Goal: Task Accomplishment & Management: Manage account settings

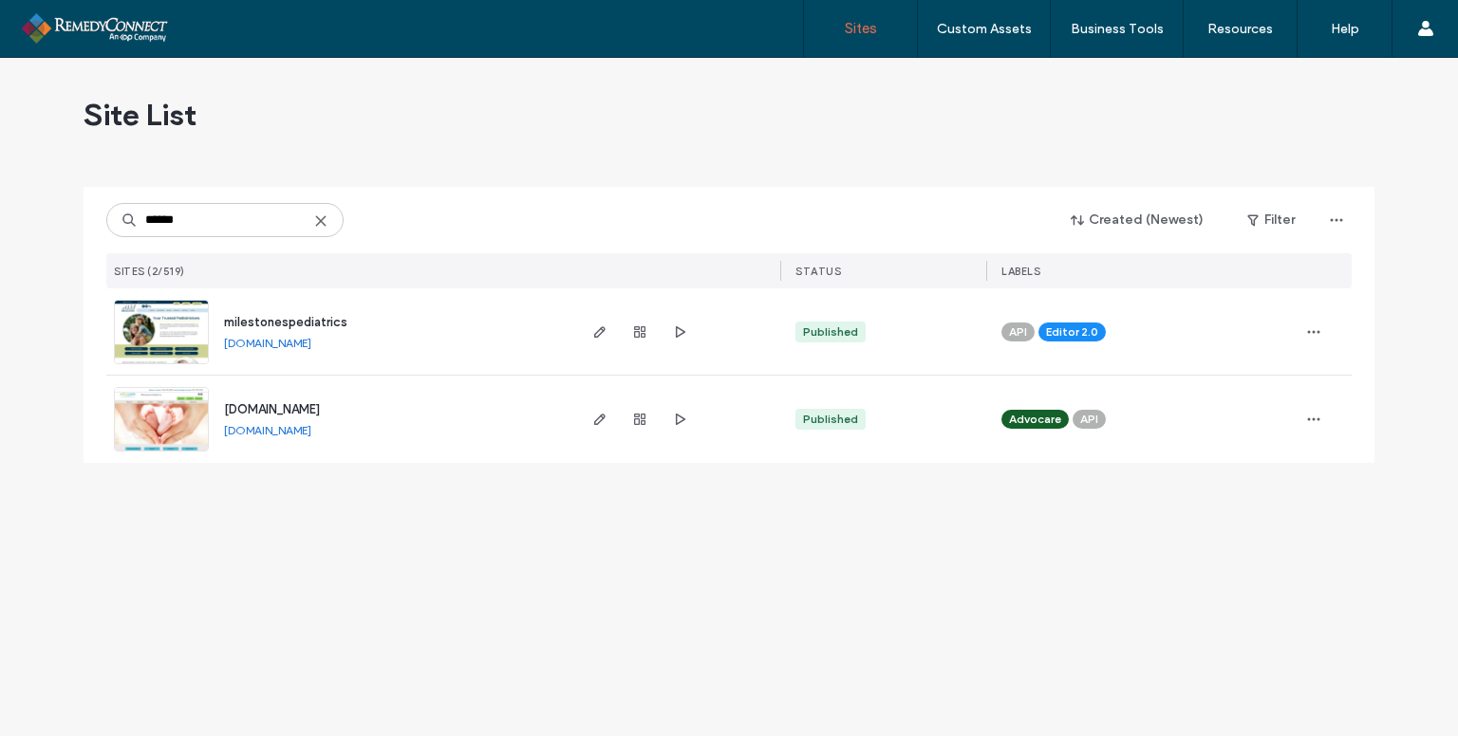
type input "******"
click at [161, 308] on img at bounding box center [161, 365] width 93 height 129
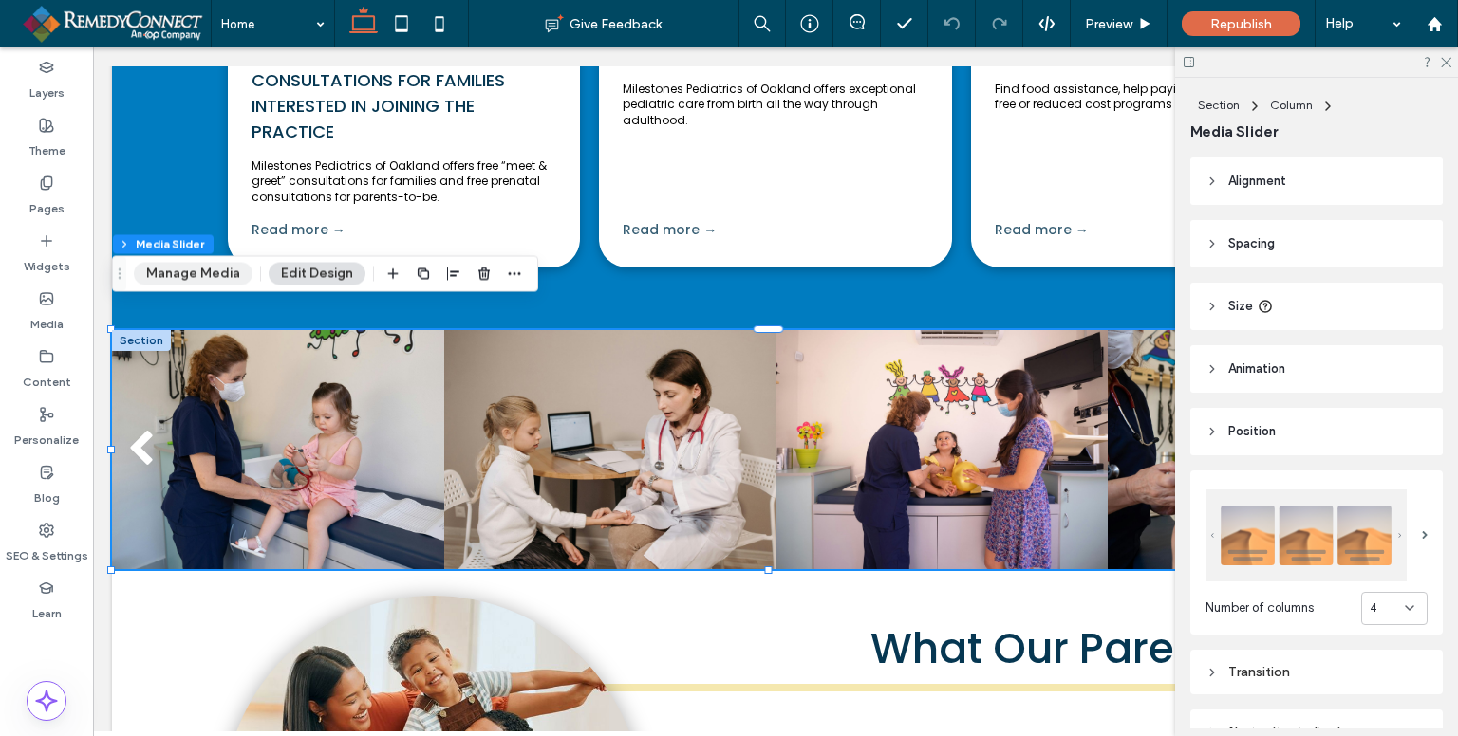
click at [232, 276] on button "Manage Media" at bounding box center [193, 273] width 119 height 23
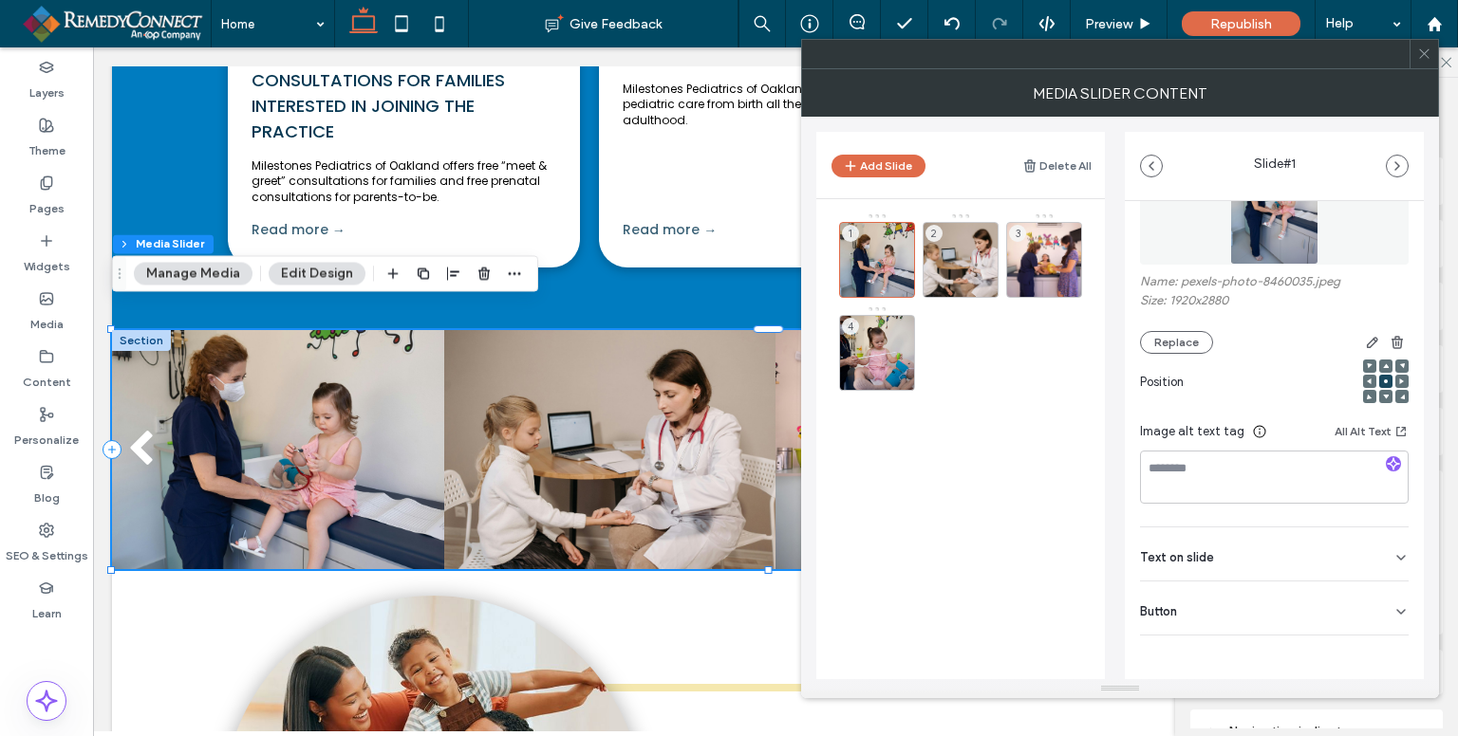
scroll to position [121, 0]
click at [881, 164] on button "Add Slide" at bounding box center [878, 166] width 94 height 23
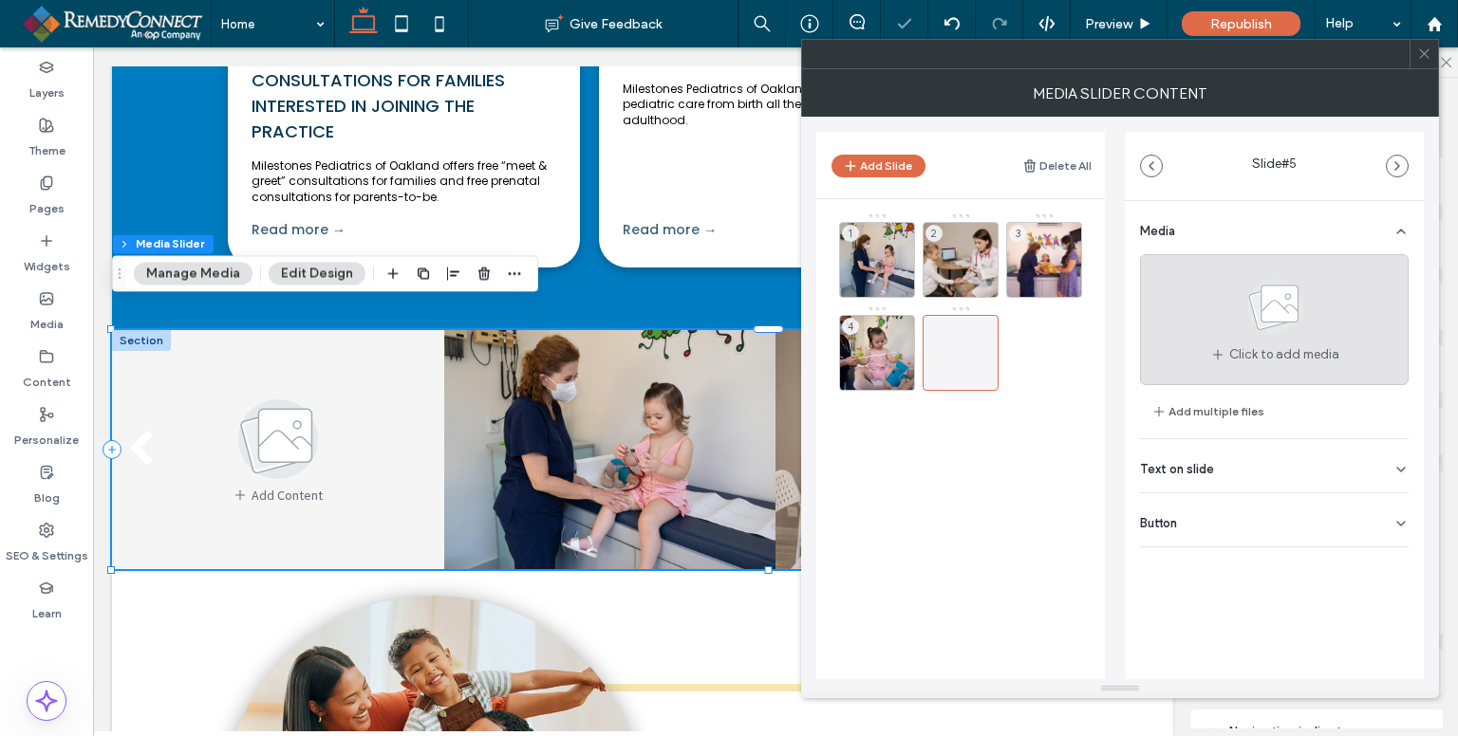
click at [1279, 319] on use at bounding box center [1274, 306] width 55 height 55
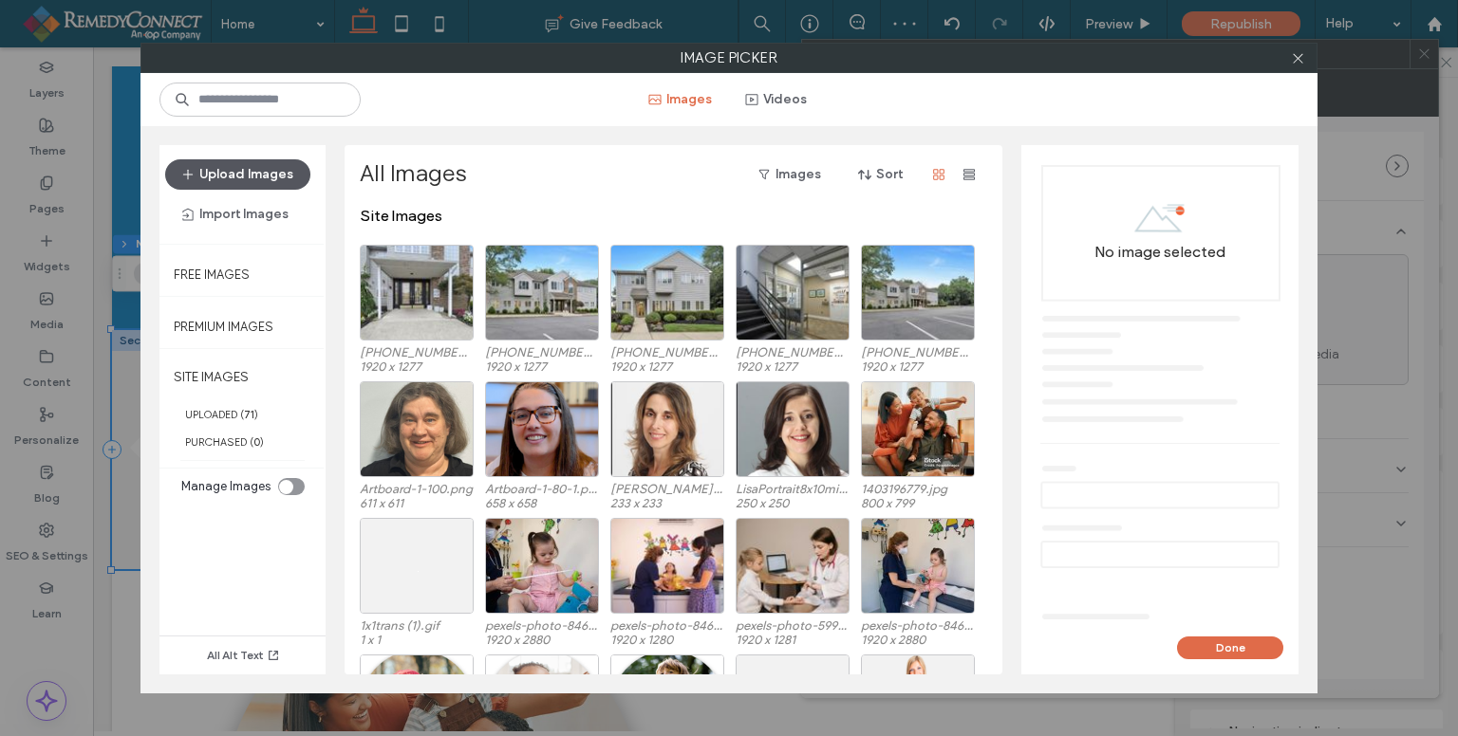
click at [241, 181] on button "Upload Images" at bounding box center [237, 174] width 145 height 30
click at [273, 171] on button "Upload Images" at bounding box center [237, 174] width 145 height 30
click at [251, 183] on button "Upload Images" at bounding box center [237, 174] width 145 height 30
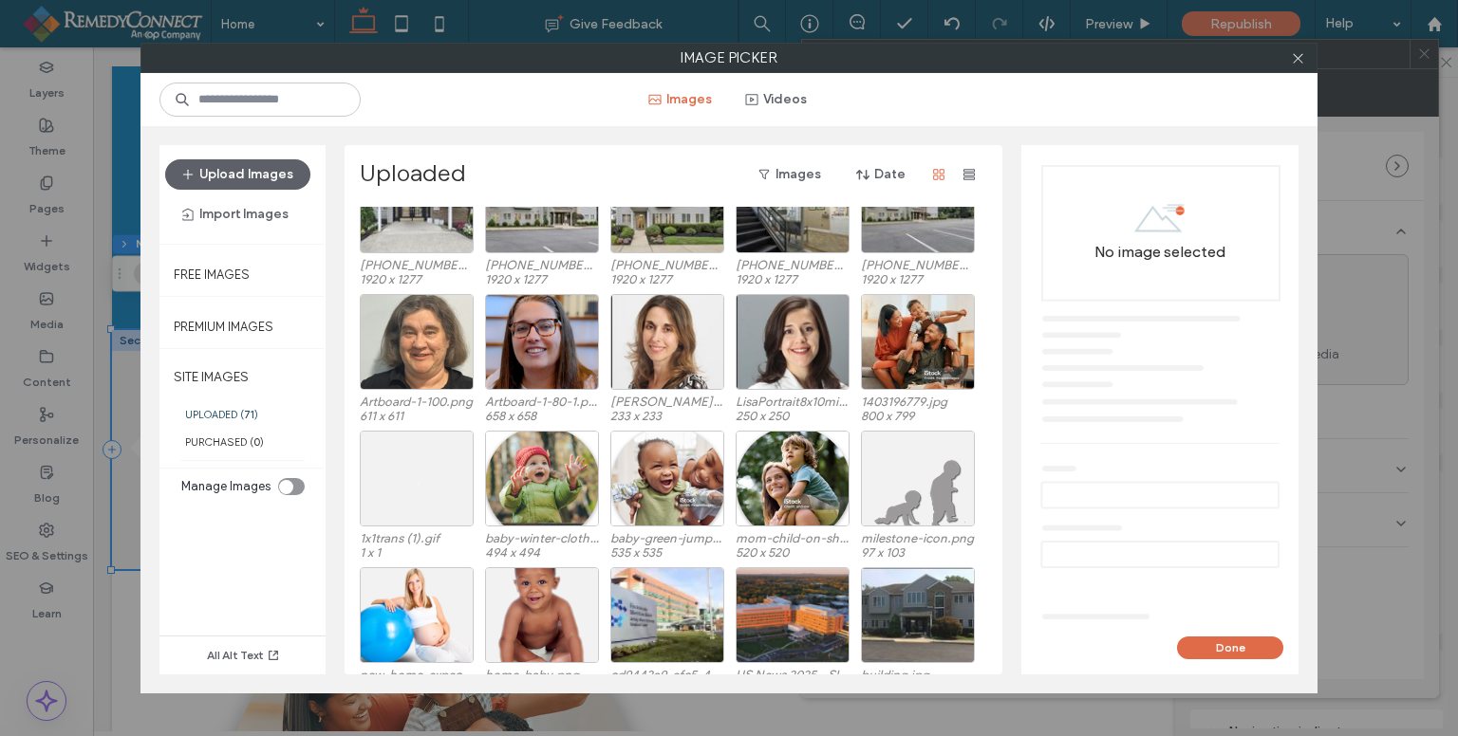
scroll to position [0, 0]
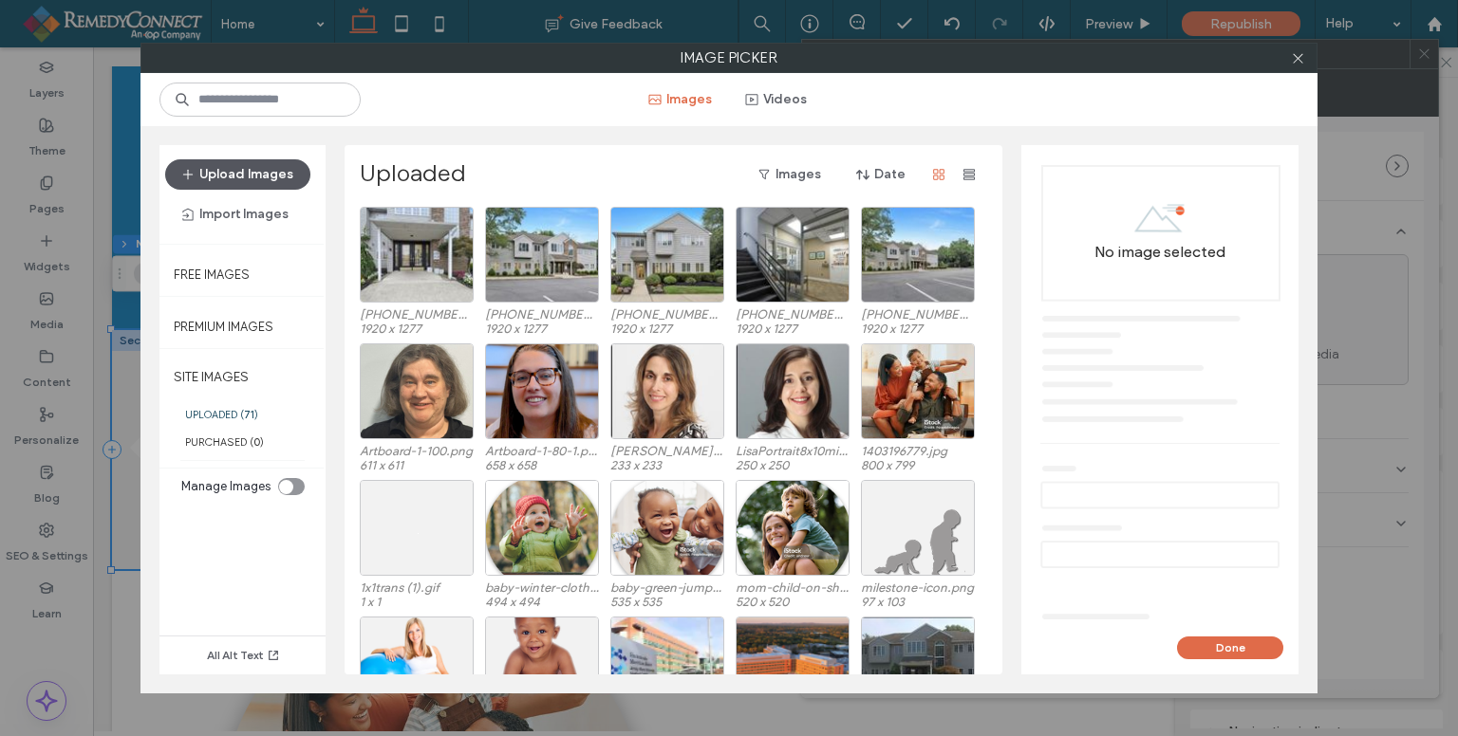
click at [254, 183] on button "Upload Images" at bounding box center [237, 174] width 145 height 30
click at [268, 181] on button "Upload Images" at bounding box center [237, 174] width 145 height 30
click at [258, 201] on button "Import Images" at bounding box center [235, 214] width 140 height 30
click at [282, 165] on button "Upload Images" at bounding box center [237, 174] width 145 height 30
click at [275, 175] on button "Upload Images" at bounding box center [237, 174] width 145 height 30
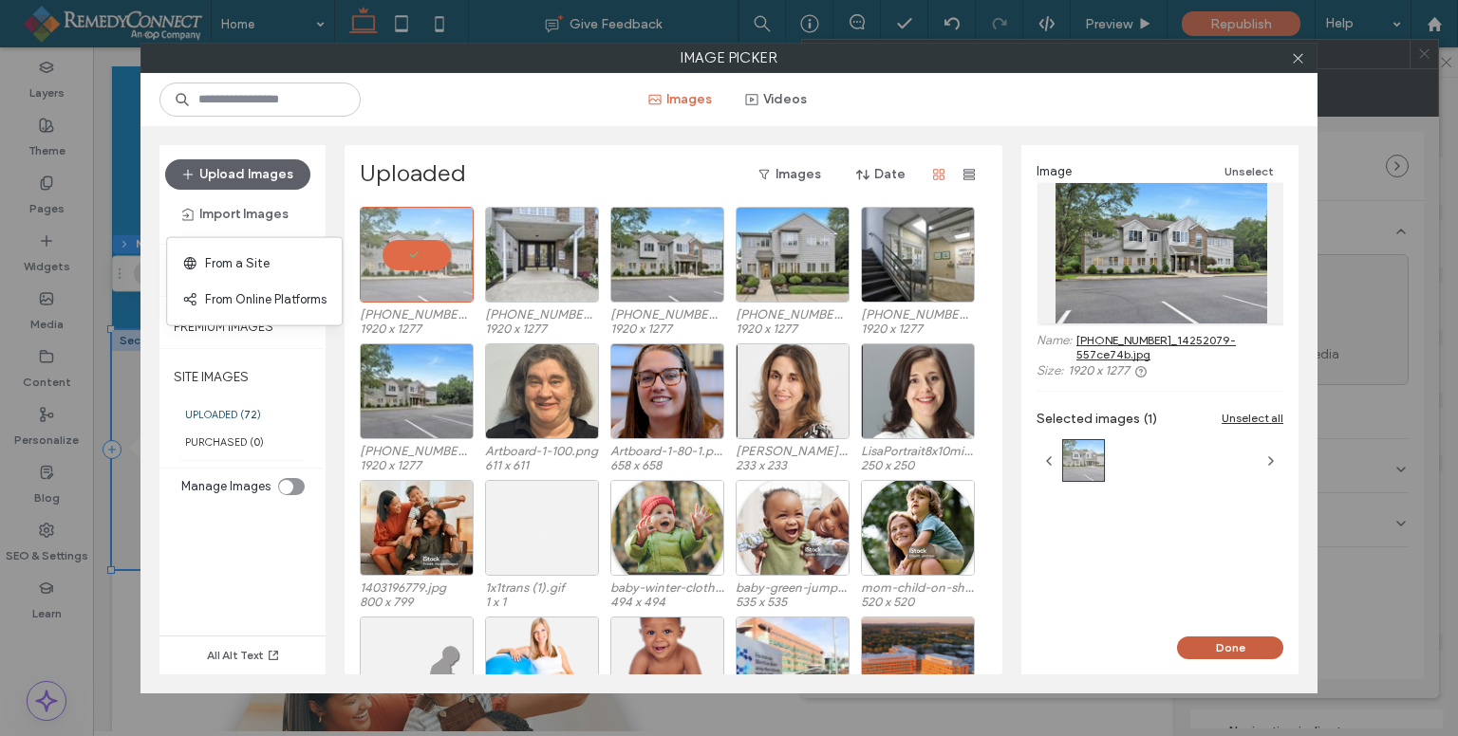
click at [1211, 638] on button "Done" at bounding box center [1230, 648] width 106 height 23
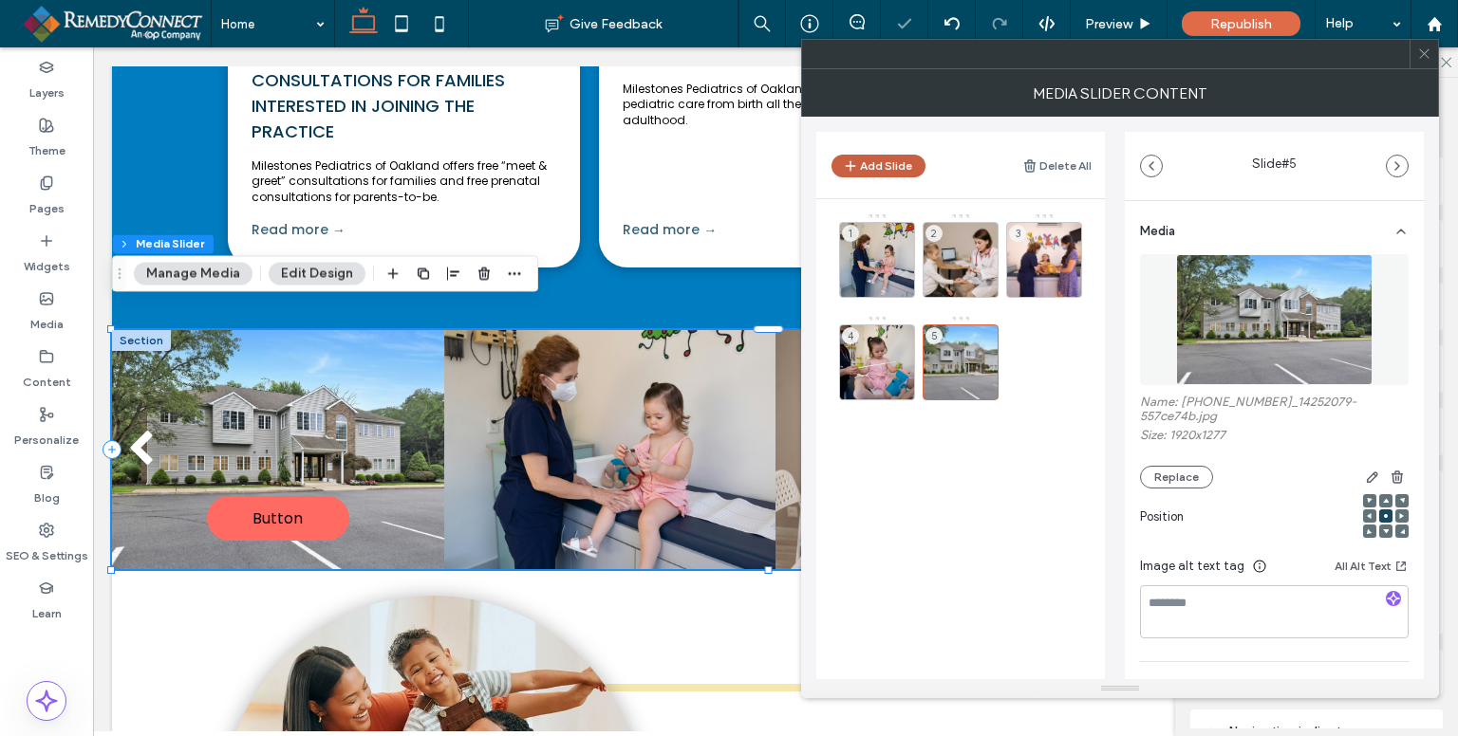
click at [896, 168] on button "Add Slide" at bounding box center [878, 166] width 94 height 23
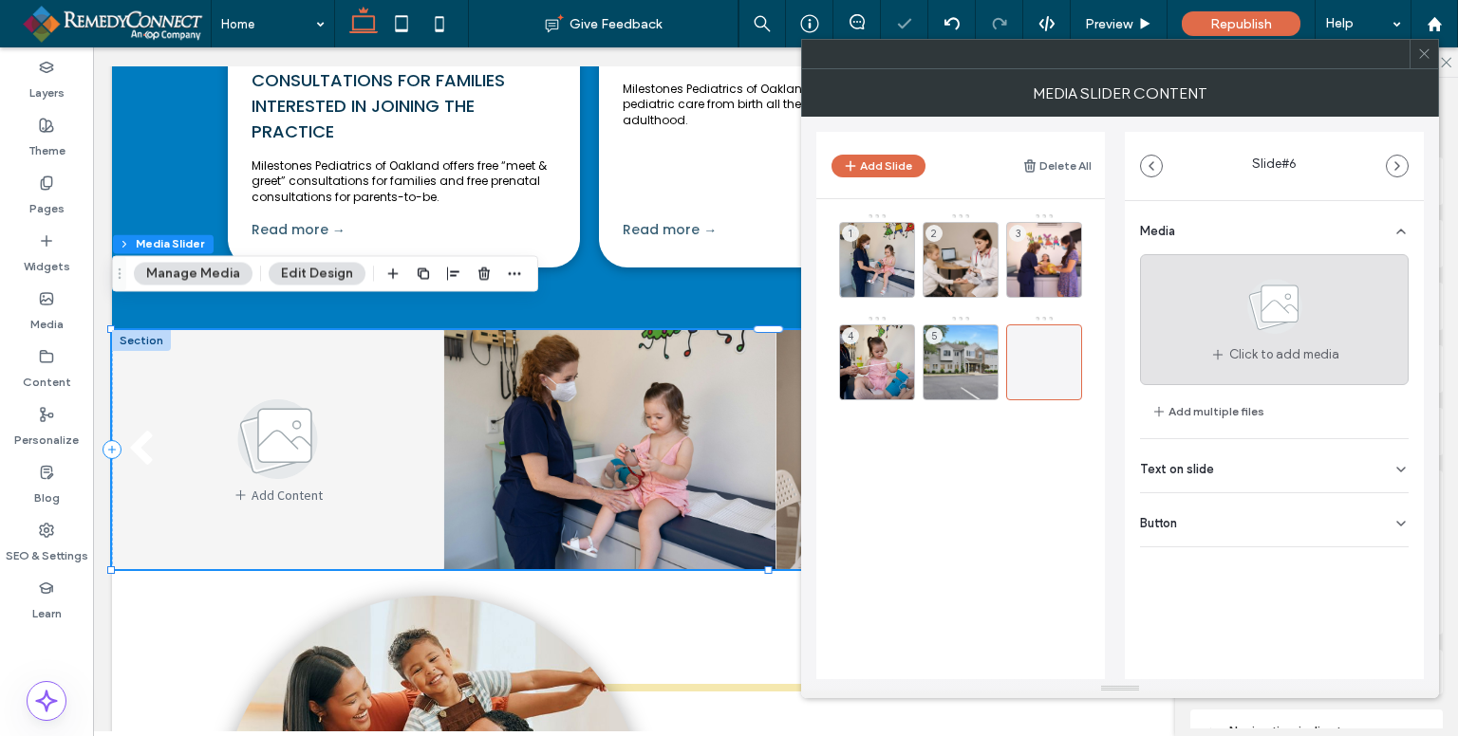
click at [1243, 313] on icon at bounding box center [1274, 306] width 95 height 63
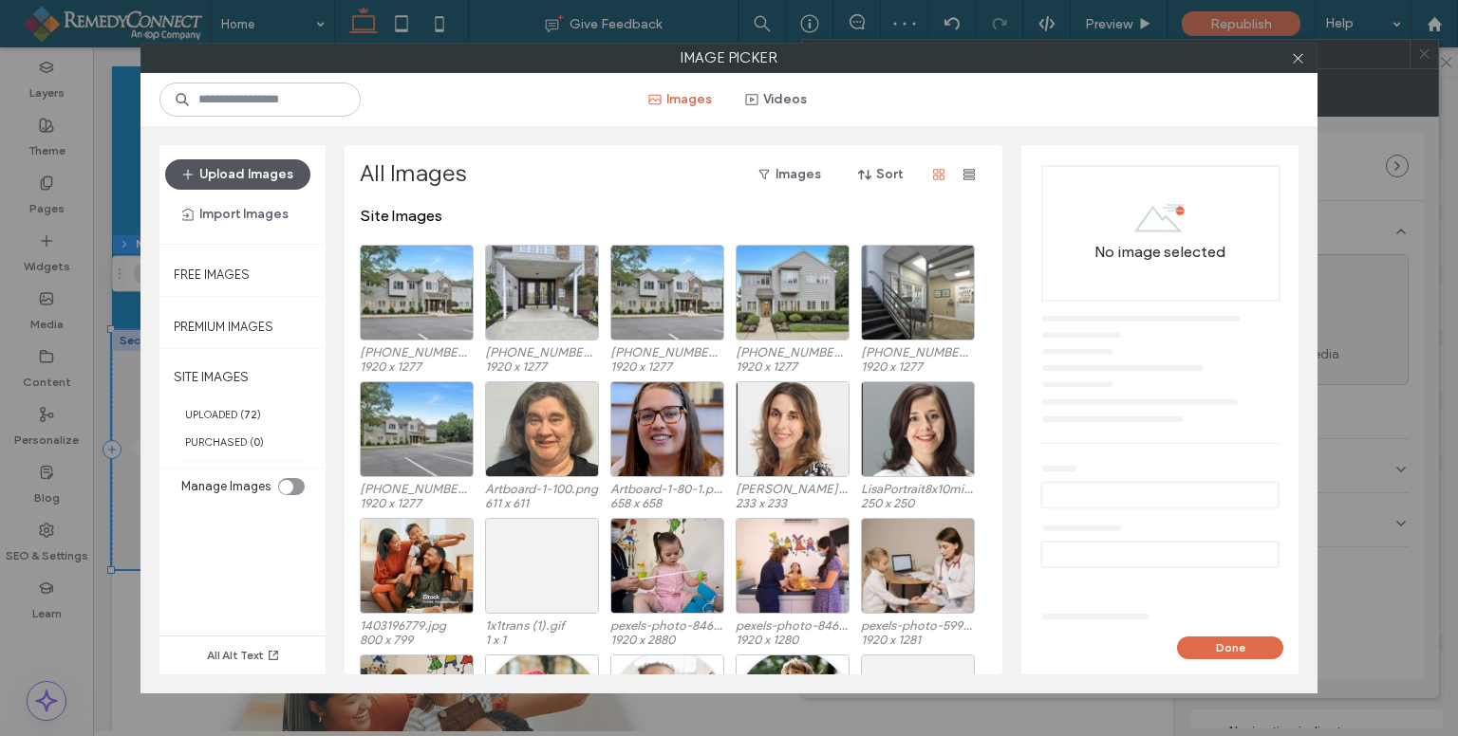
click at [241, 177] on button "Upload Images" at bounding box center [237, 174] width 145 height 30
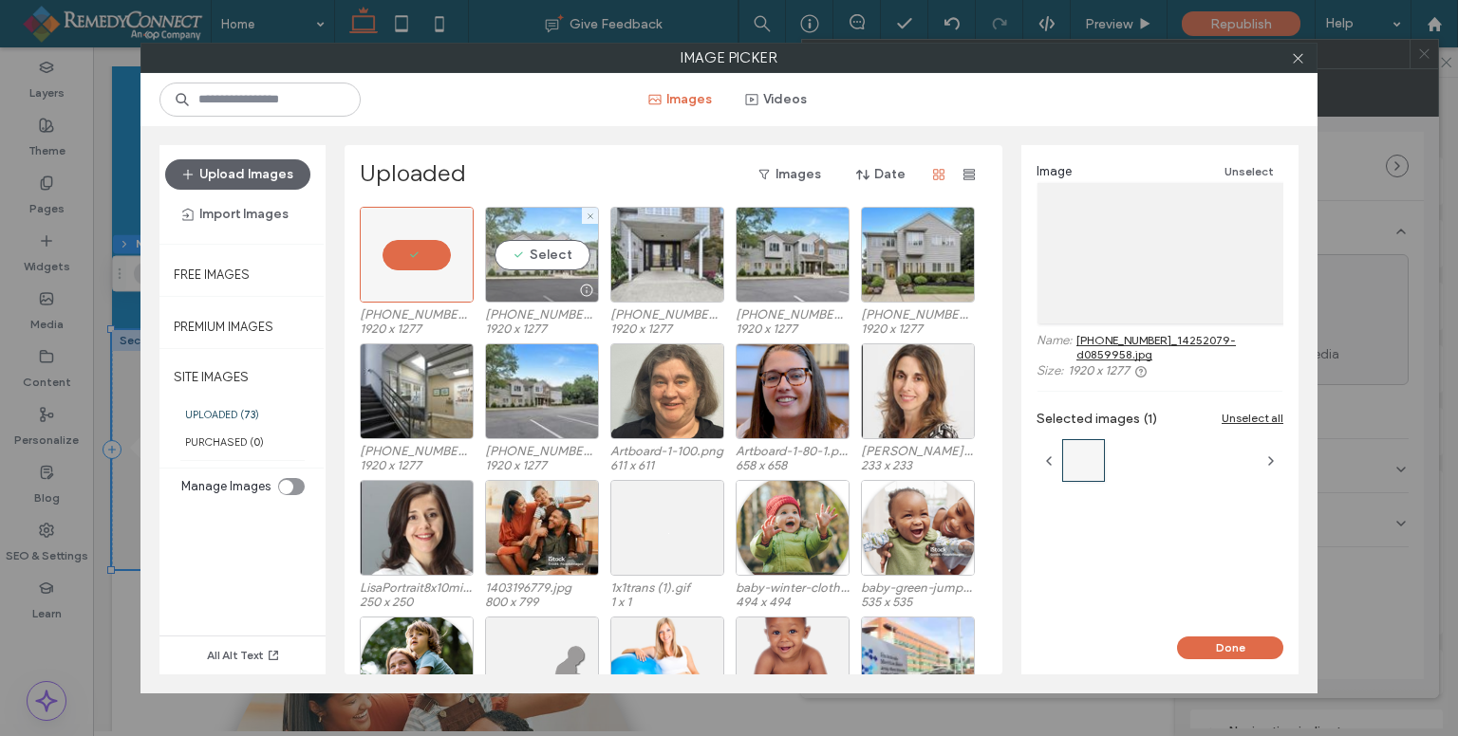
click at [579, 240] on div "Select" at bounding box center [542, 255] width 114 height 96
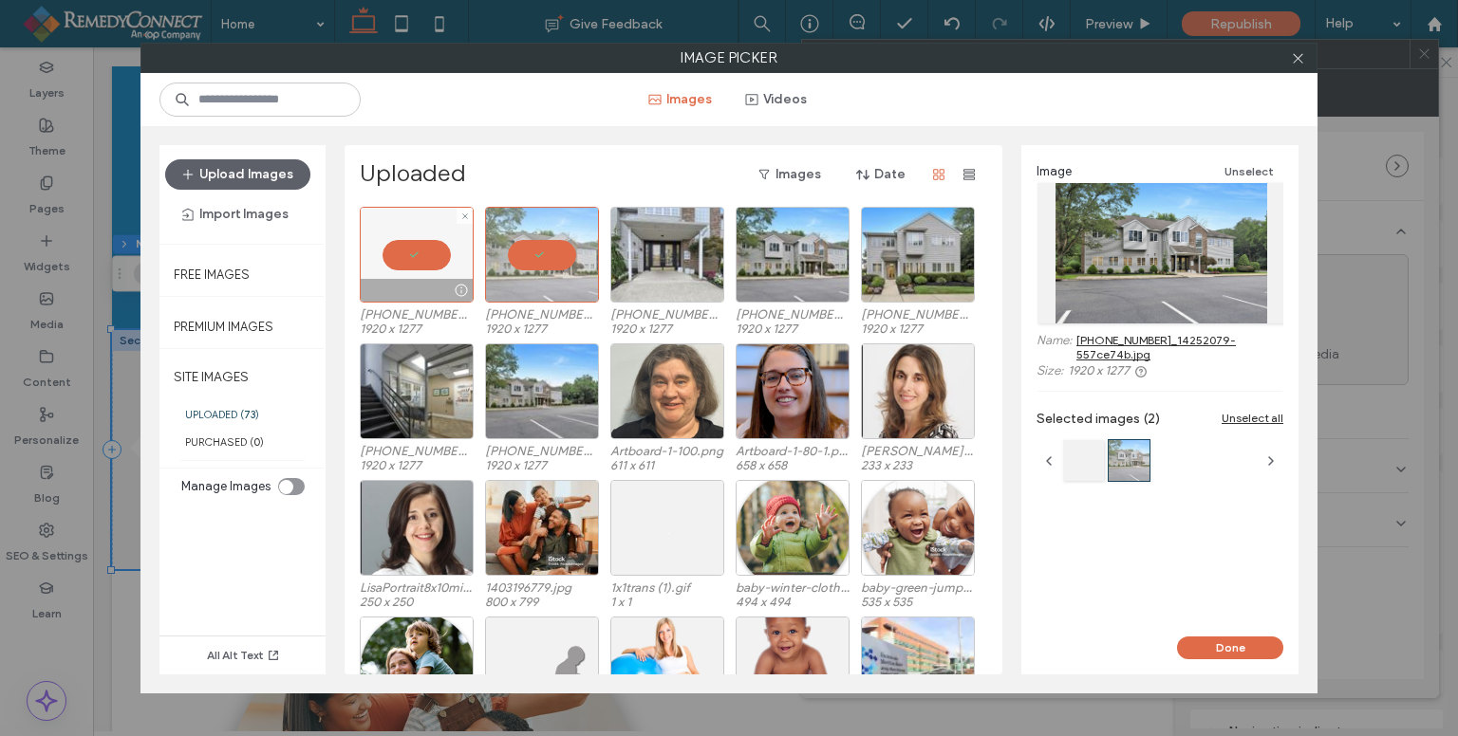
click at [473, 240] on div at bounding box center [417, 255] width 114 height 96
click at [459, 218] on div at bounding box center [464, 216] width 16 height 16
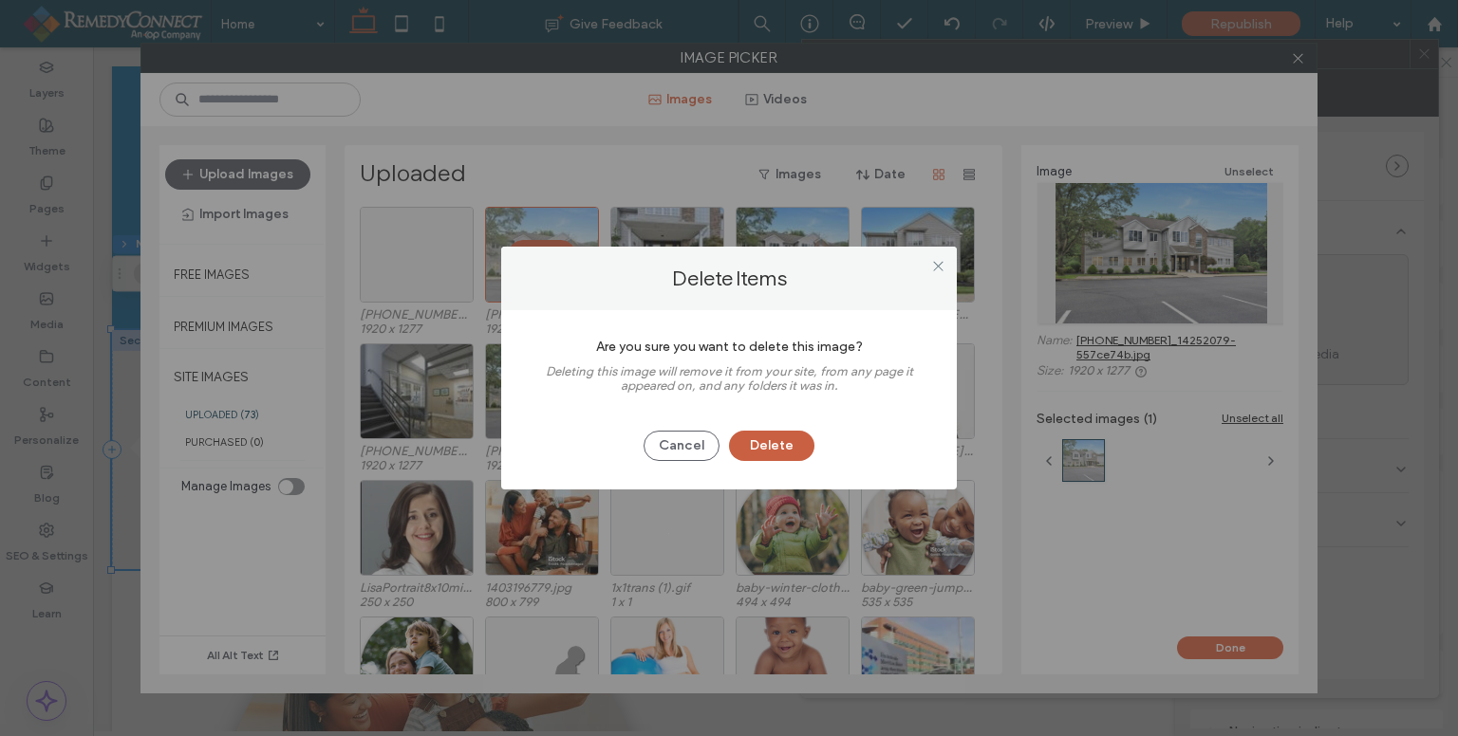
click at [740, 451] on button "Delete" at bounding box center [771, 446] width 85 height 30
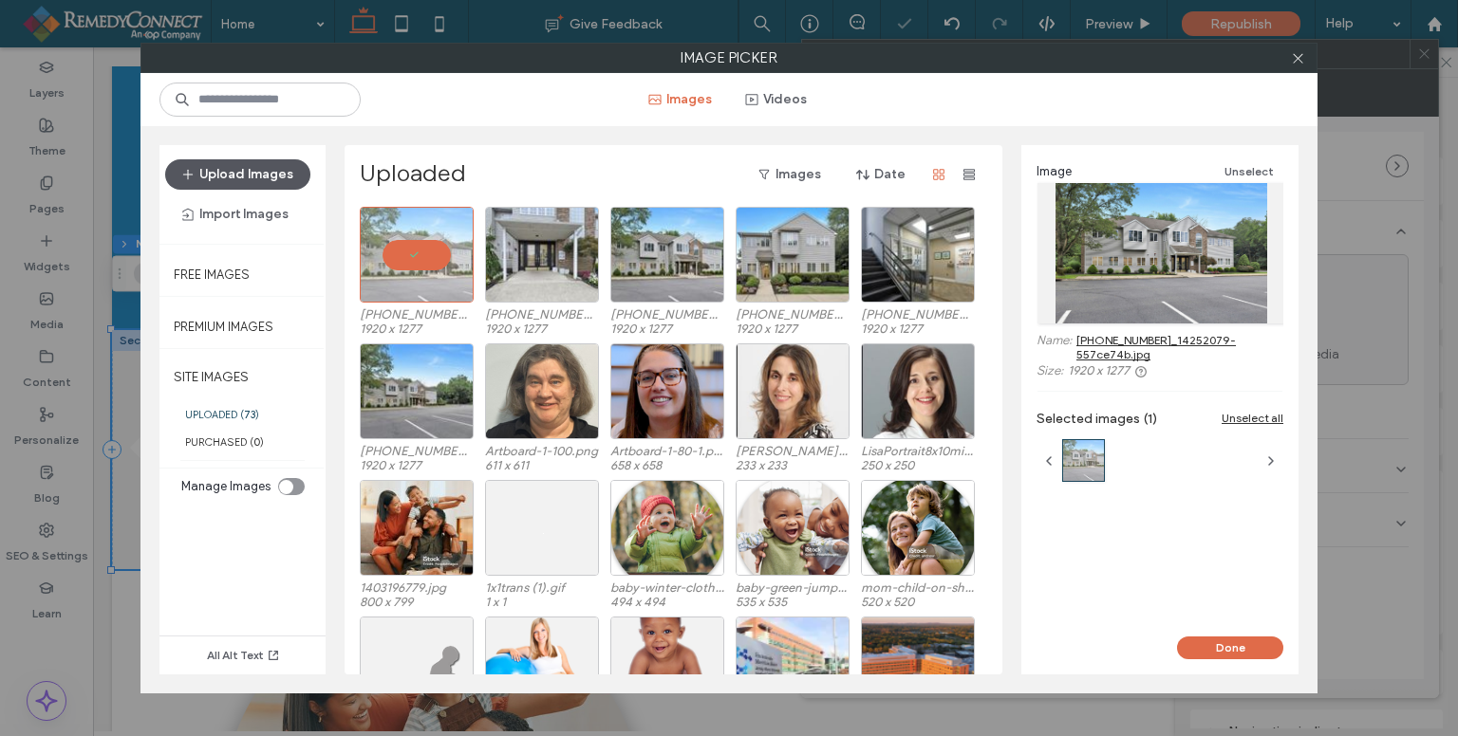
click at [247, 183] on button "Upload Images" at bounding box center [237, 174] width 145 height 30
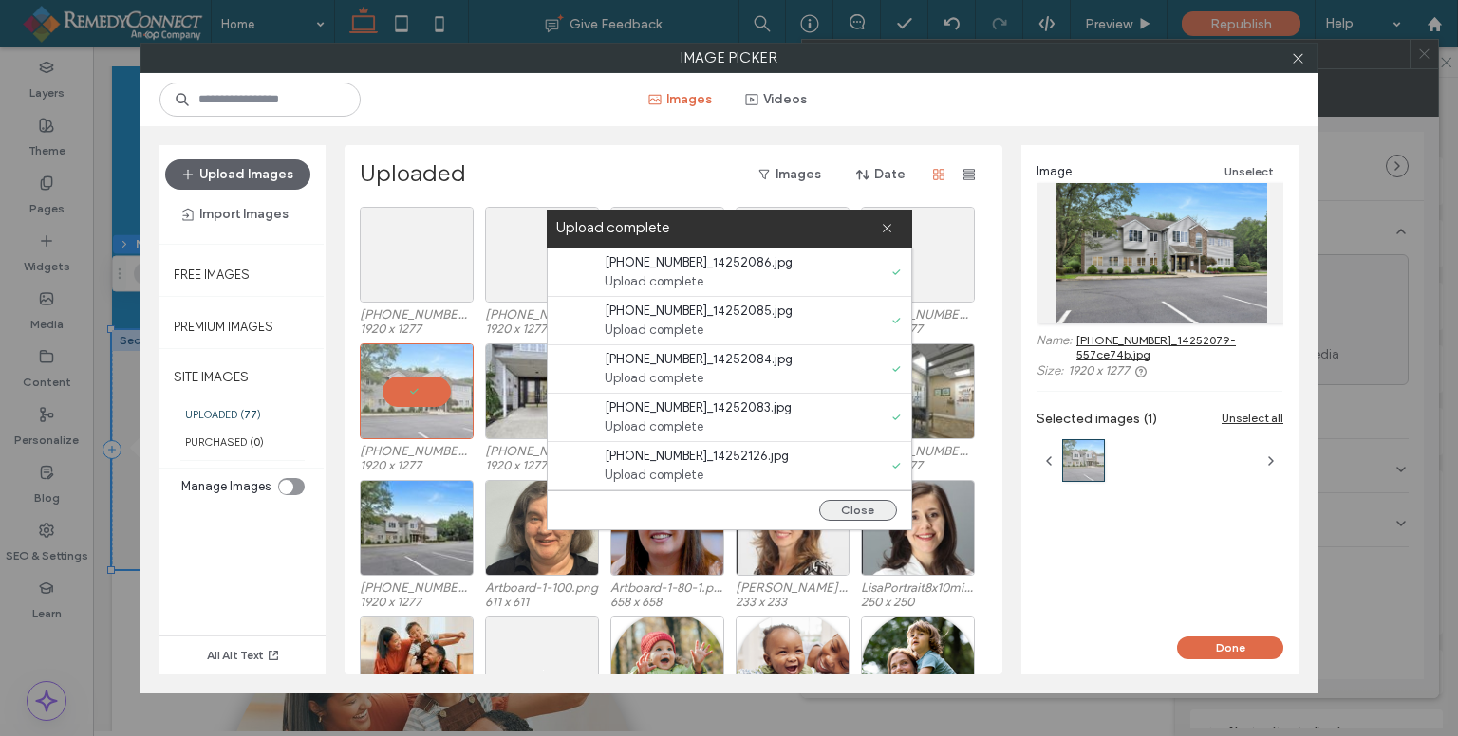
click at [852, 506] on button "Close" at bounding box center [858, 510] width 78 height 21
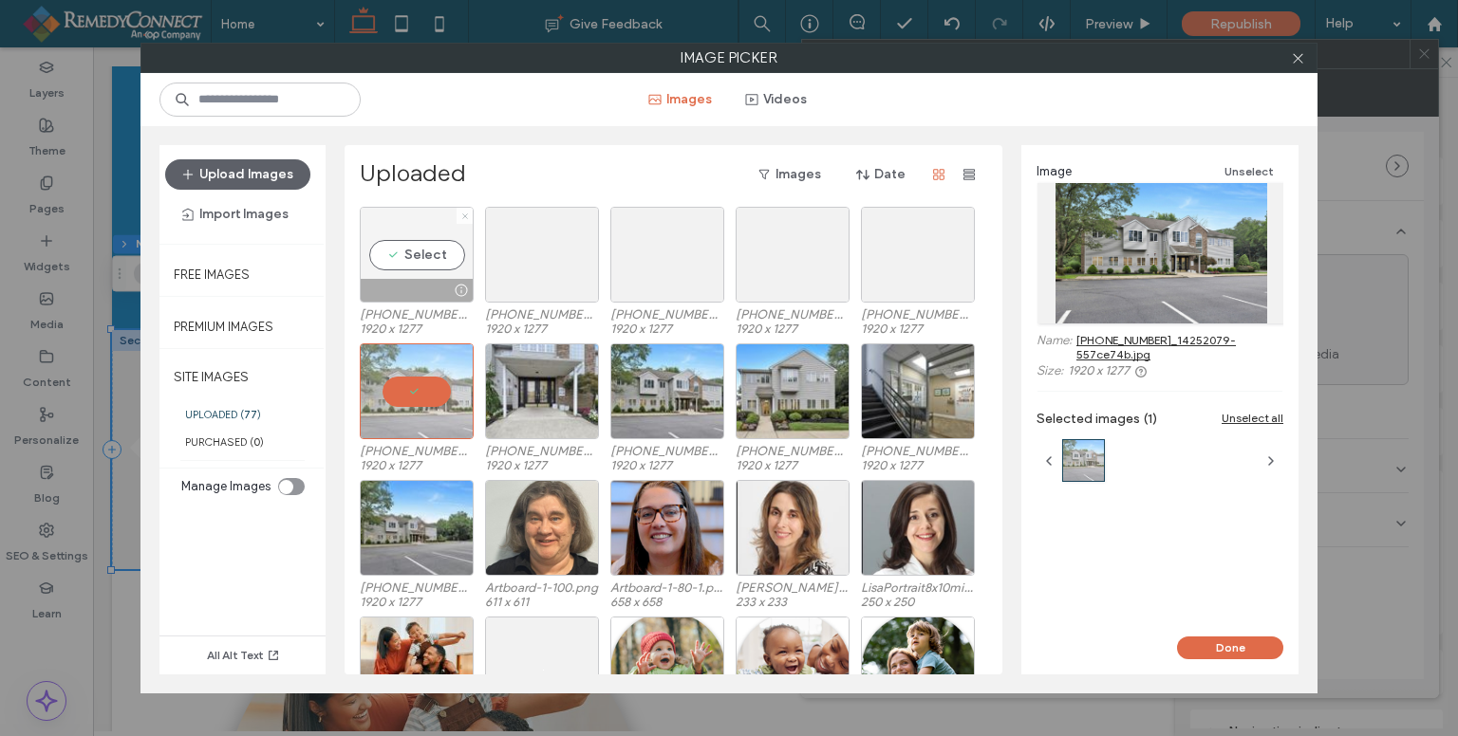
click at [465, 214] on use at bounding box center [464, 216] width 5 height 5
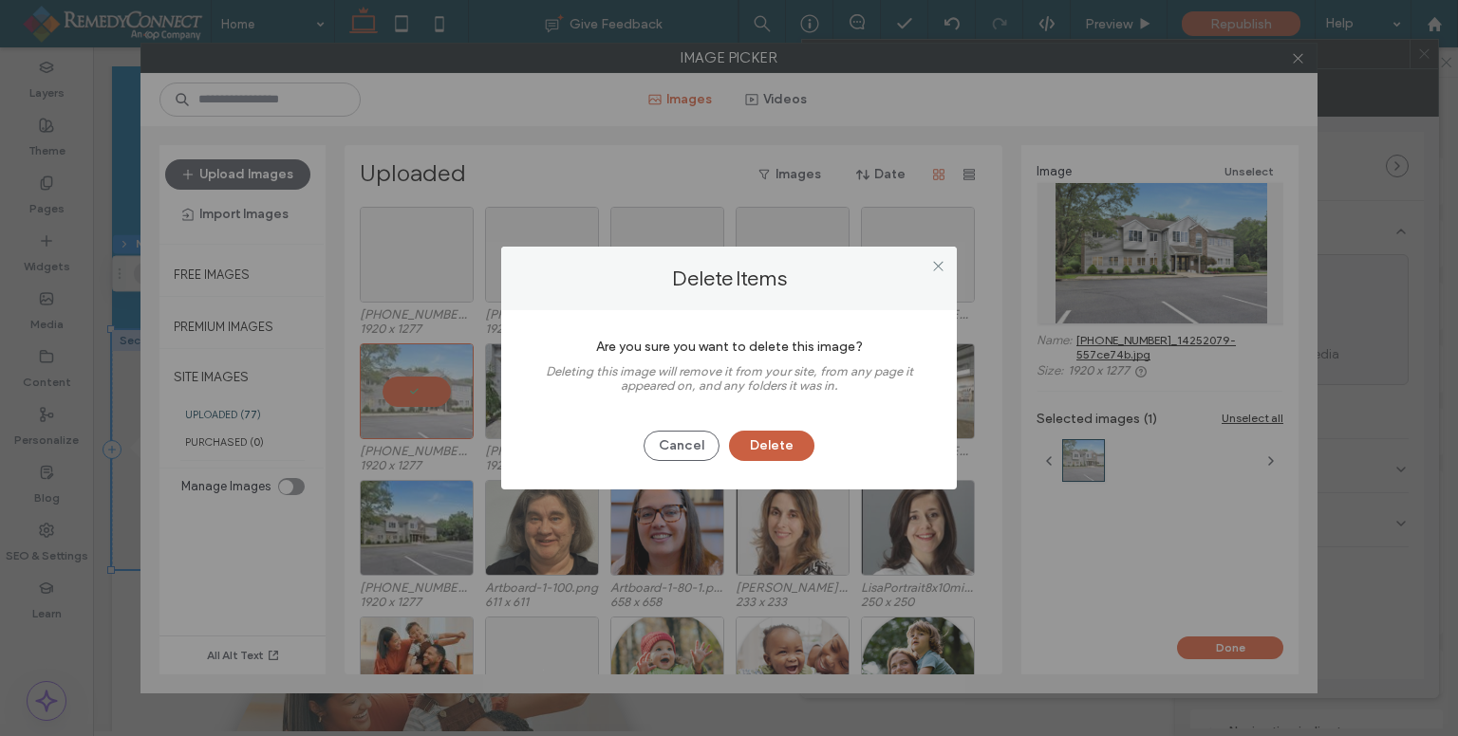
click at [787, 445] on button "Delete" at bounding box center [771, 446] width 85 height 30
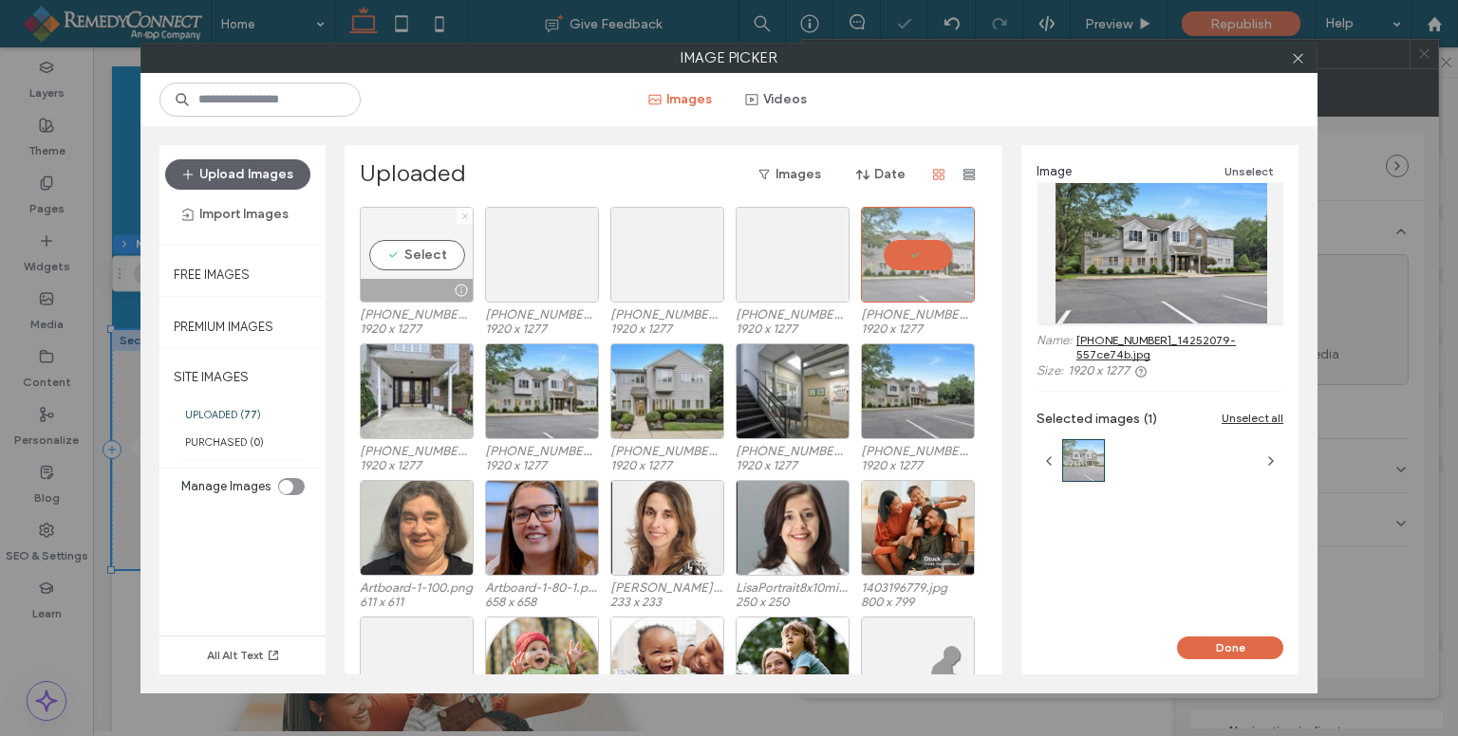
click at [463, 215] on icon at bounding box center [465, 217] width 8 height 8
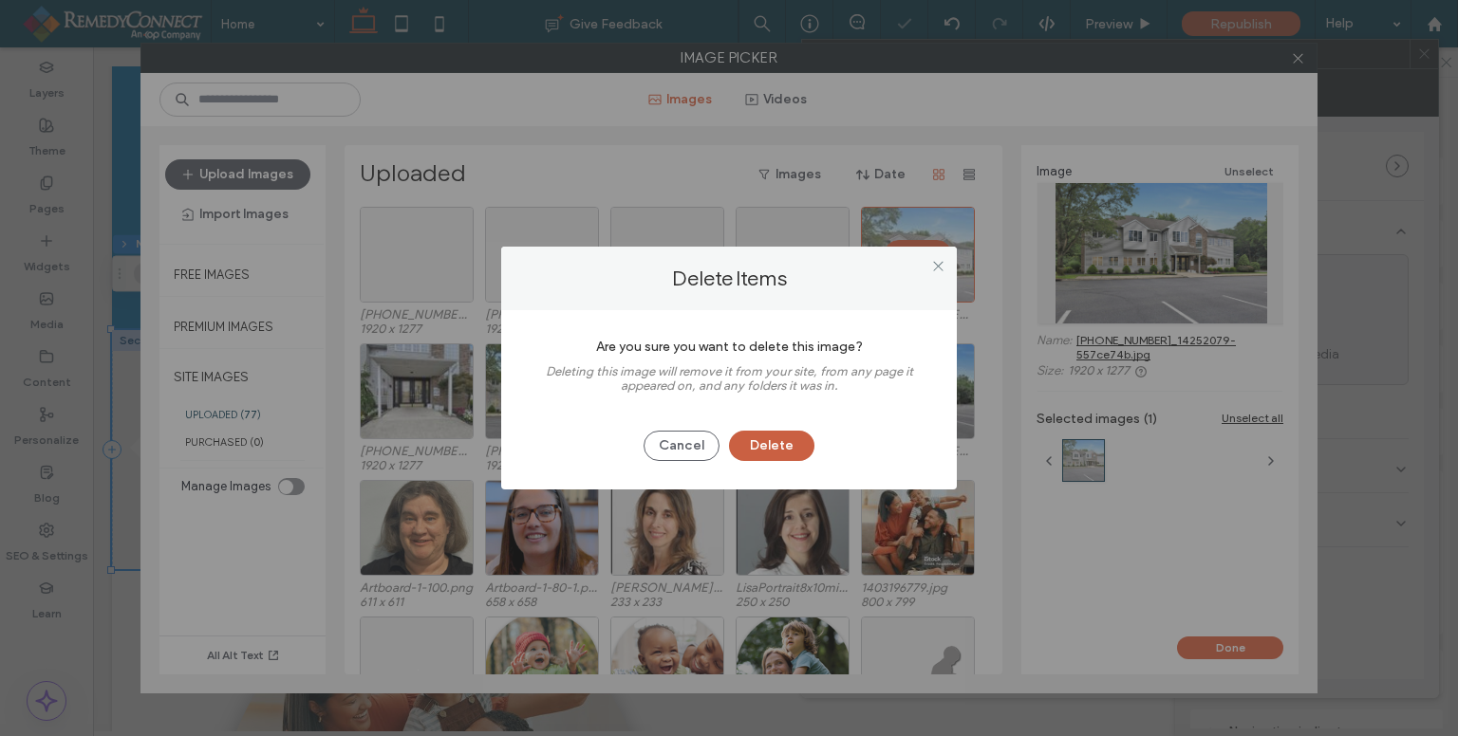
click at [782, 439] on button "Delete" at bounding box center [771, 446] width 85 height 30
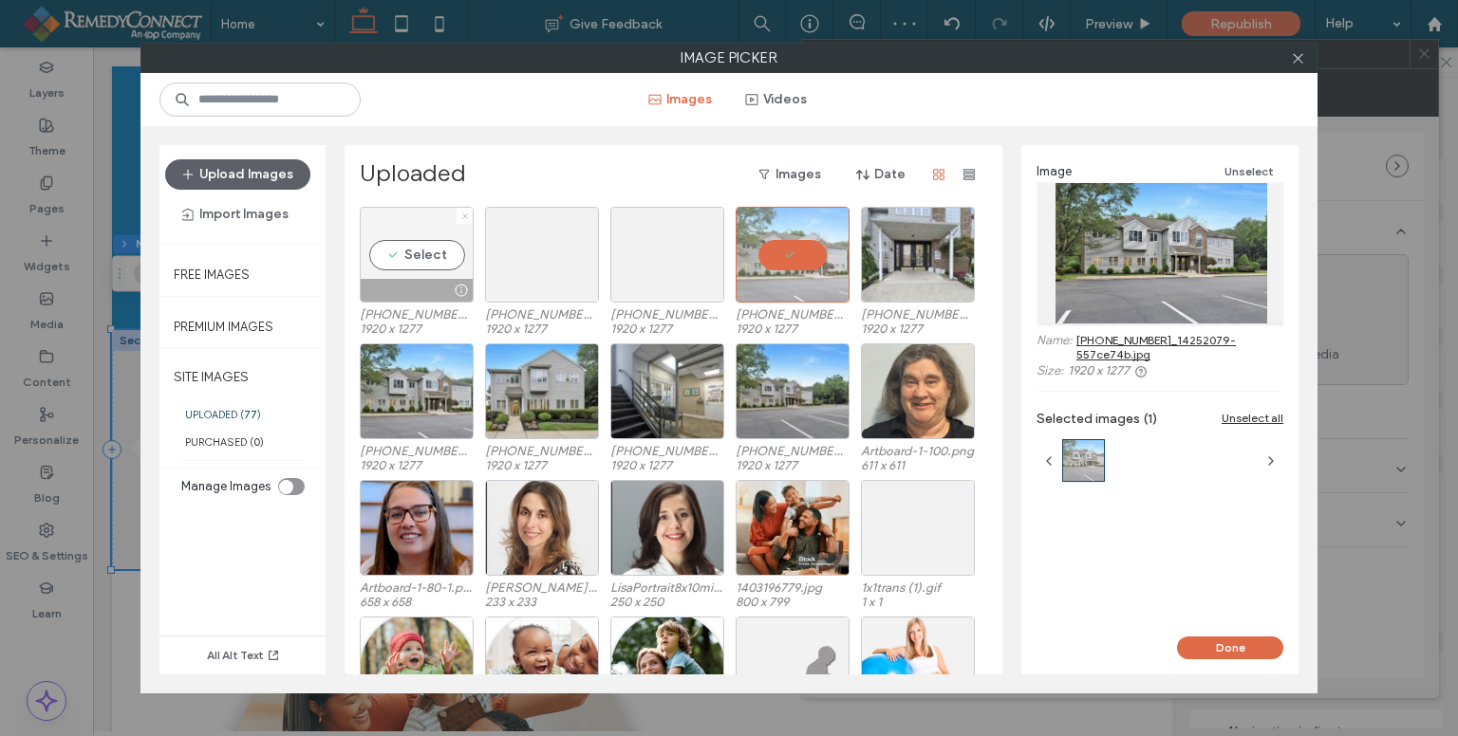
click at [461, 214] on icon at bounding box center [465, 217] width 8 height 8
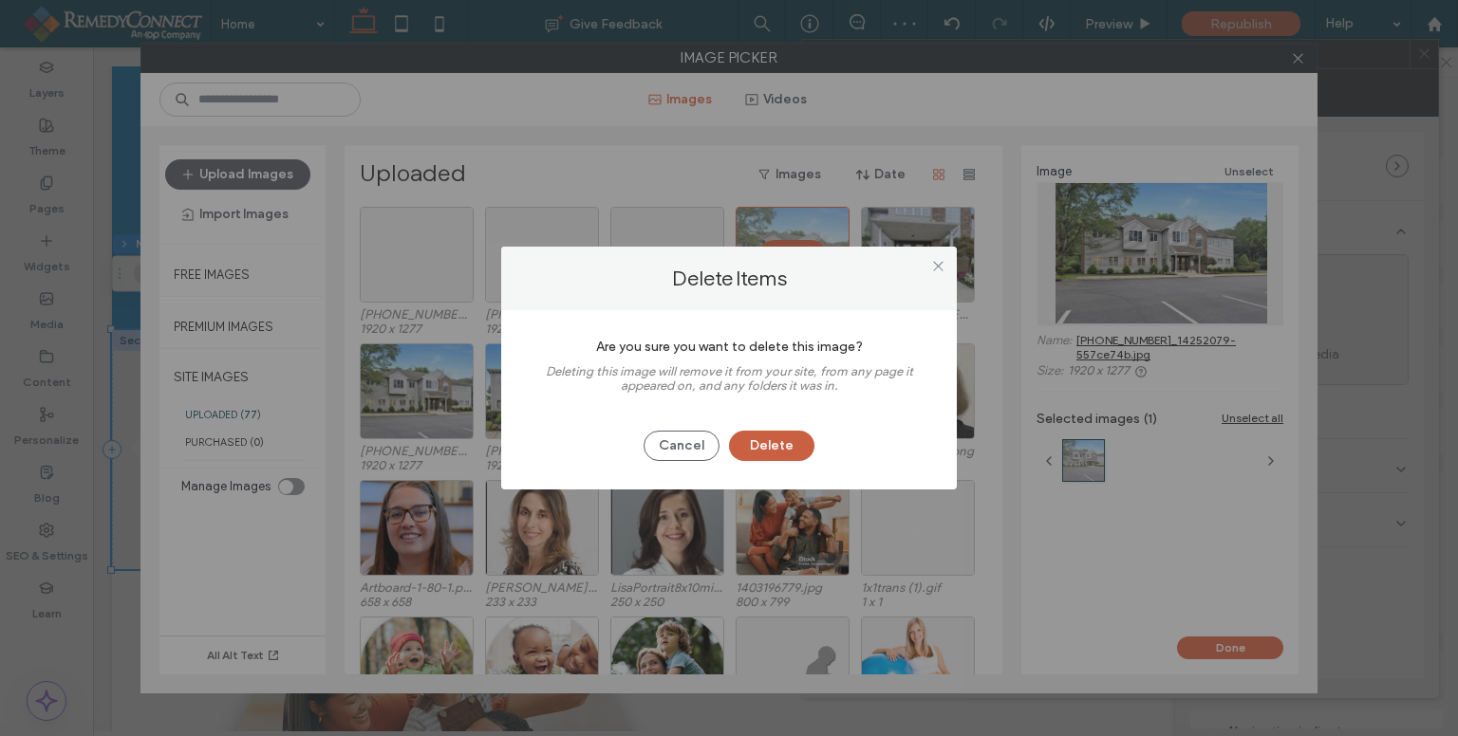
click at [786, 456] on button "Delete" at bounding box center [771, 446] width 85 height 30
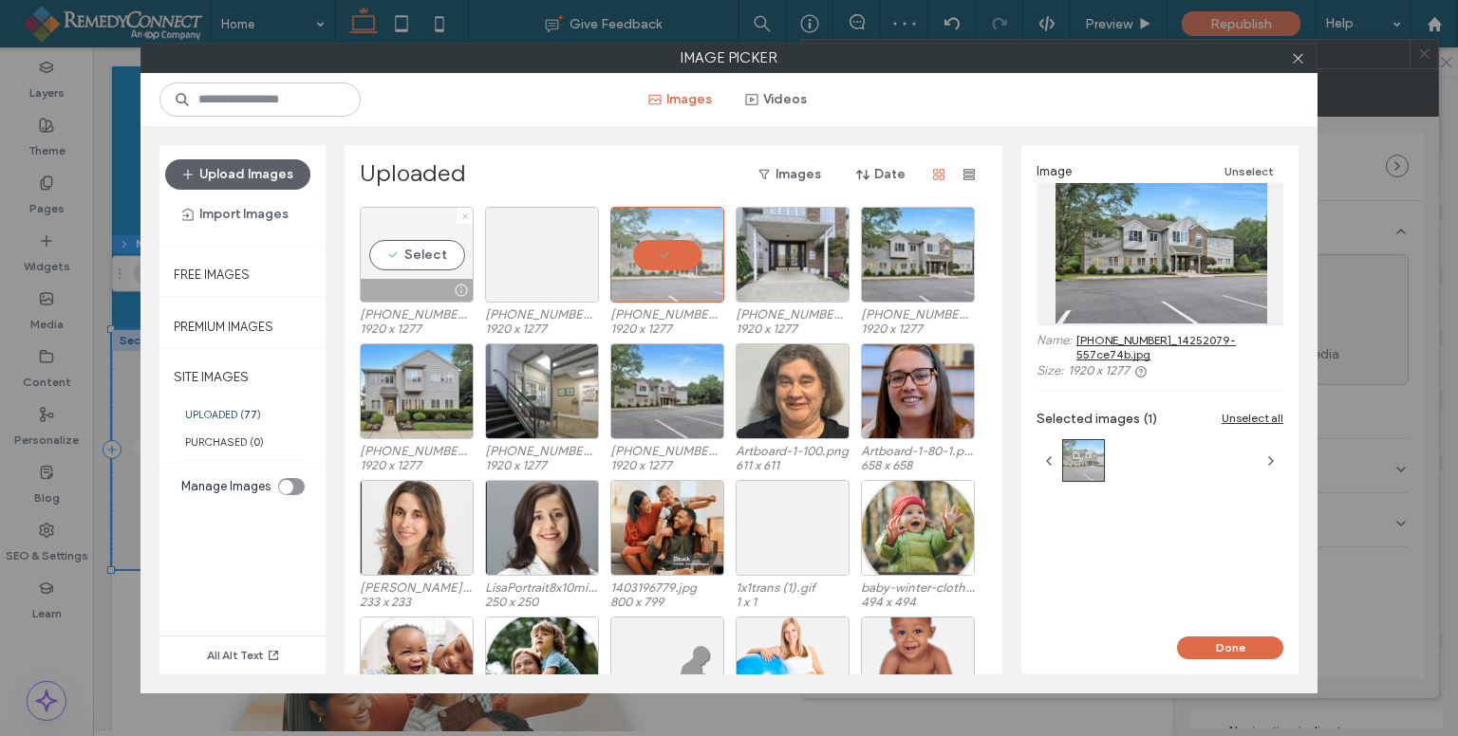
click at [463, 216] on use at bounding box center [464, 216] width 5 height 5
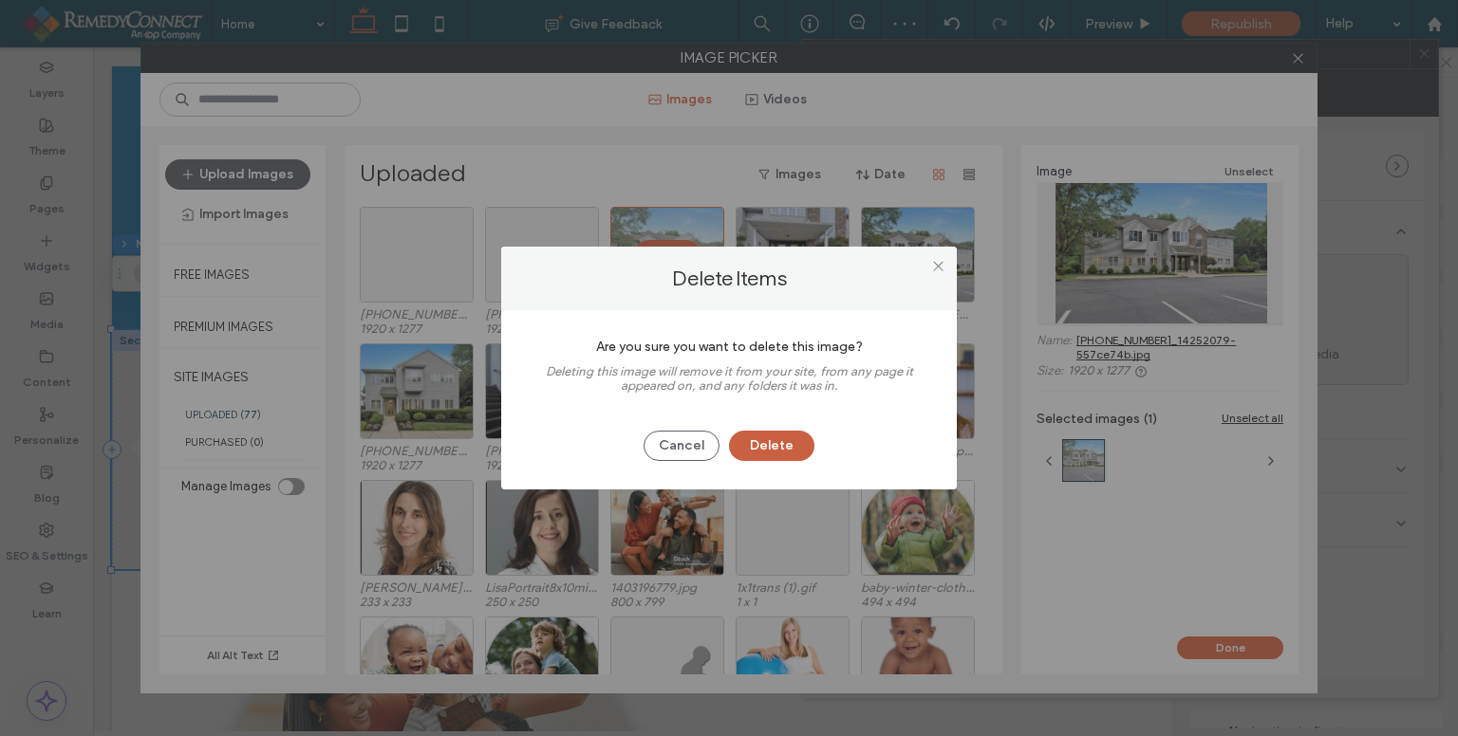
click at [779, 438] on button "Delete" at bounding box center [771, 446] width 85 height 30
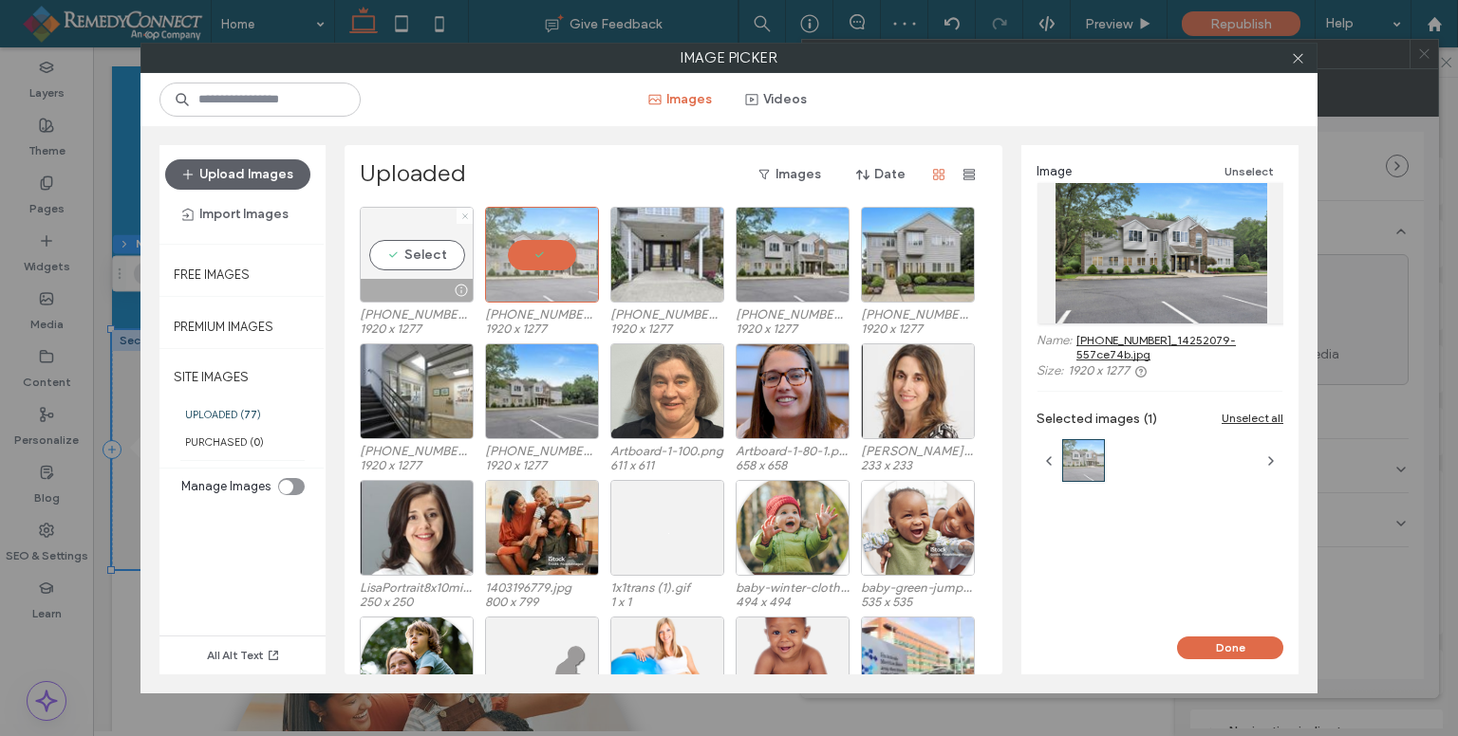
click at [463, 214] on icon at bounding box center [465, 217] width 8 height 8
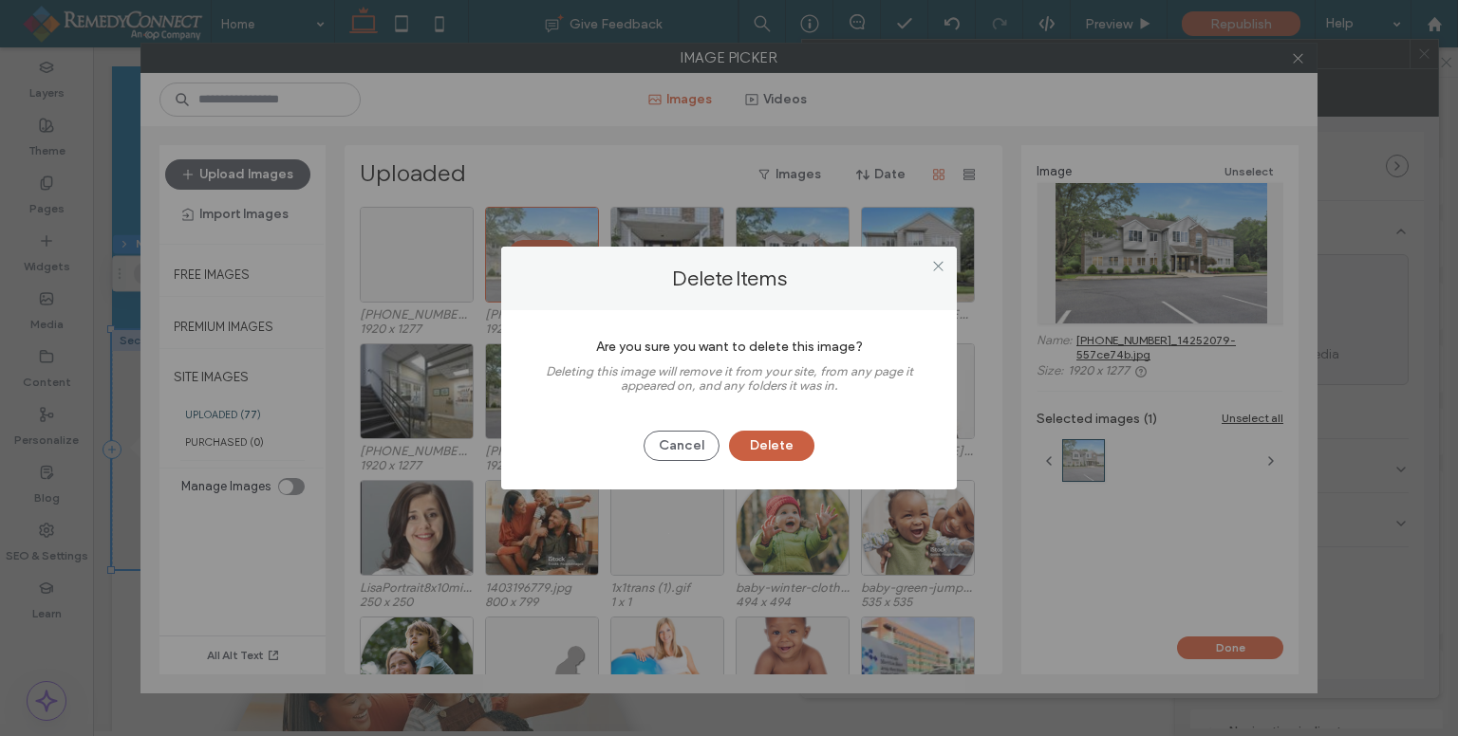
click at [795, 449] on button "Delete" at bounding box center [771, 446] width 85 height 30
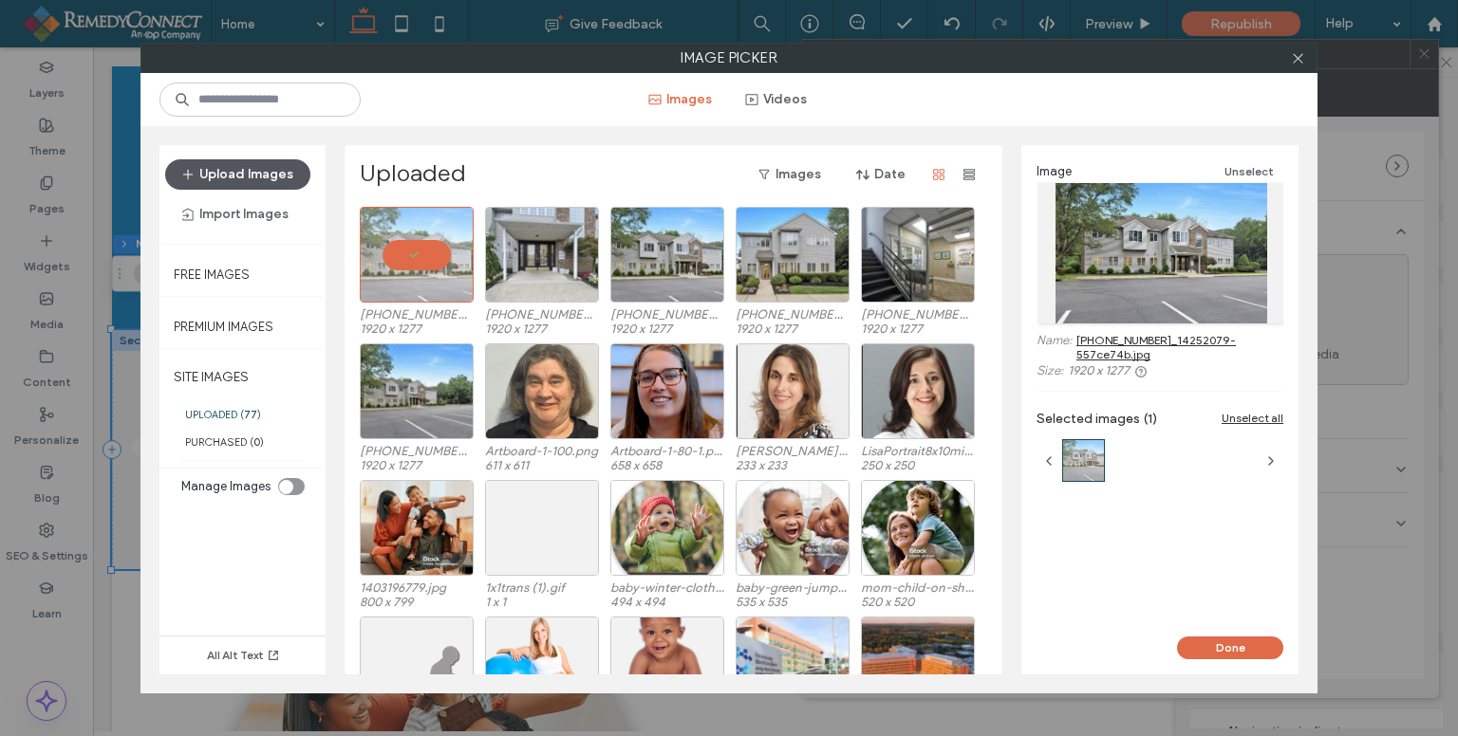
click at [265, 185] on button "Upload Images" at bounding box center [237, 174] width 145 height 30
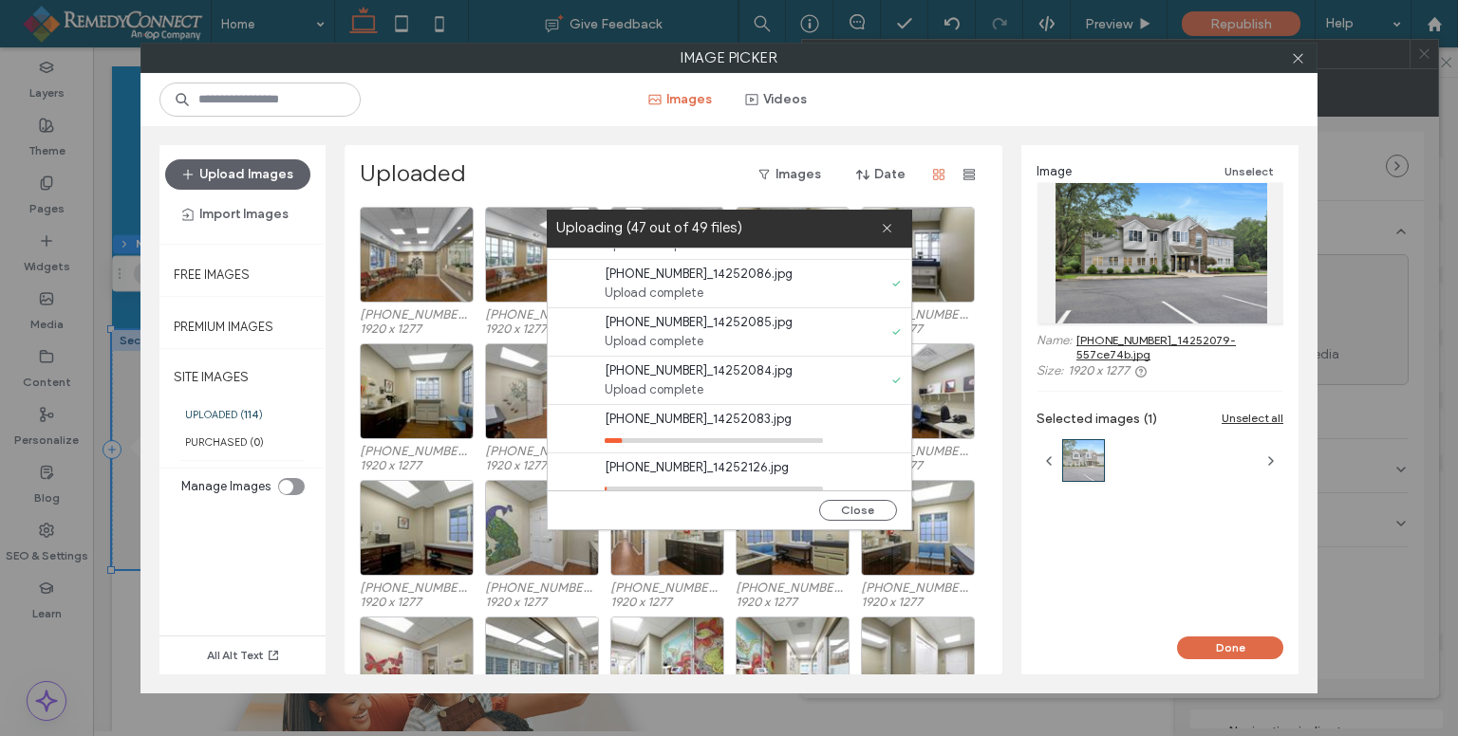
scroll to position [2120, 0]
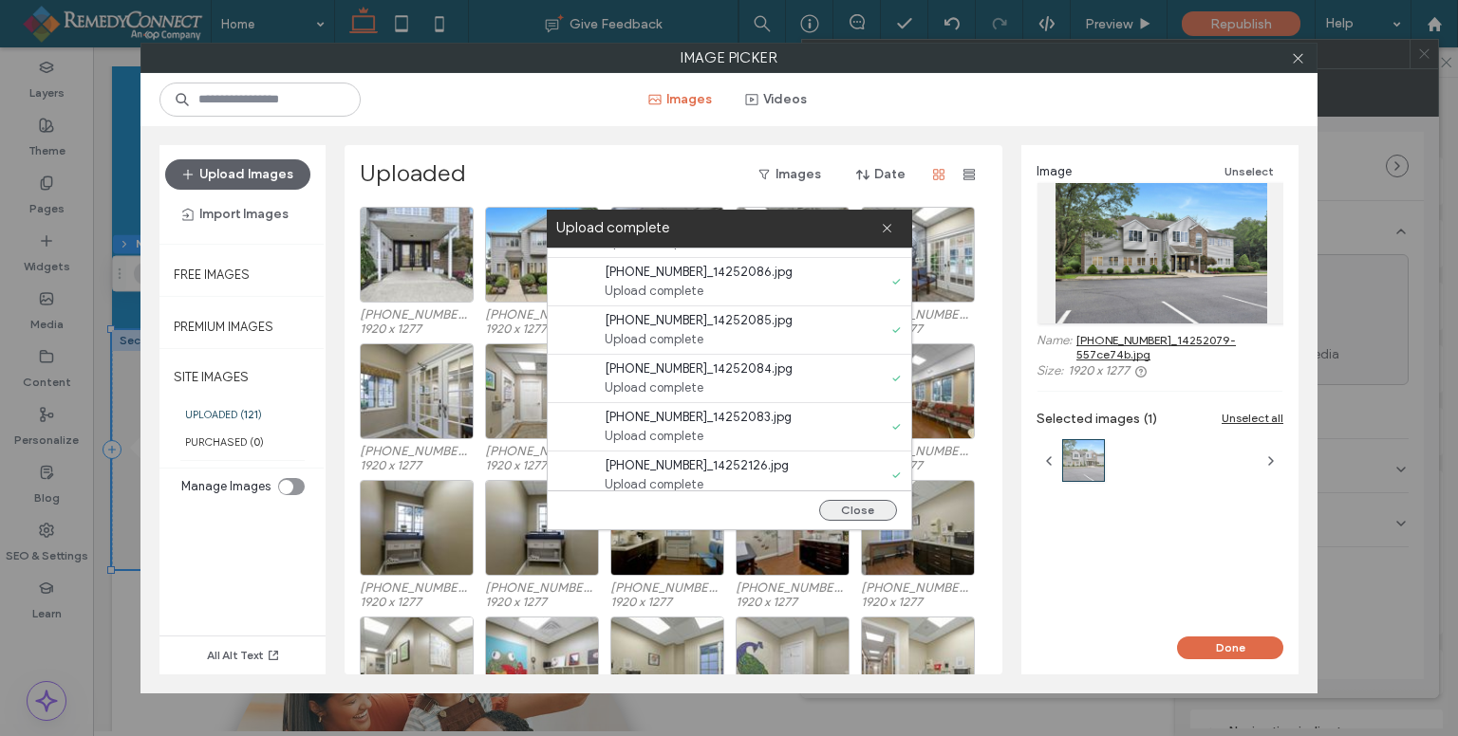
click at [854, 507] on button "Close" at bounding box center [858, 510] width 78 height 21
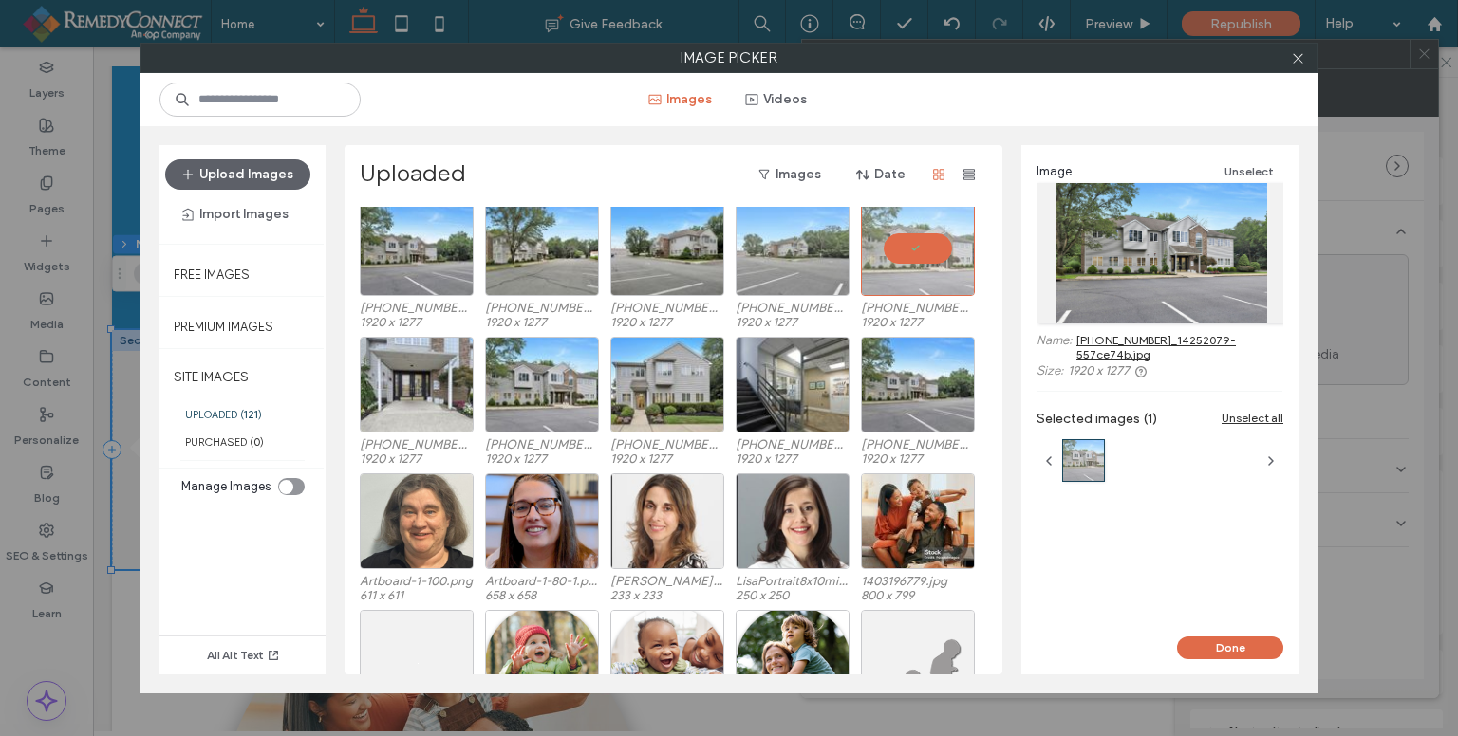
scroll to position [1047, 0]
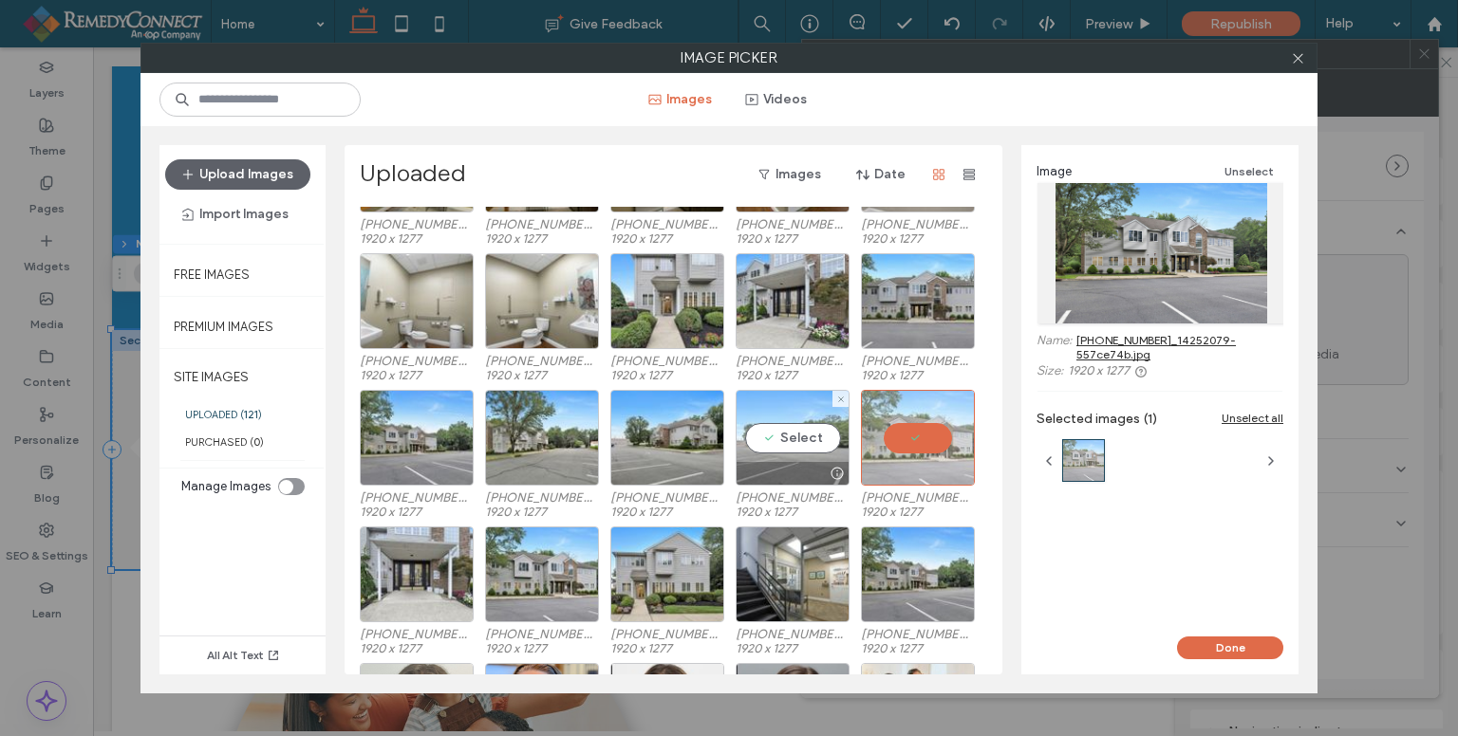
click at [782, 435] on div "Select" at bounding box center [792, 438] width 114 height 96
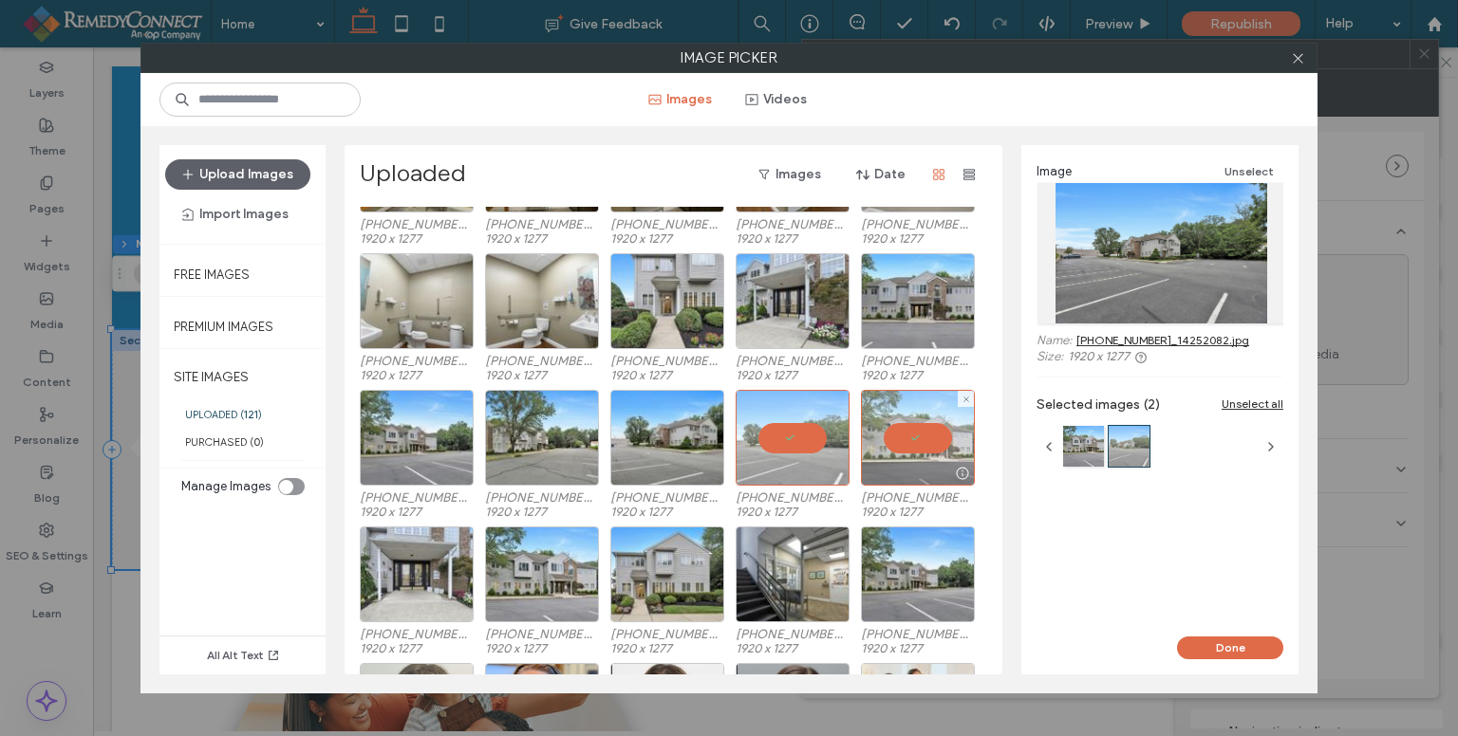
click at [921, 437] on div at bounding box center [918, 438] width 114 height 96
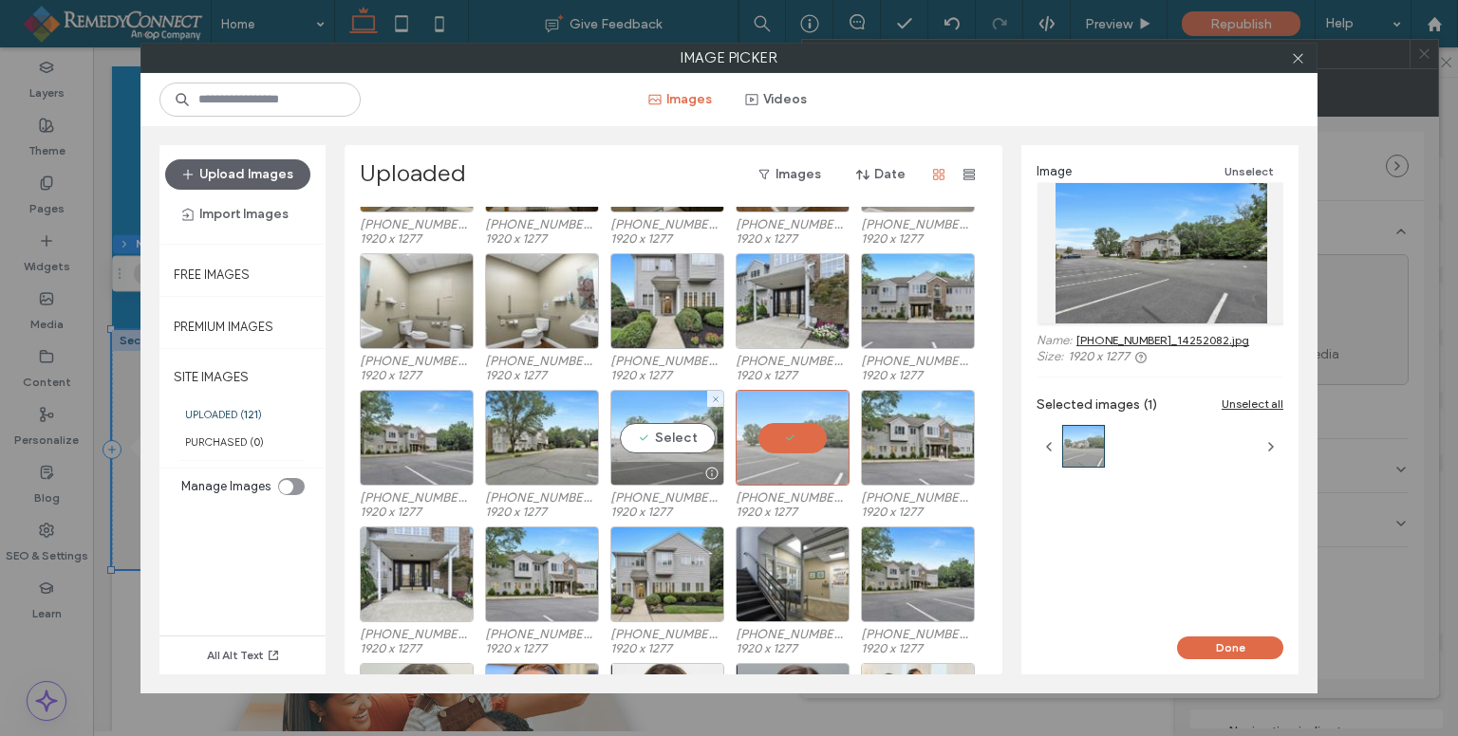
click at [698, 451] on div "Select" at bounding box center [667, 438] width 114 height 96
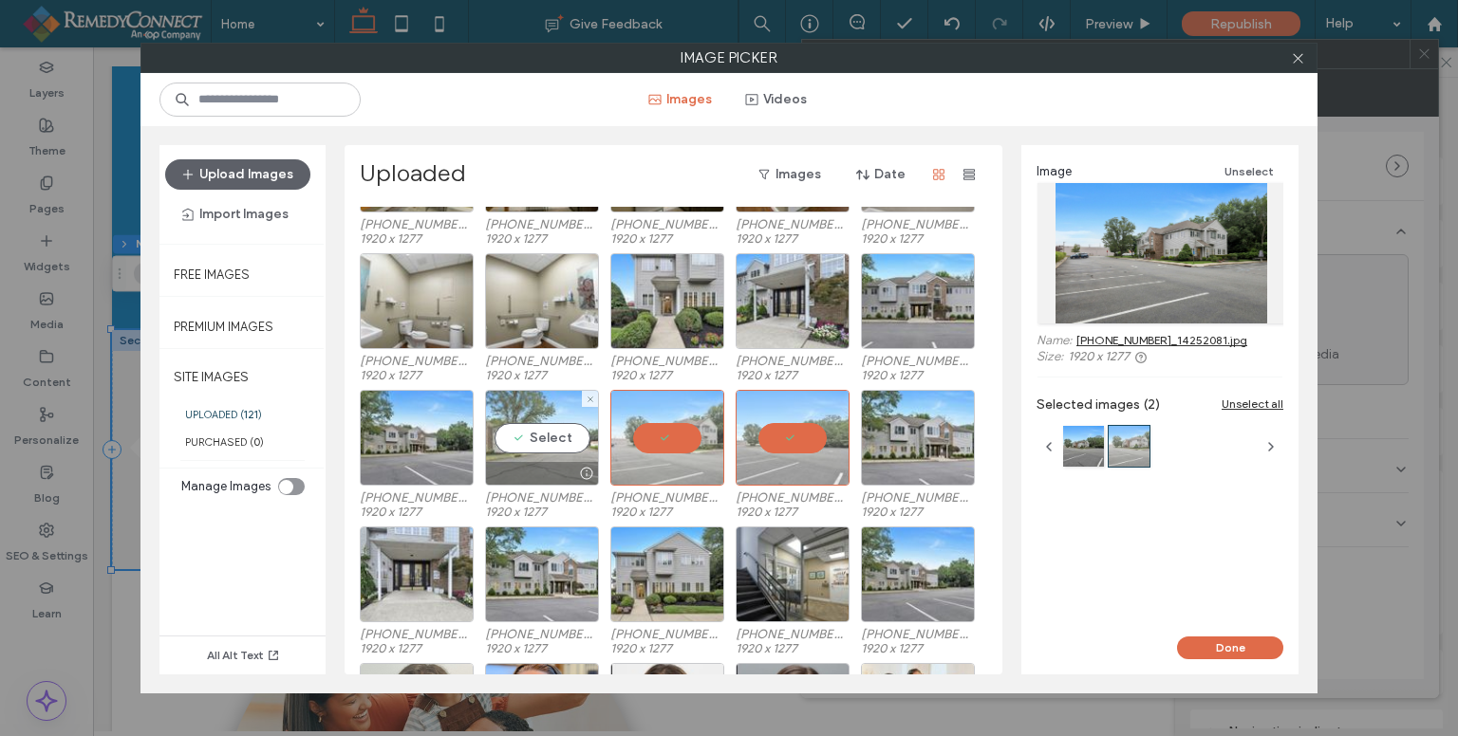
click at [560, 434] on div "Select" at bounding box center [542, 438] width 114 height 96
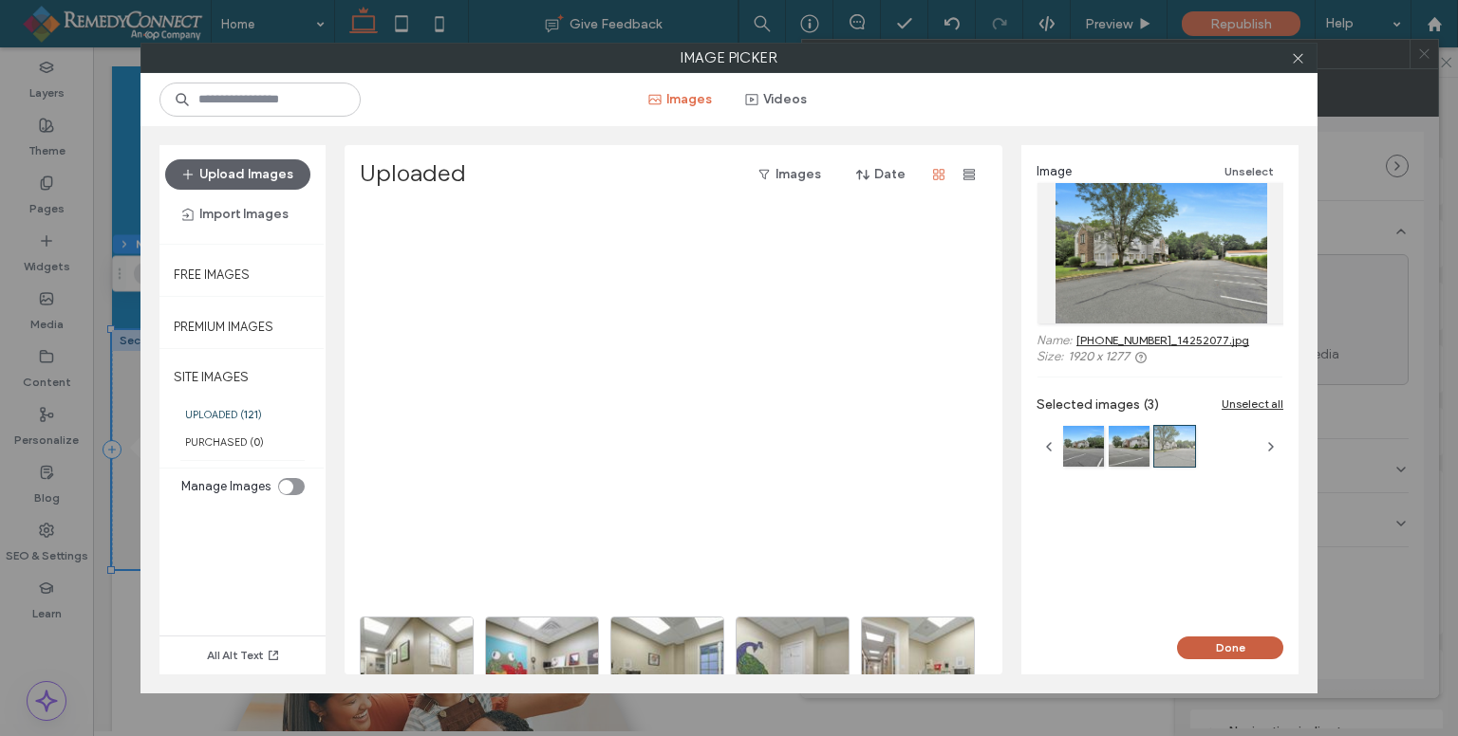
scroll to position [1047, 0]
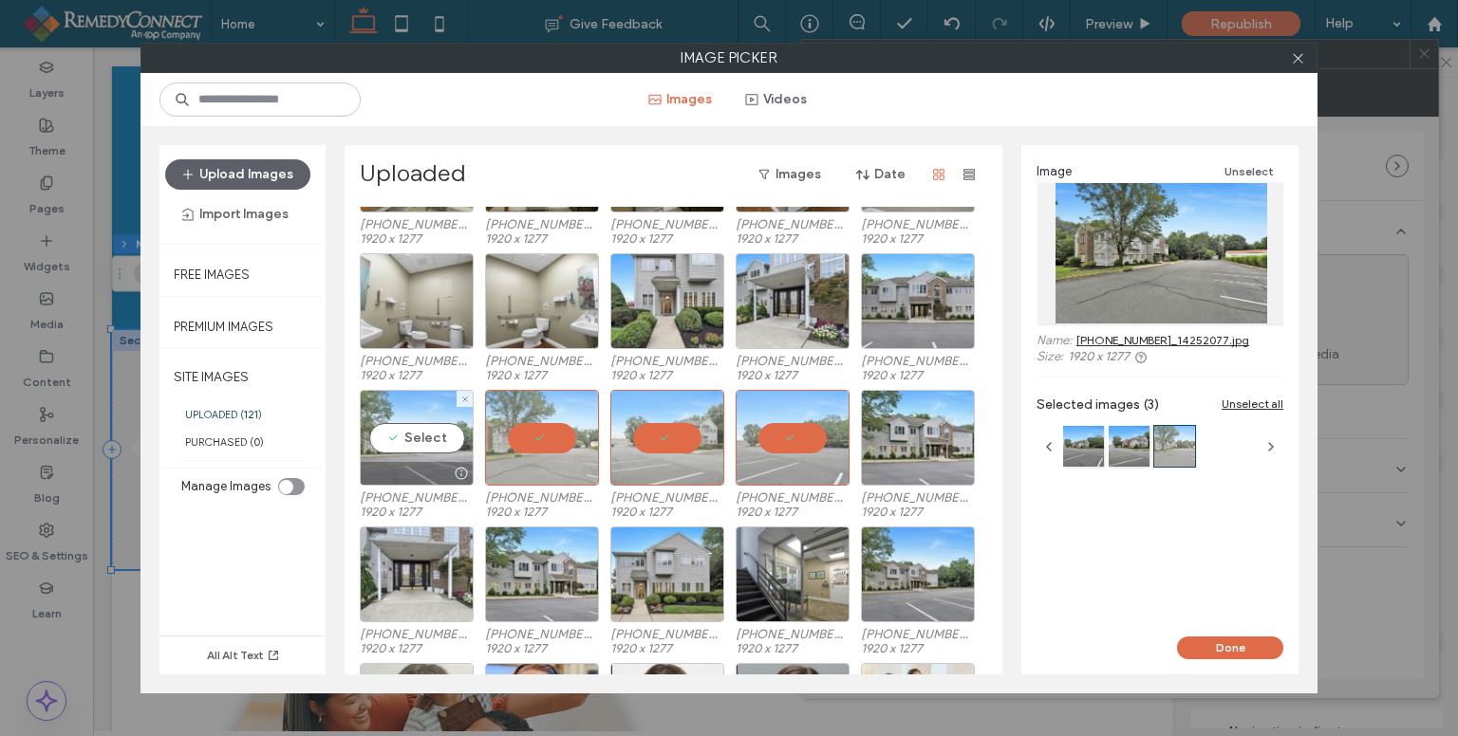
click at [437, 430] on div "Select" at bounding box center [417, 438] width 114 height 96
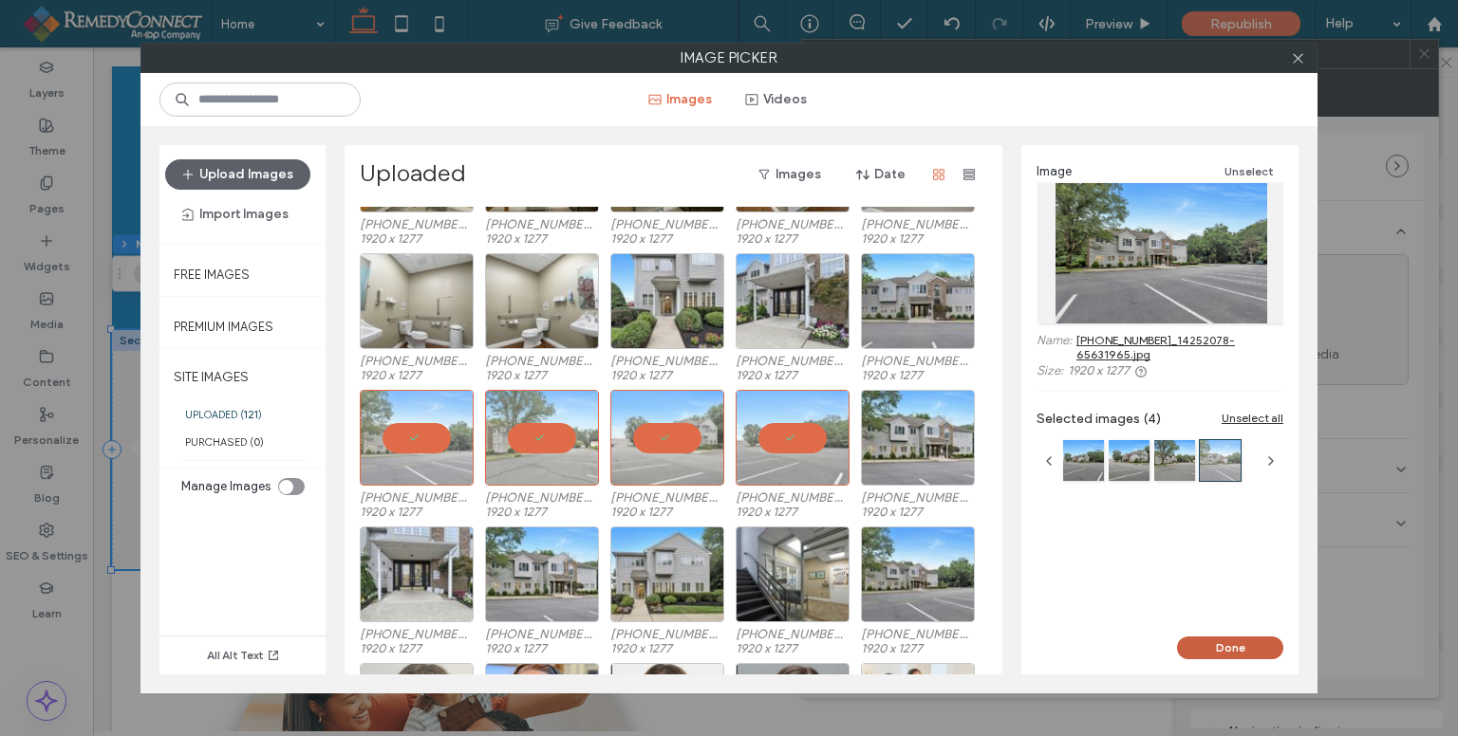
click at [1207, 644] on button "Done" at bounding box center [1230, 648] width 106 height 23
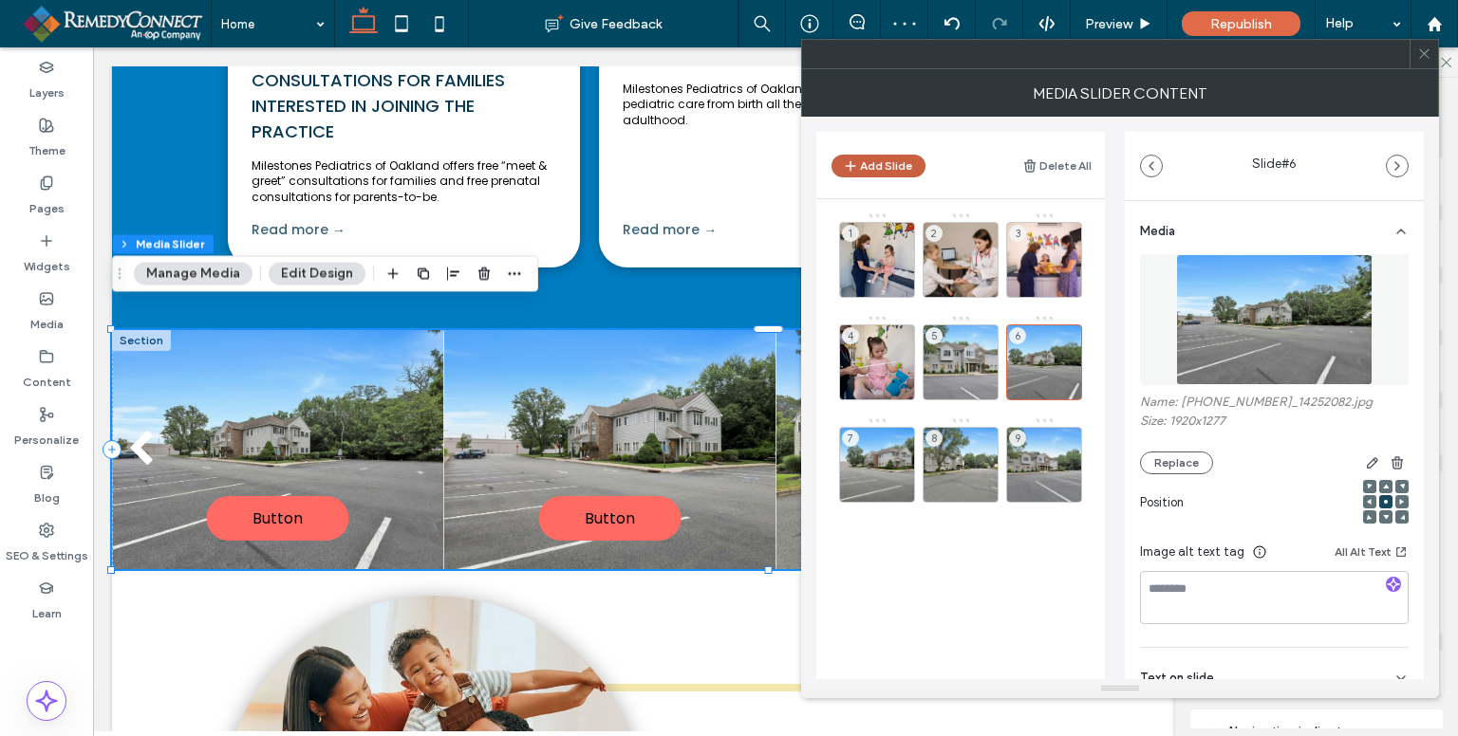
click at [861, 165] on button "Add Slide" at bounding box center [878, 166] width 94 height 23
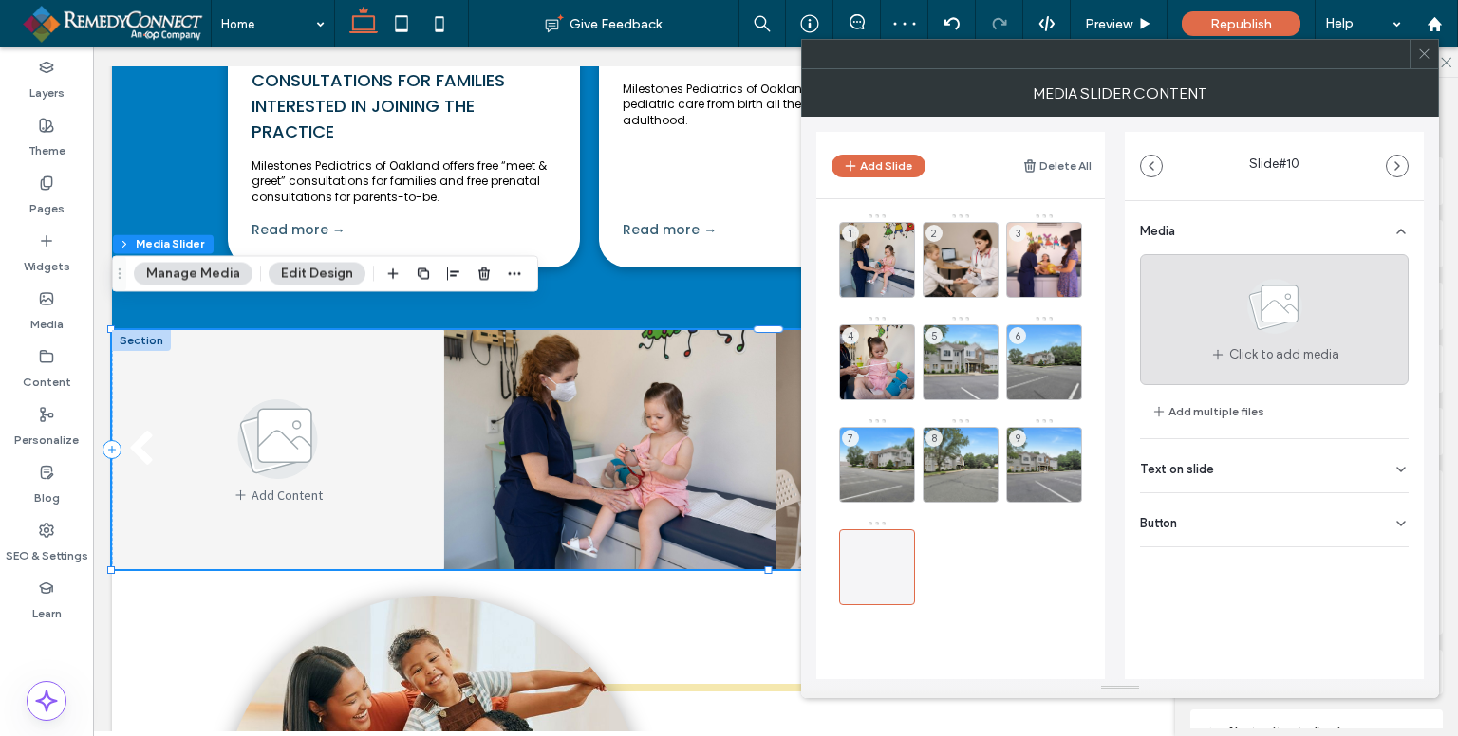
click at [1280, 349] on span "Click to add media" at bounding box center [1284, 354] width 110 height 19
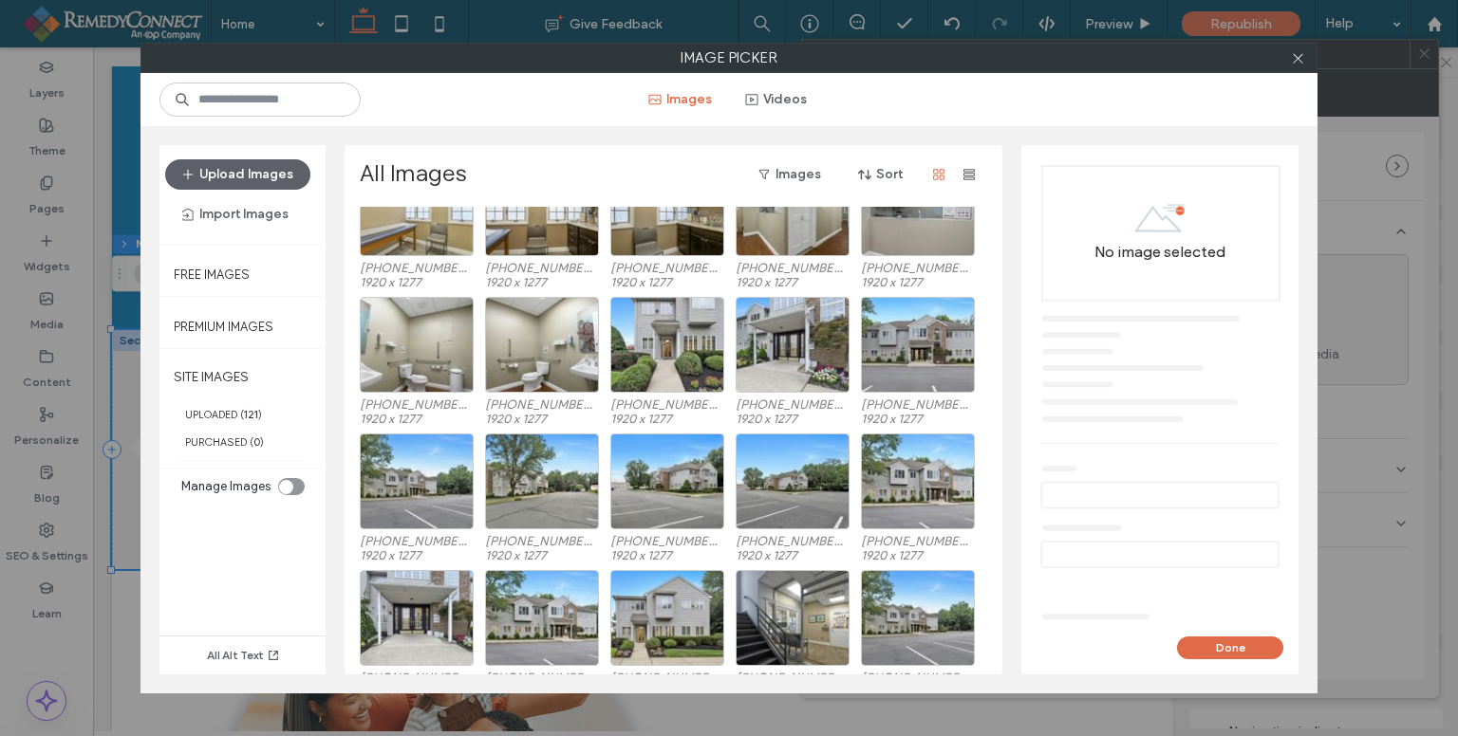
scroll to position [1008, 0]
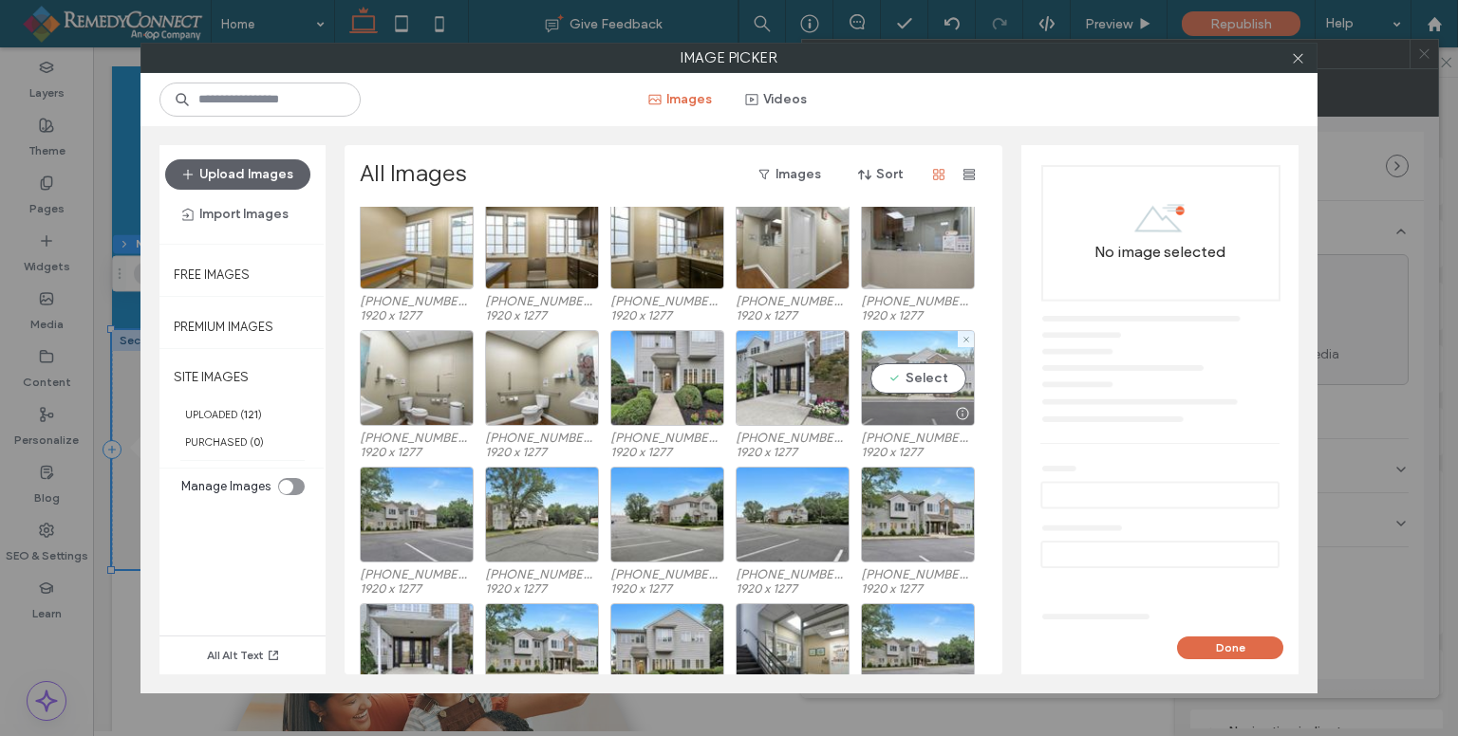
click at [926, 380] on div "Select" at bounding box center [918, 378] width 114 height 96
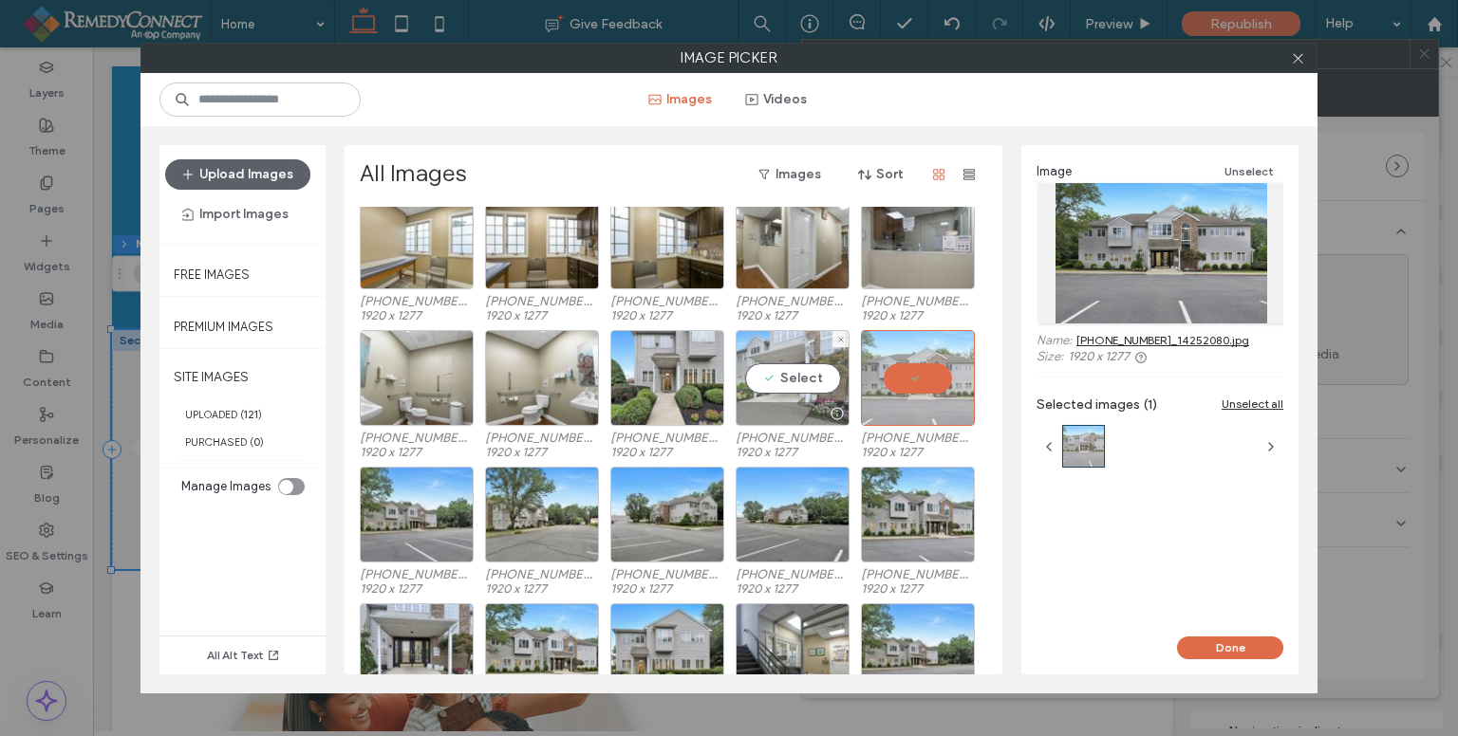
click at [797, 369] on div "Select" at bounding box center [792, 378] width 114 height 96
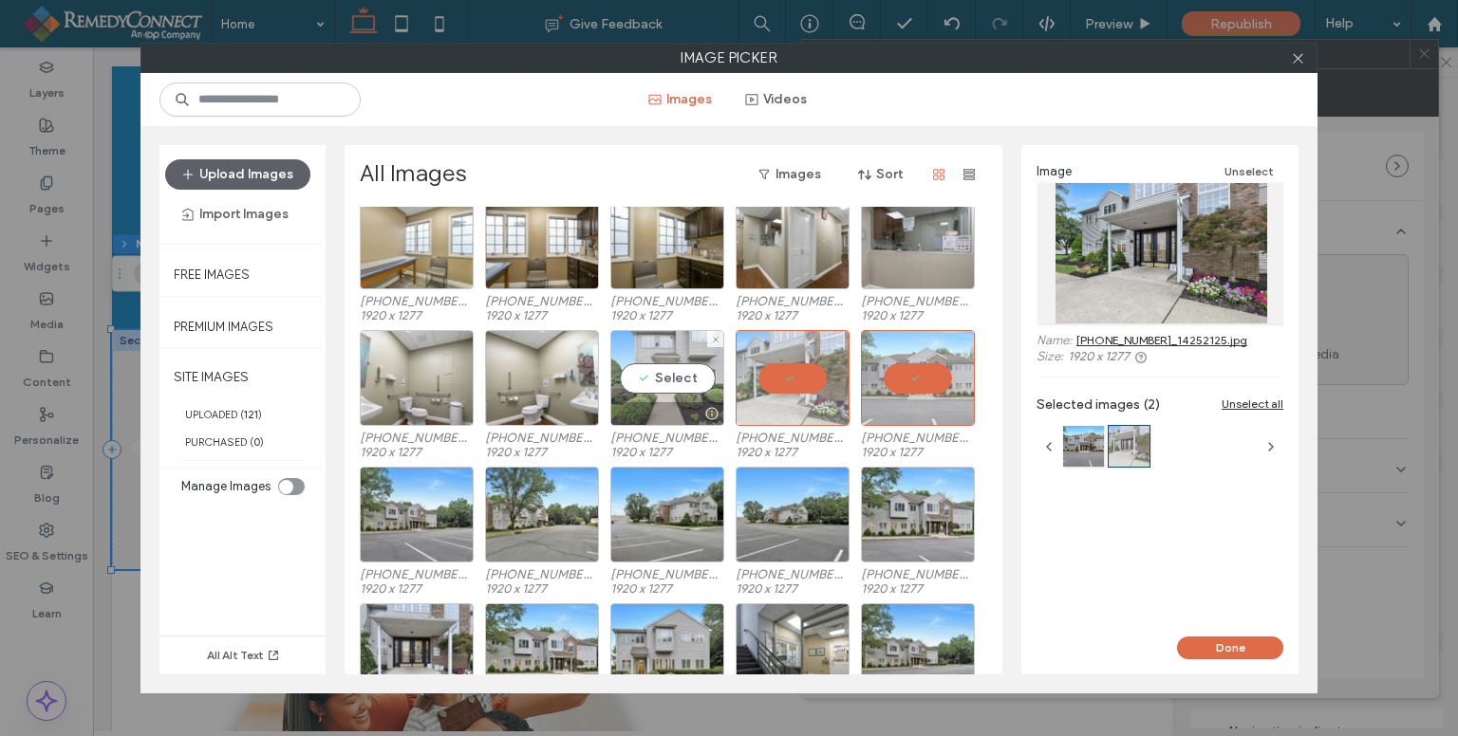
click at [705, 376] on div "Select" at bounding box center [667, 378] width 114 height 96
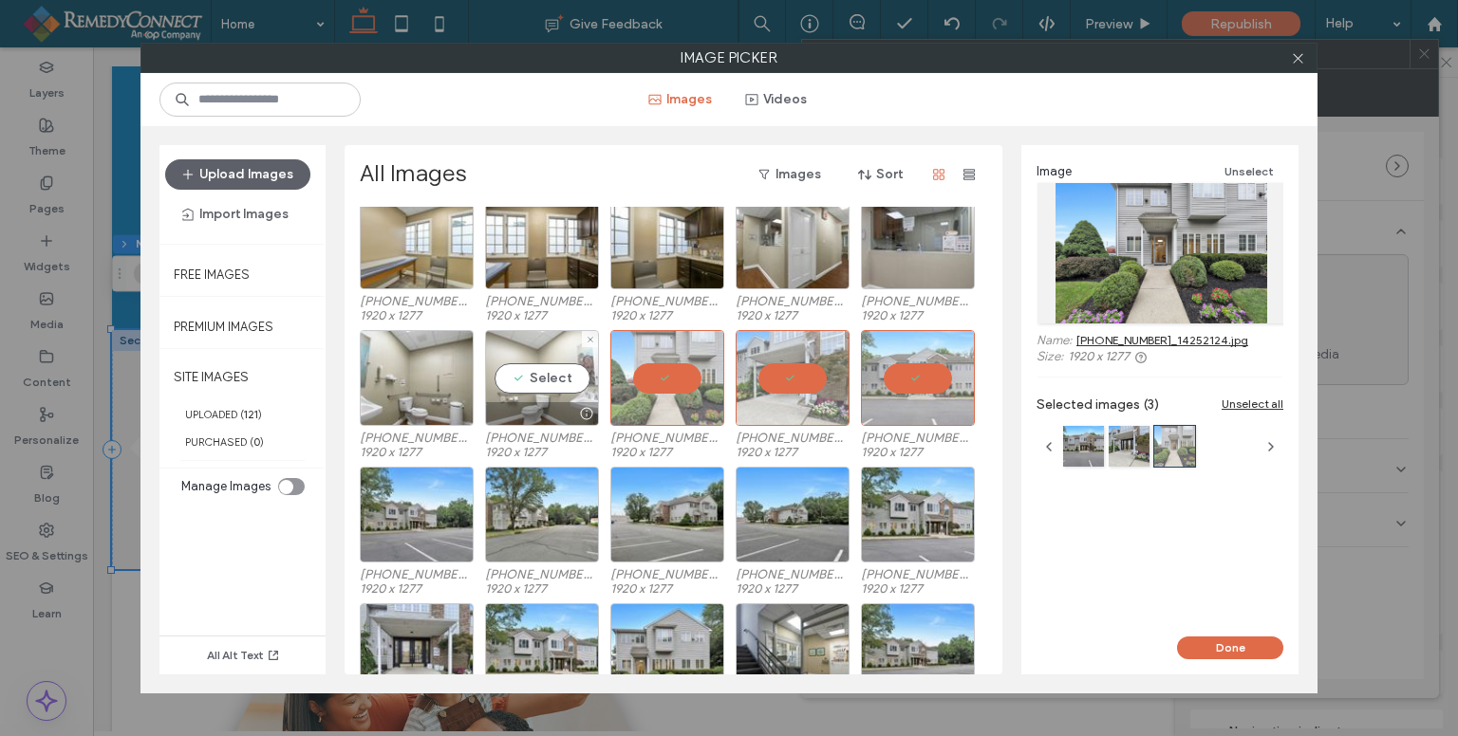
click at [568, 374] on div "Select" at bounding box center [542, 378] width 114 height 96
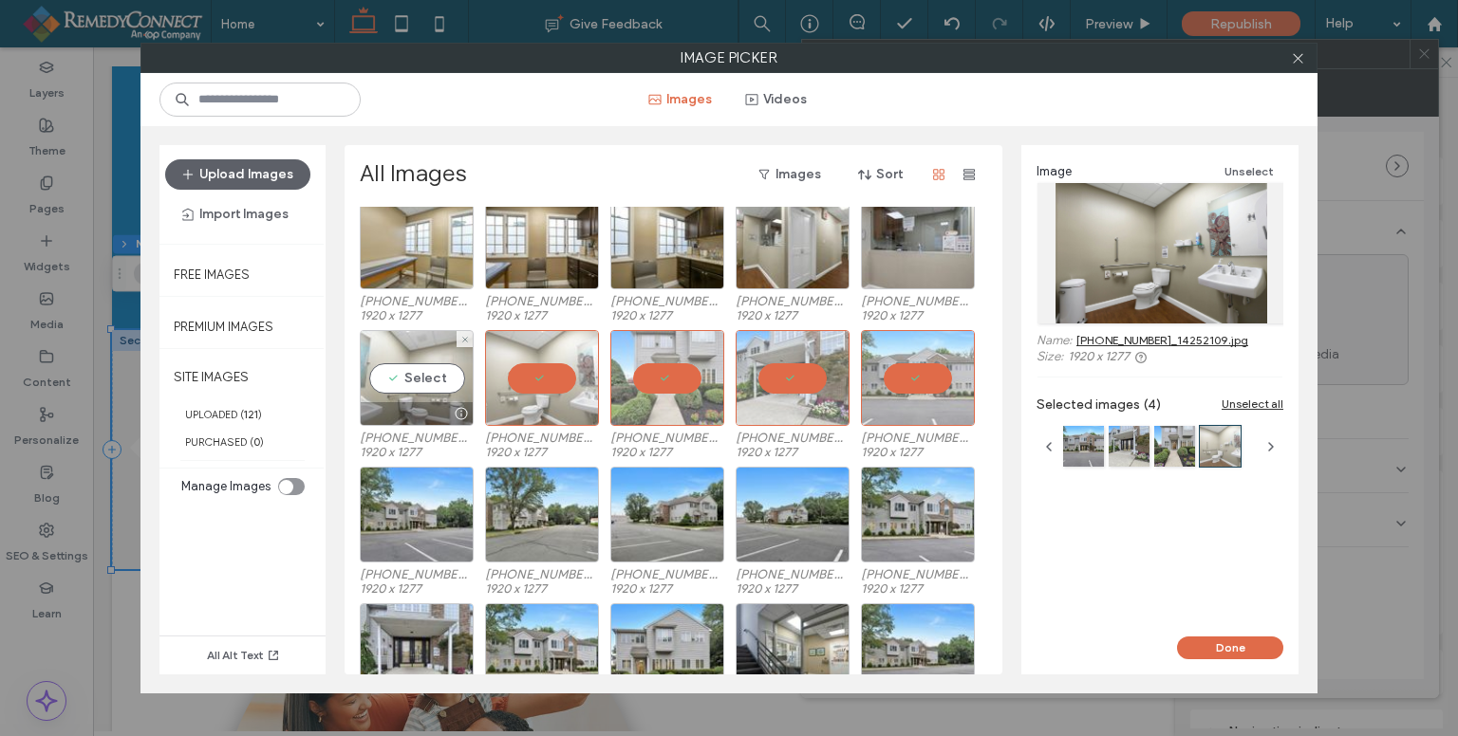
click at [419, 375] on div "Select" at bounding box center [417, 378] width 114 height 96
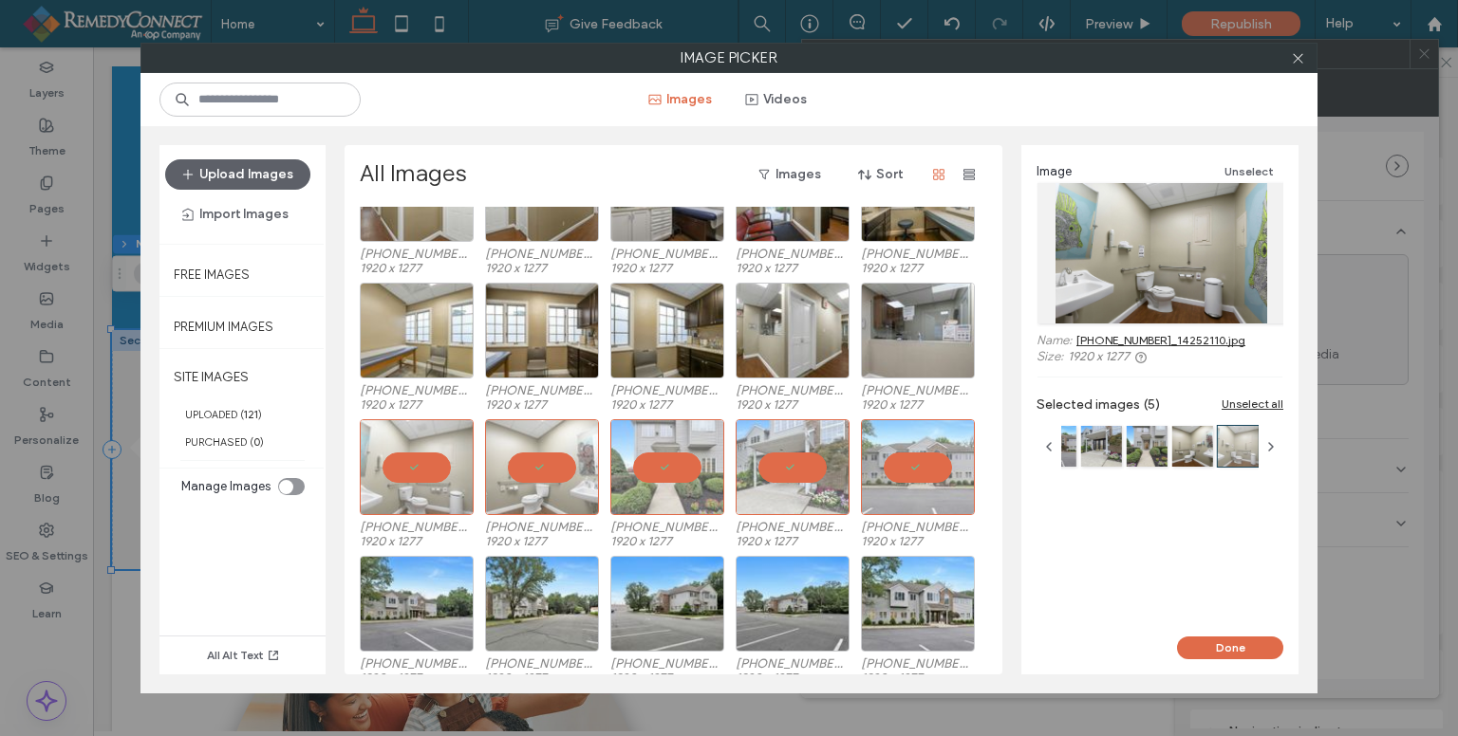
scroll to position [818, 0]
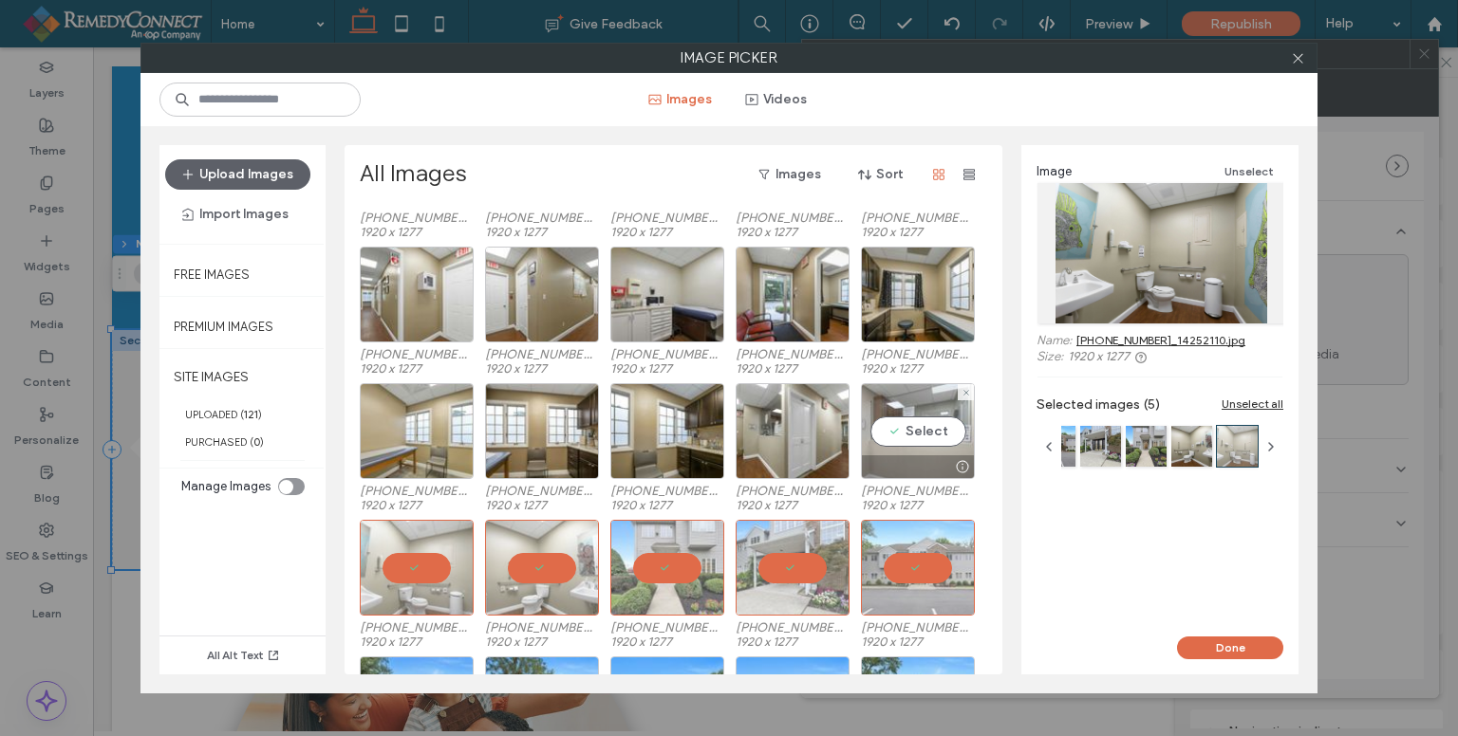
click at [900, 430] on div "Select" at bounding box center [918, 431] width 114 height 96
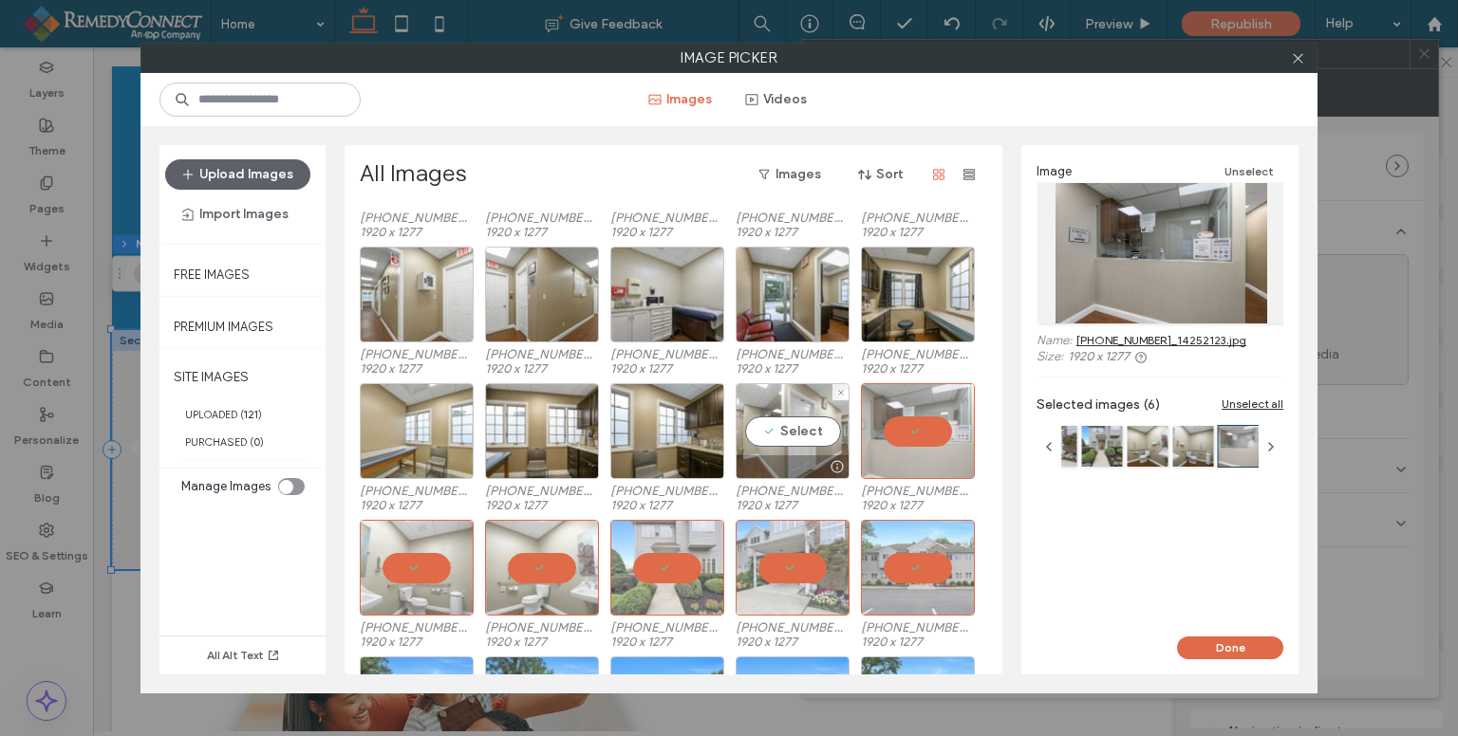
click at [791, 426] on div "Select" at bounding box center [792, 431] width 114 height 96
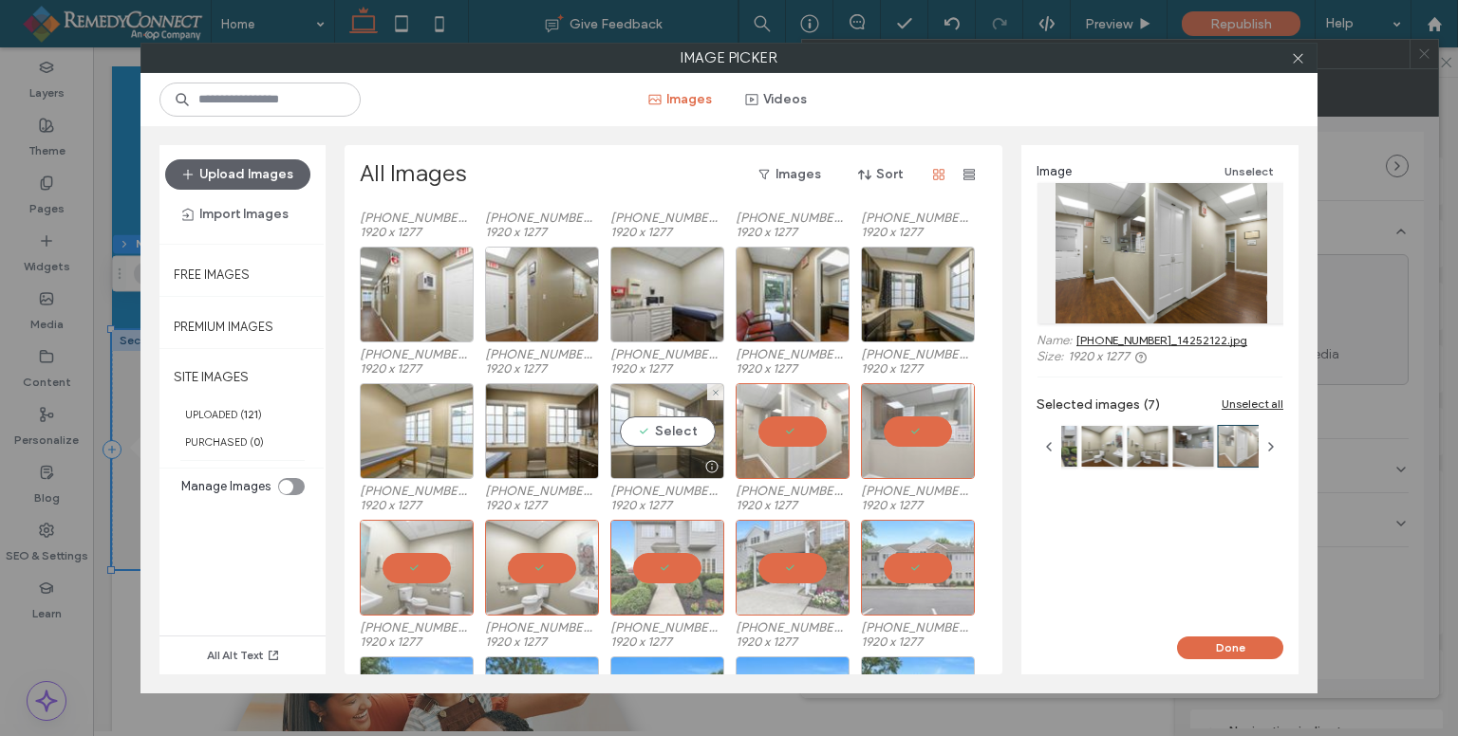
click at [672, 426] on div "Select" at bounding box center [667, 431] width 114 height 96
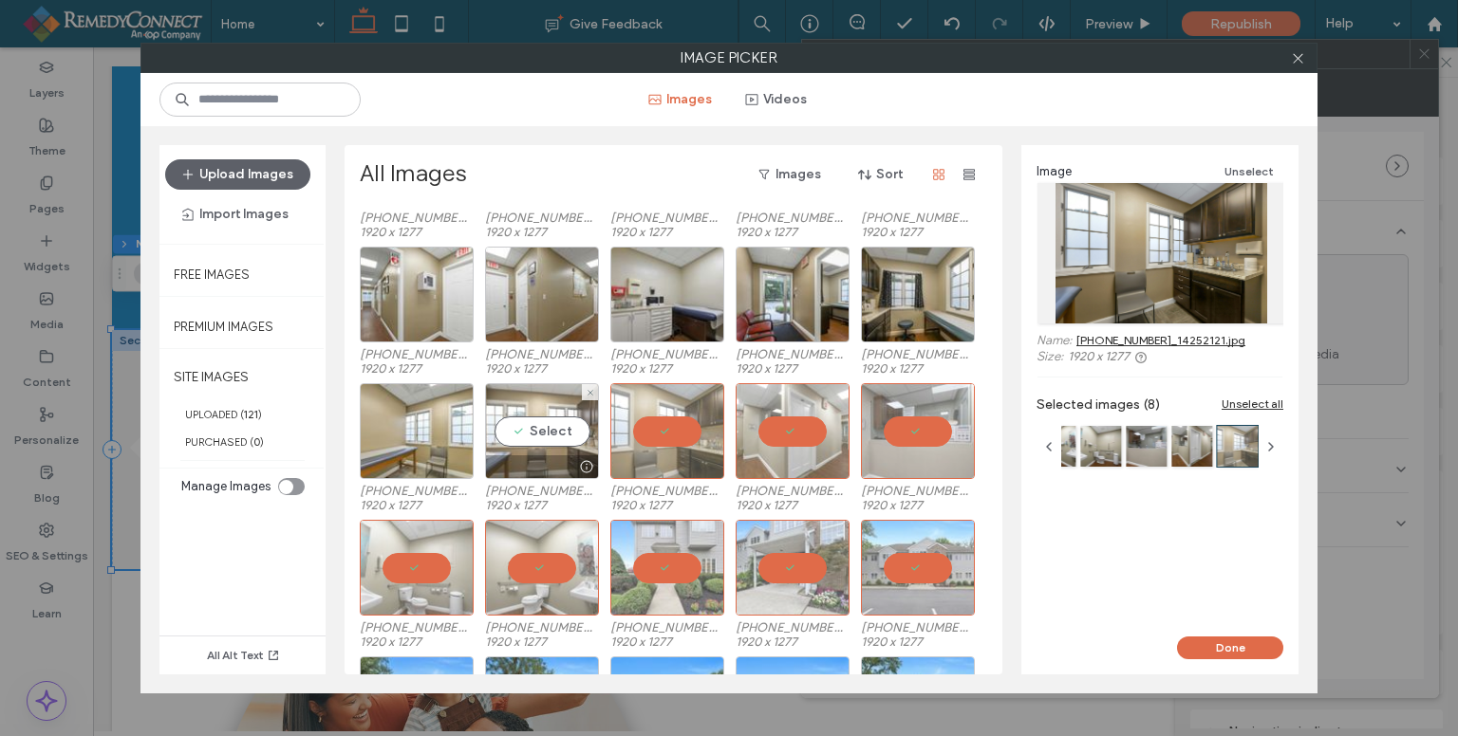
click at [551, 430] on div "Select" at bounding box center [542, 431] width 114 height 96
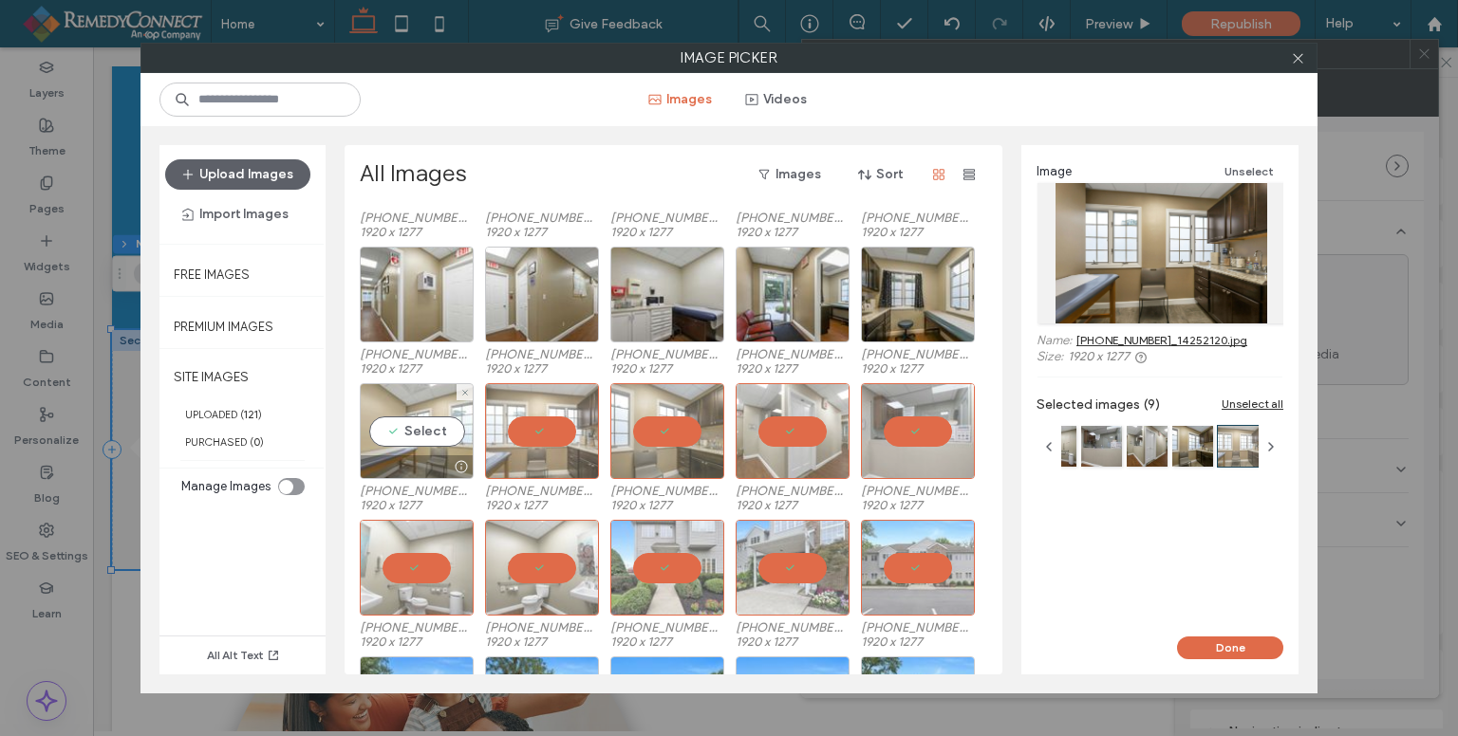
click at [439, 428] on div "Select" at bounding box center [417, 431] width 114 height 96
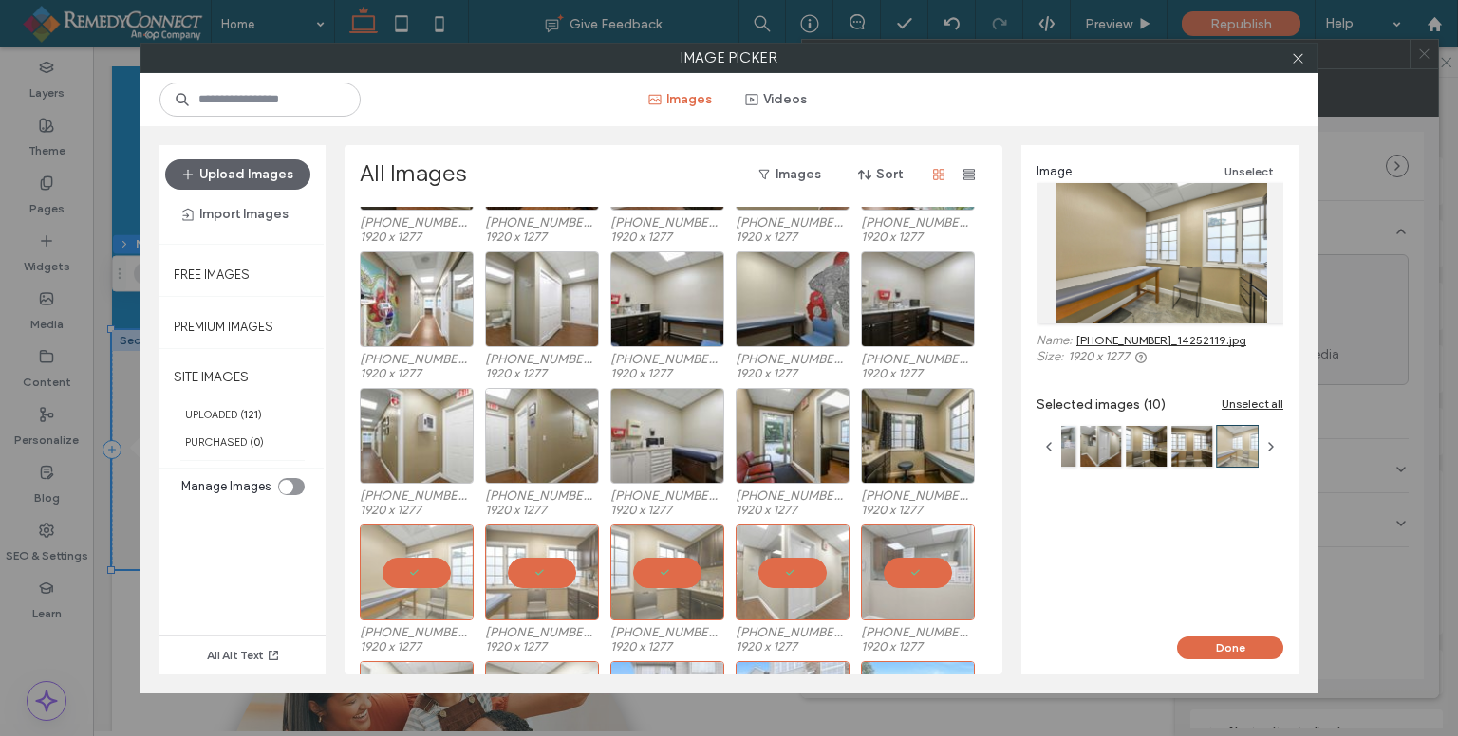
scroll to position [628, 0]
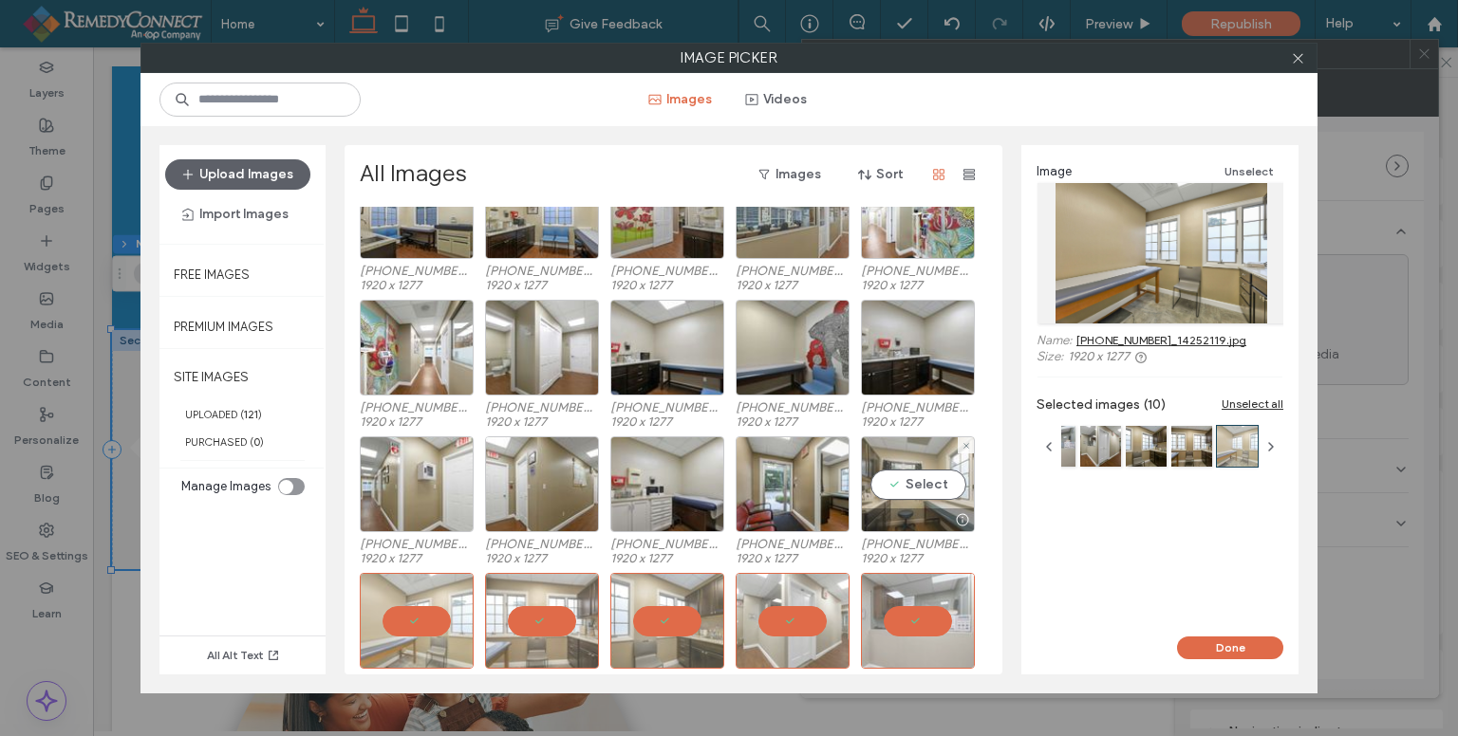
click at [921, 479] on div "Select" at bounding box center [918, 485] width 114 height 96
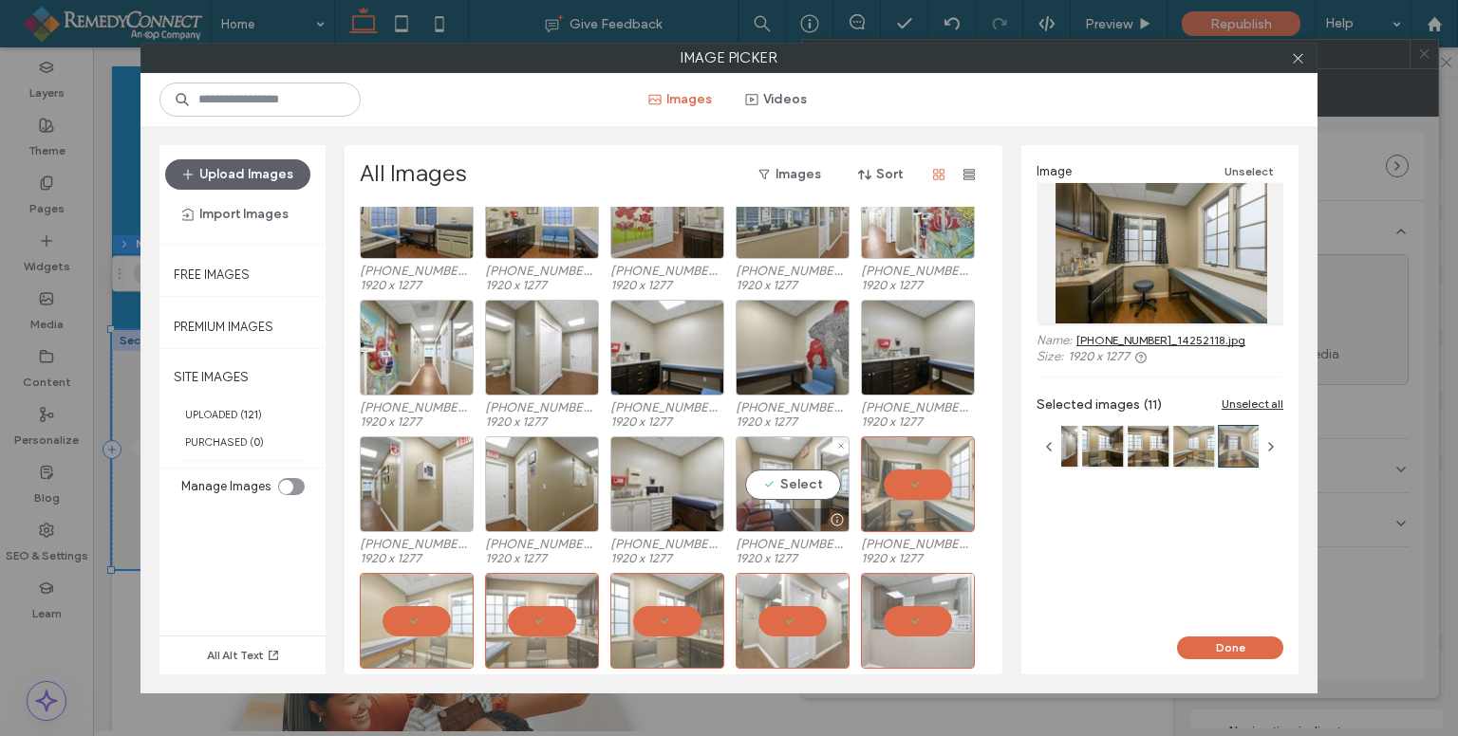
click at [778, 474] on div "Select" at bounding box center [792, 485] width 114 height 96
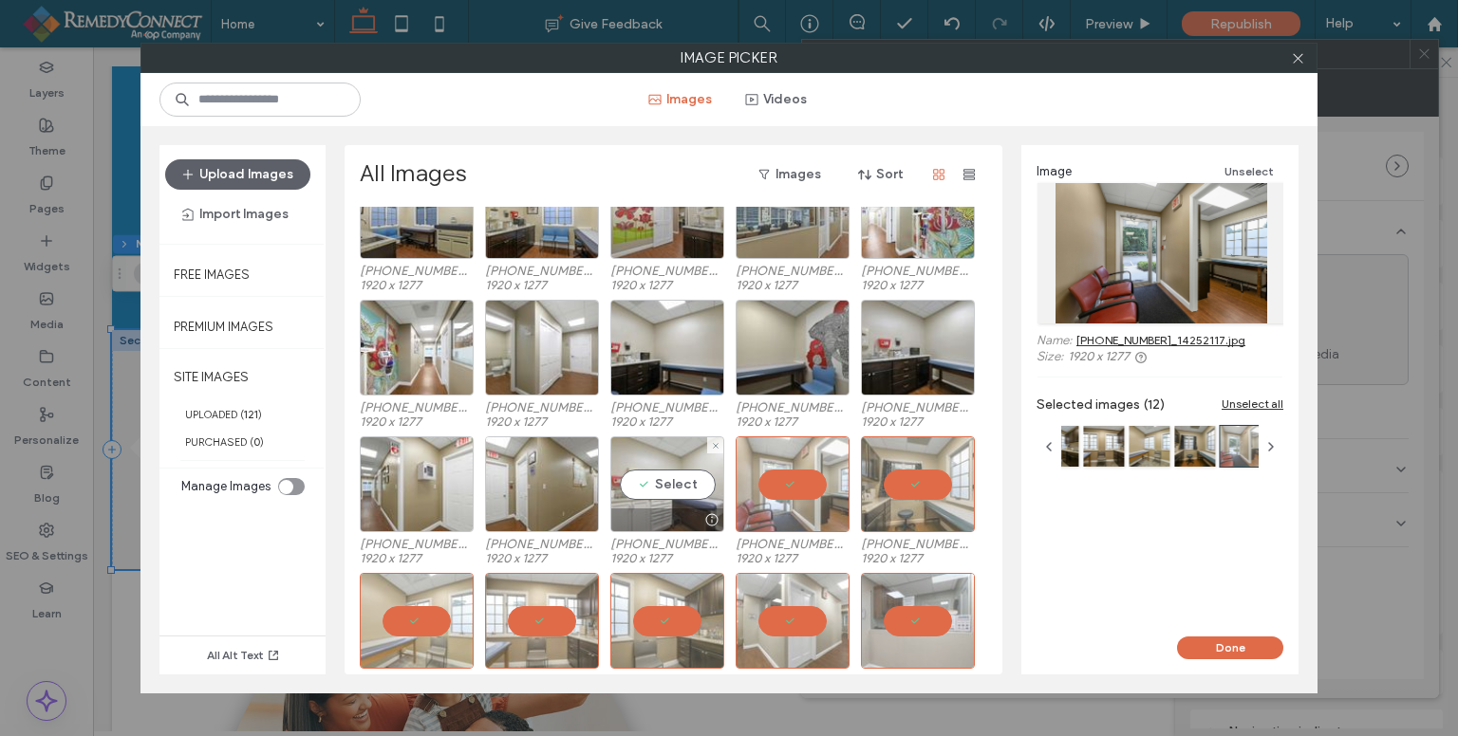
click at [665, 474] on div "Select" at bounding box center [667, 485] width 114 height 96
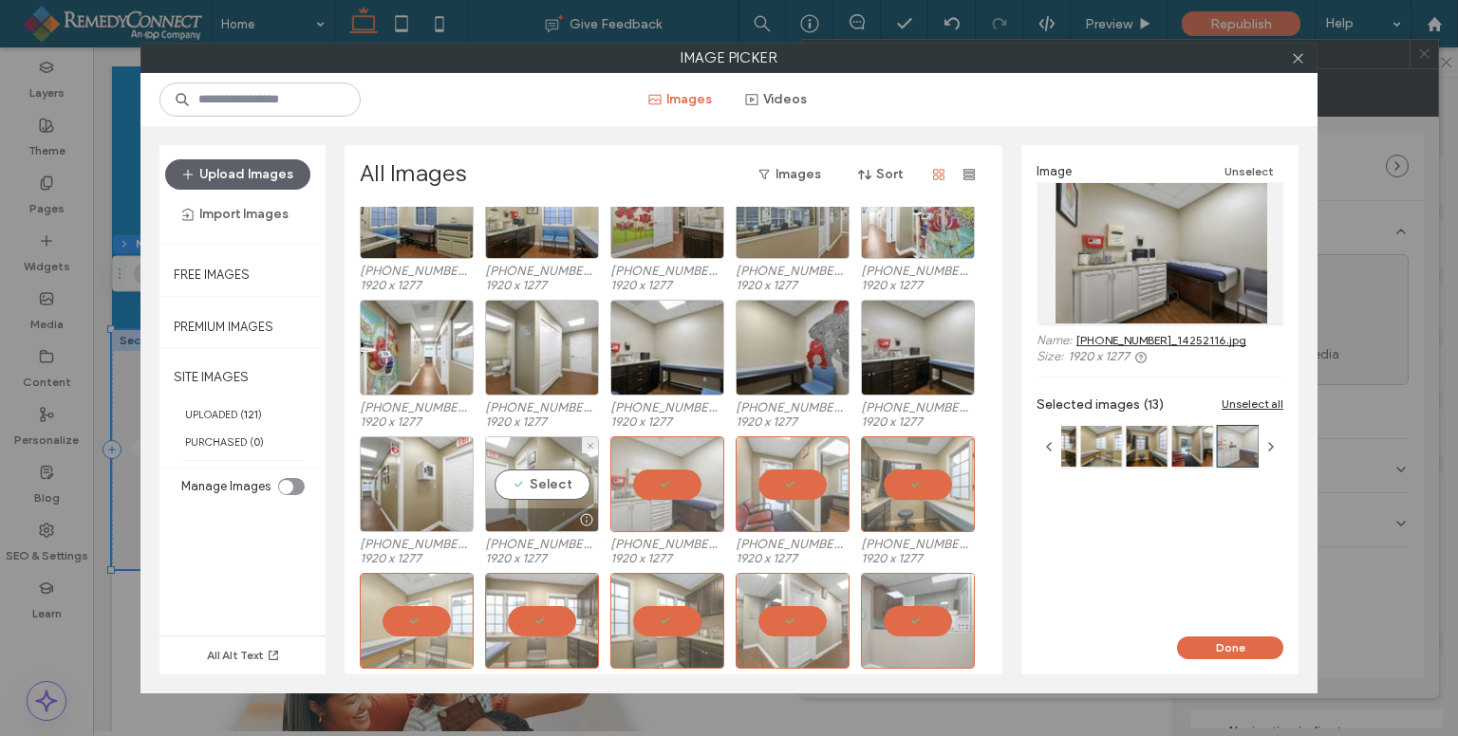
click at [535, 491] on div "Select" at bounding box center [542, 485] width 114 height 96
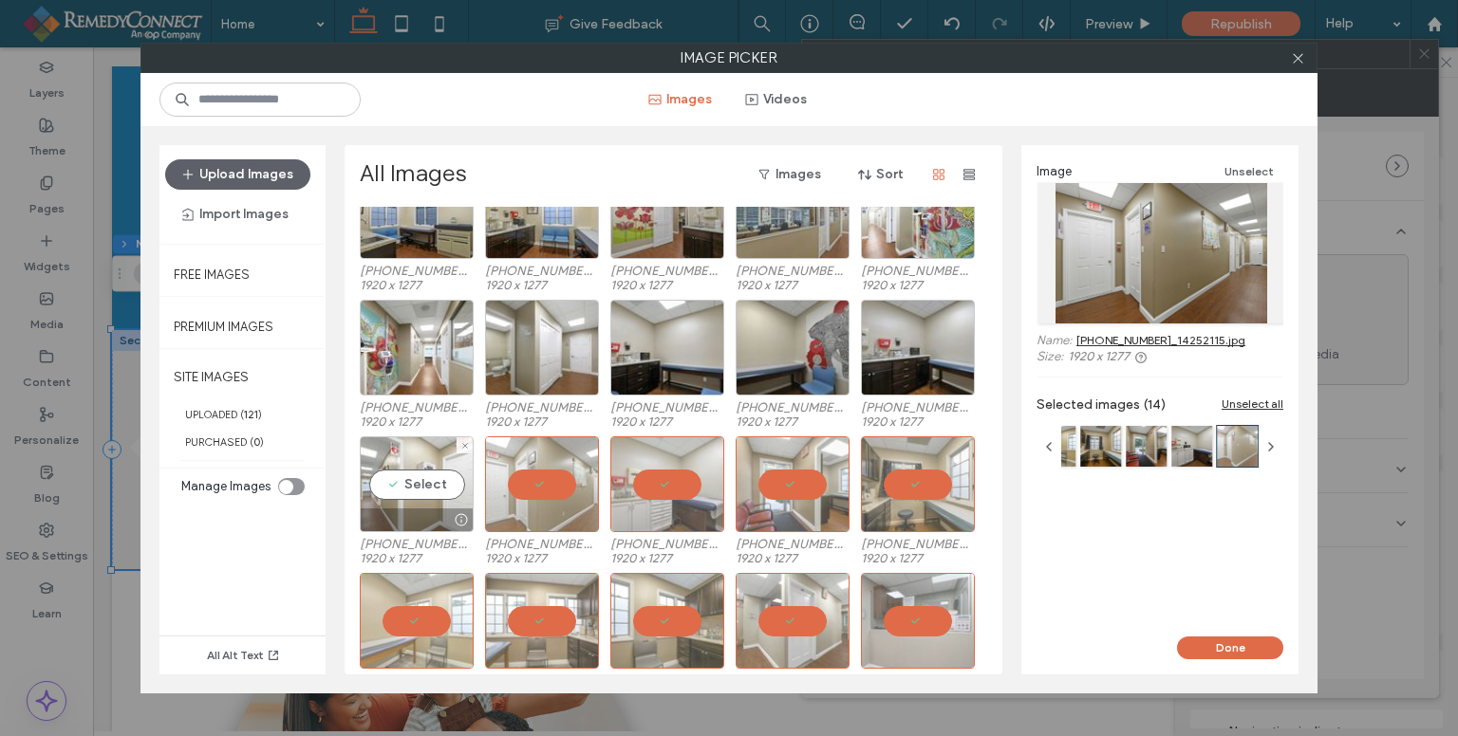
click at [427, 480] on div "Select" at bounding box center [417, 485] width 114 height 96
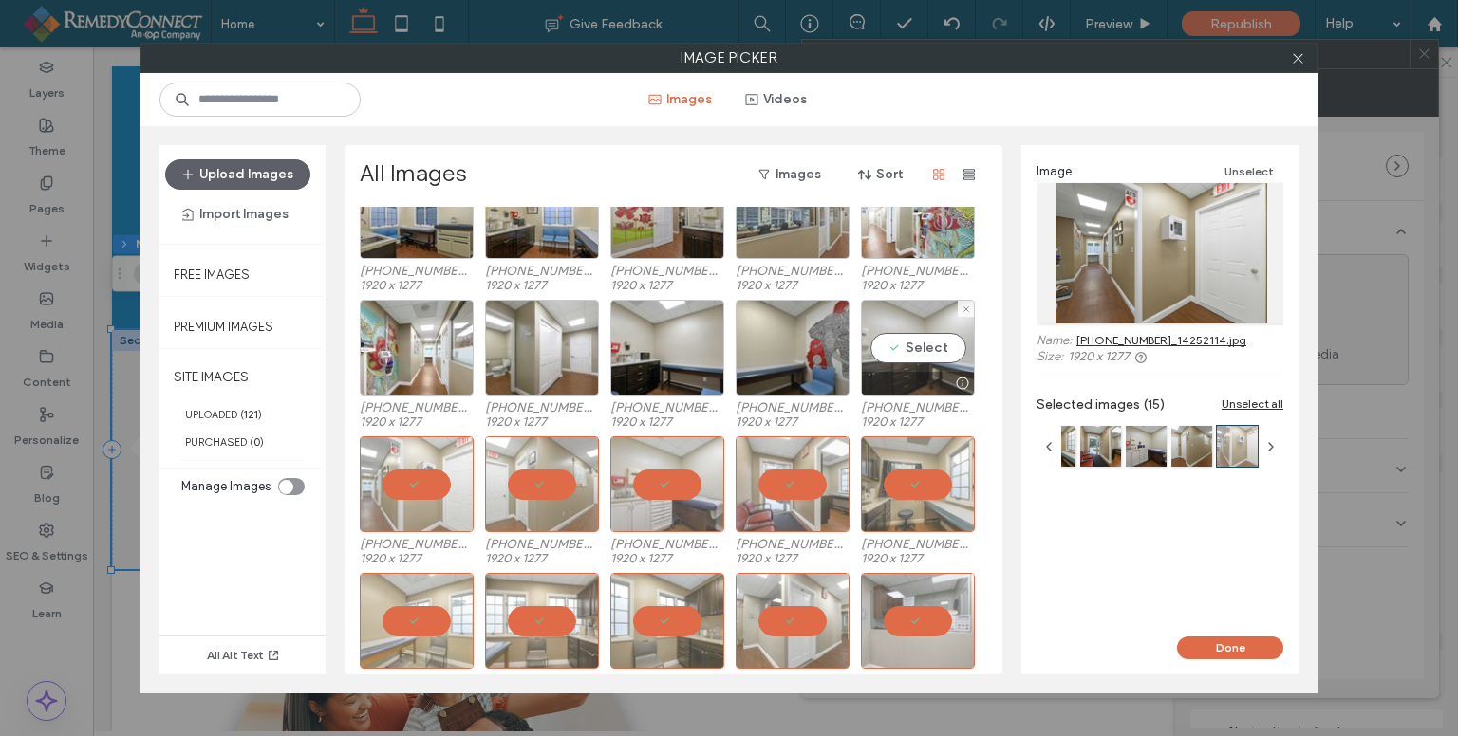
click at [915, 350] on div "Select" at bounding box center [918, 348] width 114 height 96
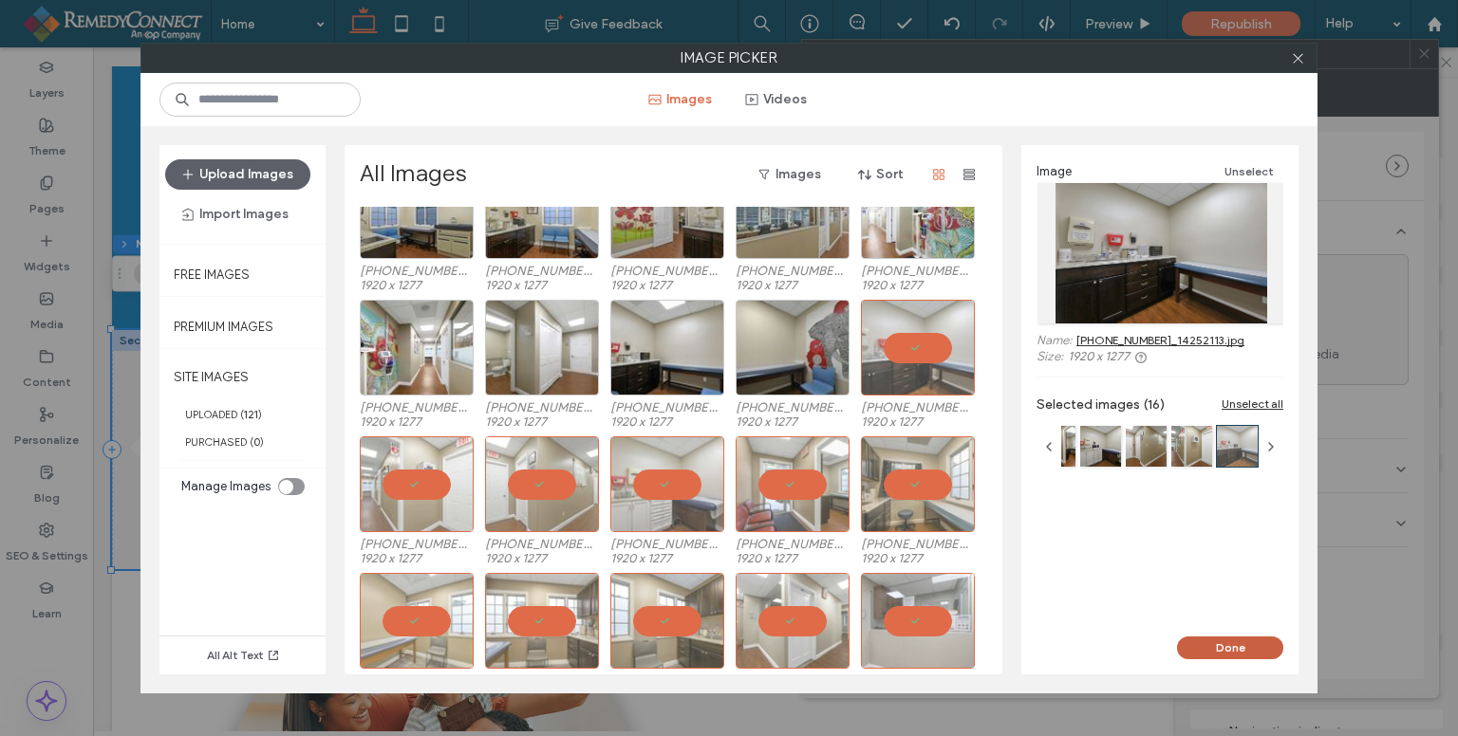
click at [1260, 642] on button "Done" at bounding box center [1230, 648] width 106 height 23
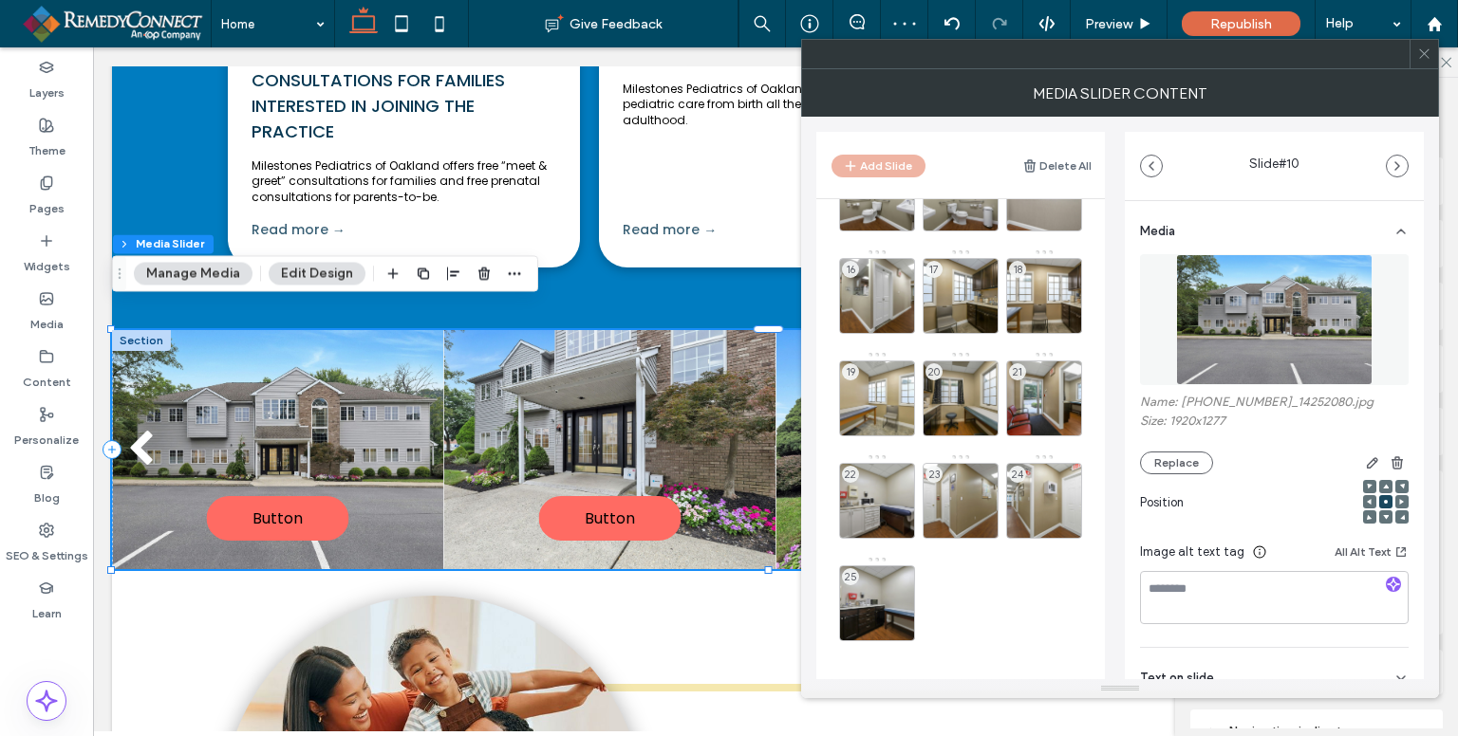
scroll to position [481, 0]
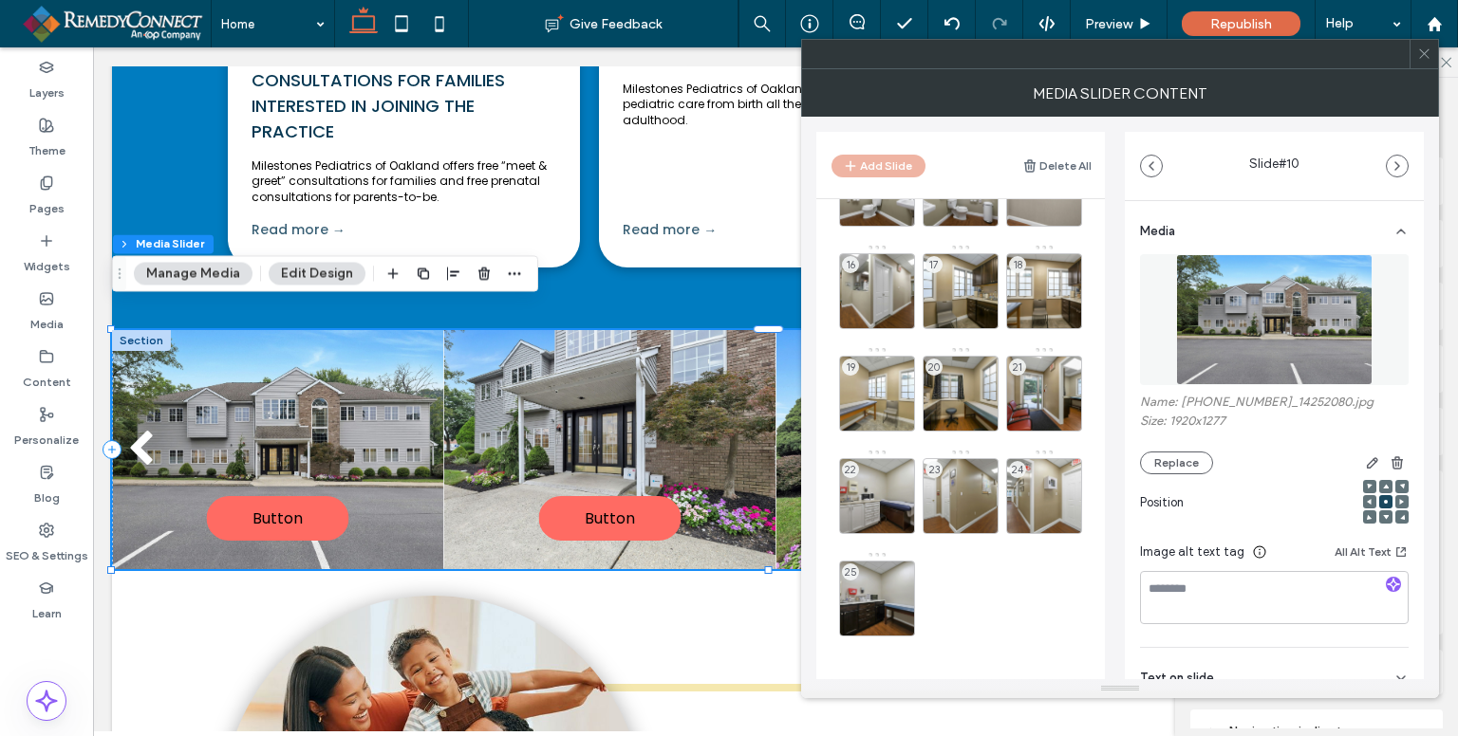
click at [883, 164] on div "Add Slide" at bounding box center [878, 166] width 94 height 23
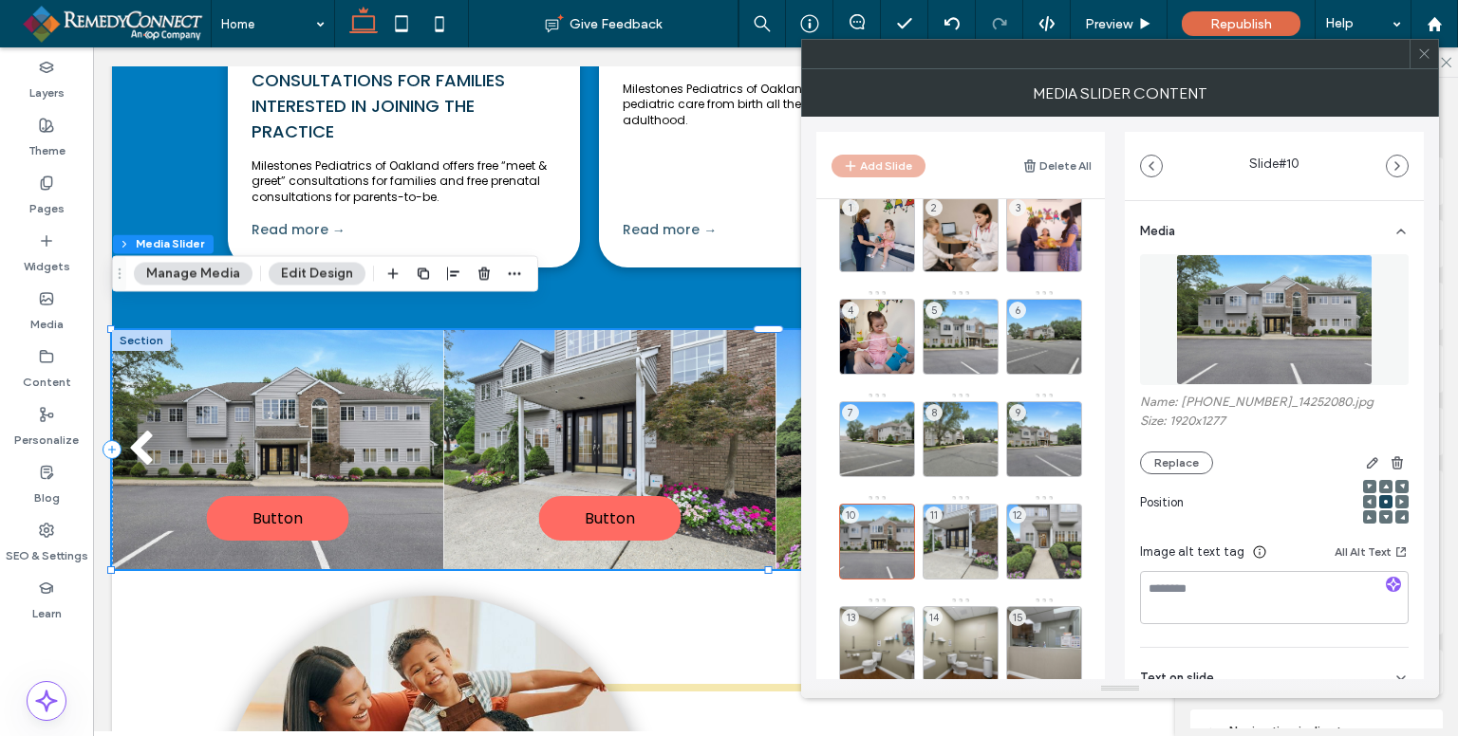
scroll to position [0, 0]
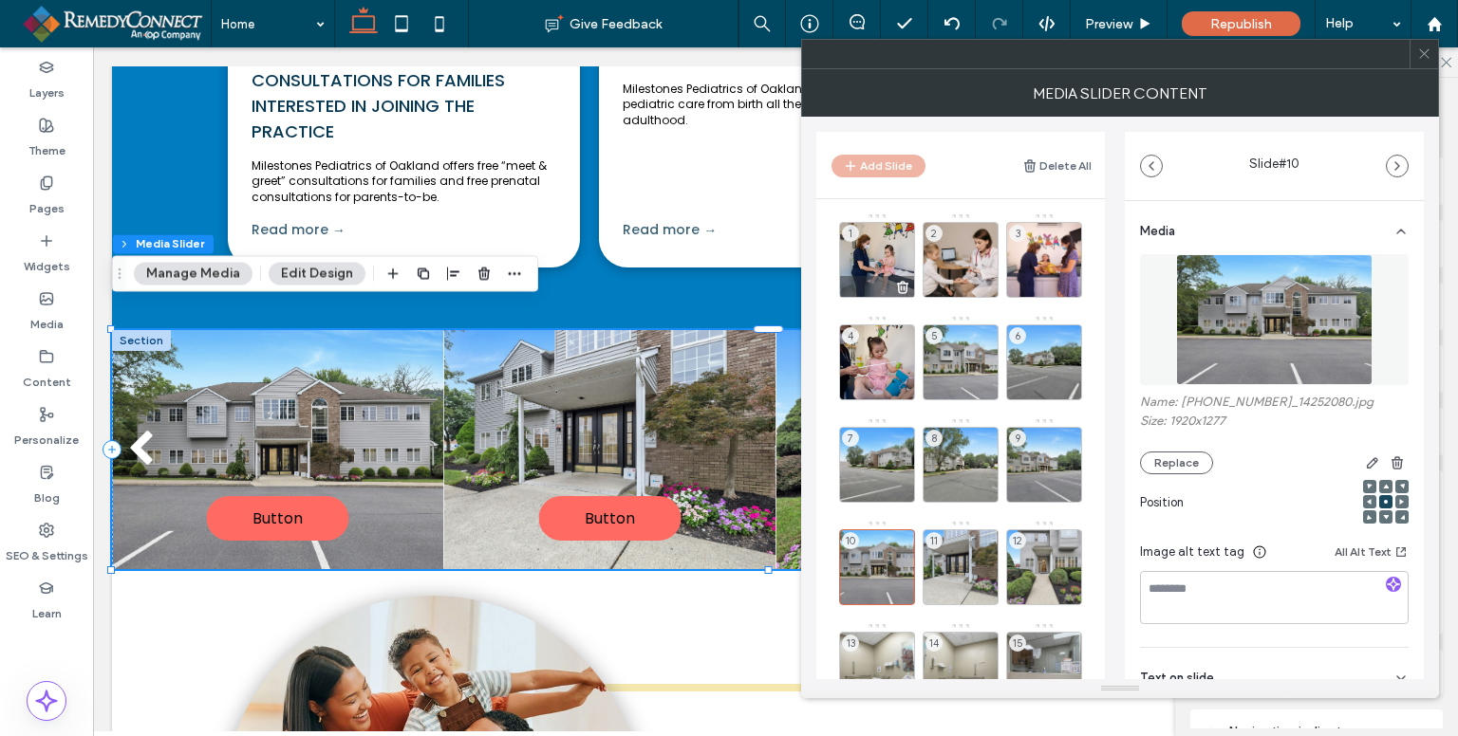
click at [901, 286] on use at bounding box center [903, 287] width 10 height 11
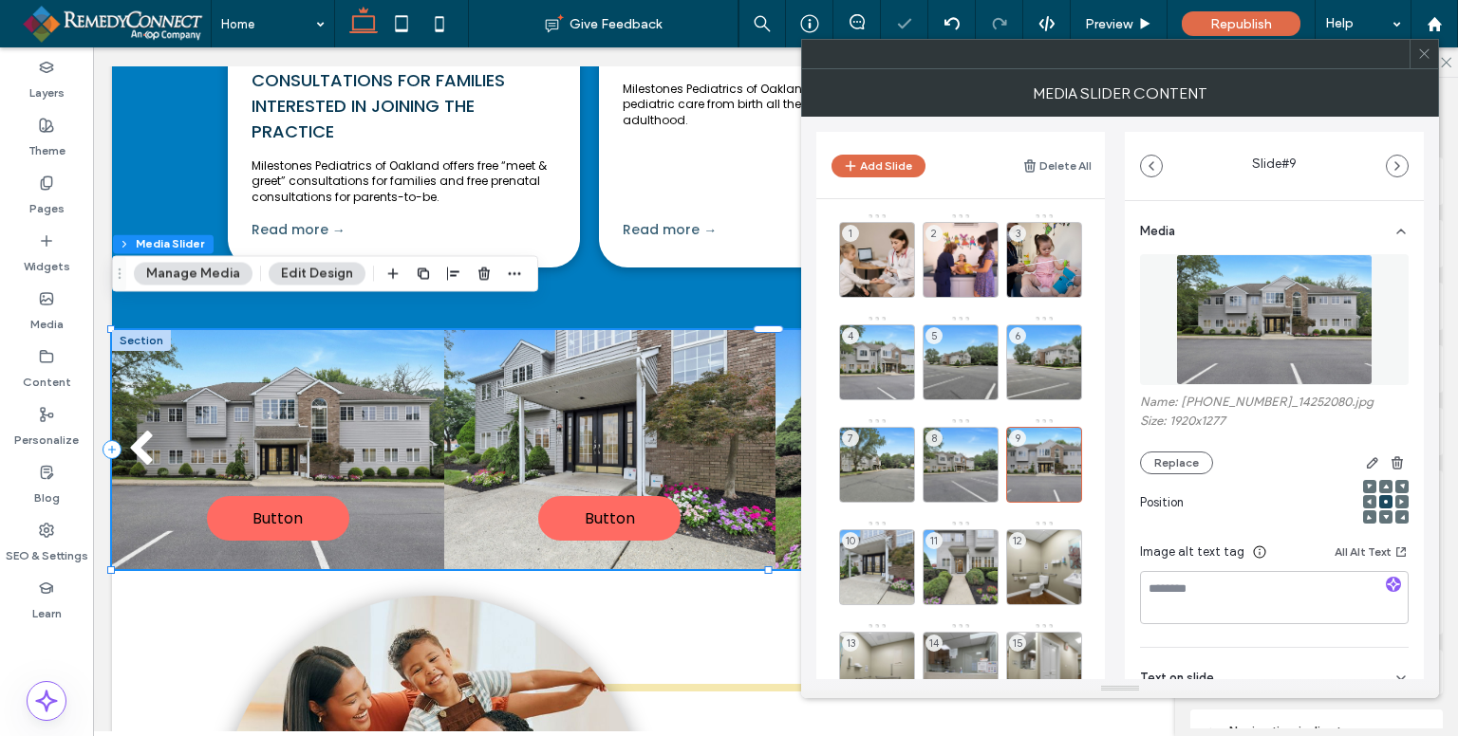
click at [0, 0] on use at bounding box center [0, 0] width 0 height 0
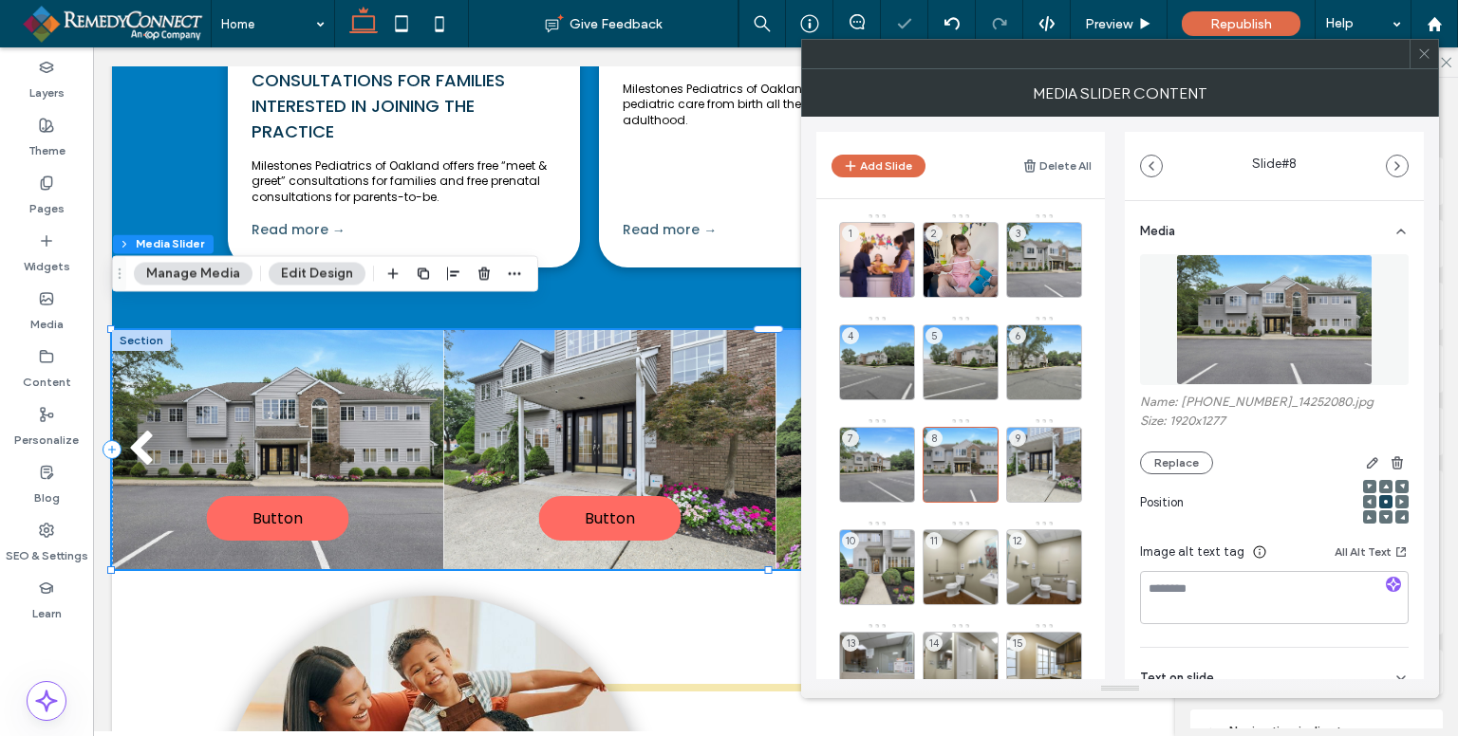
click at [0, 0] on use at bounding box center [0, 0] width 0 height 0
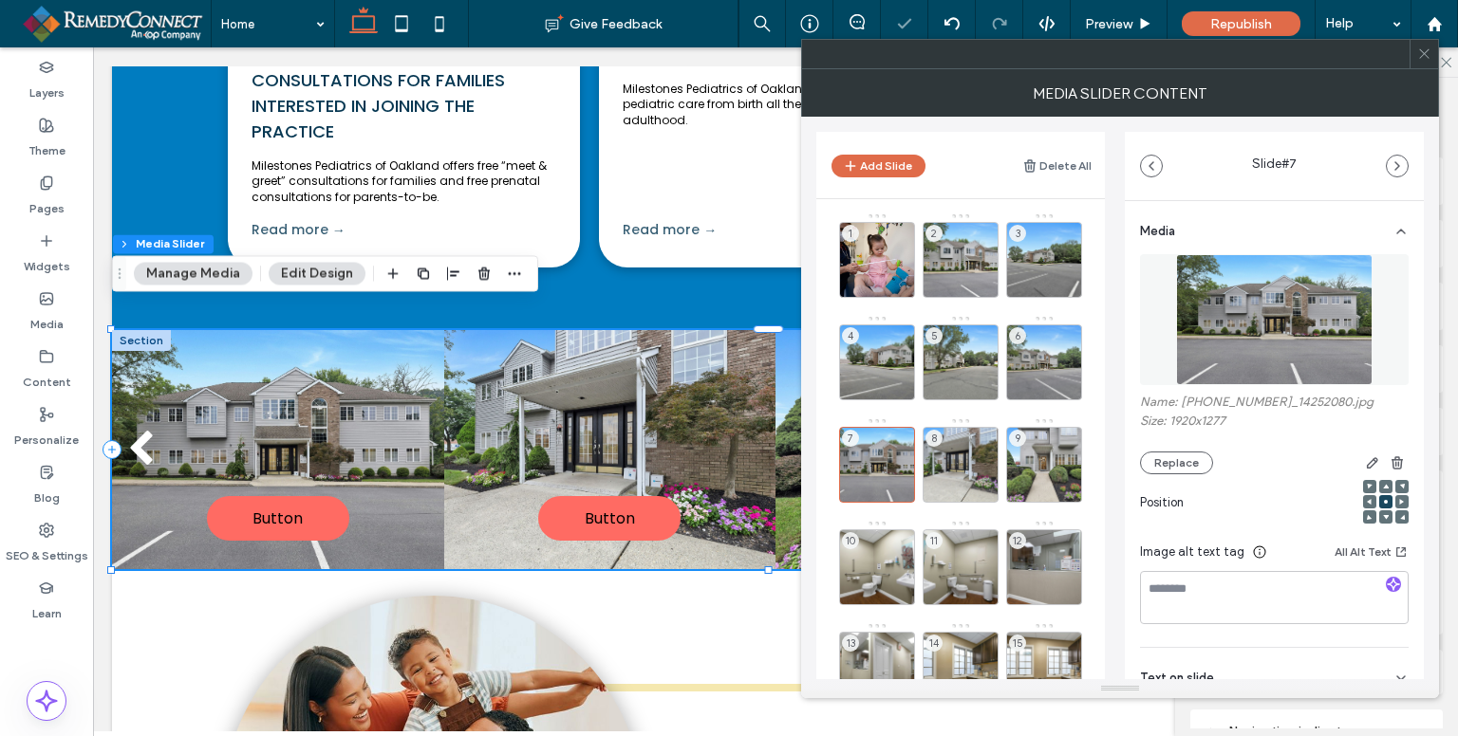
click at [0, 0] on use at bounding box center [0, 0] width 0 height 0
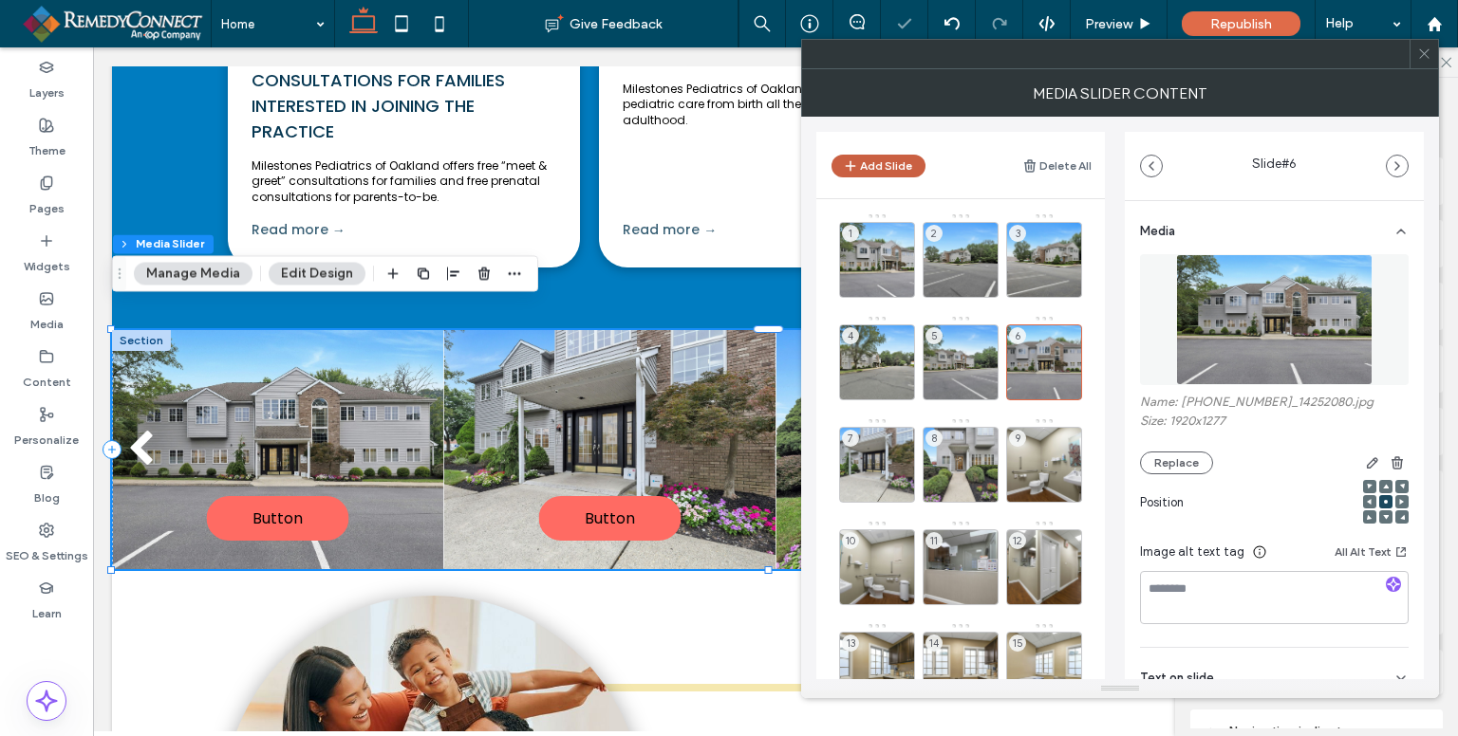
click at [905, 174] on button "Add Slide" at bounding box center [878, 166] width 94 height 23
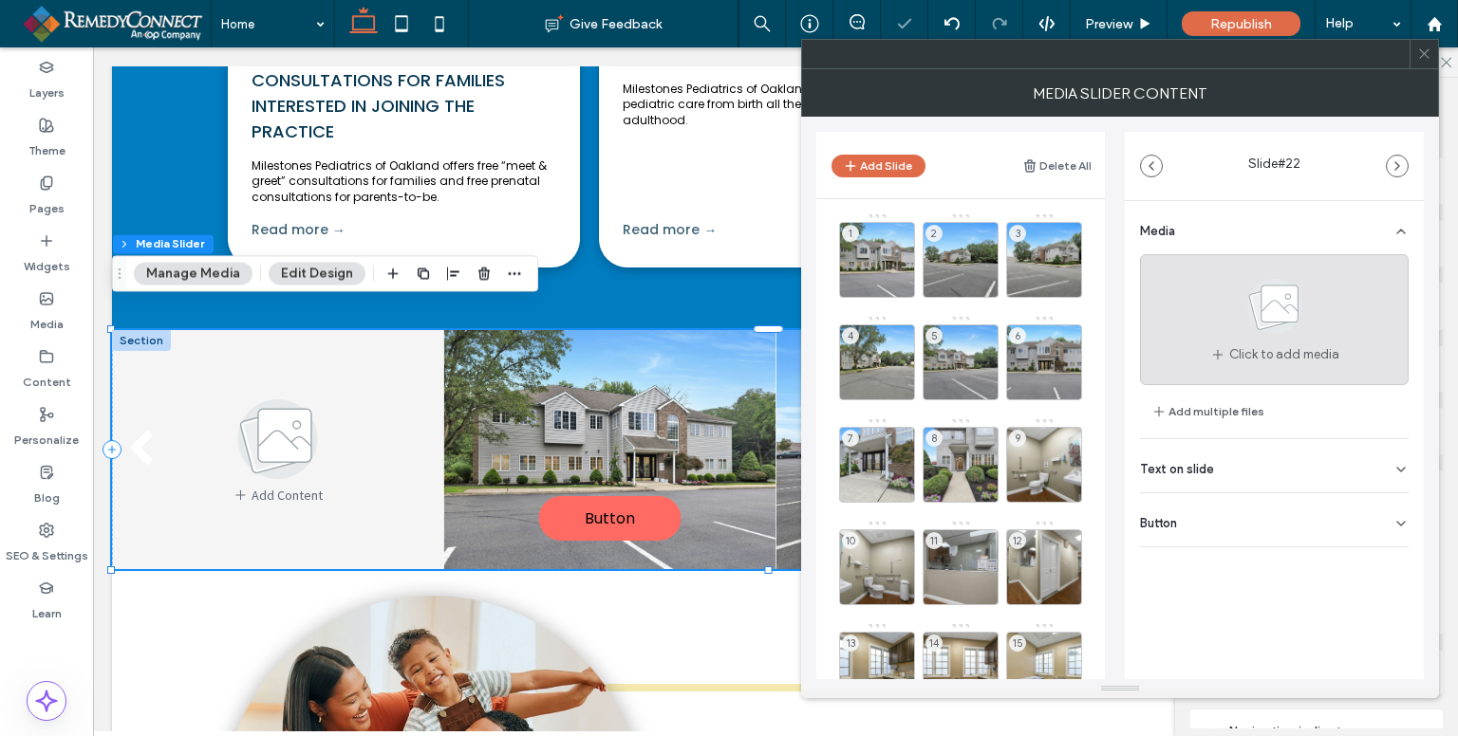
click at [1283, 318] on use at bounding box center [1274, 306] width 55 height 55
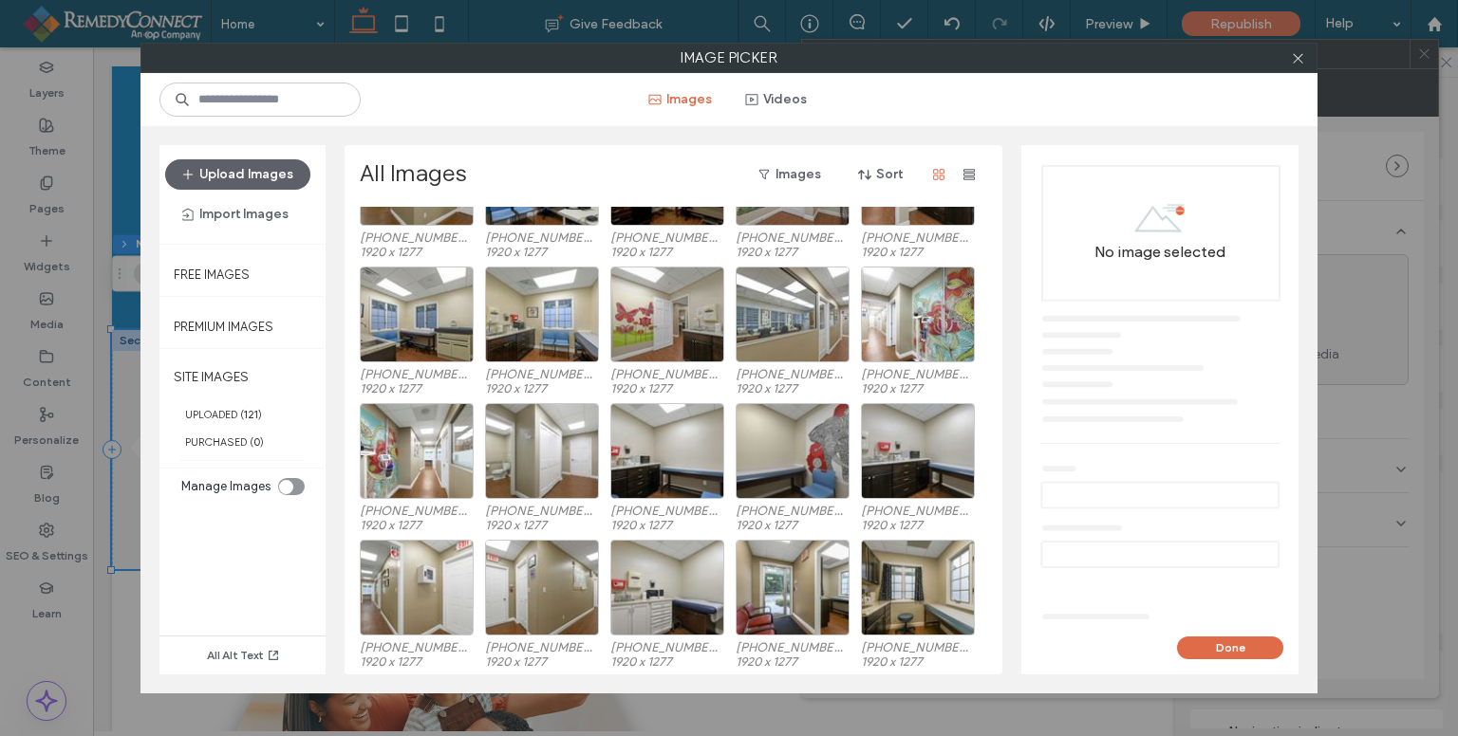
scroll to position [515, 0]
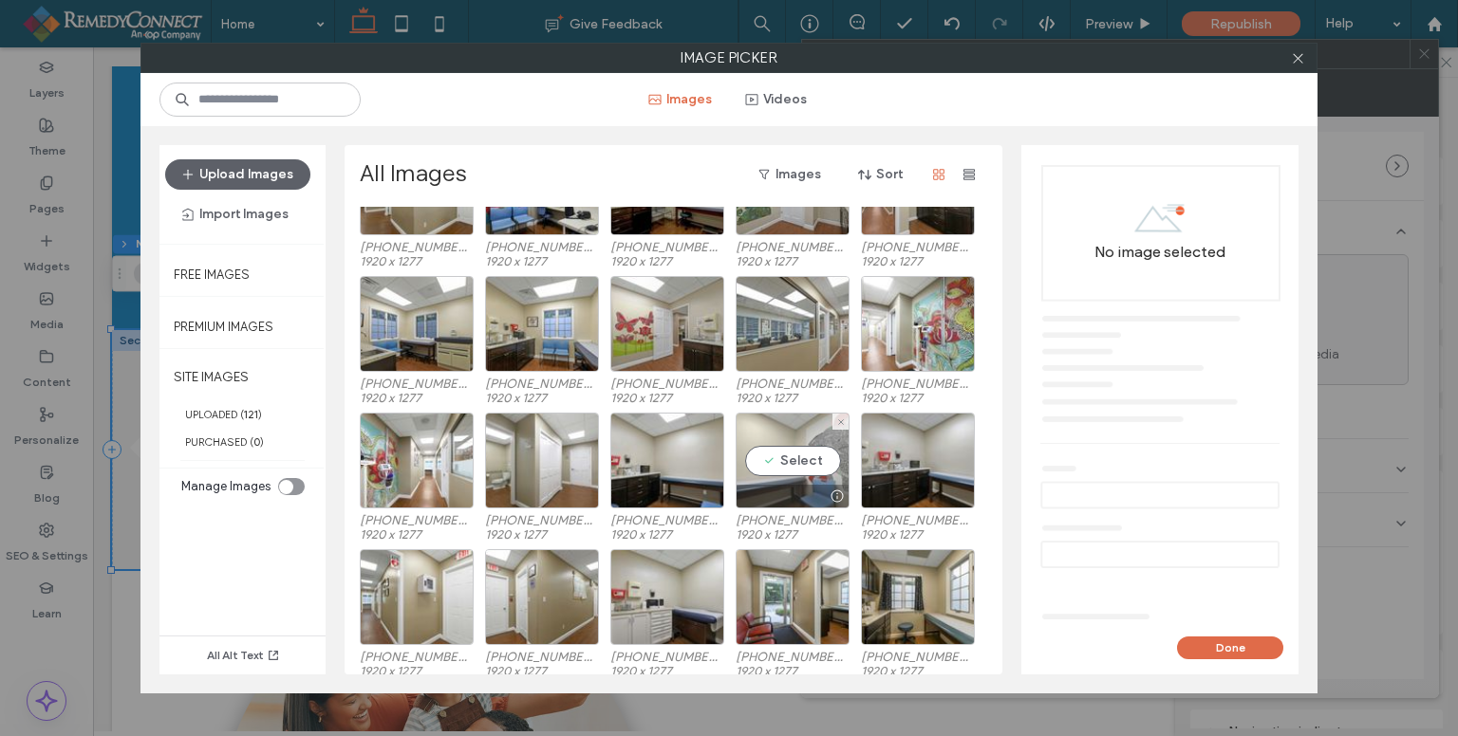
click at [806, 454] on div "Select" at bounding box center [792, 461] width 114 height 96
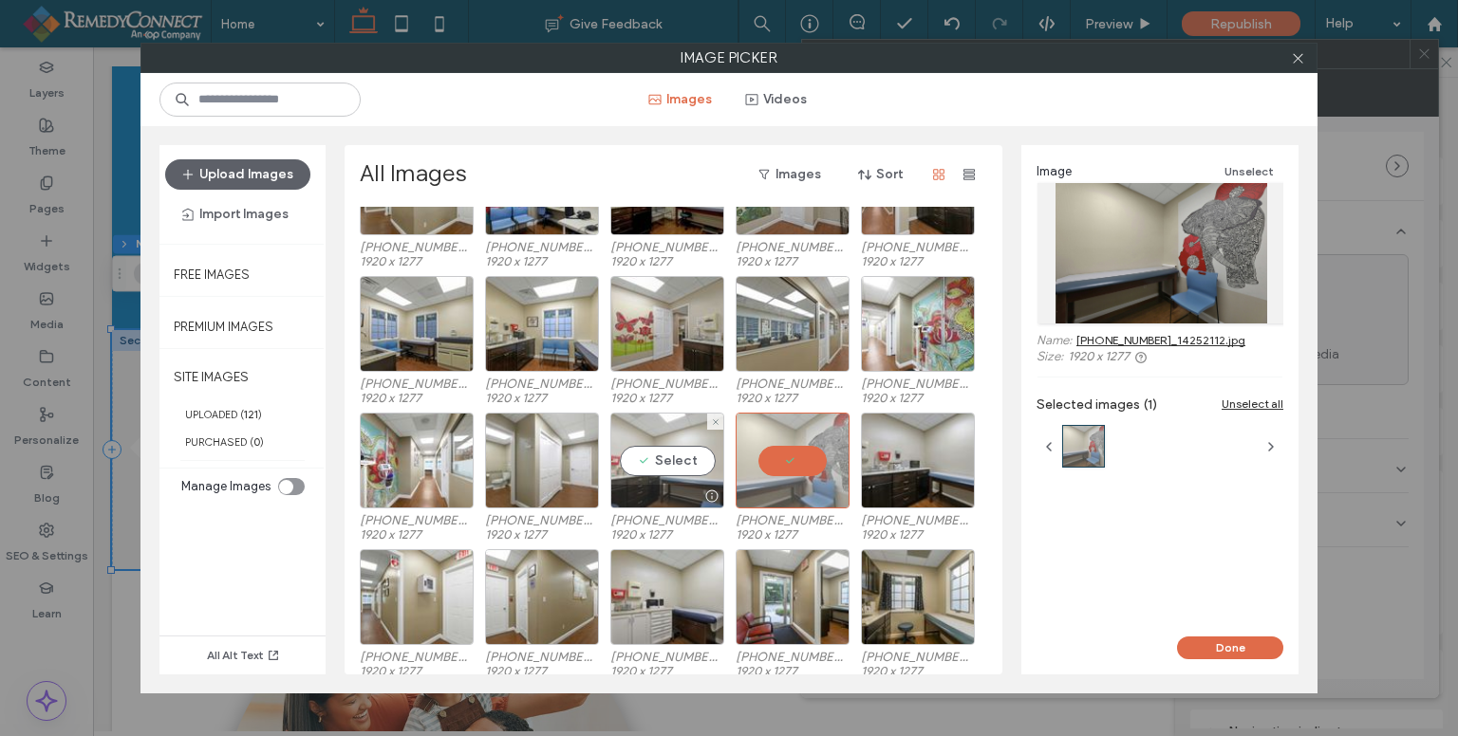
click at [679, 462] on div "Select" at bounding box center [667, 461] width 114 height 96
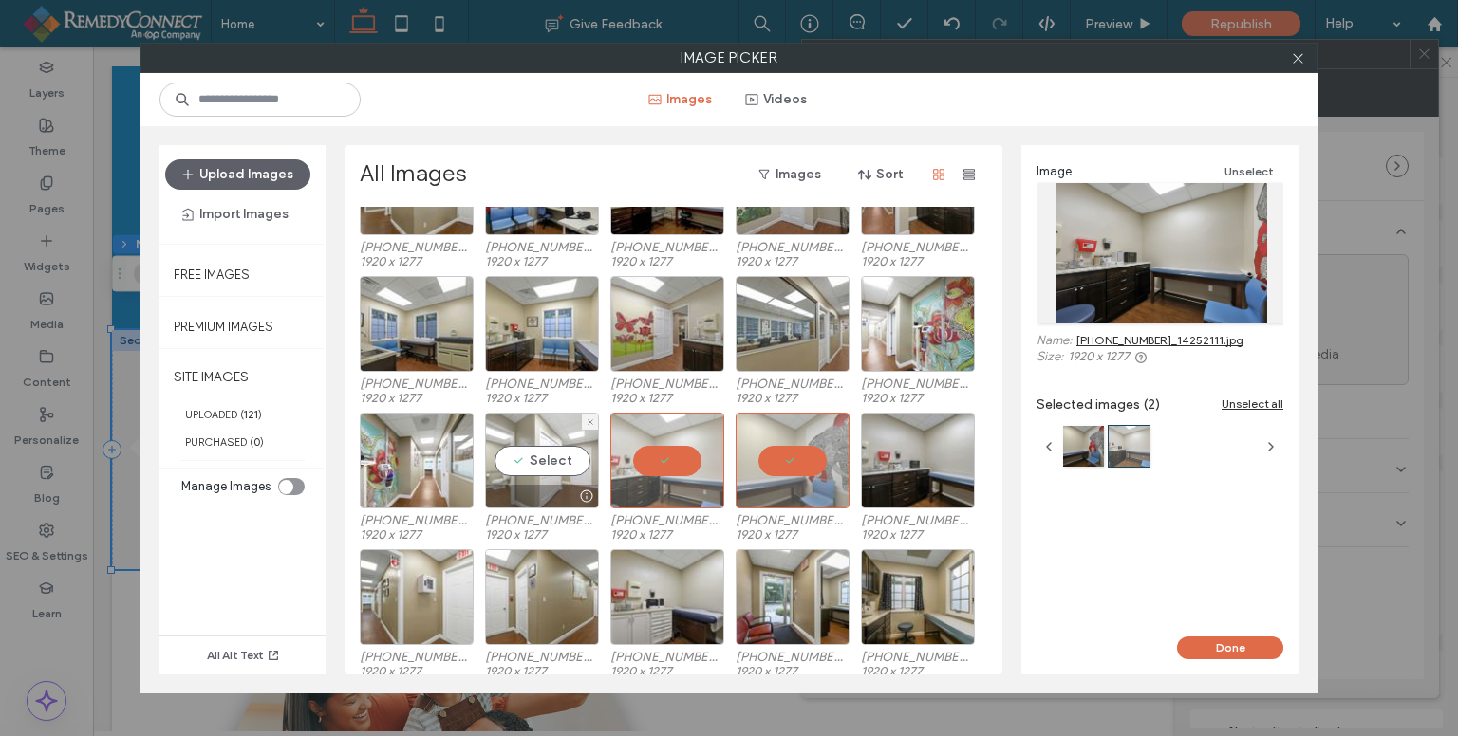
click at [568, 453] on div "Select" at bounding box center [542, 461] width 114 height 96
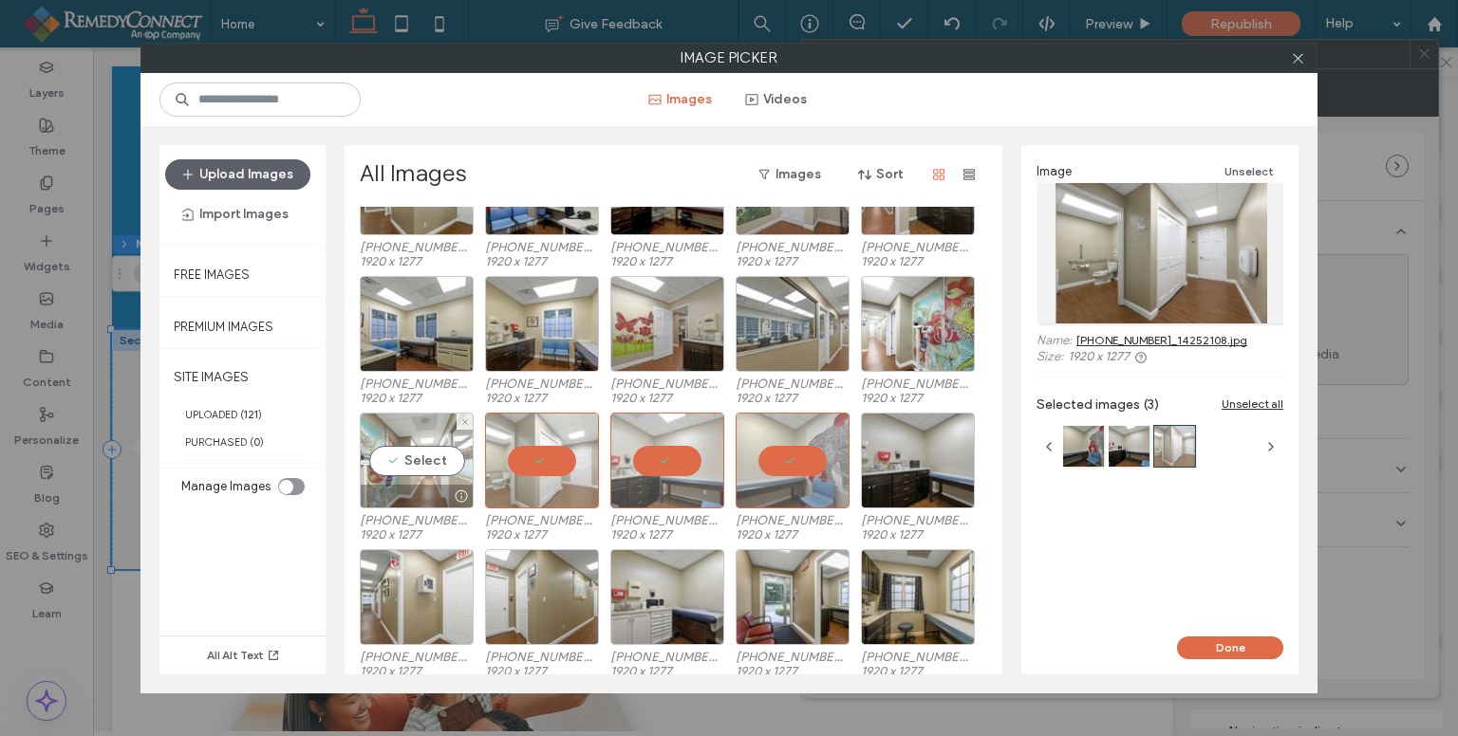
click at [443, 456] on div "Select" at bounding box center [417, 461] width 114 height 96
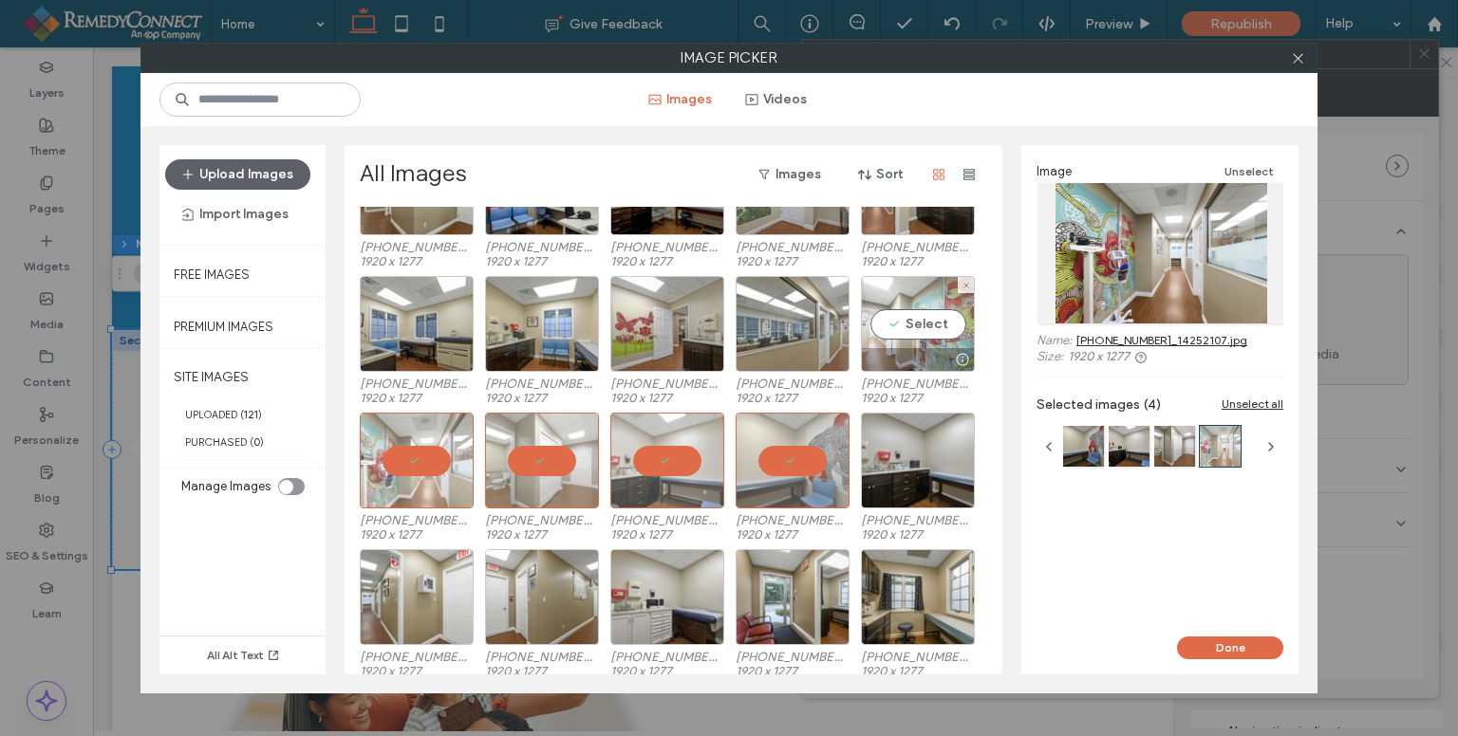
click at [927, 319] on div "Select" at bounding box center [918, 324] width 114 height 96
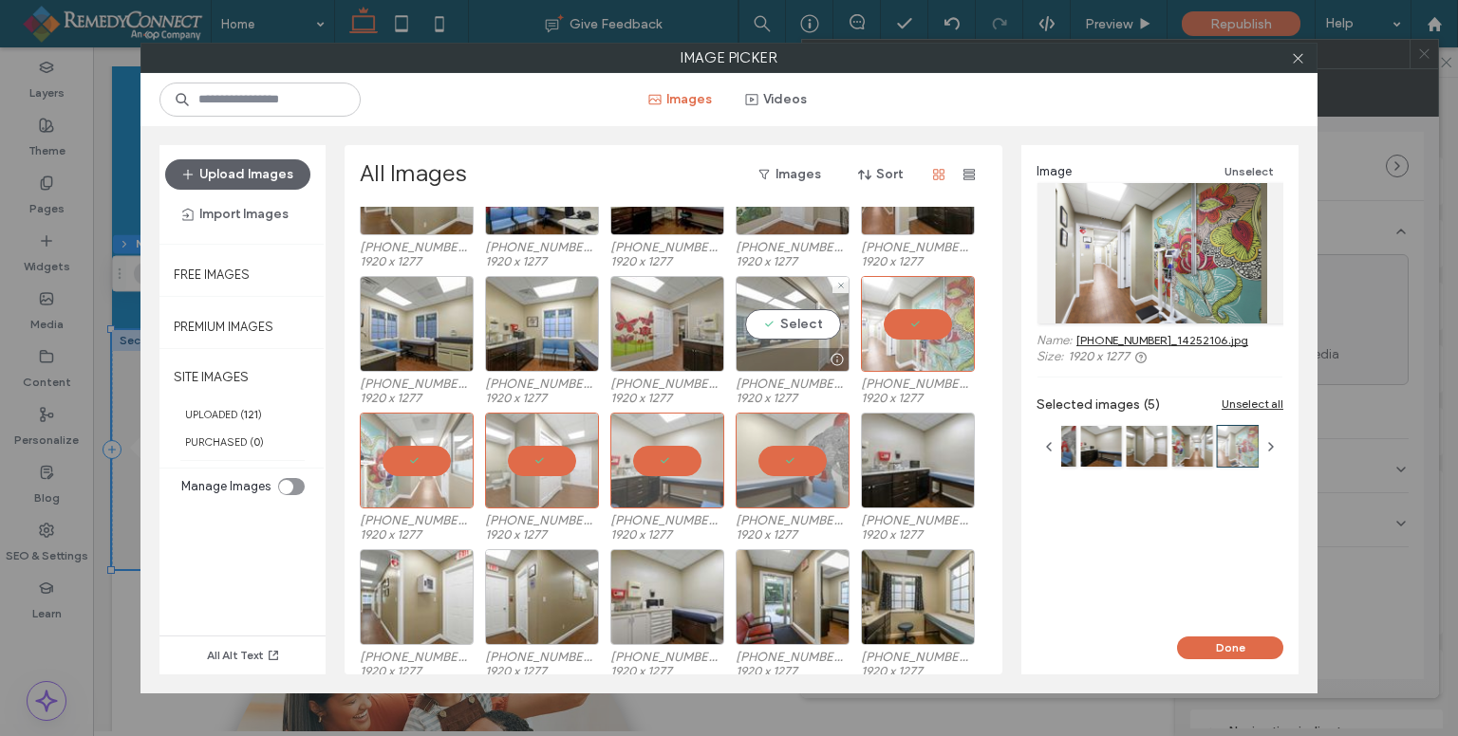
click at [811, 319] on div "Select" at bounding box center [792, 324] width 114 height 96
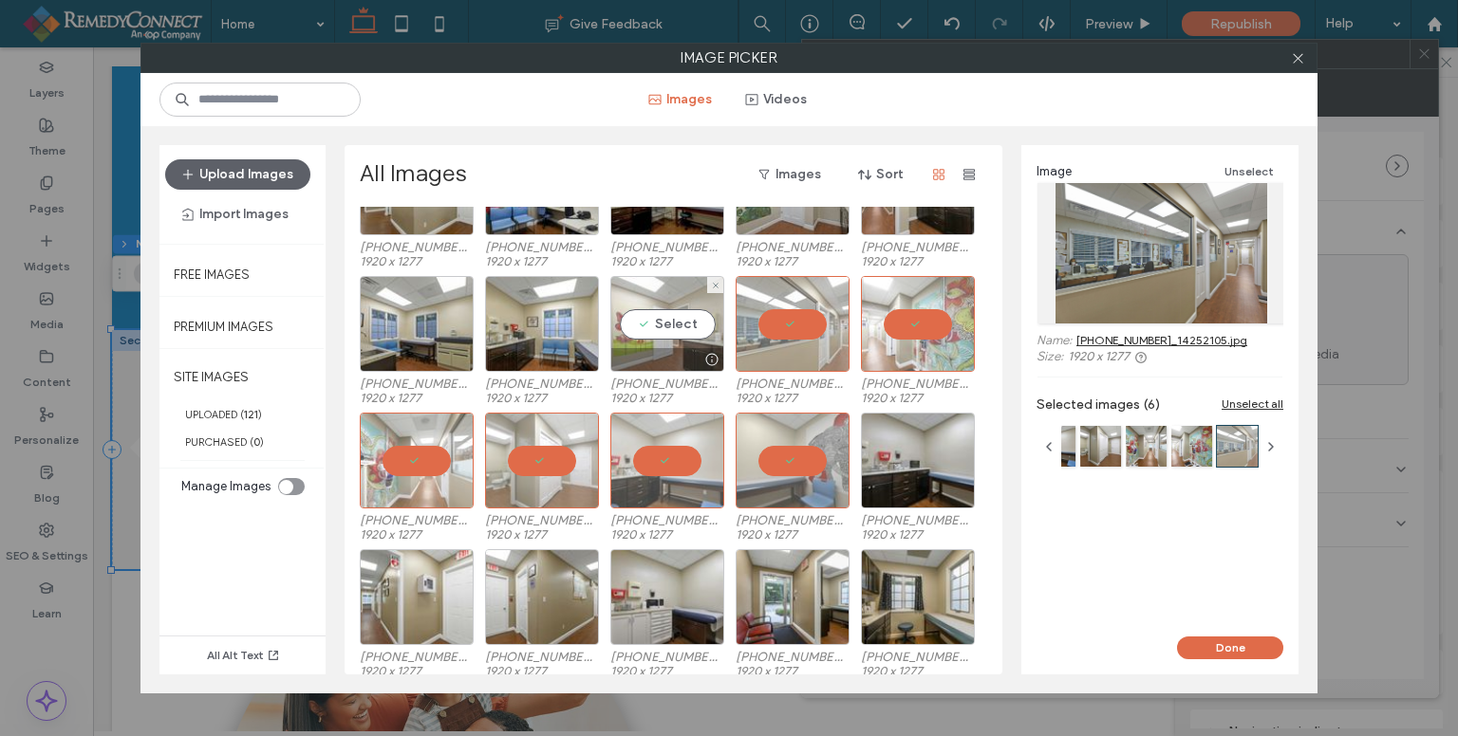
click at [679, 315] on div "Select" at bounding box center [667, 324] width 114 height 96
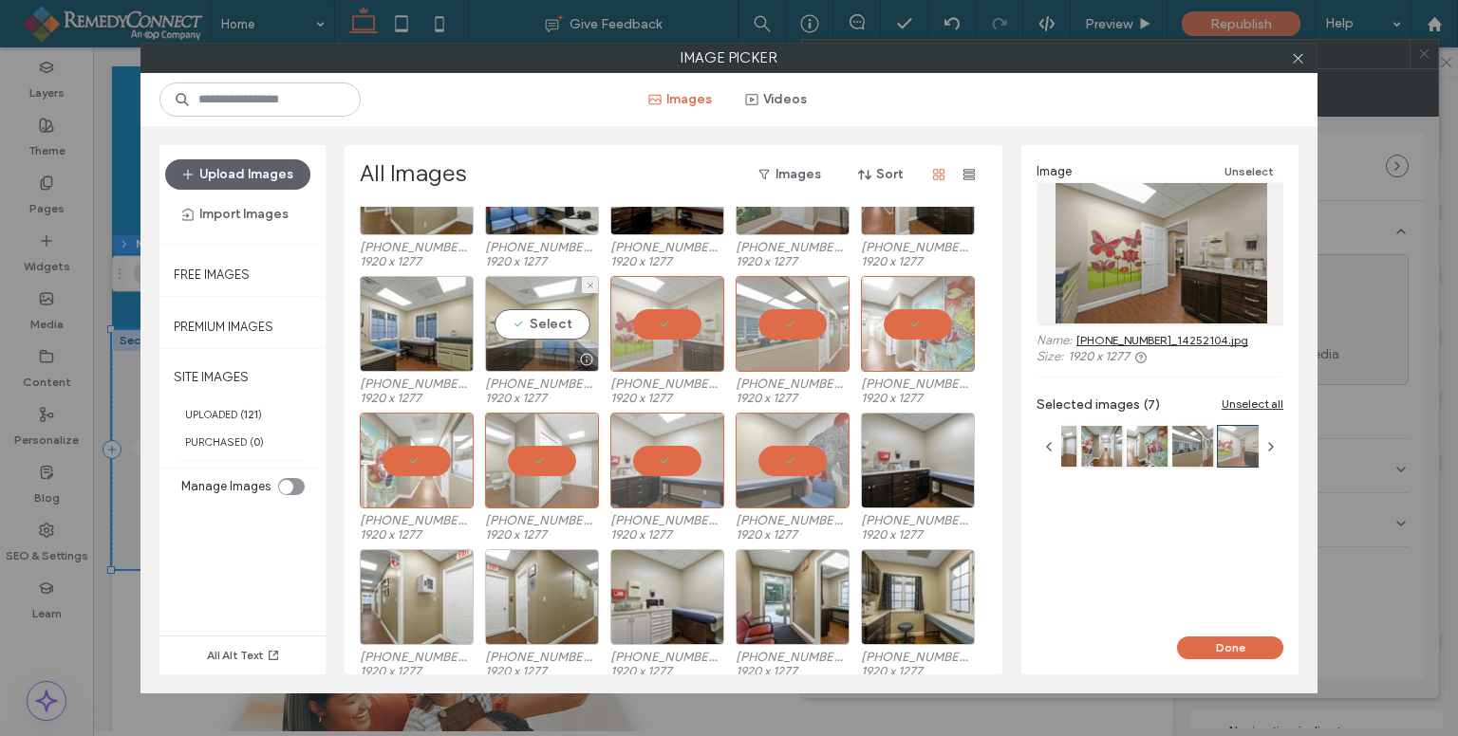
click at [546, 317] on div "Select" at bounding box center [542, 324] width 114 height 96
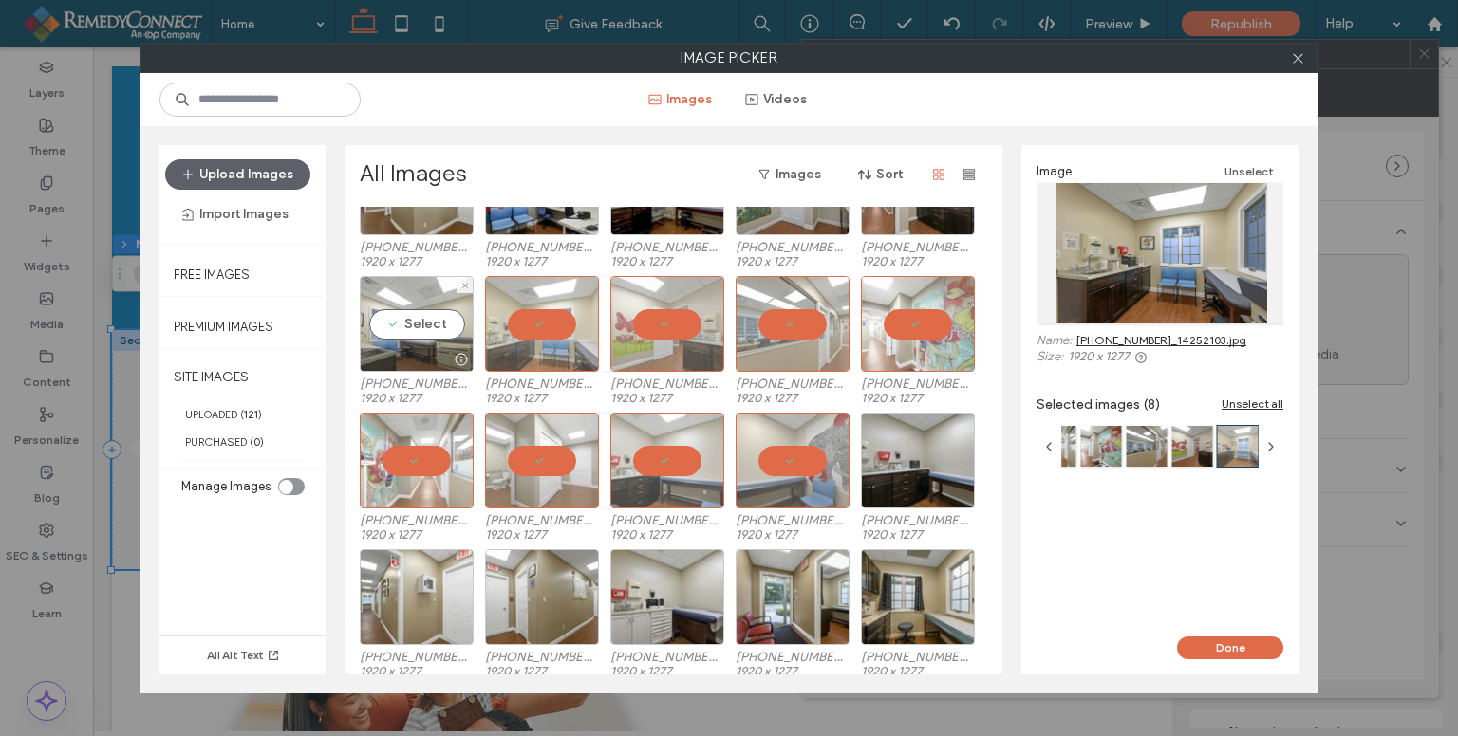
click at [418, 327] on div "Select" at bounding box center [417, 324] width 114 height 96
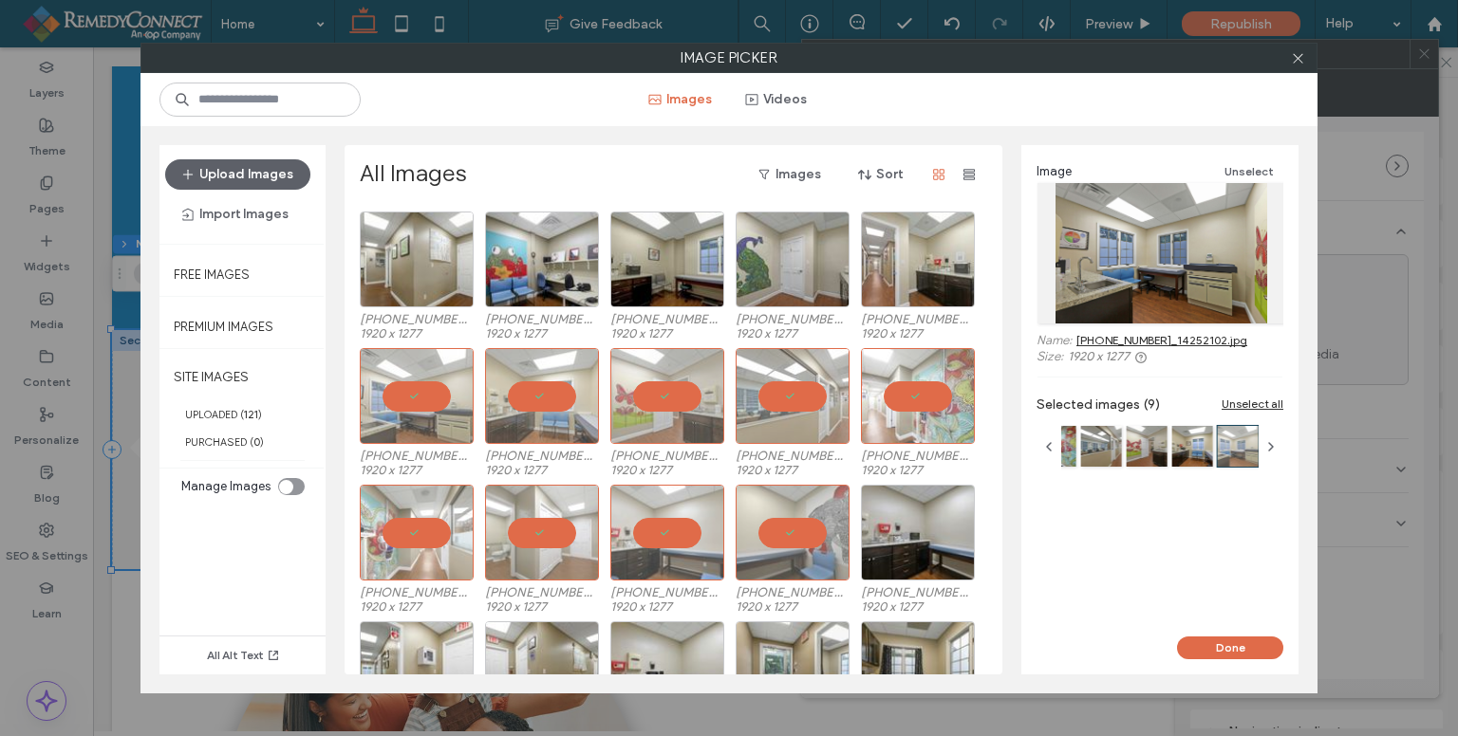
scroll to position [326, 0]
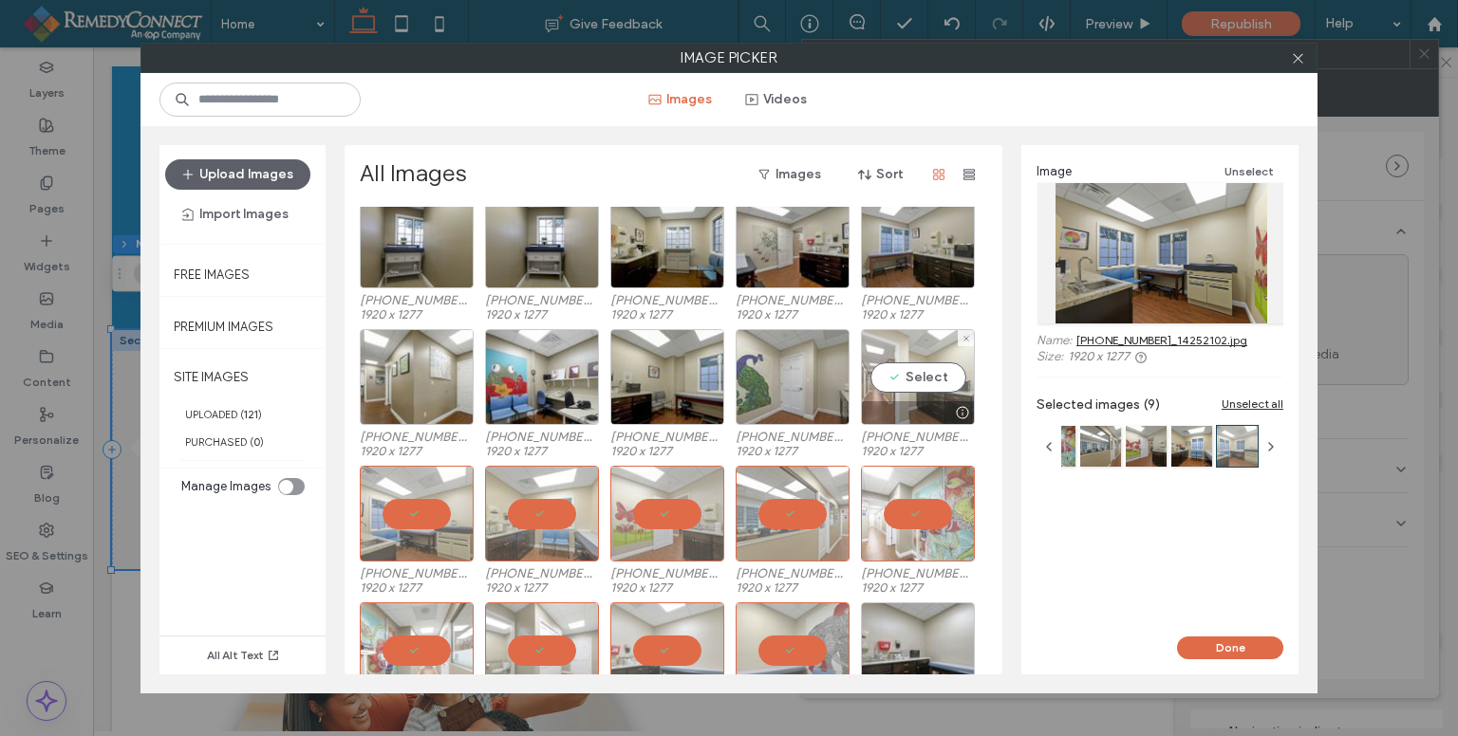
click at [916, 380] on div "Select" at bounding box center [918, 377] width 114 height 96
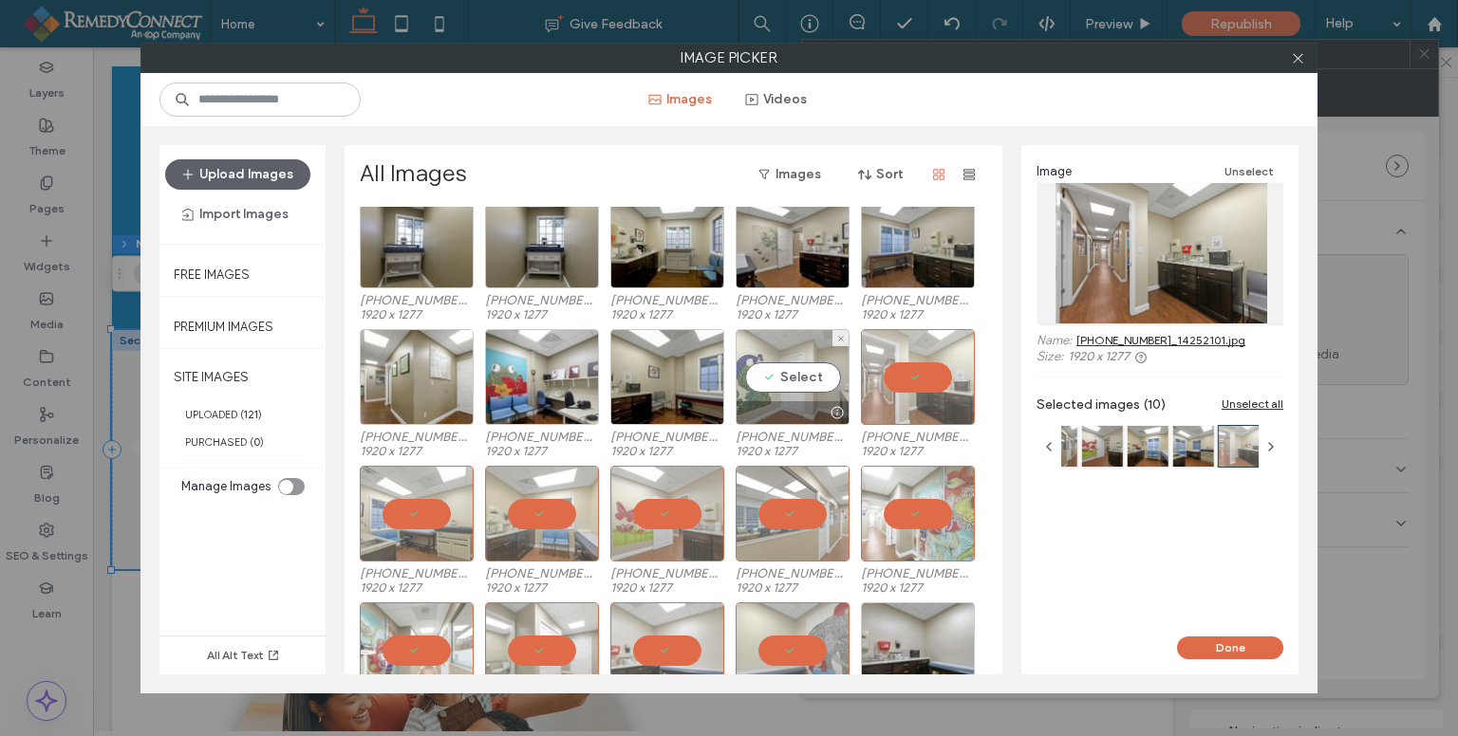
click at [772, 370] on div "Select" at bounding box center [792, 377] width 114 height 96
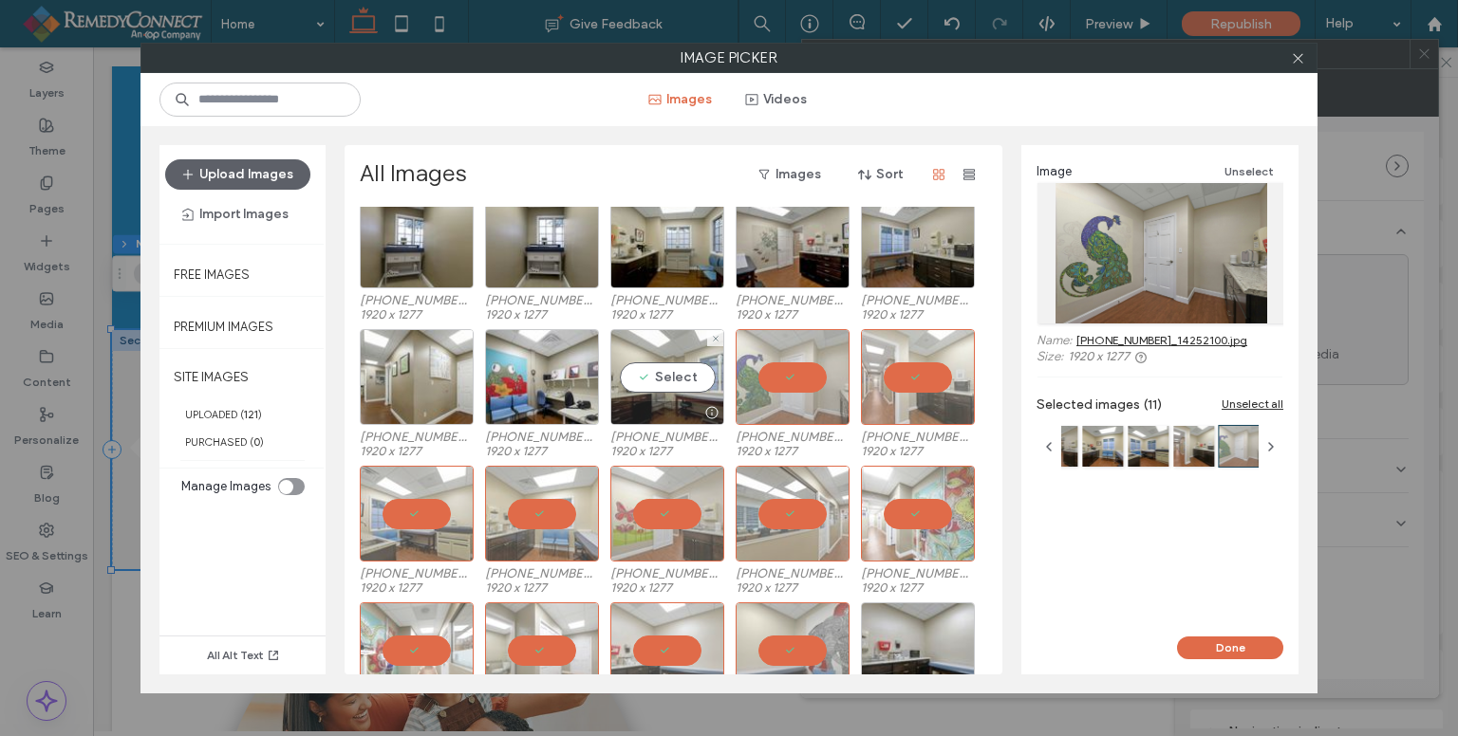
click at [646, 369] on div "Select" at bounding box center [667, 377] width 114 height 96
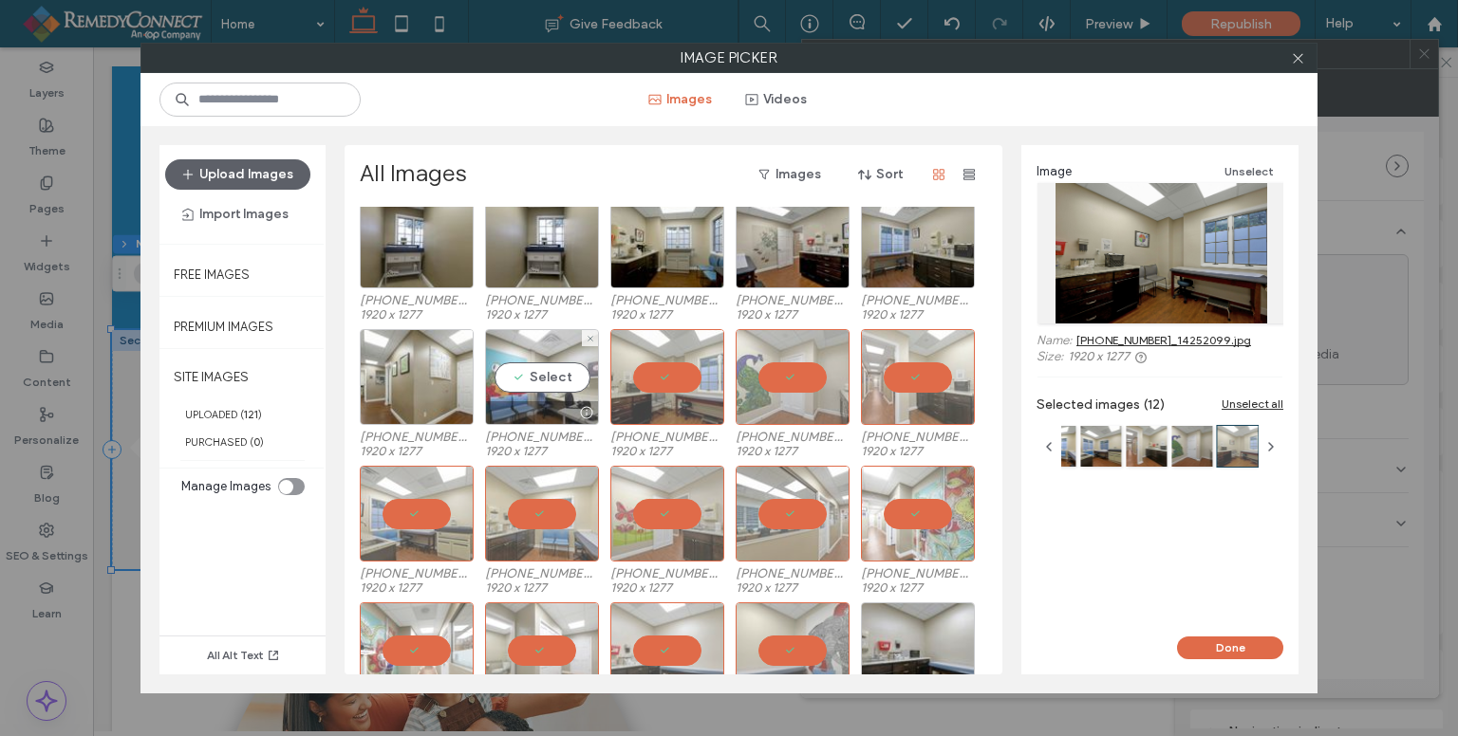
click at [540, 365] on div "Select" at bounding box center [542, 377] width 114 height 96
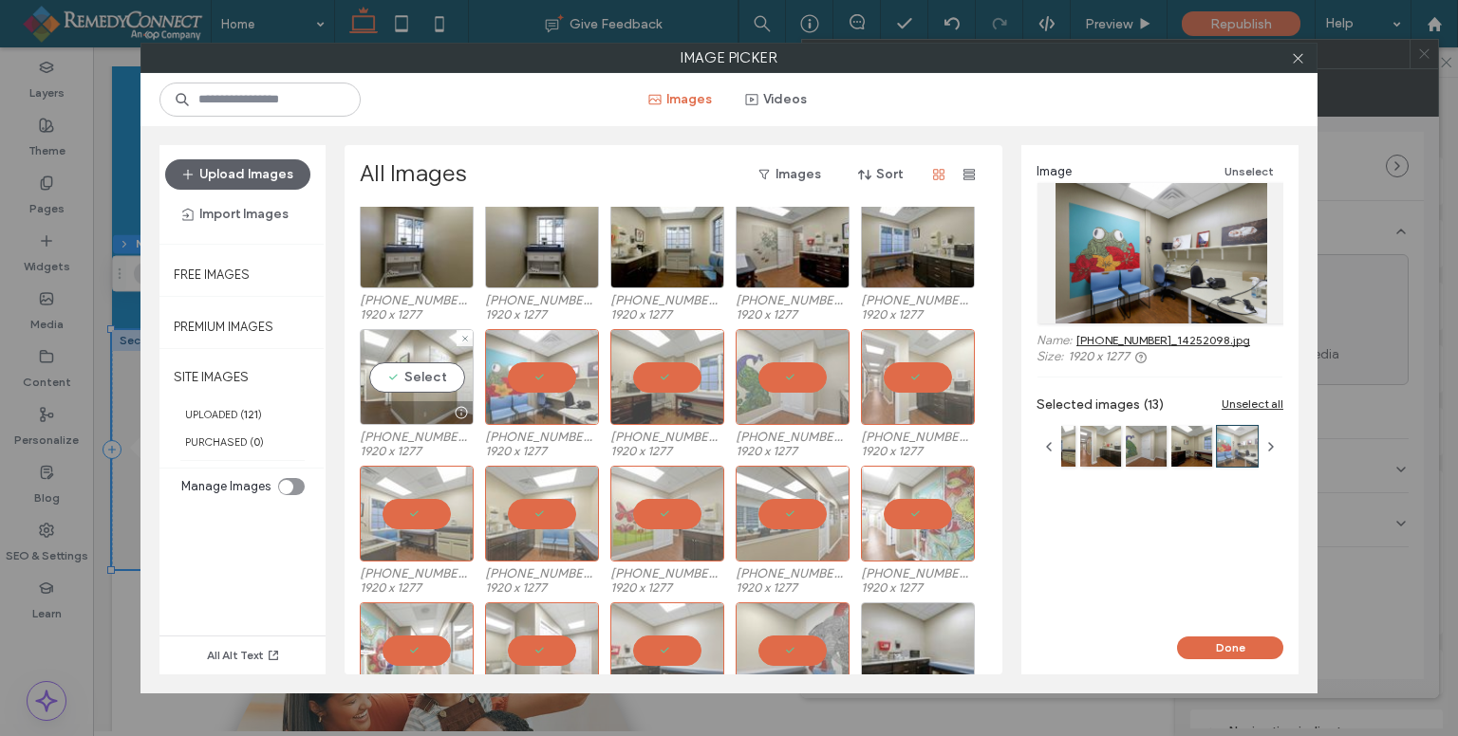
click at [416, 381] on div "Select" at bounding box center [417, 377] width 114 height 96
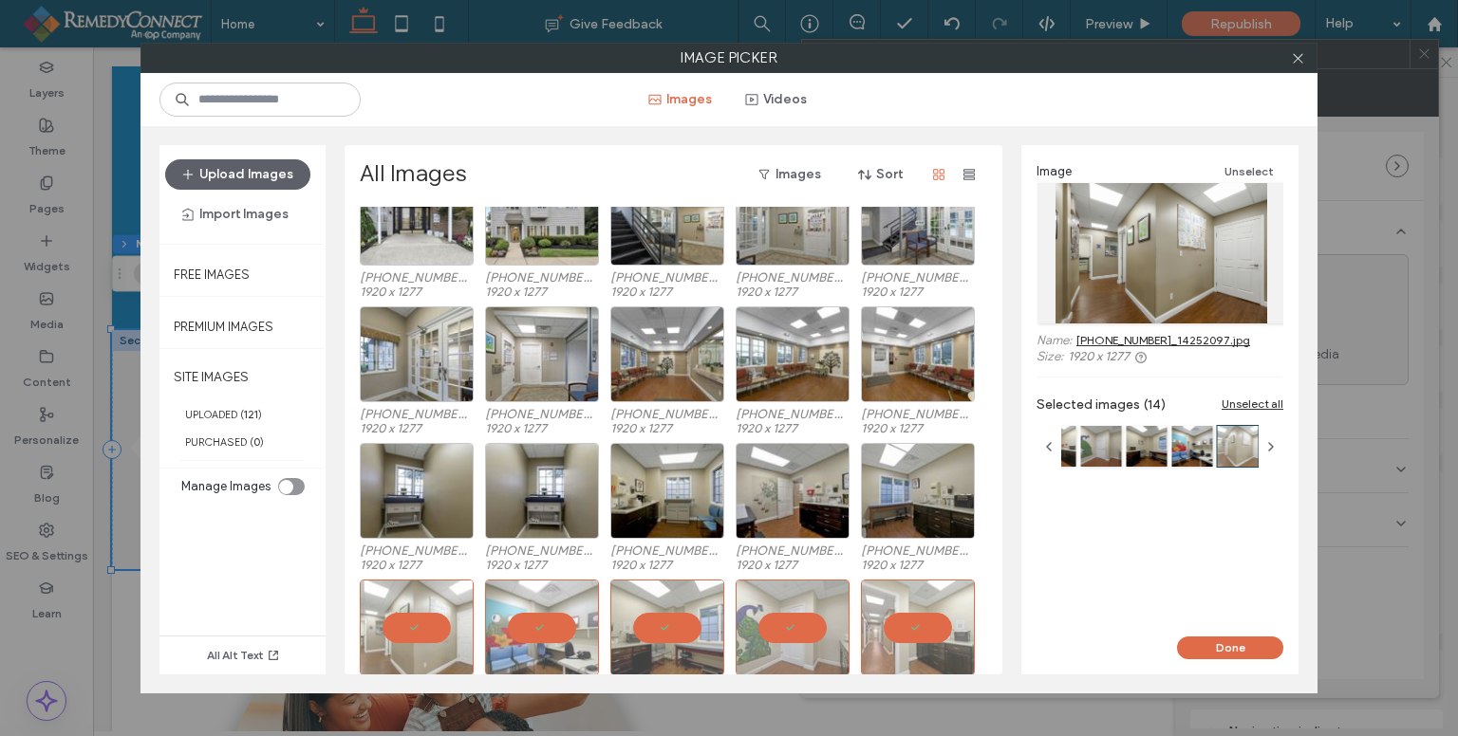
scroll to position [41, 0]
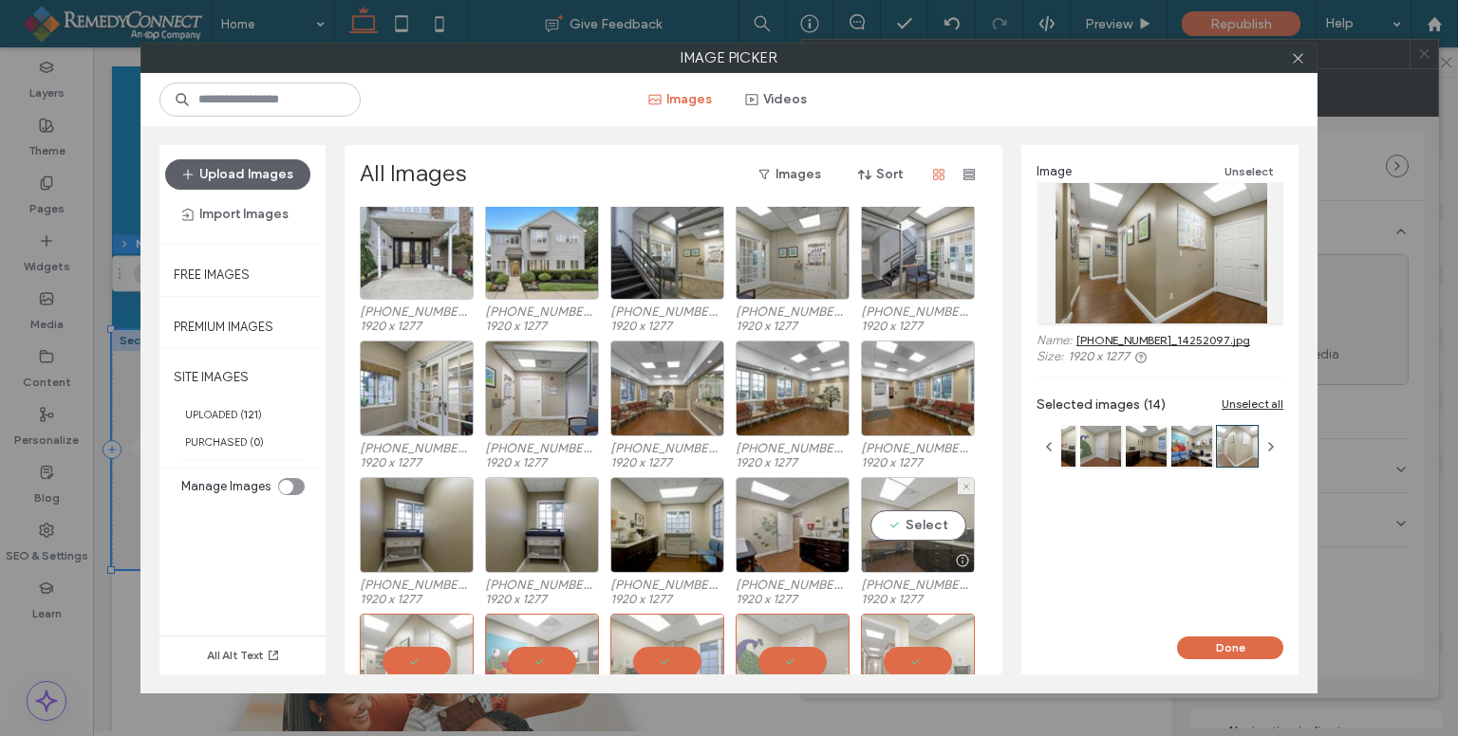
click at [925, 508] on div "Select" at bounding box center [918, 525] width 114 height 96
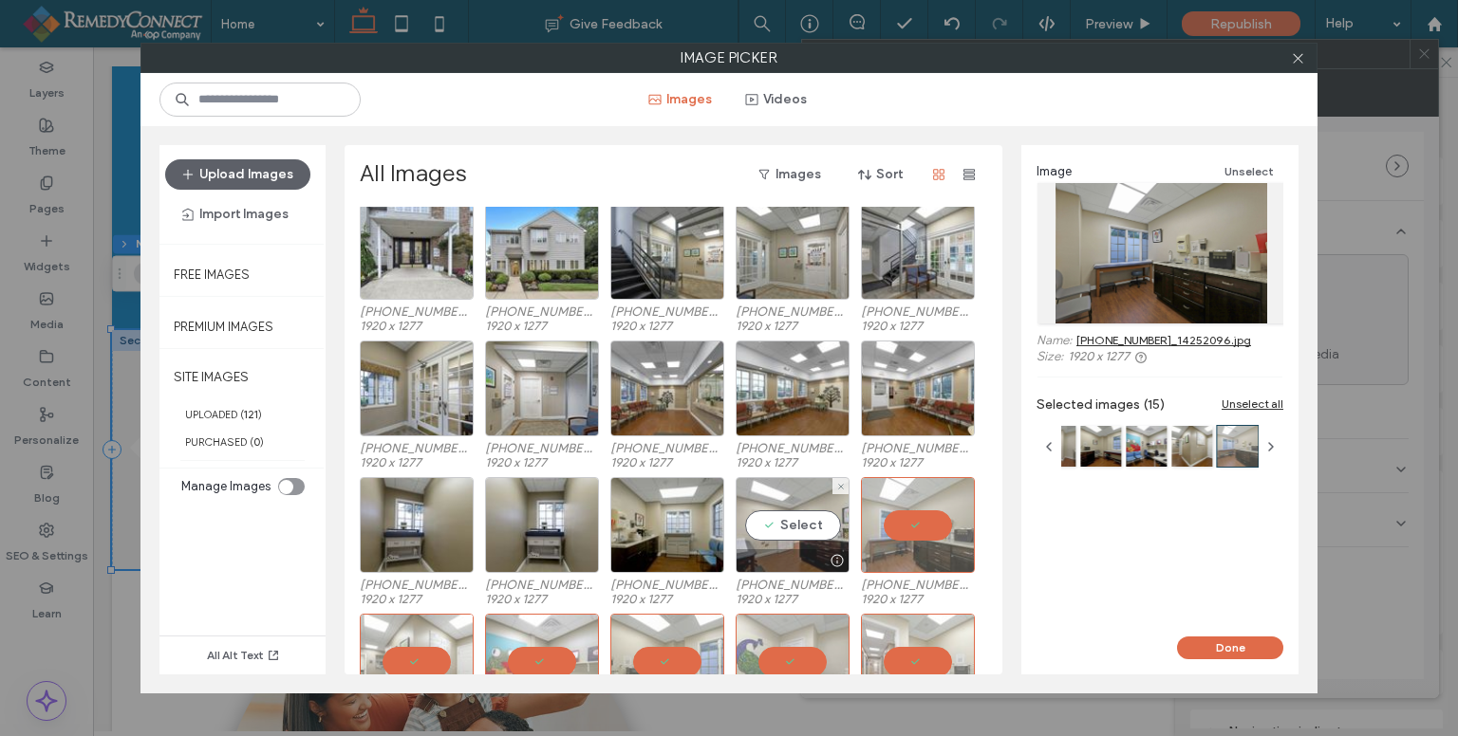
click at [812, 516] on div "Select" at bounding box center [792, 525] width 114 height 96
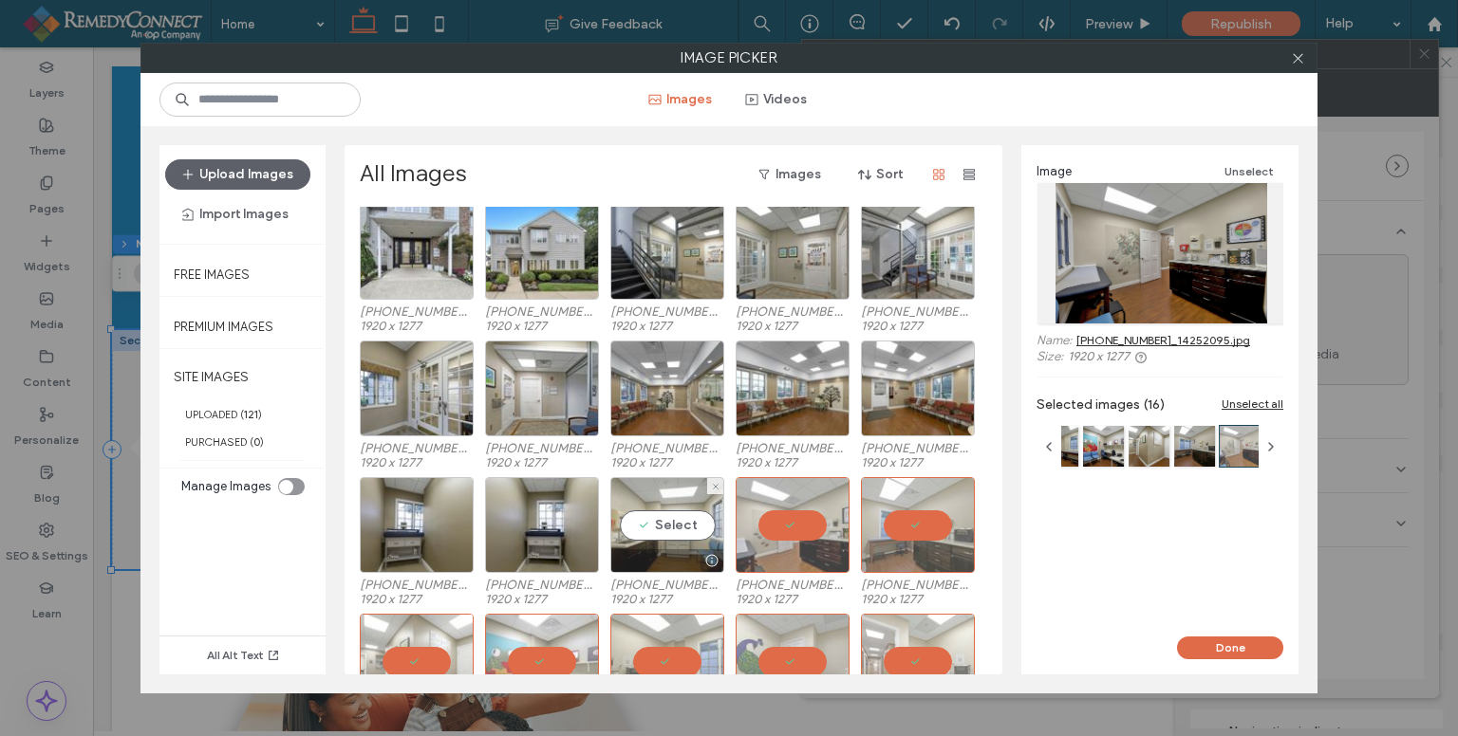
click at [654, 515] on div "Select" at bounding box center [667, 525] width 114 height 96
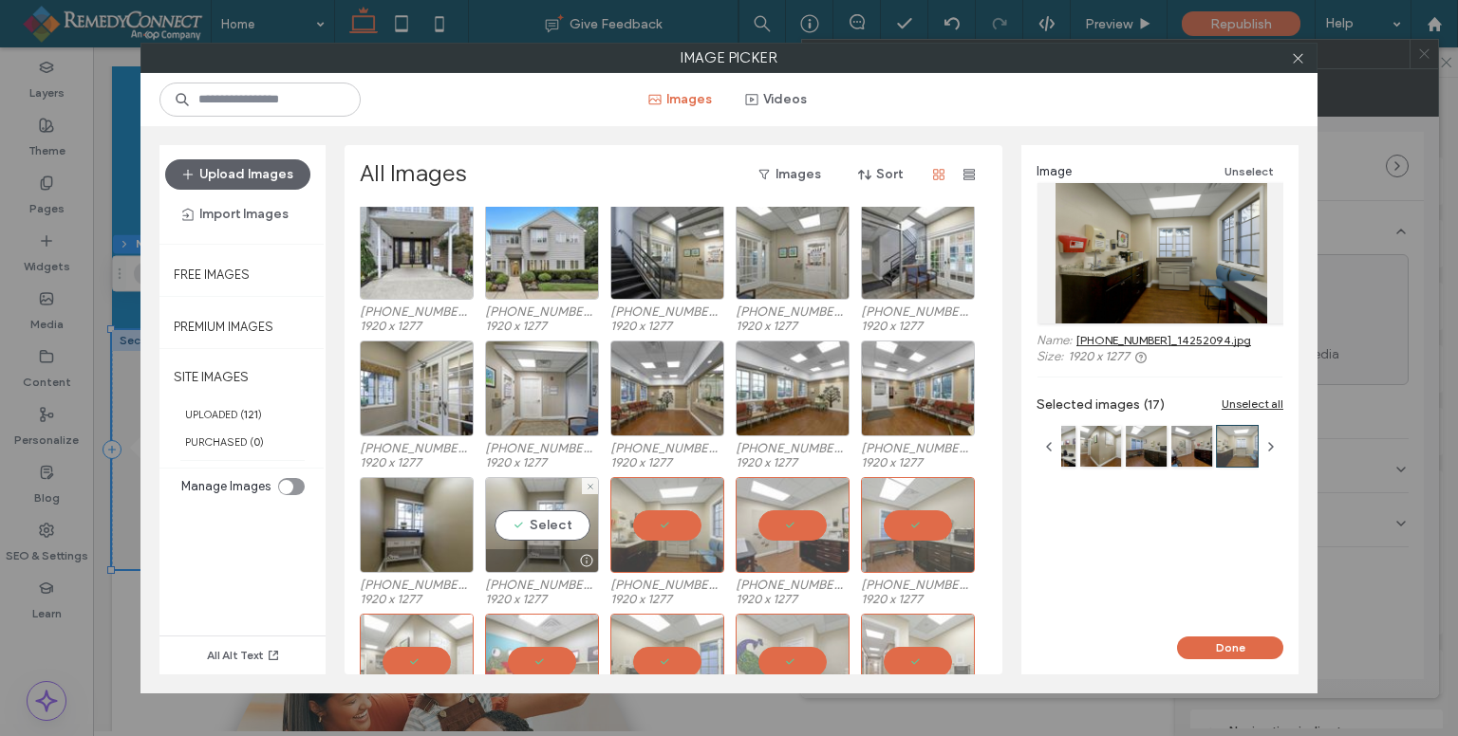
click at [533, 522] on div "Select" at bounding box center [542, 525] width 114 height 96
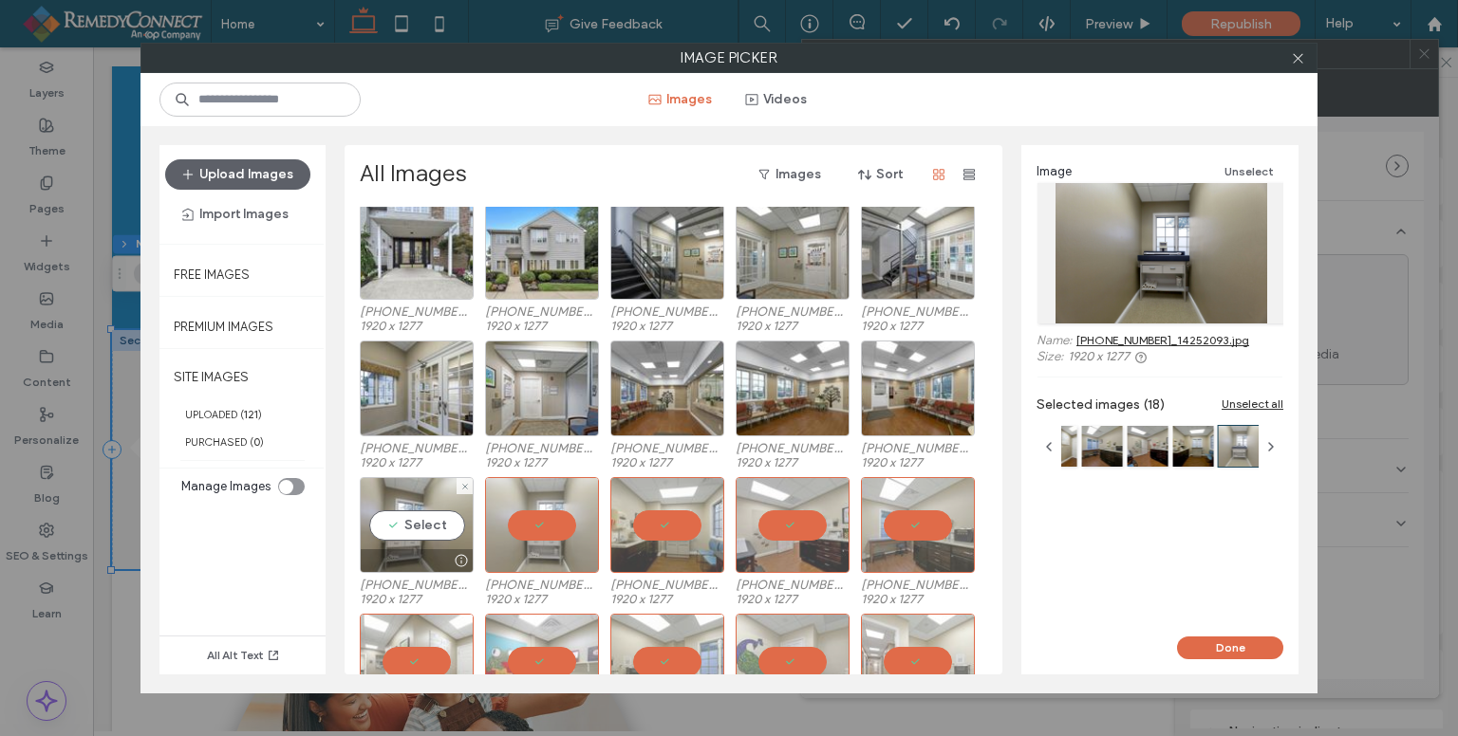
click at [433, 514] on div "Select" at bounding box center [417, 525] width 114 height 96
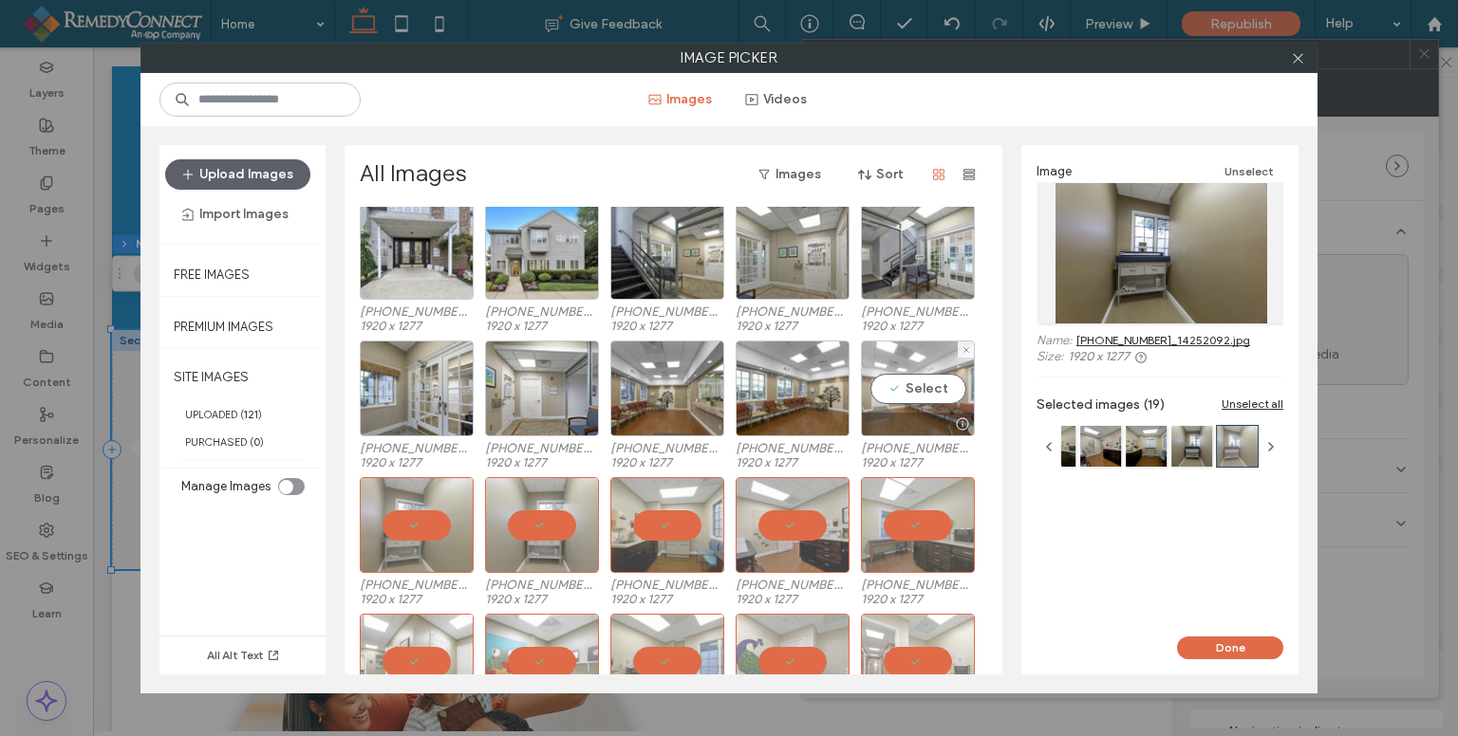
click at [904, 382] on div "Select" at bounding box center [918, 389] width 114 height 96
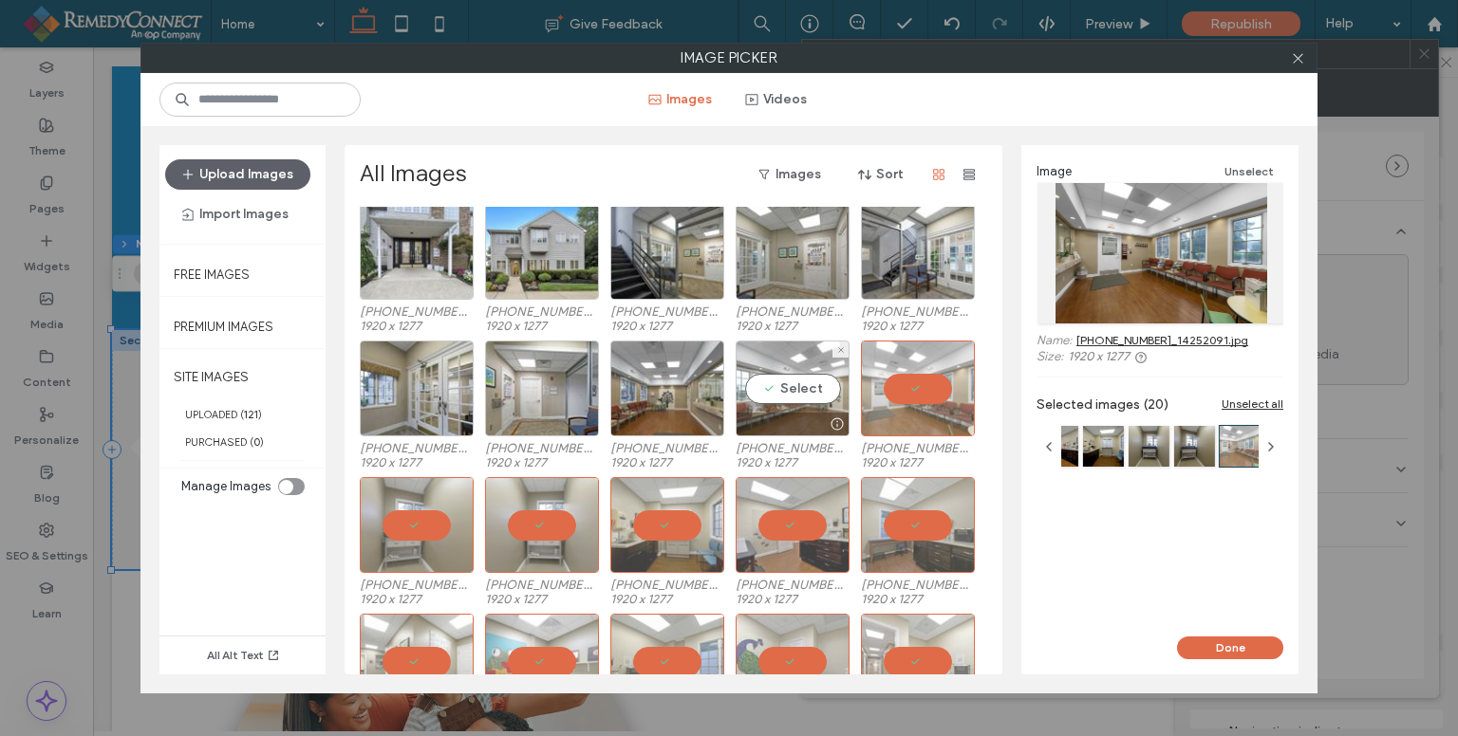
click at [805, 386] on div "Select" at bounding box center [792, 389] width 114 height 96
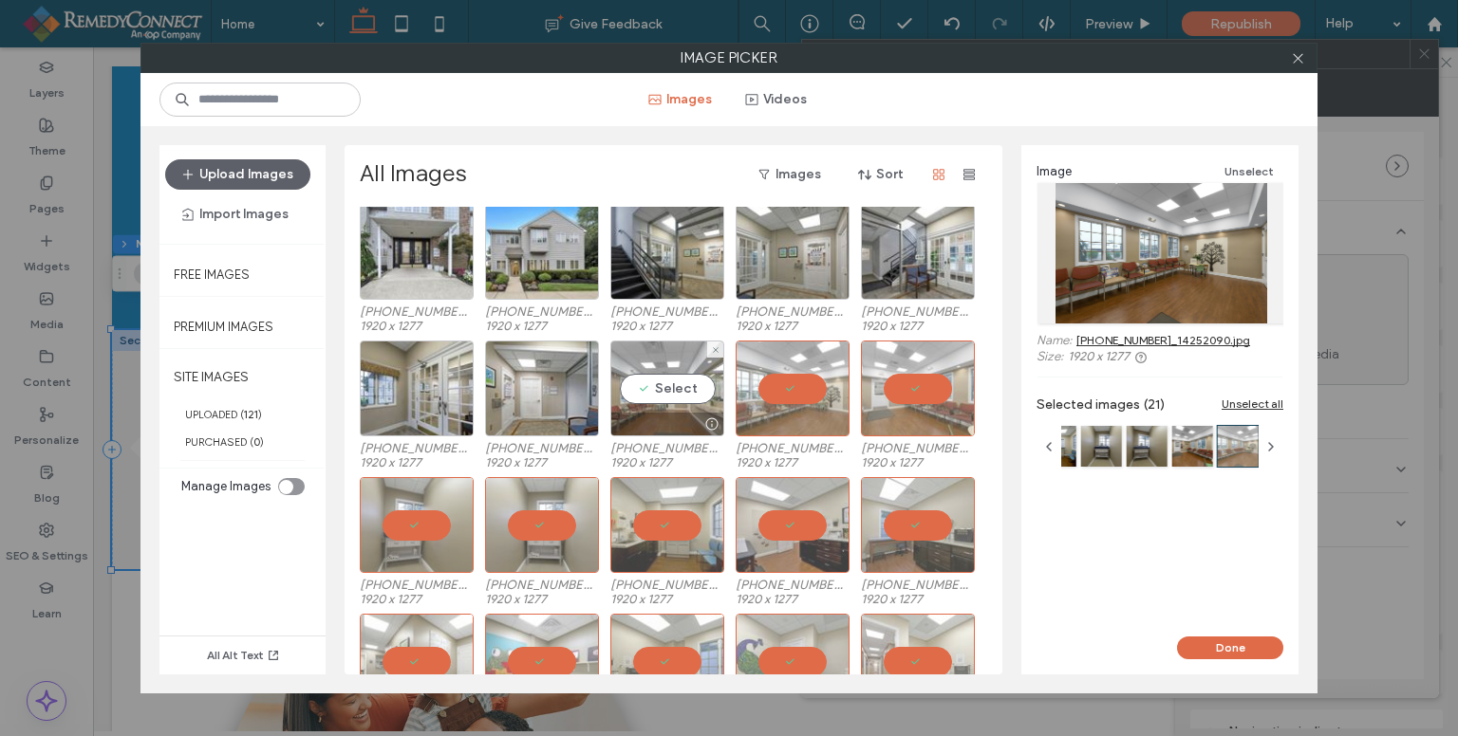
click at [690, 392] on div "Select" at bounding box center [667, 389] width 114 height 96
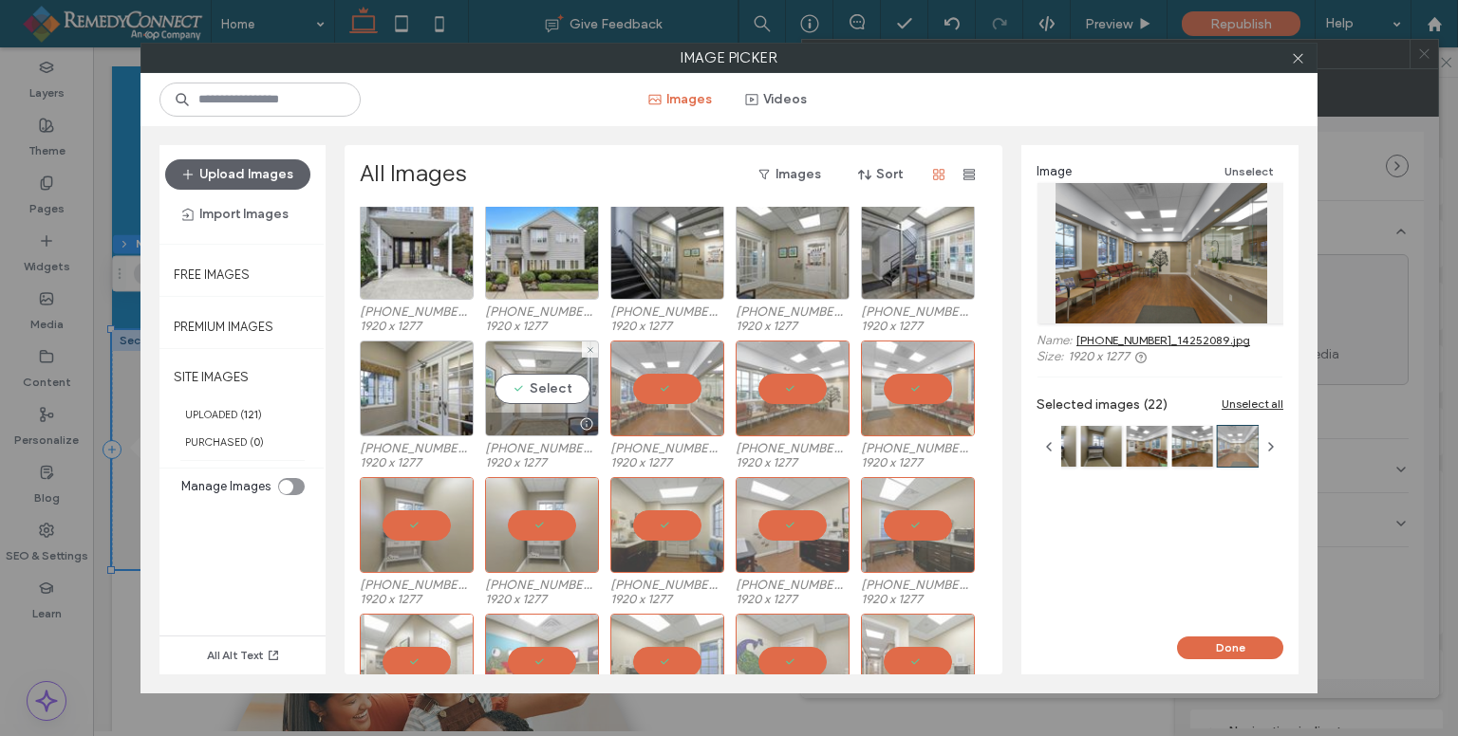
click at [532, 379] on div "Select" at bounding box center [542, 389] width 114 height 96
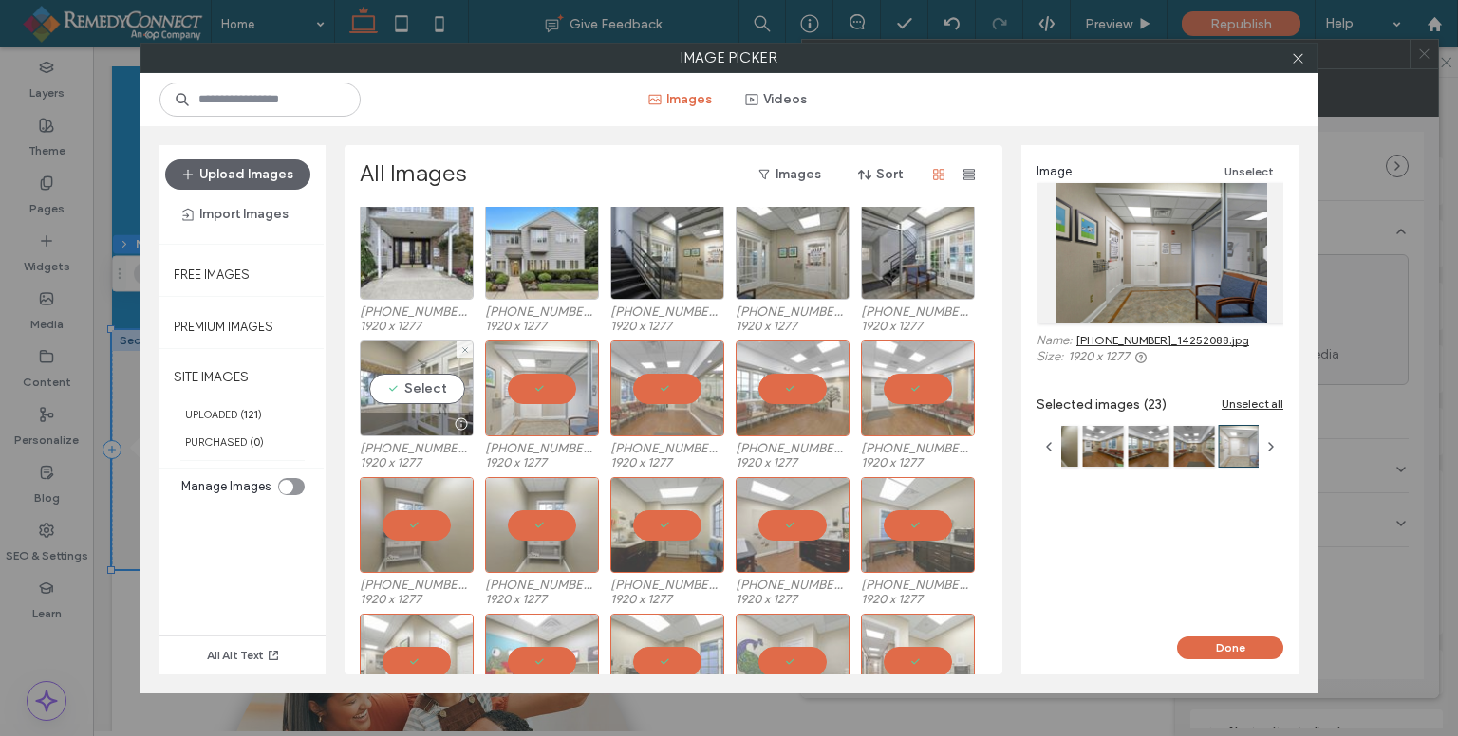
click at [402, 394] on div "Select" at bounding box center [417, 389] width 114 height 96
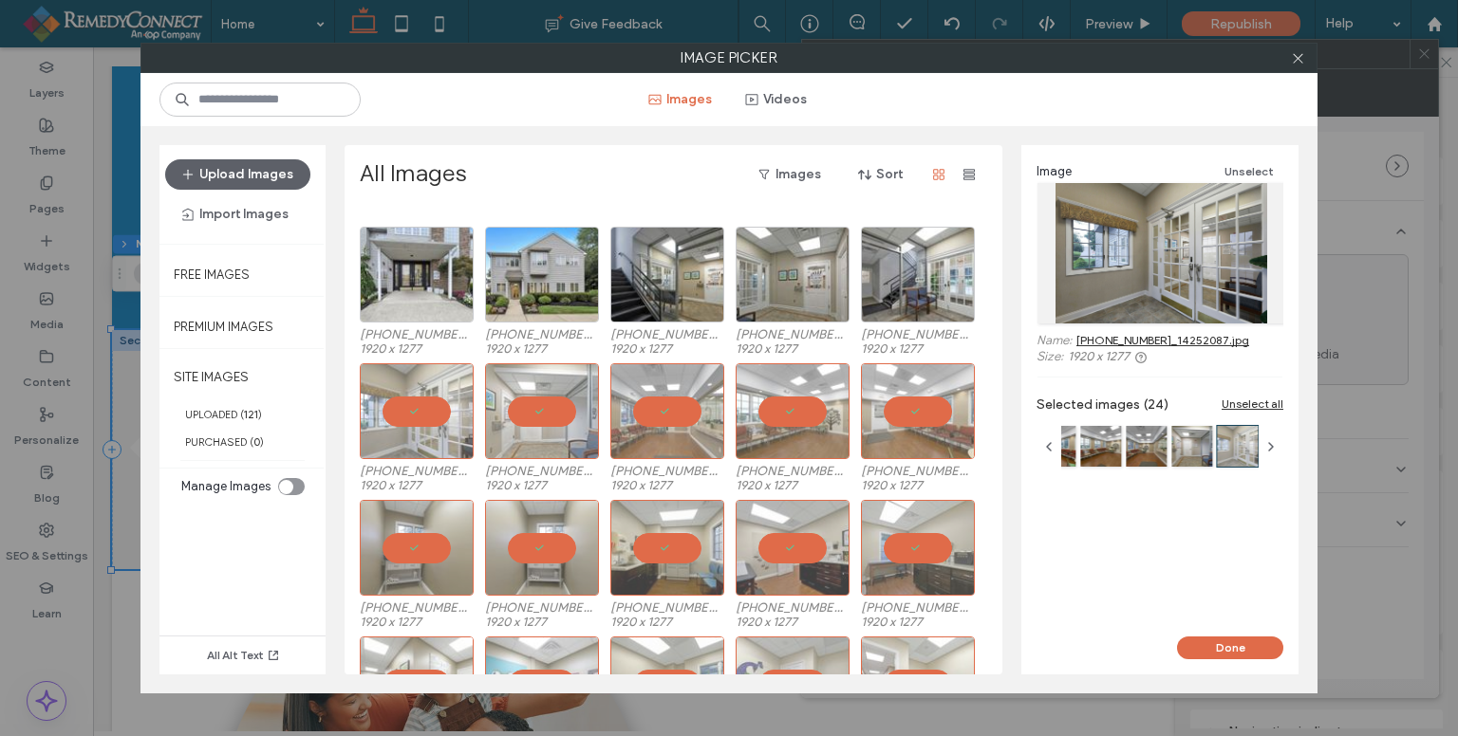
scroll to position [0, 0]
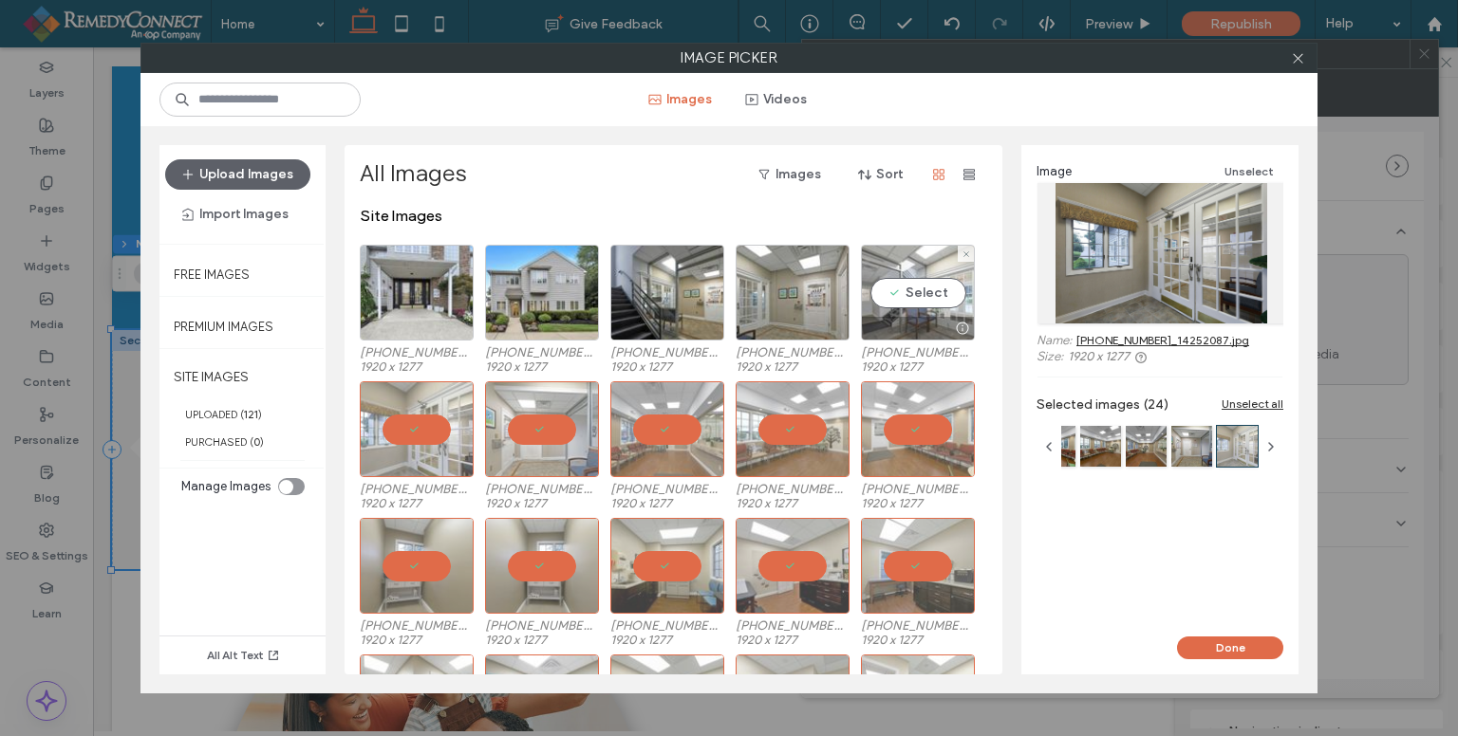
click at [903, 293] on div "Select" at bounding box center [918, 293] width 114 height 96
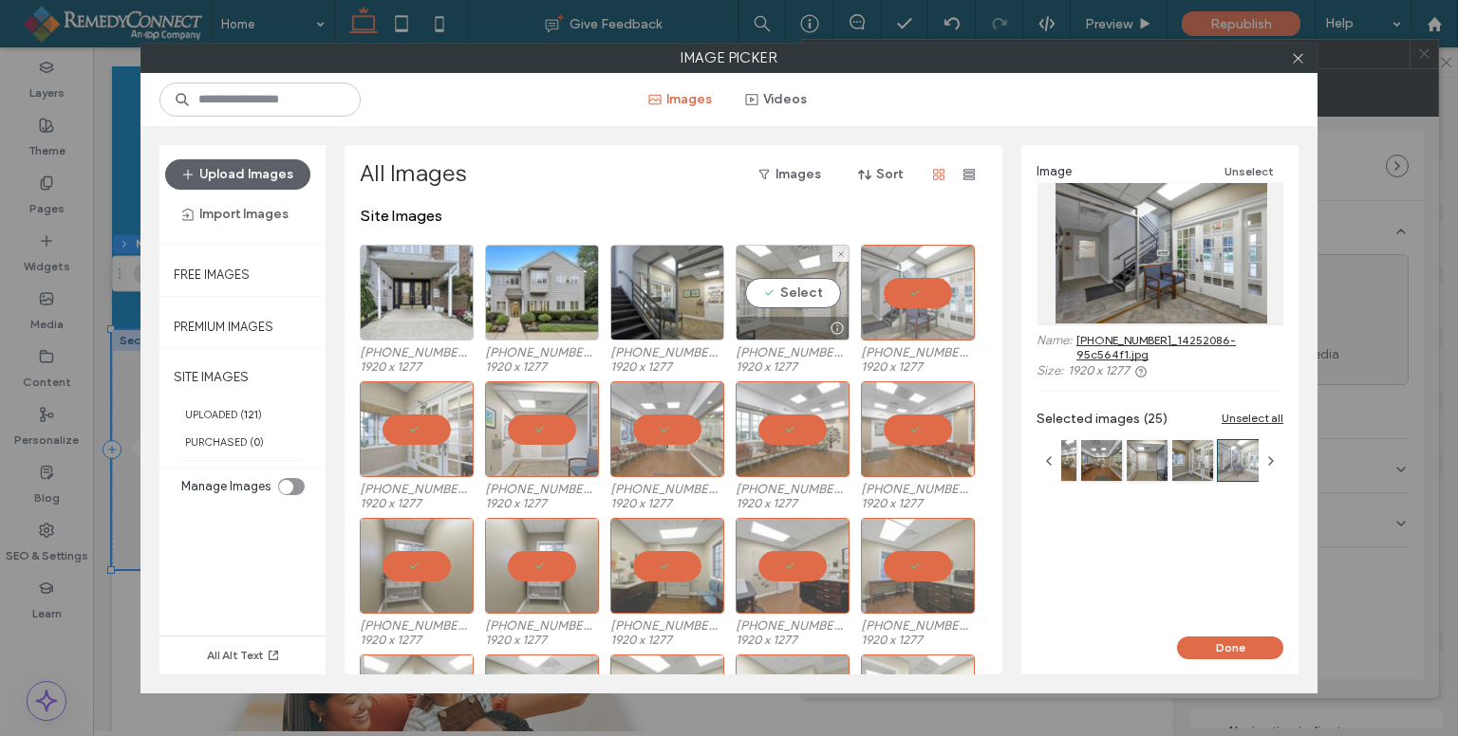
click at [781, 292] on div "Select" at bounding box center [792, 293] width 114 height 96
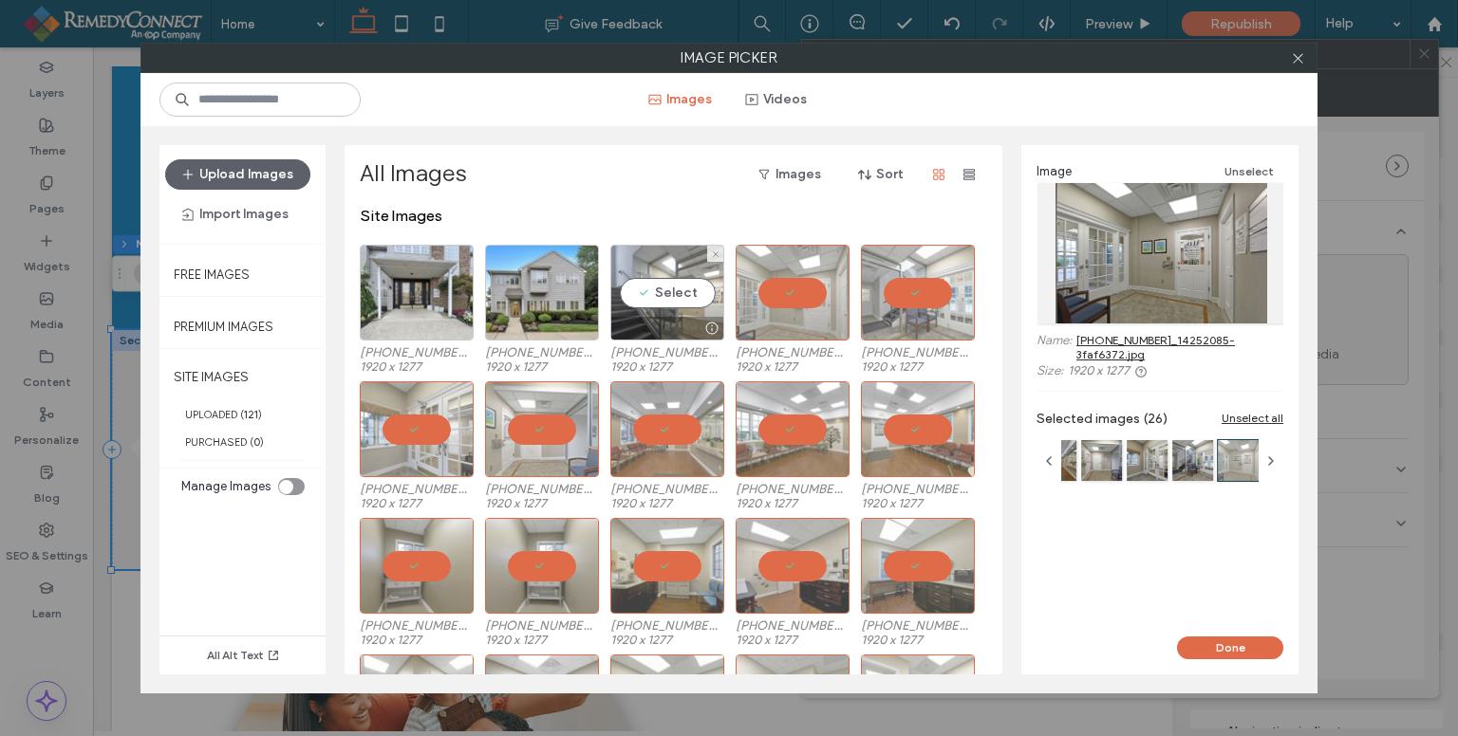
click at [661, 280] on div "Select" at bounding box center [667, 293] width 114 height 96
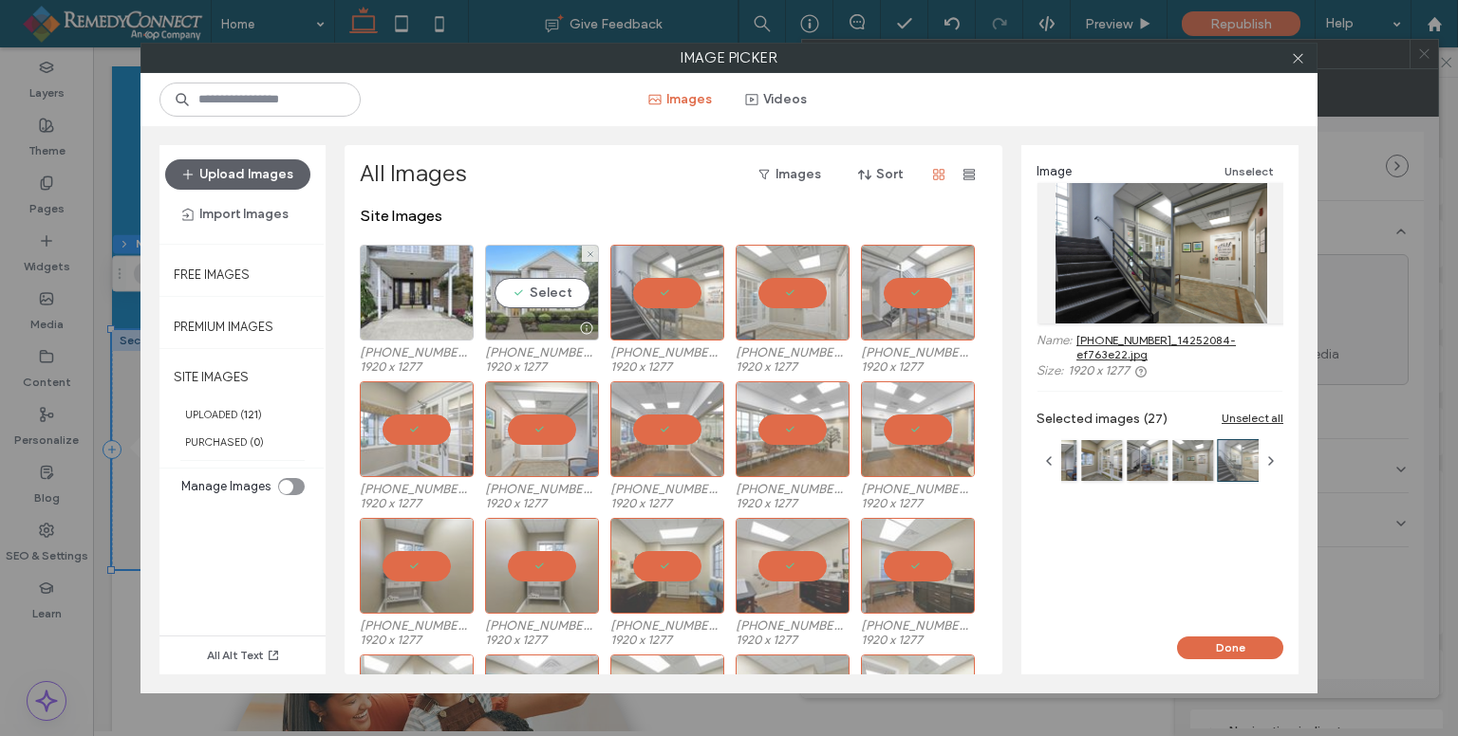
click at [533, 288] on div "Select" at bounding box center [542, 293] width 114 height 96
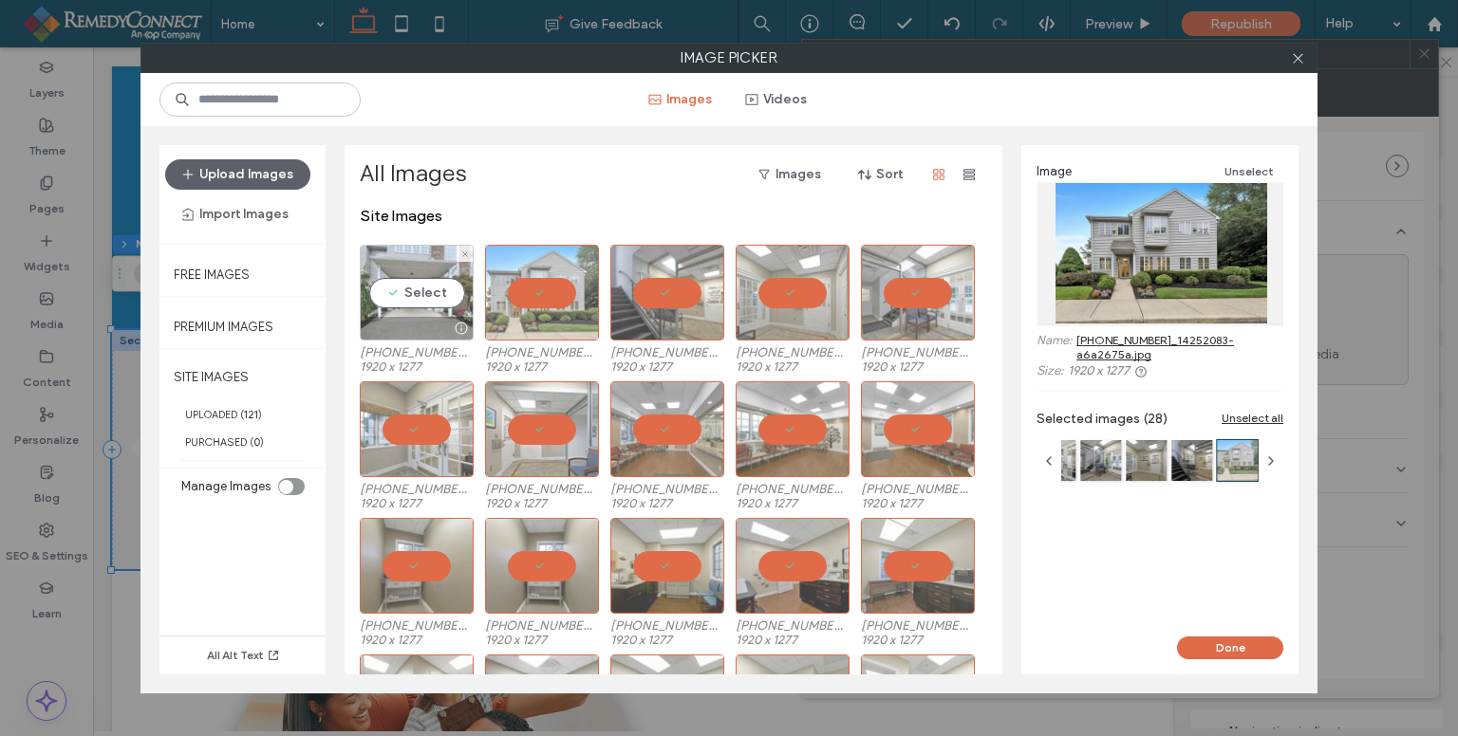
click at [436, 288] on div "Select" at bounding box center [417, 293] width 114 height 96
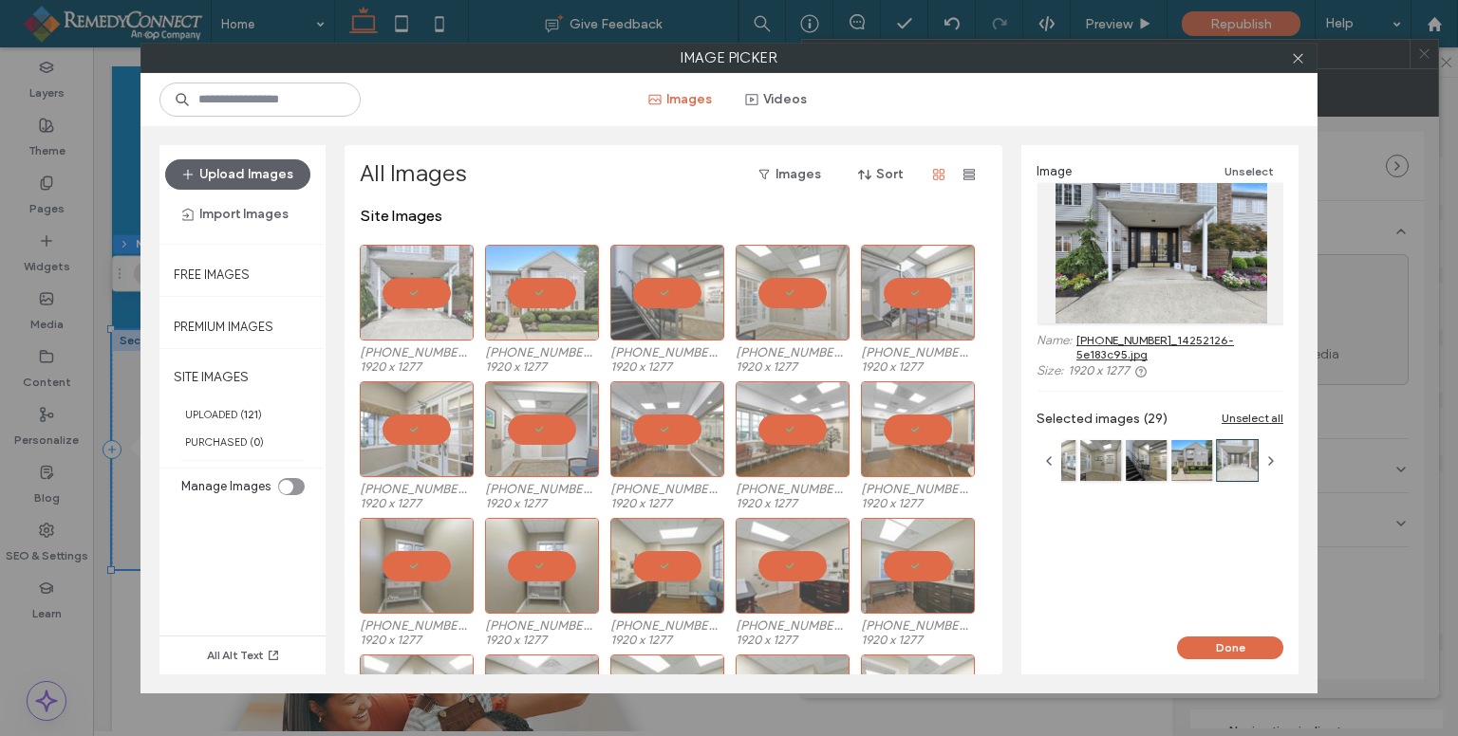
click at [1234, 630] on div "Image Unselect Name: [PHONE_NUMBER]_14252126-5e183c95.jpg Size: 1920 x 1277 Sel…" at bounding box center [1159, 391] width 277 height 492
click at [1234, 642] on button "Done" at bounding box center [1230, 648] width 106 height 23
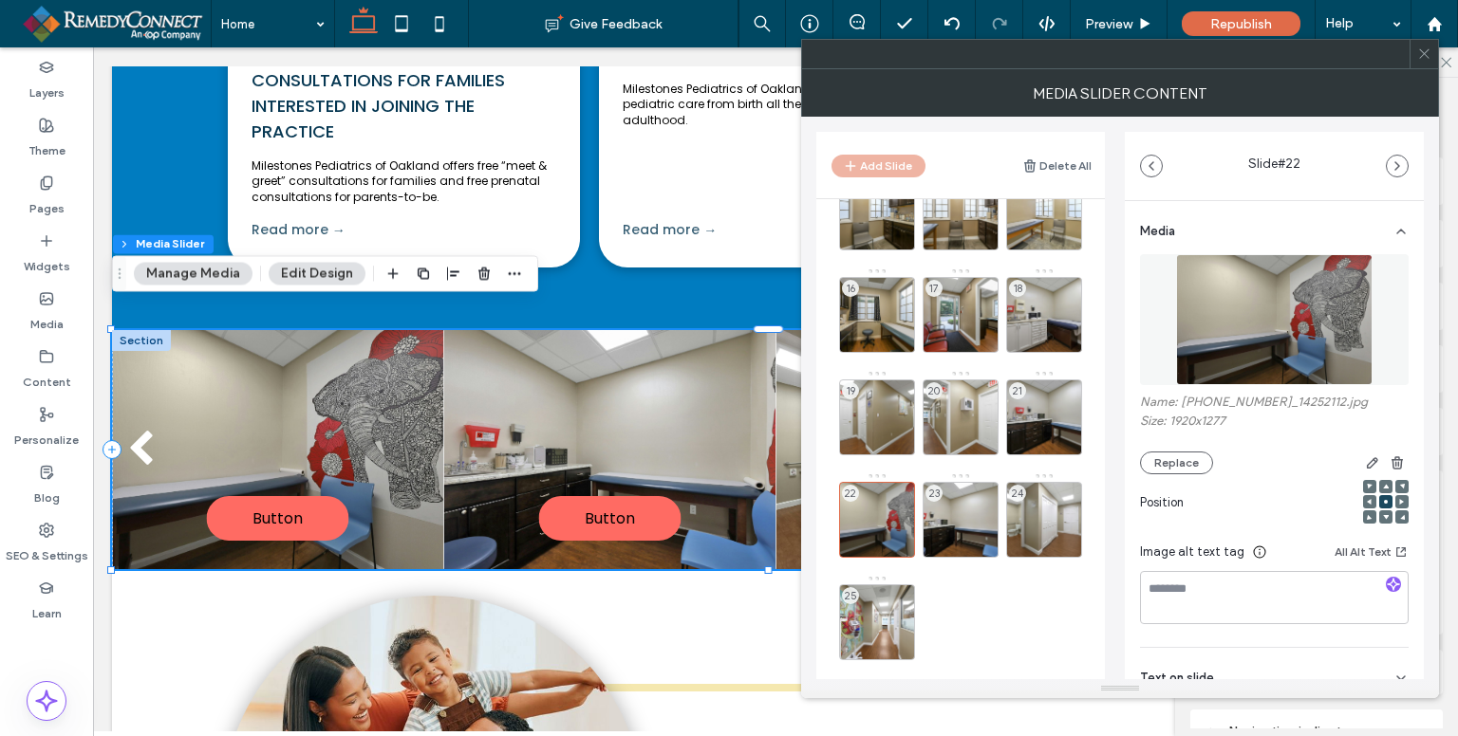
scroll to position [481, 0]
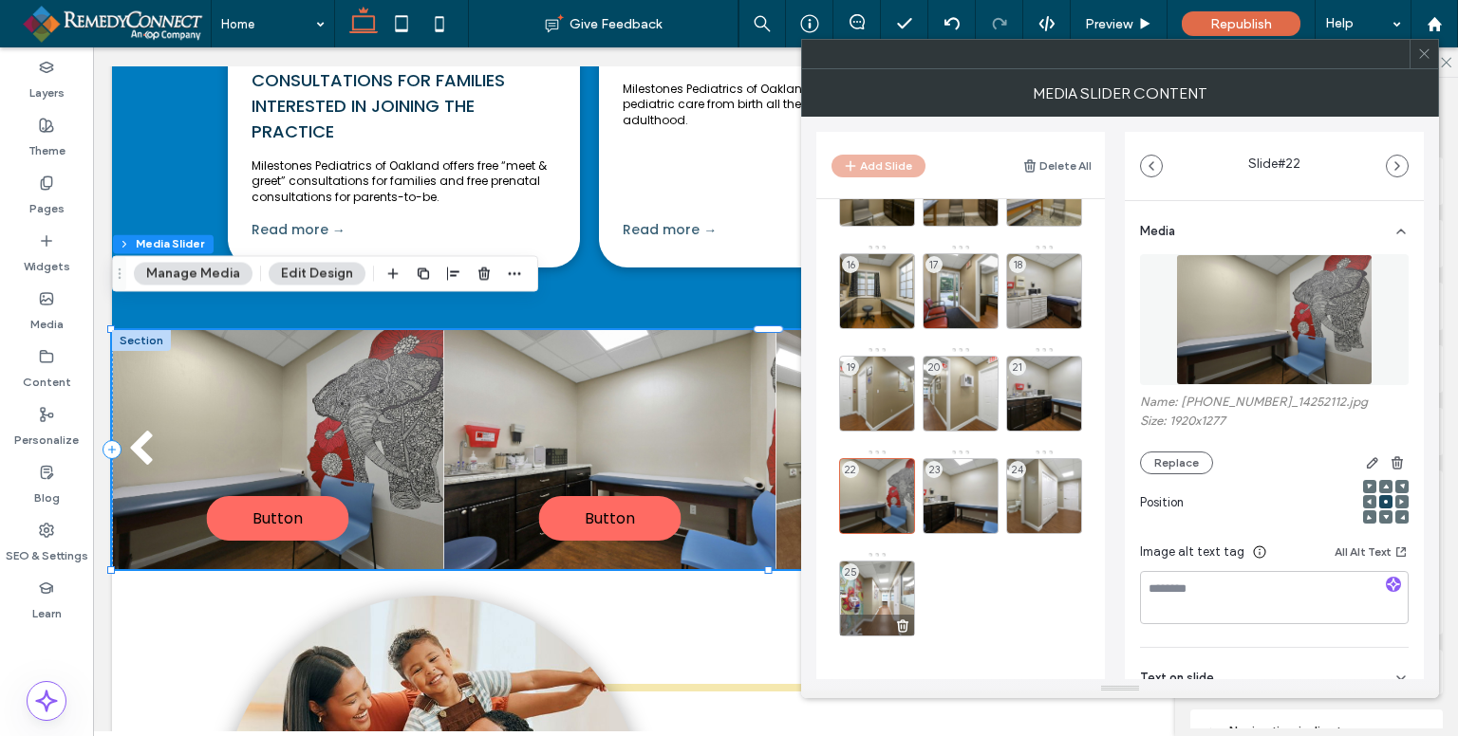
click at [883, 593] on div "25" at bounding box center [877, 599] width 76 height 76
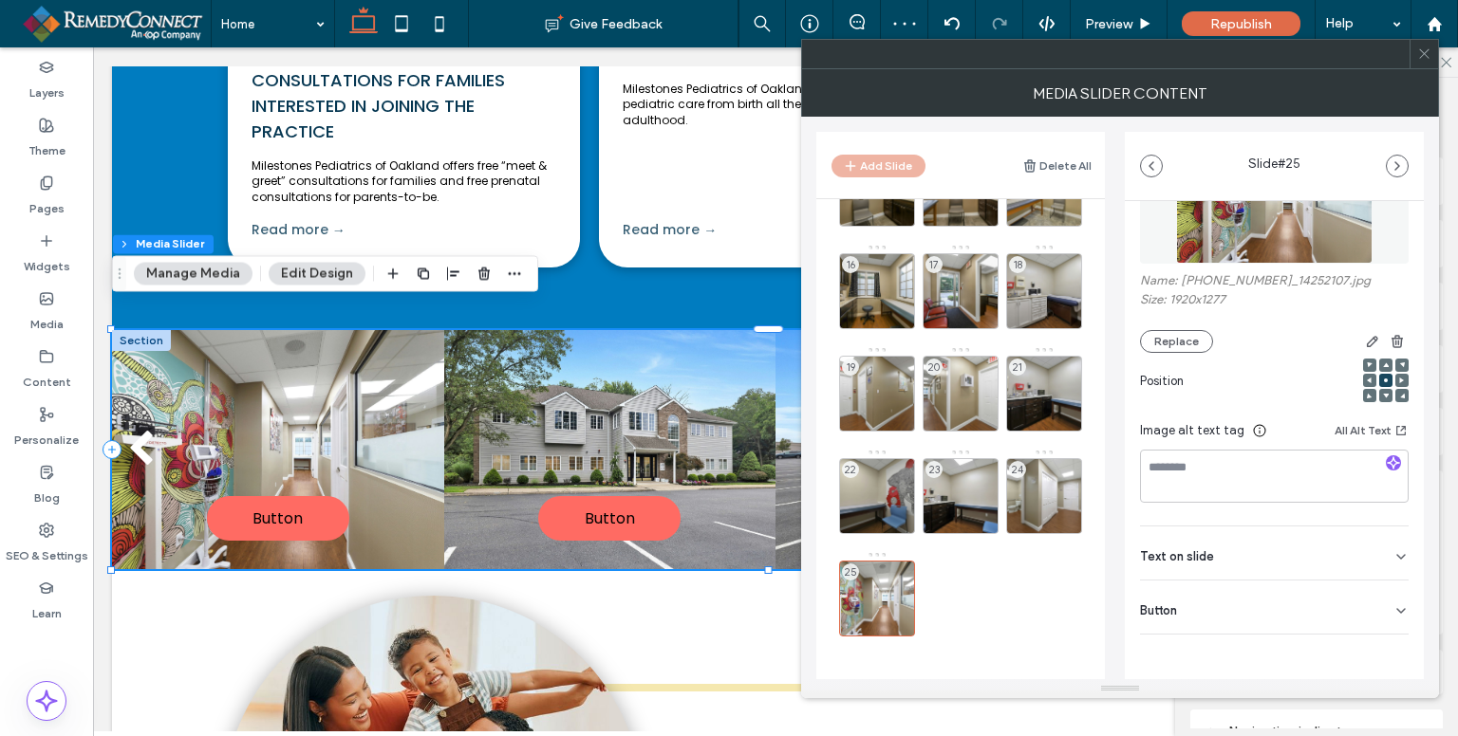
click at [1285, 617] on div "Button" at bounding box center [1274, 607] width 269 height 53
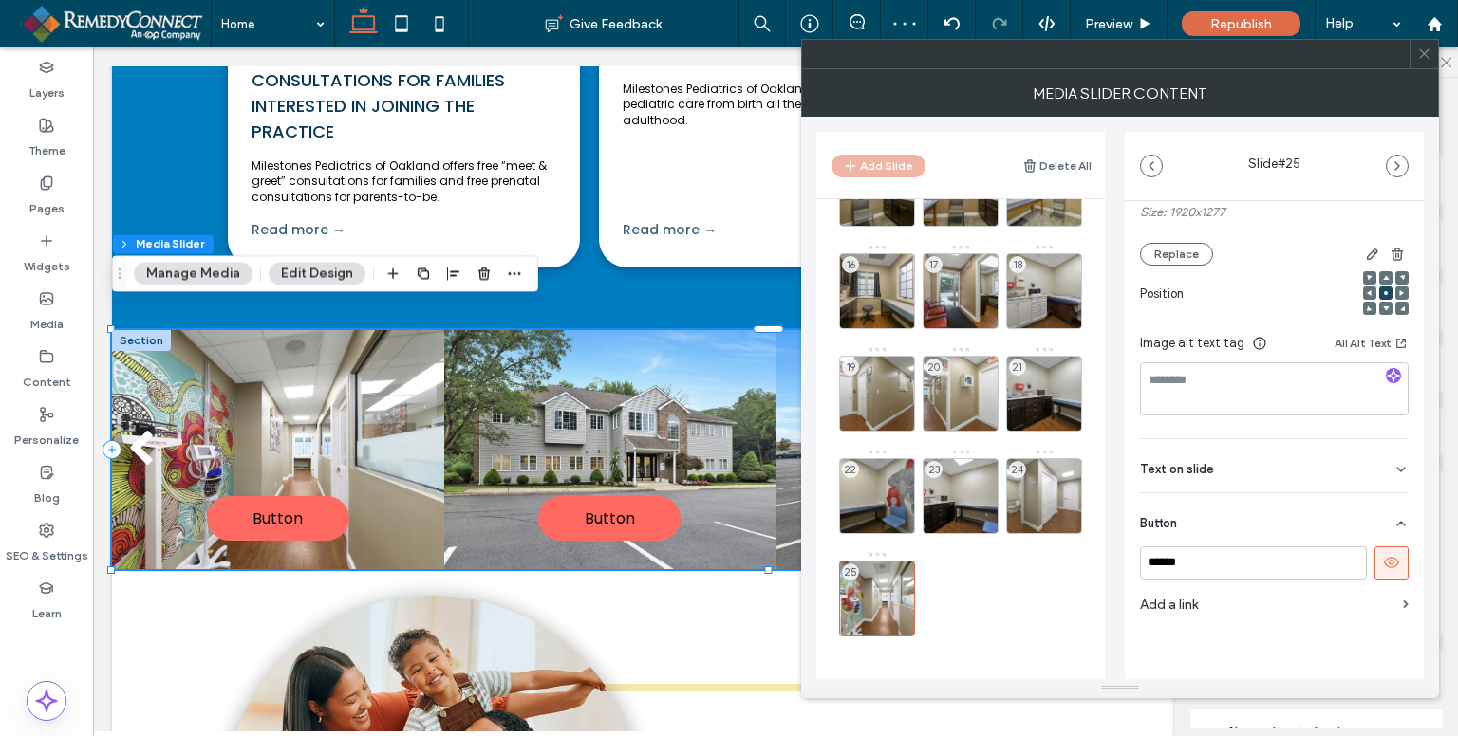
scroll to position [210, 0]
click at [1386, 567] on icon at bounding box center [1391, 561] width 17 height 17
click at [1050, 529] on div at bounding box center [1044, 522] width 74 height 21
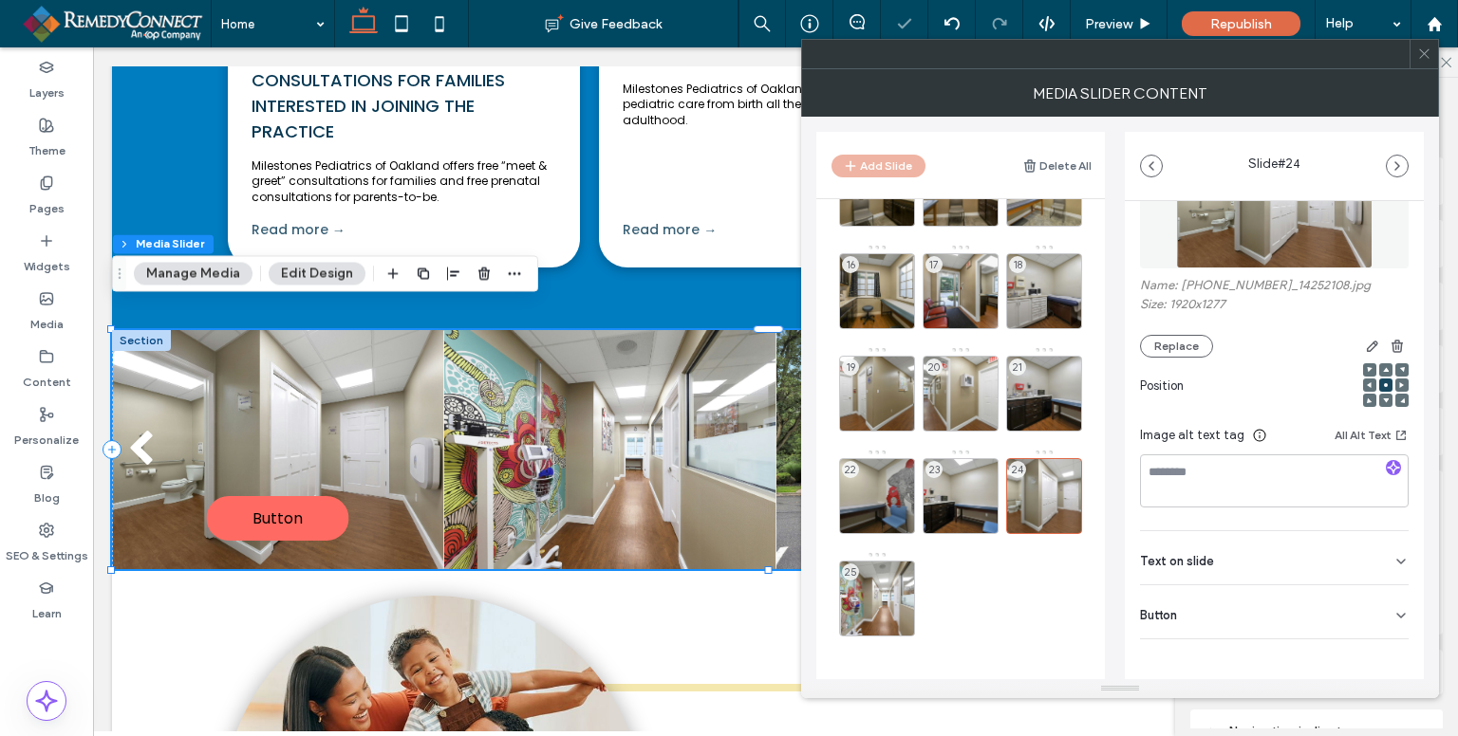
scroll to position [121, 0]
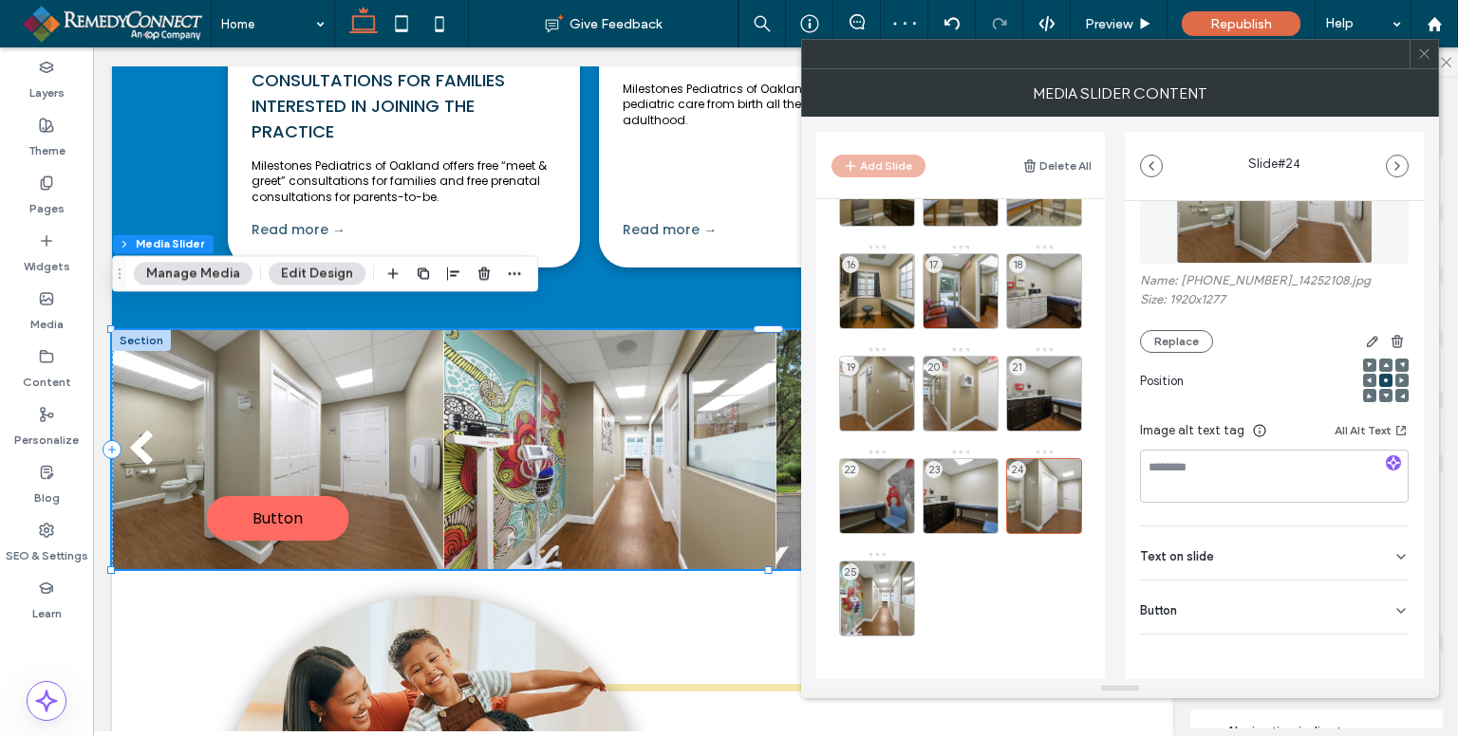
click at [1367, 541] on div "Text on slide" at bounding box center [1274, 553] width 269 height 53
click at [1376, 553] on div "Text on slide" at bounding box center [1274, 553] width 269 height 53
click at [1385, 623] on div "Button" at bounding box center [1274, 607] width 269 height 53
click at [1383, 650] on icon at bounding box center [1391, 650] width 17 height 17
click at [979, 515] on icon at bounding box center [985, 523] width 15 height 17
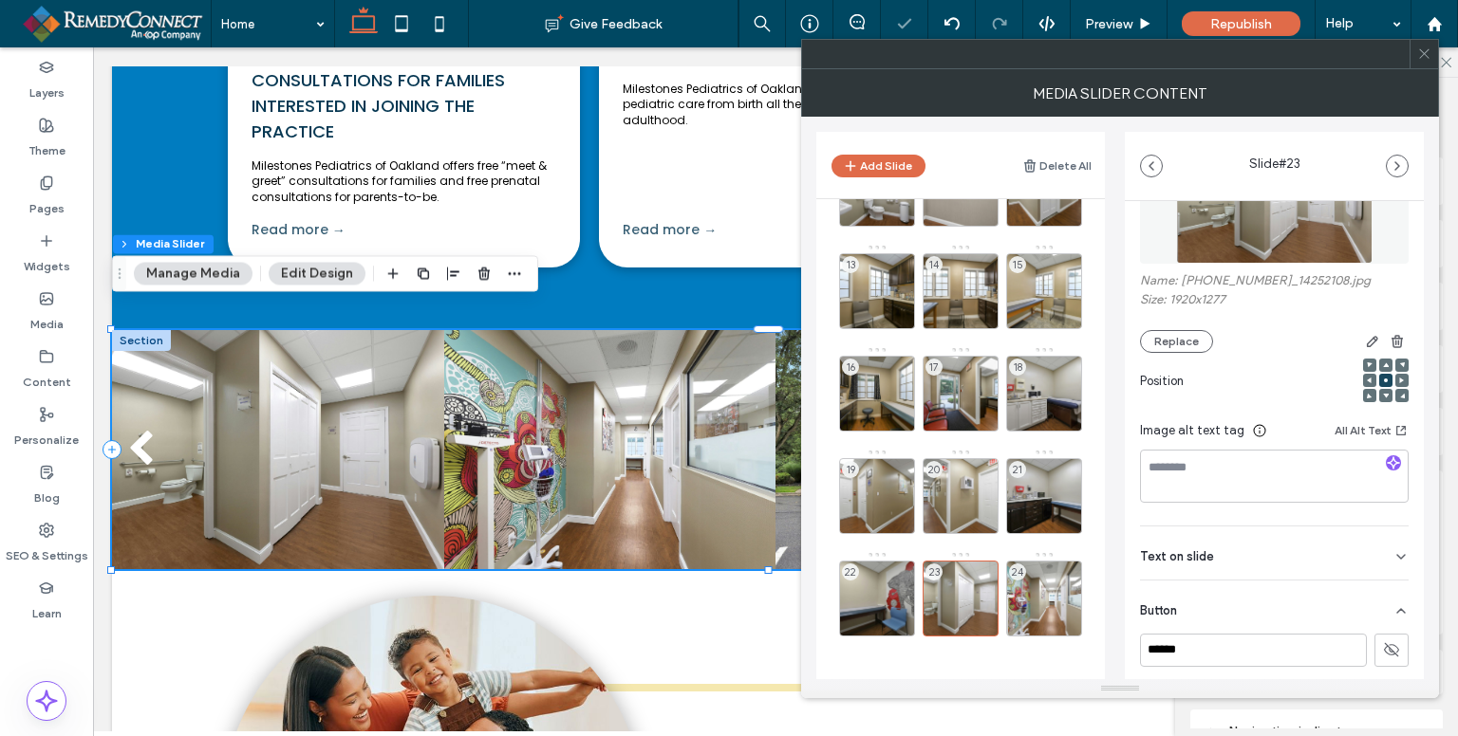
scroll to position [212, 0]
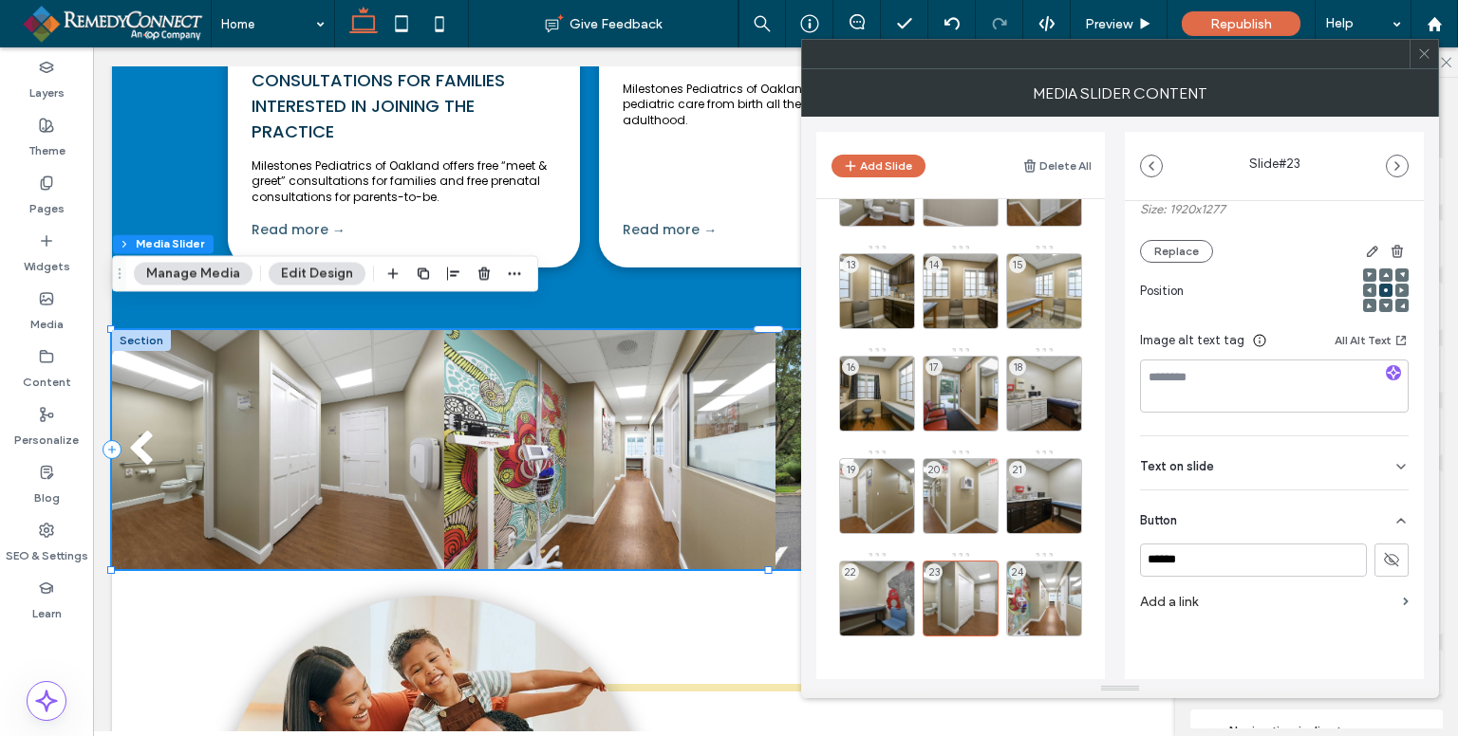
click at [1427, 57] on use at bounding box center [1423, 53] width 9 height 9
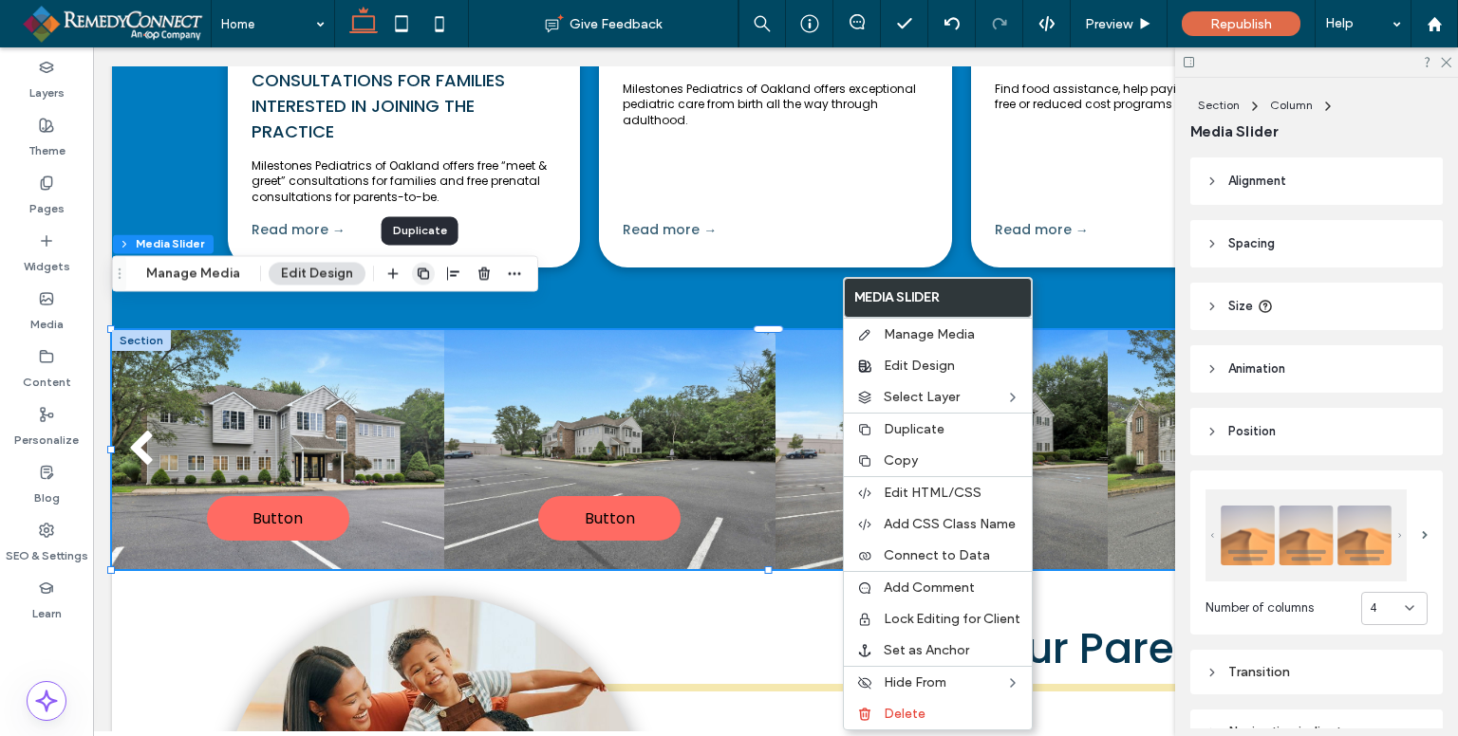
click at [418, 274] on use "button" at bounding box center [423, 273] width 11 height 11
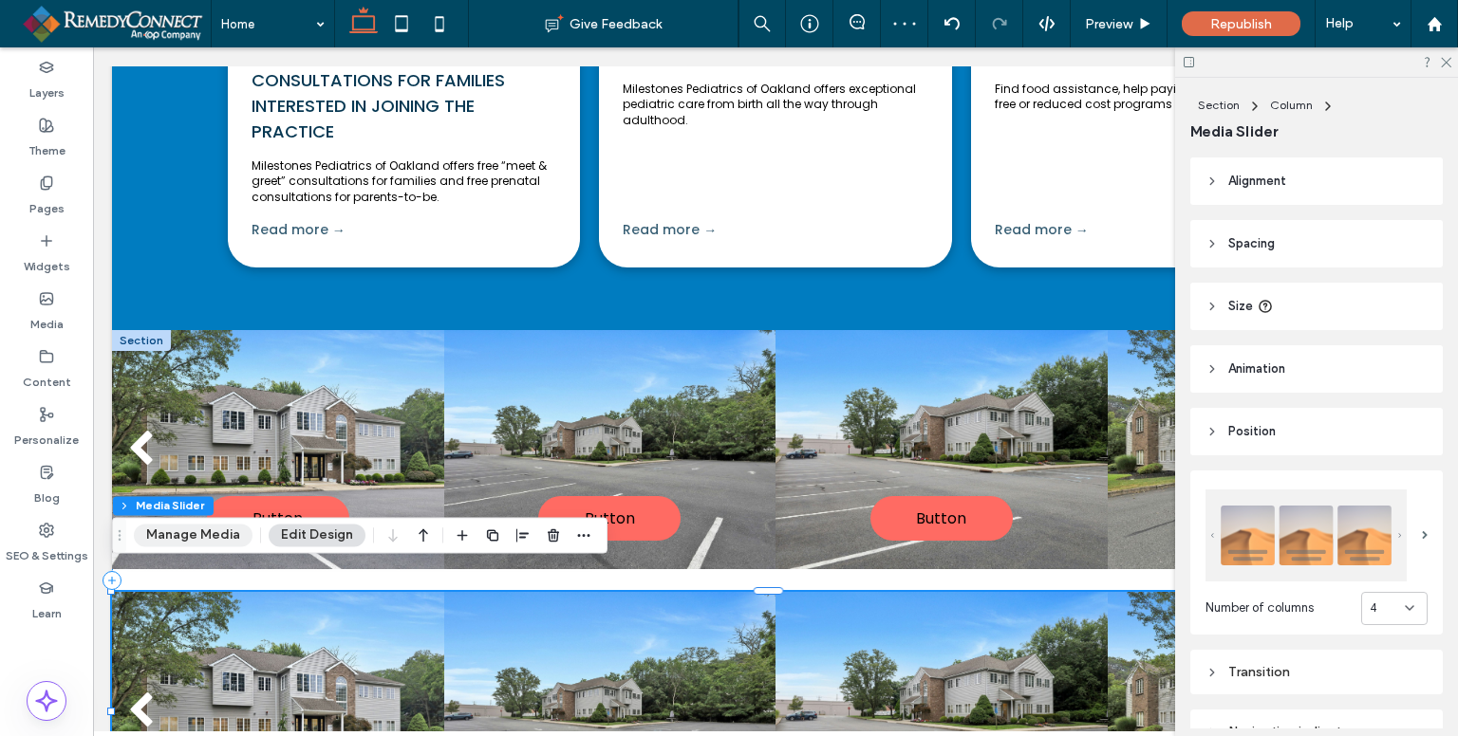
click at [216, 540] on button "Manage Media" at bounding box center [193, 535] width 119 height 23
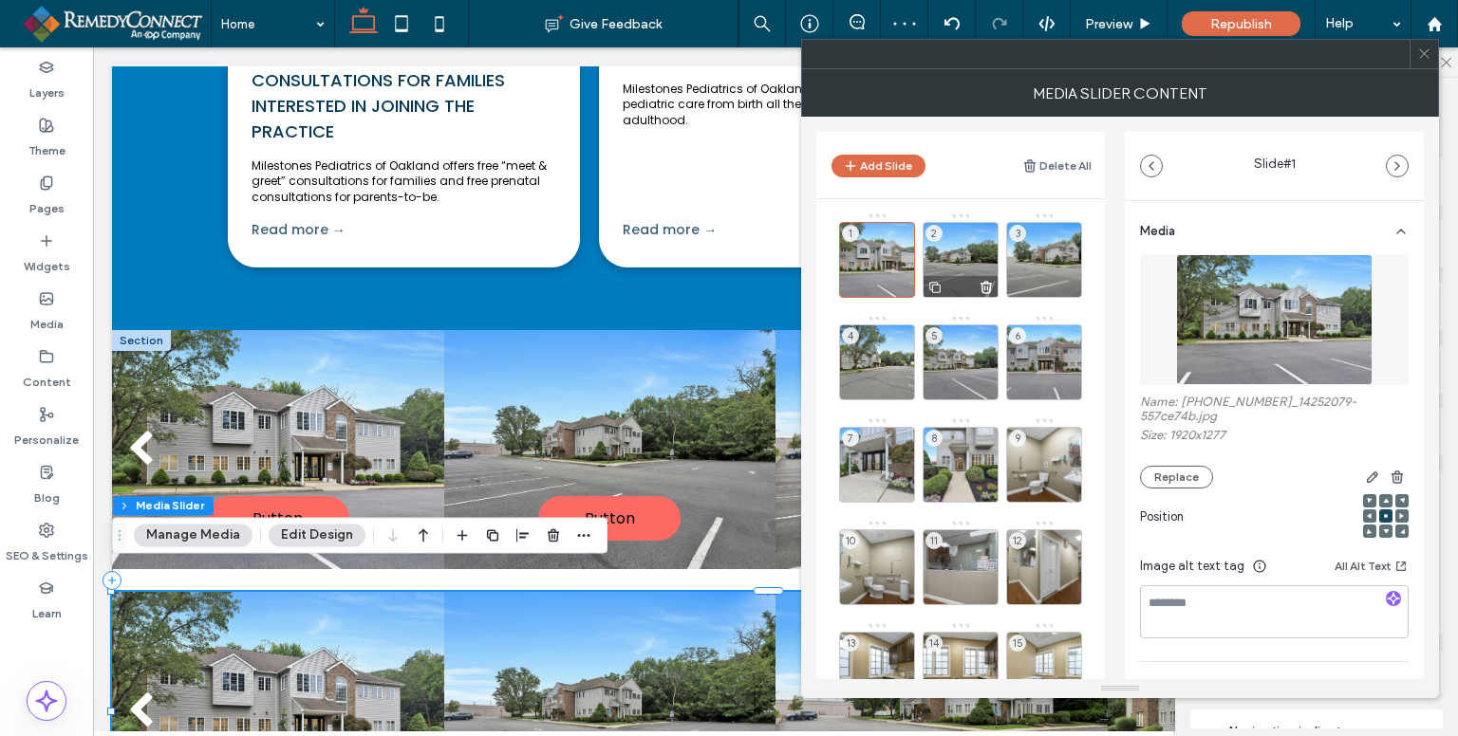
click at [0, 0] on use at bounding box center [0, 0] width 0 height 0
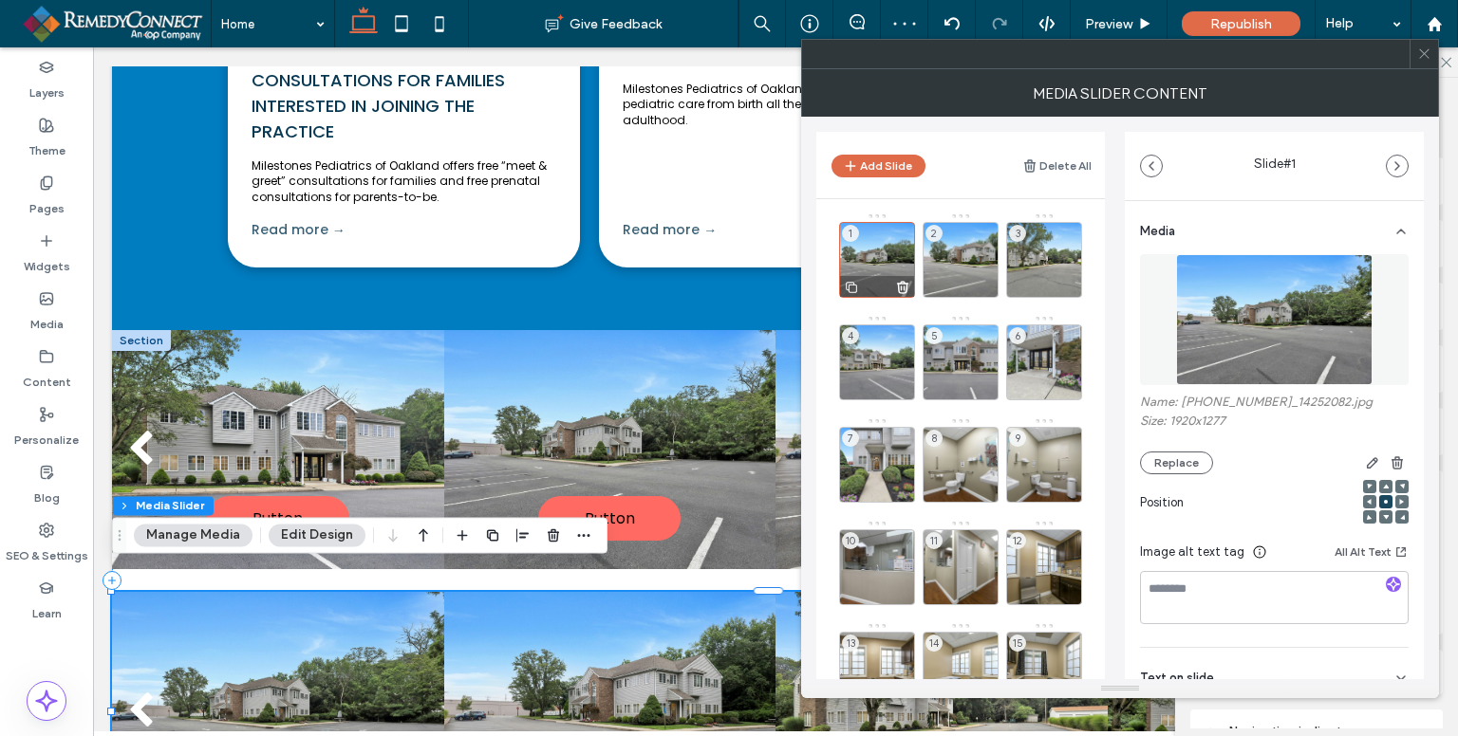
click at [902, 283] on use at bounding box center [903, 287] width 10 height 11
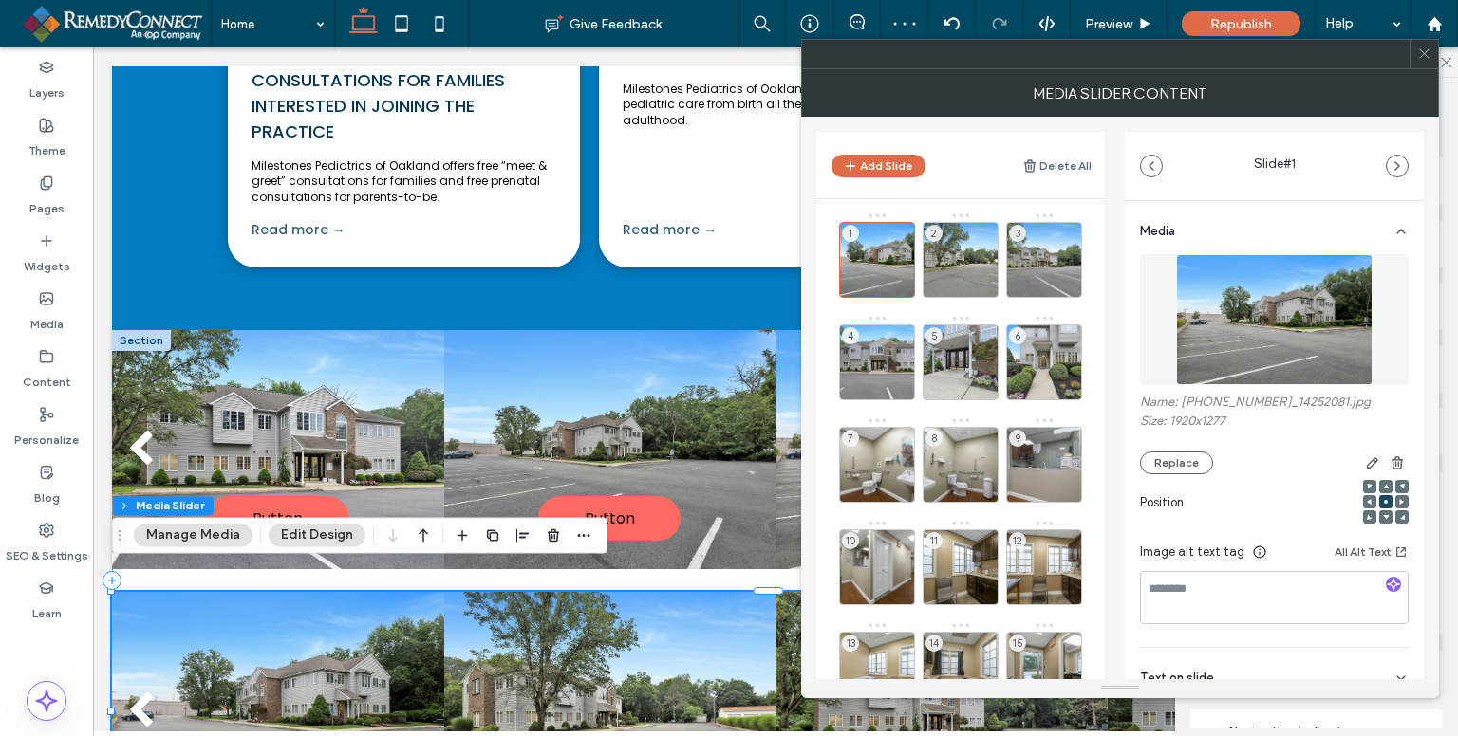
click at [0, 0] on use at bounding box center [0, 0] width 0 height 0
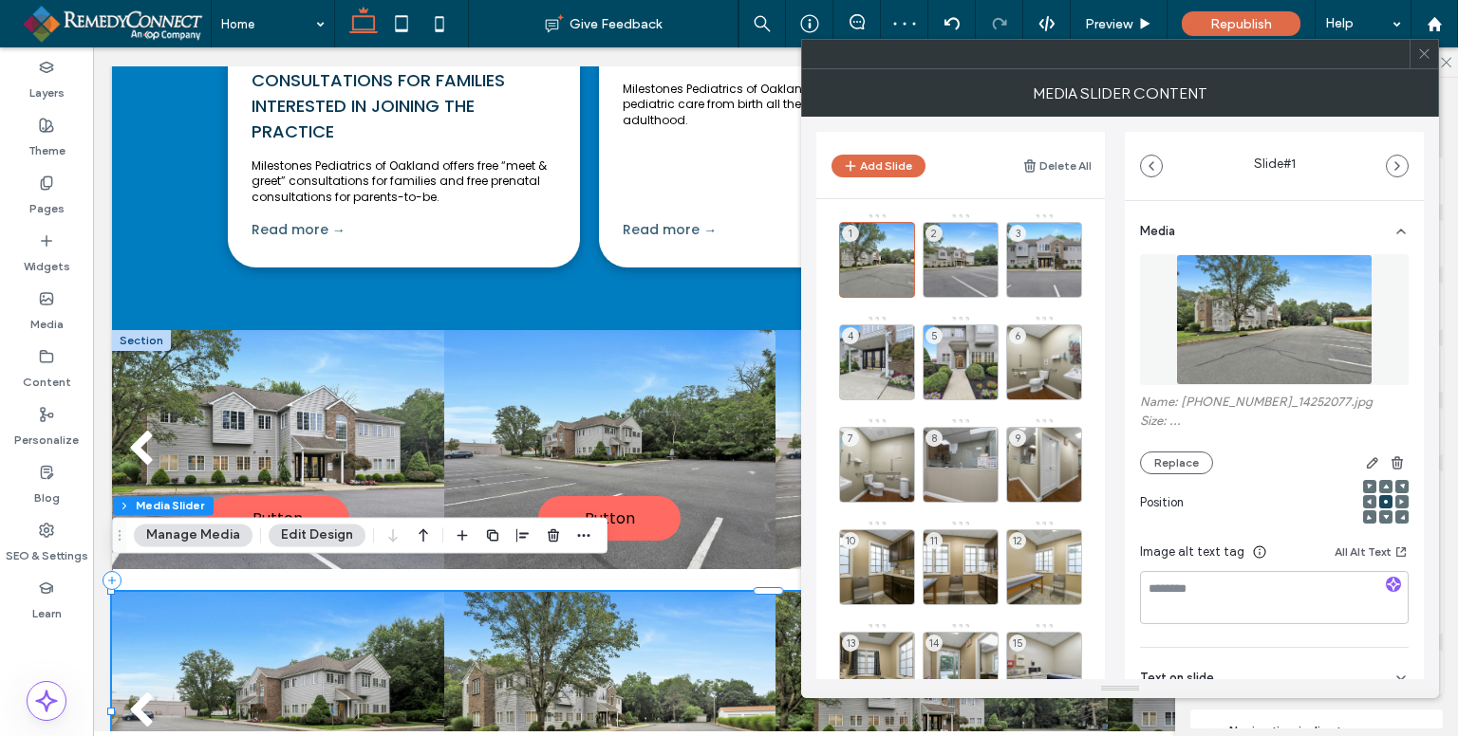
click at [0, 0] on use at bounding box center [0, 0] width 0 height 0
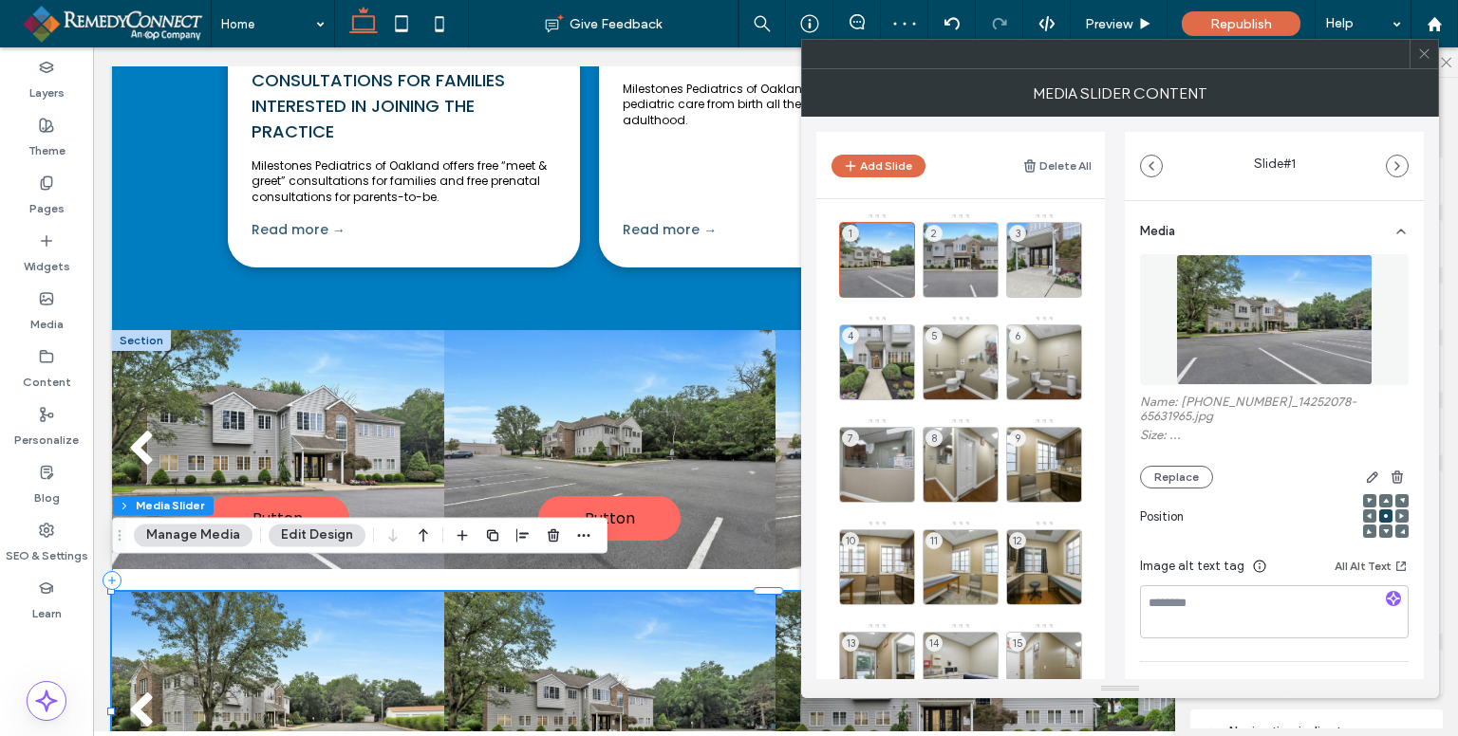
click at [0, 0] on use at bounding box center [0, 0] width 0 height 0
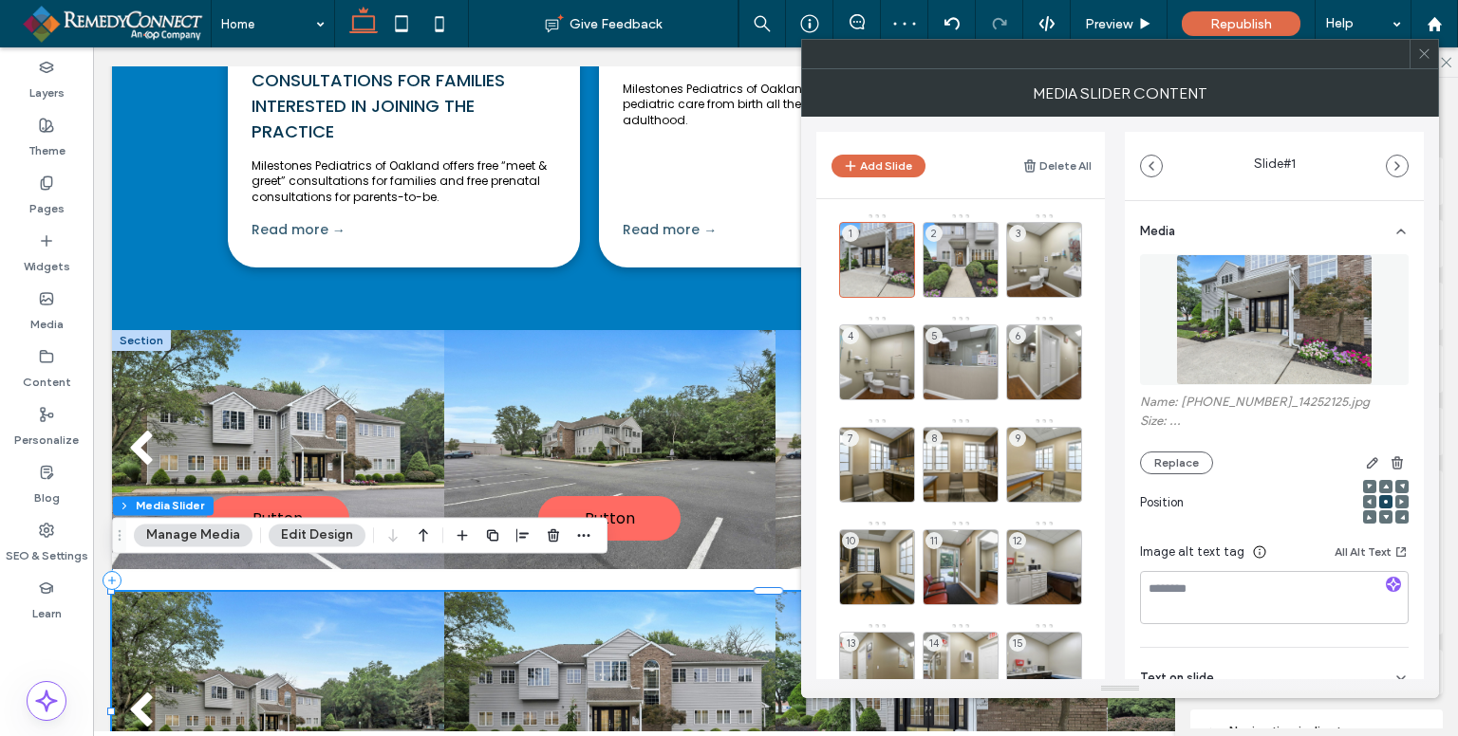
click at [0, 0] on use at bounding box center [0, 0] width 0 height 0
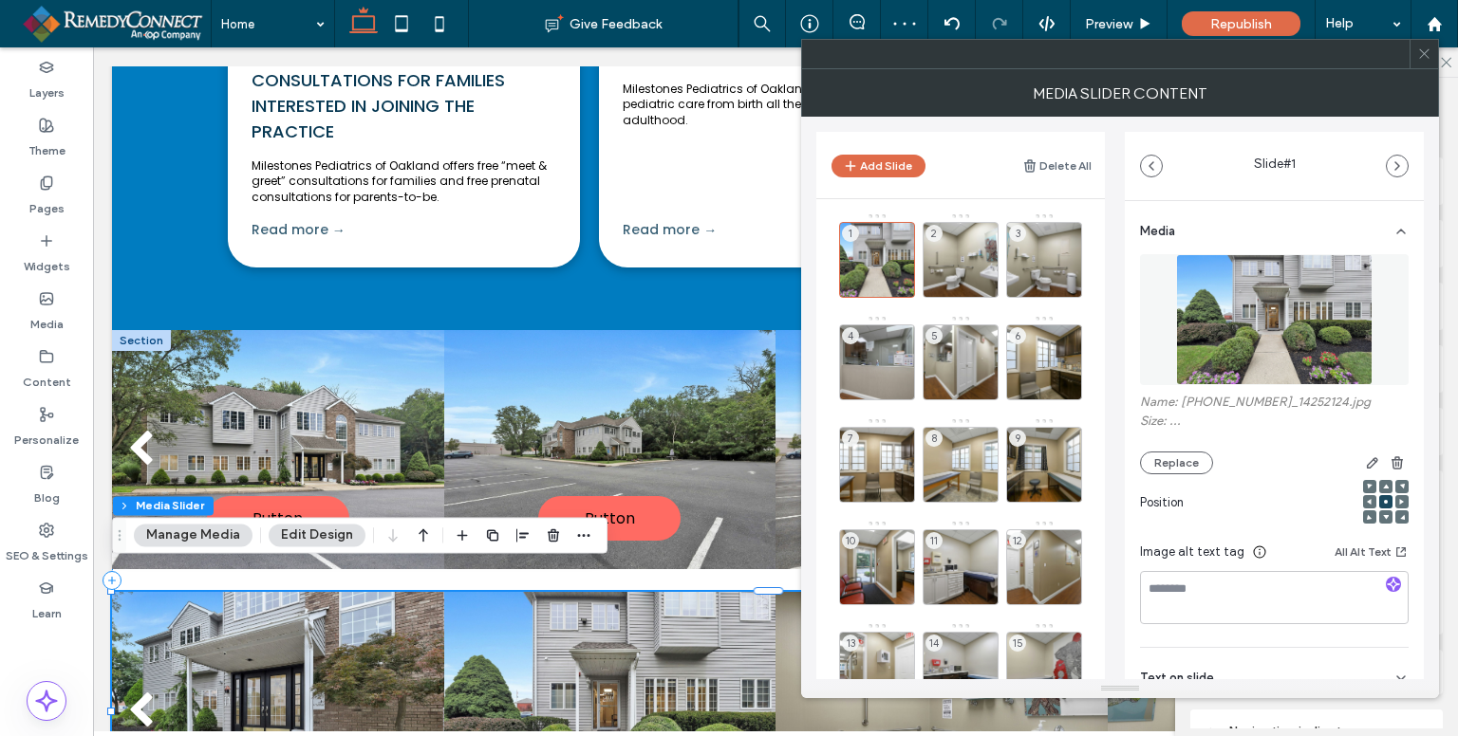
click at [0, 0] on use at bounding box center [0, 0] width 0 height 0
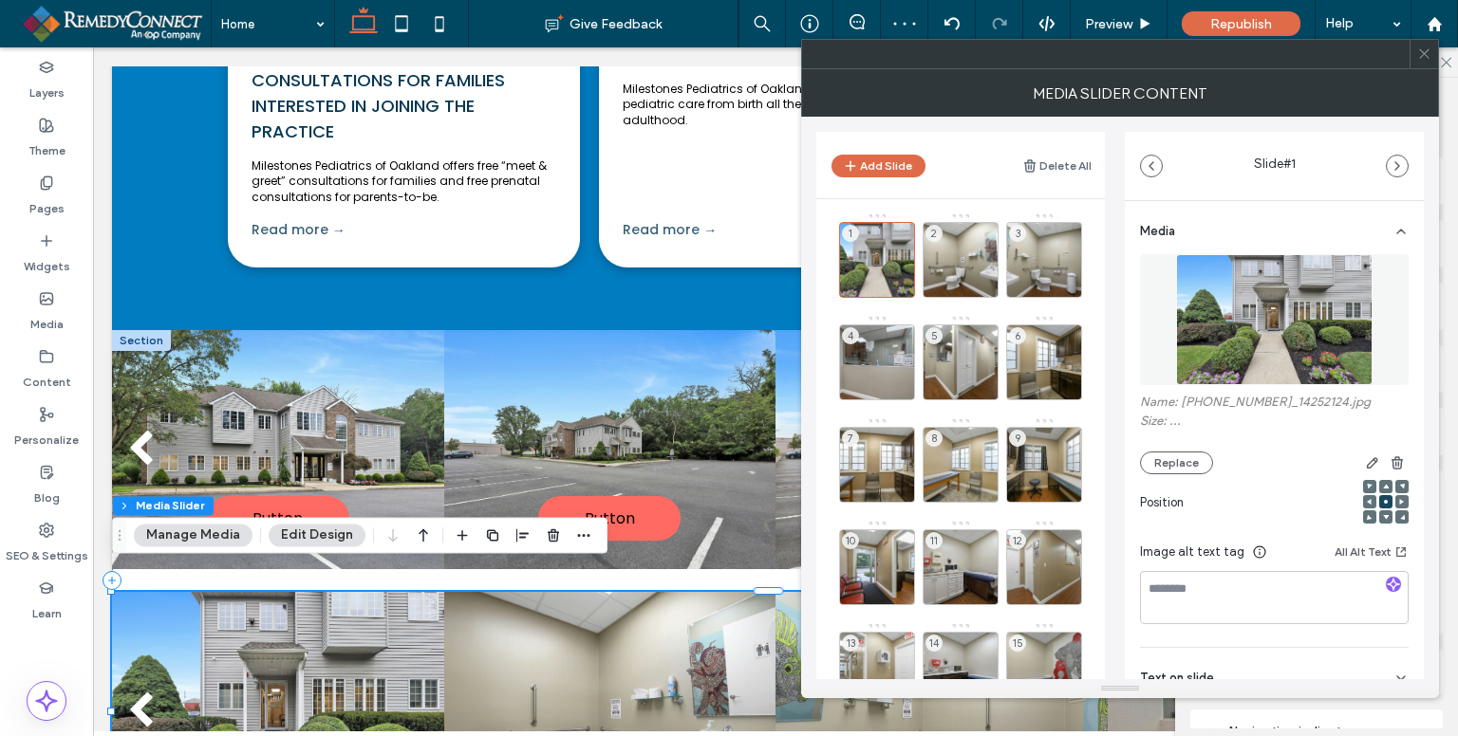
click at [0, 0] on use at bounding box center [0, 0] width 0 height 0
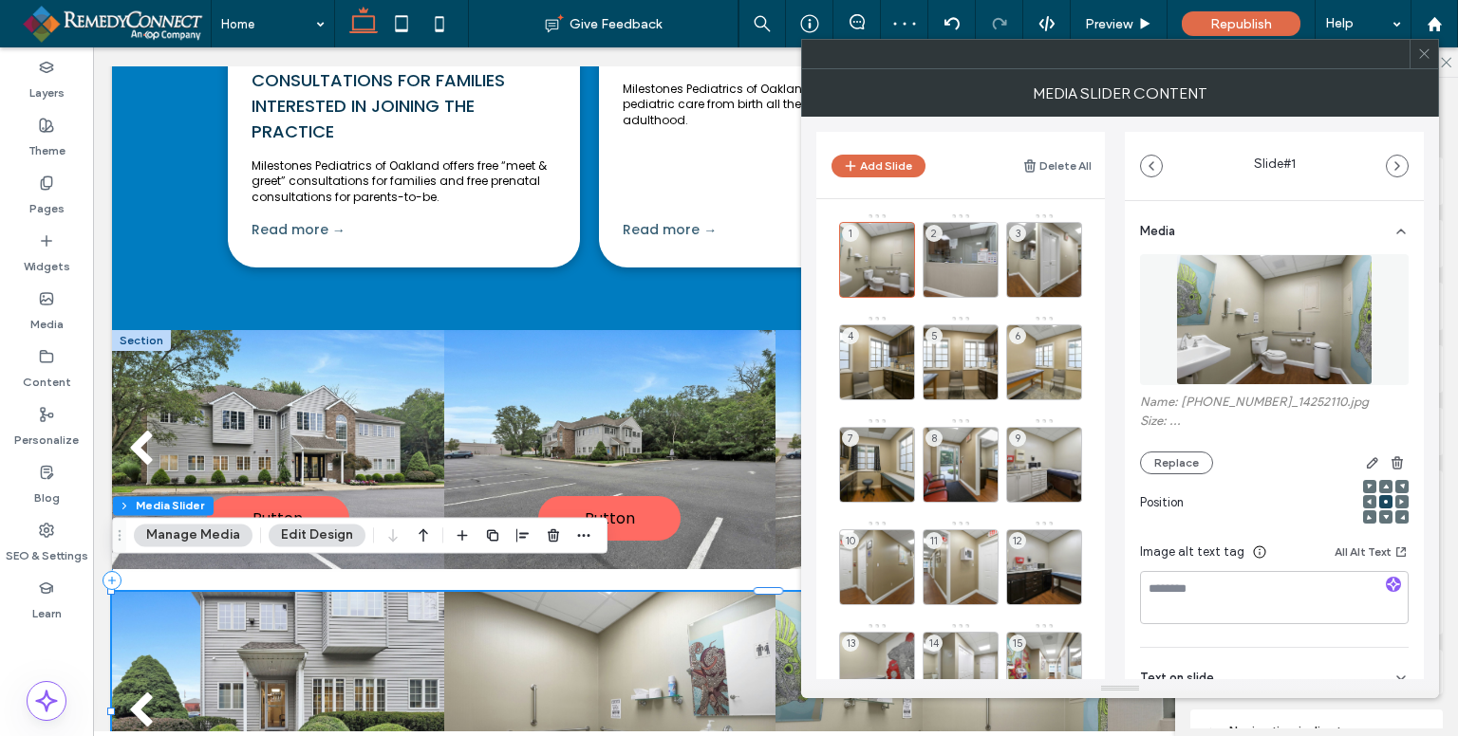
click at [0, 0] on use at bounding box center [0, 0] width 0 height 0
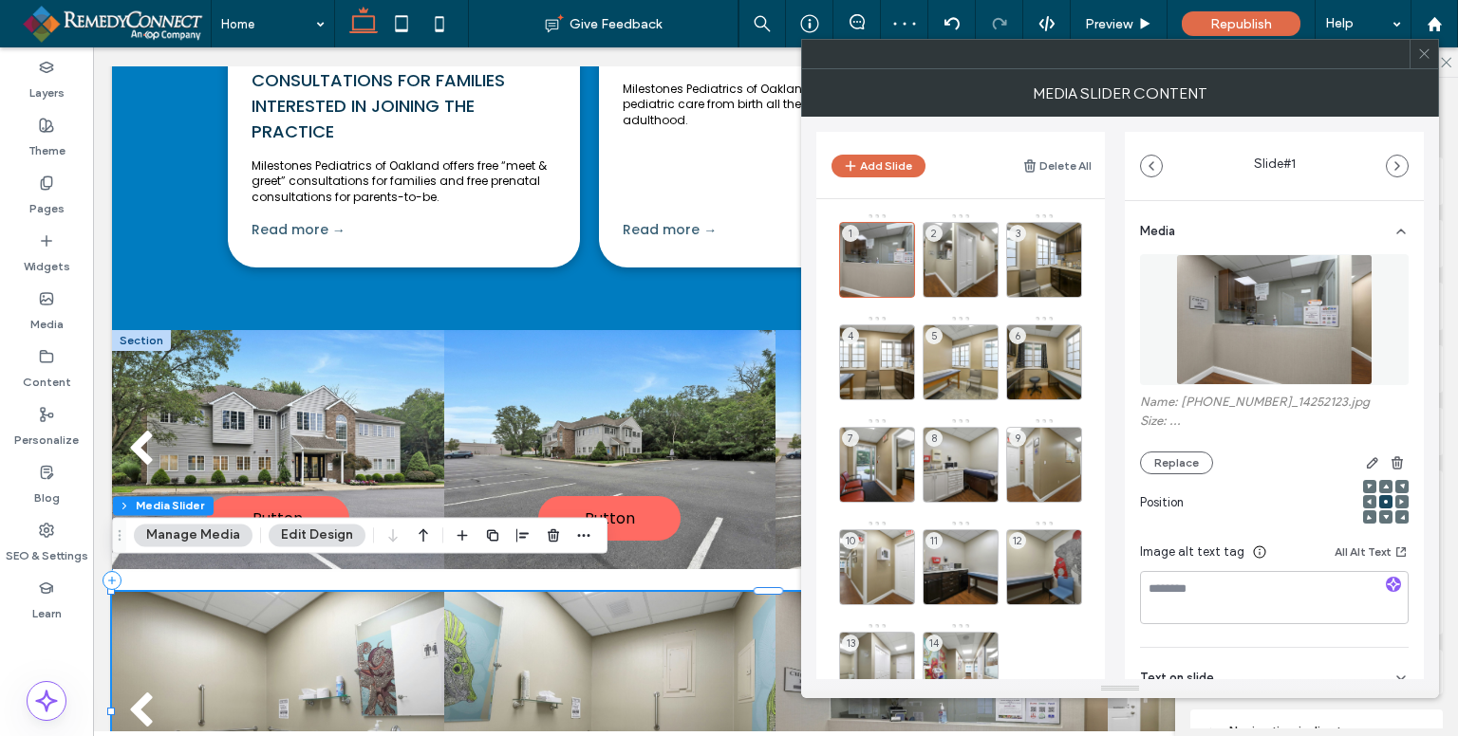
click at [0, 0] on use at bounding box center [0, 0] width 0 height 0
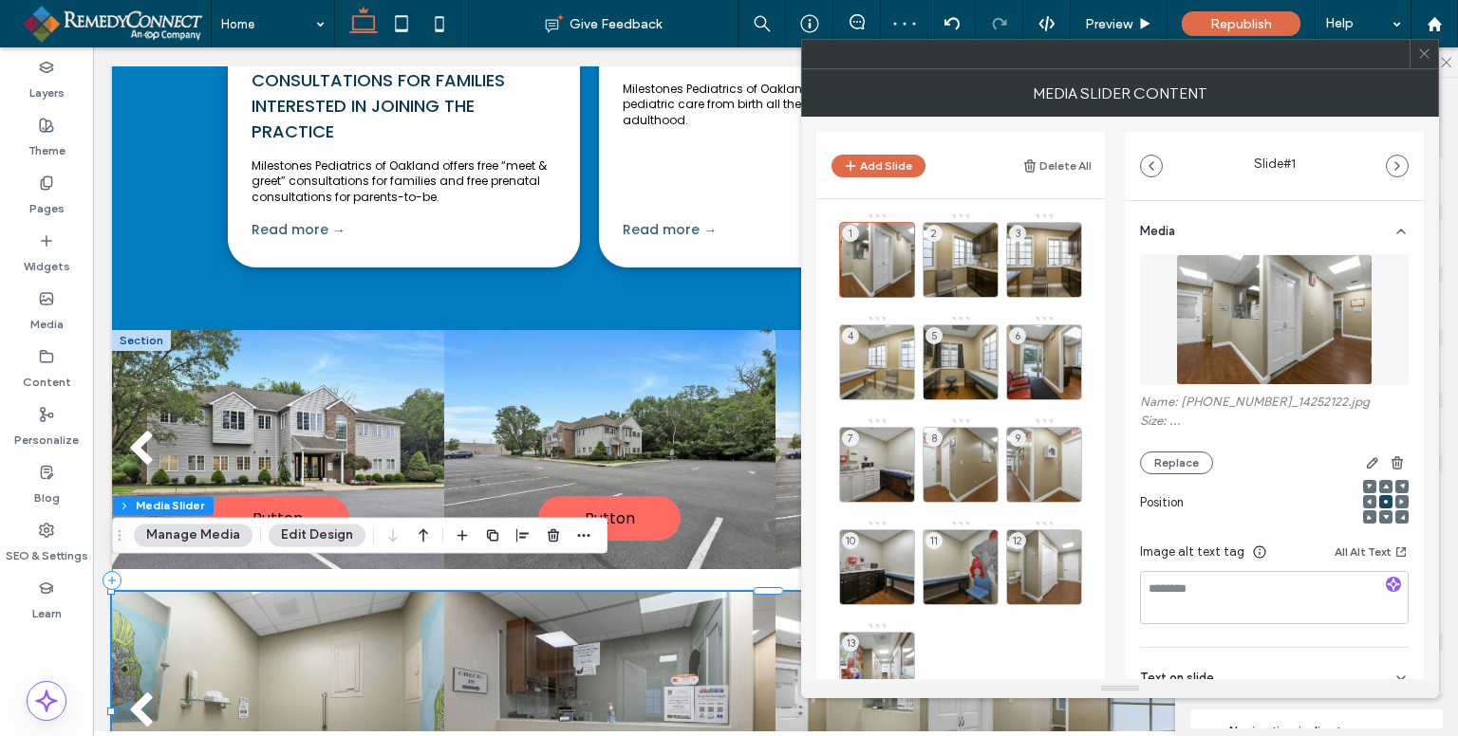
click at [0, 0] on use at bounding box center [0, 0] width 0 height 0
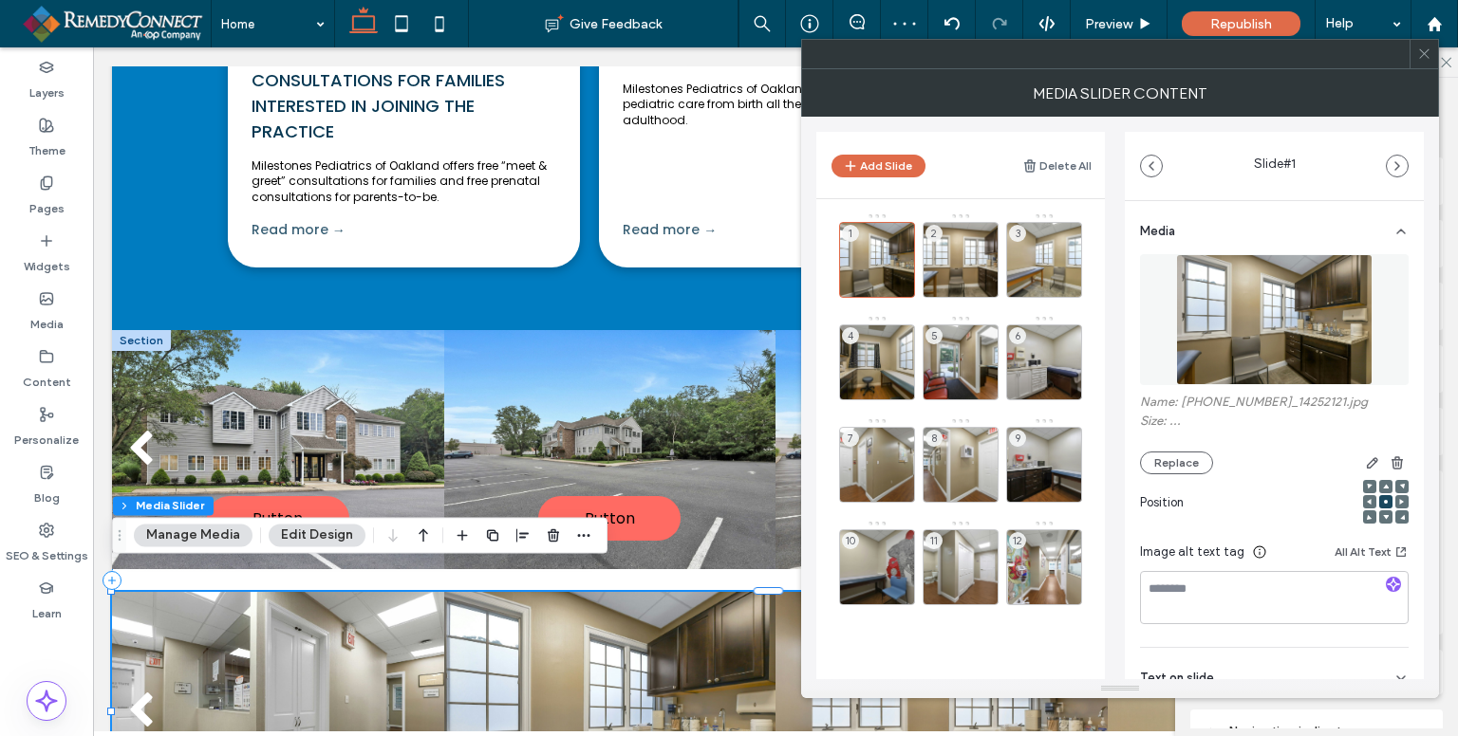
click at [0, 0] on use at bounding box center [0, 0] width 0 height 0
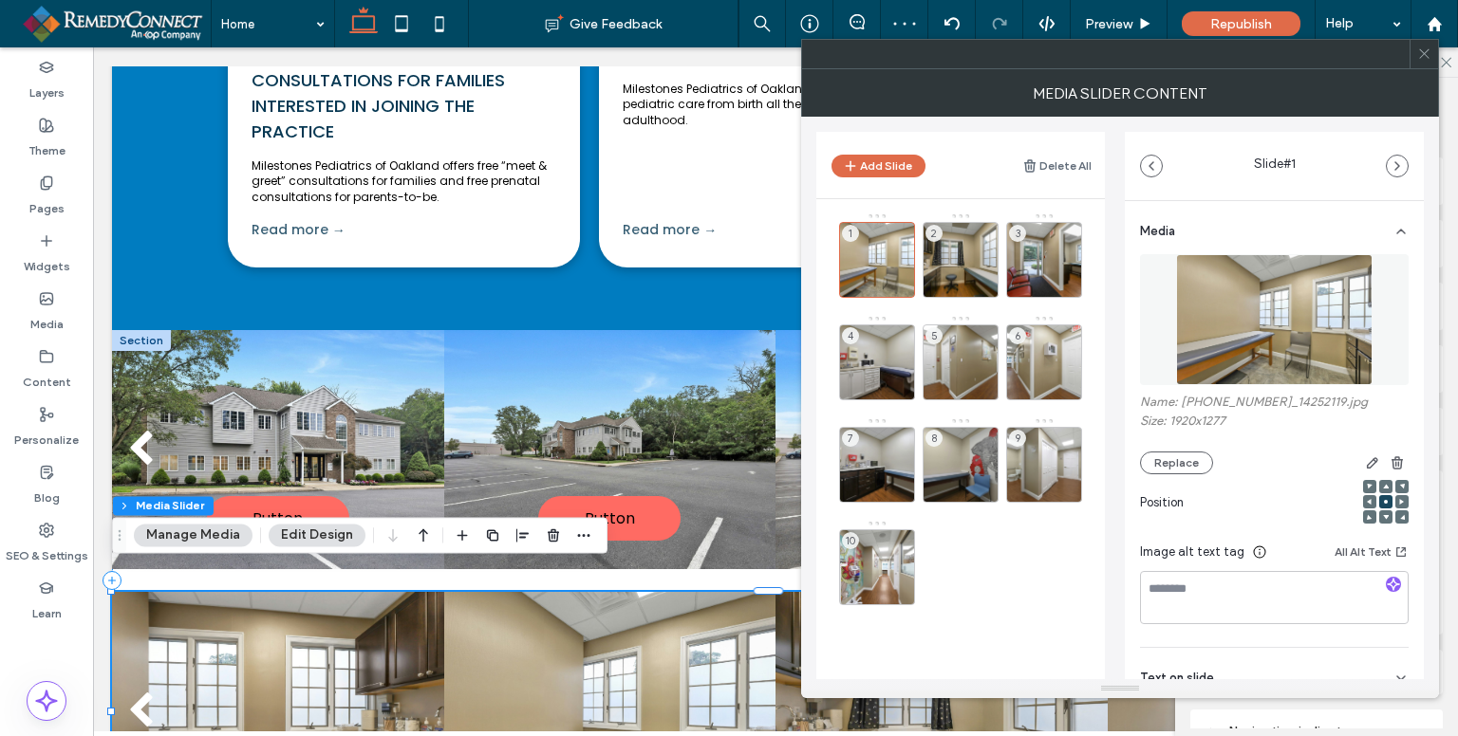
click at [0, 0] on use at bounding box center [0, 0] width 0 height 0
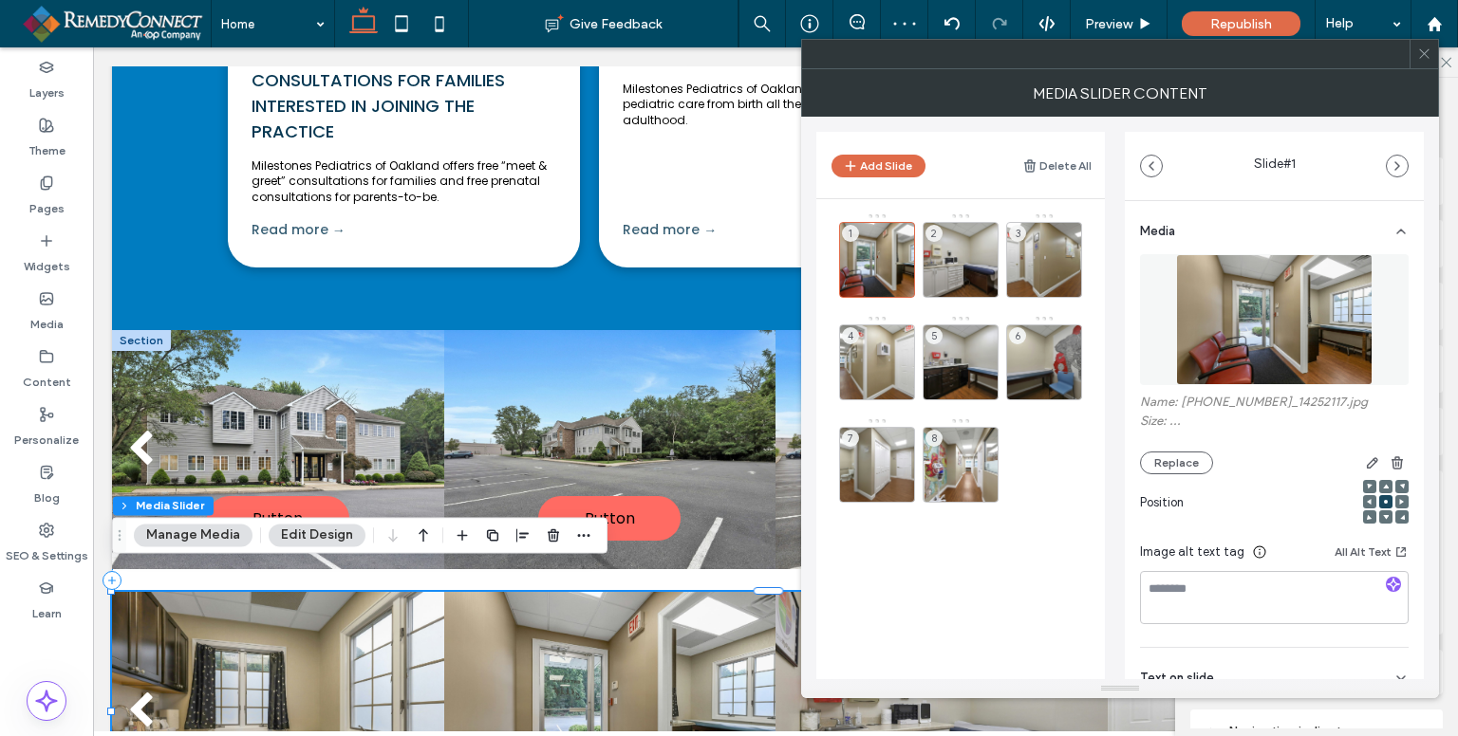
click at [0, 0] on use at bounding box center [0, 0] width 0 height 0
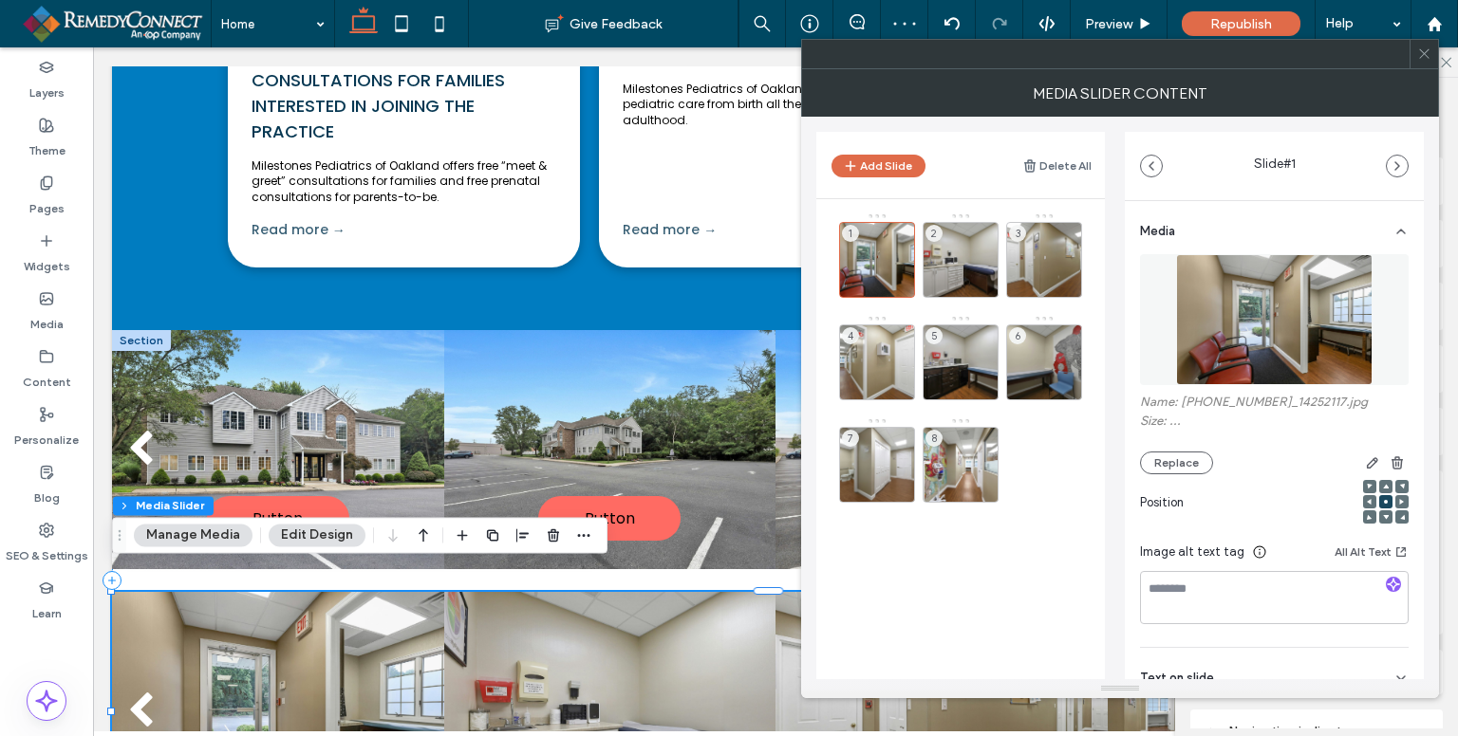
click at [0, 0] on use at bounding box center [0, 0] width 0 height 0
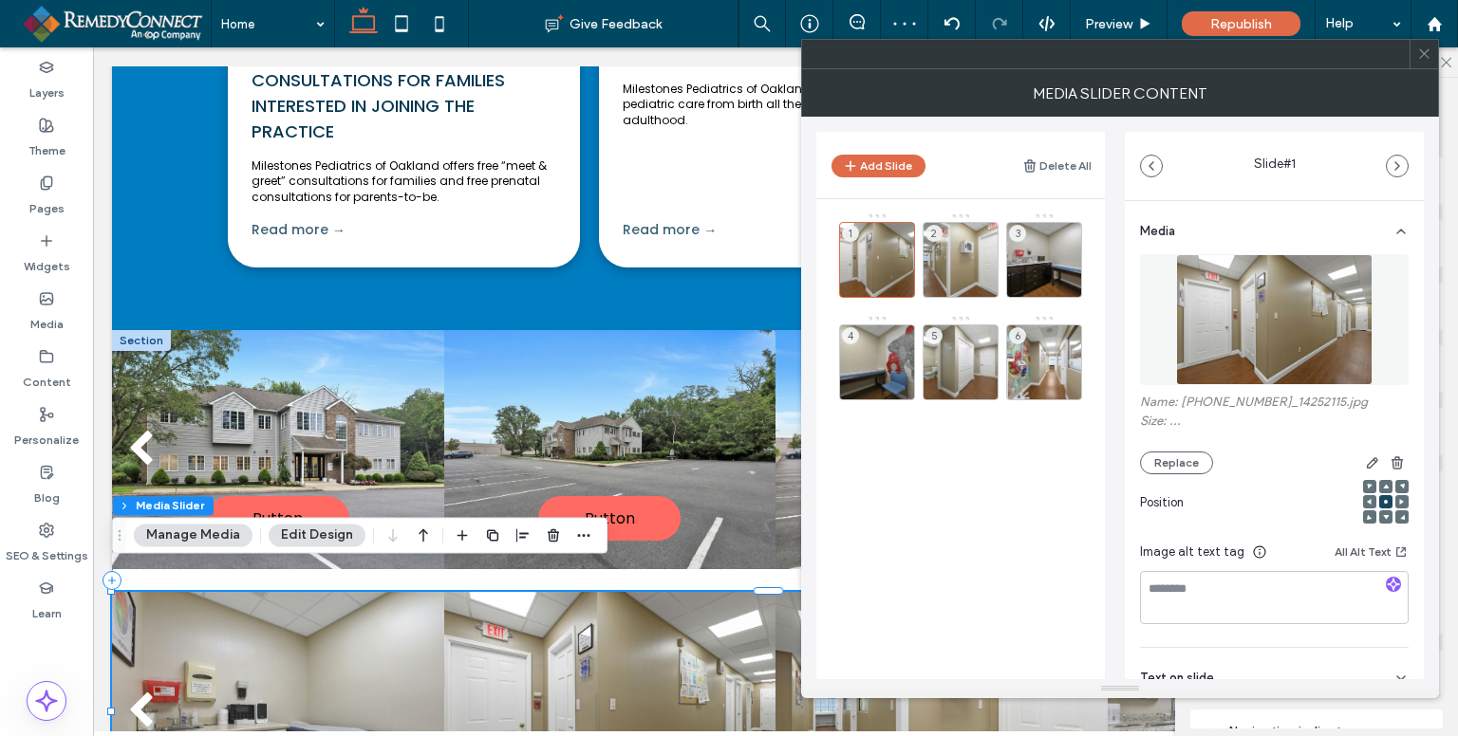
click at [0, 0] on use at bounding box center [0, 0] width 0 height 0
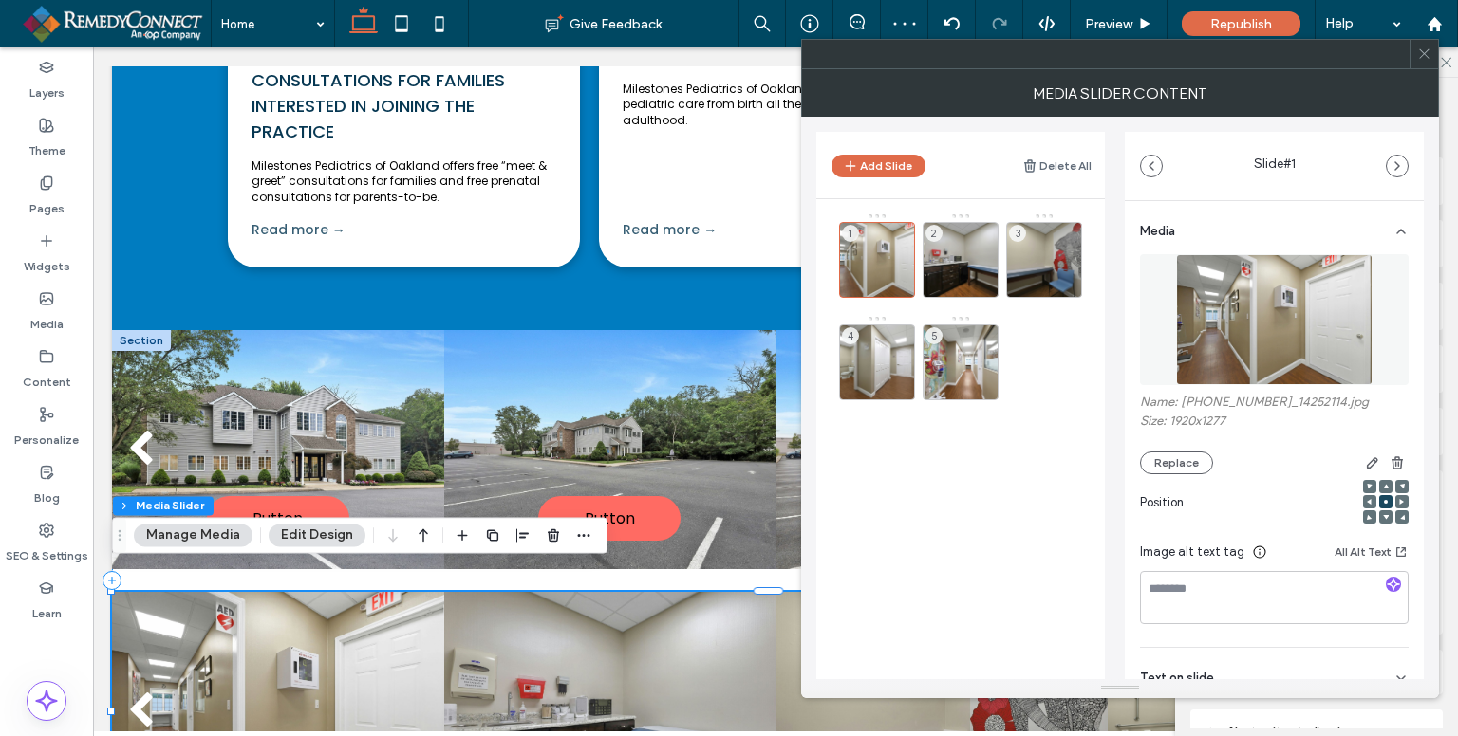
click at [0, 0] on use at bounding box center [0, 0] width 0 height 0
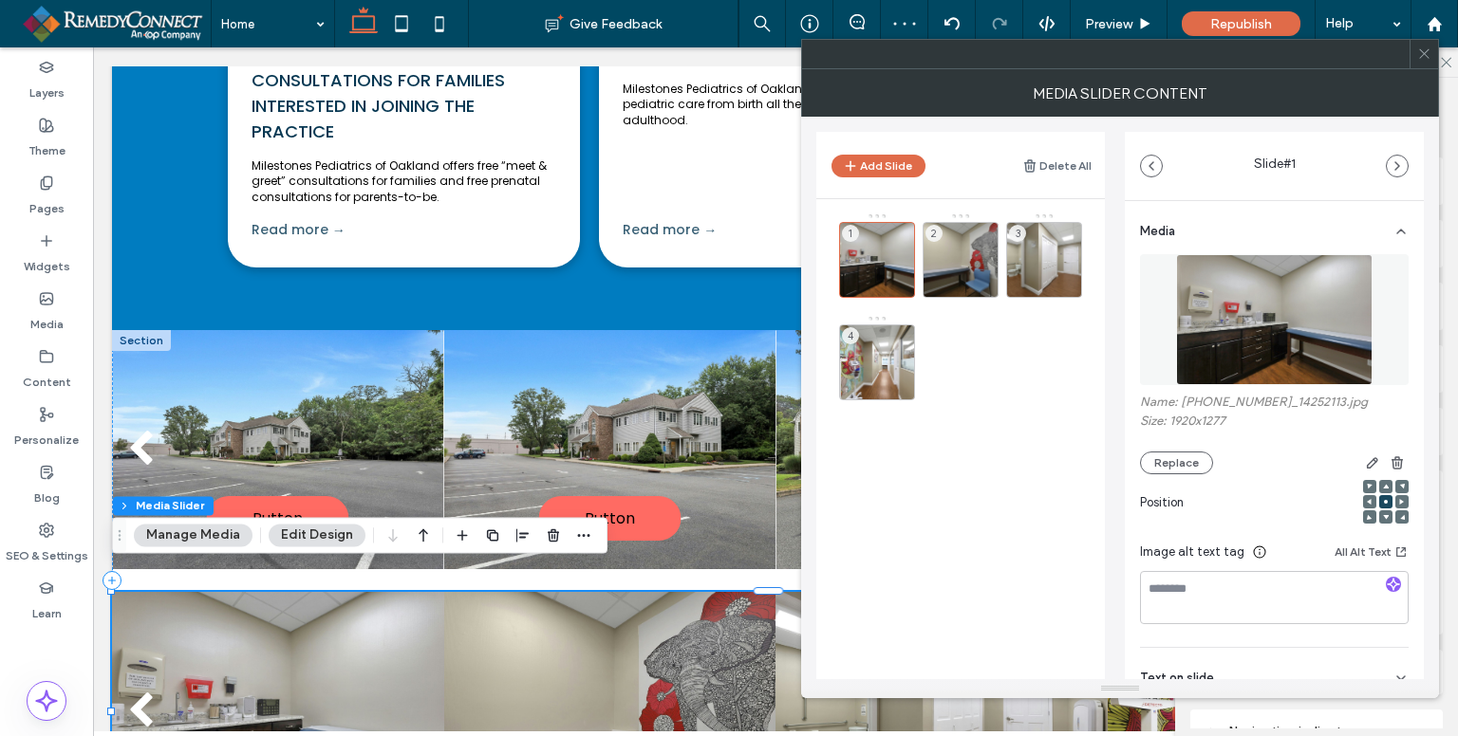
click at [0, 0] on use at bounding box center [0, 0] width 0 height 0
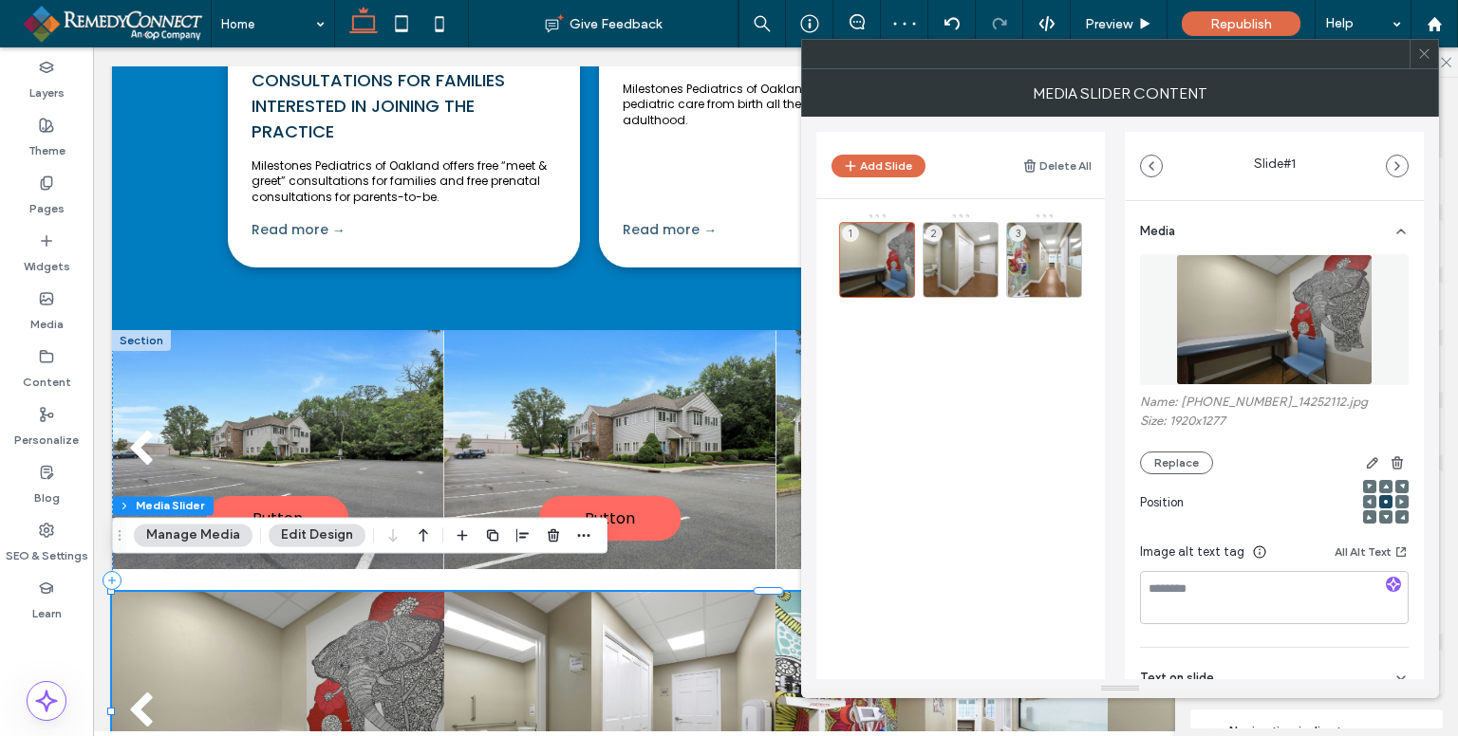
click at [0, 0] on use at bounding box center [0, 0] width 0 height 0
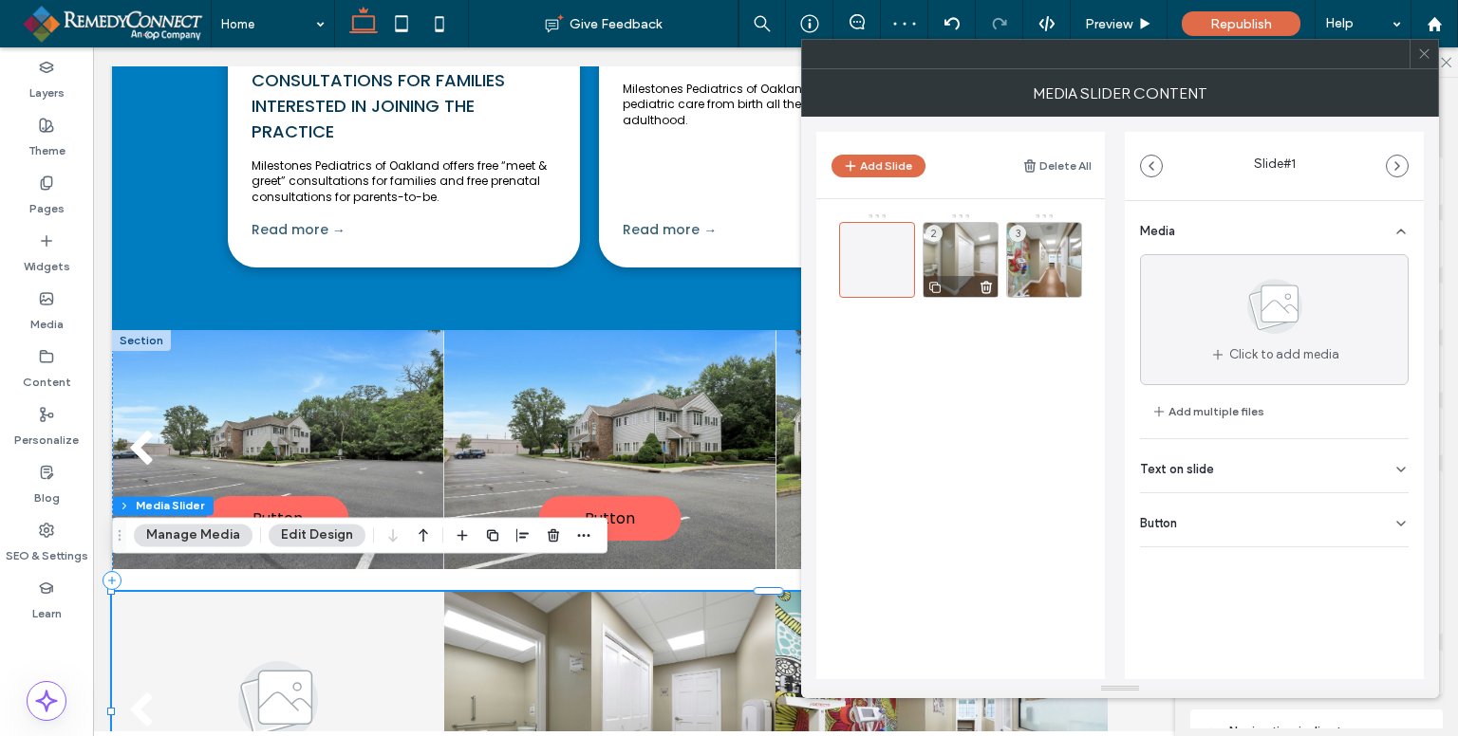
click at [983, 288] on icon at bounding box center [985, 287] width 15 height 17
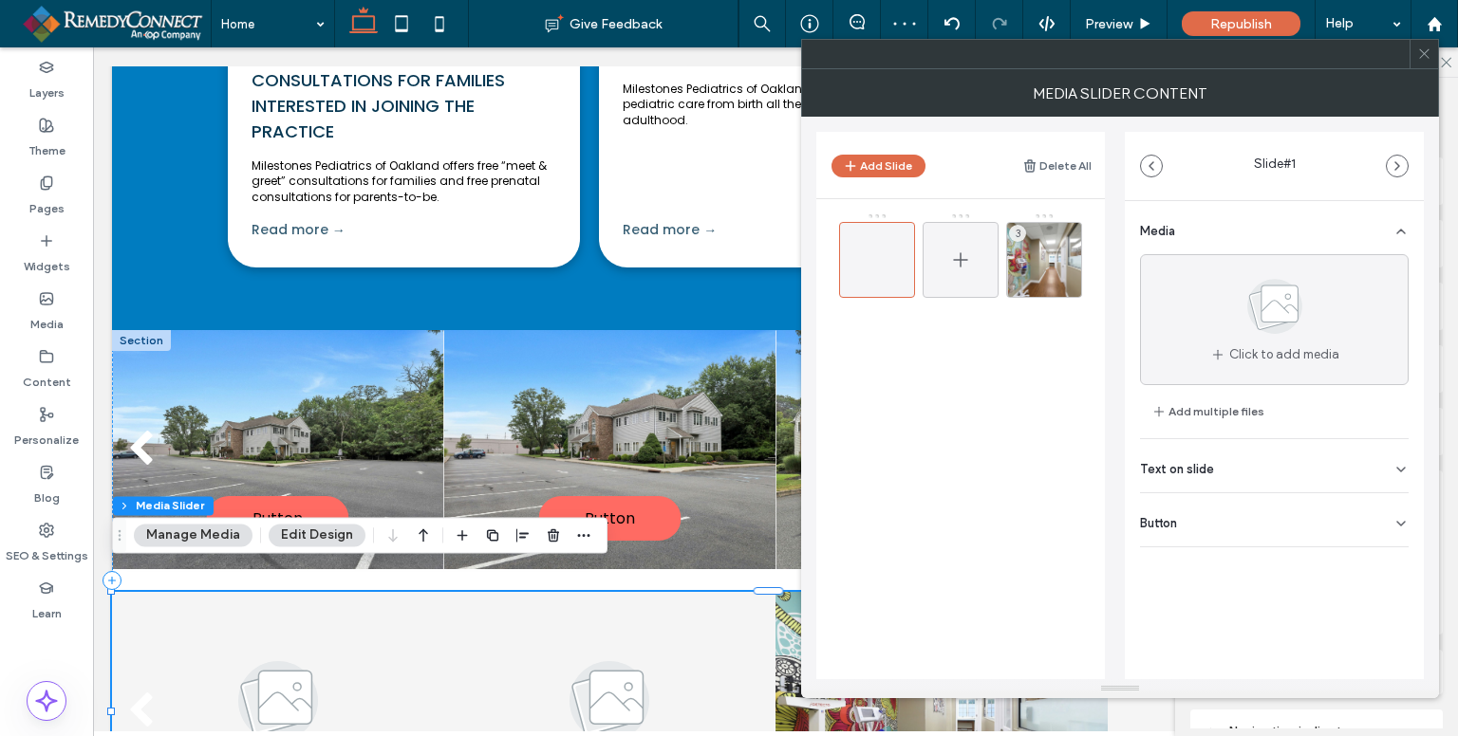
click at [945, 258] on div at bounding box center [960, 260] width 76 height 76
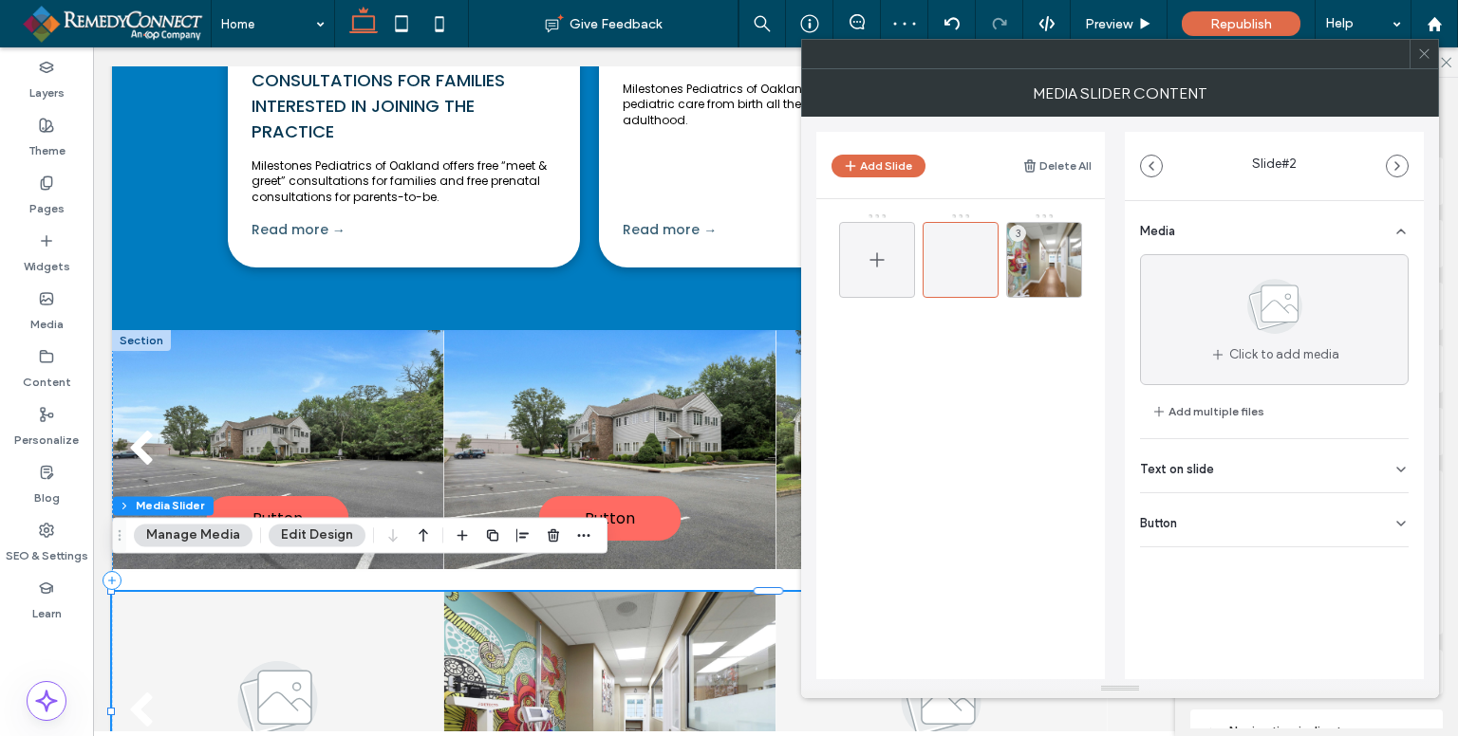
click at [868, 258] on icon at bounding box center [876, 260] width 23 height 23
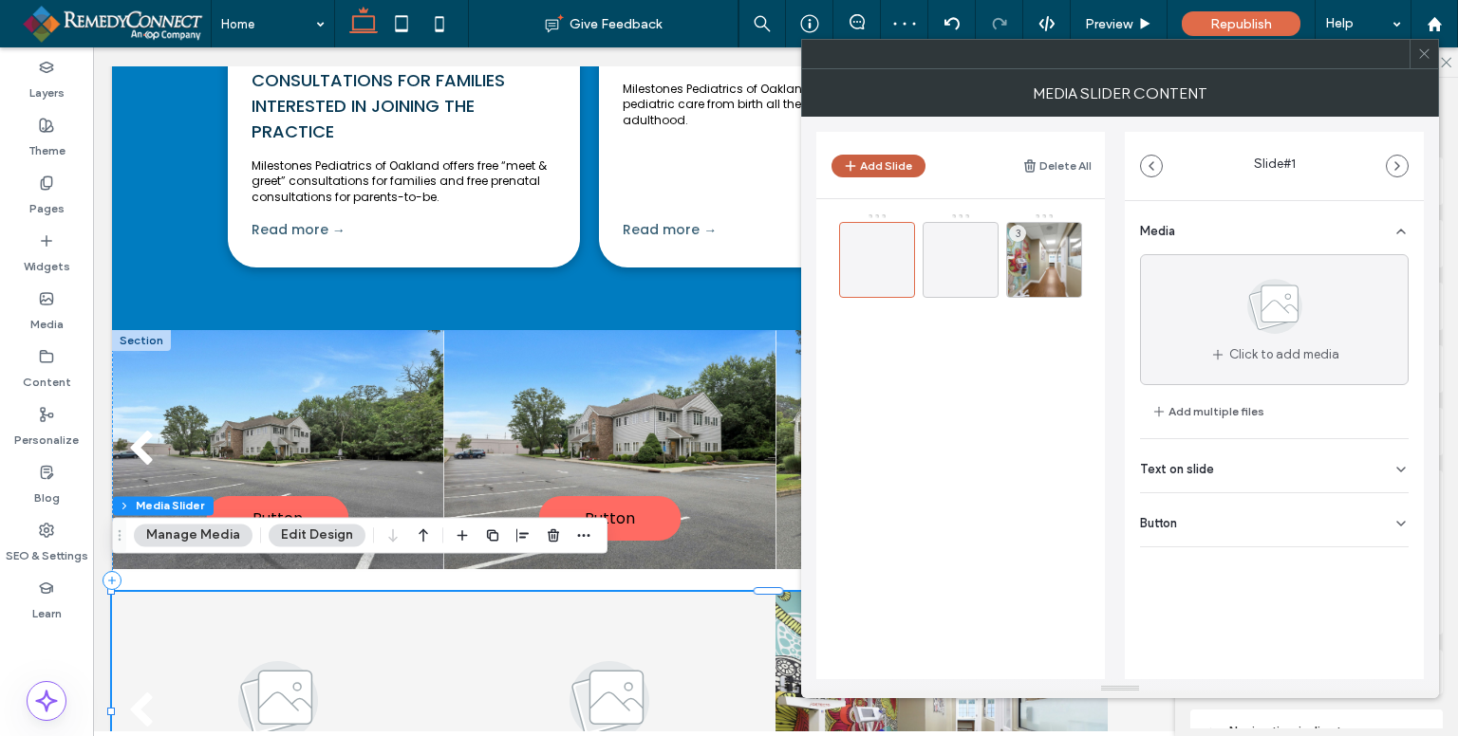
click at [875, 168] on button "Add Slide" at bounding box center [878, 166] width 94 height 23
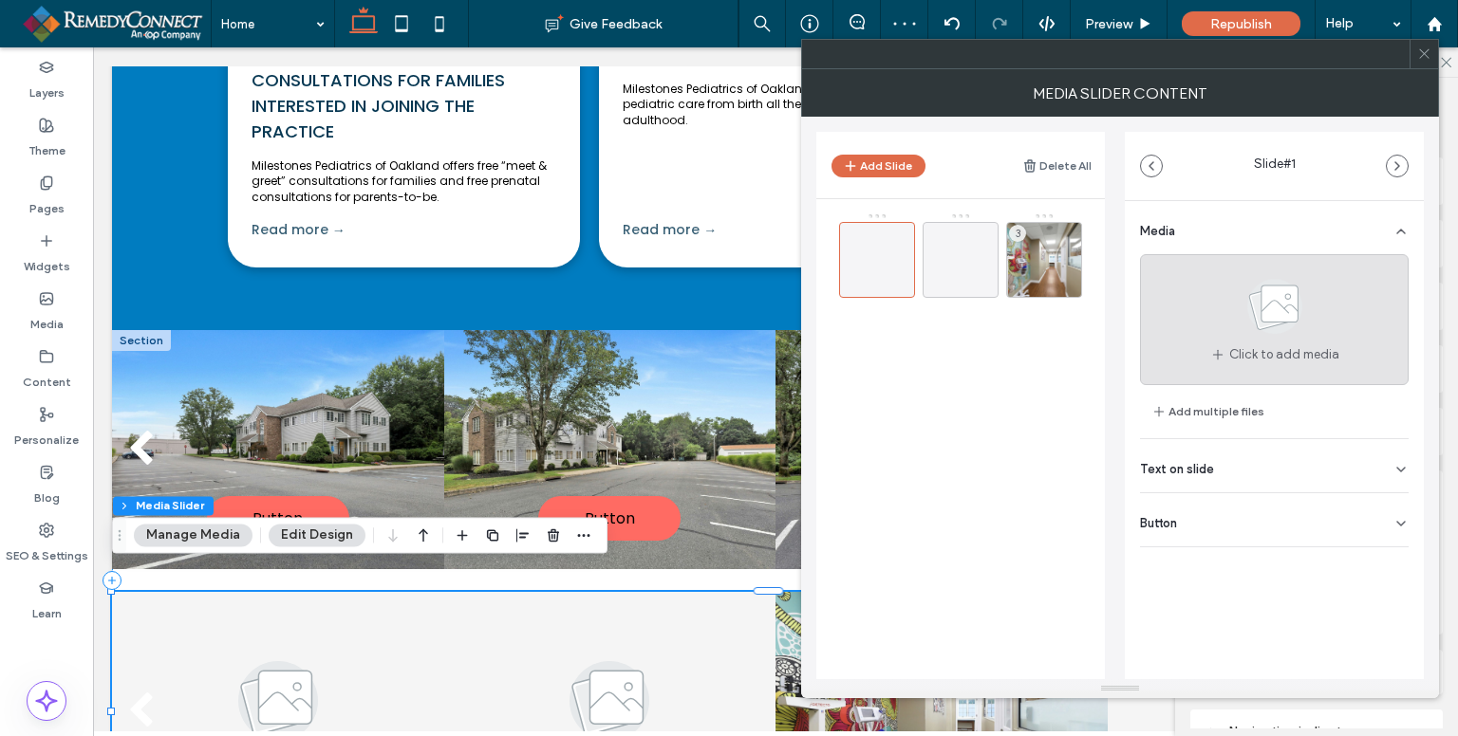
click at [1226, 343] on div "Click to add media" at bounding box center [1274, 319] width 269 height 131
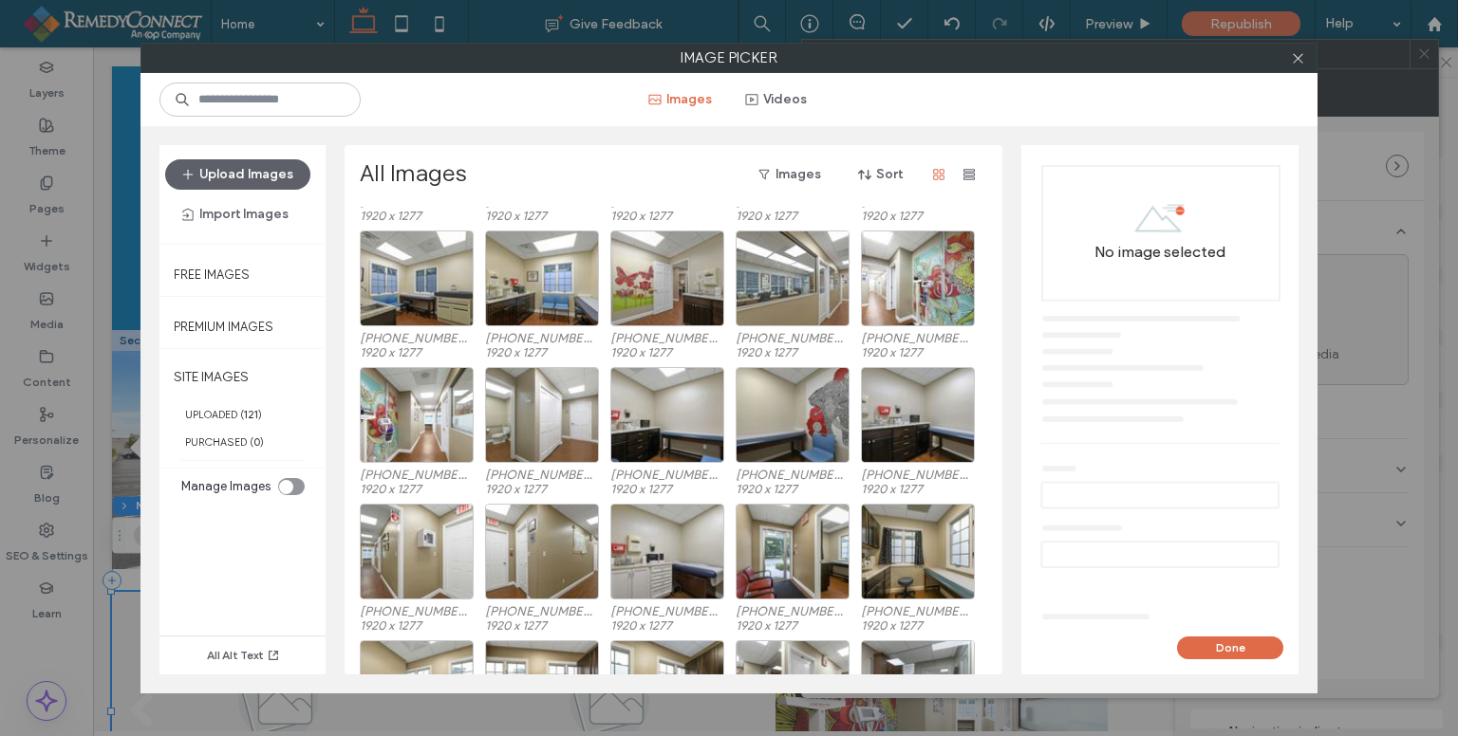
scroll to position [514, 0]
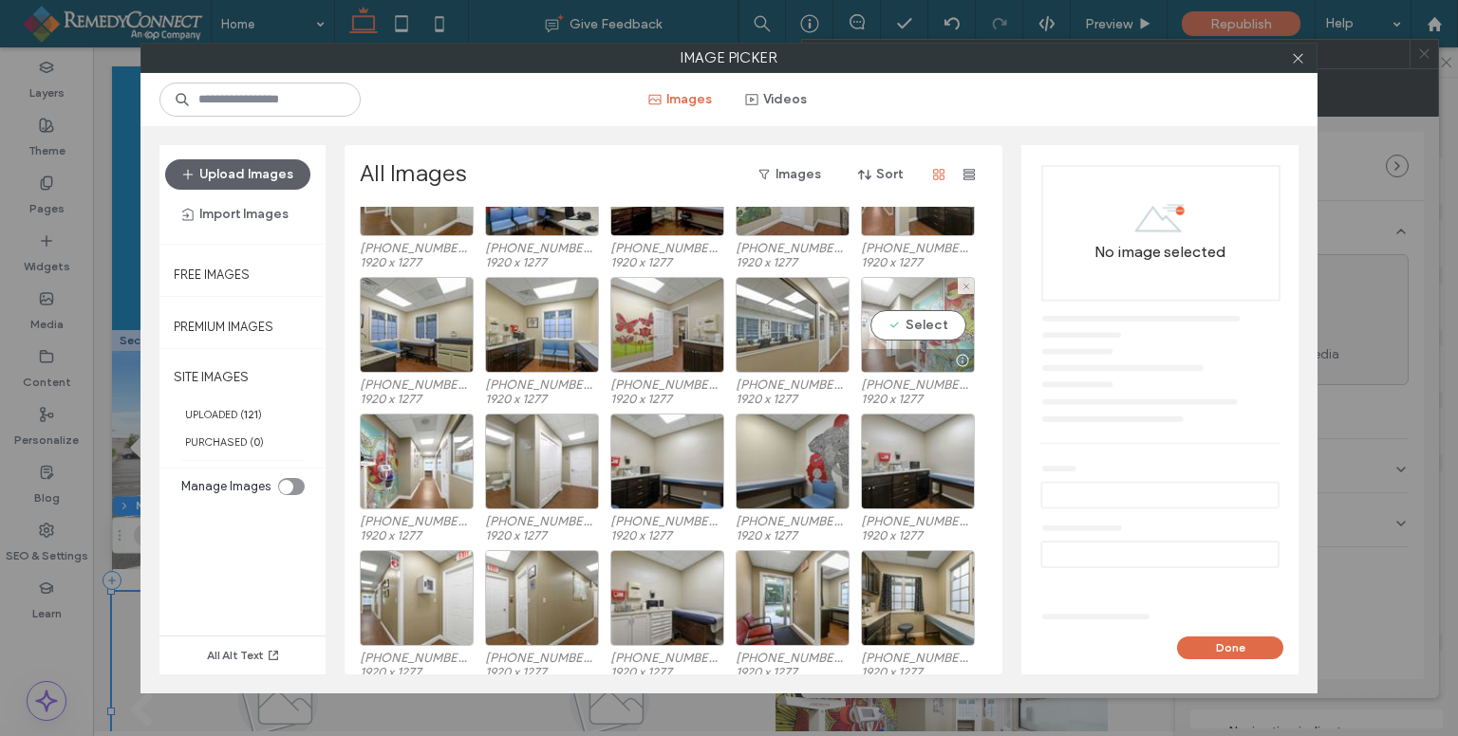
click at [936, 330] on div "Select" at bounding box center [918, 325] width 114 height 96
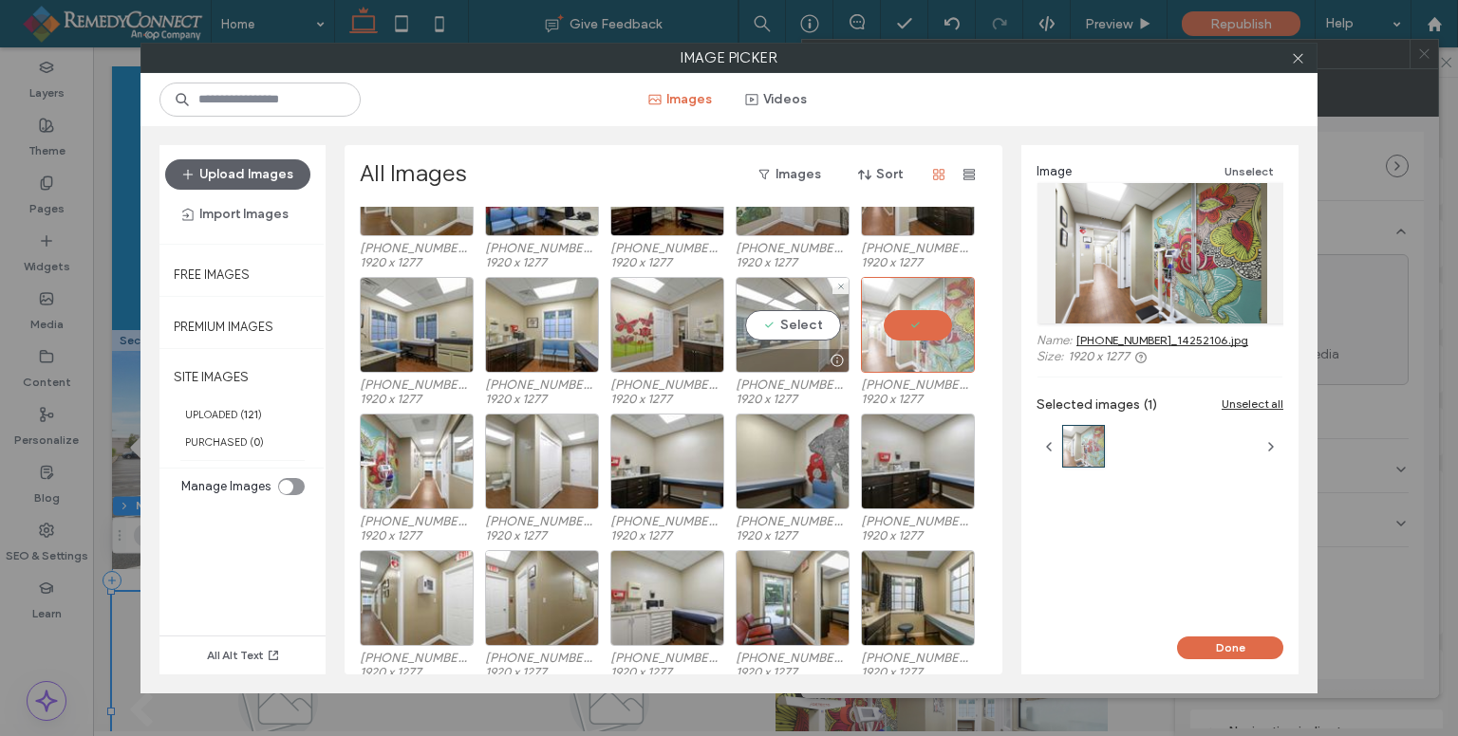
click at [785, 326] on div "Select" at bounding box center [792, 325] width 114 height 96
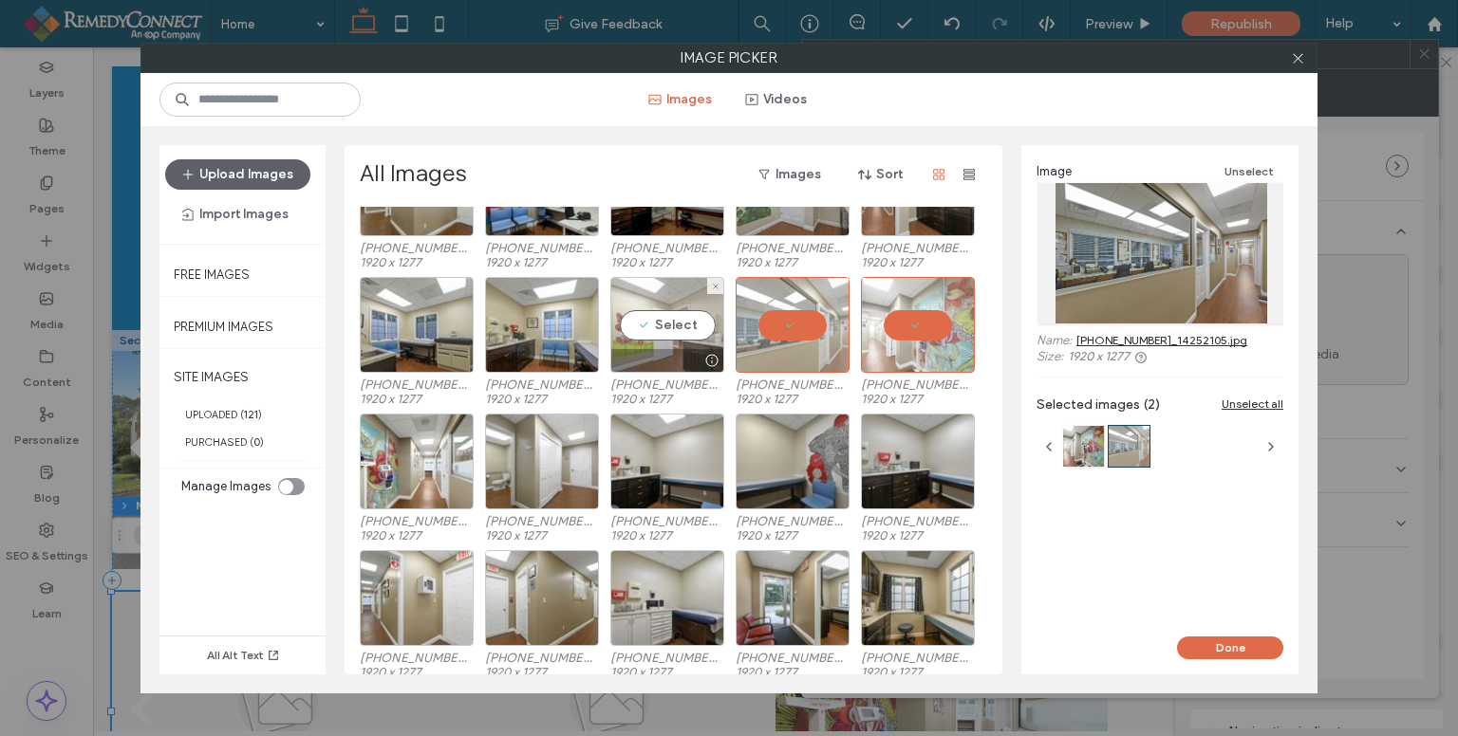
click at [651, 321] on div "Select" at bounding box center [667, 325] width 114 height 96
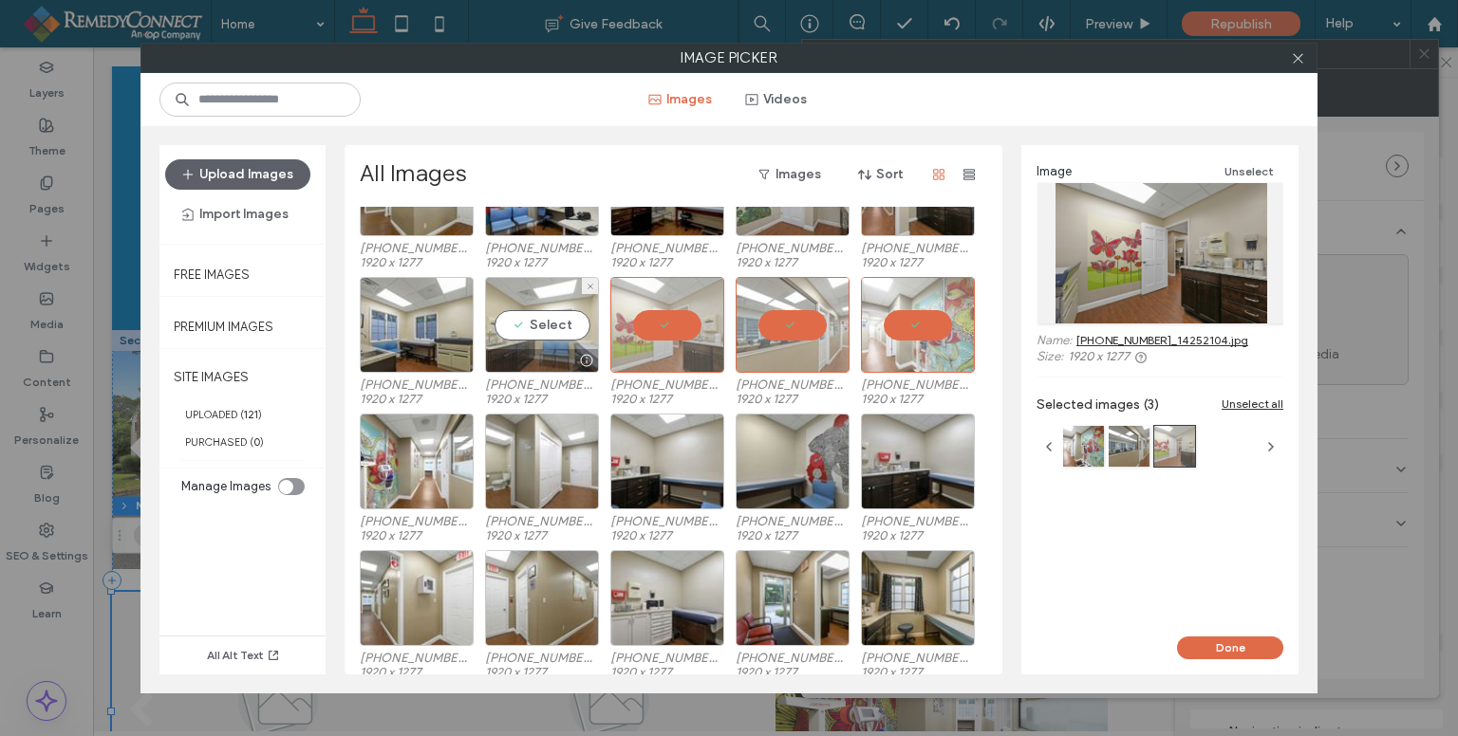
click at [539, 322] on div "Select" at bounding box center [542, 325] width 114 height 96
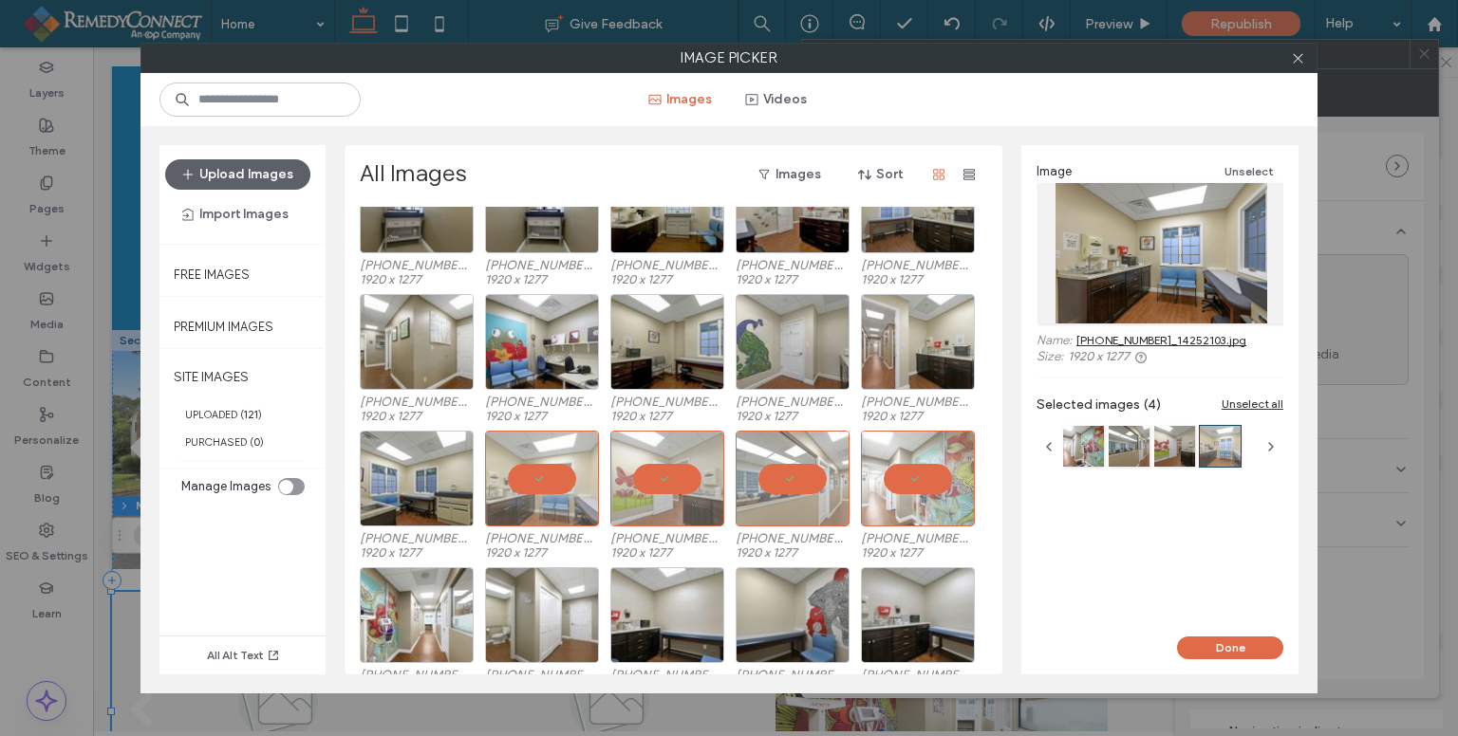
scroll to position [325, 0]
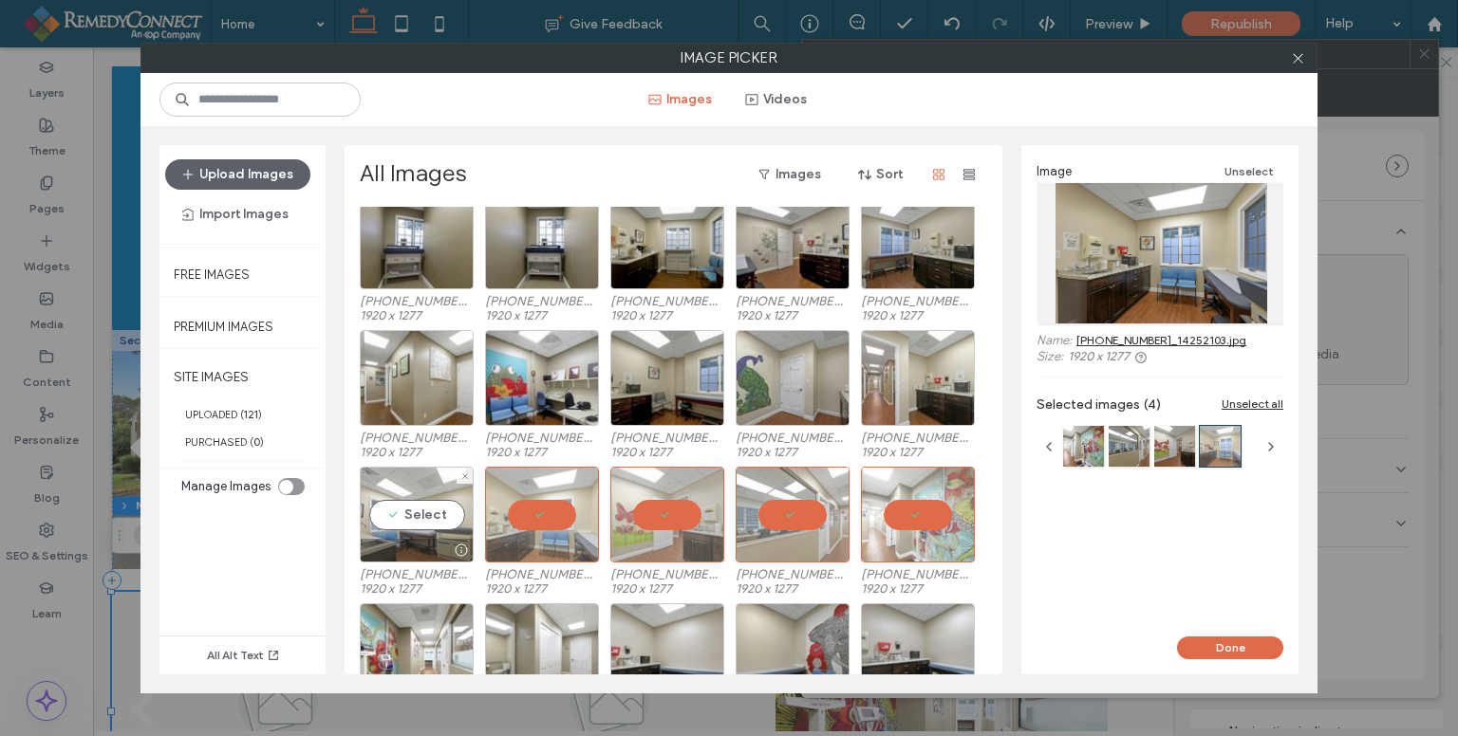
click at [414, 521] on div "Select" at bounding box center [417, 515] width 114 height 96
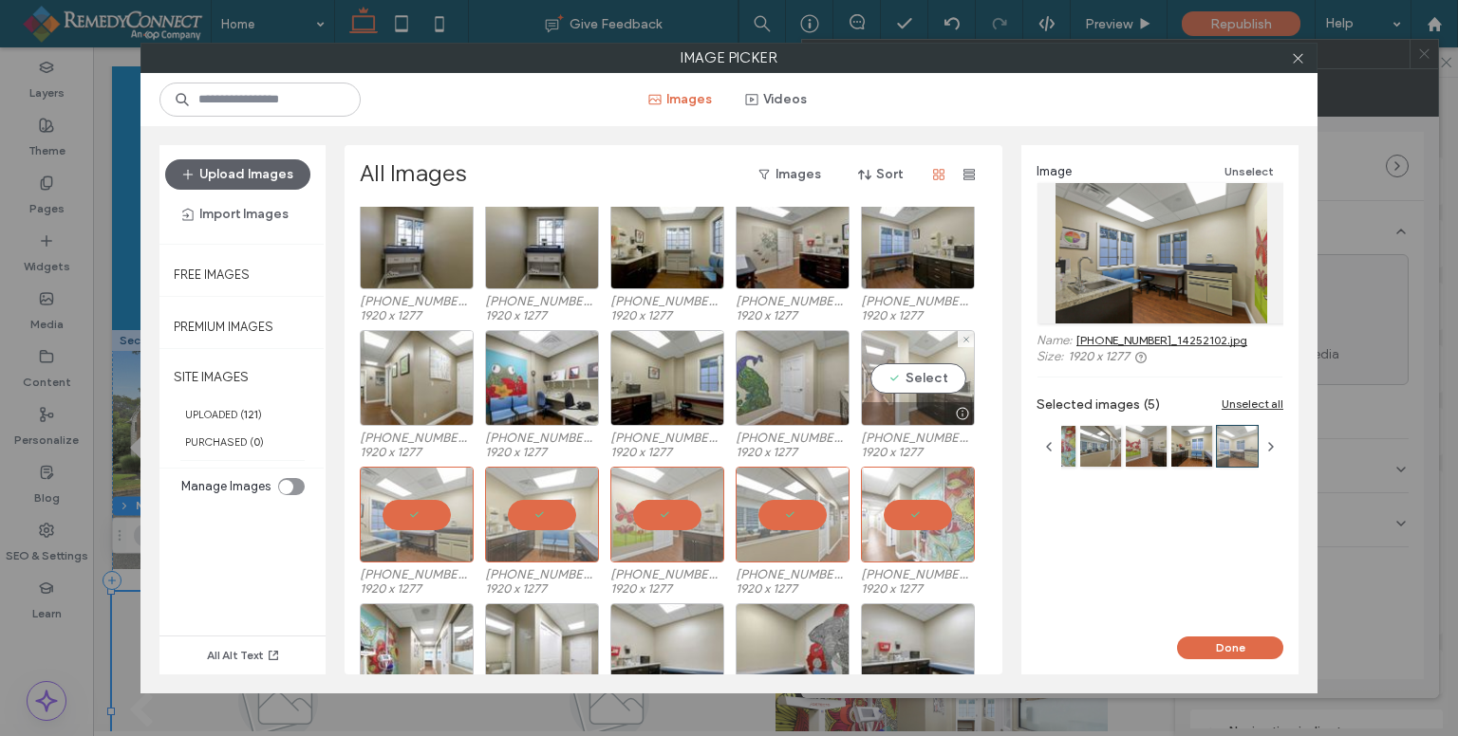
click at [907, 381] on div "Select" at bounding box center [918, 378] width 114 height 96
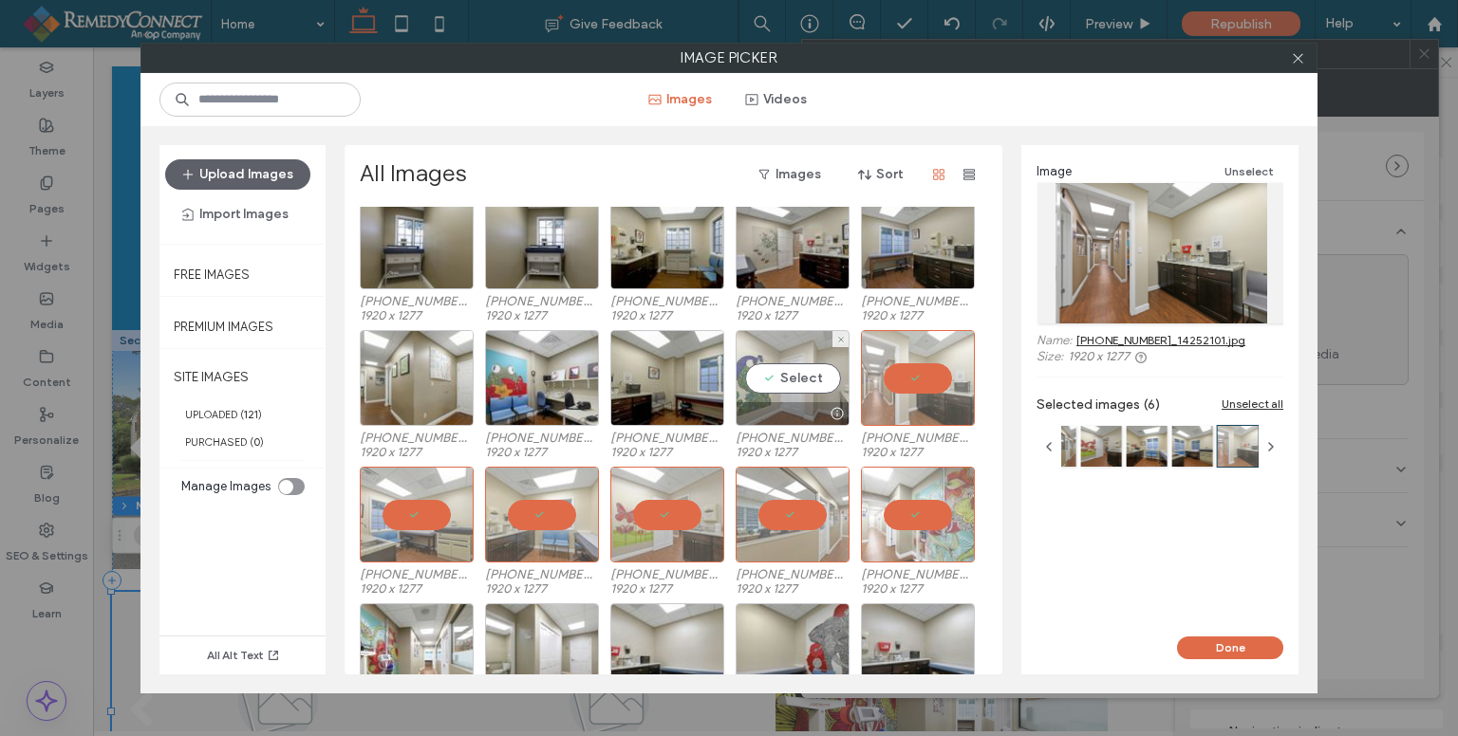
click at [794, 381] on div "Select" at bounding box center [792, 378] width 114 height 96
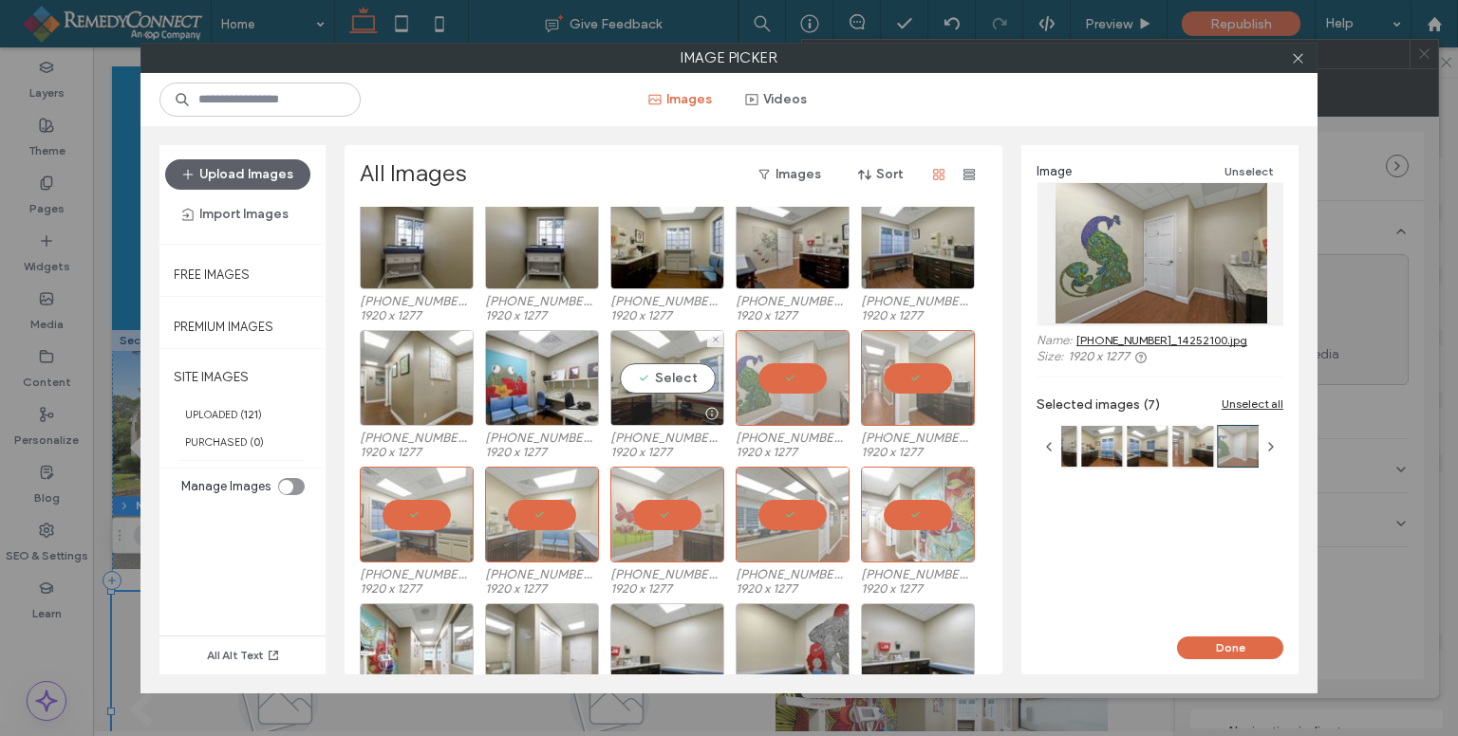
click at [674, 375] on div "Select" at bounding box center [667, 378] width 114 height 96
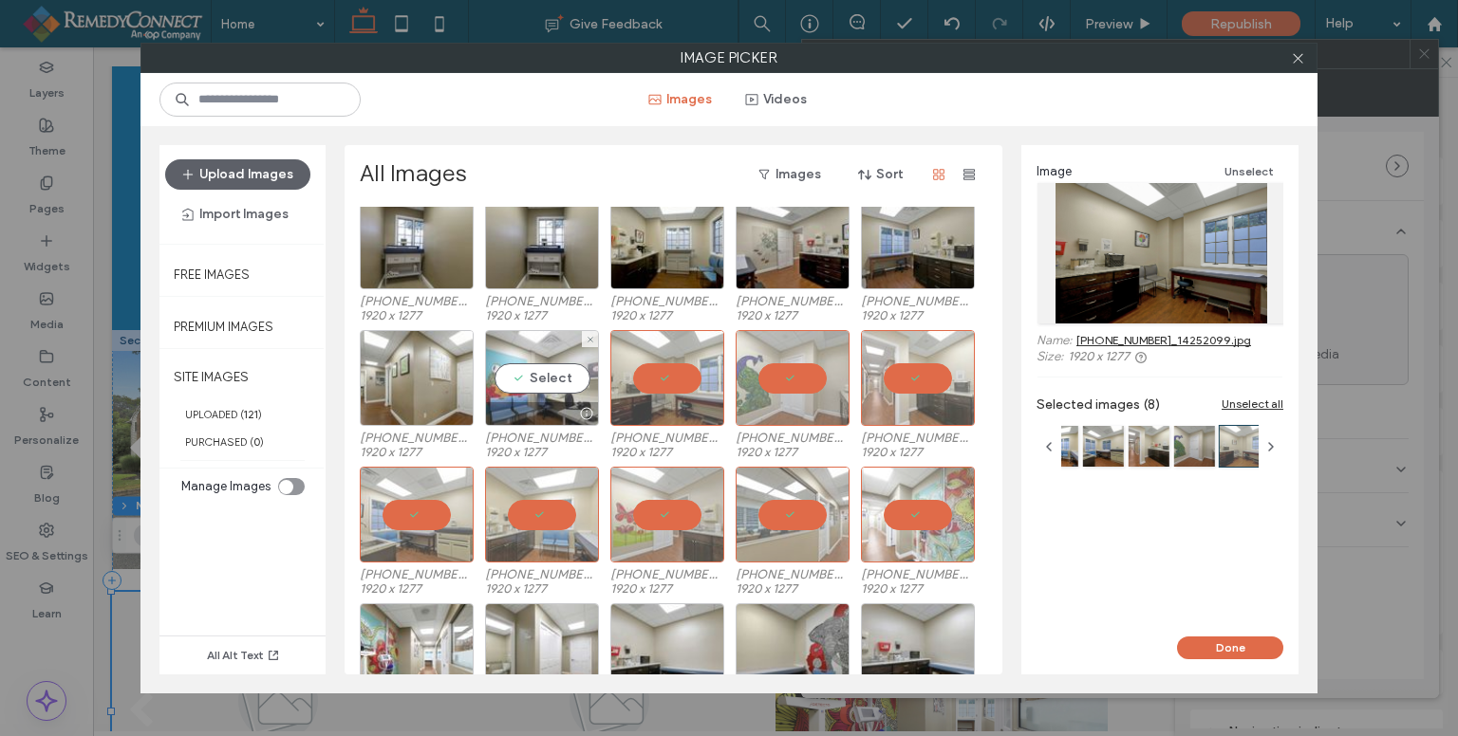
click at [551, 371] on div "Select" at bounding box center [542, 378] width 114 height 96
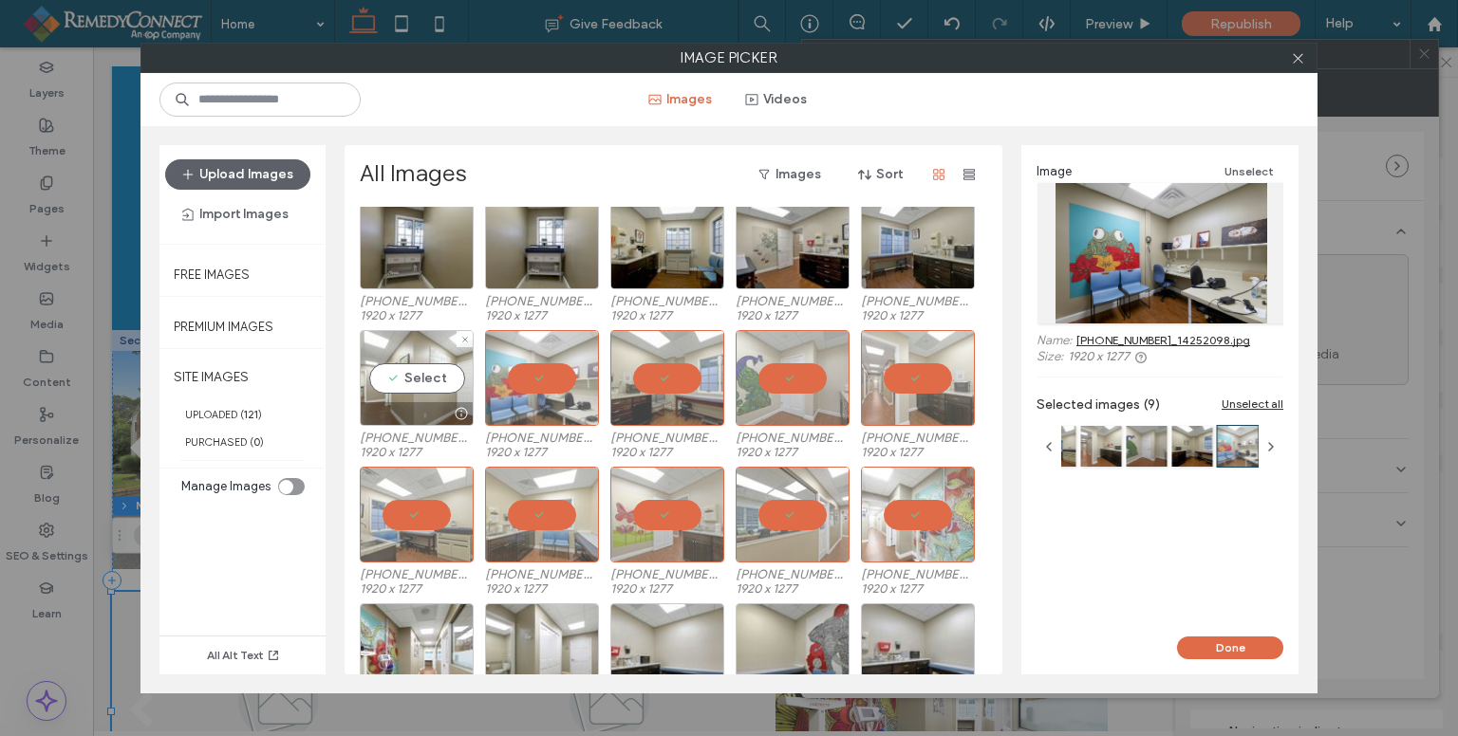
click at [400, 377] on div "Select" at bounding box center [417, 378] width 114 height 96
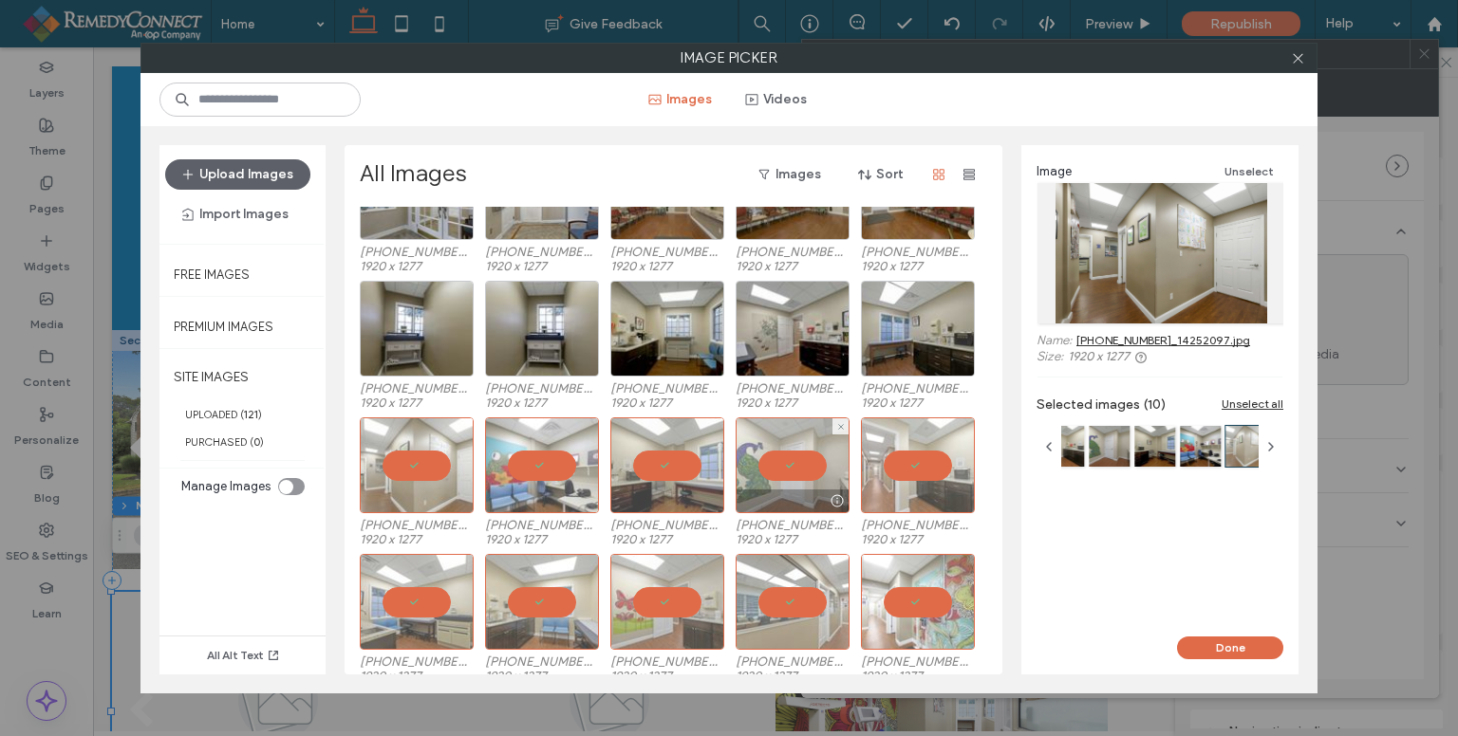
scroll to position [135, 0]
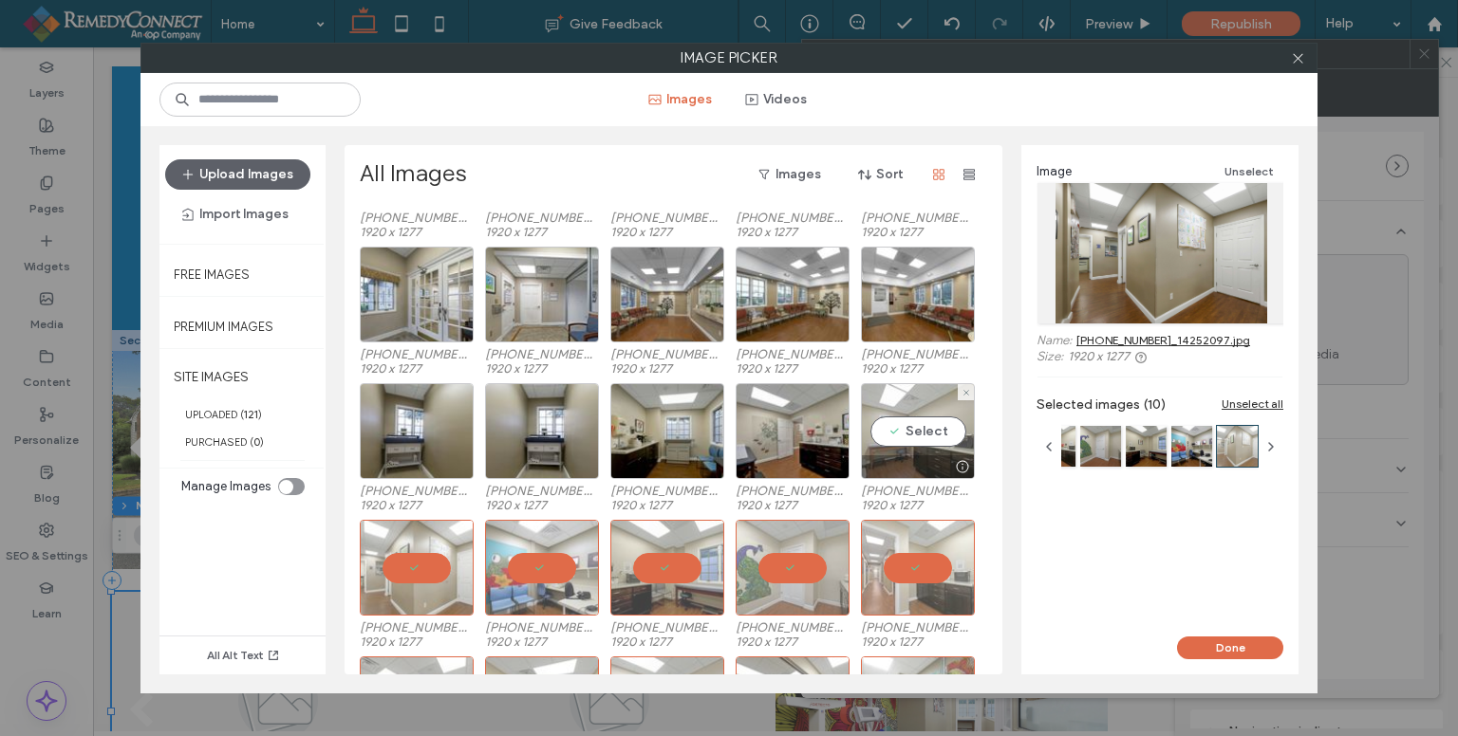
click at [910, 430] on div "Select" at bounding box center [918, 431] width 114 height 96
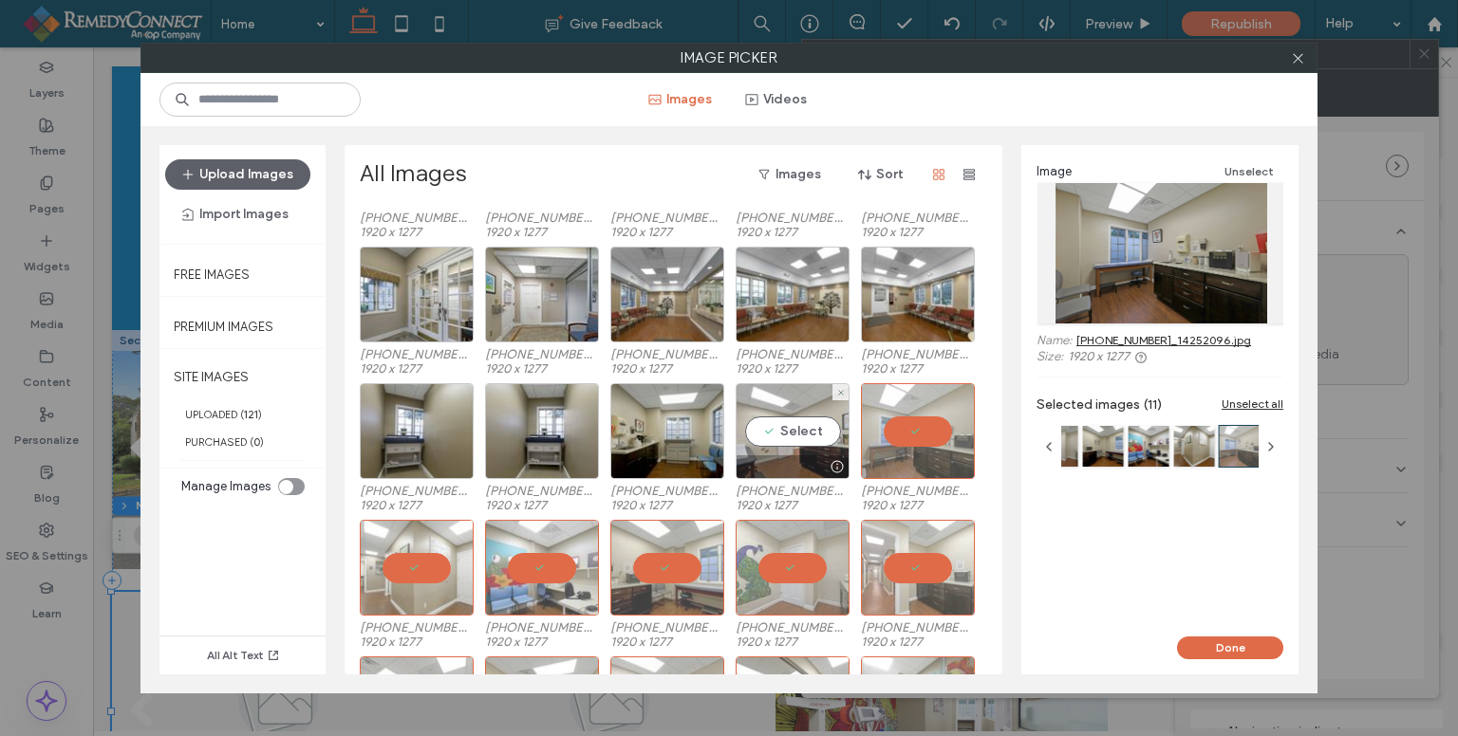
click at [809, 429] on div "Select" at bounding box center [792, 431] width 114 height 96
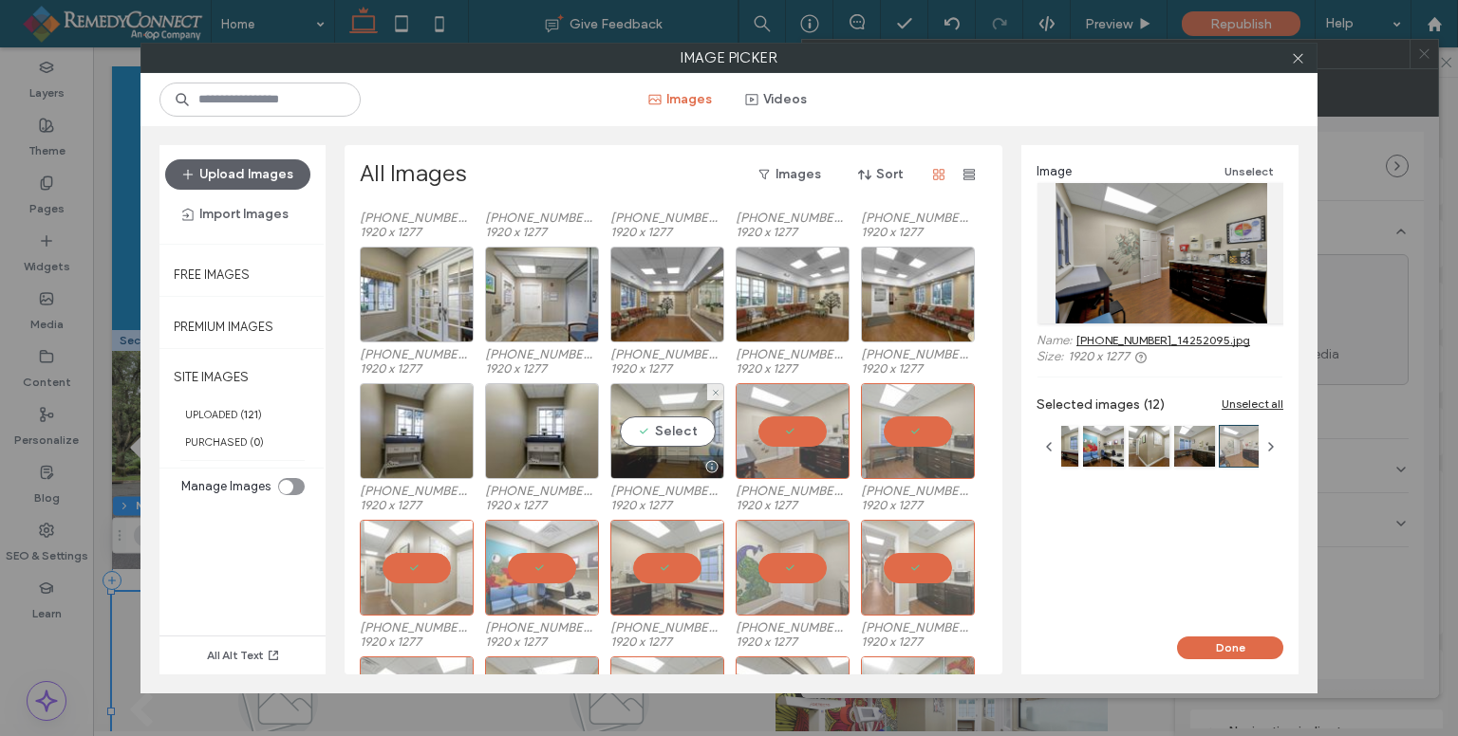
click at [697, 426] on div "Select" at bounding box center [667, 431] width 114 height 96
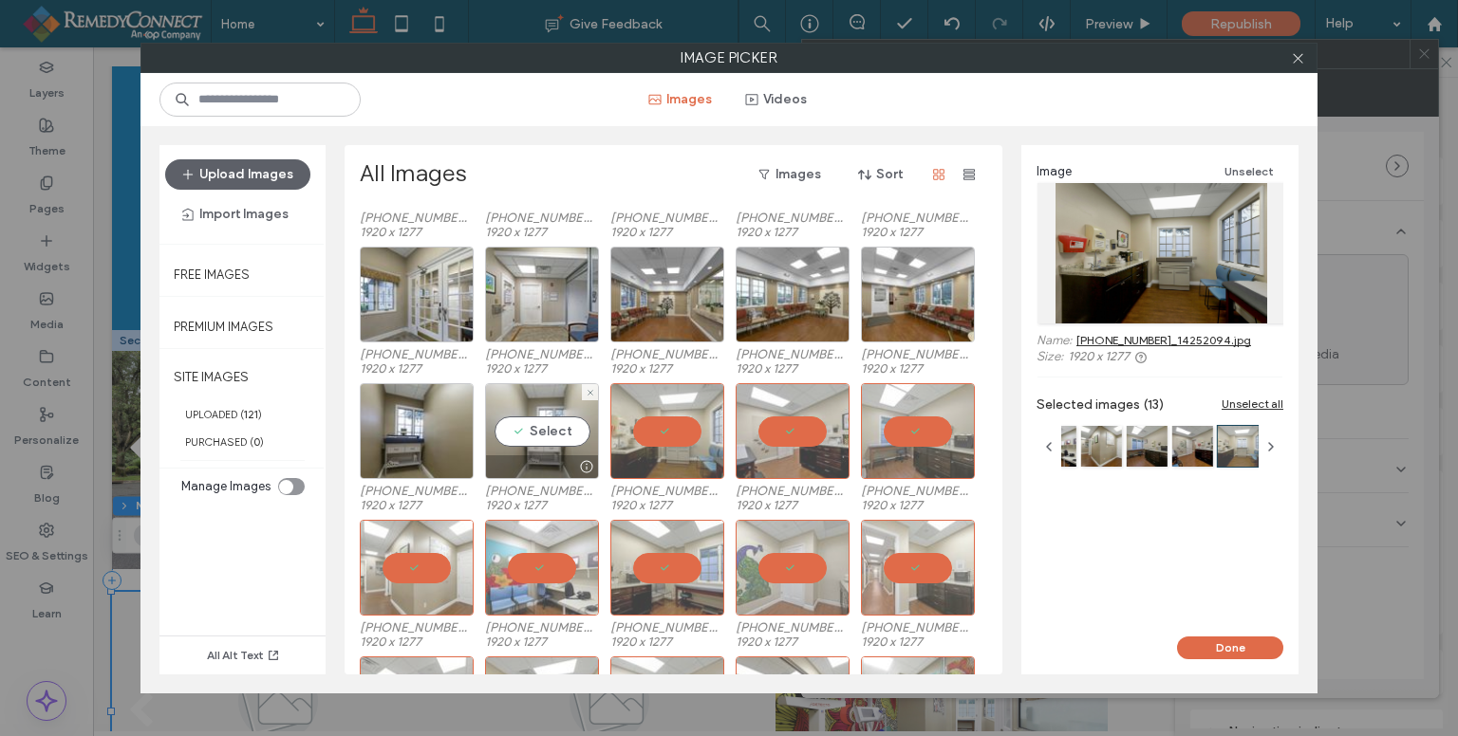
click at [505, 431] on div "Select" at bounding box center [542, 431] width 114 height 96
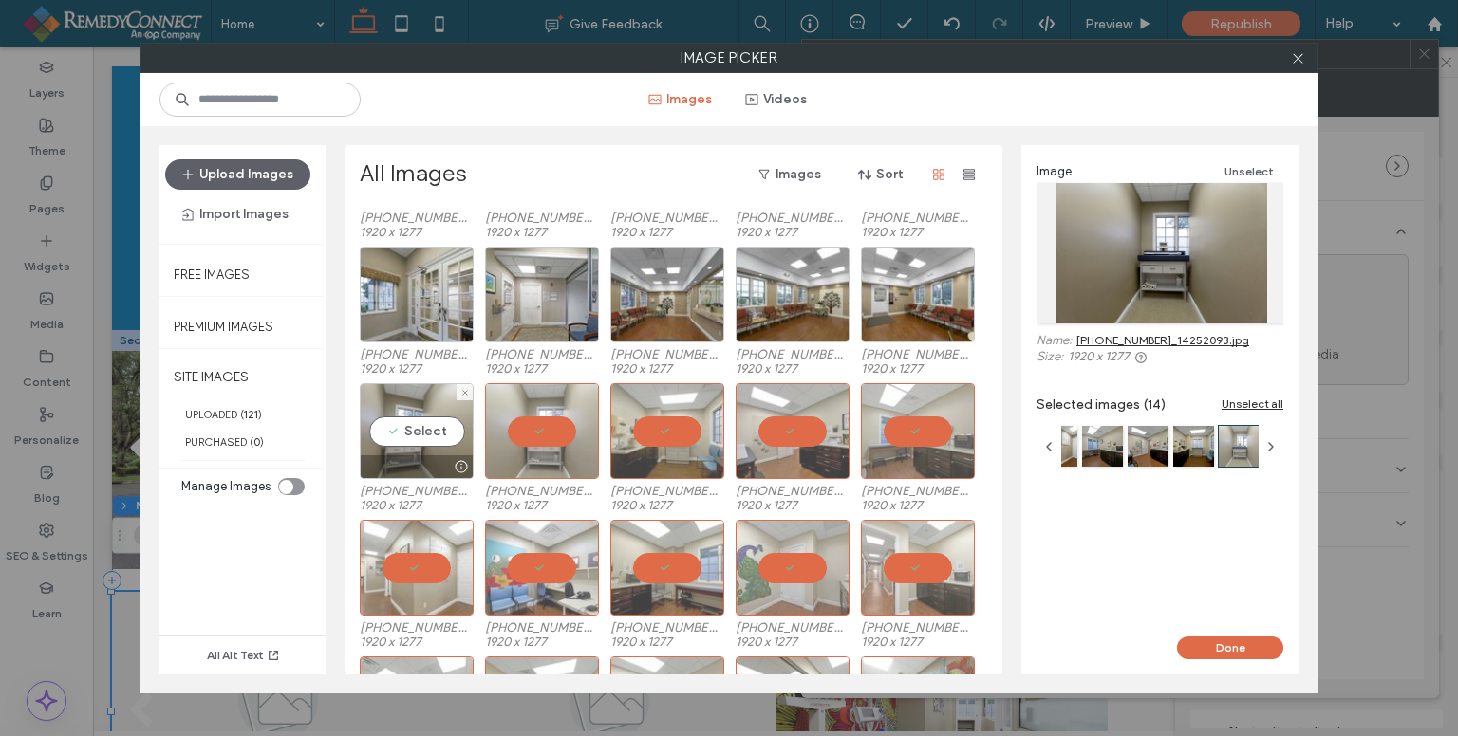
click at [419, 429] on div "Select" at bounding box center [417, 431] width 114 height 96
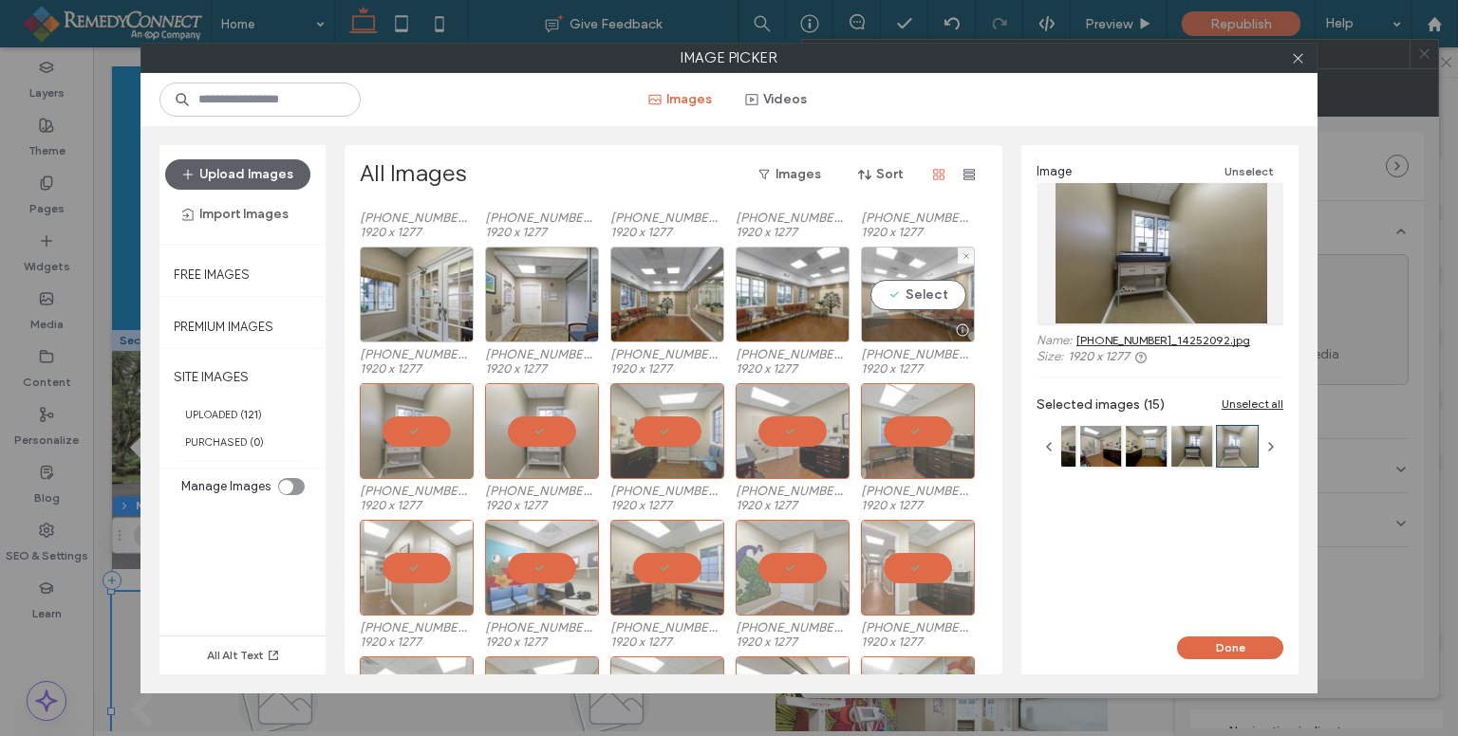
click at [926, 287] on div "Select" at bounding box center [918, 295] width 114 height 96
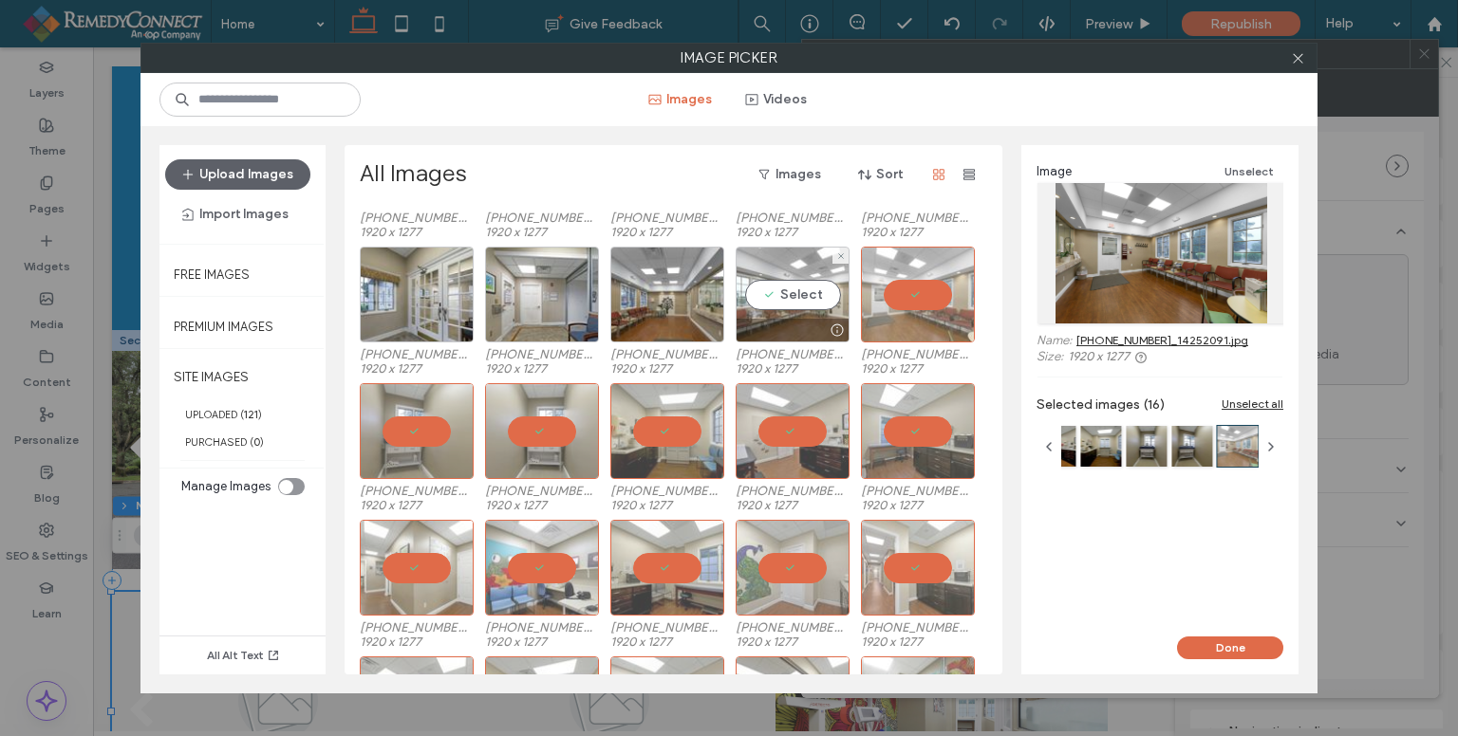
click at [808, 288] on div "Select" at bounding box center [792, 295] width 114 height 96
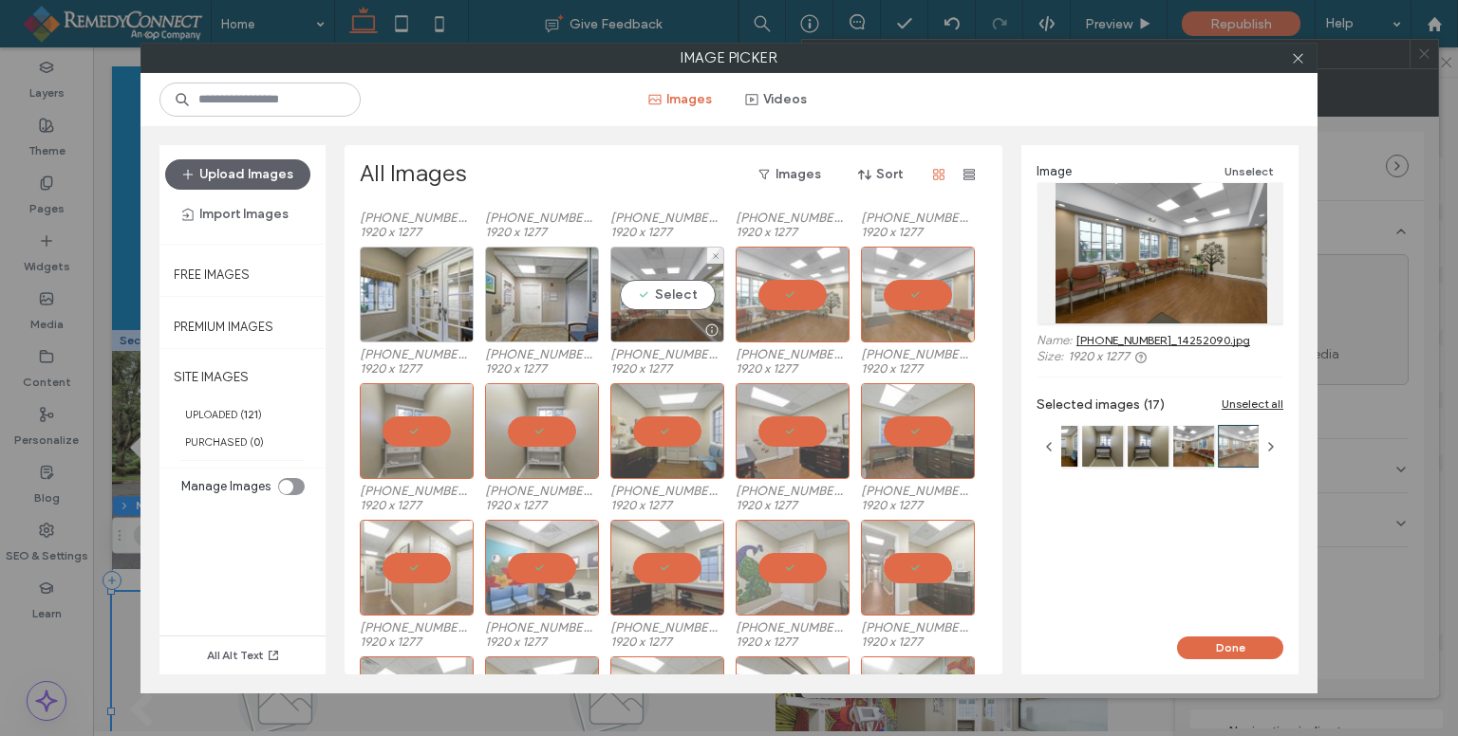
click at [664, 294] on div "Select" at bounding box center [667, 295] width 114 height 96
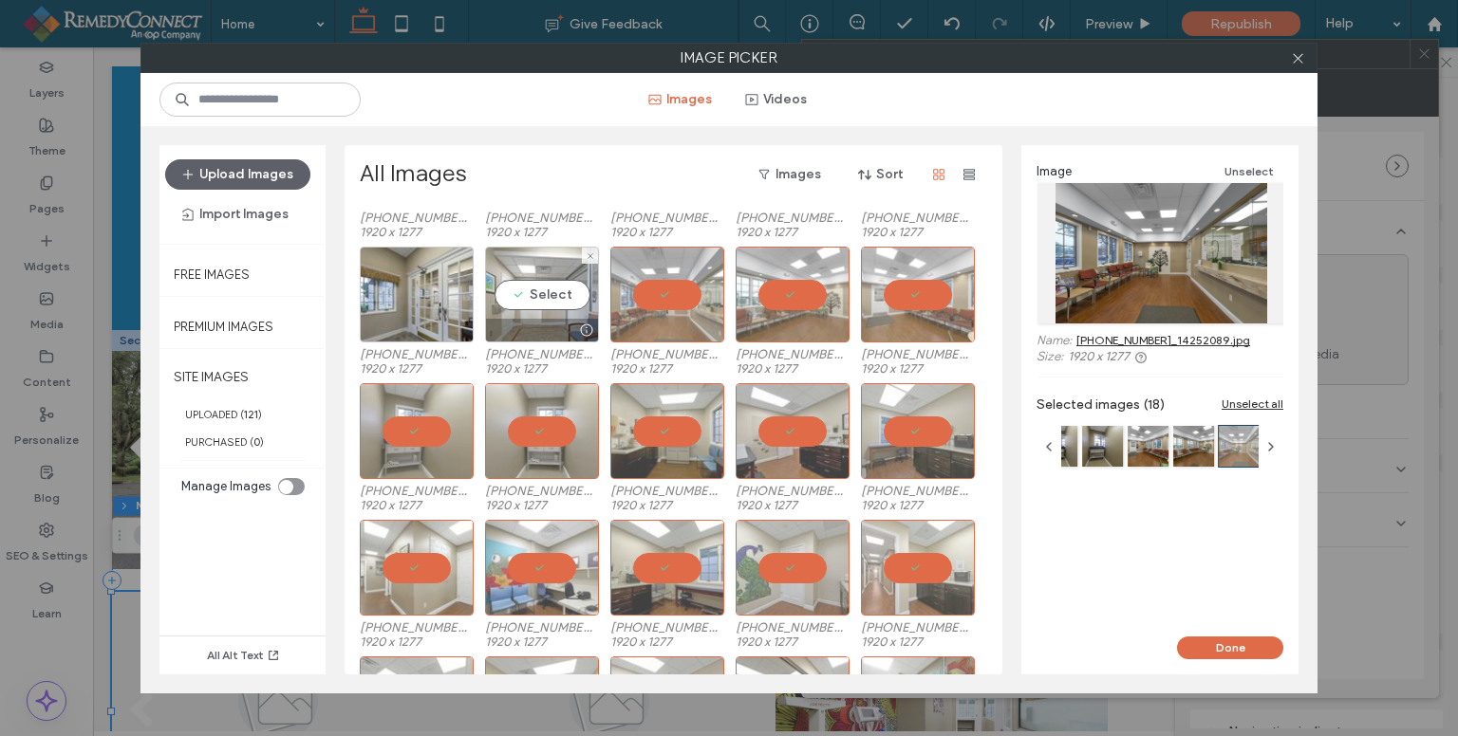
click at [508, 291] on div "Select" at bounding box center [542, 295] width 114 height 96
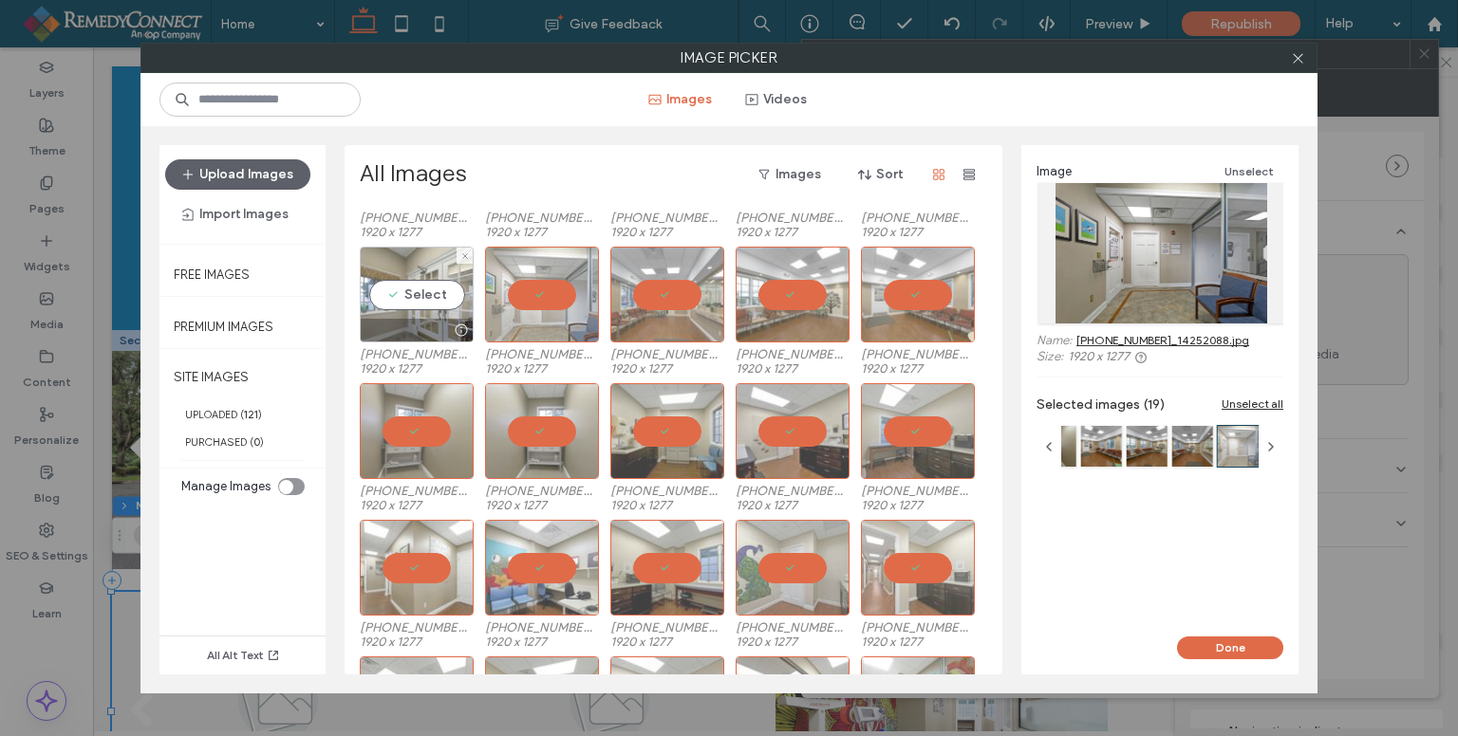
click at [429, 291] on div "Select" at bounding box center [417, 295] width 114 height 96
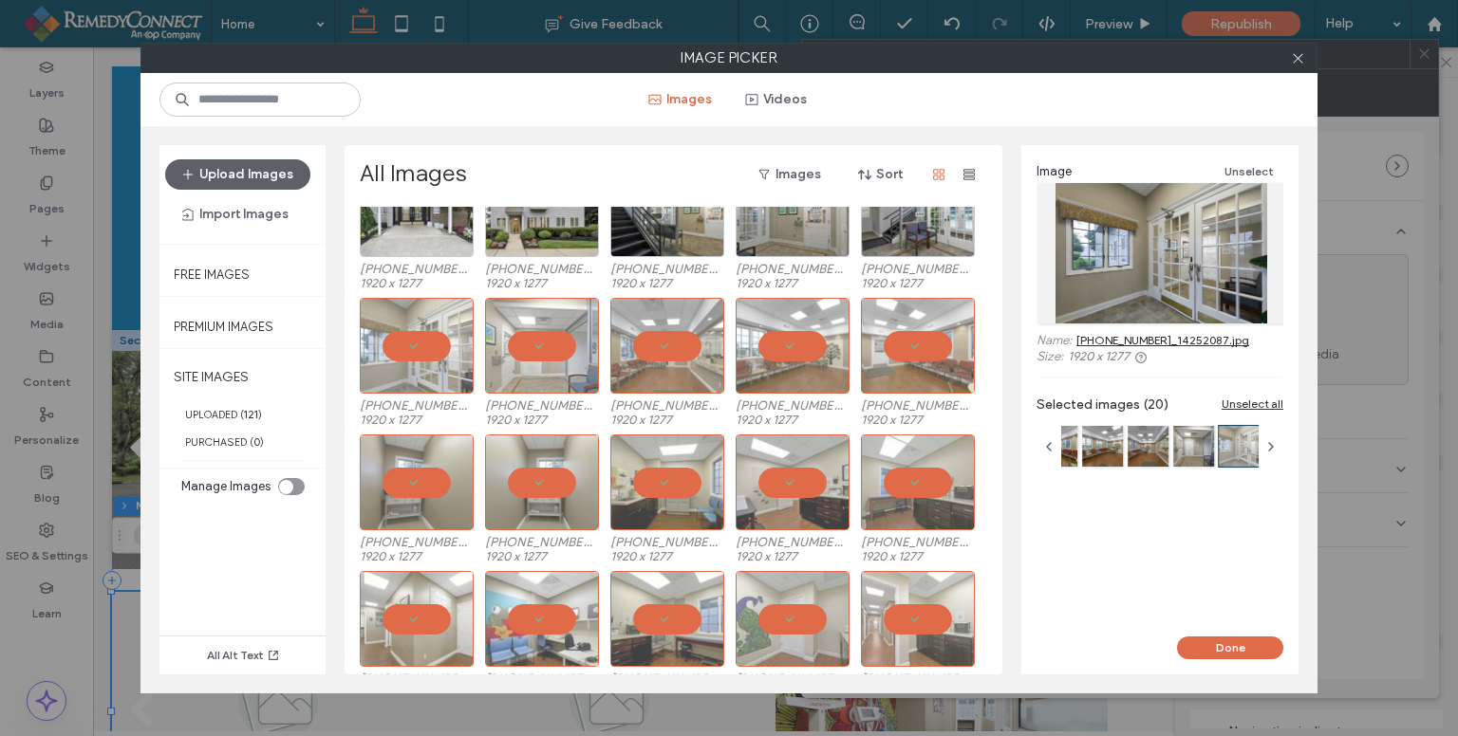
scroll to position [0, 0]
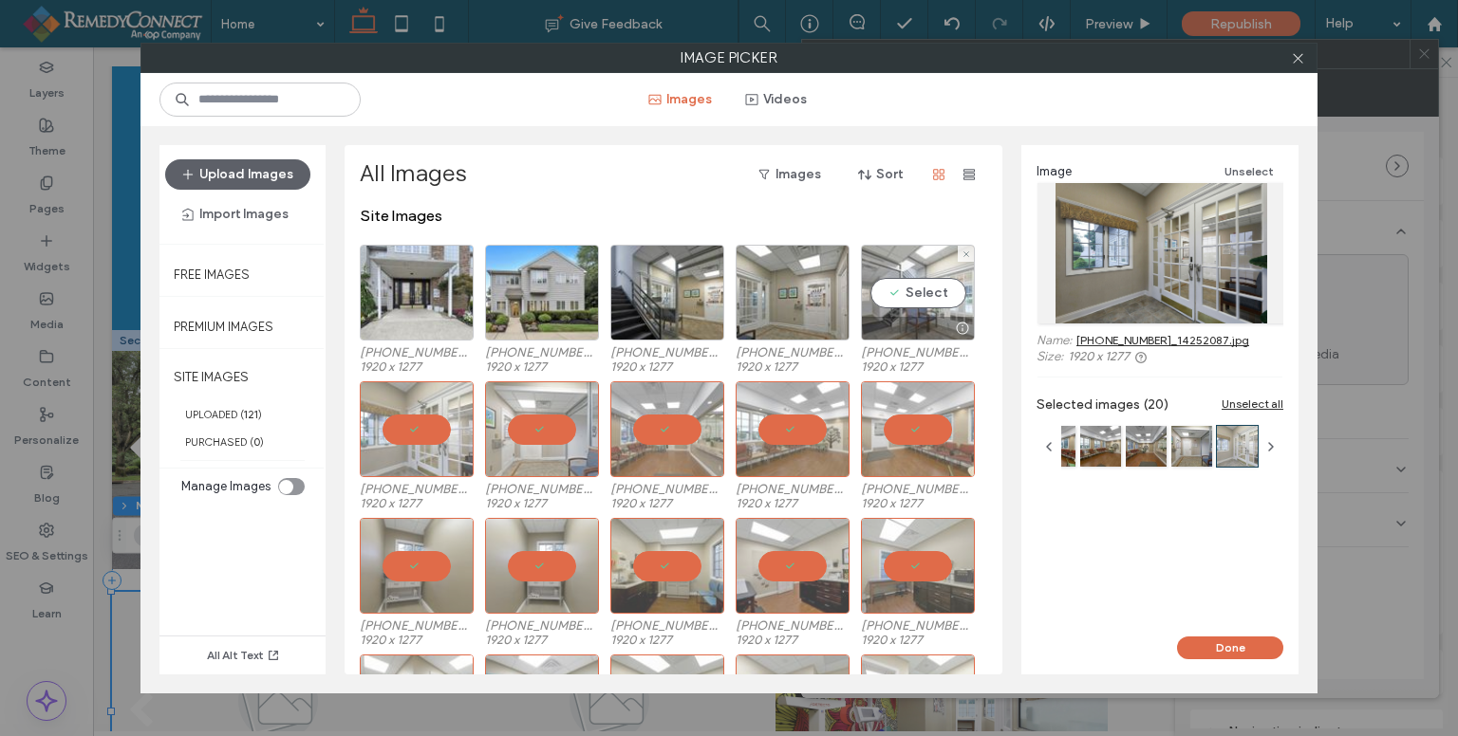
click at [925, 296] on div "Select" at bounding box center [918, 293] width 114 height 96
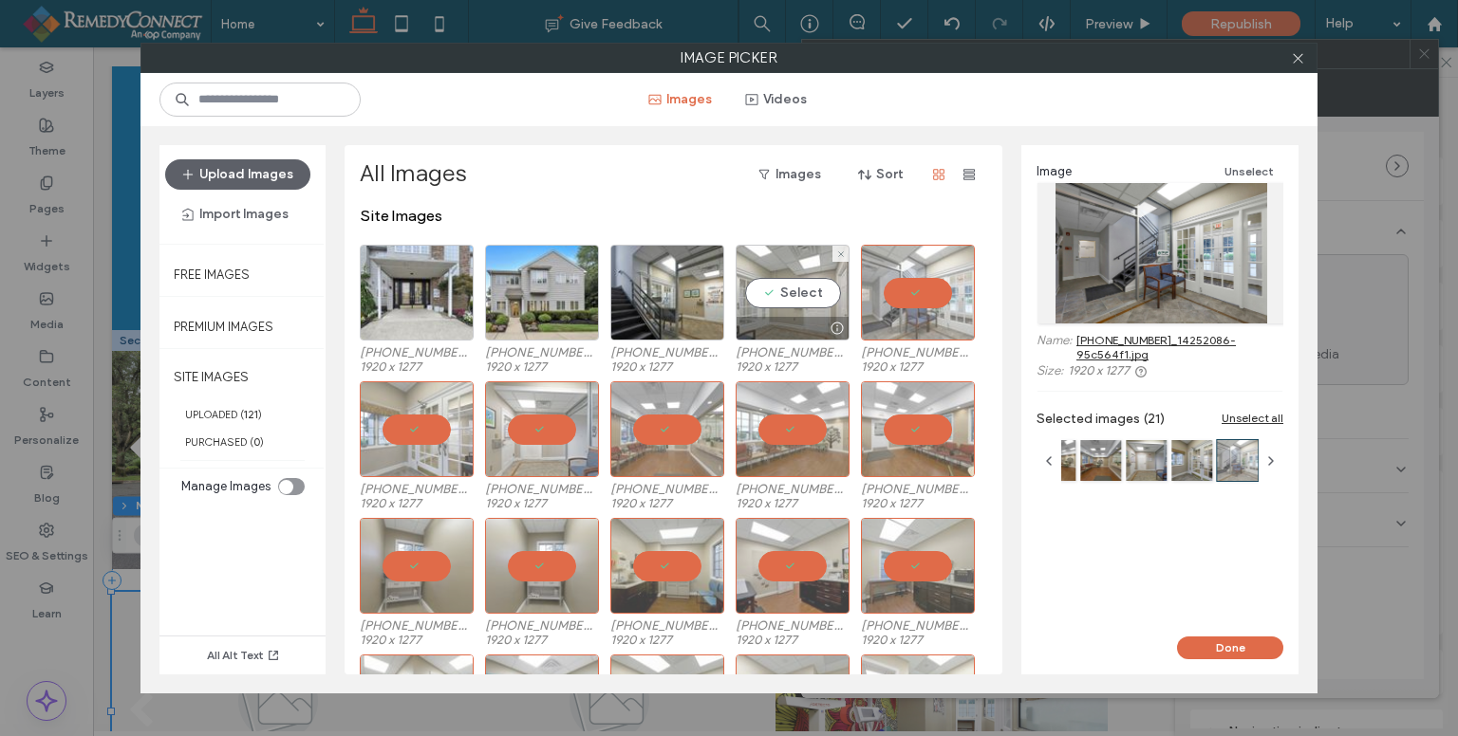
click at [797, 297] on div "Select" at bounding box center [792, 293] width 114 height 96
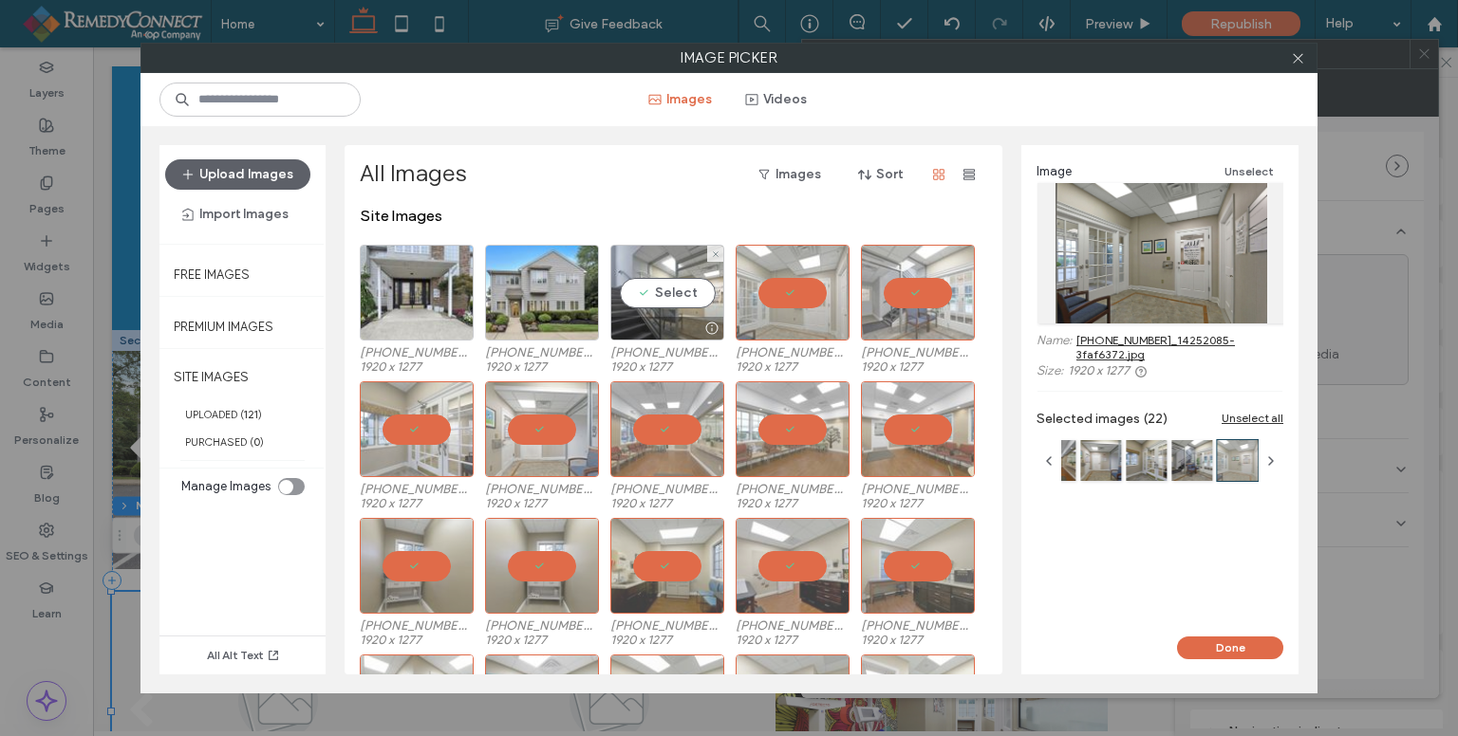
click at [649, 297] on div "Select" at bounding box center [667, 293] width 114 height 96
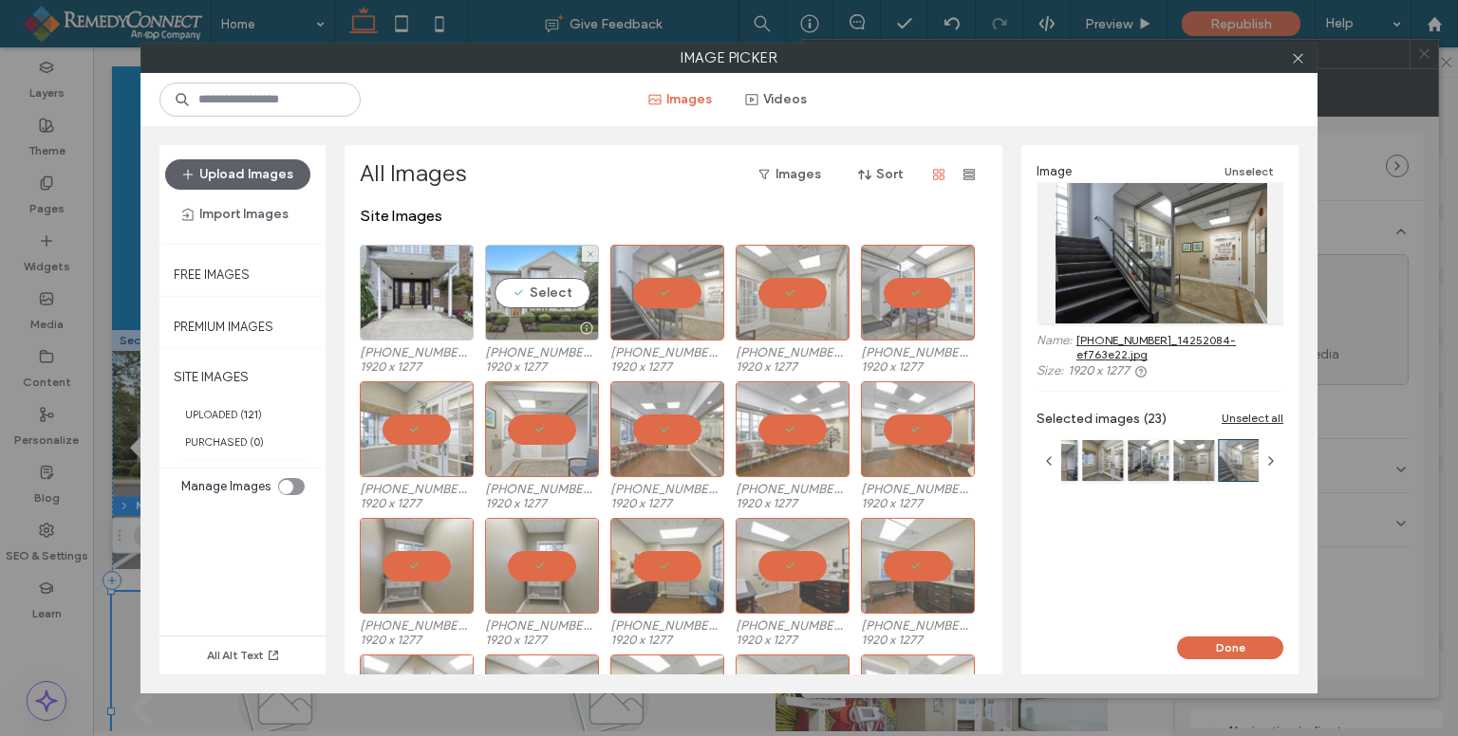
click at [524, 296] on div "Select" at bounding box center [542, 293] width 114 height 96
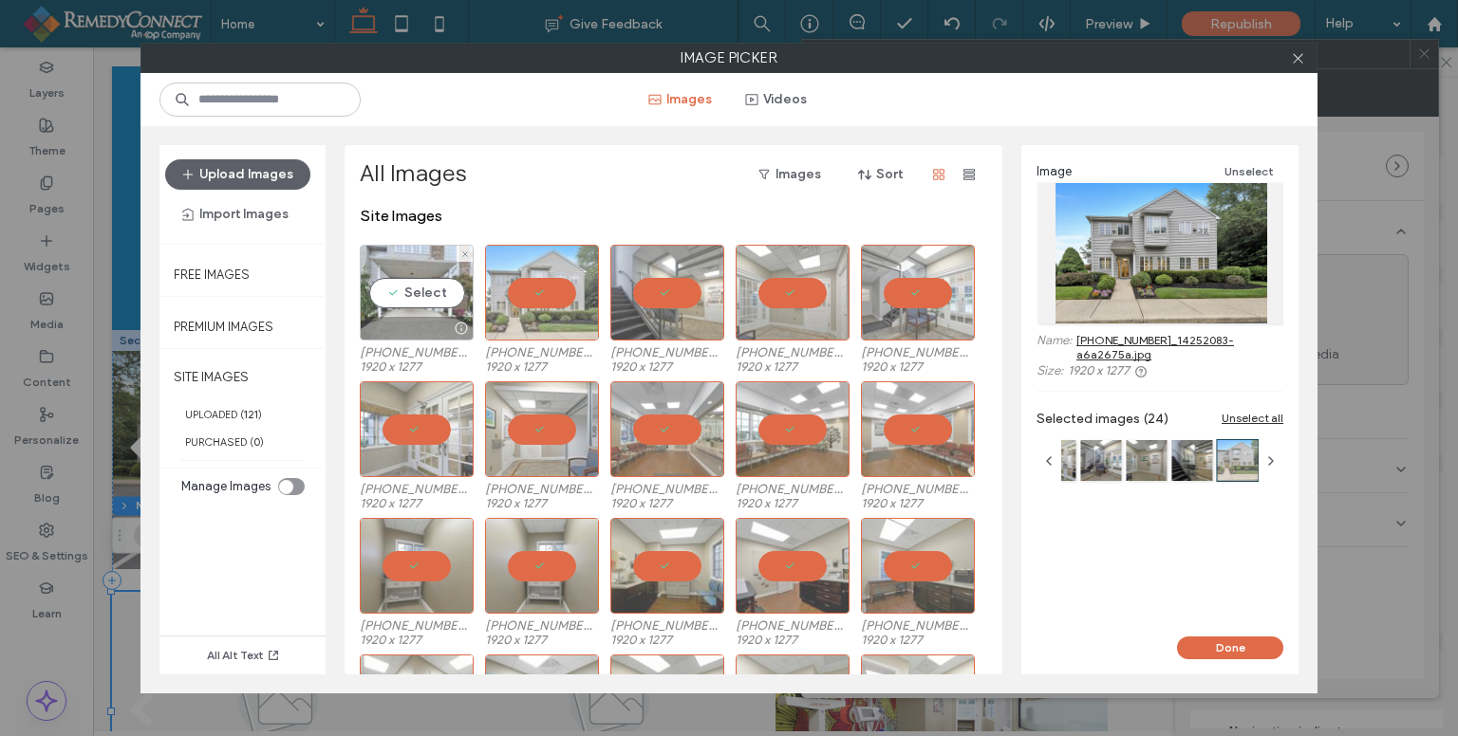
click at [408, 282] on div "Select" at bounding box center [417, 293] width 114 height 96
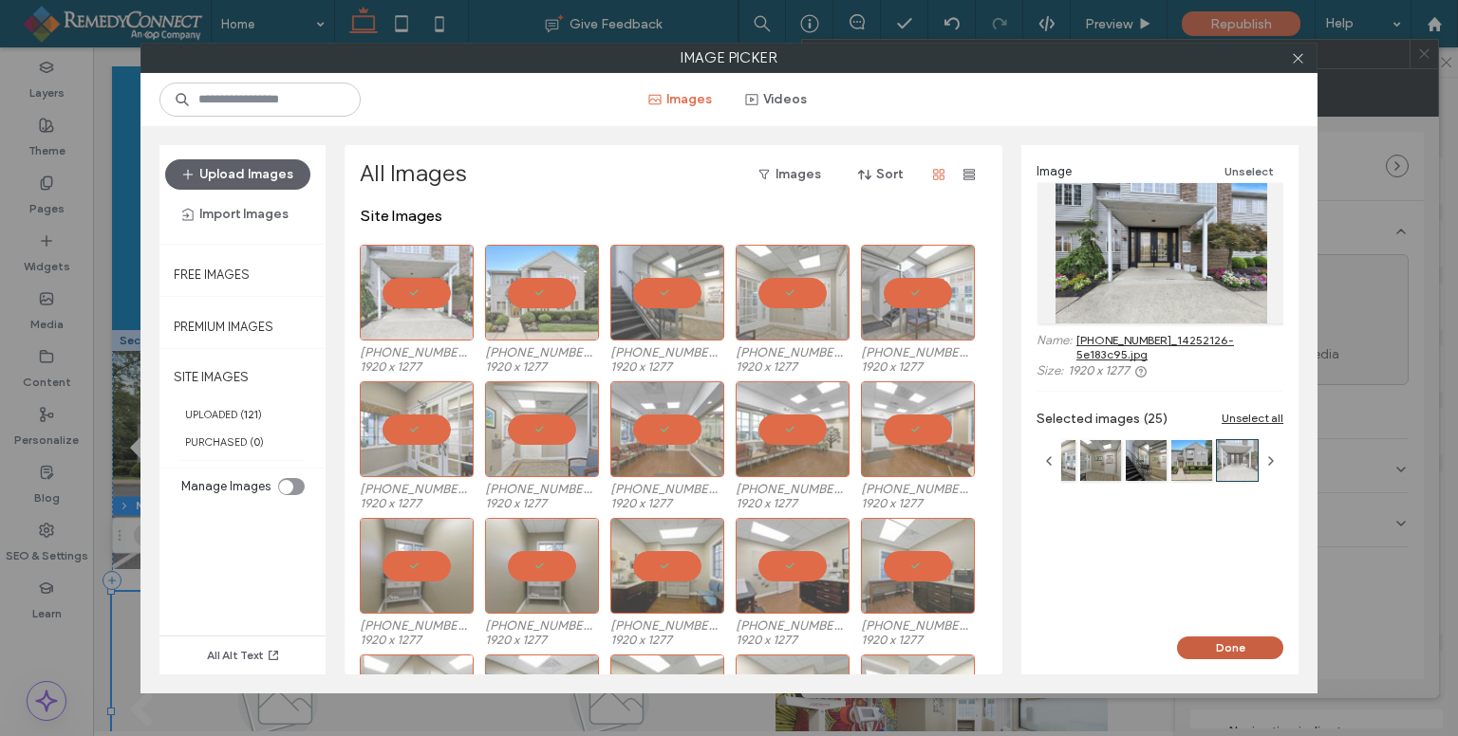
click at [1252, 640] on button "Done" at bounding box center [1230, 648] width 106 height 23
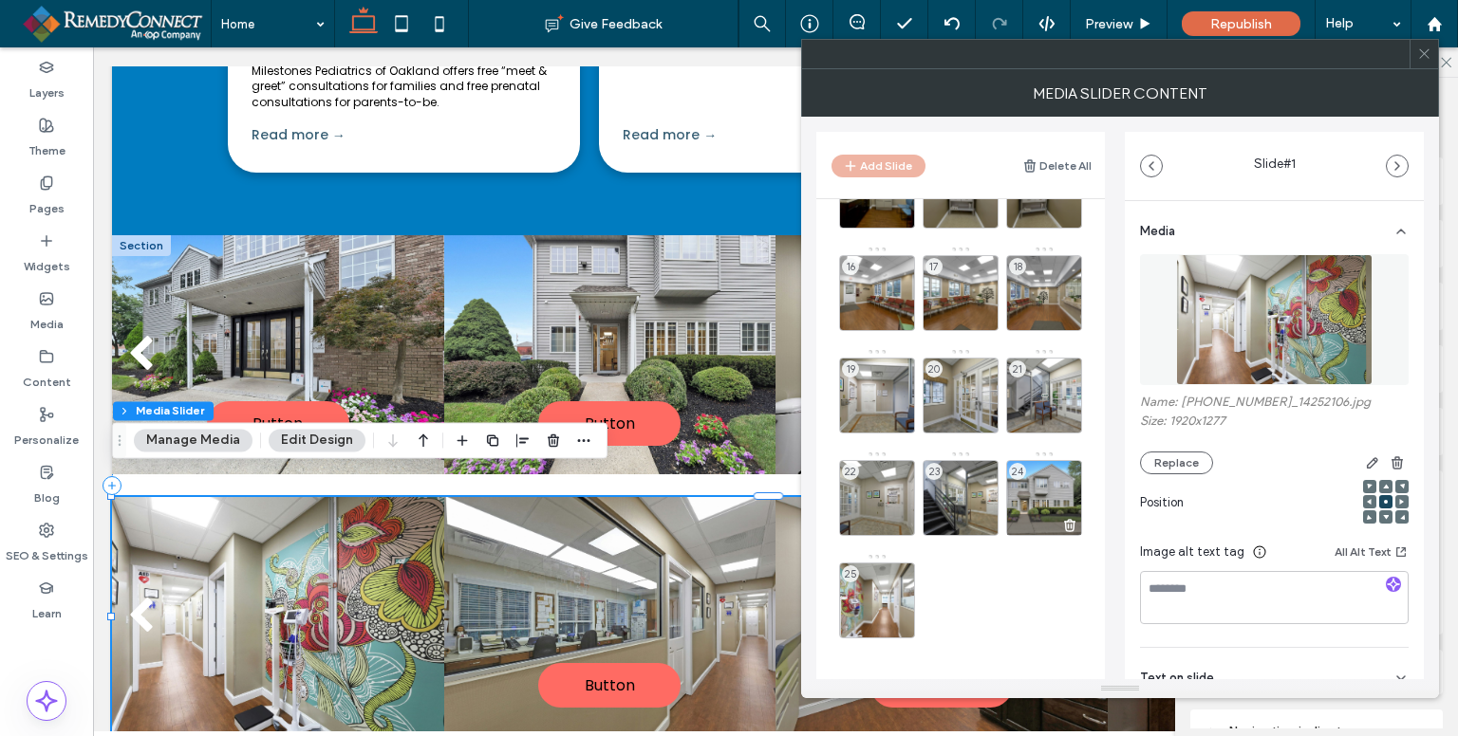
scroll to position [481, 0]
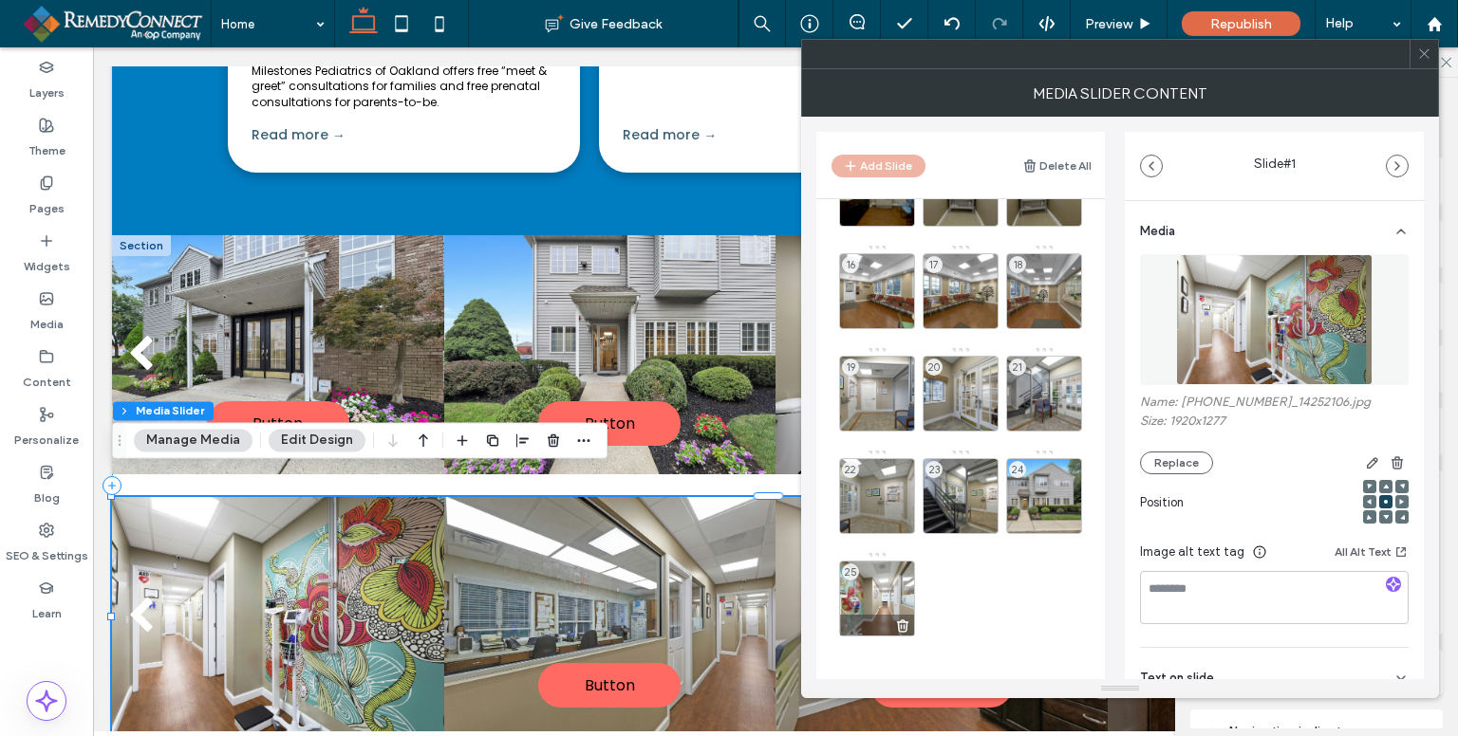
click at [900, 628] on icon at bounding box center [902, 626] width 15 height 17
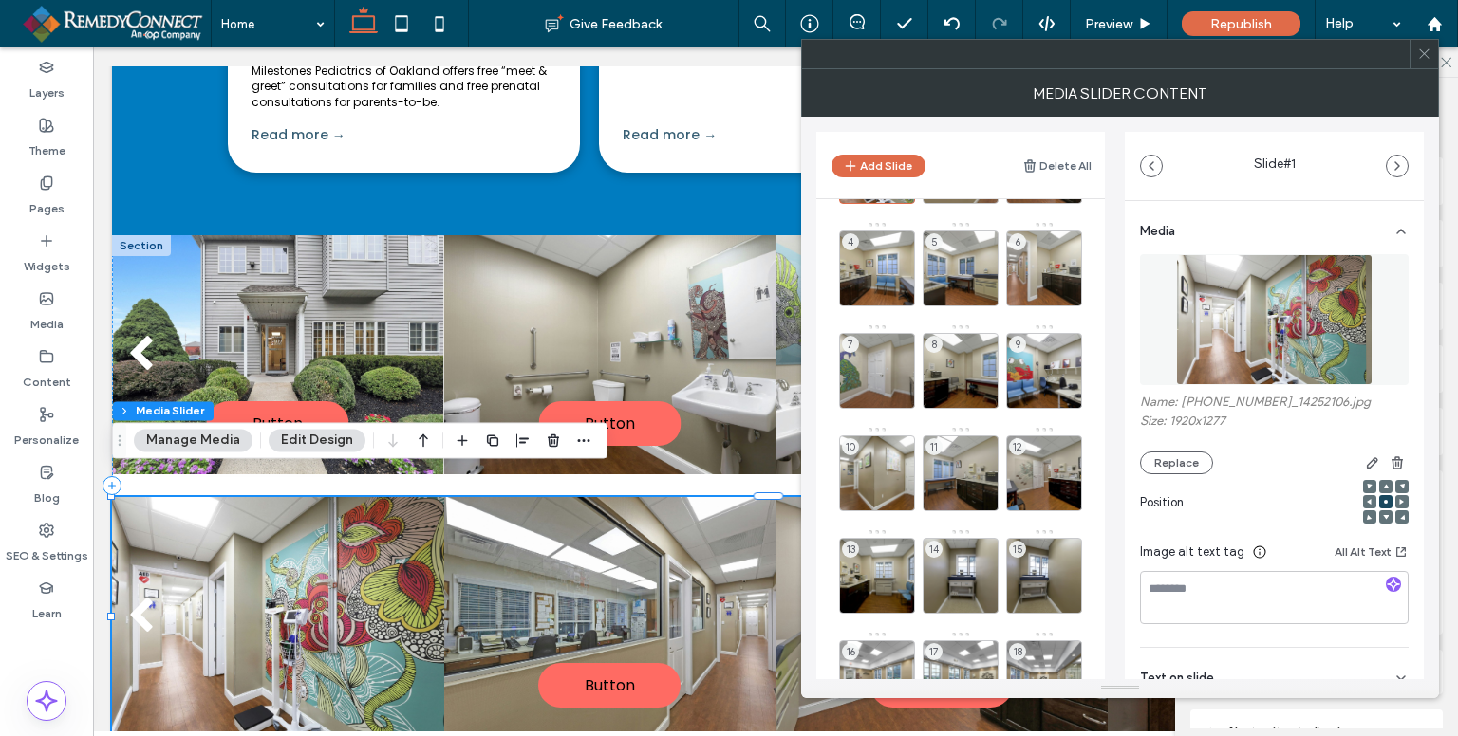
scroll to position [379, 0]
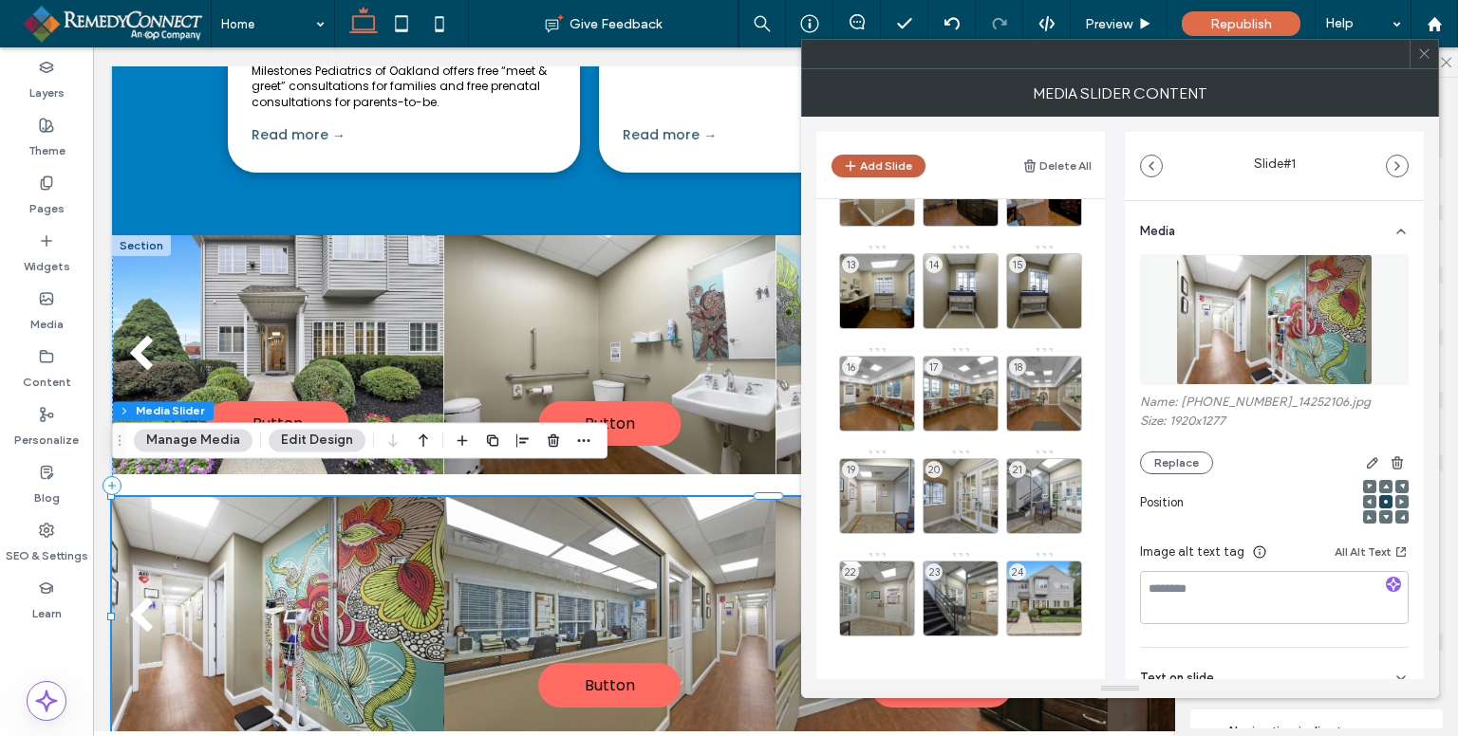
click at [893, 165] on button "Add Slide" at bounding box center [878, 166] width 94 height 23
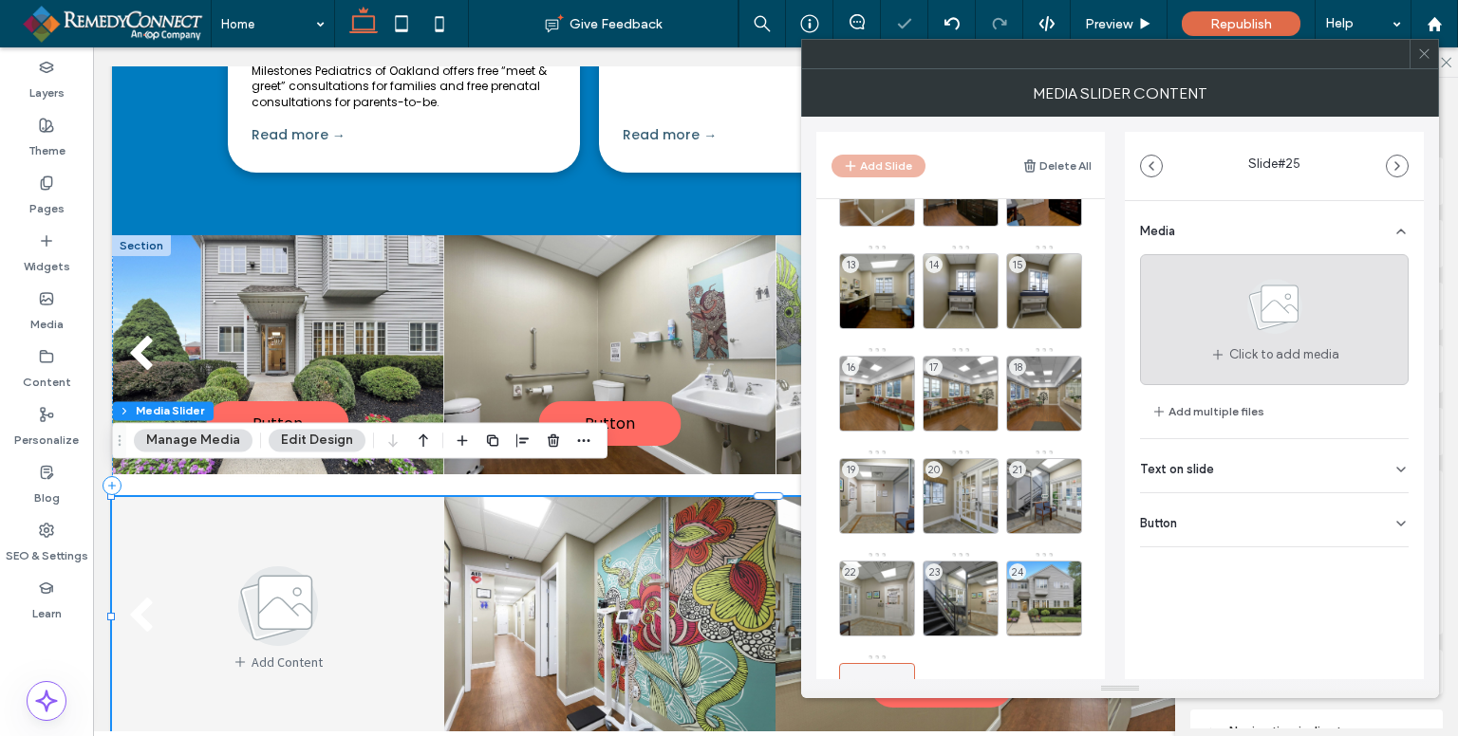
click at [1246, 325] on icon at bounding box center [1274, 306] width 95 height 63
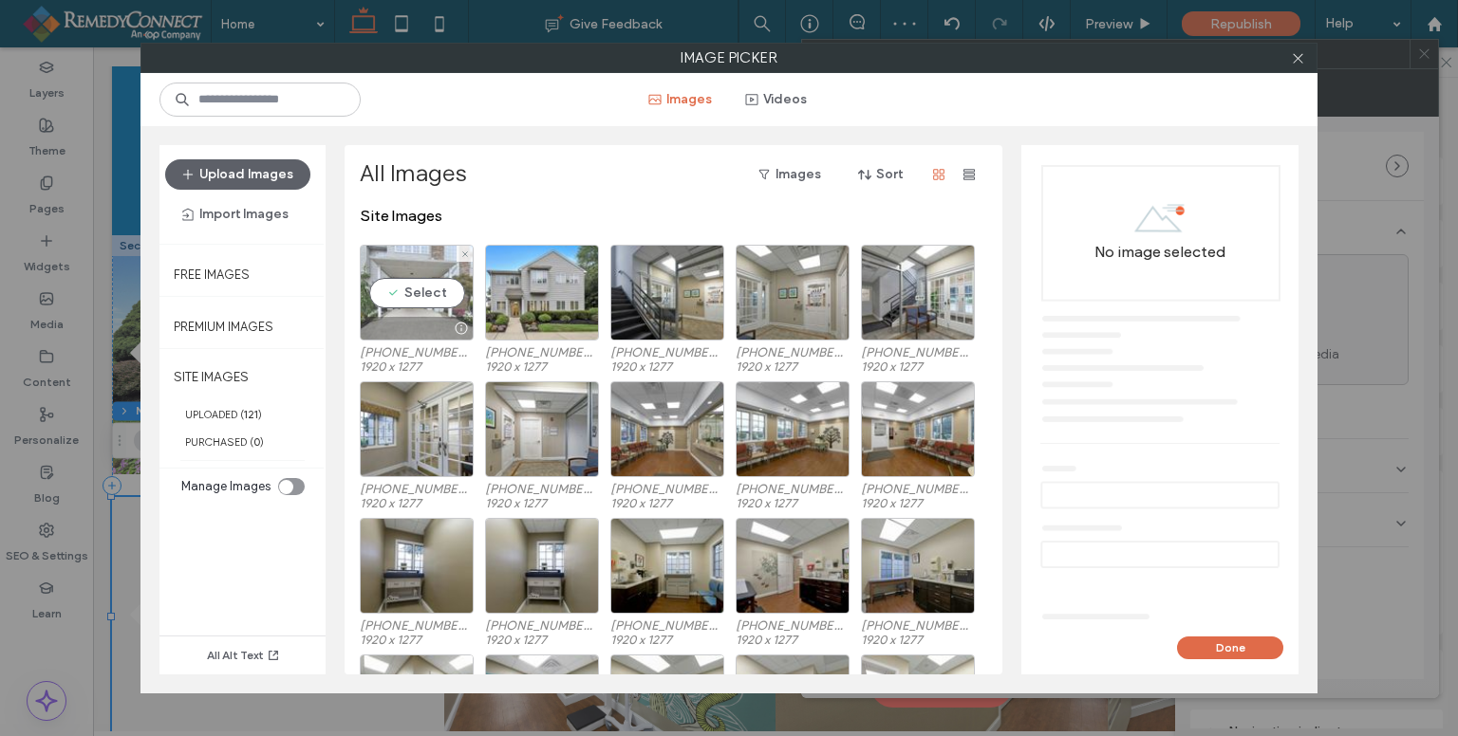
click at [442, 289] on div "Select" at bounding box center [417, 293] width 114 height 96
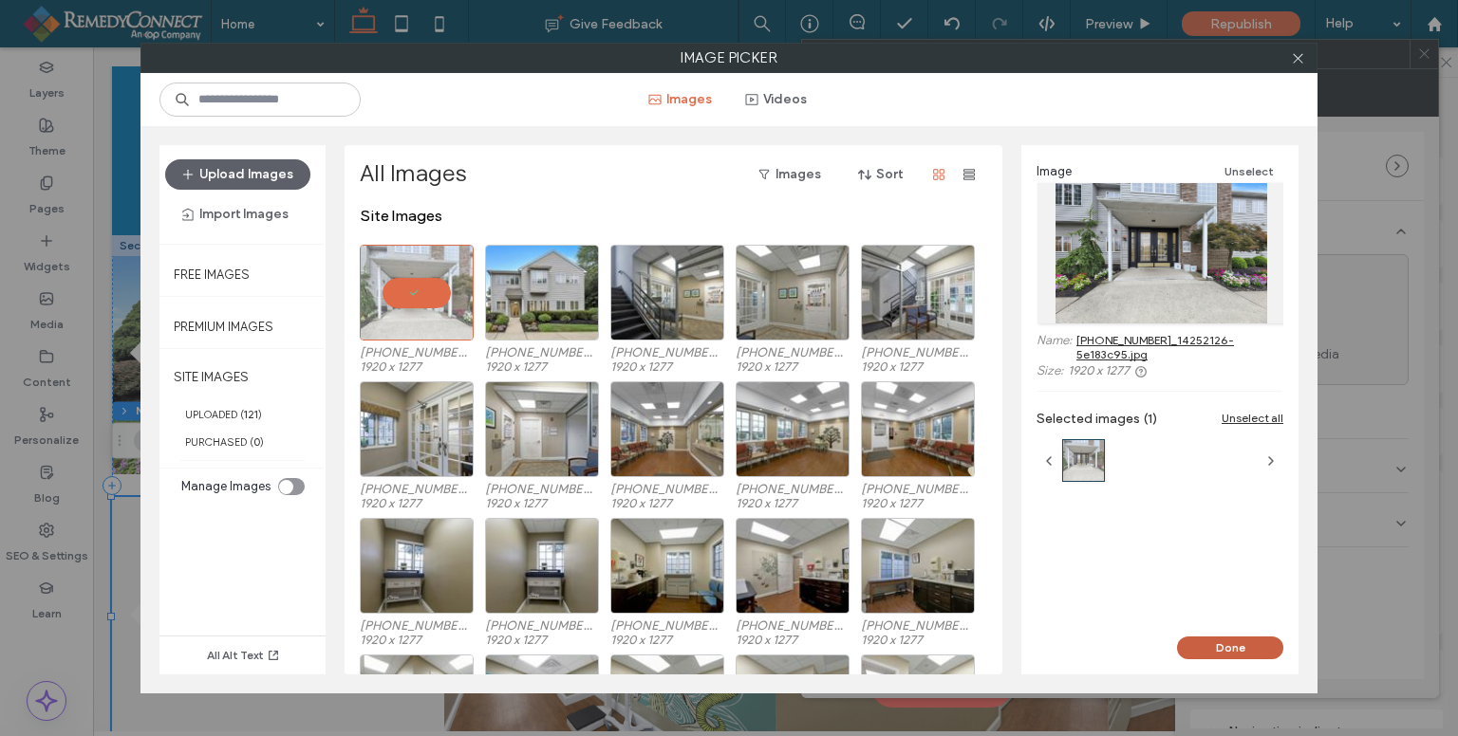
click at [1242, 653] on button "Done" at bounding box center [1230, 648] width 106 height 23
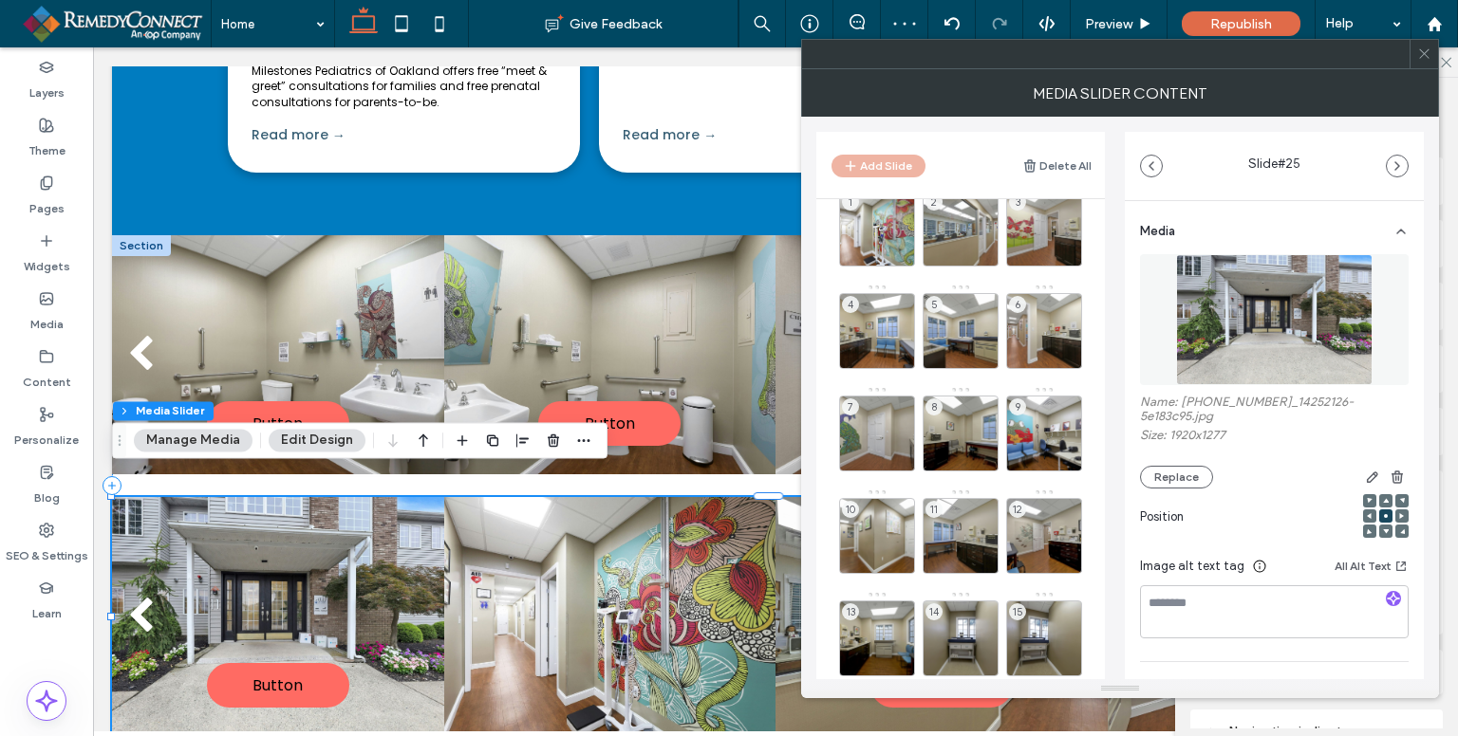
scroll to position [0, 0]
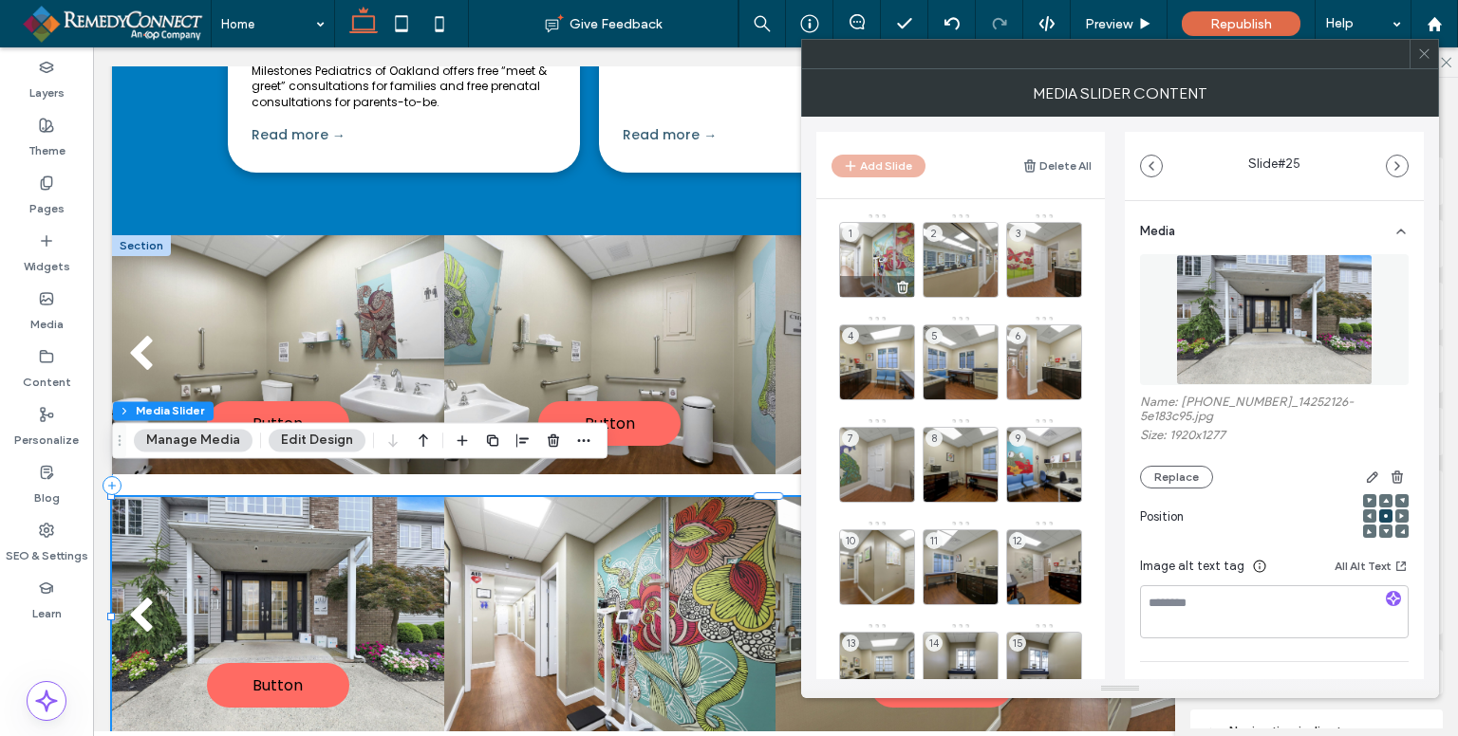
click at [877, 262] on div "1" at bounding box center [877, 260] width 76 height 76
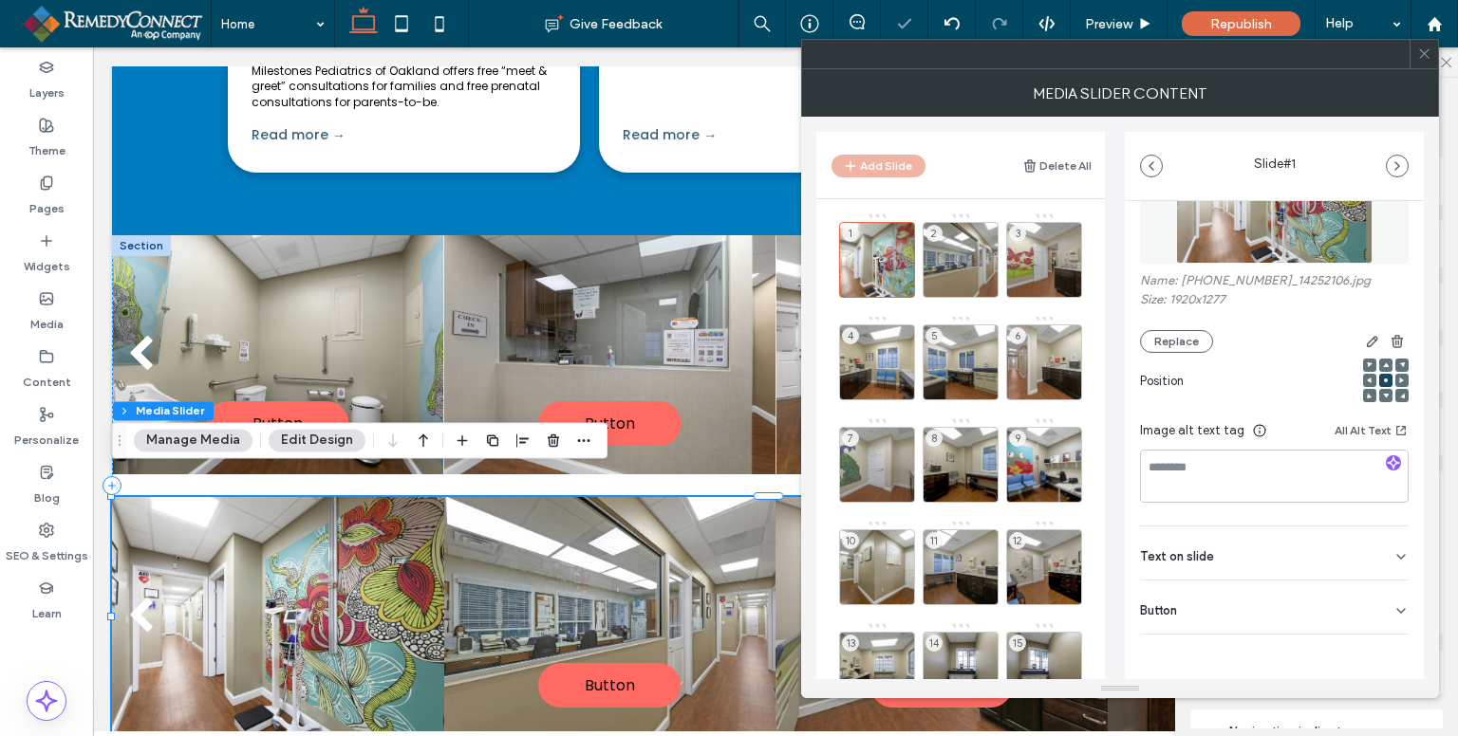
click at [1357, 607] on div "Button" at bounding box center [1274, 607] width 269 height 53
click at [959, 270] on div "2" at bounding box center [960, 260] width 76 height 76
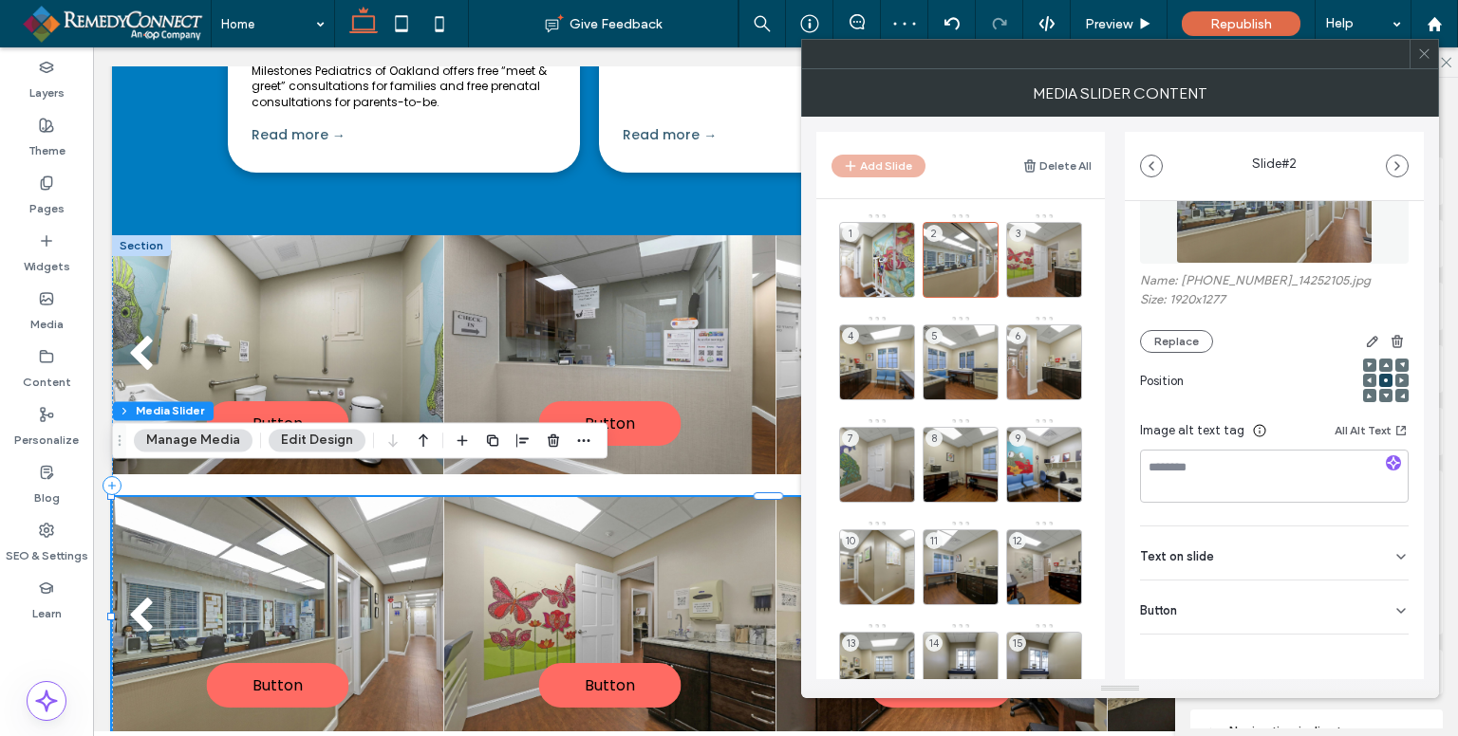
click at [1329, 615] on div "Button" at bounding box center [1274, 607] width 269 height 53
click at [1374, 636] on button at bounding box center [1391, 650] width 34 height 33
click at [1027, 244] on div "3" at bounding box center [1044, 260] width 76 height 76
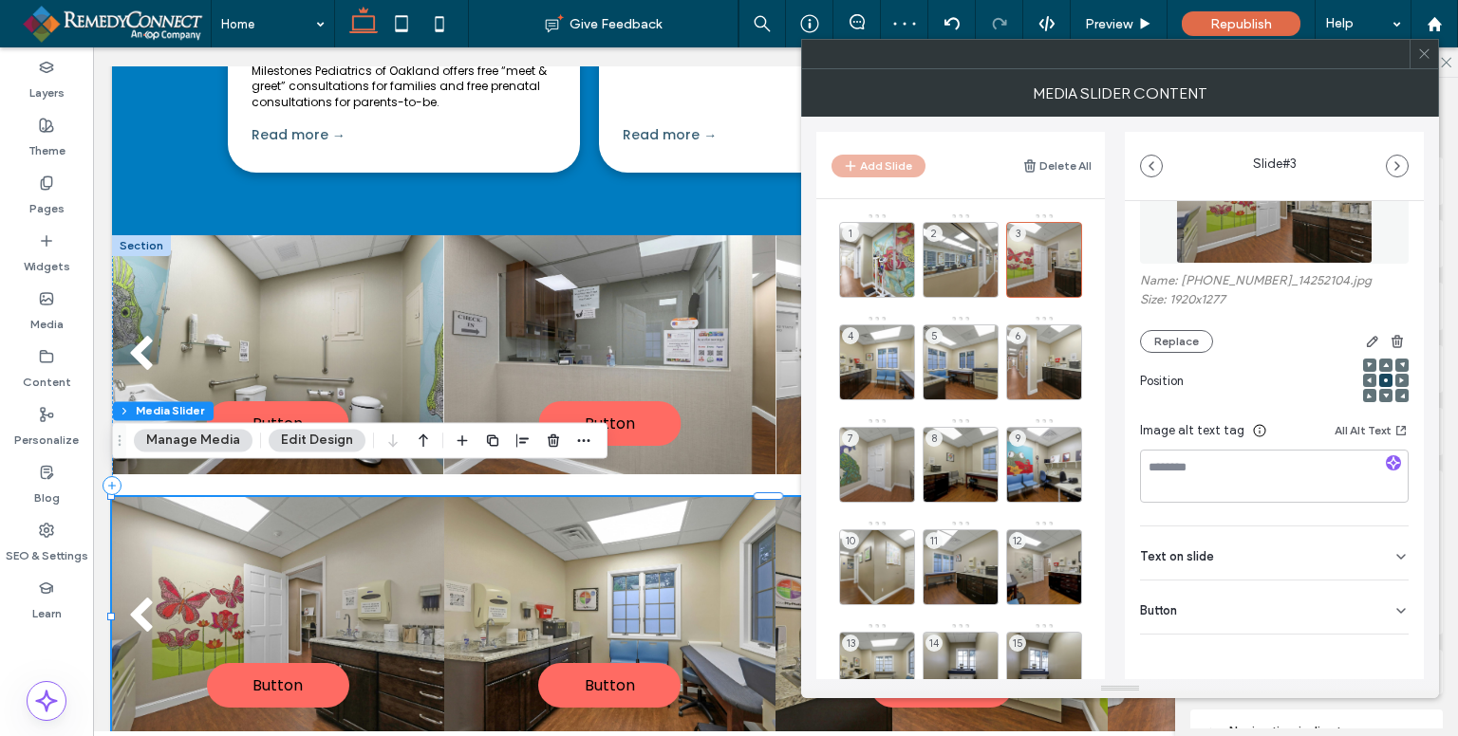
drag, startPoint x: 1405, startPoint y: 616, endPoint x: 1389, endPoint y: 615, distance: 15.2
click at [1403, 616] on div "Media Name: [PHONE_NUMBER]_14252104.jpg Size: 1920x1277 Replace Position Image …" at bounding box center [1274, 414] width 299 height 669
click at [1393, 615] on icon at bounding box center [1400, 611] width 15 height 15
drag, startPoint x: 1386, startPoint y: 646, endPoint x: 1392, endPoint y: 633, distance: 14.9
click at [1386, 646] on use at bounding box center [1391, 649] width 15 height 11
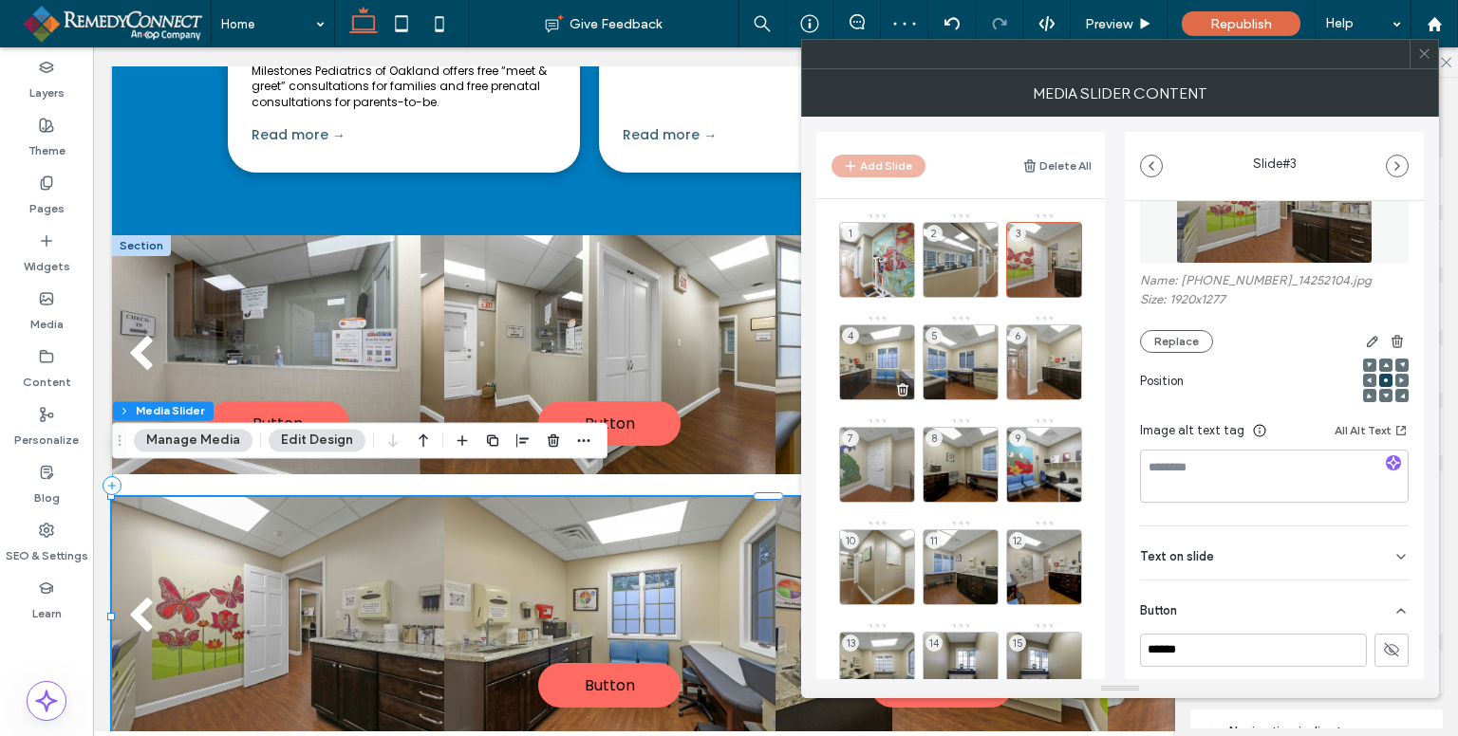
click at [858, 353] on div "4" at bounding box center [877, 363] width 76 height 76
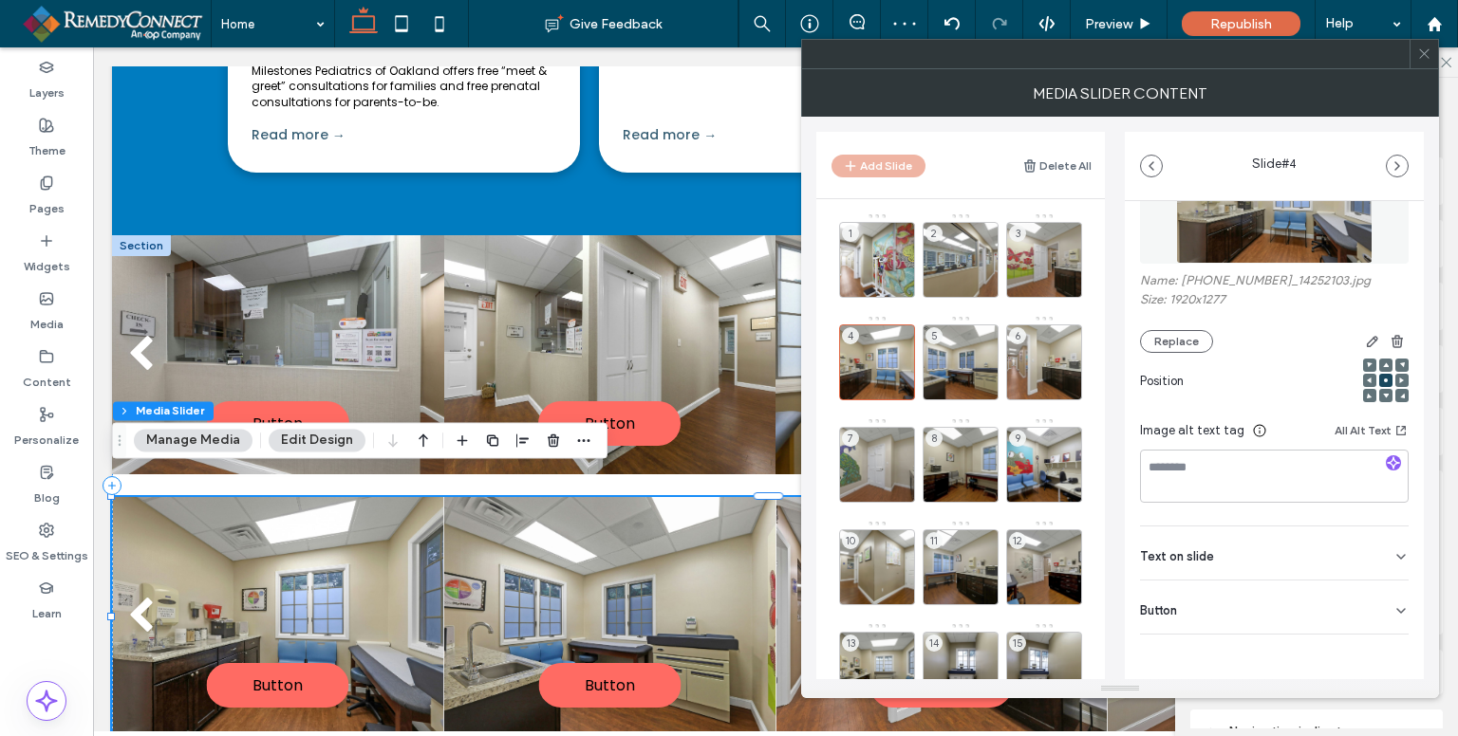
click at [1386, 620] on div "Button" at bounding box center [1274, 607] width 269 height 53
click at [1389, 650] on button at bounding box center [1391, 650] width 34 height 33
click at [958, 345] on div "5" at bounding box center [960, 363] width 76 height 76
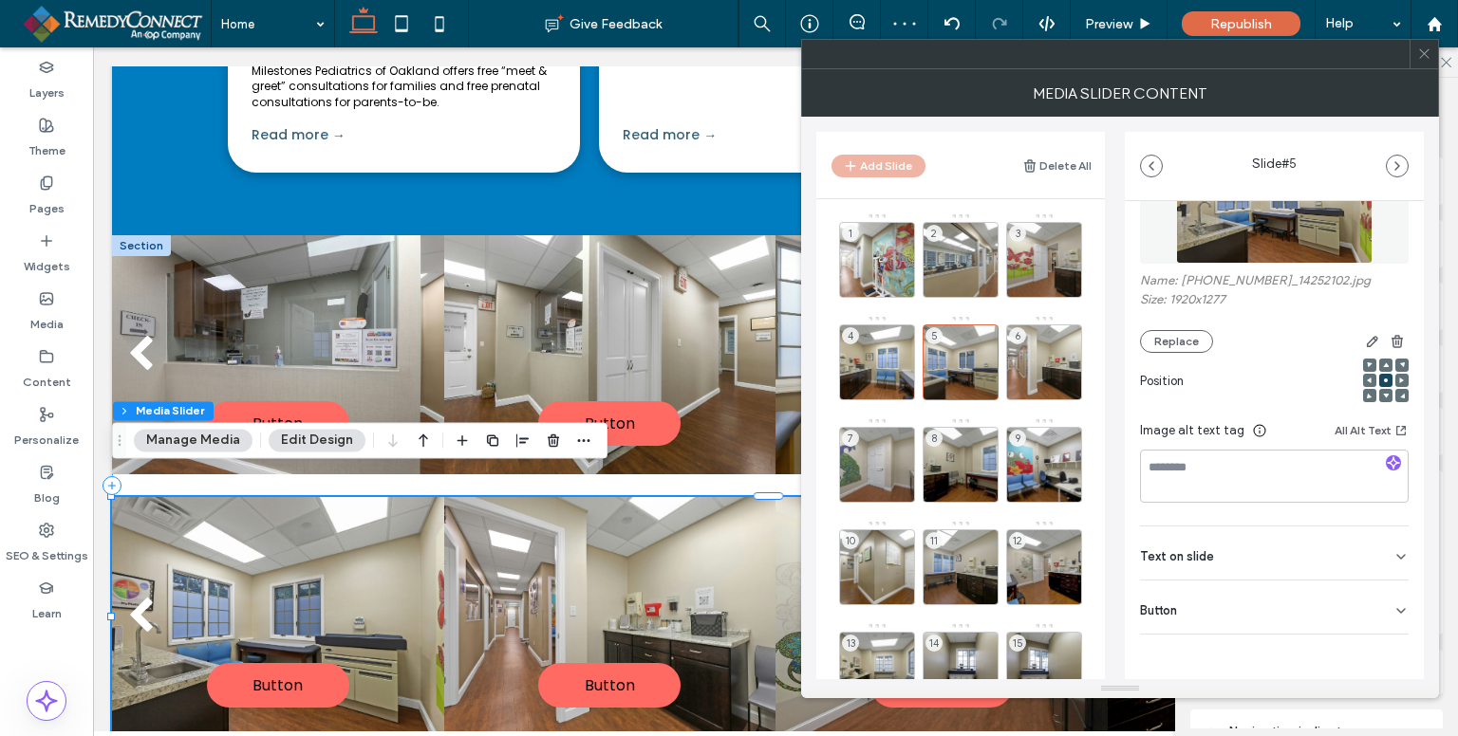
click at [1382, 628] on div "Button" at bounding box center [1274, 607] width 269 height 53
click at [1380, 642] on button at bounding box center [1391, 650] width 34 height 33
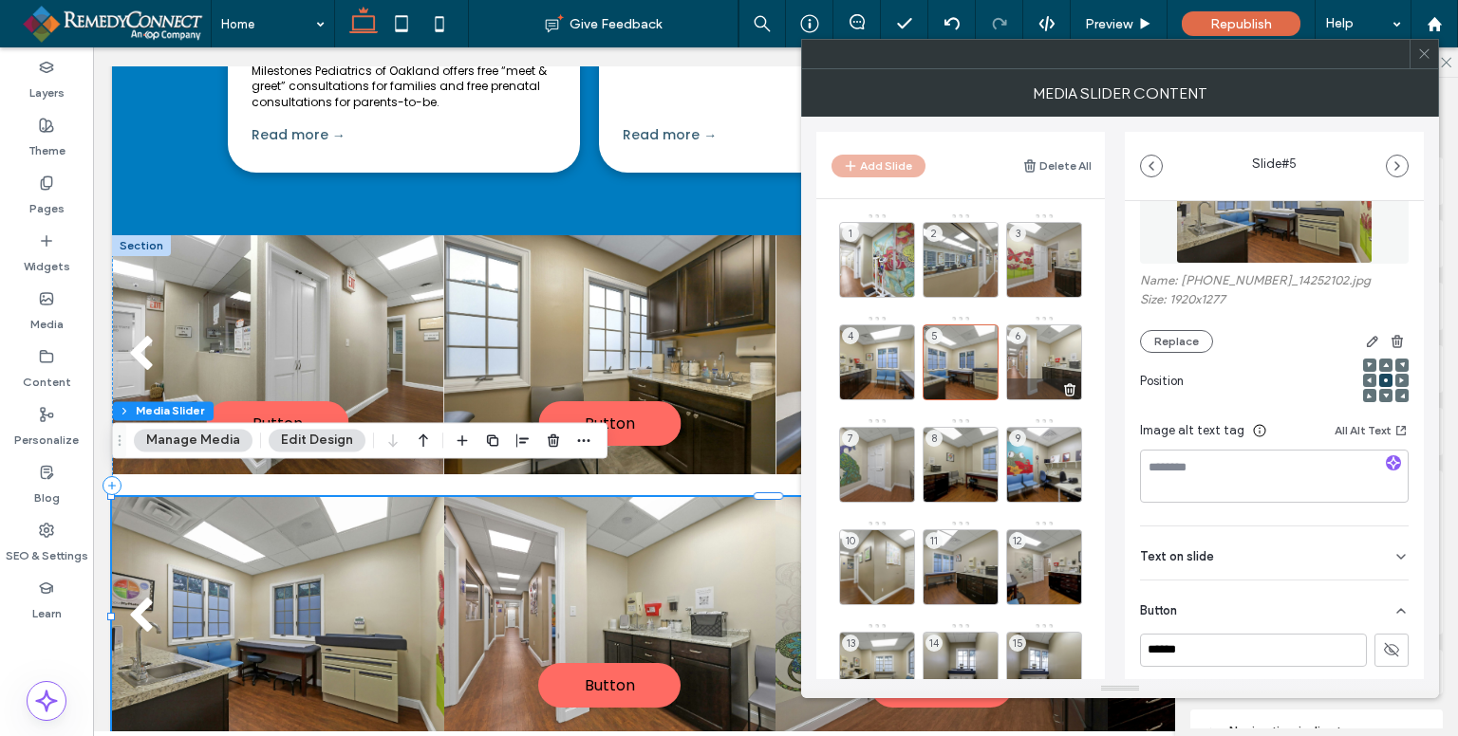
click at [1042, 354] on div "6" at bounding box center [1044, 363] width 76 height 76
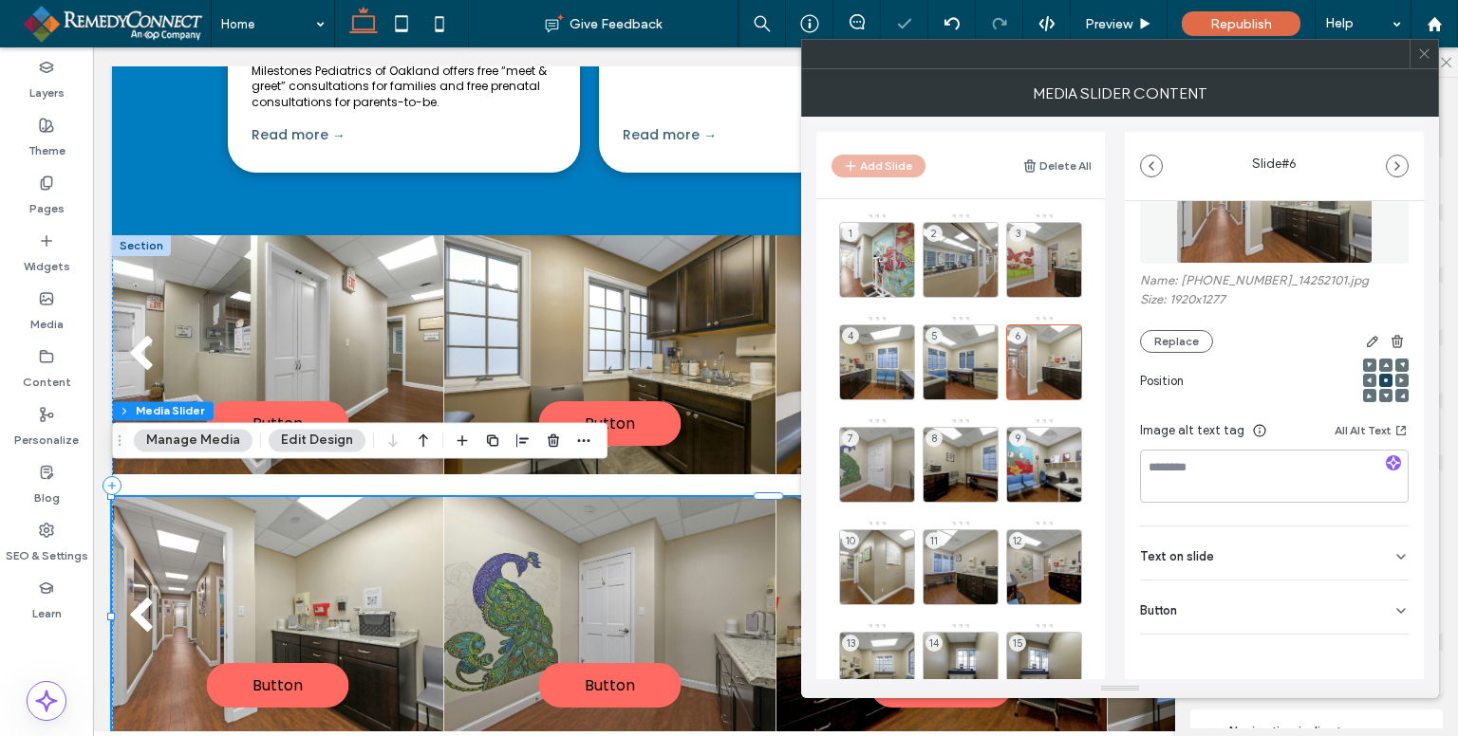
click at [1343, 626] on div "Button" at bounding box center [1274, 607] width 269 height 53
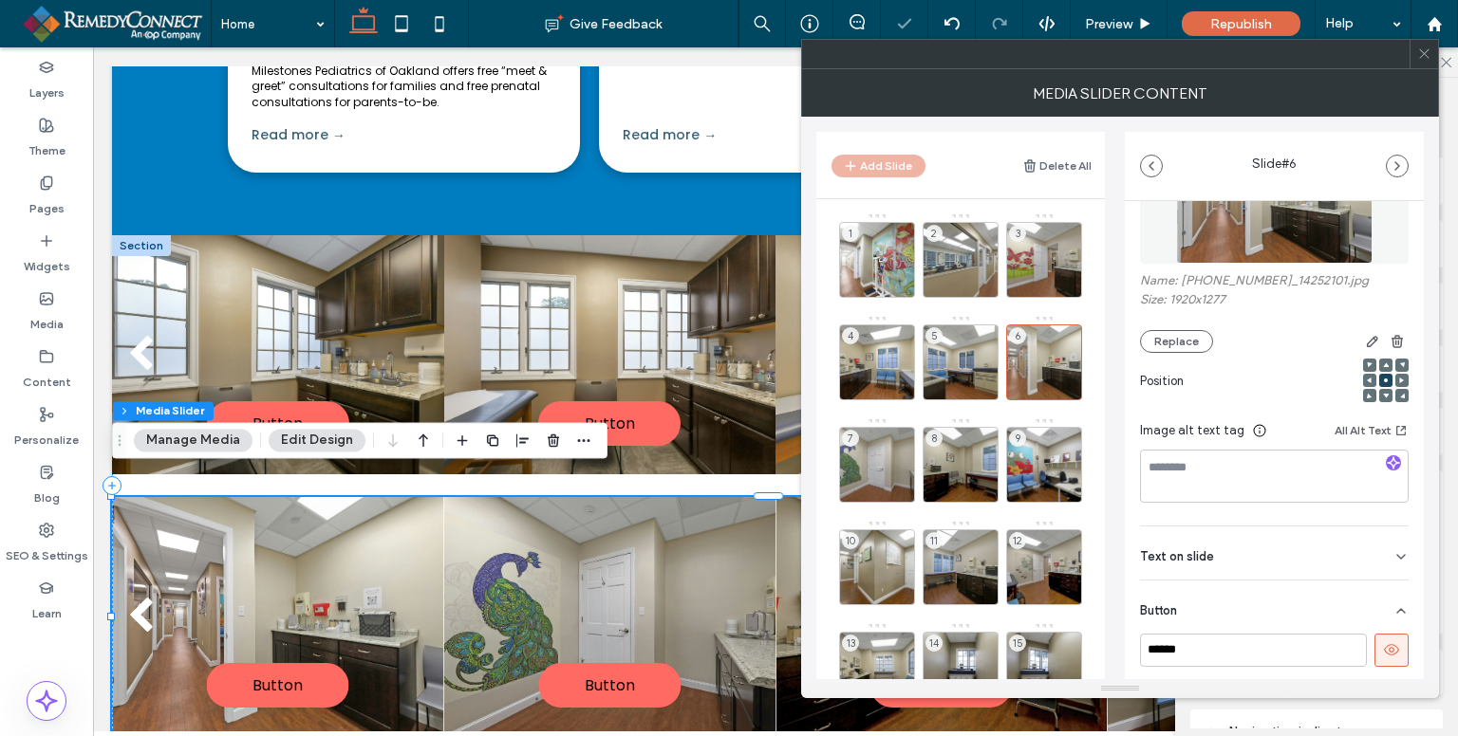
click at [1383, 648] on icon at bounding box center [1391, 650] width 17 height 17
click at [888, 460] on div "7" at bounding box center [877, 465] width 76 height 76
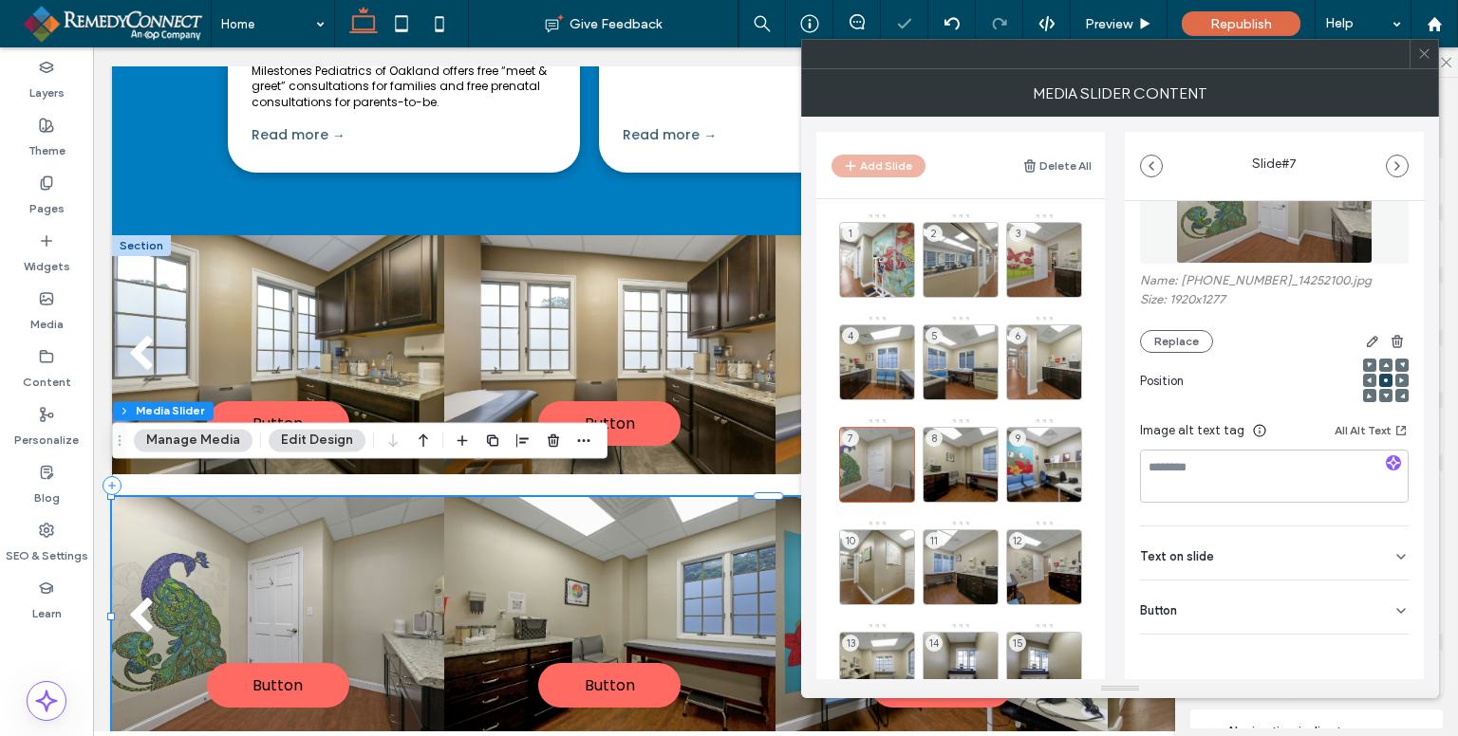
click at [1393, 604] on icon at bounding box center [1400, 611] width 15 height 15
click at [1385, 654] on use at bounding box center [1391, 649] width 15 height 11
click at [949, 453] on div "8" at bounding box center [960, 465] width 76 height 76
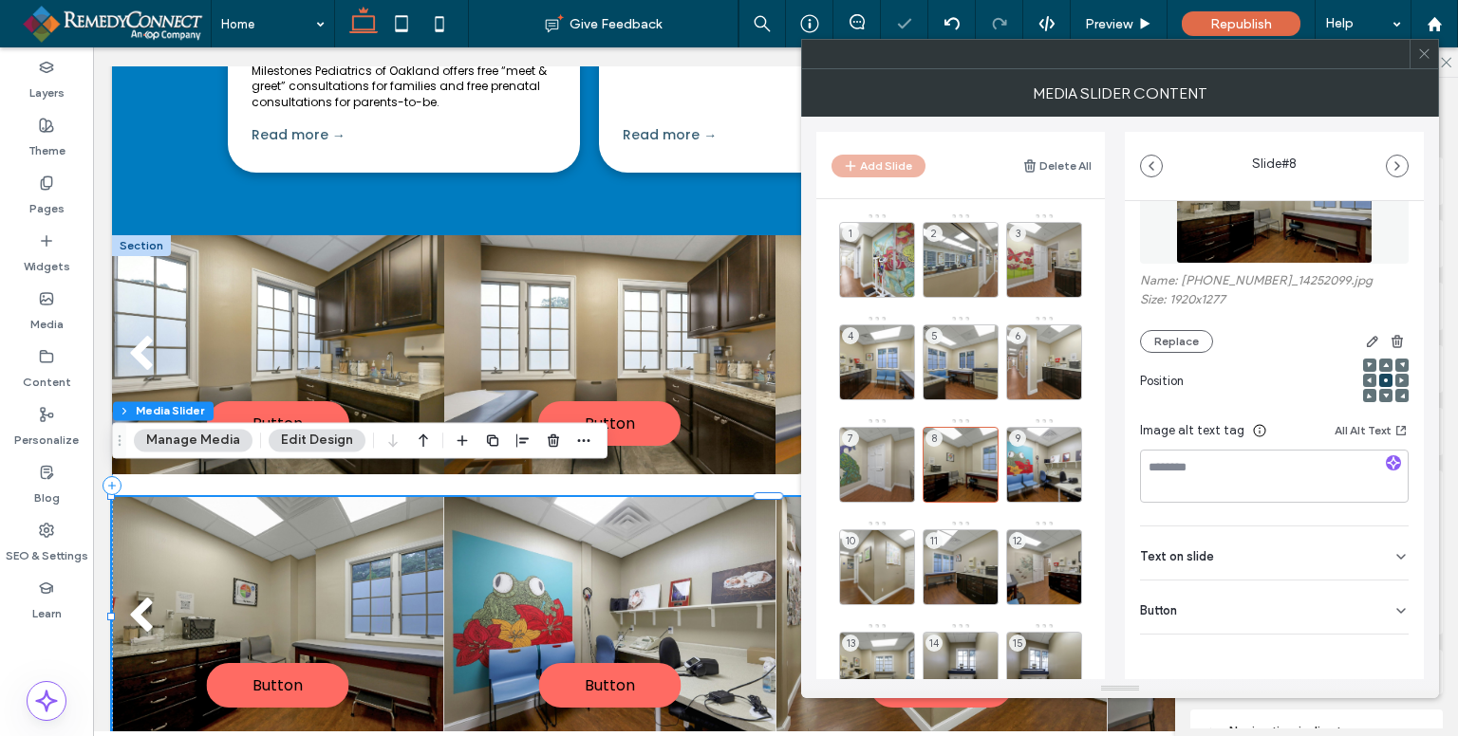
click at [1393, 606] on icon at bounding box center [1400, 611] width 15 height 15
click at [1374, 650] on button at bounding box center [1391, 650] width 34 height 33
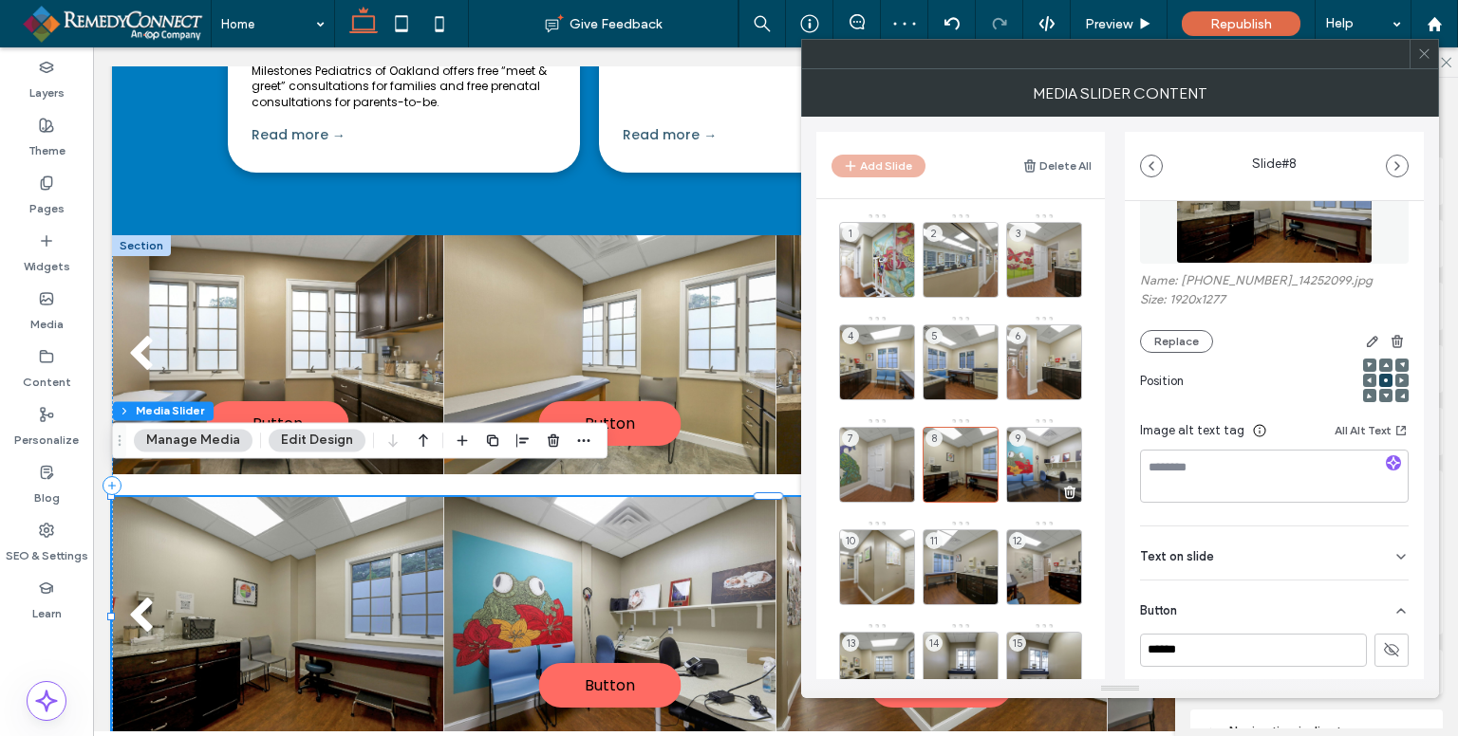
click at [1035, 450] on div "9" at bounding box center [1044, 465] width 76 height 76
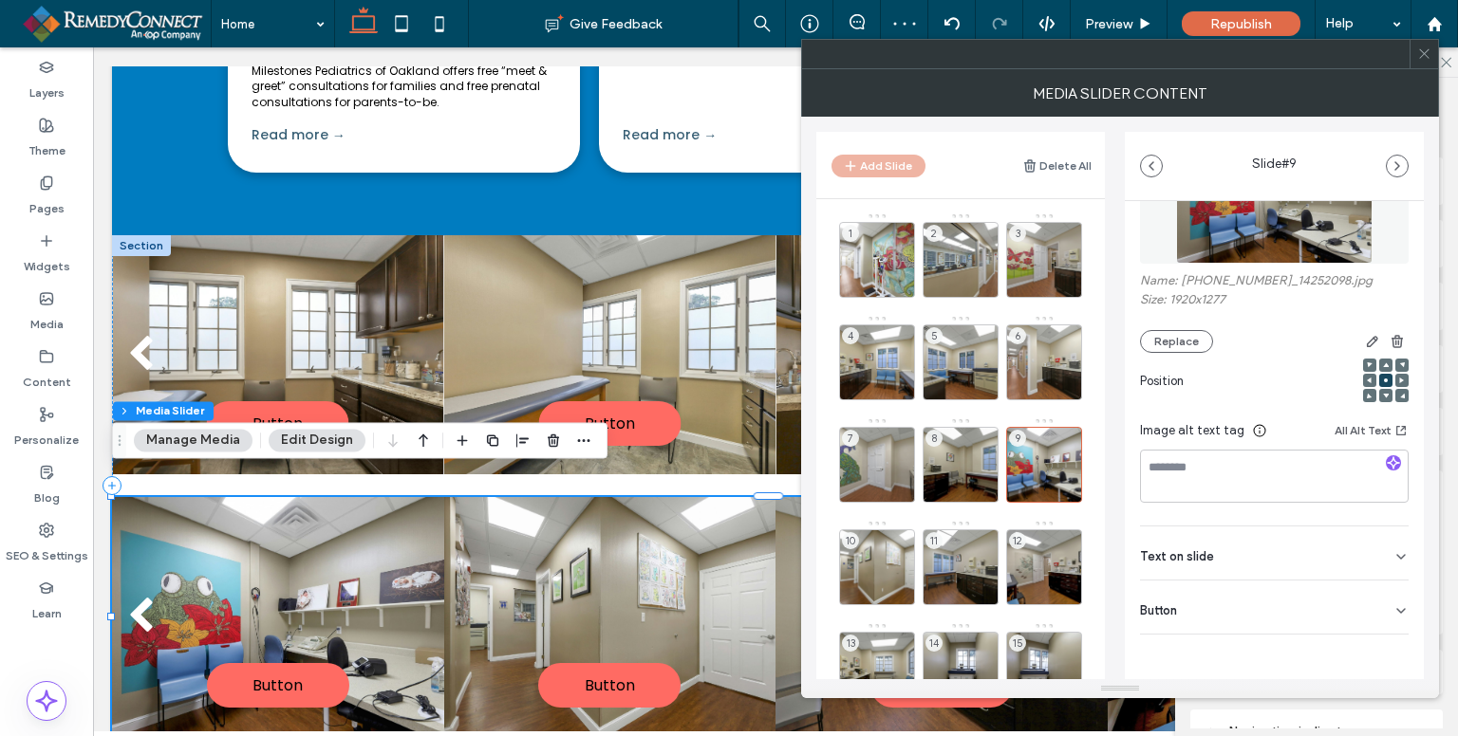
click at [1349, 610] on div "Button" at bounding box center [1274, 607] width 269 height 53
click at [1383, 653] on icon at bounding box center [1391, 650] width 17 height 17
click at [865, 549] on div "10" at bounding box center [877, 568] width 76 height 76
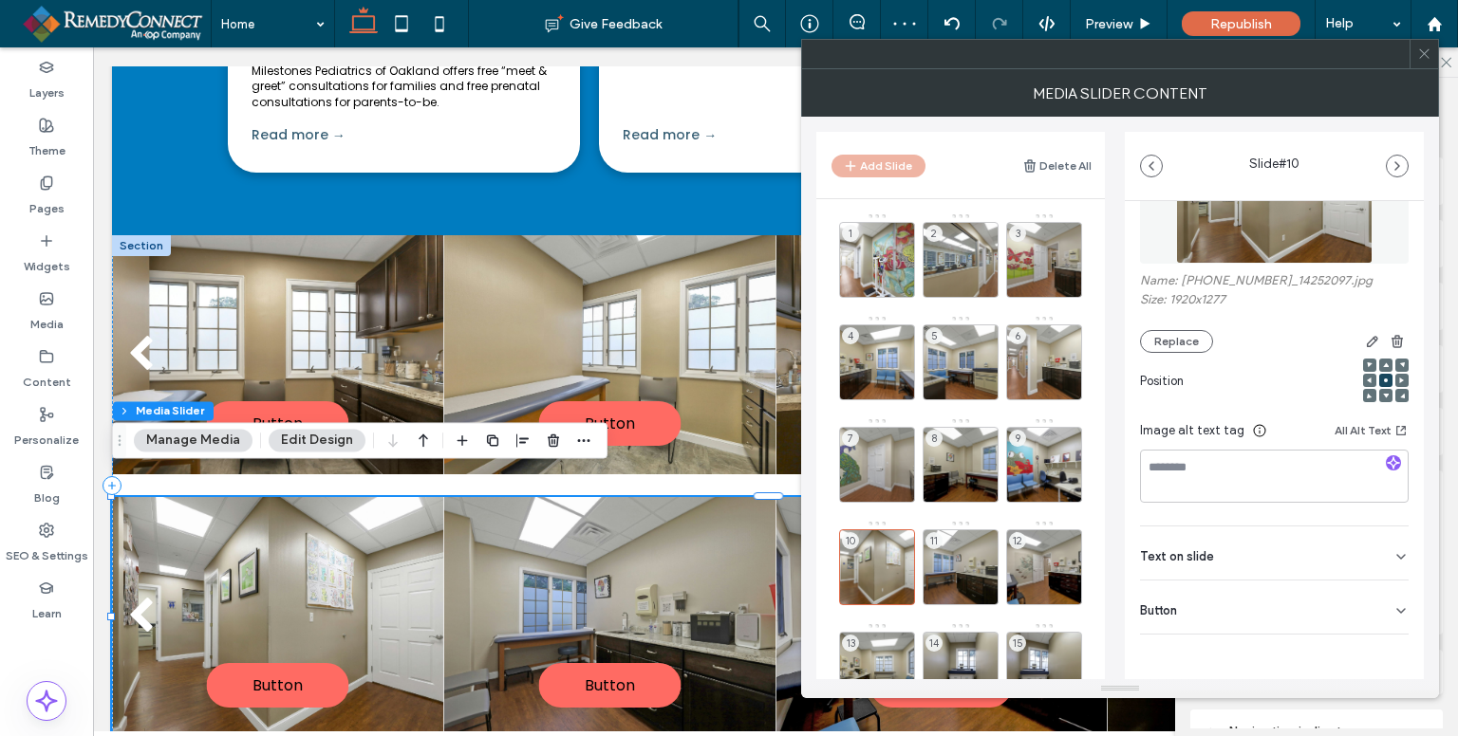
click at [1374, 605] on div "Button" at bounding box center [1274, 607] width 269 height 53
click at [1383, 657] on icon at bounding box center [1391, 650] width 17 height 17
click at [954, 563] on div "11" at bounding box center [960, 568] width 76 height 76
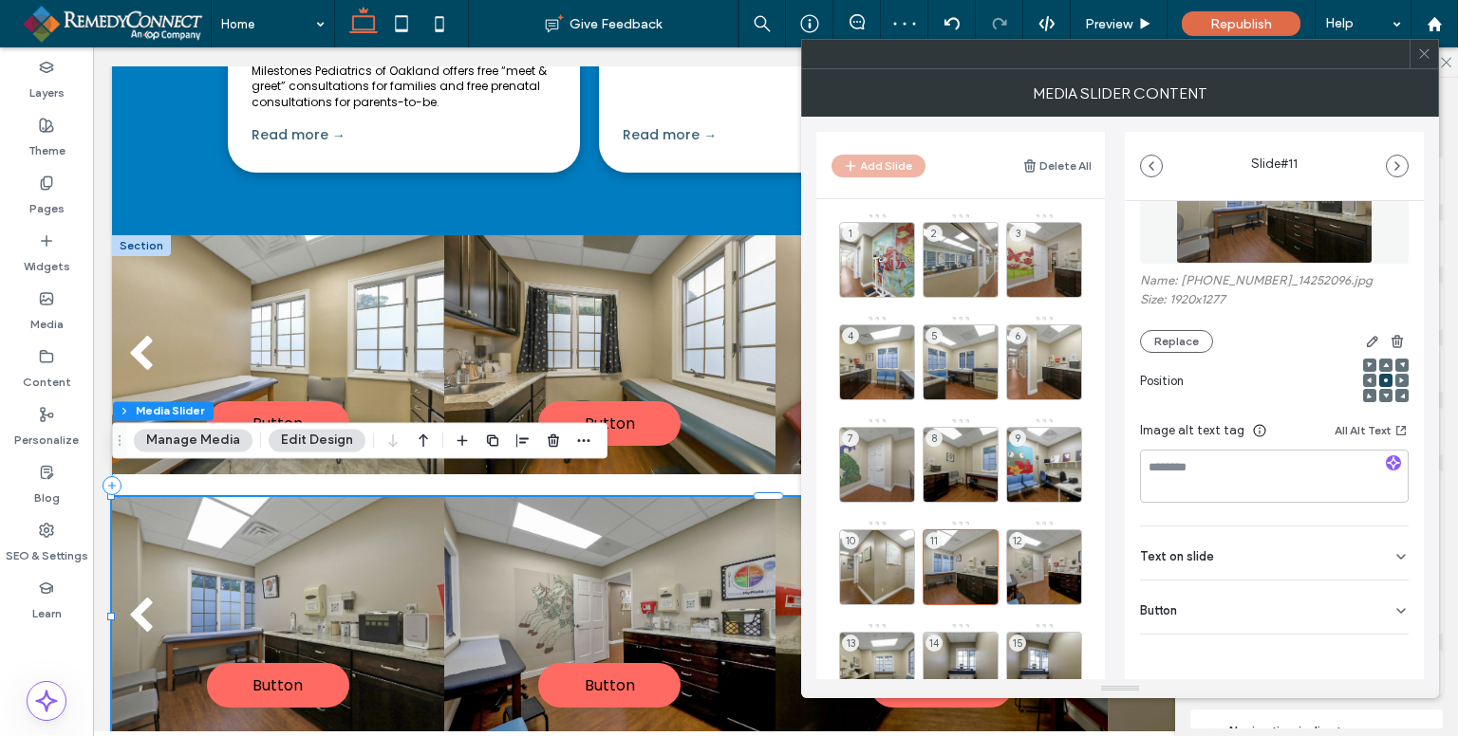
click at [1382, 611] on div "Button" at bounding box center [1274, 607] width 269 height 53
click at [1389, 642] on button at bounding box center [1391, 650] width 34 height 33
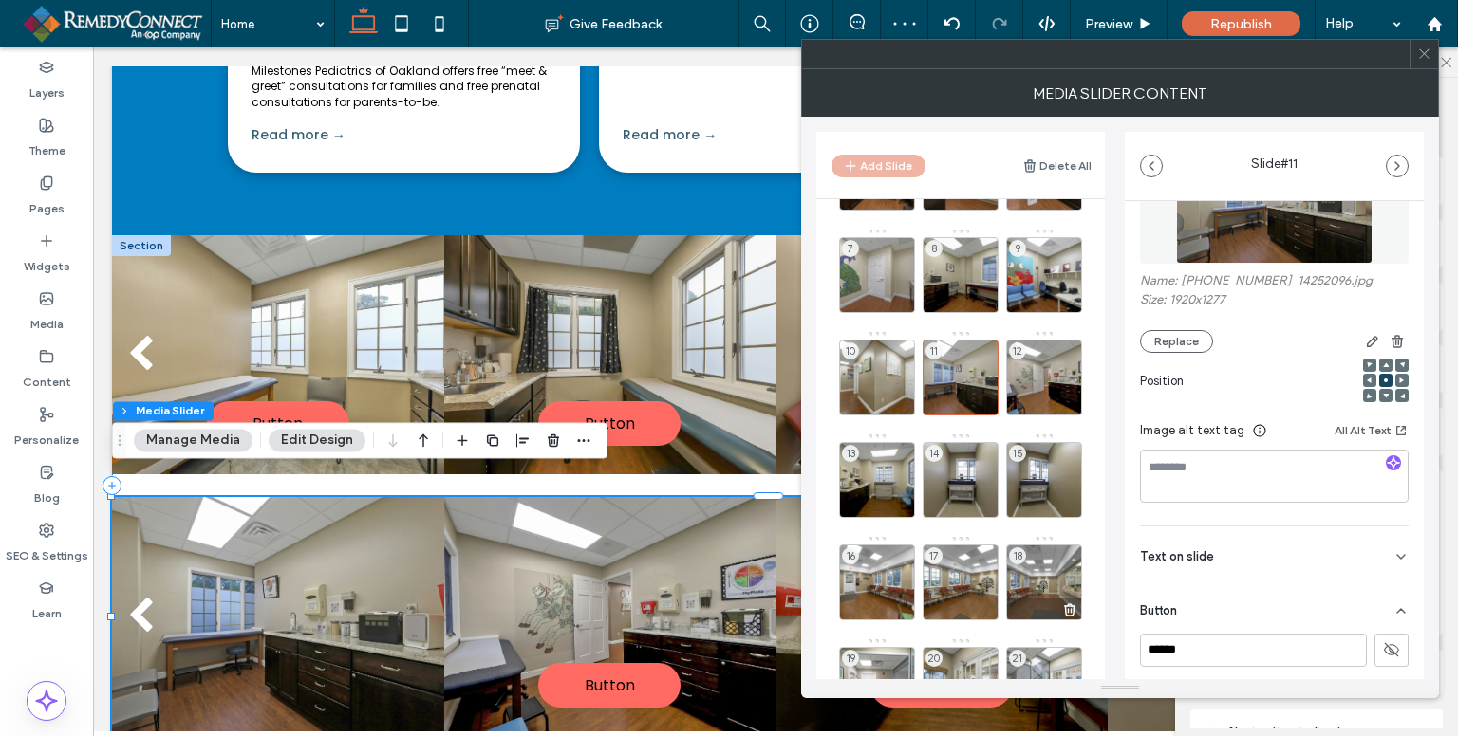
scroll to position [285, 0]
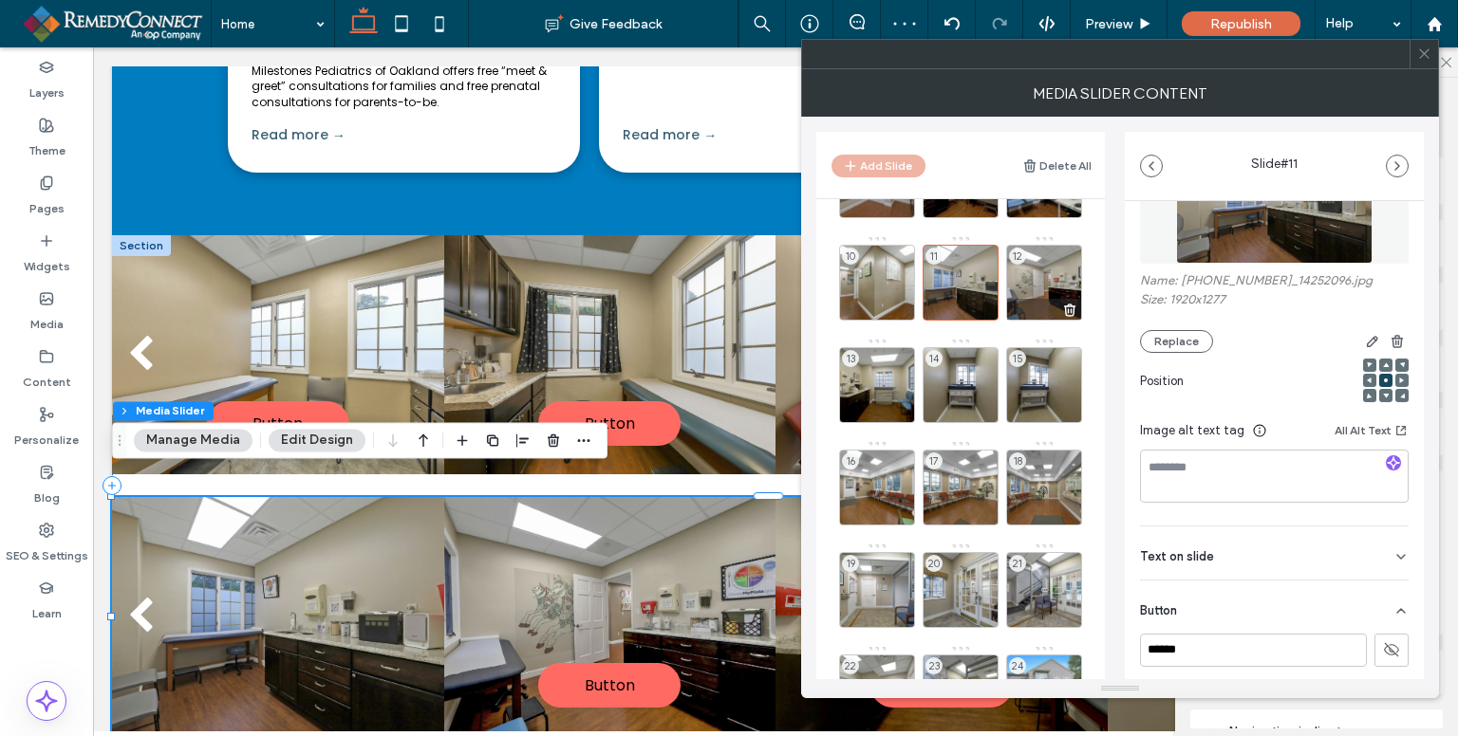
click at [1042, 281] on div "12" at bounding box center [1044, 283] width 76 height 76
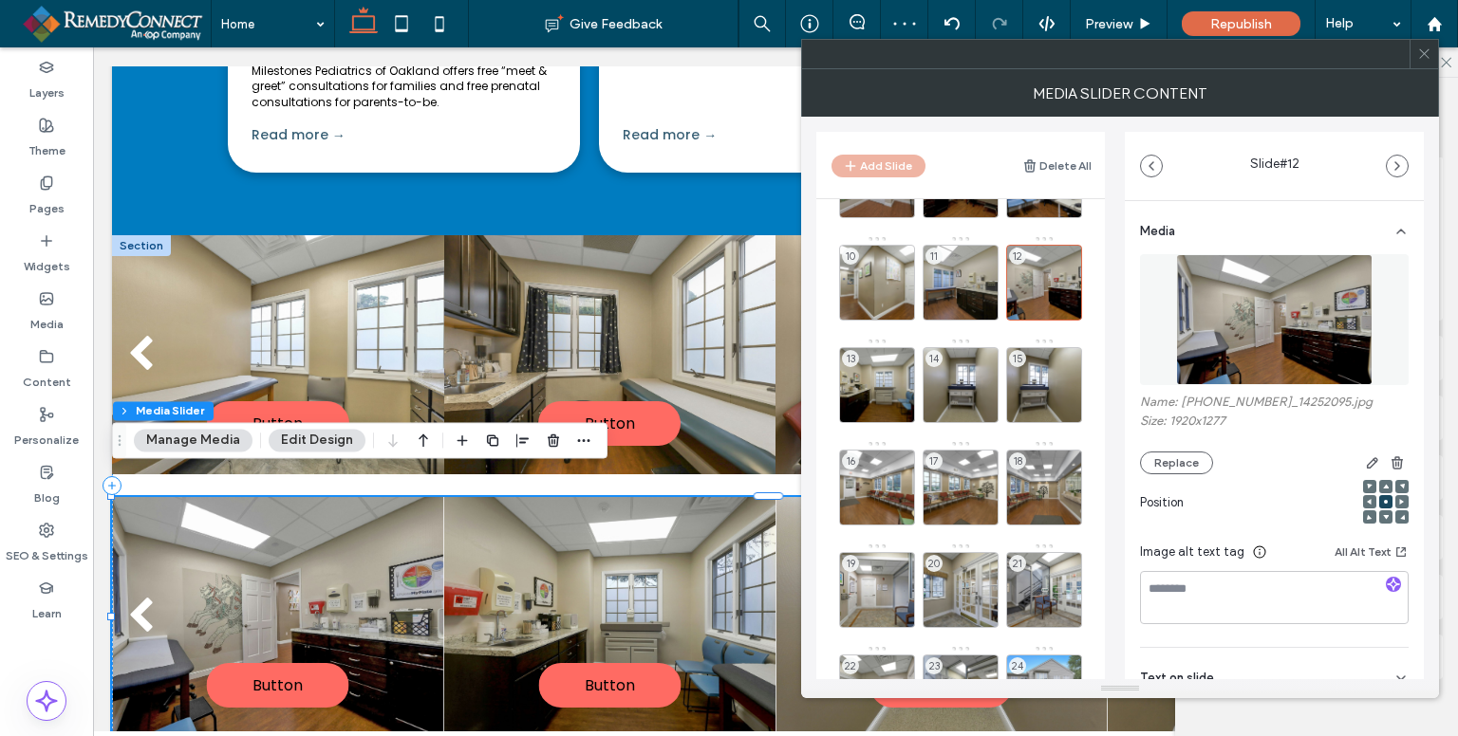
scroll to position [334, 0]
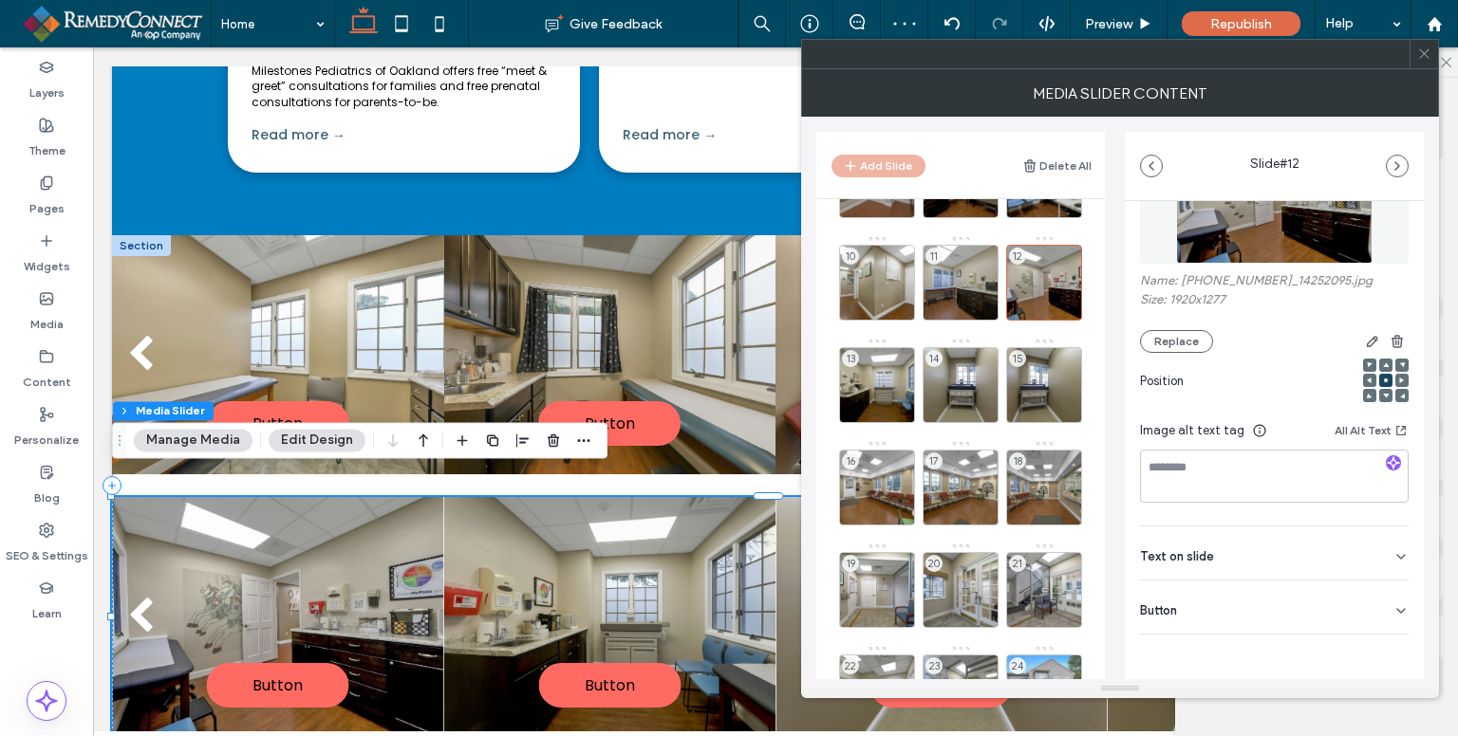
click at [1388, 601] on div "Button" at bounding box center [1274, 607] width 269 height 53
click at [1383, 637] on button at bounding box center [1391, 650] width 34 height 33
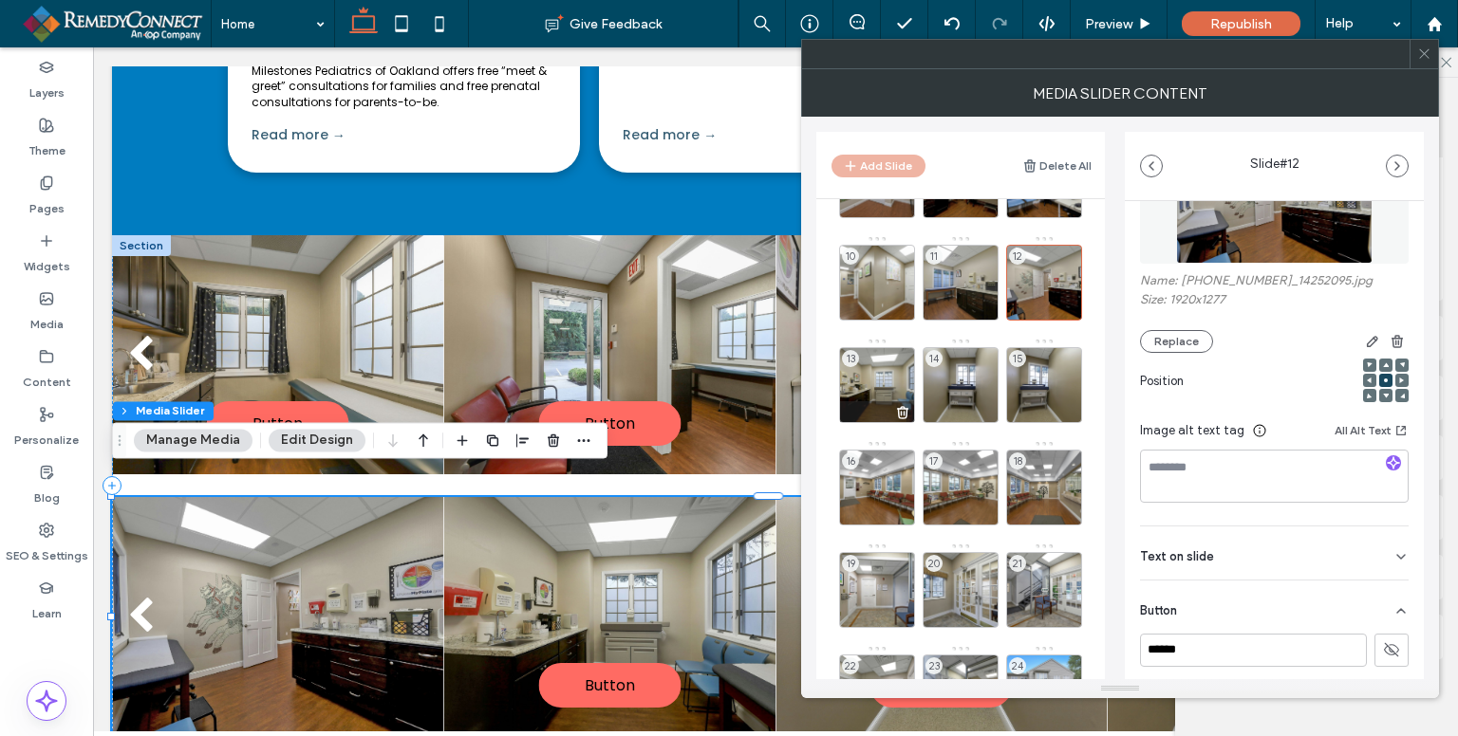
click at [884, 353] on div "13" at bounding box center [877, 385] width 76 height 76
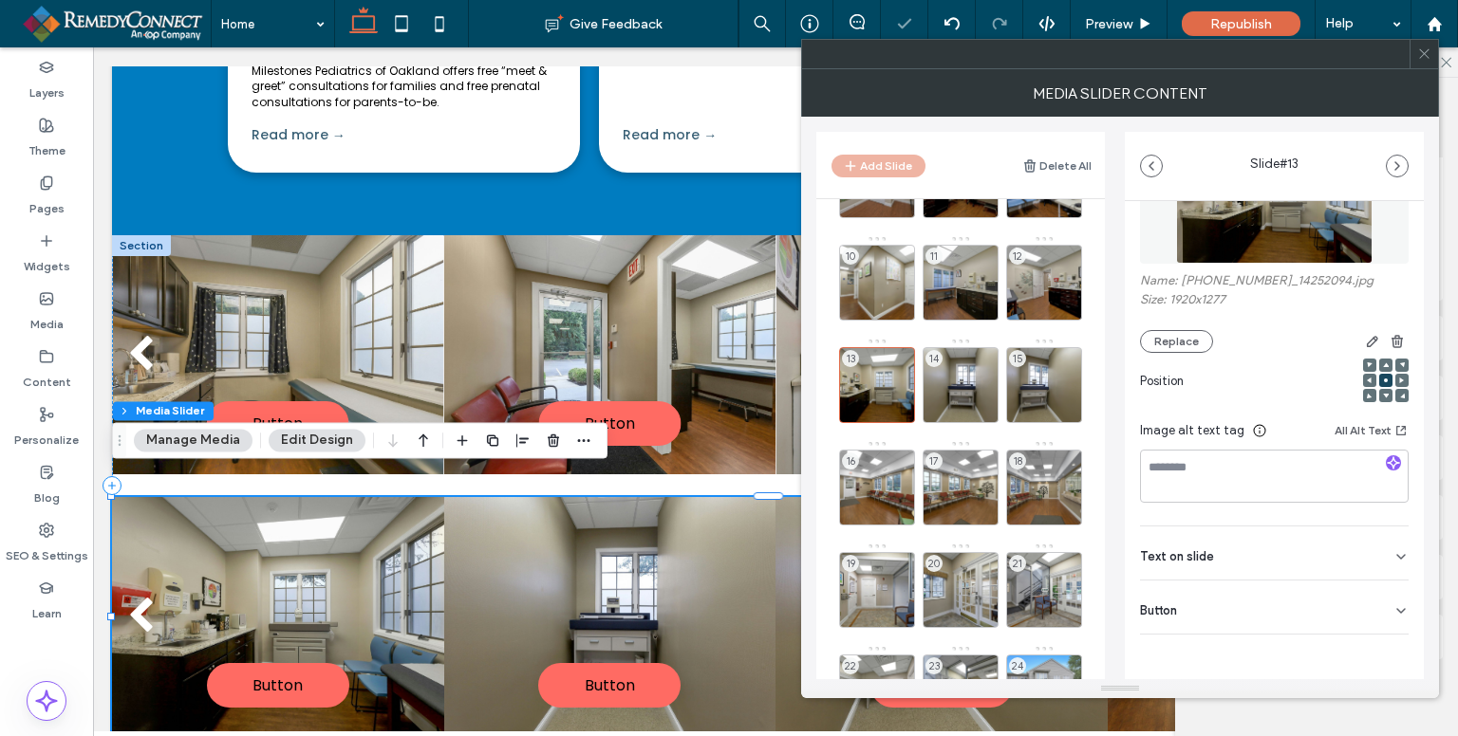
click at [1367, 608] on div "Button" at bounding box center [1274, 607] width 269 height 53
click at [1390, 654] on button at bounding box center [1391, 650] width 34 height 33
click at [941, 375] on div "14" at bounding box center [960, 385] width 76 height 76
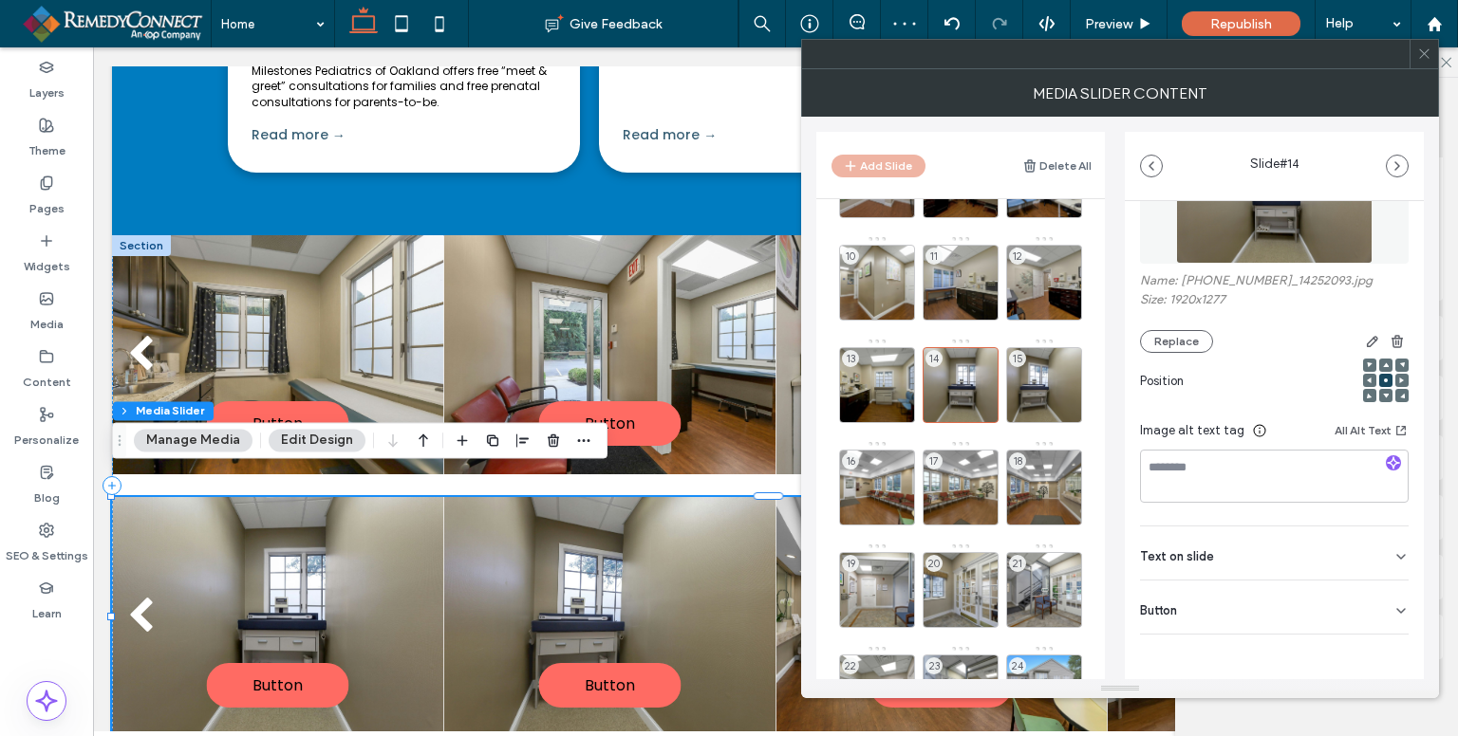
click at [1353, 616] on div "Button" at bounding box center [1274, 607] width 269 height 53
click at [1383, 646] on icon at bounding box center [1391, 650] width 17 height 17
click at [1045, 375] on div "15" at bounding box center [1044, 385] width 76 height 76
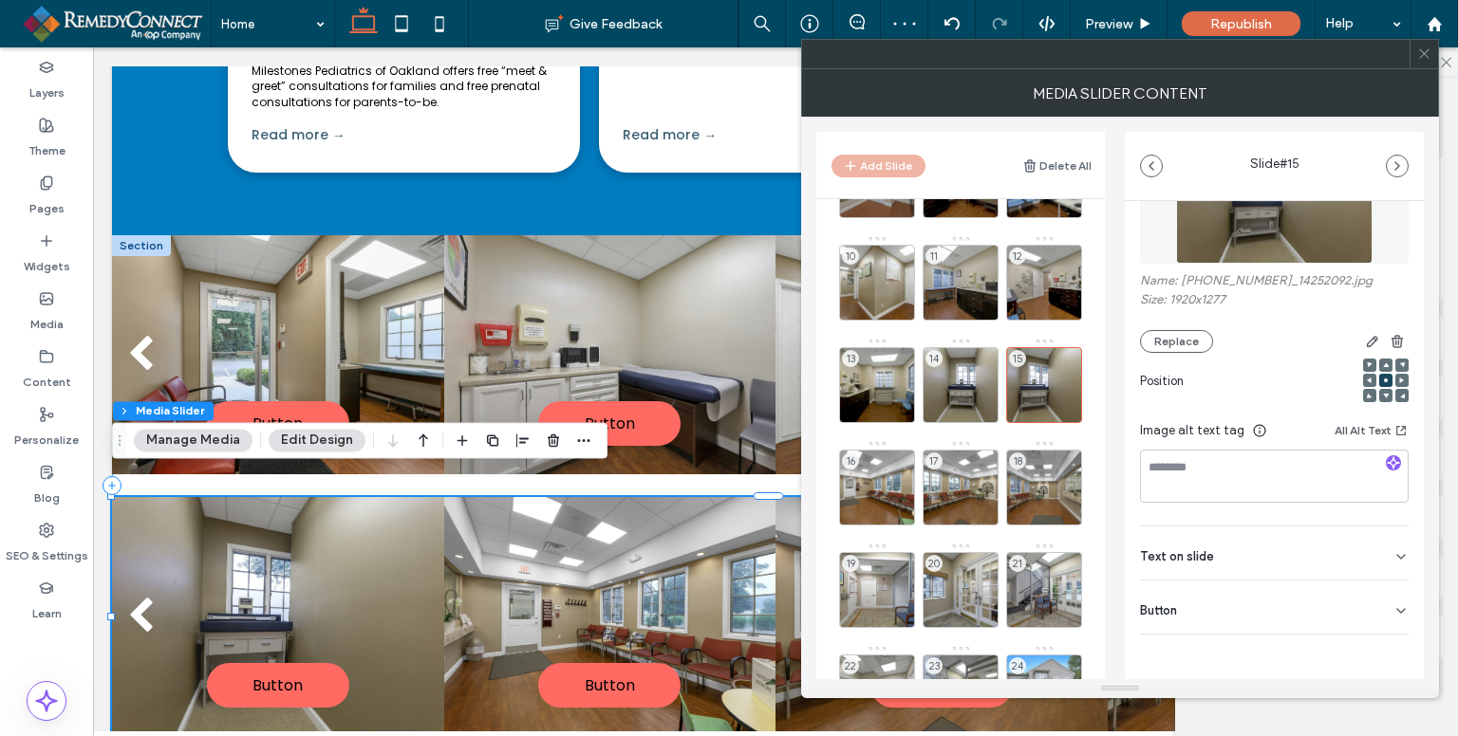
click at [1363, 618] on div "Button" at bounding box center [1274, 607] width 269 height 53
click at [1383, 642] on icon at bounding box center [1391, 650] width 17 height 17
click at [875, 460] on div "16" at bounding box center [877, 488] width 76 height 76
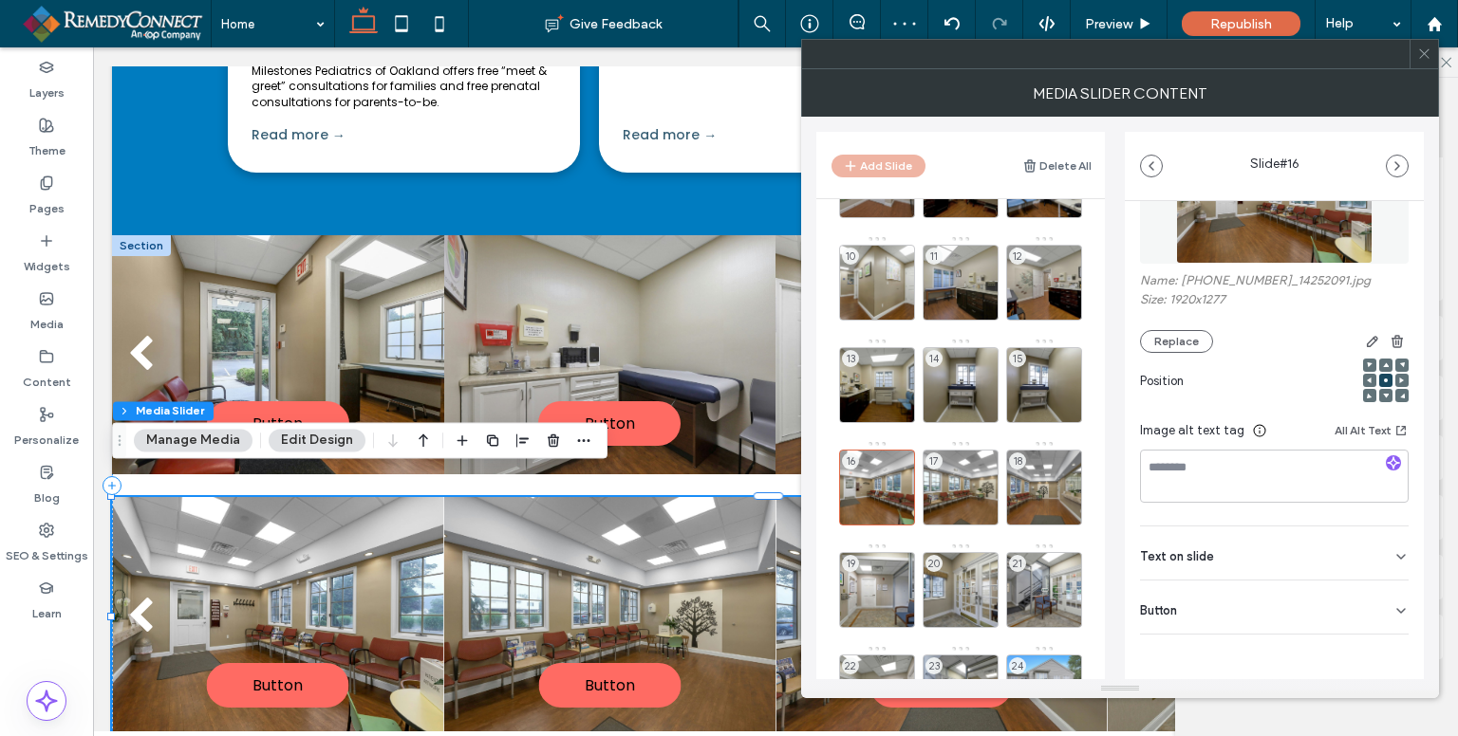
click at [1378, 605] on div "Button" at bounding box center [1274, 607] width 269 height 53
click at [1386, 650] on icon at bounding box center [1391, 650] width 17 height 17
click at [967, 476] on div "17" at bounding box center [960, 488] width 76 height 76
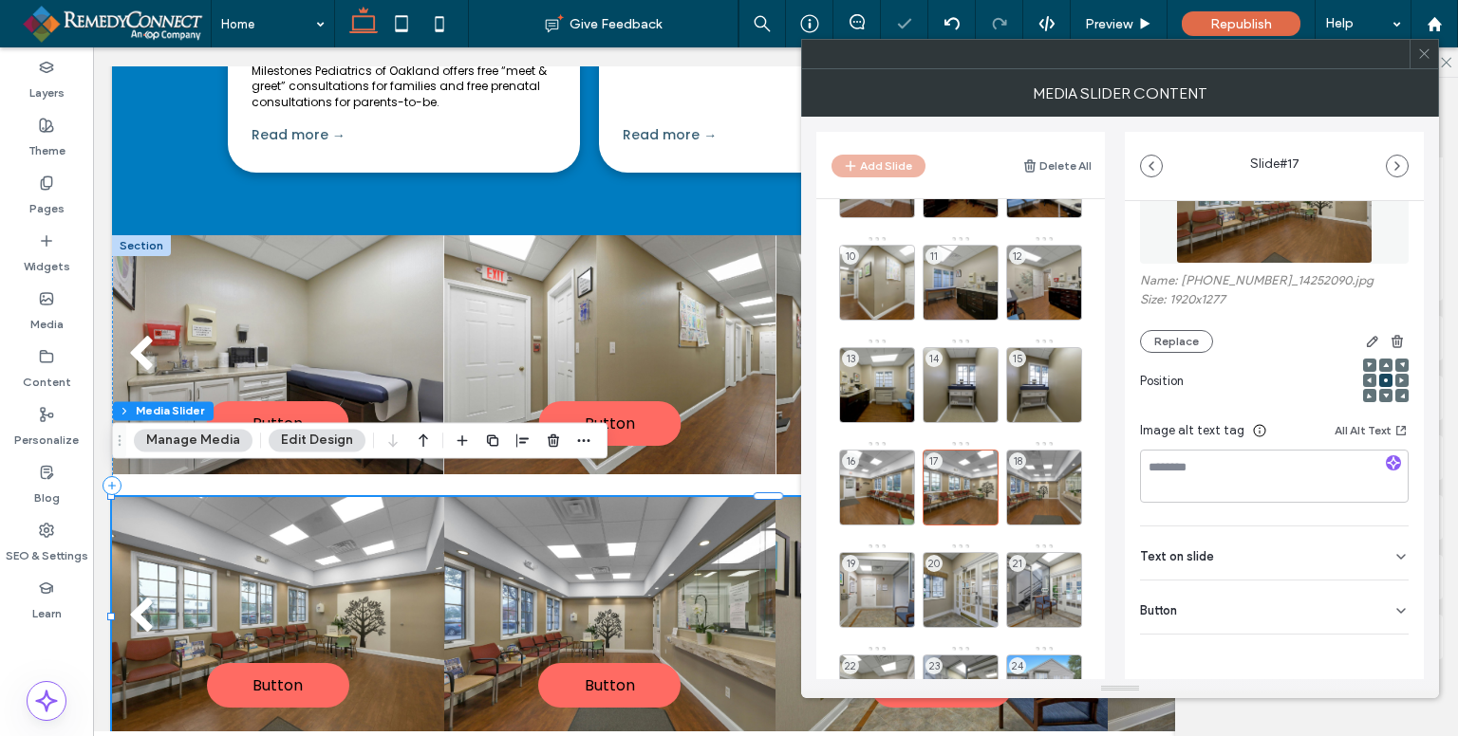
drag, startPoint x: 1381, startPoint y: 608, endPoint x: 1383, endPoint y: 623, distance: 15.3
click at [1382, 608] on div "Button" at bounding box center [1274, 607] width 269 height 53
click at [1384, 650] on use at bounding box center [1391, 649] width 15 height 11
click at [1051, 504] on div at bounding box center [1044, 514] width 74 height 21
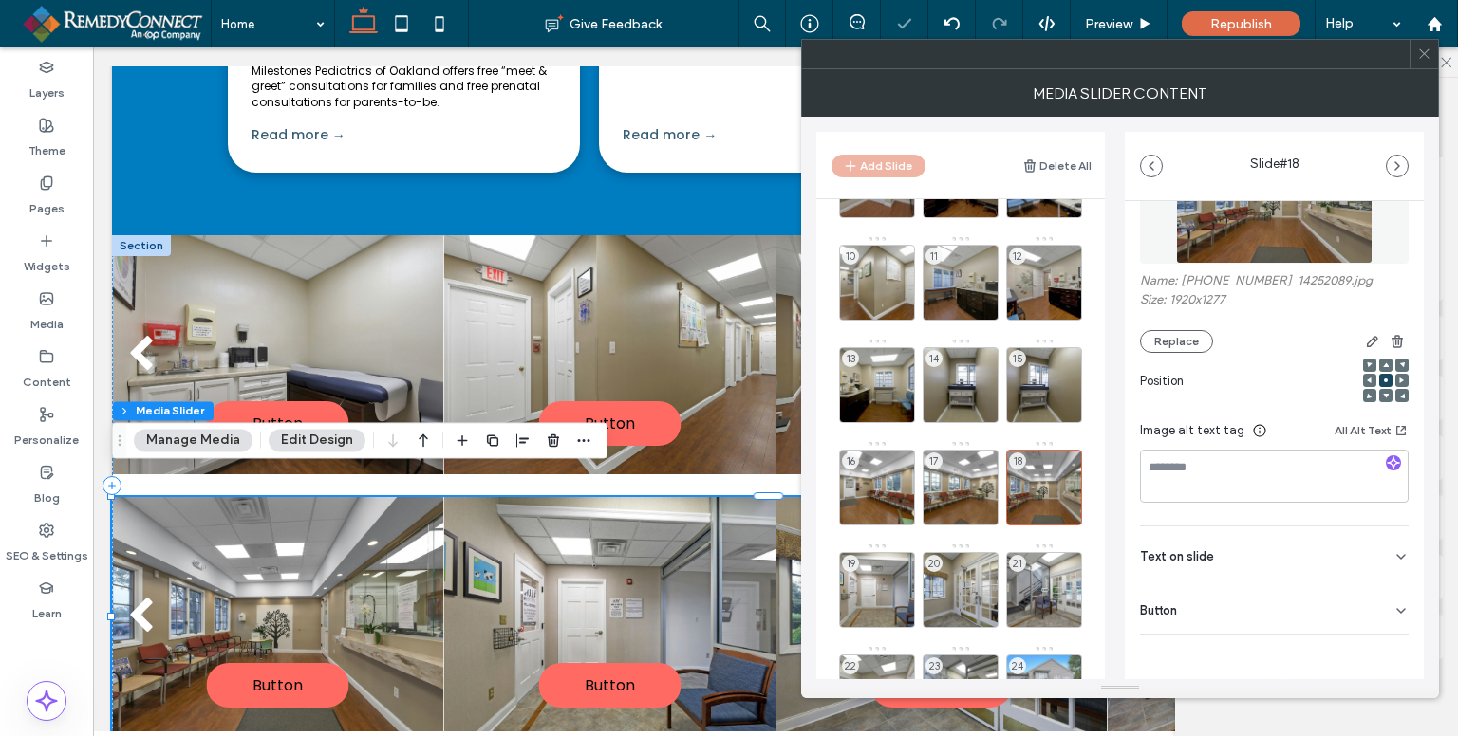
click at [1366, 625] on div "Button" at bounding box center [1274, 607] width 269 height 53
click at [1387, 646] on icon at bounding box center [1391, 650] width 17 height 17
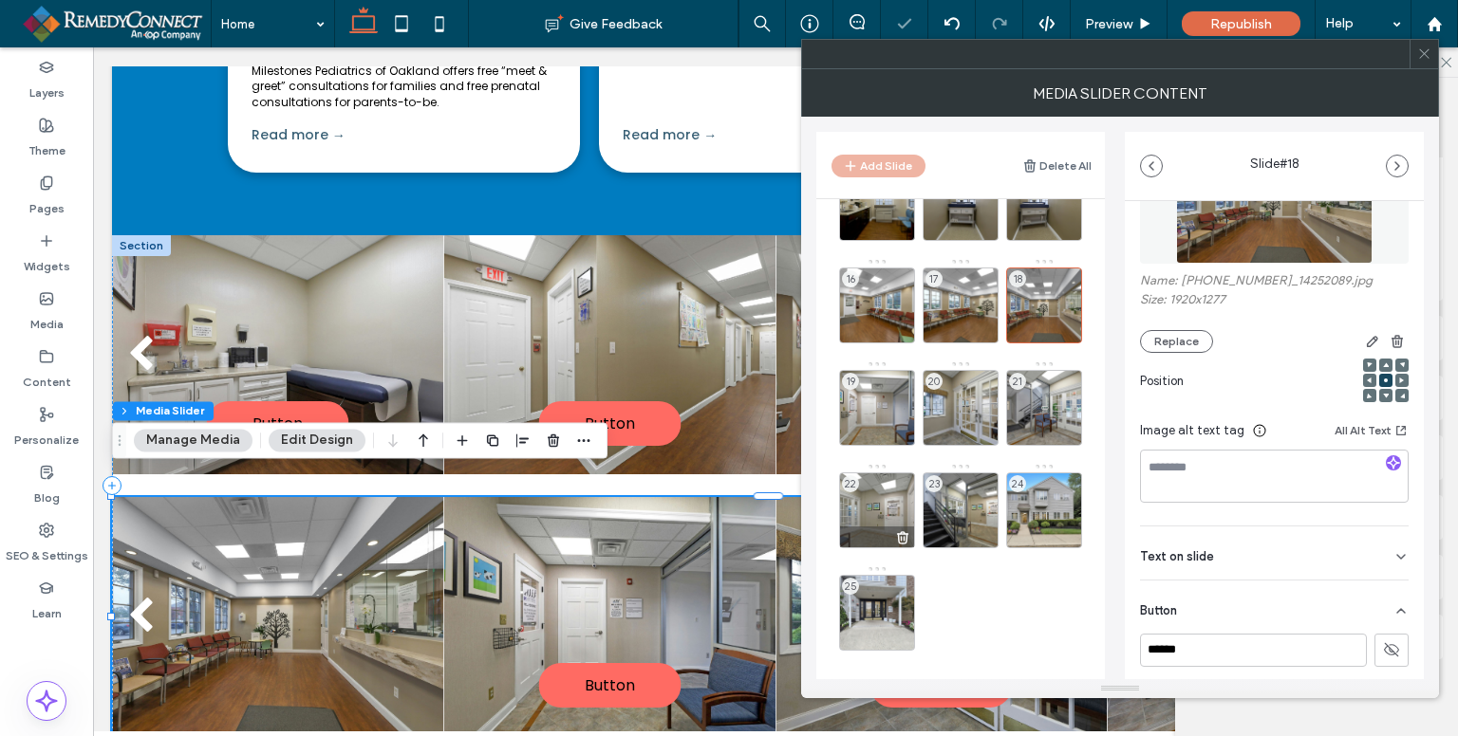
scroll to position [475, 0]
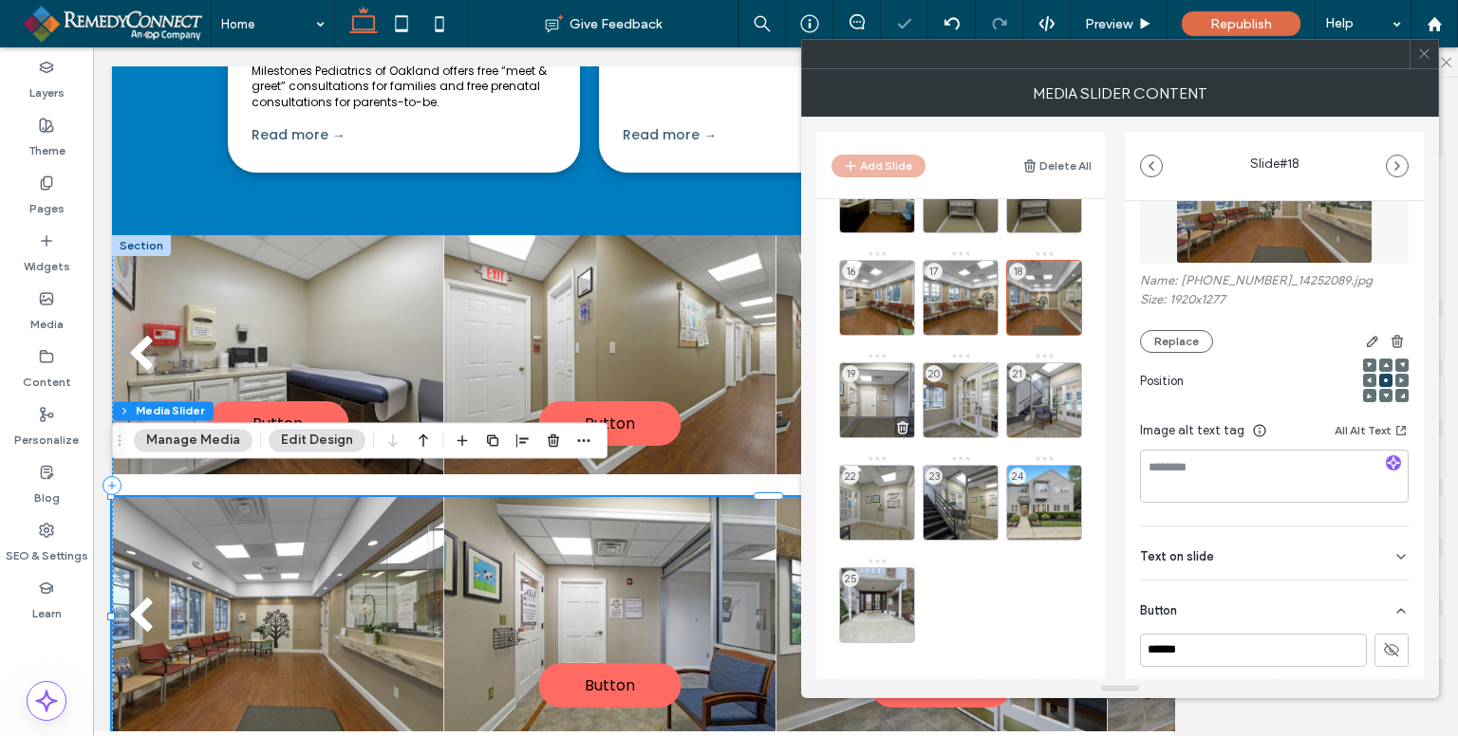
click at [867, 400] on div "19" at bounding box center [877, 401] width 76 height 76
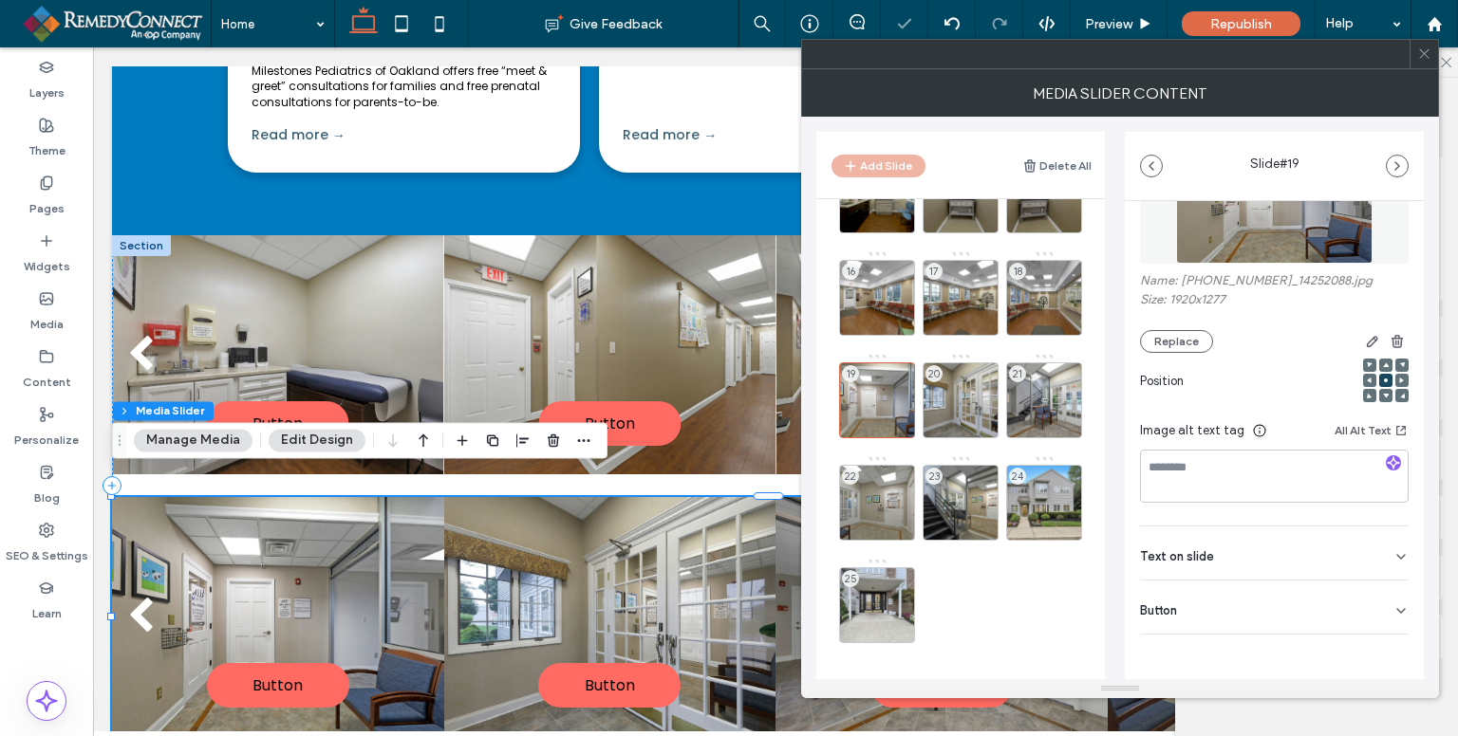
click at [1393, 605] on icon at bounding box center [1400, 611] width 15 height 15
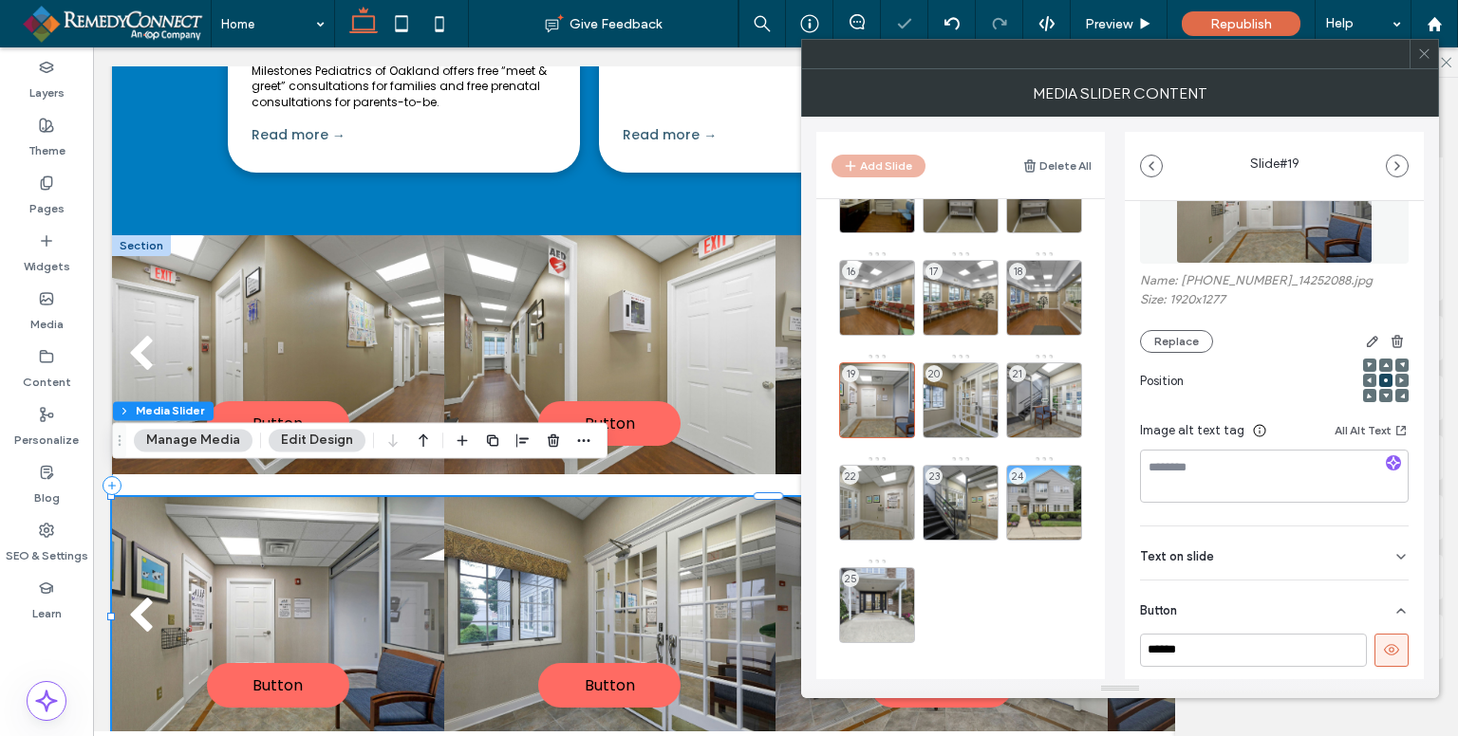
click at [1383, 651] on icon at bounding box center [1391, 650] width 17 height 17
click at [946, 400] on div "20" at bounding box center [960, 401] width 76 height 76
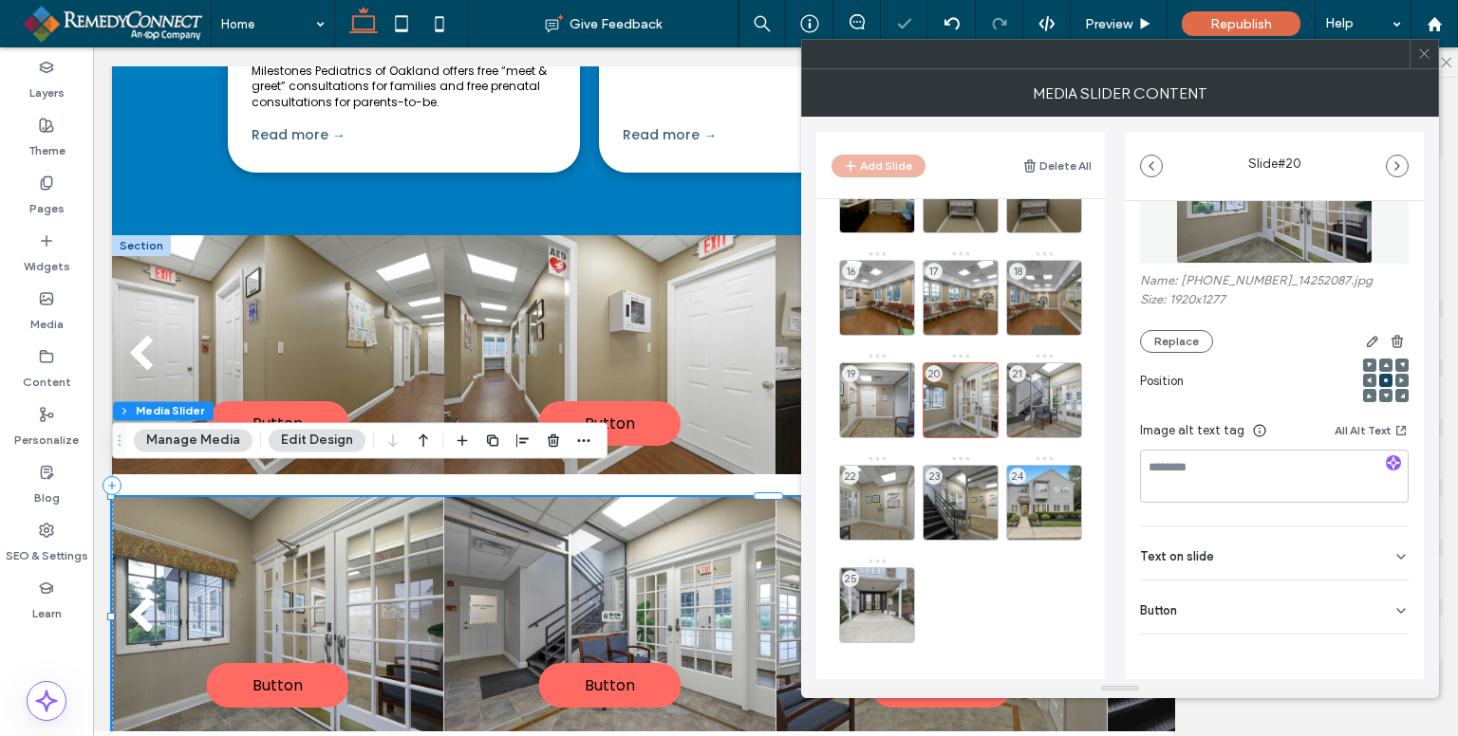
click at [1360, 607] on div "Button" at bounding box center [1274, 607] width 269 height 53
click at [1383, 648] on icon at bounding box center [1391, 650] width 17 height 17
click at [1011, 385] on div "21" at bounding box center [1044, 401] width 76 height 76
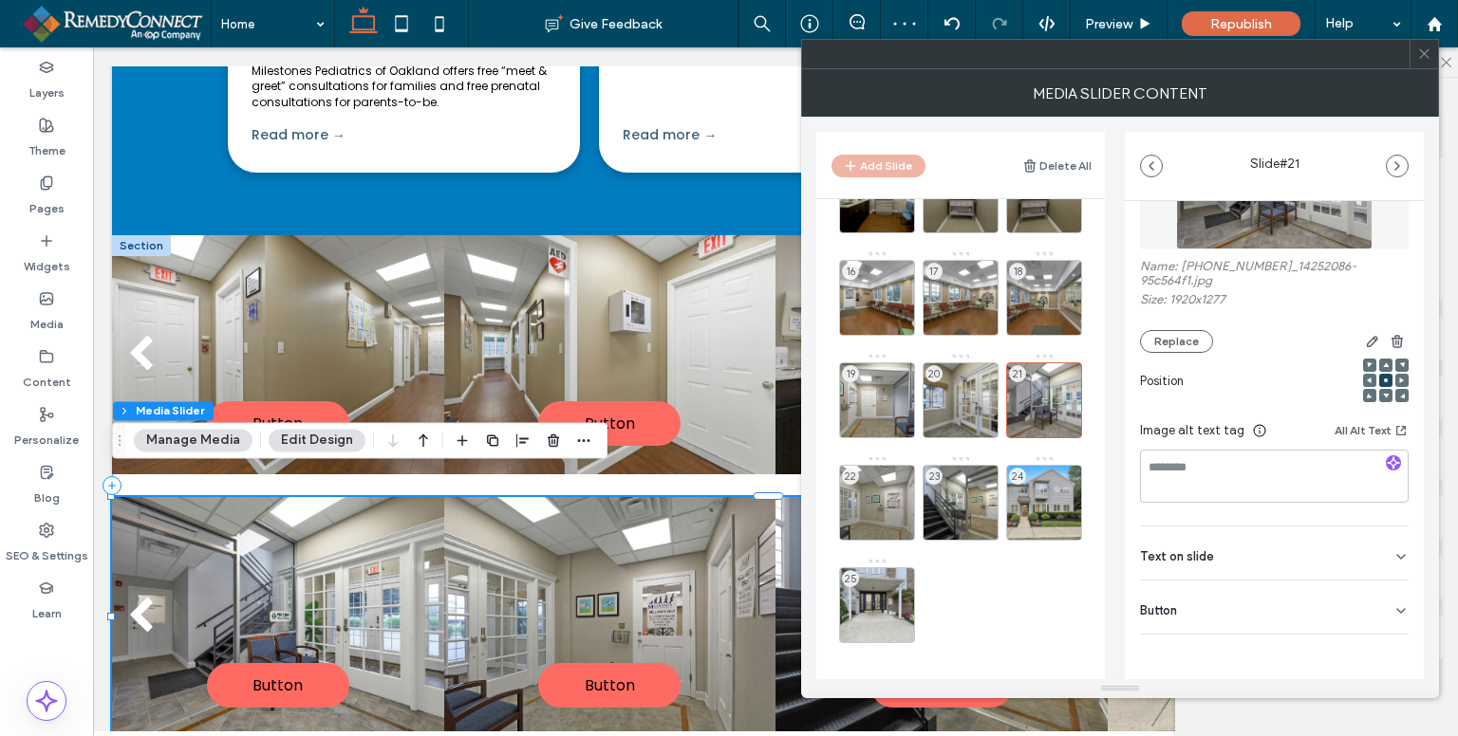
click at [1382, 619] on div "Button" at bounding box center [1274, 607] width 269 height 53
click at [1376, 640] on button at bounding box center [1391, 649] width 34 height 33
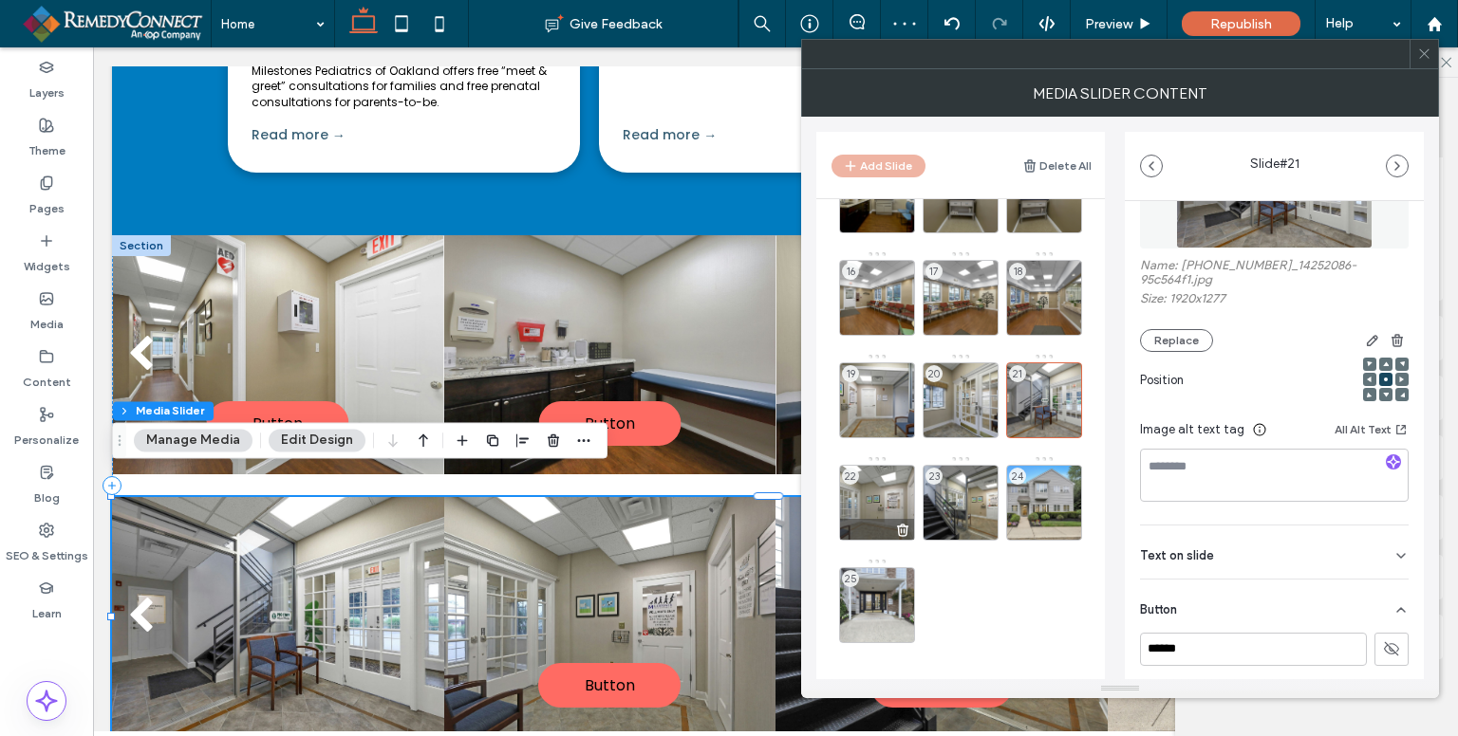
click at [865, 502] on div "22" at bounding box center [877, 503] width 76 height 76
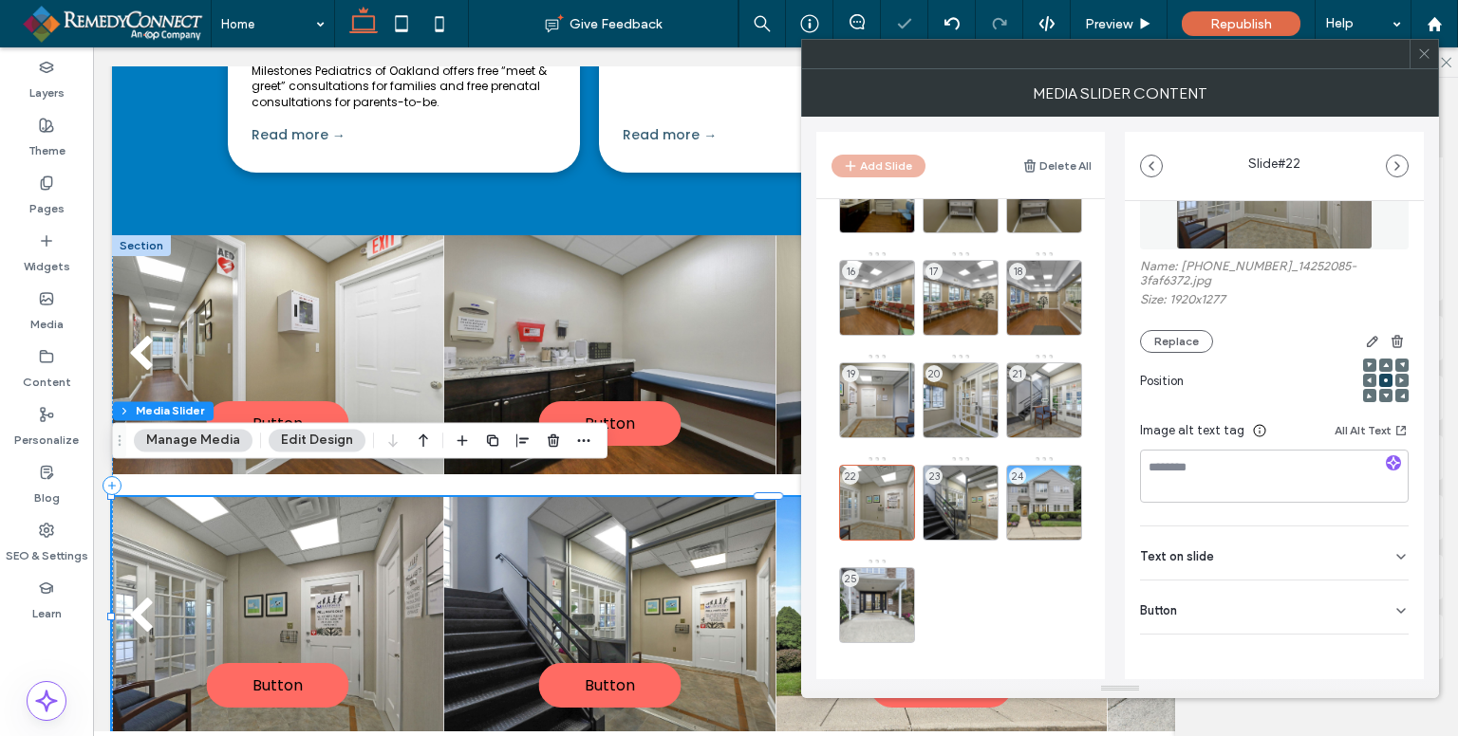
click at [1371, 601] on div "Button" at bounding box center [1274, 607] width 269 height 53
click at [1386, 653] on use at bounding box center [1391, 648] width 15 height 11
click at [963, 487] on div "23" at bounding box center [960, 503] width 76 height 76
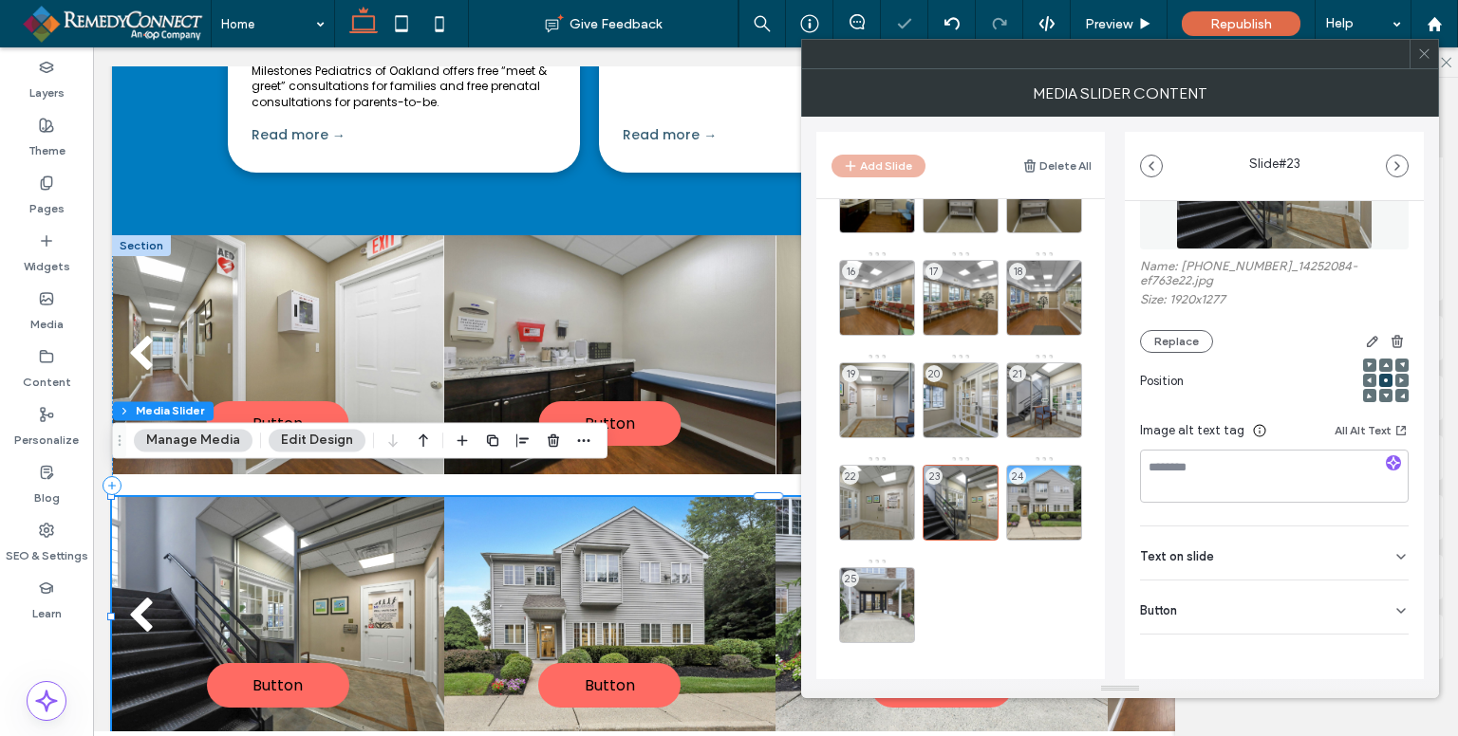
click at [1393, 615] on icon at bounding box center [1400, 611] width 15 height 15
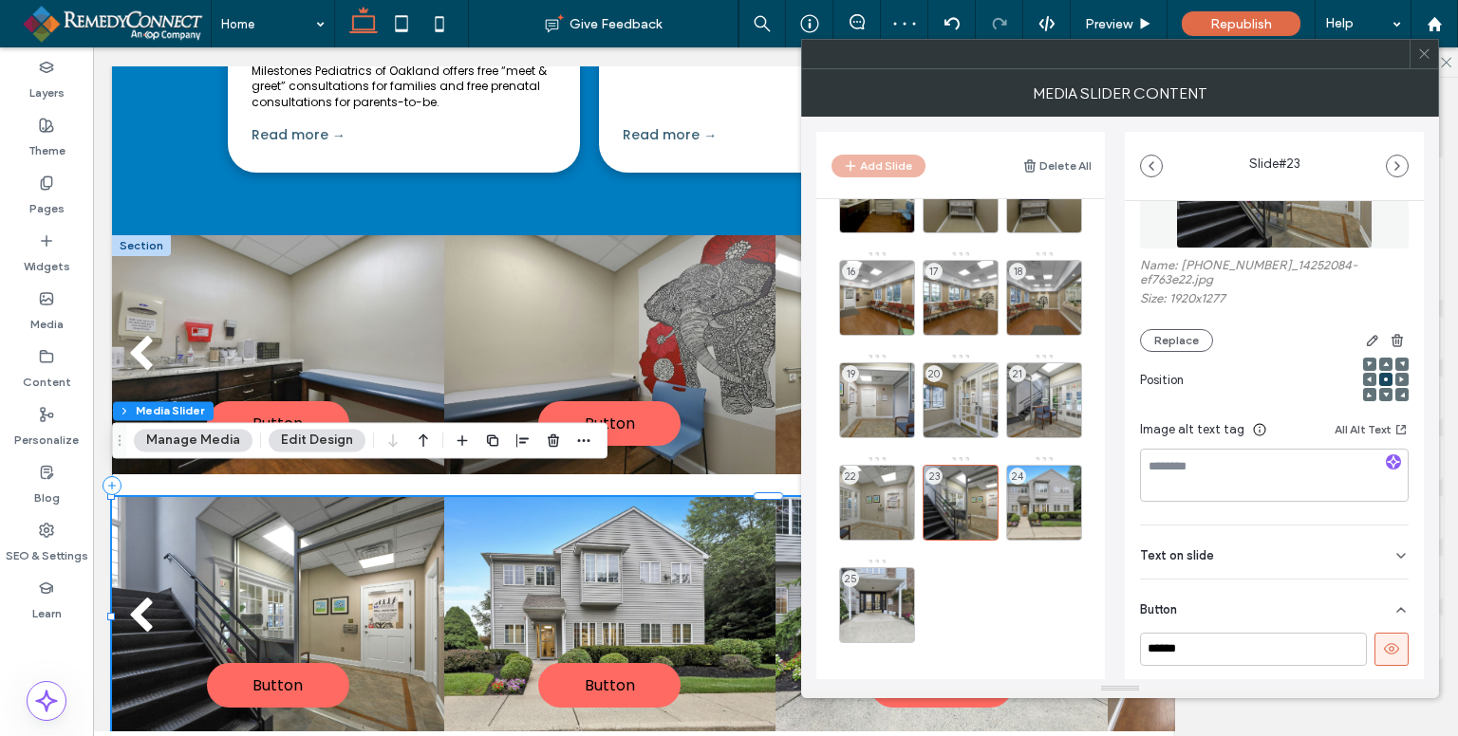
click at [1386, 647] on icon at bounding box center [1391, 649] width 17 height 17
click at [1033, 496] on div "24" at bounding box center [1044, 503] width 76 height 76
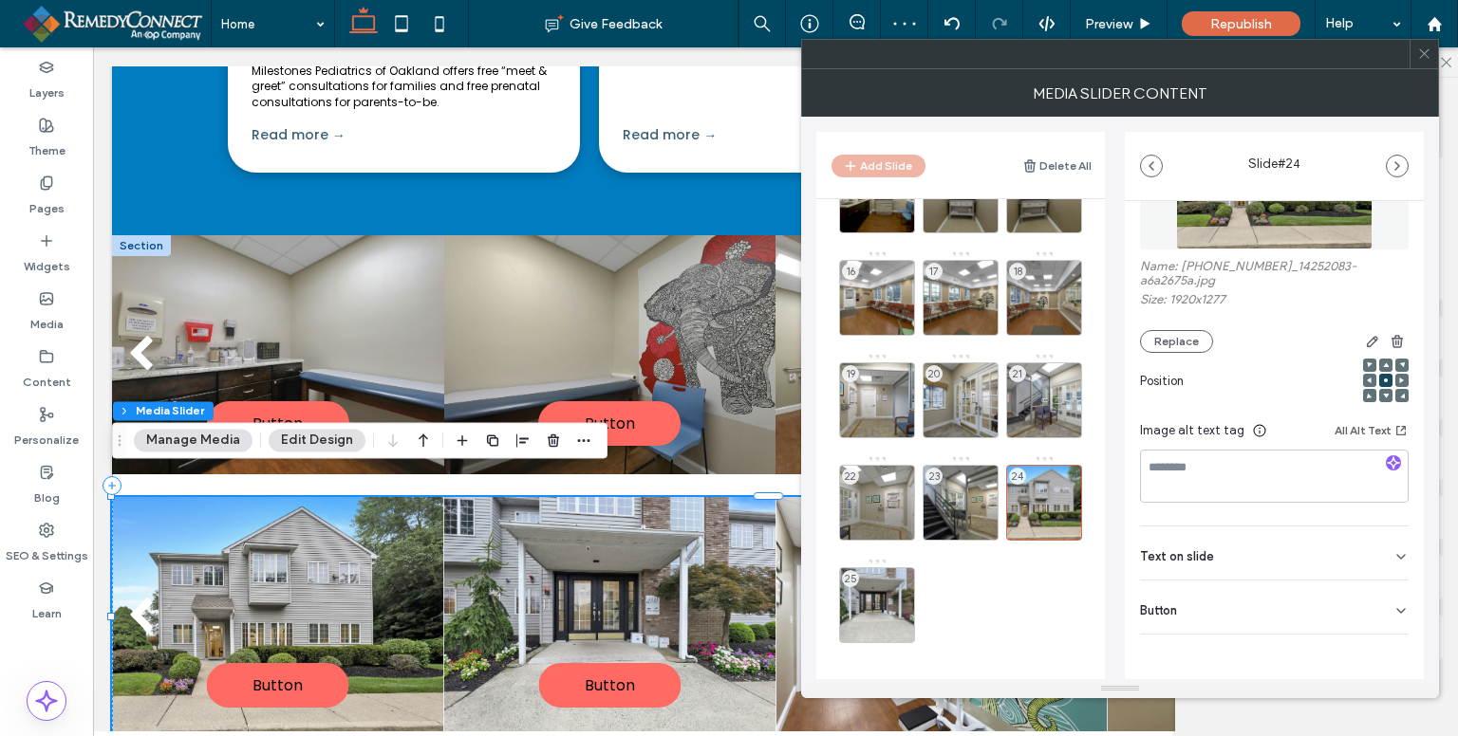
click at [1393, 615] on icon at bounding box center [1400, 611] width 15 height 15
click at [1383, 646] on icon at bounding box center [1391, 649] width 17 height 17
click at [855, 602] on div "25" at bounding box center [877, 606] width 76 height 76
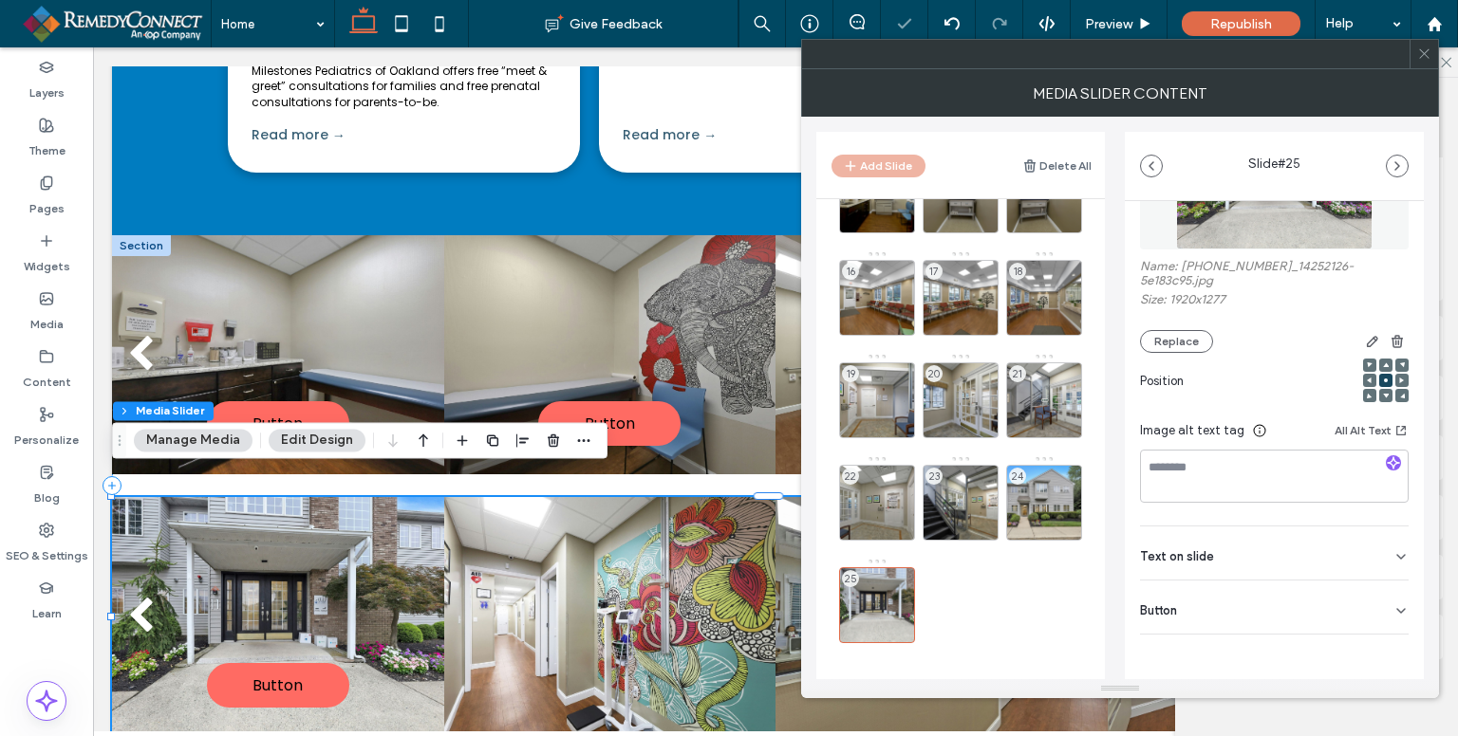
click at [1382, 615] on div "Button" at bounding box center [1274, 607] width 269 height 53
click at [1394, 650] on button at bounding box center [1391, 649] width 34 height 33
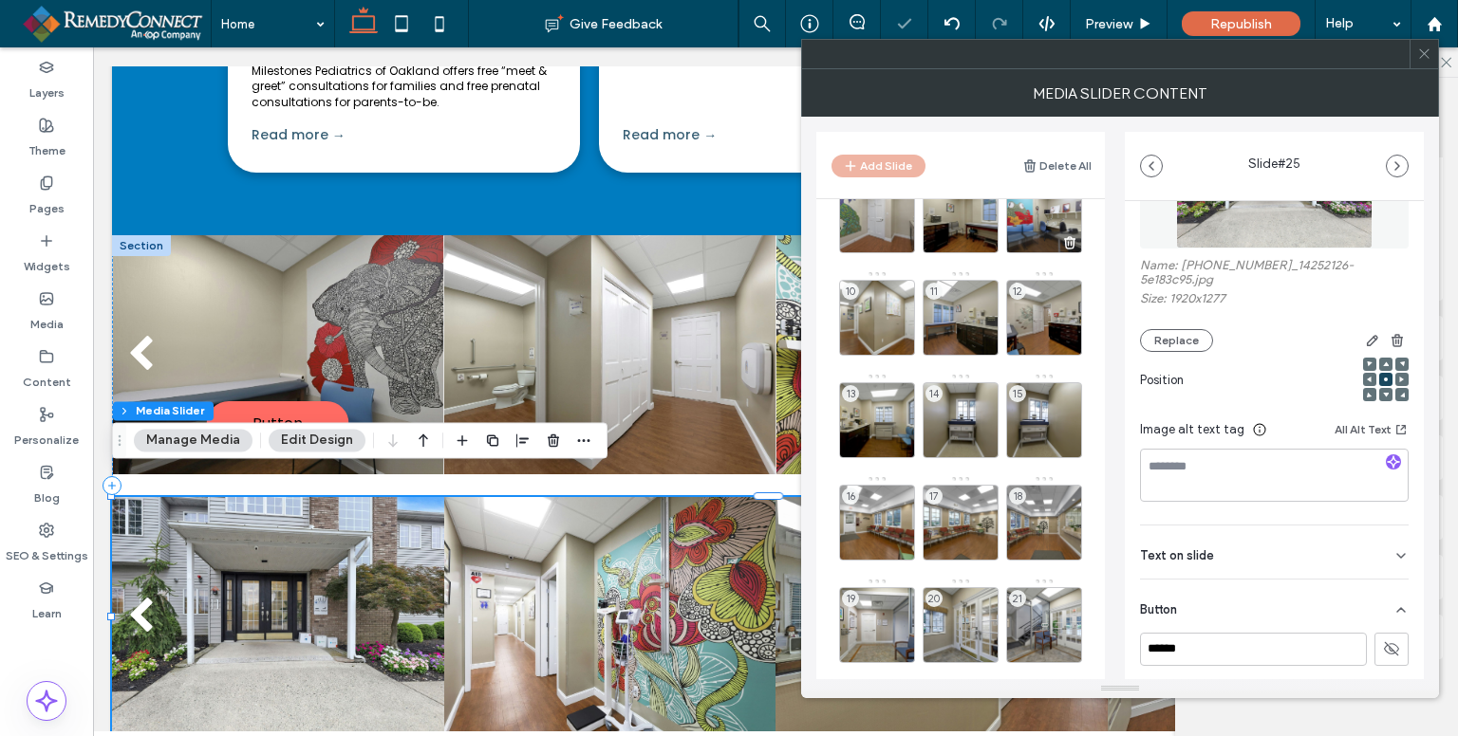
scroll to position [95, 0]
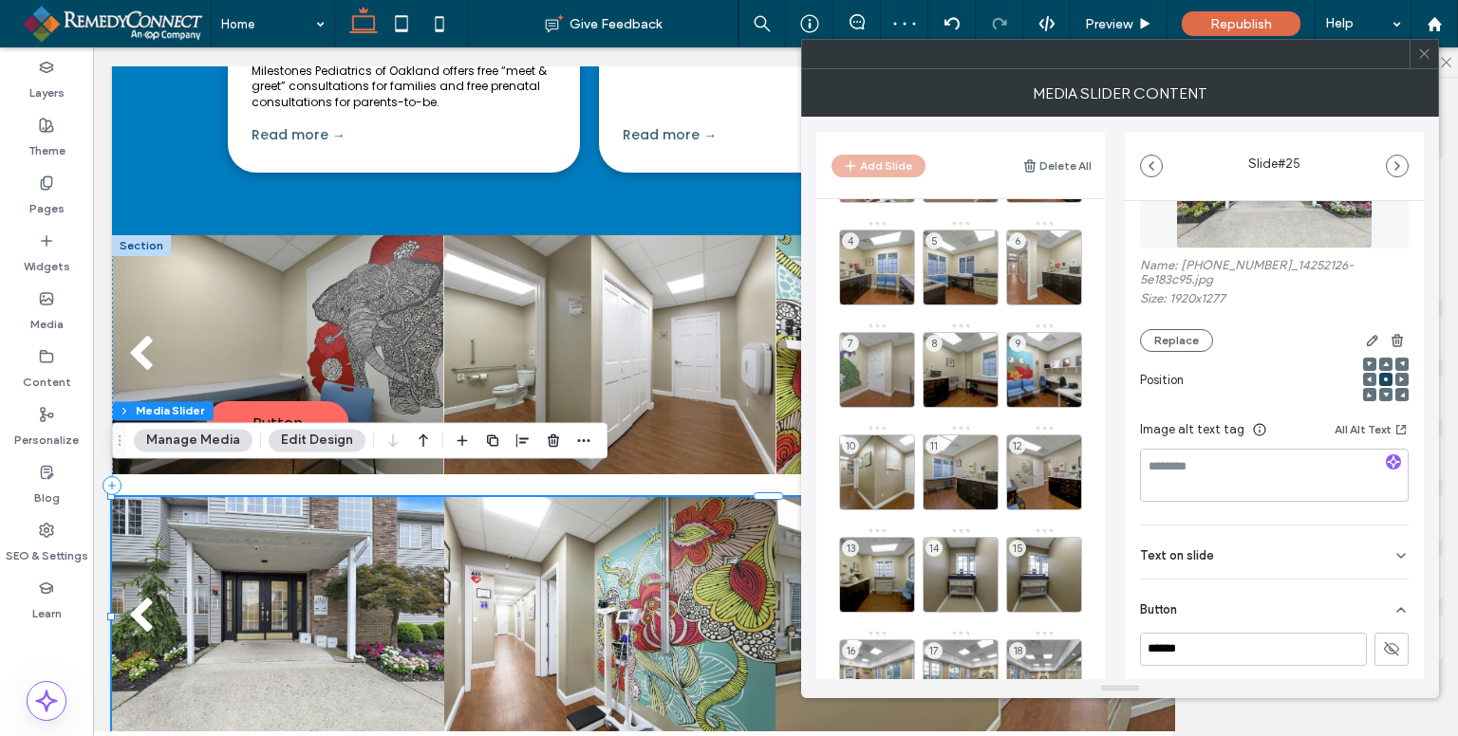
click at [1424, 54] on use at bounding box center [1423, 53] width 9 height 9
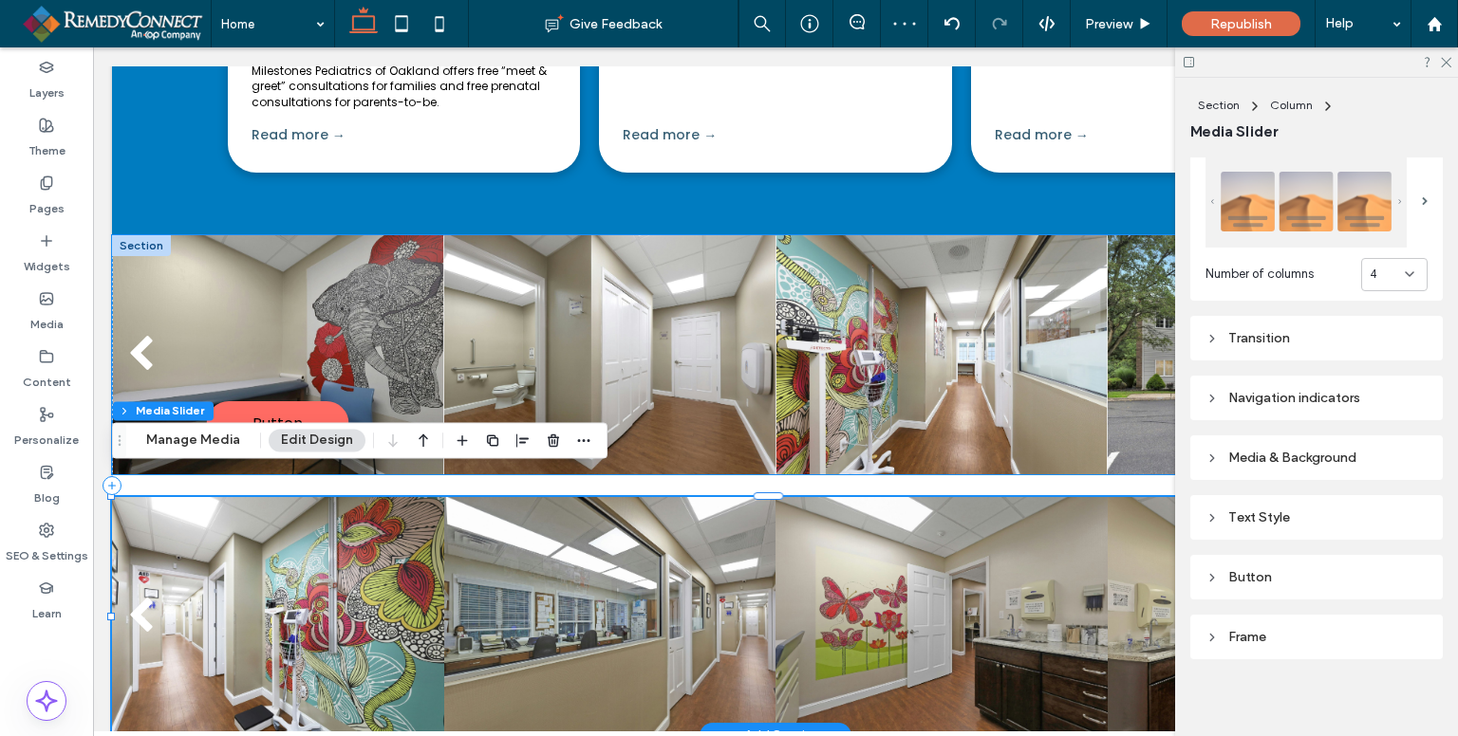
click at [820, 280] on div at bounding box center [941, 354] width 332 height 239
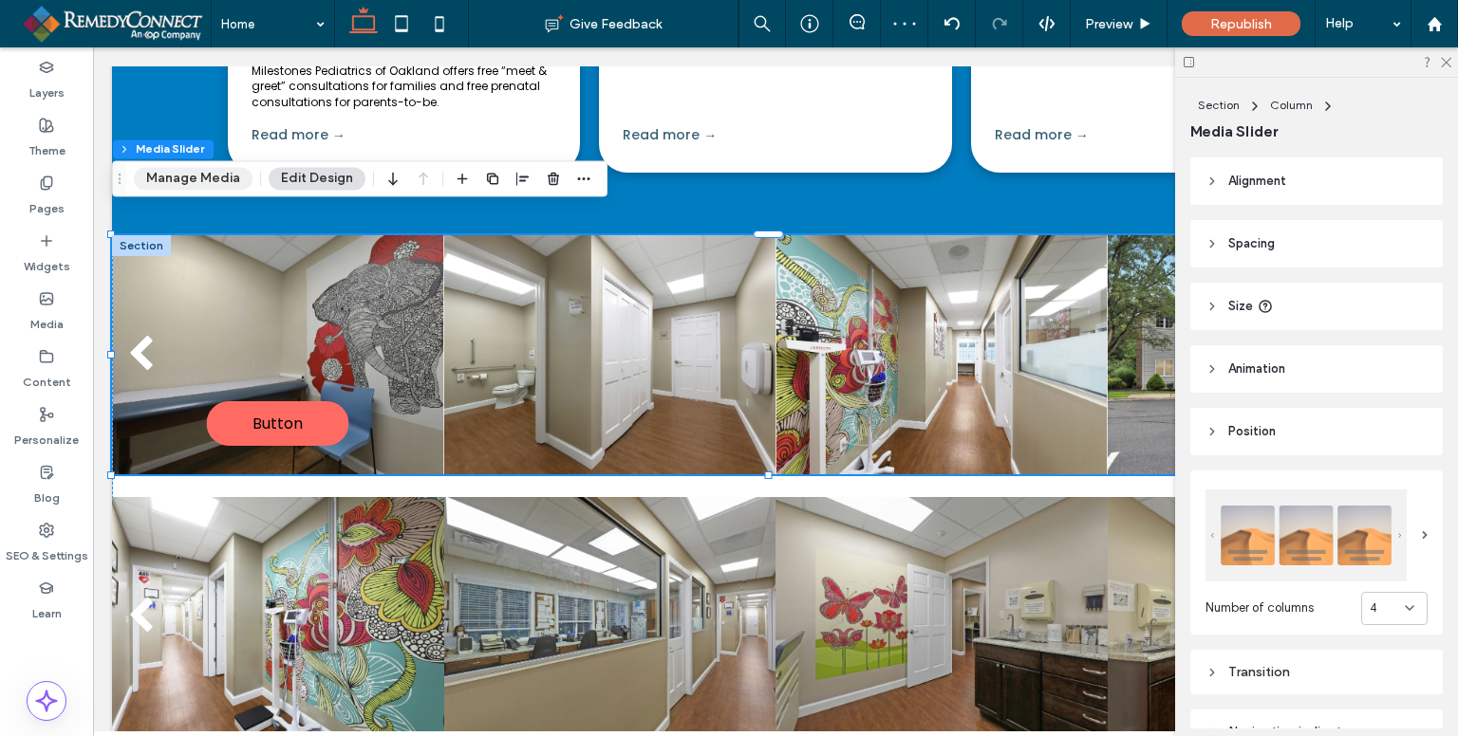
click at [194, 183] on button "Manage Media" at bounding box center [193, 178] width 119 height 23
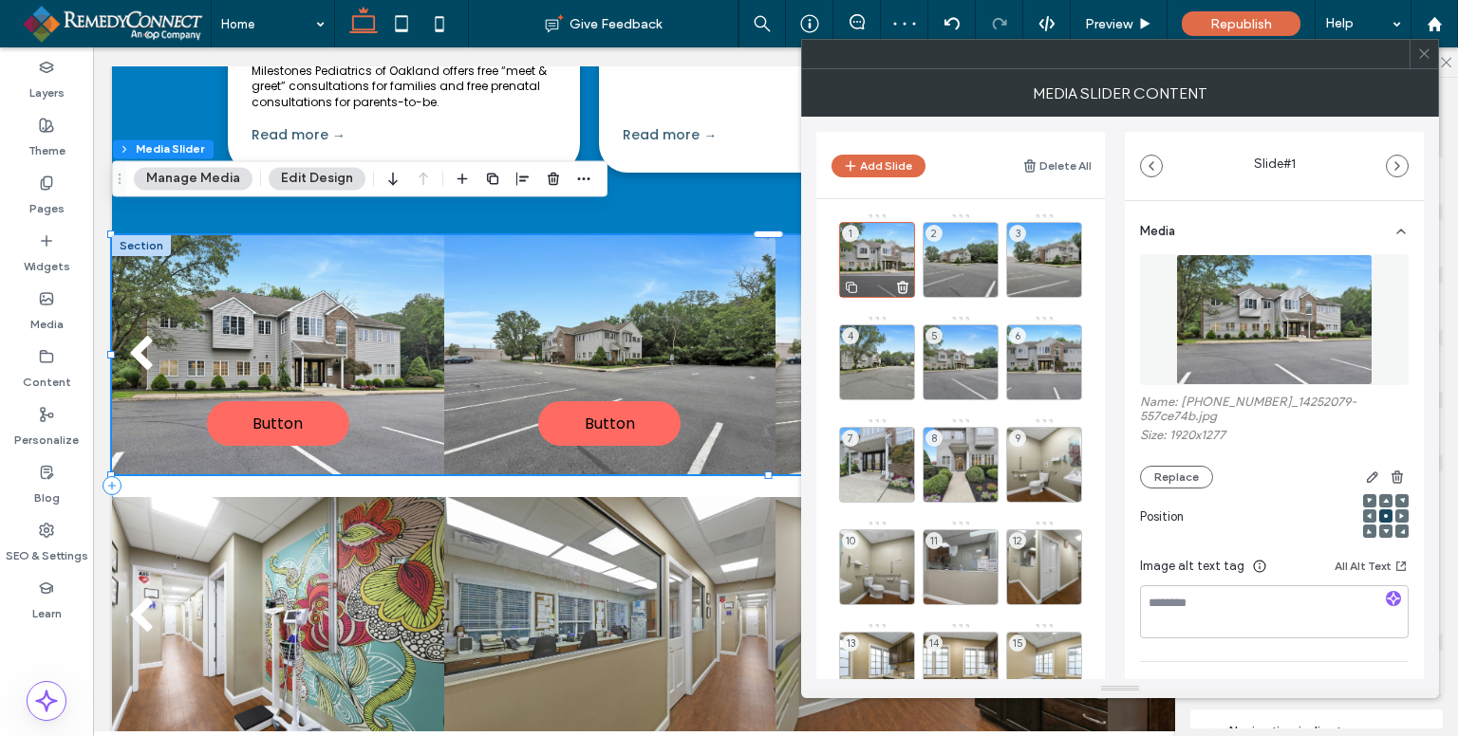
click at [850, 259] on div "1" at bounding box center [877, 260] width 76 height 76
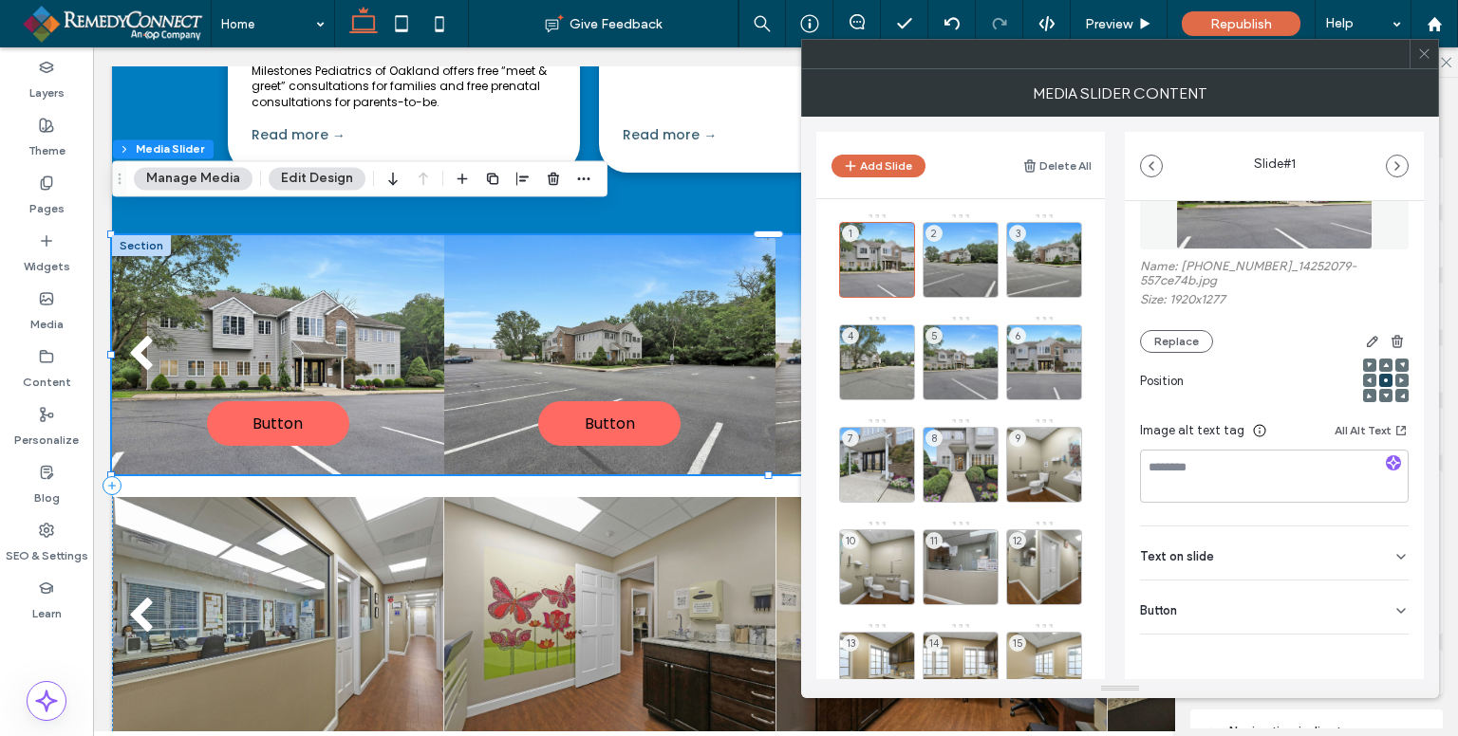
click at [1381, 616] on div "Button" at bounding box center [1274, 607] width 269 height 53
click at [1382, 639] on button at bounding box center [1391, 649] width 34 height 33
click at [972, 258] on div "2" at bounding box center [960, 260] width 76 height 76
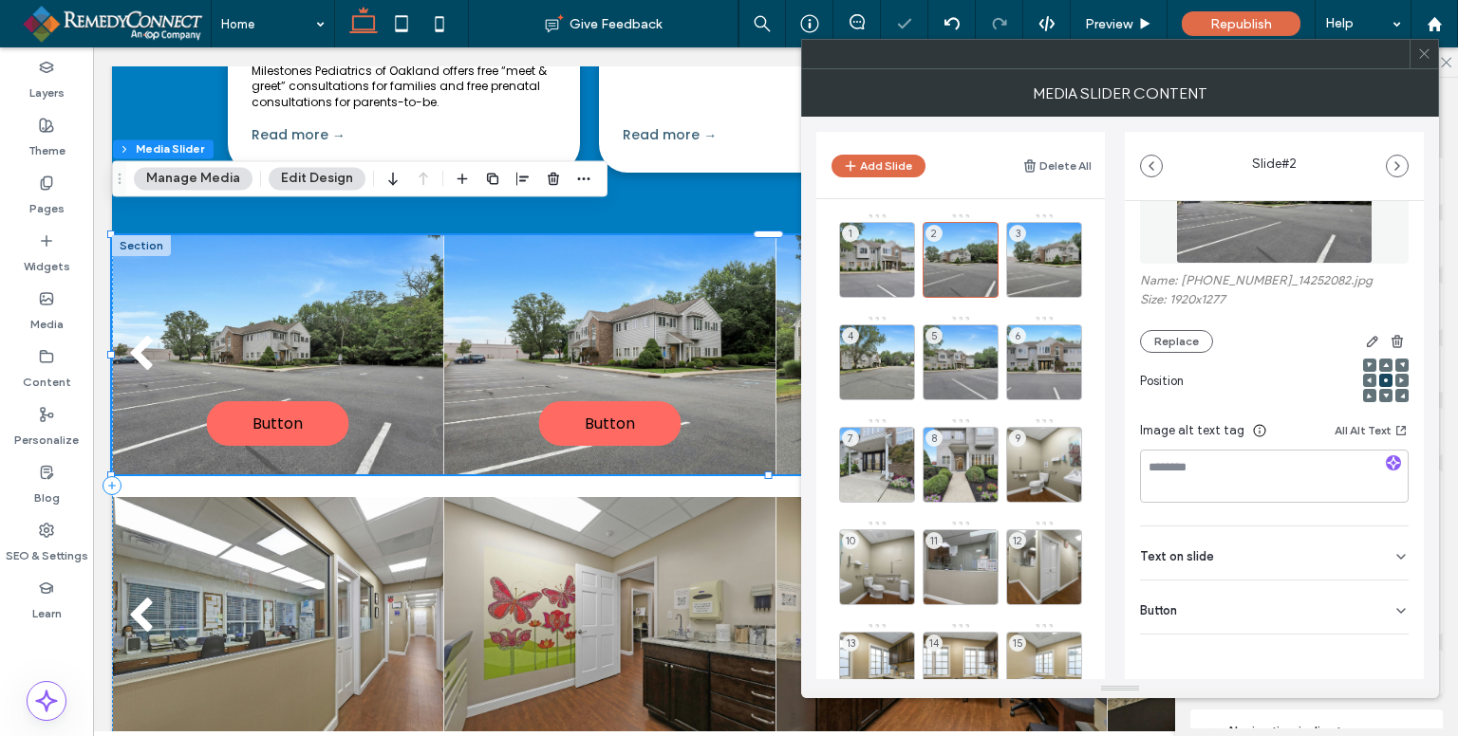
click at [1381, 627] on div "Button" at bounding box center [1274, 607] width 269 height 53
click at [1389, 650] on button at bounding box center [1391, 650] width 34 height 33
click at [1053, 241] on div "3" at bounding box center [1044, 260] width 76 height 76
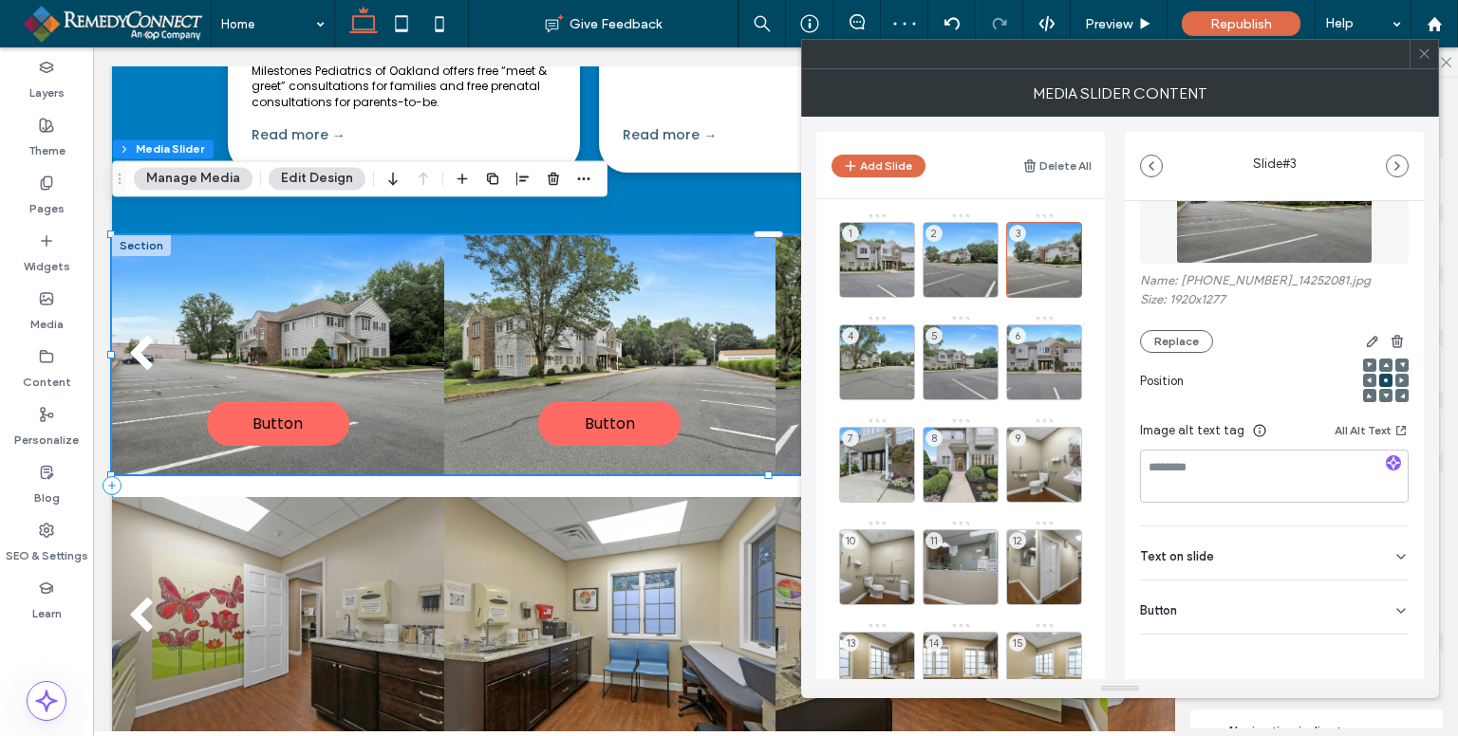
click at [1378, 623] on div "Button" at bounding box center [1274, 607] width 269 height 53
click at [1388, 651] on icon at bounding box center [1391, 650] width 17 height 17
click at [884, 339] on div "4" at bounding box center [877, 363] width 76 height 76
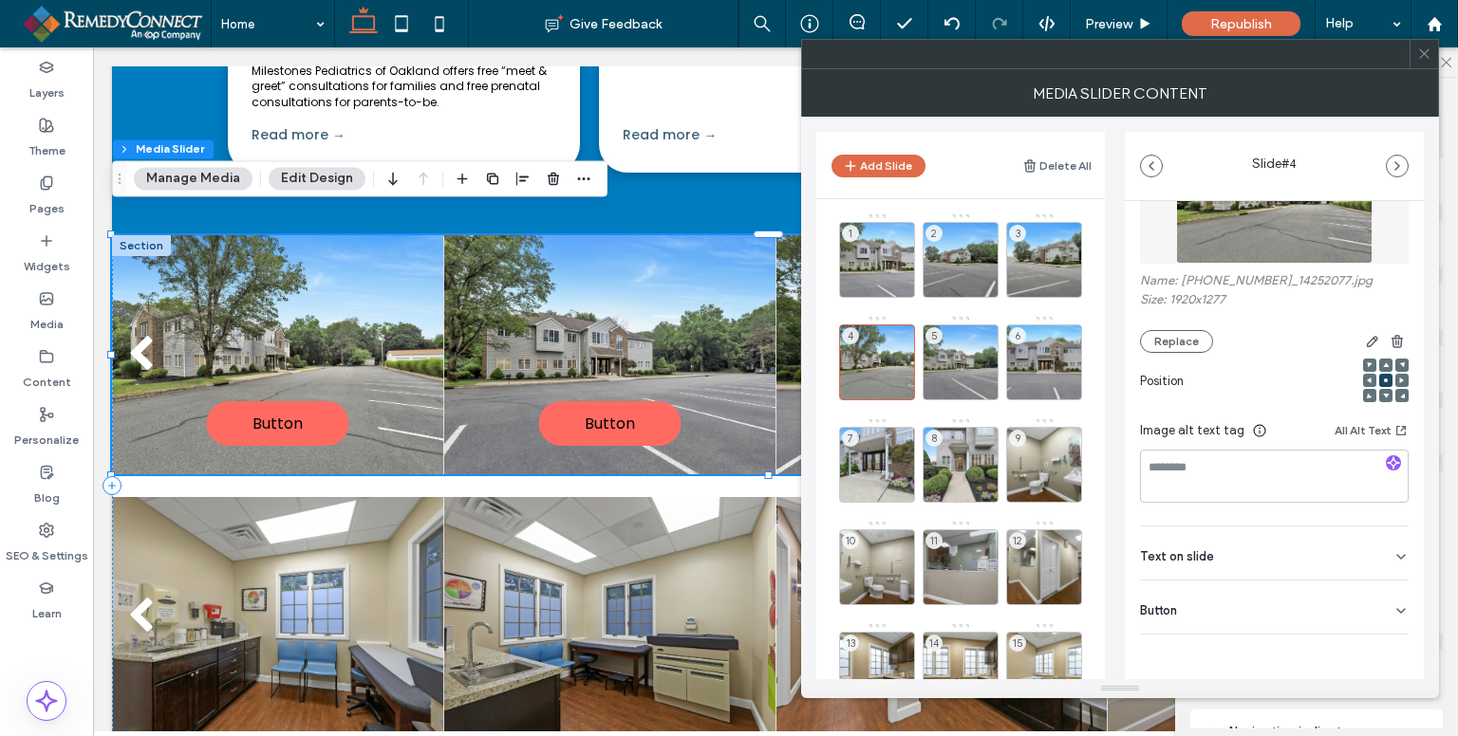
click at [1393, 610] on icon at bounding box center [1400, 611] width 15 height 15
click at [1384, 655] on icon at bounding box center [1391, 650] width 17 height 17
click at [946, 339] on div "5" at bounding box center [960, 363] width 76 height 76
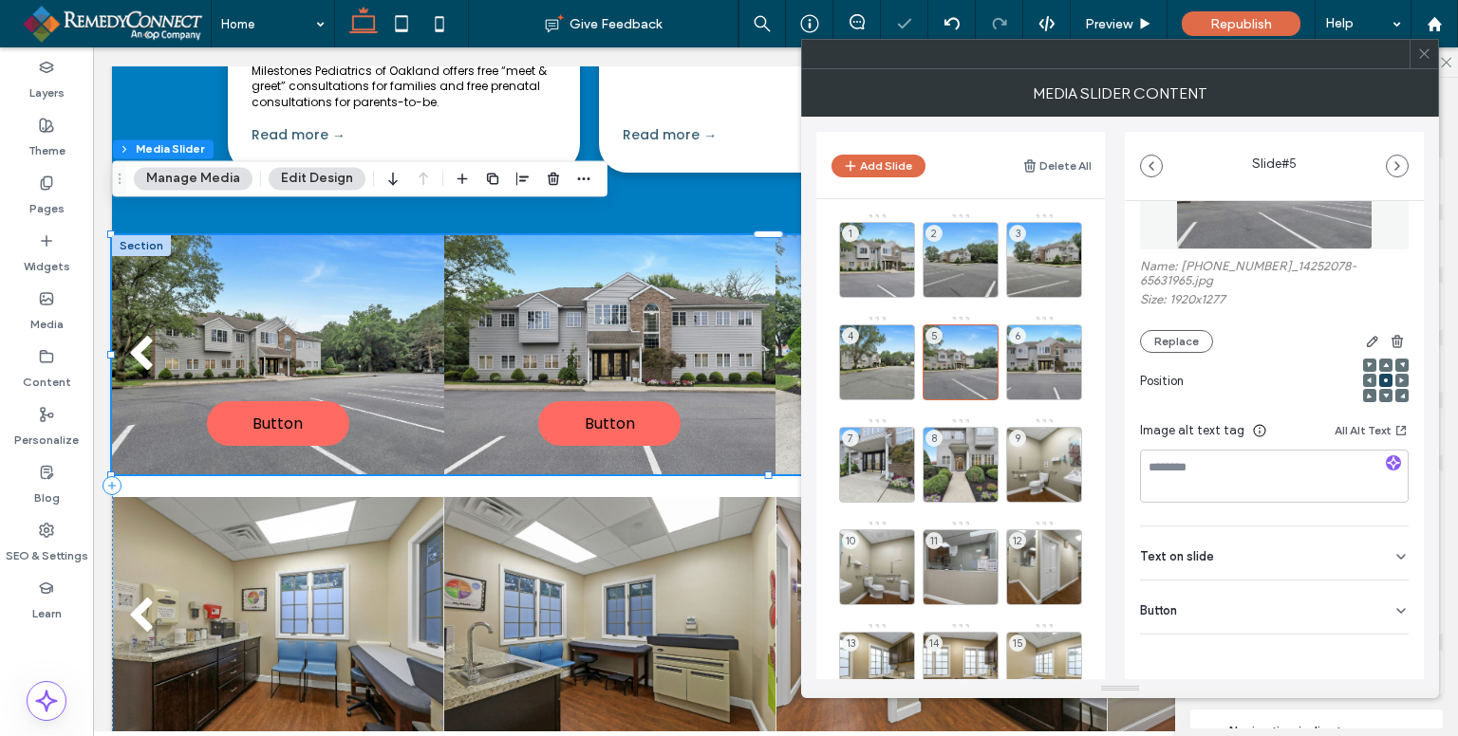
click at [1393, 613] on icon at bounding box center [1400, 611] width 15 height 15
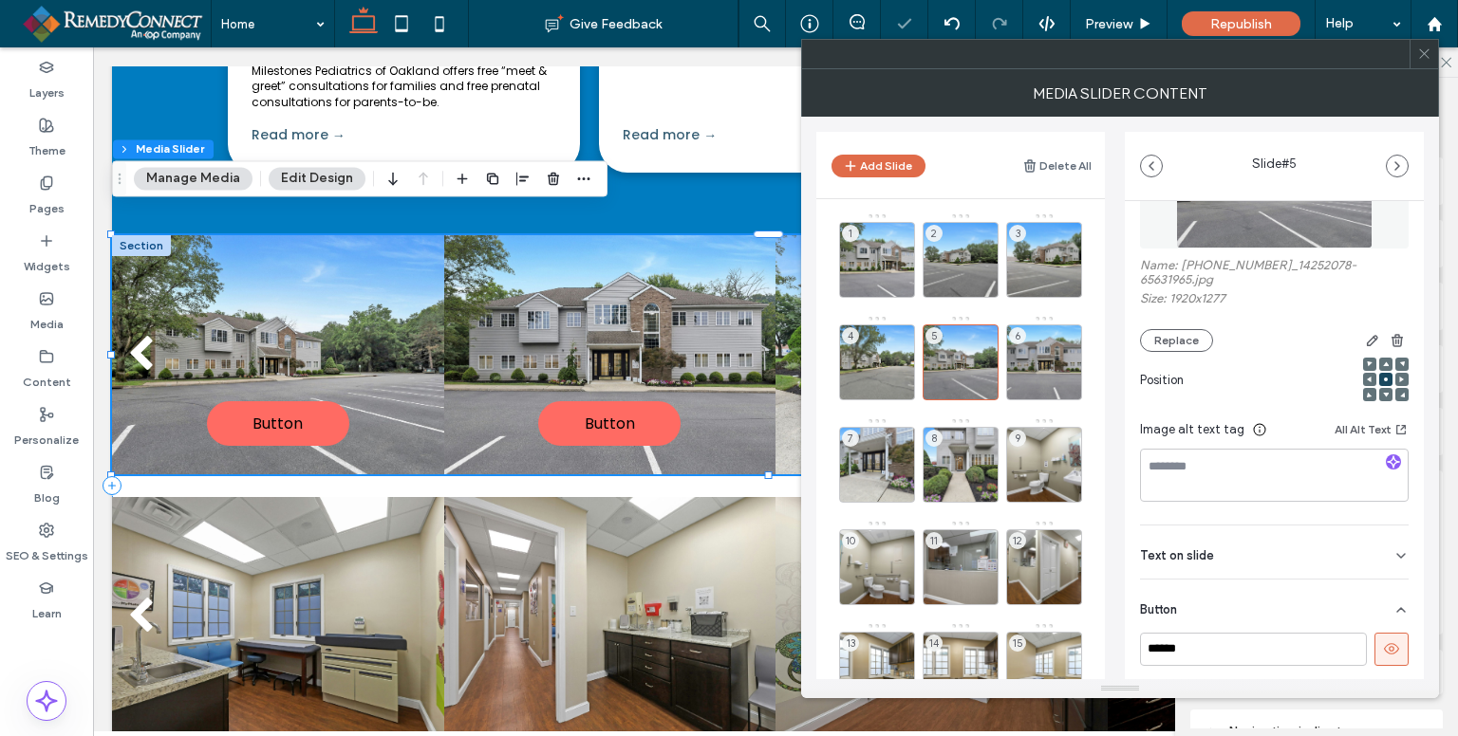
click at [1383, 646] on icon at bounding box center [1391, 649] width 17 height 17
click at [1025, 340] on div "6" at bounding box center [1044, 363] width 76 height 76
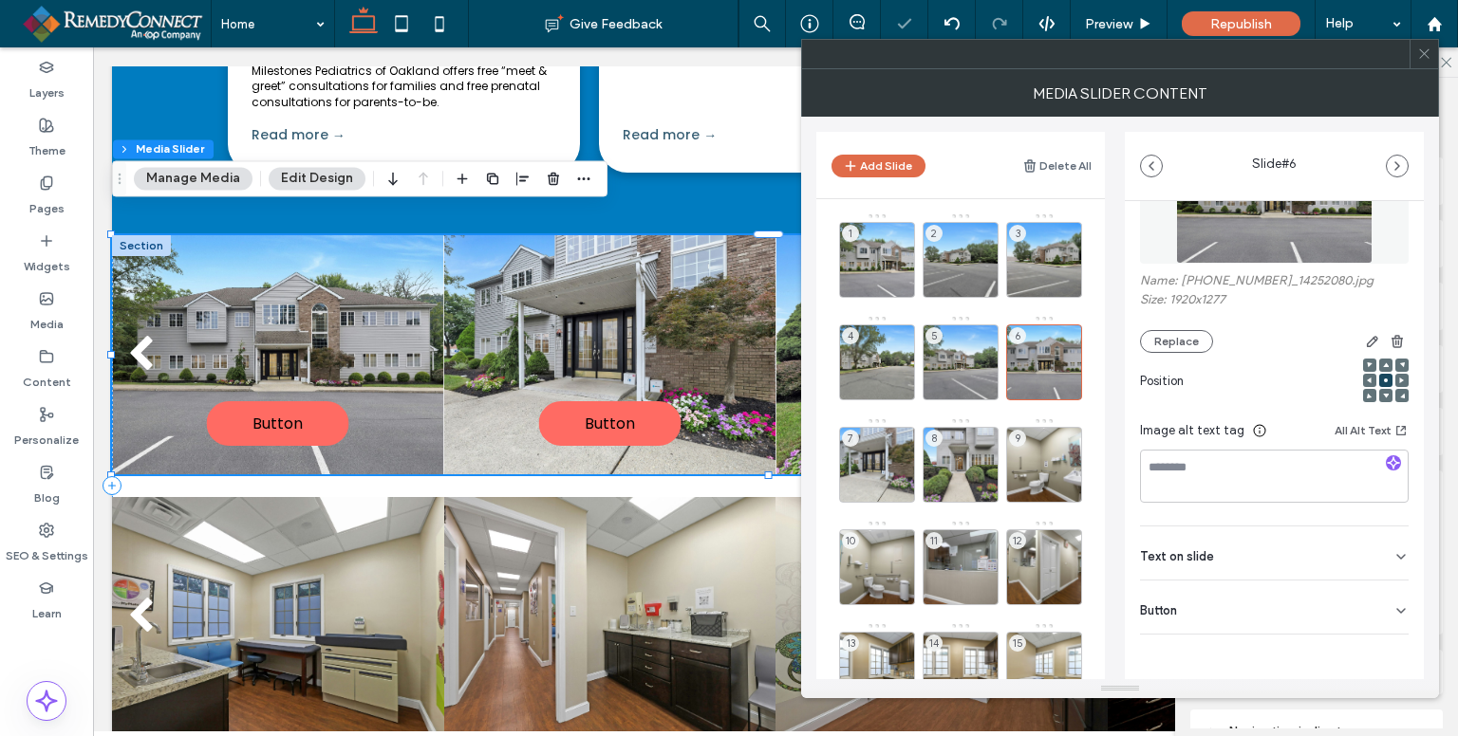
click at [1393, 608] on icon at bounding box center [1400, 611] width 15 height 15
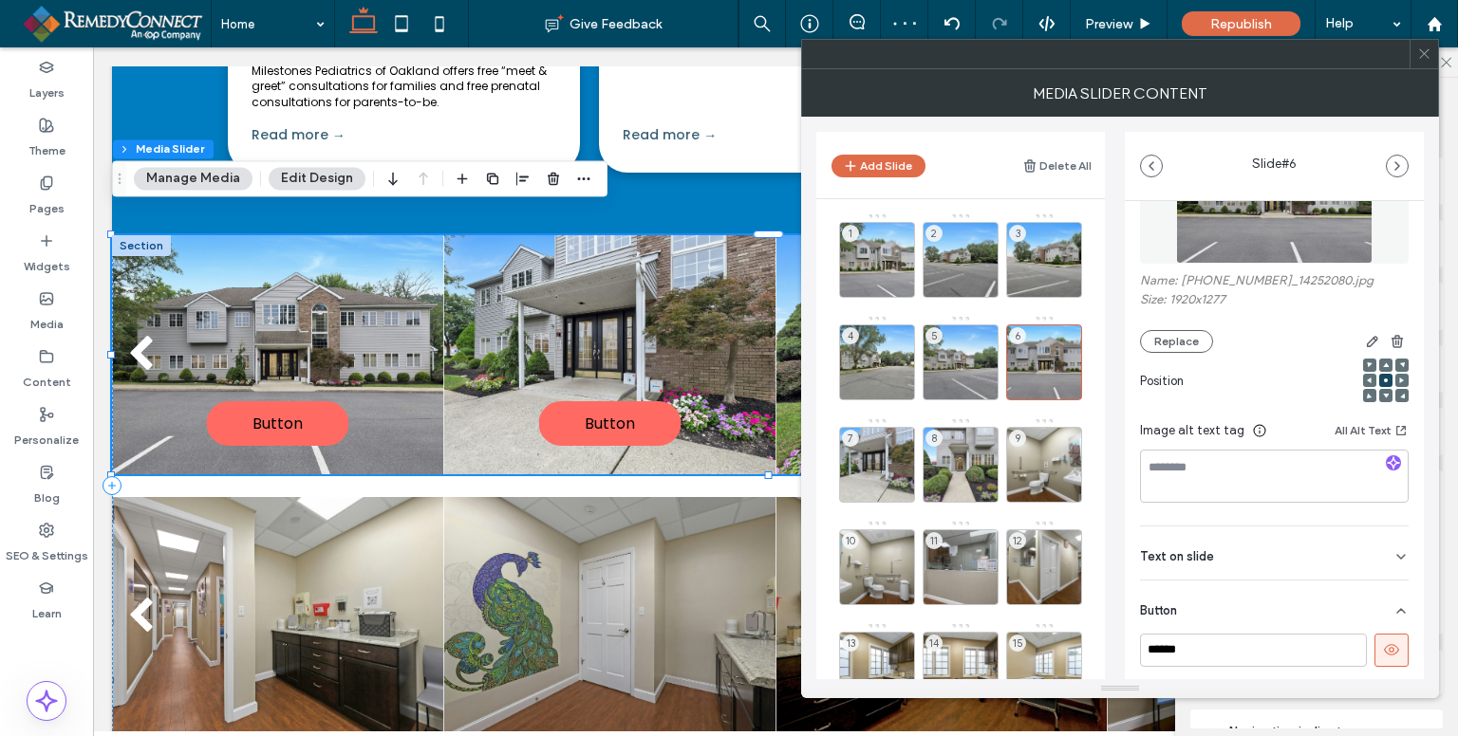
scroll to position [212, 0]
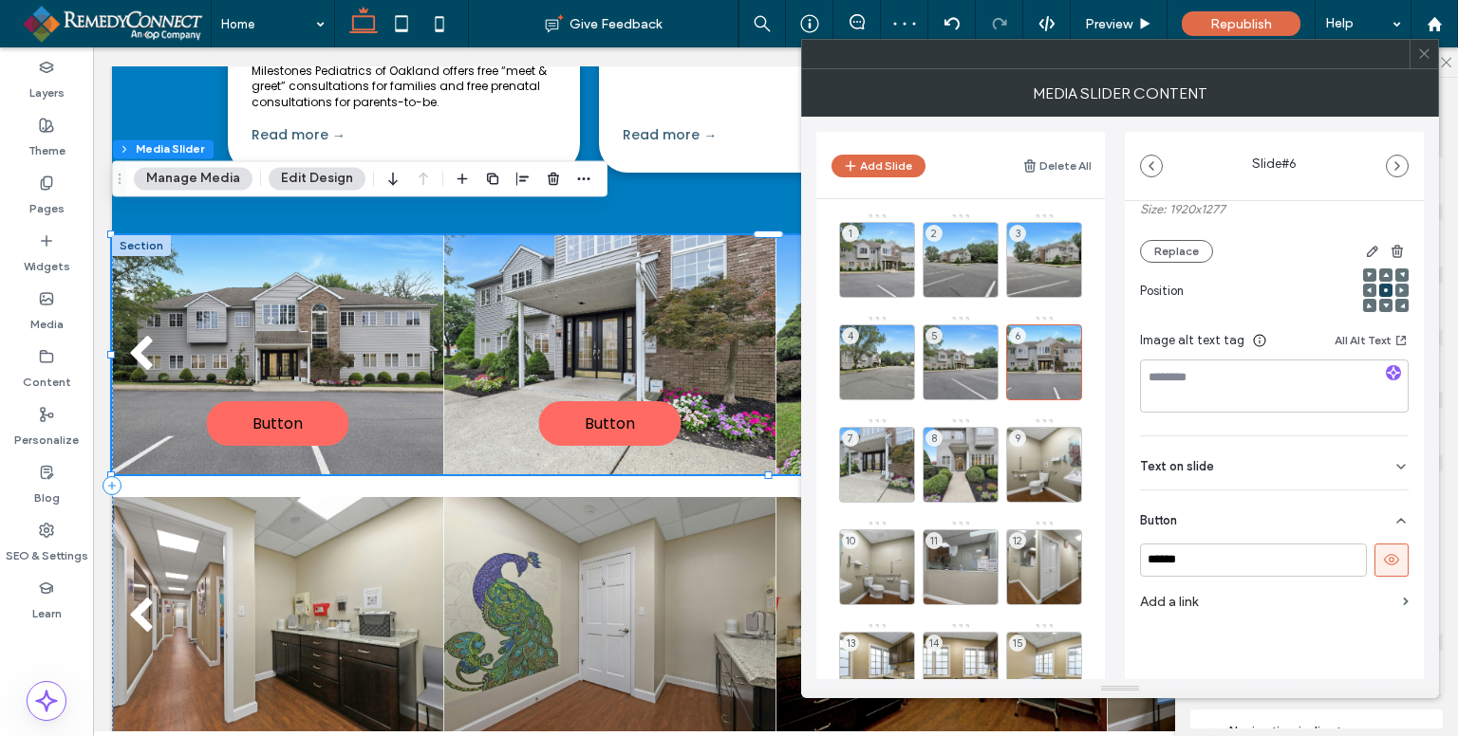
click at [1383, 573] on button at bounding box center [1391, 560] width 34 height 33
click at [879, 449] on div "7" at bounding box center [877, 465] width 76 height 76
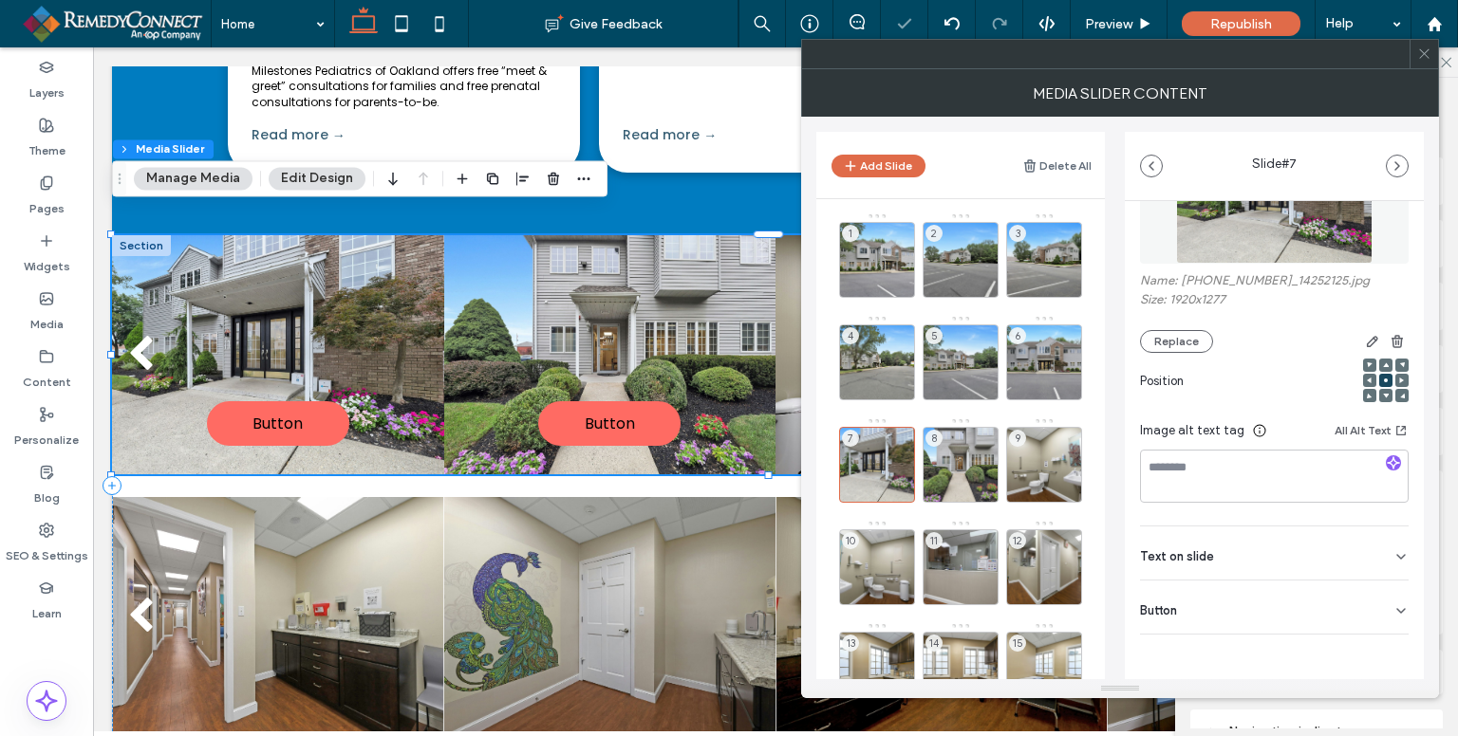
click at [1382, 612] on div "Button" at bounding box center [1274, 607] width 269 height 53
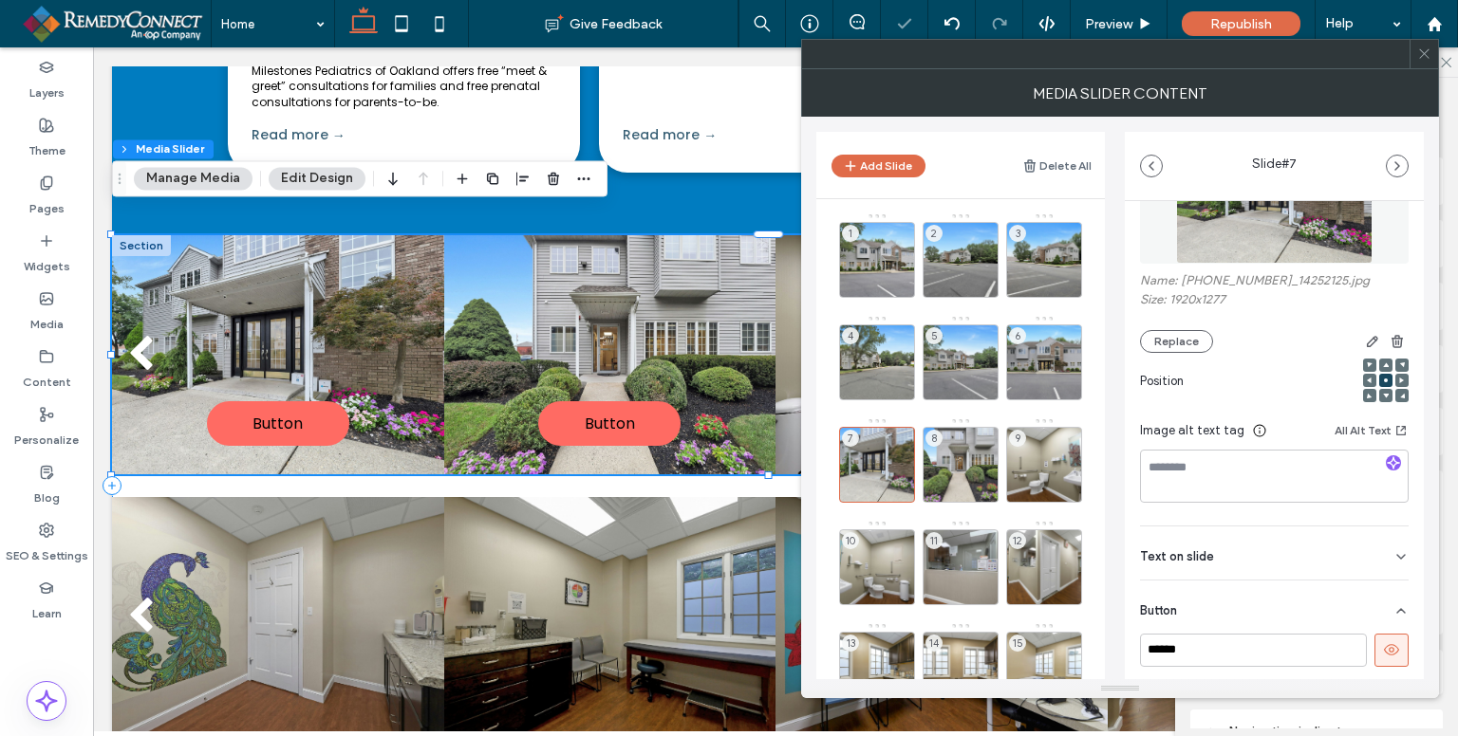
scroll to position [121, 0]
click at [1389, 647] on button at bounding box center [1391, 650] width 34 height 33
click at [946, 449] on div "8" at bounding box center [960, 465] width 76 height 76
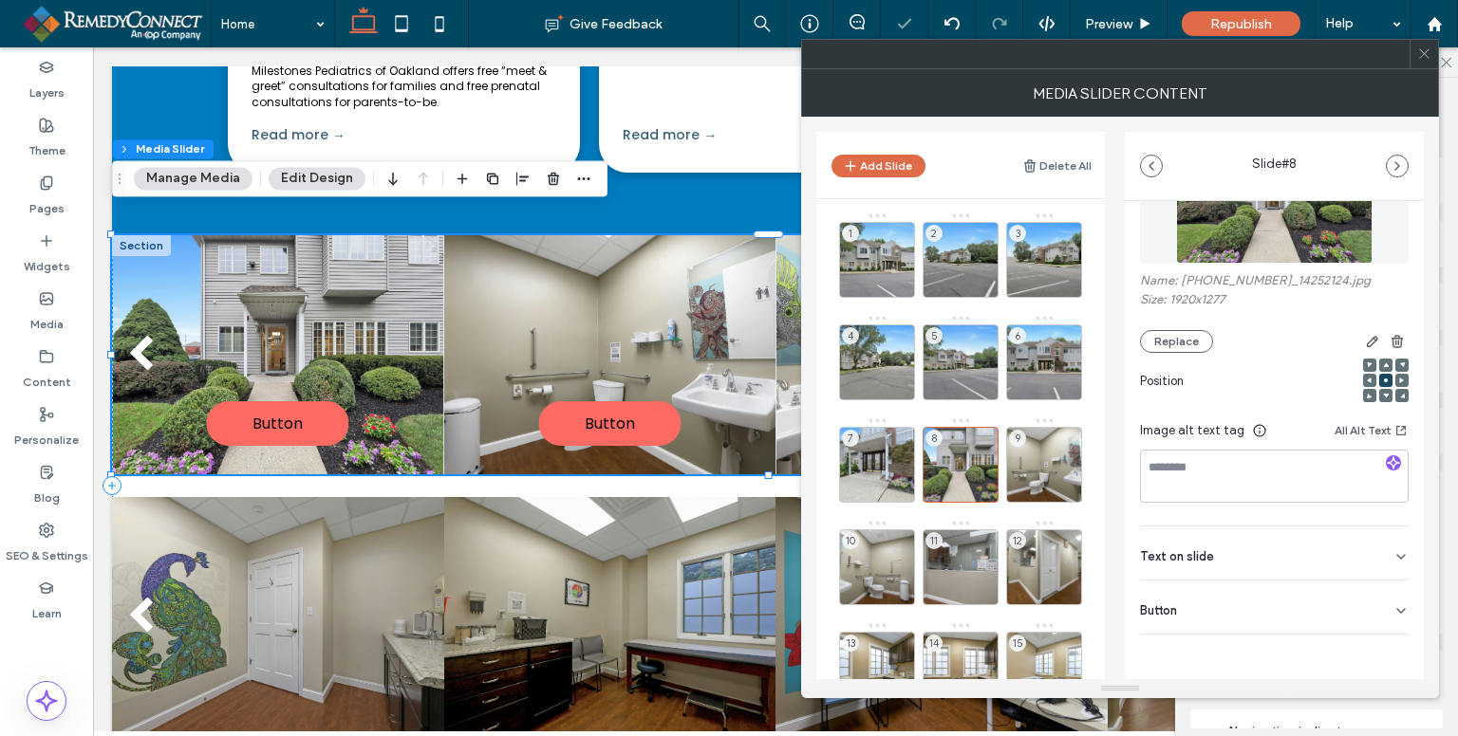
click at [1389, 622] on div "Button" at bounding box center [1274, 607] width 269 height 53
click at [1389, 642] on button at bounding box center [1391, 650] width 34 height 33
click at [1046, 455] on div "9" at bounding box center [1044, 465] width 76 height 76
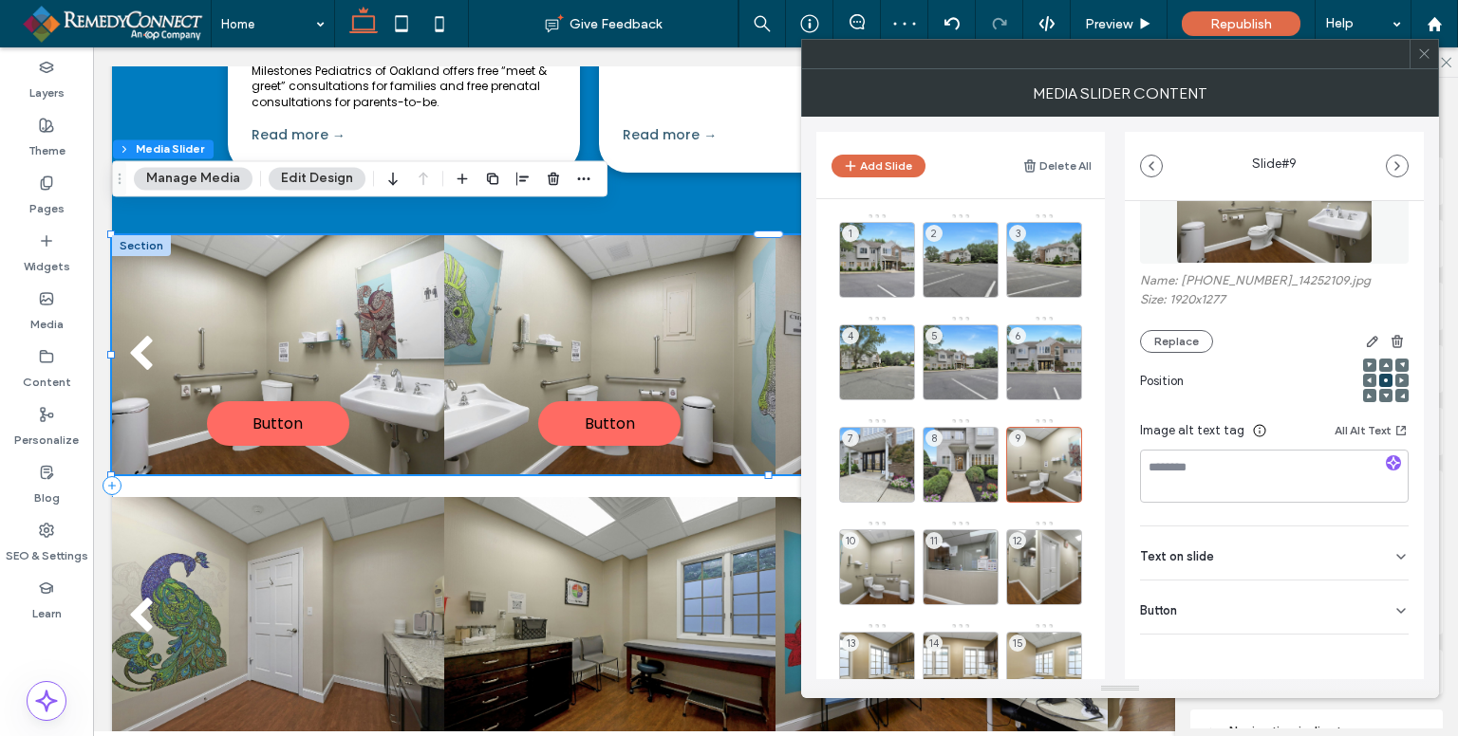
click at [1387, 623] on div "Button" at bounding box center [1274, 607] width 269 height 53
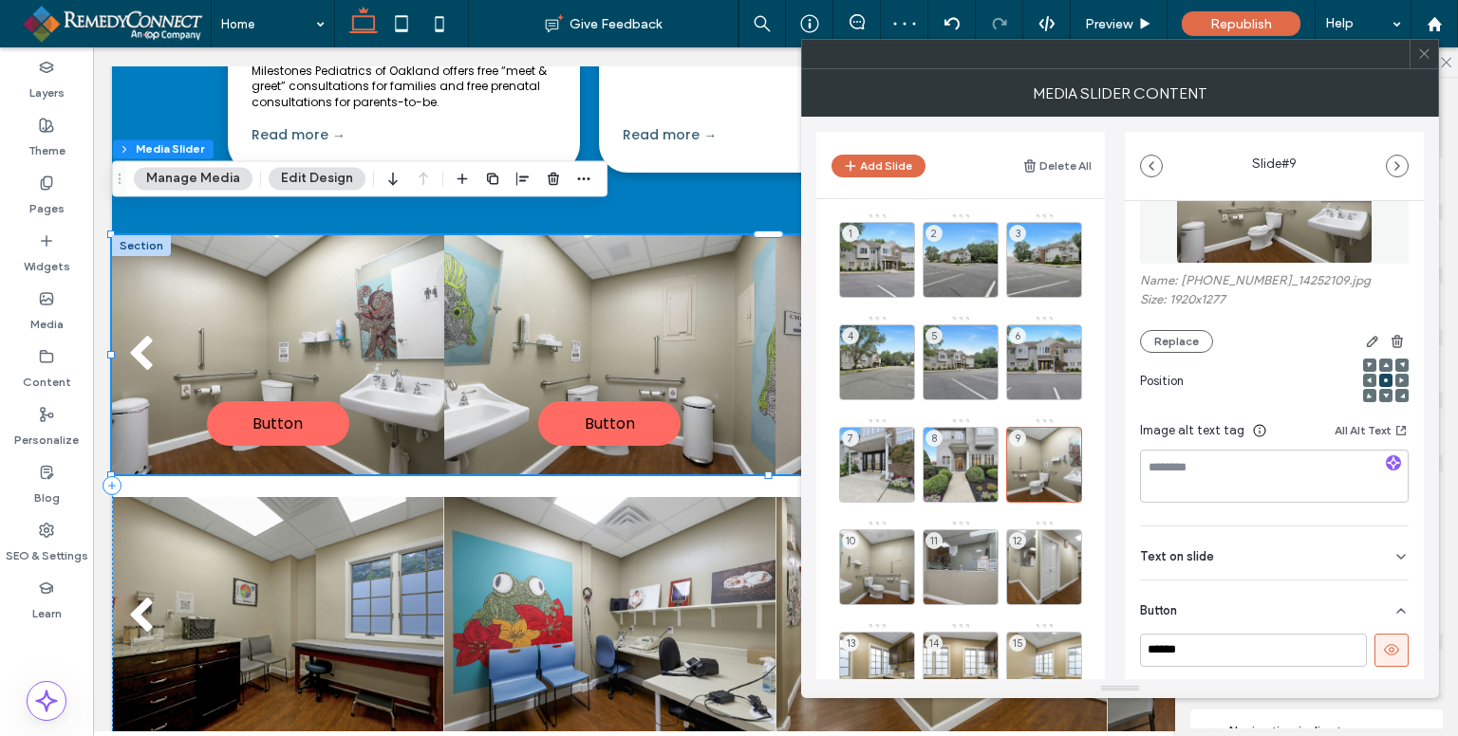
click at [1388, 645] on icon at bounding box center [1391, 650] width 17 height 17
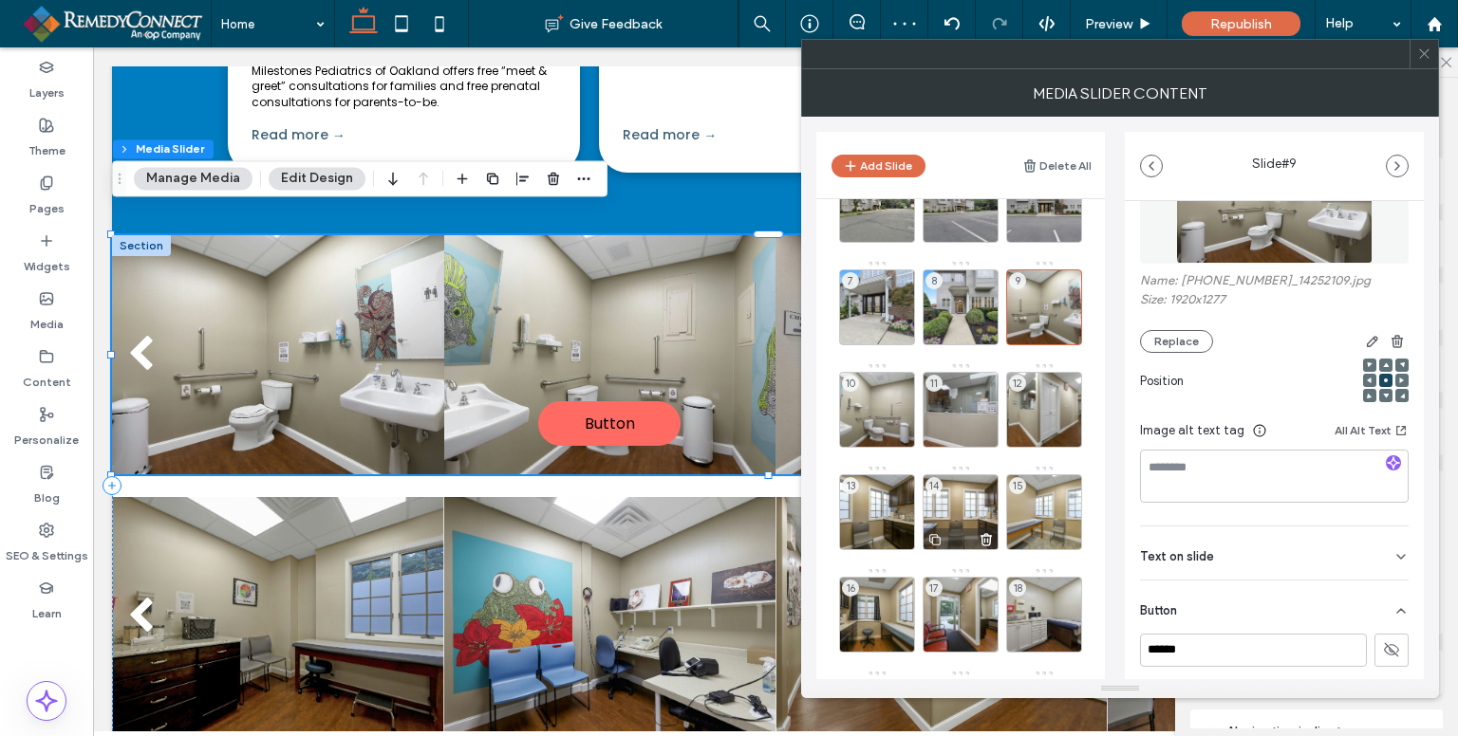
scroll to position [190, 0]
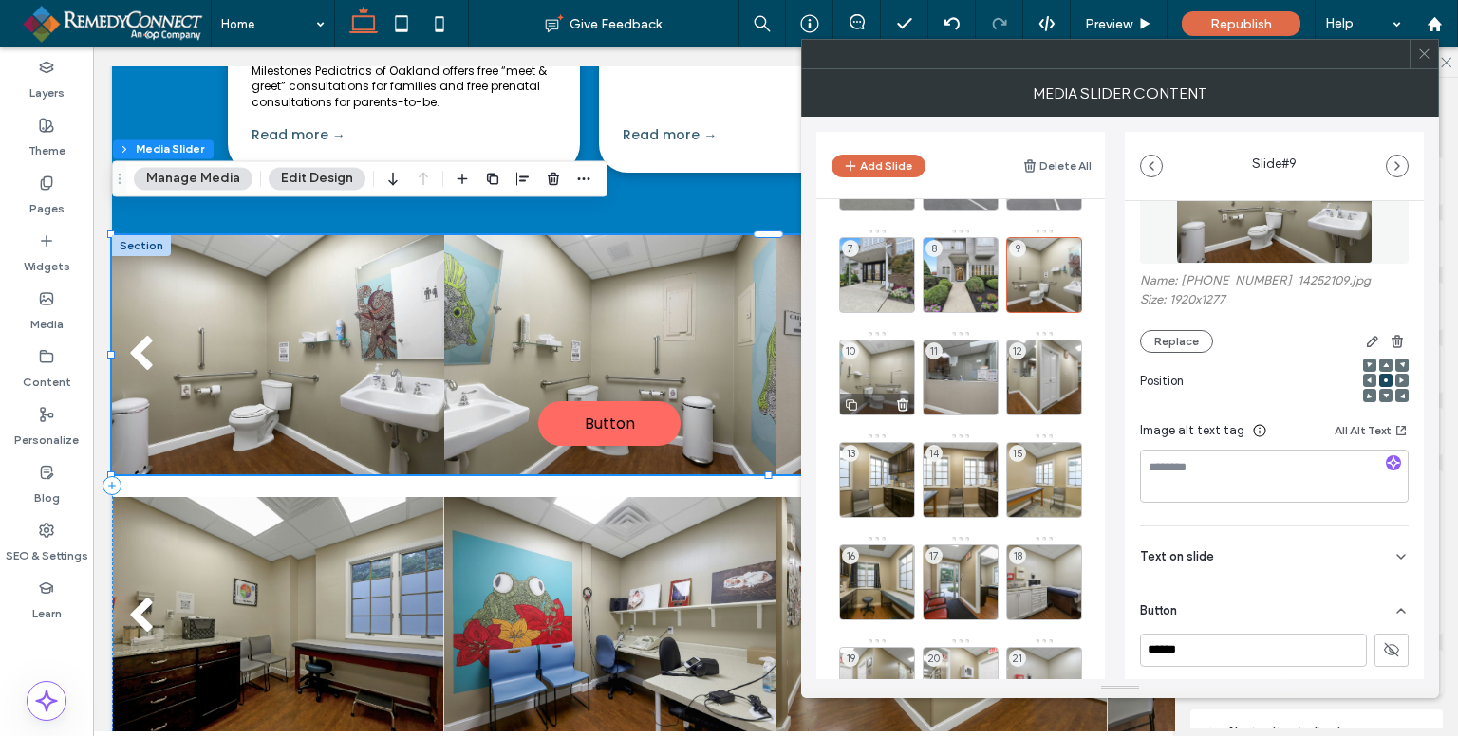
click at [885, 364] on div "10" at bounding box center [877, 378] width 76 height 76
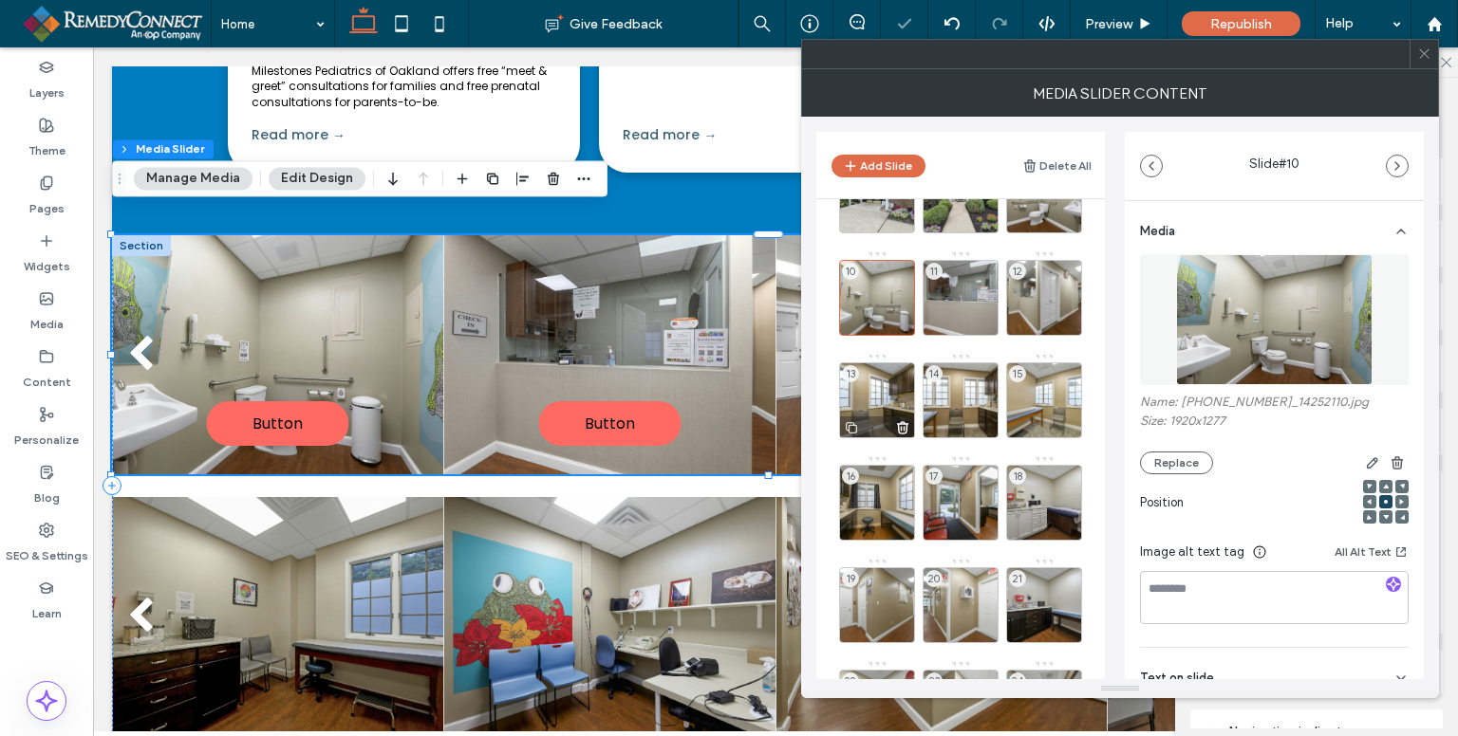
scroll to position [285, 0]
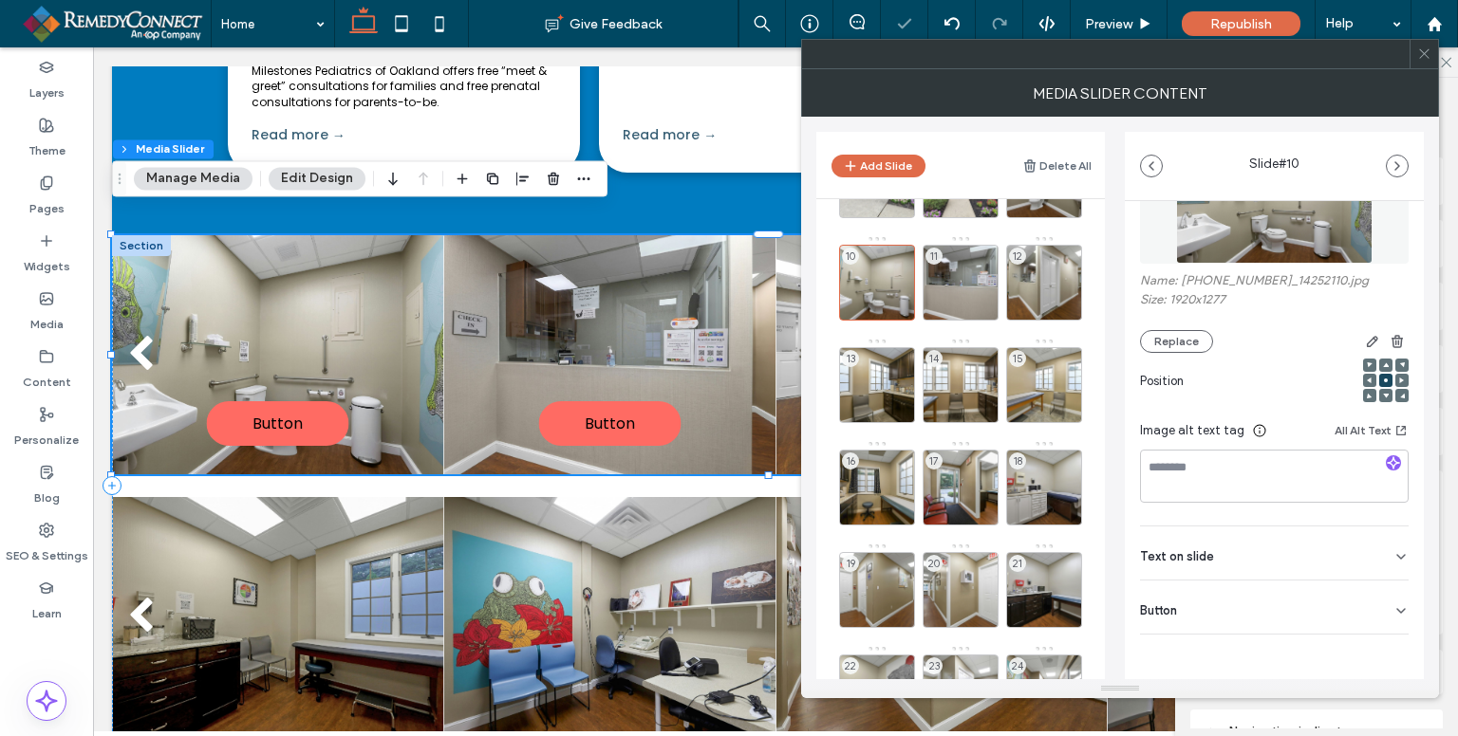
click at [1388, 620] on div "Button" at bounding box center [1274, 607] width 269 height 53
click at [1384, 647] on use at bounding box center [1391, 649] width 15 height 11
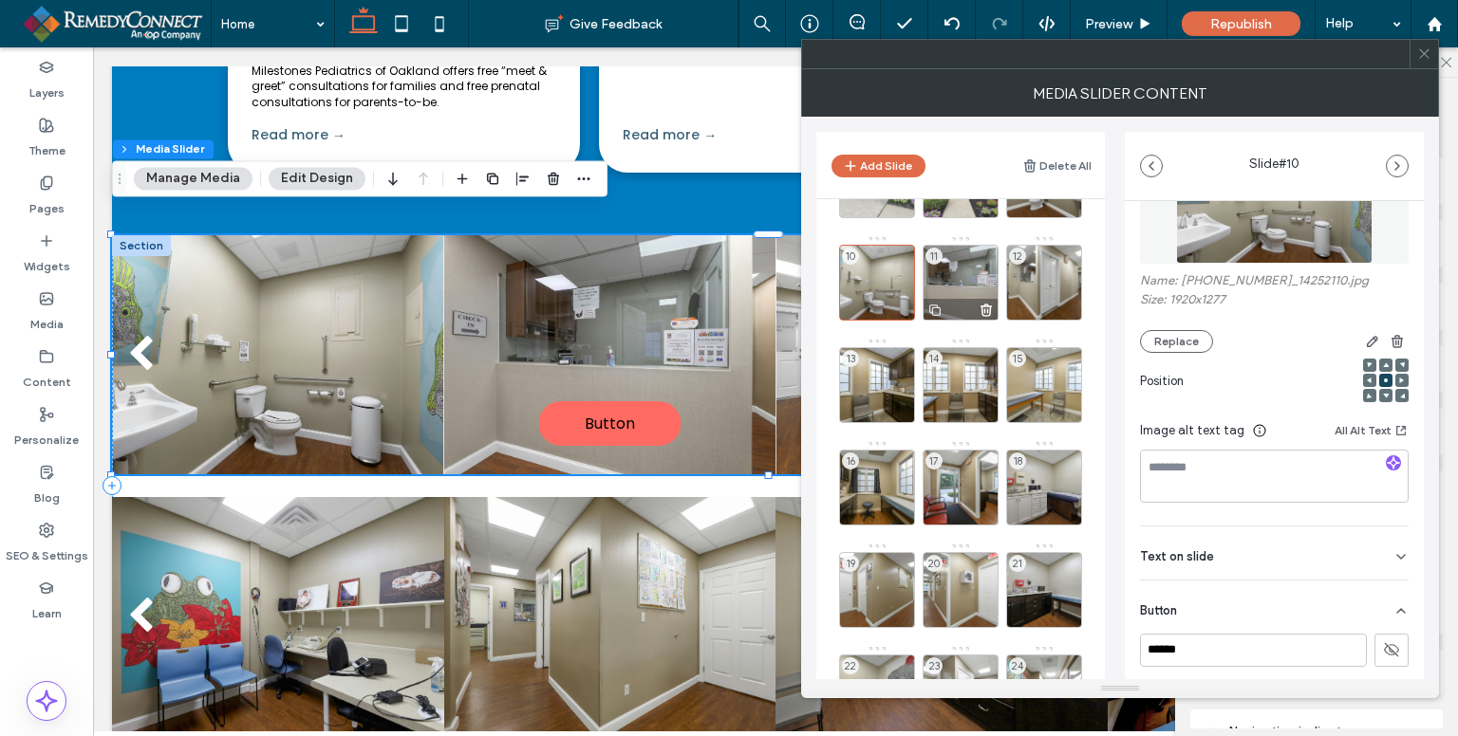
click at [957, 276] on div "11" at bounding box center [960, 283] width 76 height 76
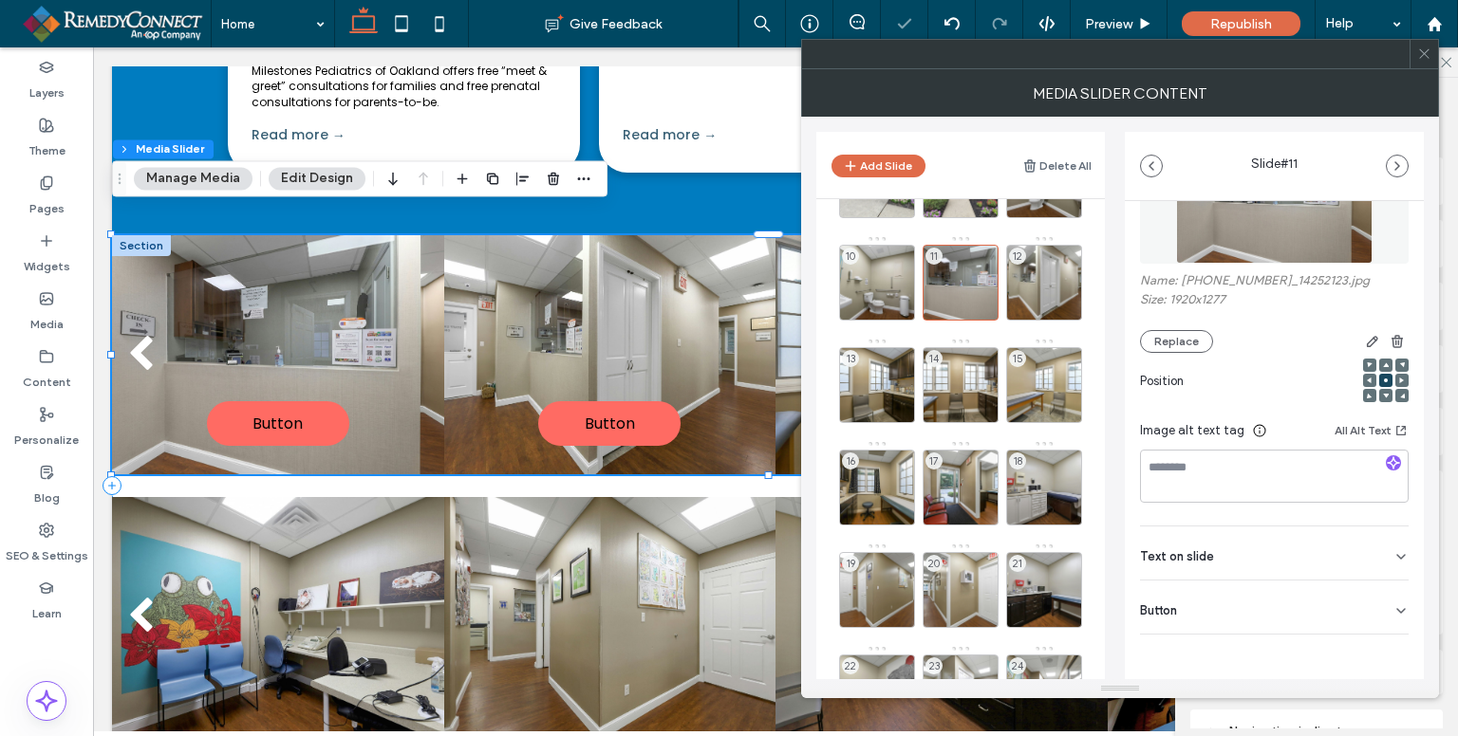
click at [1389, 634] on div "Media Name: [PHONE_NUMBER]_14252123.jpg Size: 1920x1277 Replace Position Image …" at bounding box center [1274, 414] width 299 height 669
click at [1389, 620] on div "Button" at bounding box center [1274, 607] width 269 height 53
click at [1386, 655] on icon at bounding box center [1391, 650] width 17 height 17
click at [1016, 262] on span "12" at bounding box center [1017, 256] width 17 height 17
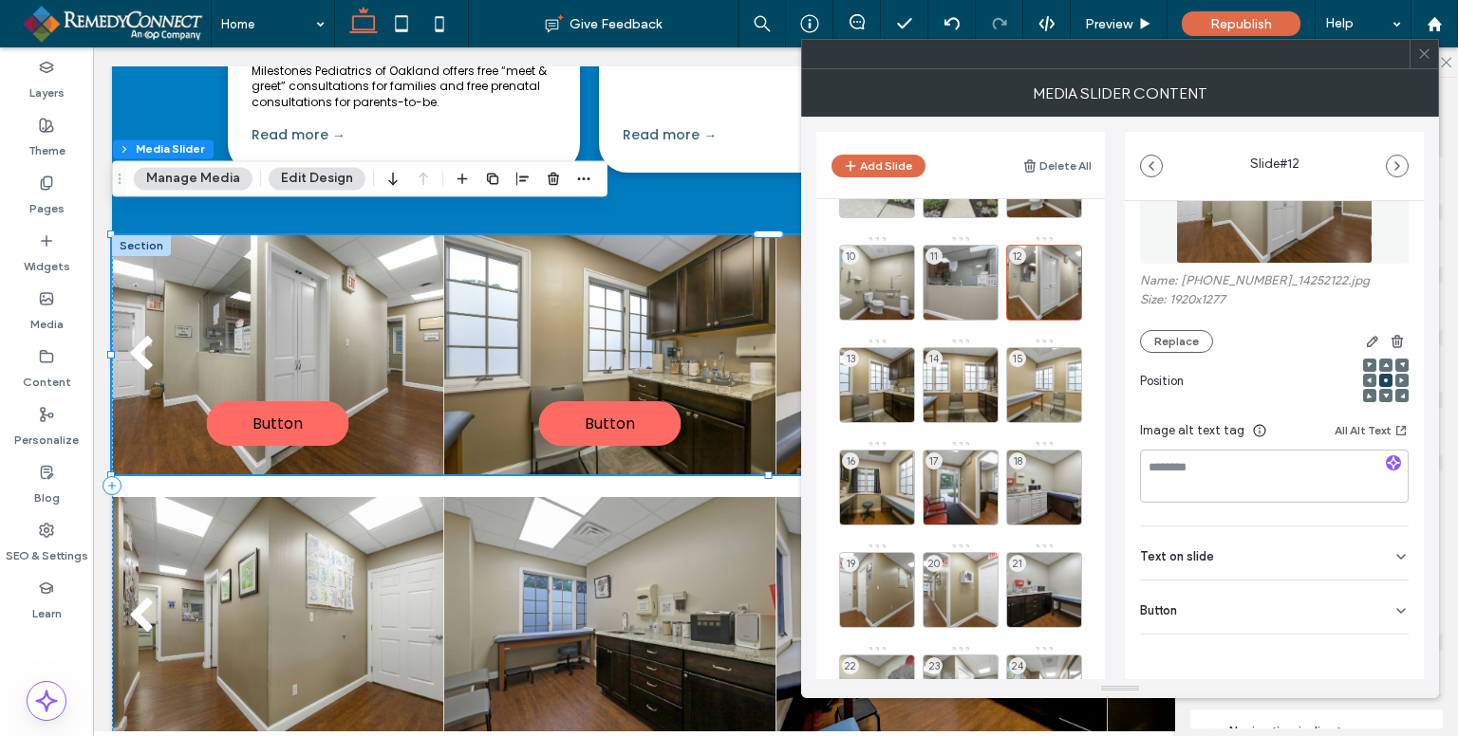
click at [1393, 614] on icon at bounding box center [1400, 611] width 15 height 15
click at [1389, 646] on icon at bounding box center [1391, 650] width 17 height 17
click at [879, 365] on div "13" at bounding box center [877, 385] width 76 height 76
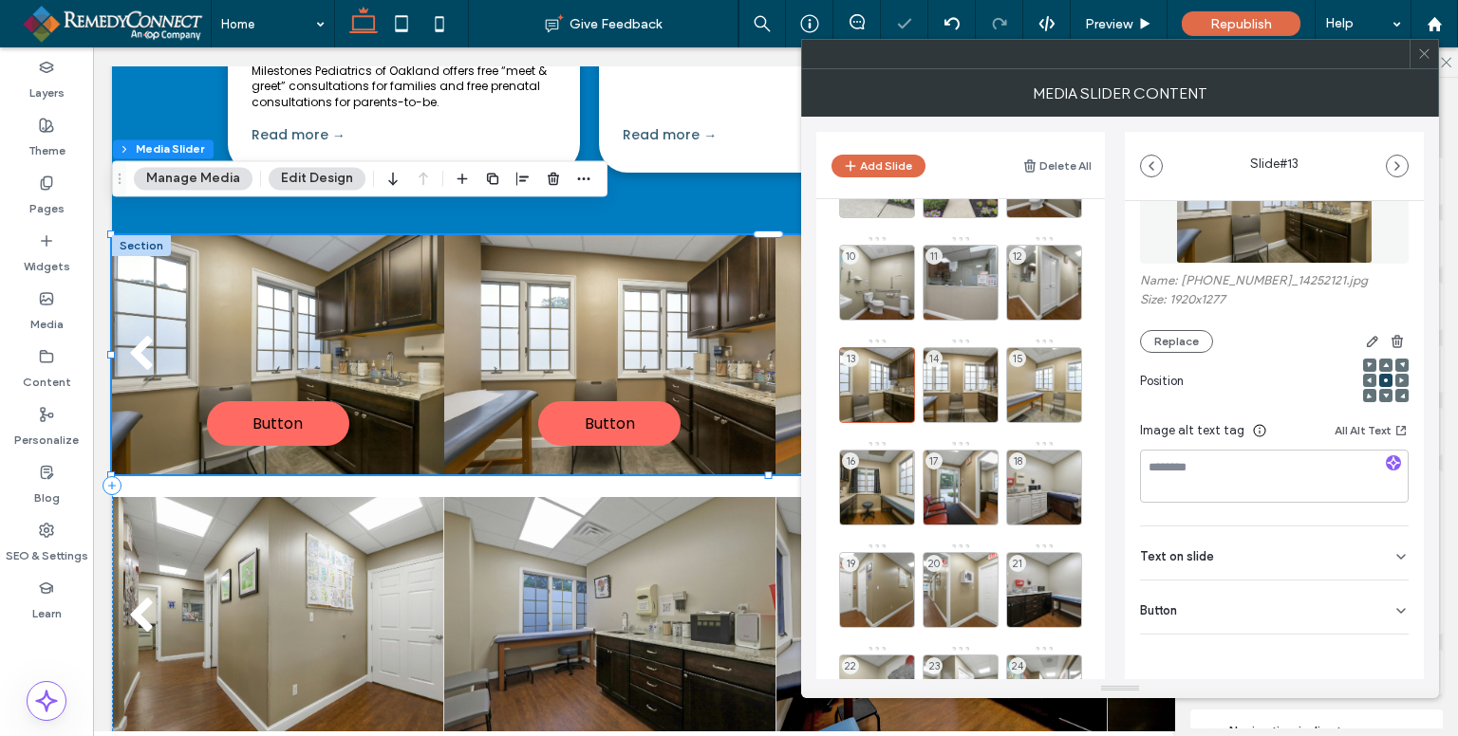
click at [1393, 614] on icon at bounding box center [1400, 611] width 15 height 15
click at [1388, 646] on icon at bounding box center [1391, 650] width 17 height 17
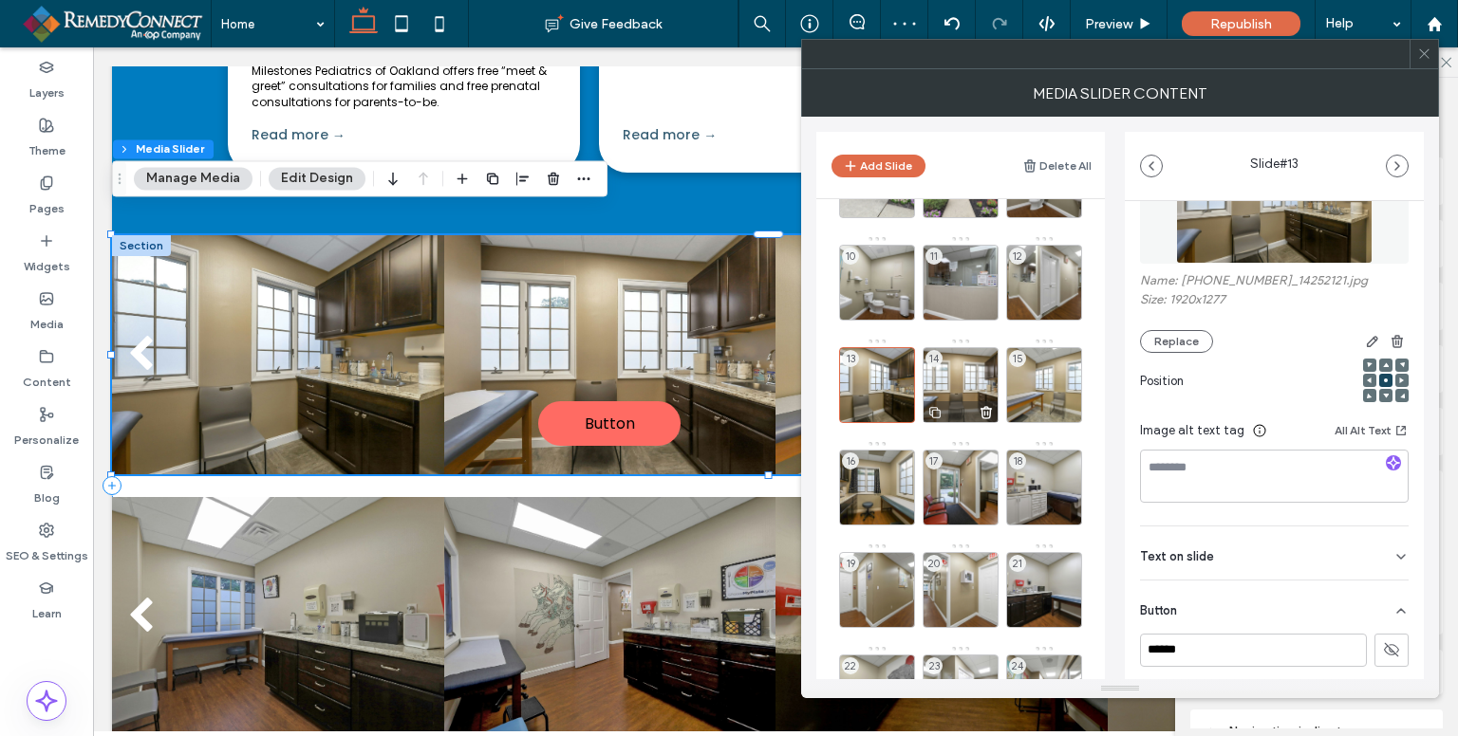
click at [966, 370] on div "14" at bounding box center [960, 385] width 76 height 76
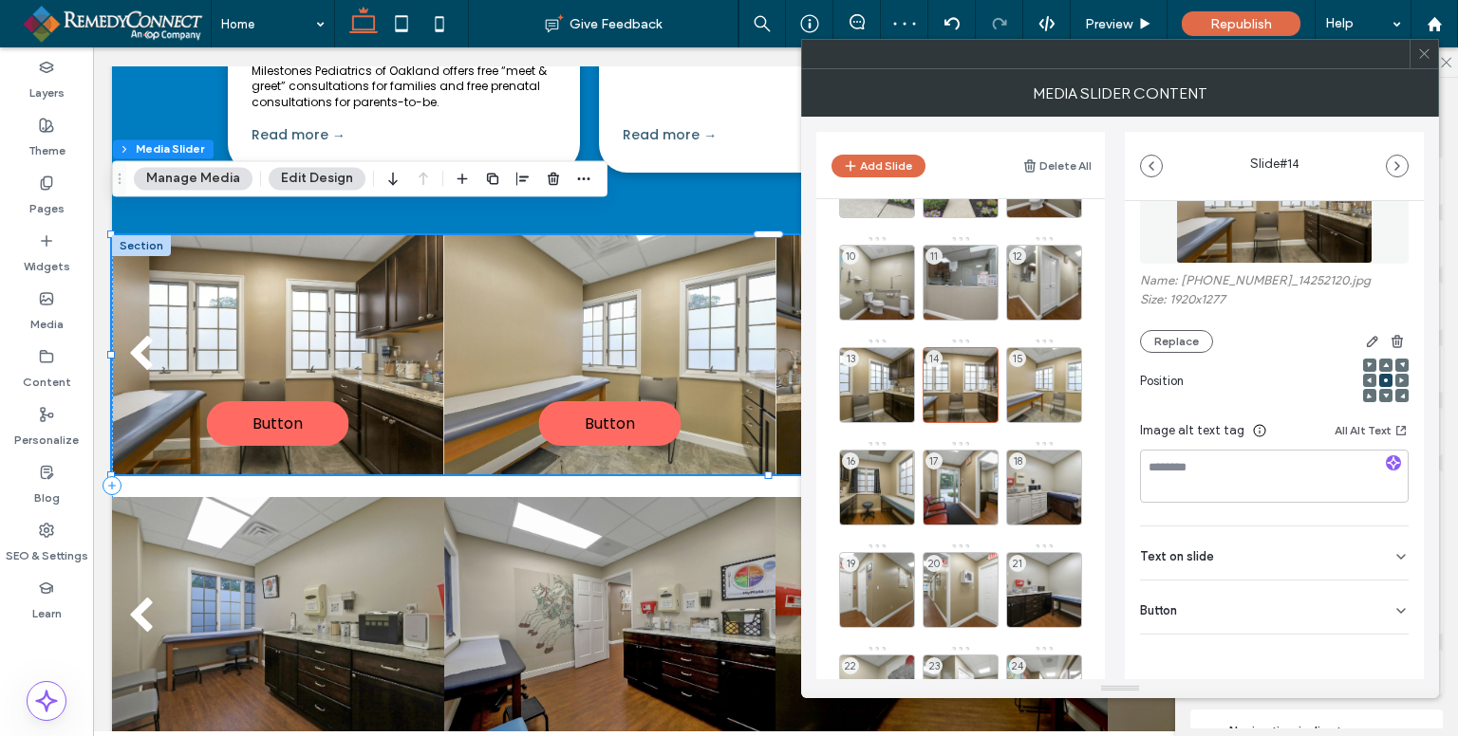
click at [1393, 604] on icon at bounding box center [1400, 611] width 15 height 15
click at [1383, 642] on icon at bounding box center [1391, 650] width 17 height 17
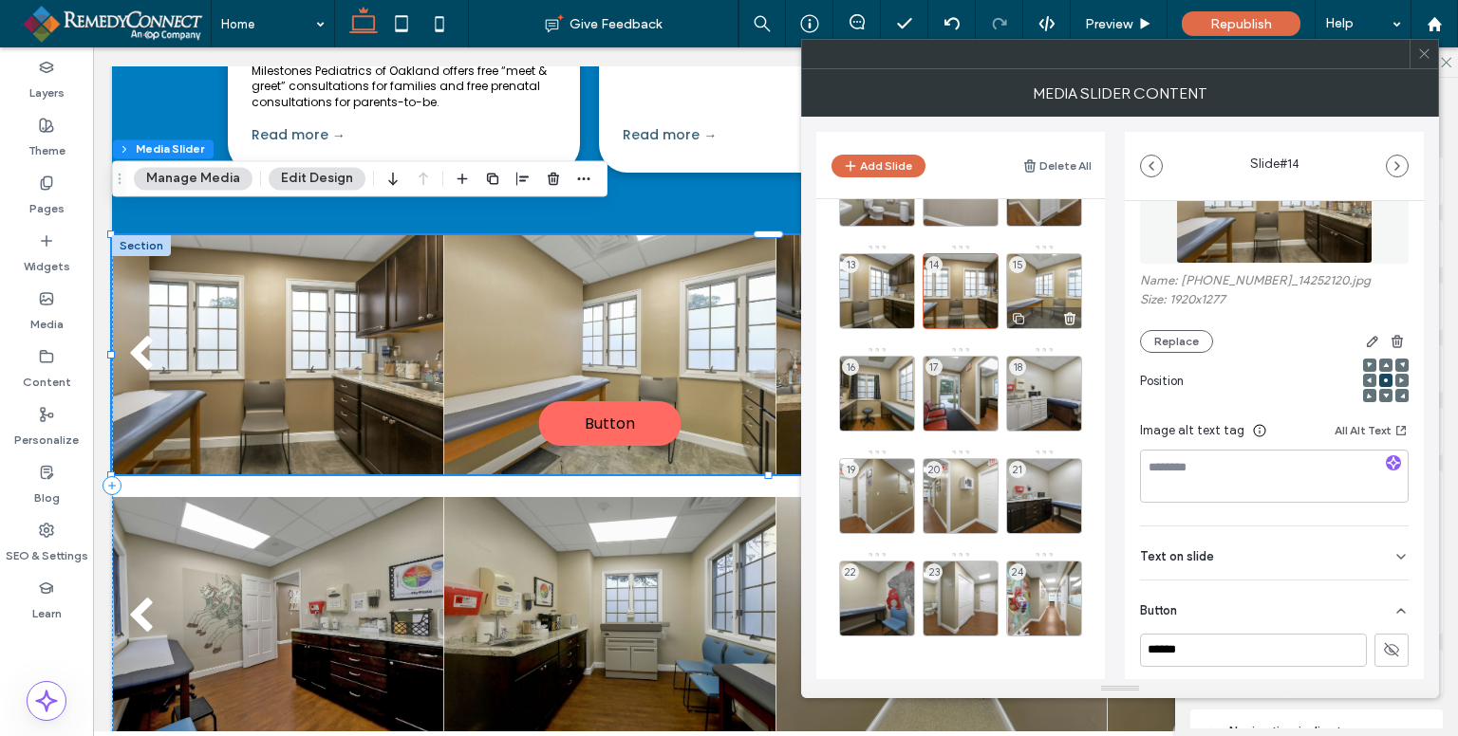
click at [1048, 284] on div "15" at bounding box center [1044, 291] width 76 height 76
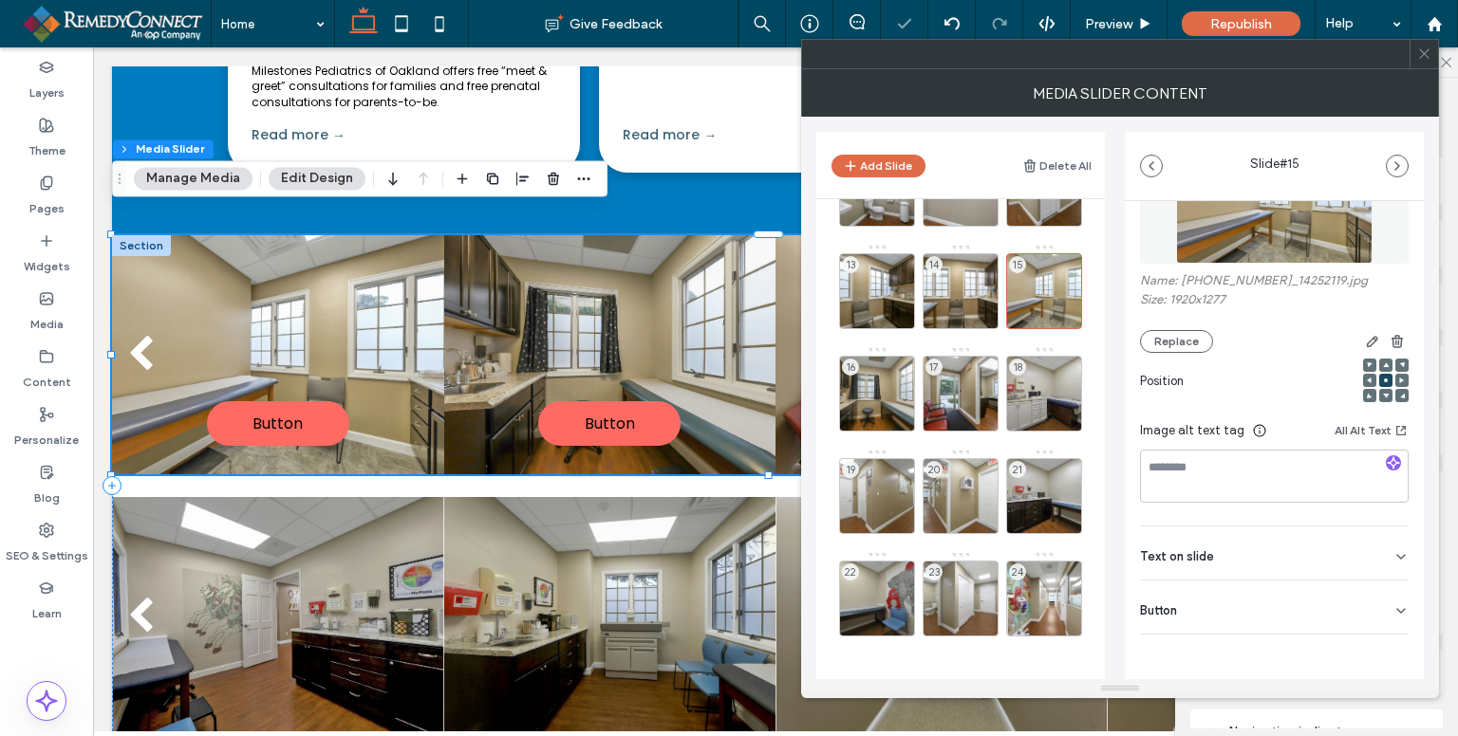
drag, startPoint x: 1377, startPoint y: 601, endPoint x: 1401, endPoint y: 627, distance: 35.6
click at [1378, 601] on div "Button" at bounding box center [1274, 607] width 269 height 53
click at [1384, 650] on use at bounding box center [1391, 649] width 15 height 11
click at [881, 376] on div "16" at bounding box center [877, 394] width 76 height 76
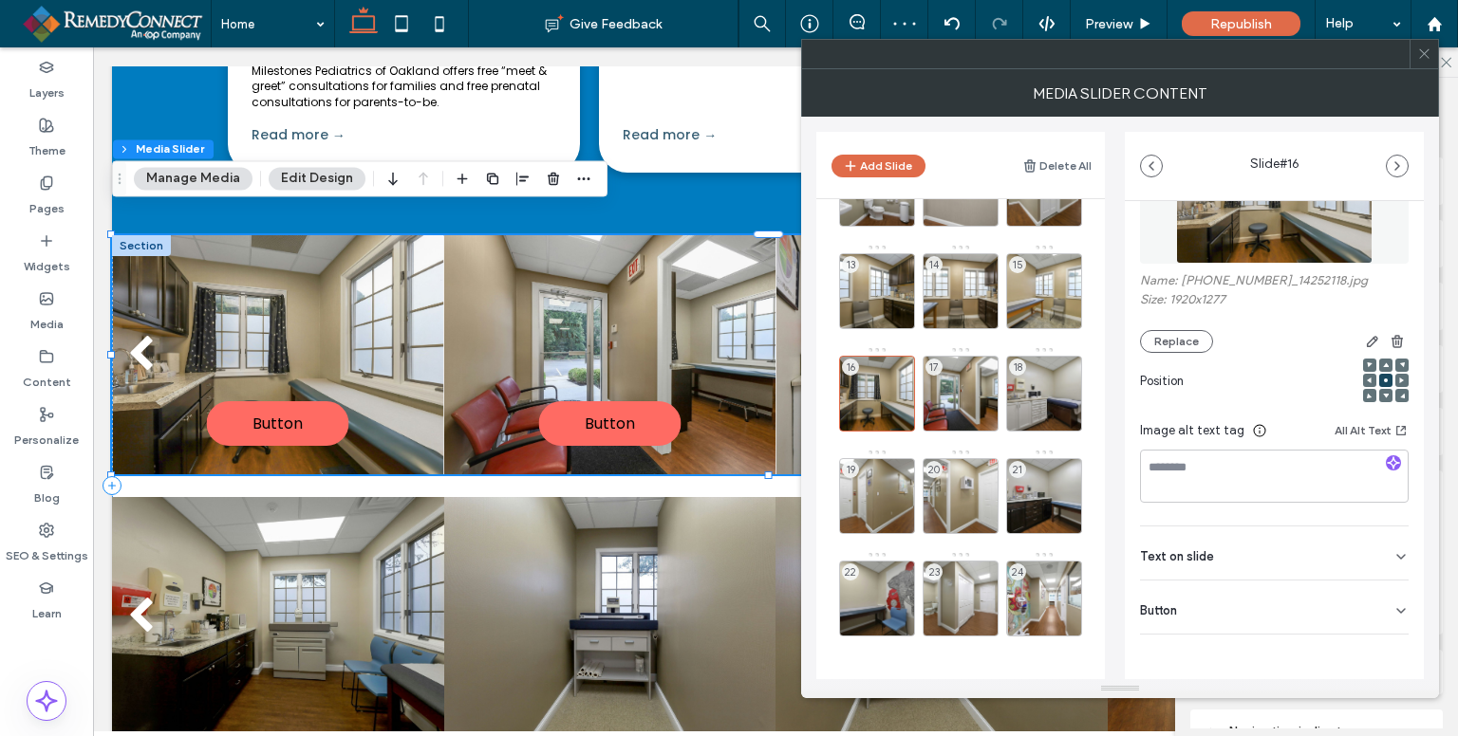
click at [1393, 608] on icon at bounding box center [1400, 611] width 15 height 15
click at [1390, 658] on button at bounding box center [1391, 650] width 34 height 33
click at [963, 380] on div "17" at bounding box center [960, 394] width 76 height 76
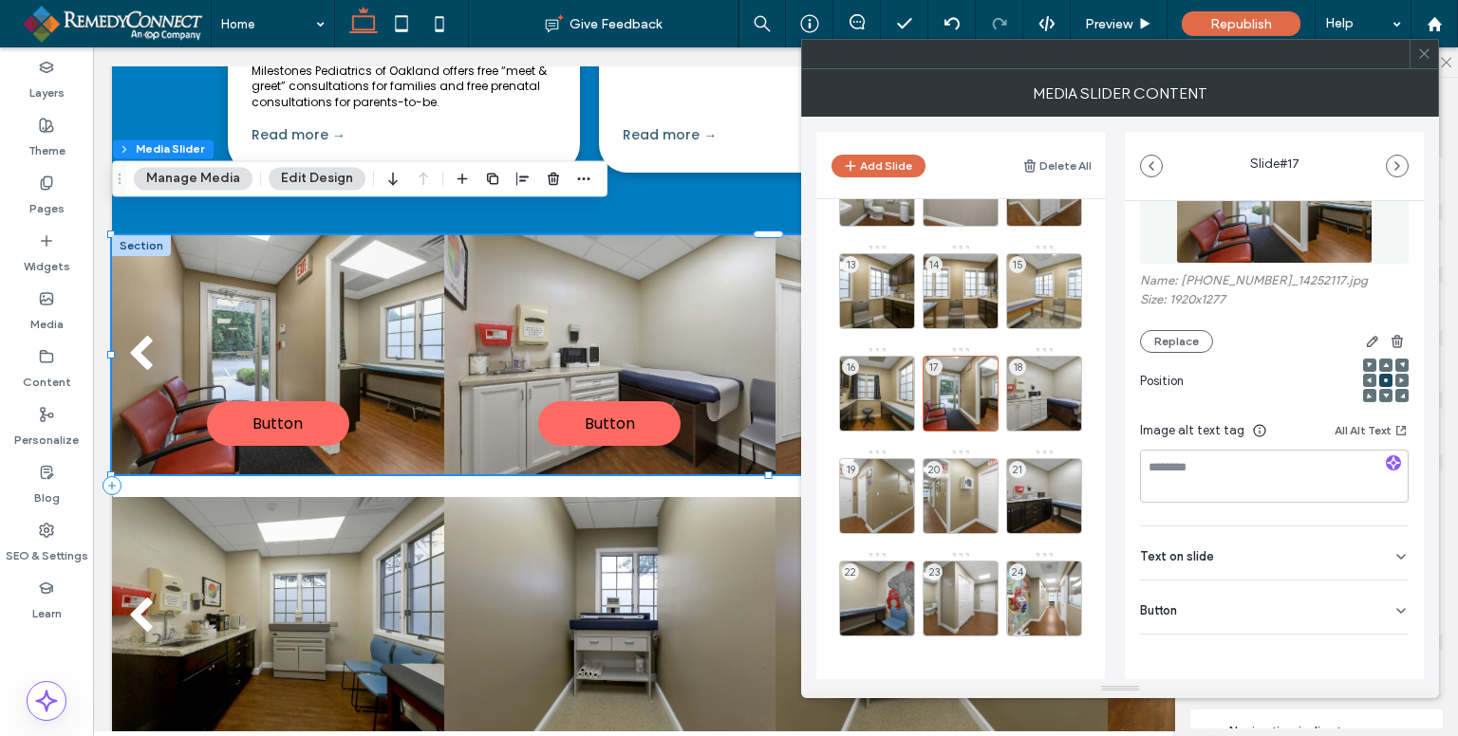
click at [1358, 620] on div "Button" at bounding box center [1274, 607] width 269 height 53
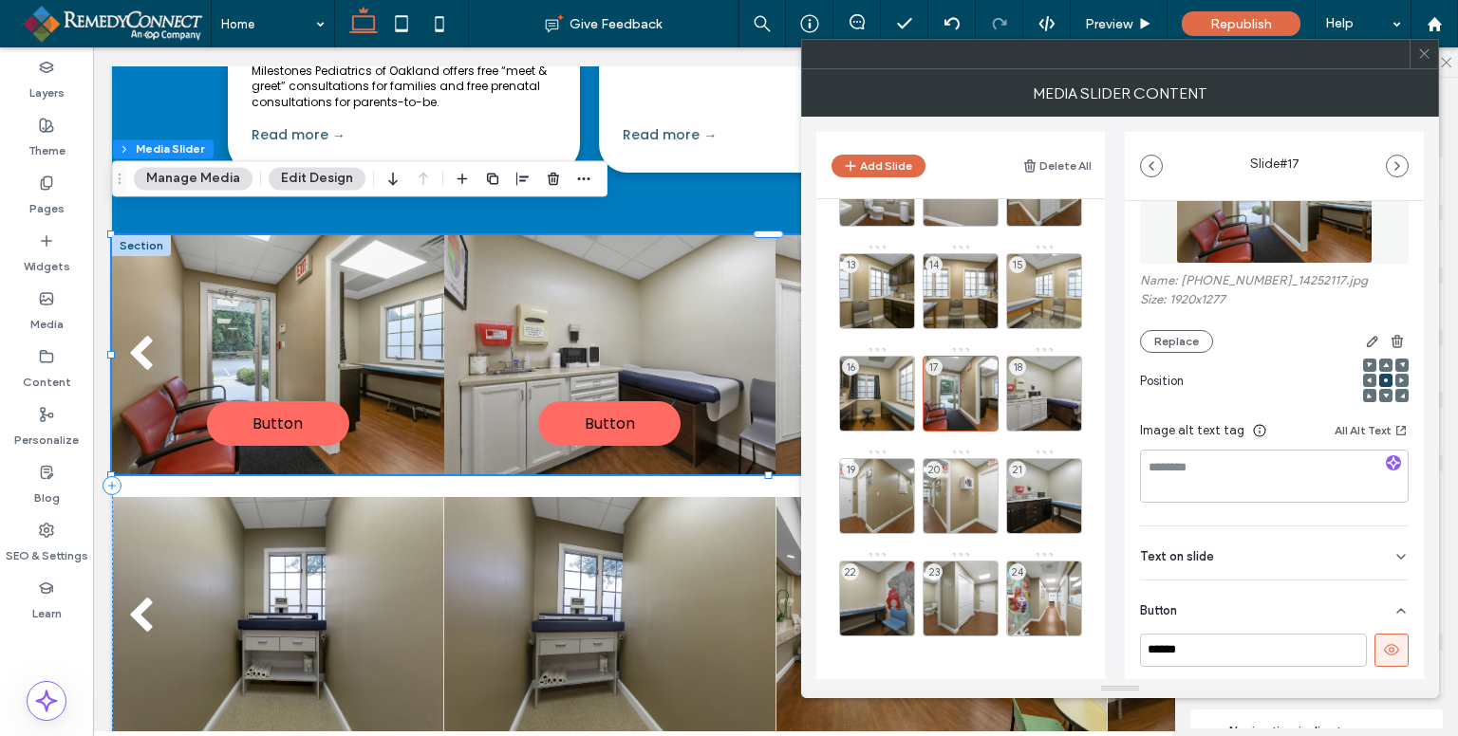
click at [1389, 652] on button at bounding box center [1391, 650] width 34 height 33
click at [1065, 397] on div "18" at bounding box center [1044, 394] width 76 height 76
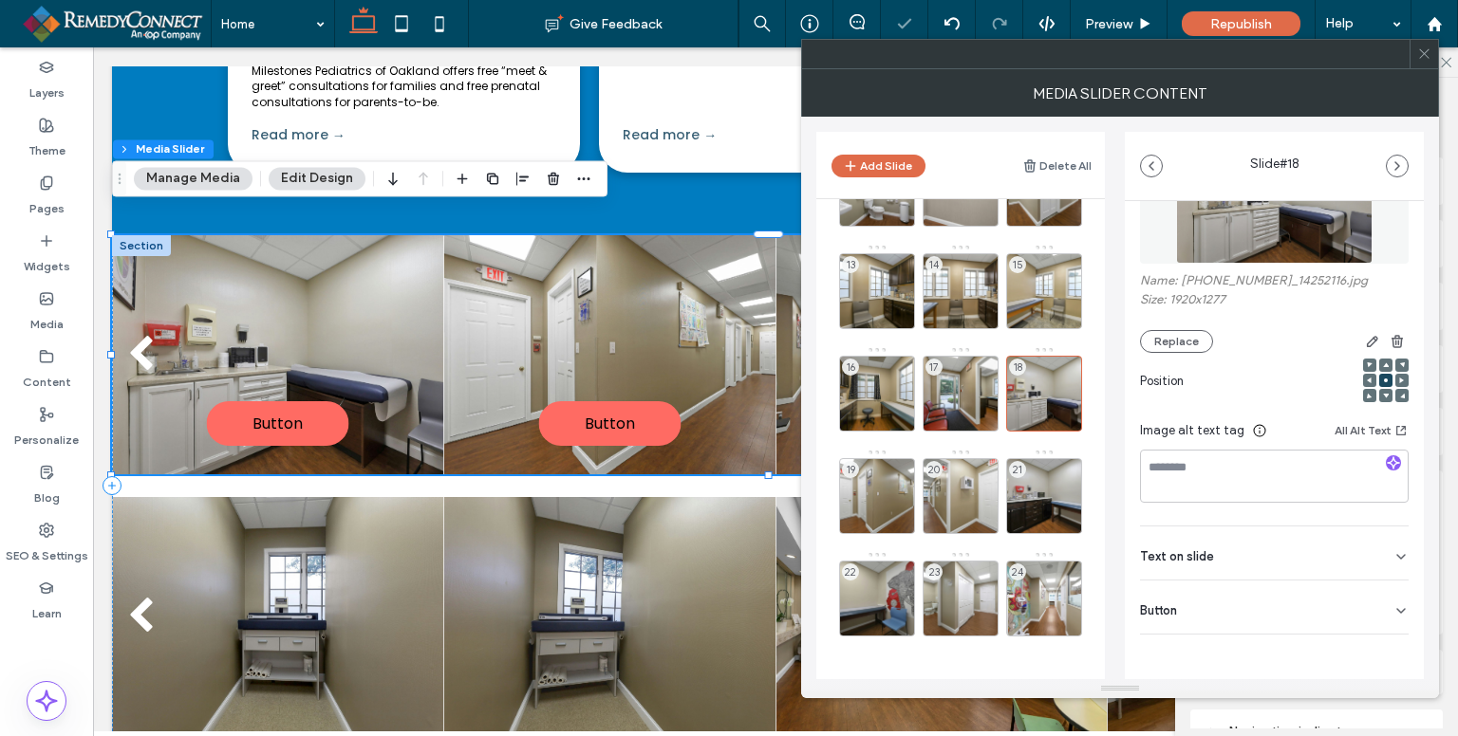
click at [1381, 610] on div "Button" at bounding box center [1274, 607] width 269 height 53
click at [1390, 643] on button at bounding box center [1391, 650] width 34 height 33
click at [869, 472] on div "19" at bounding box center [877, 496] width 76 height 76
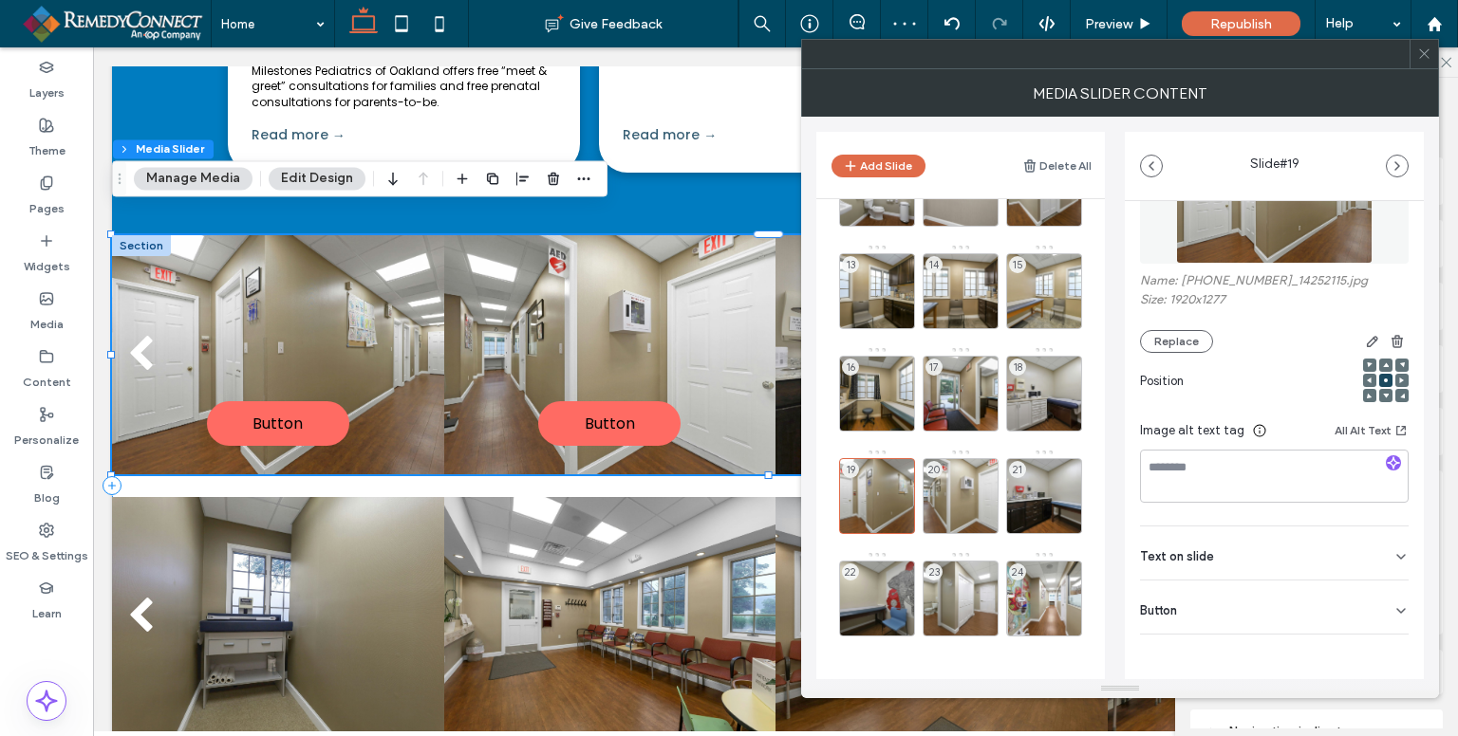
click at [1396, 604] on icon at bounding box center [1400, 611] width 15 height 15
click at [1386, 653] on icon at bounding box center [1391, 650] width 17 height 17
click at [967, 490] on div "20" at bounding box center [960, 496] width 76 height 76
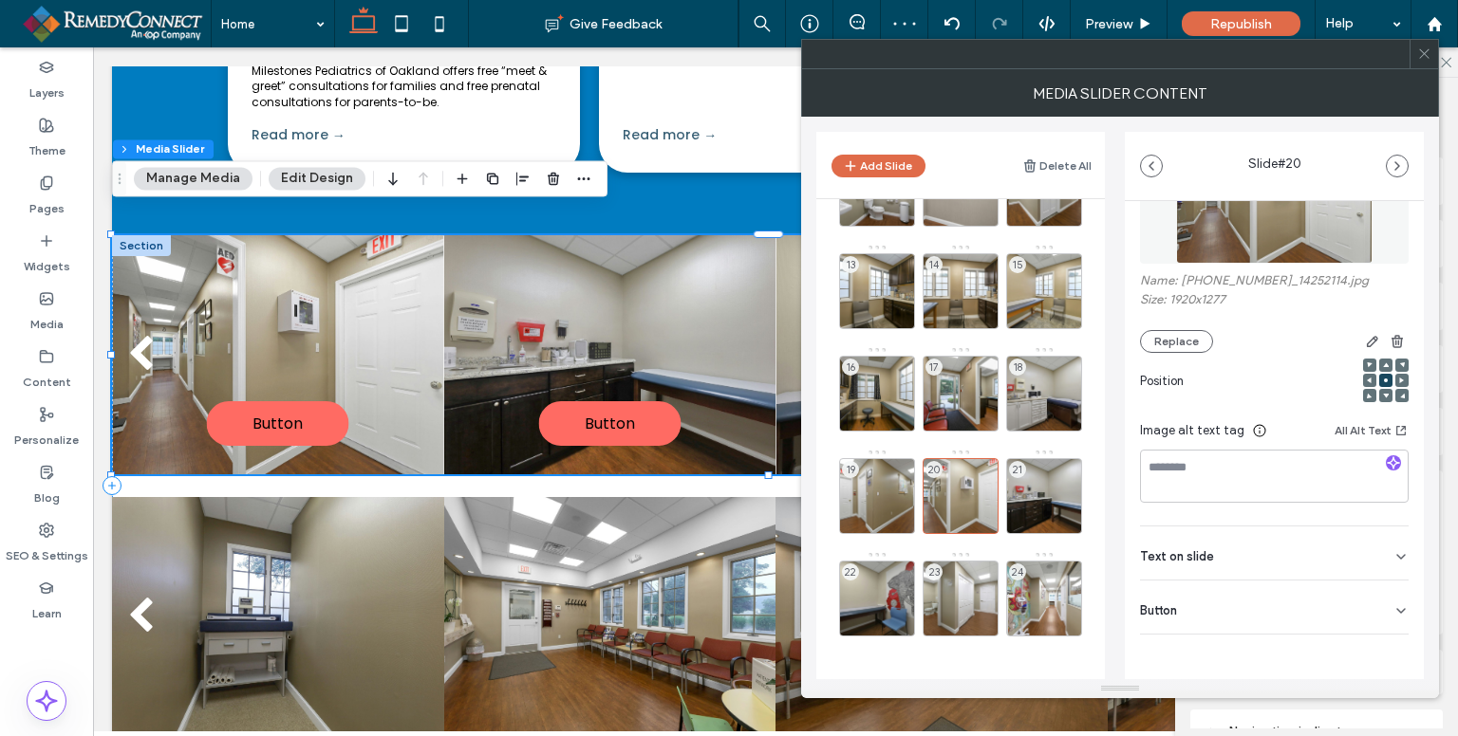
click at [1393, 605] on div "Button" at bounding box center [1274, 607] width 269 height 53
click at [1387, 645] on icon at bounding box center [1391, 650] width 17 height 17
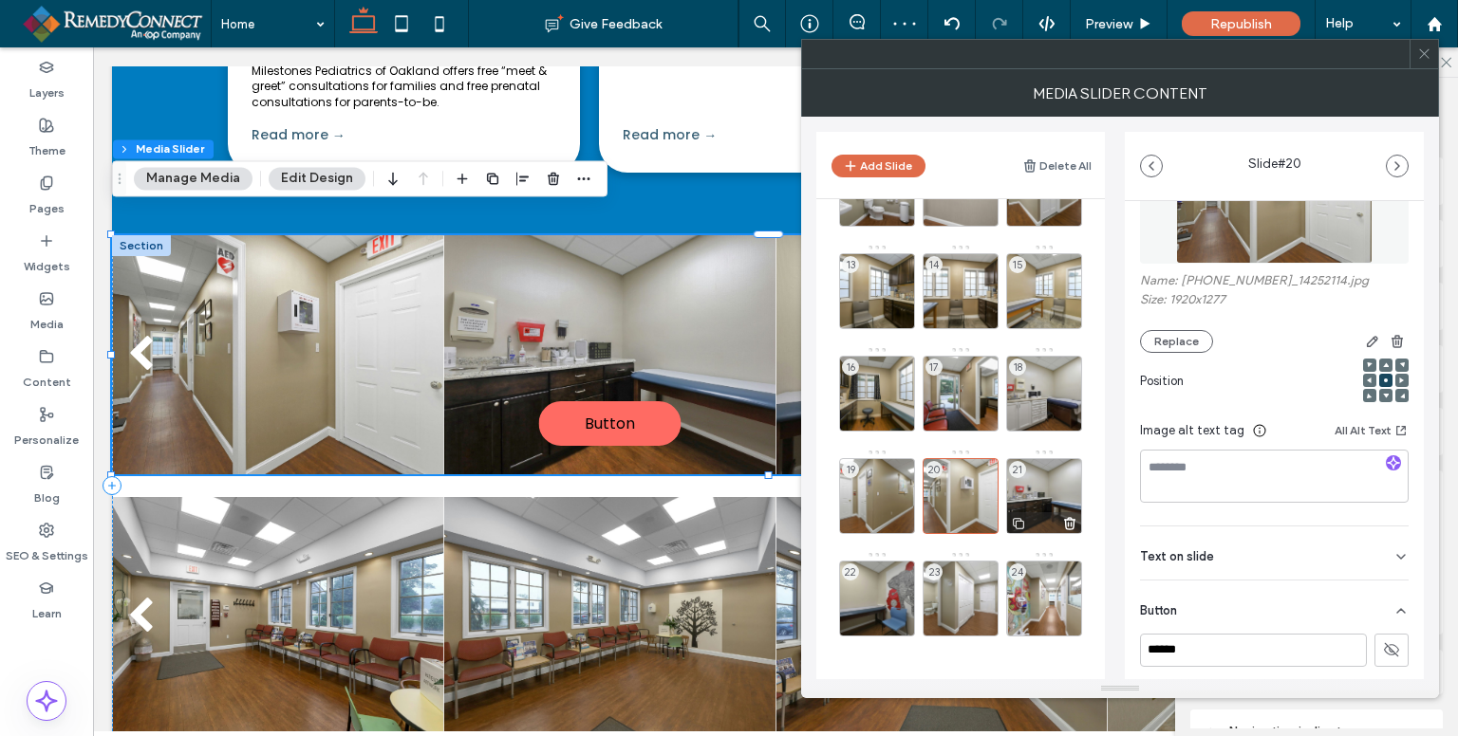
click at [1063, 479] on div "21" at bounding box center [1044, 496] width 76 height 76
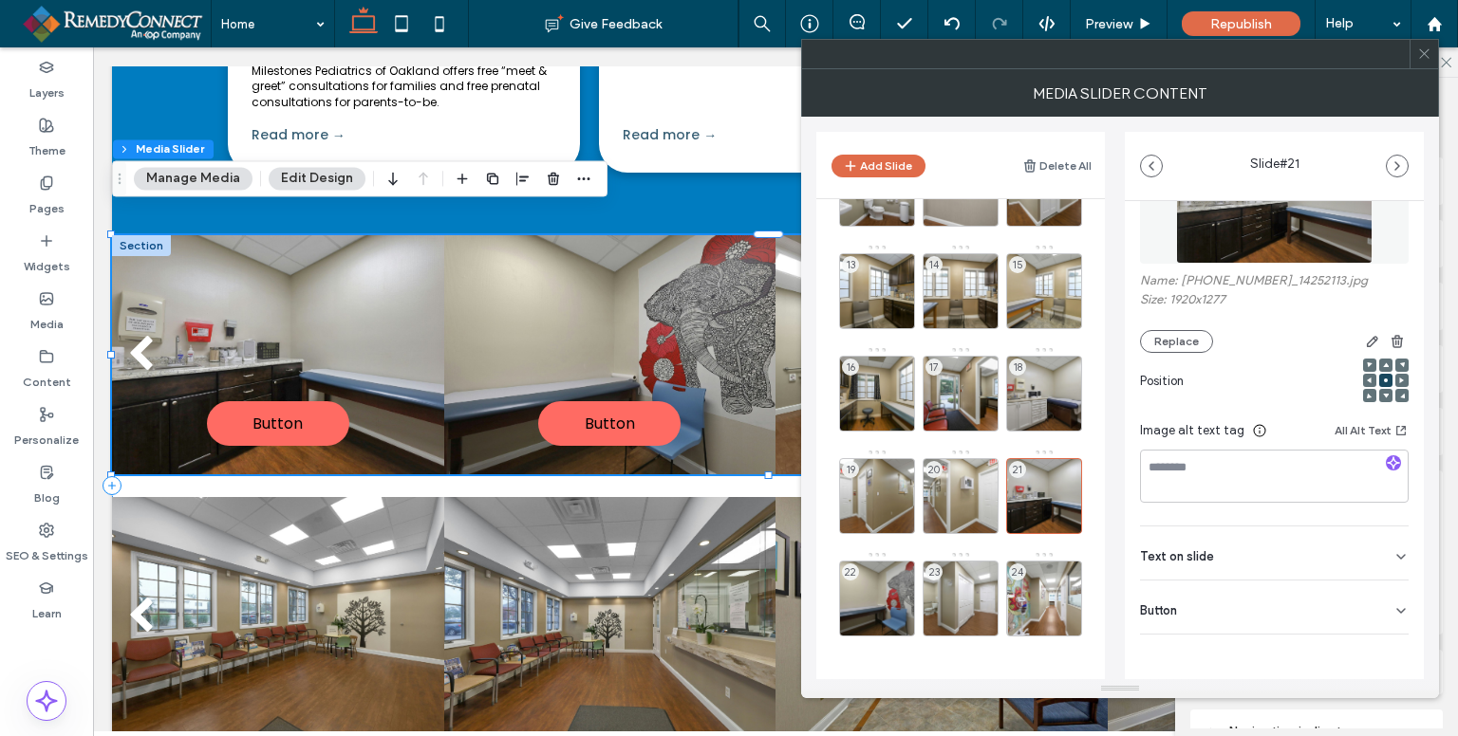
click at [1367, 609] on div "Button" at bounding box center [1274, 607] width 269 height 53
click at [1384, 651] on use at bounding box center [1391, 649] width 15 height 11
click at [881, 589] on div "22" at bounding box center [877, 599] width 76 height 76
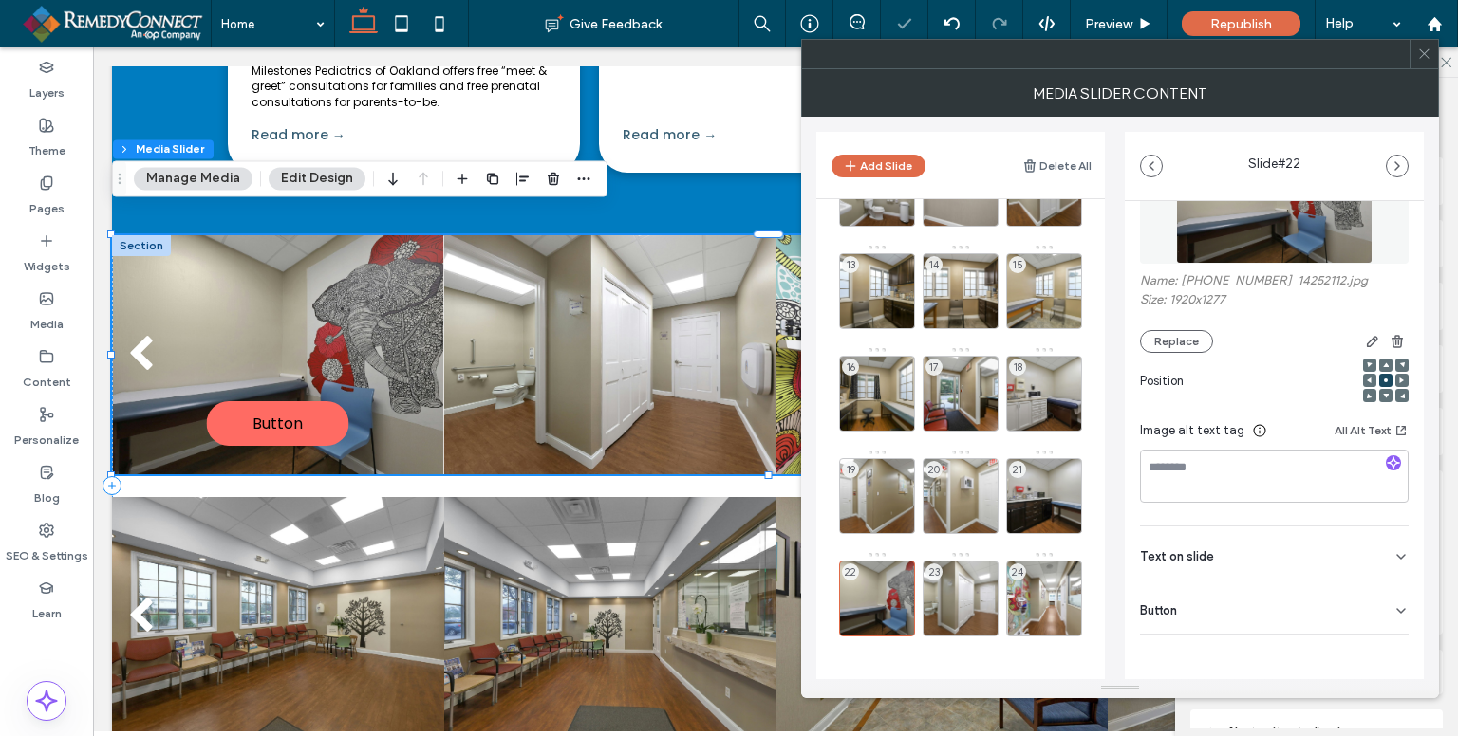
click at [1378, 612] on div "Button" at bounding box center [1274, 607] width 269 height 53
click at [1389, 649] on button at bounding box center [1391, 650] width 34 height 33
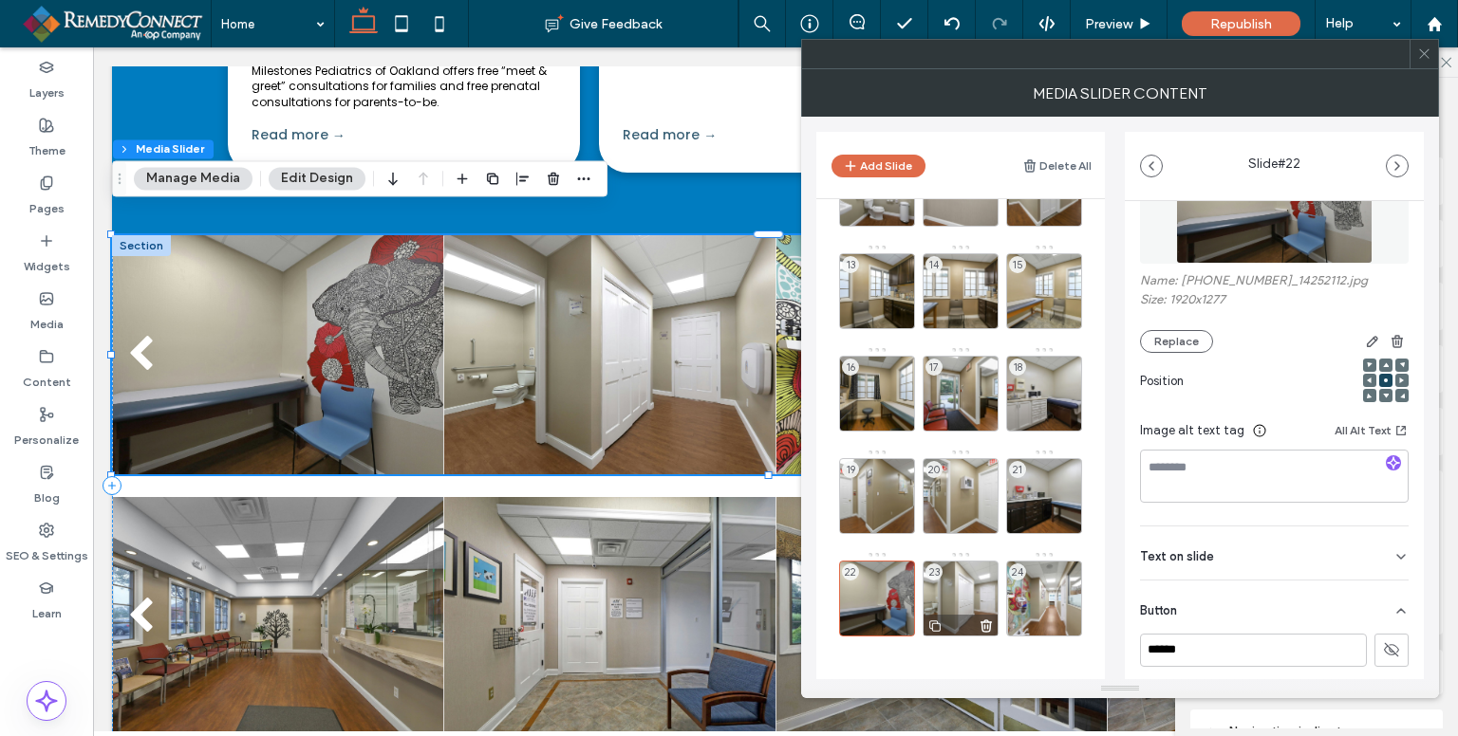
click at [968, 582] on div "23" at bounding box center [960, 599] width 76 height 76
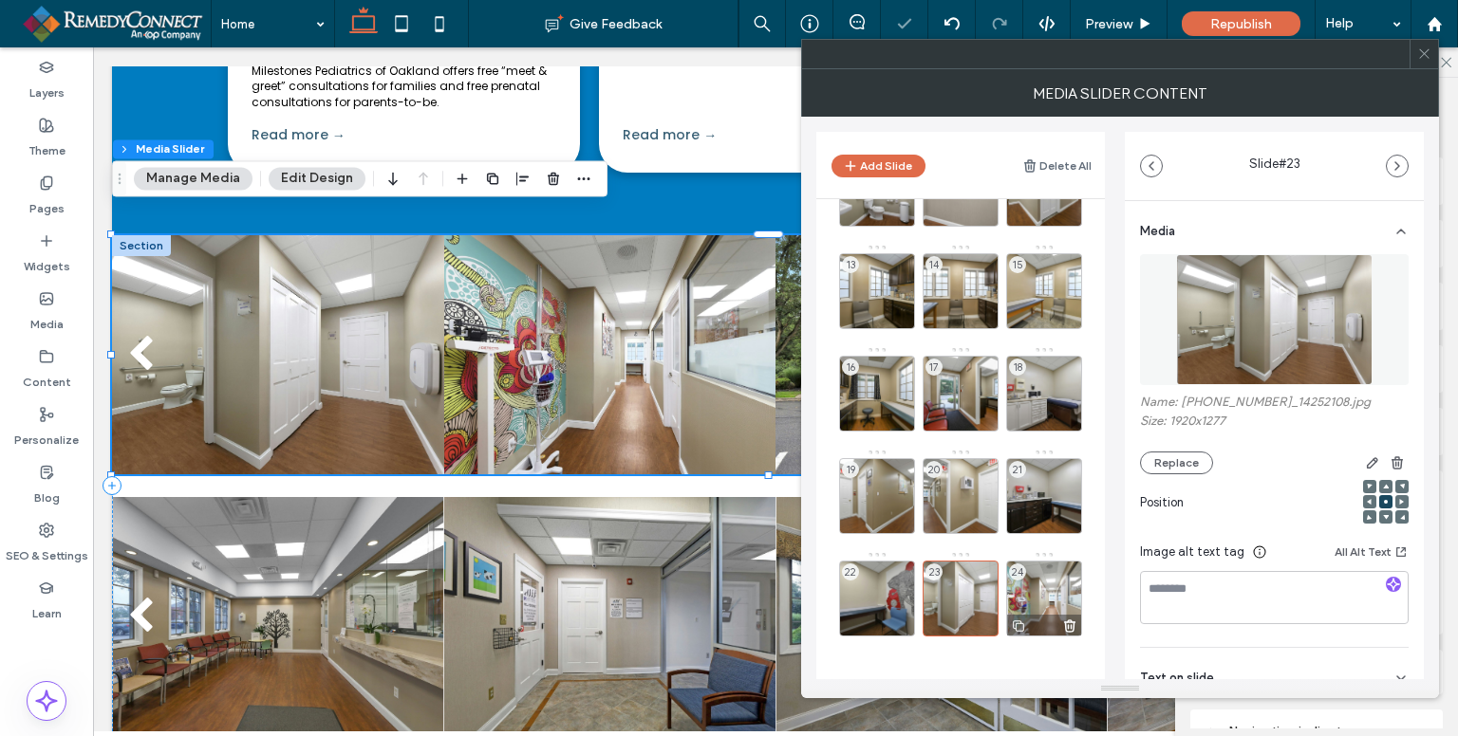
click at [1069, 597] on div "24" at bounding box center [1044, 599] width 76 height 76
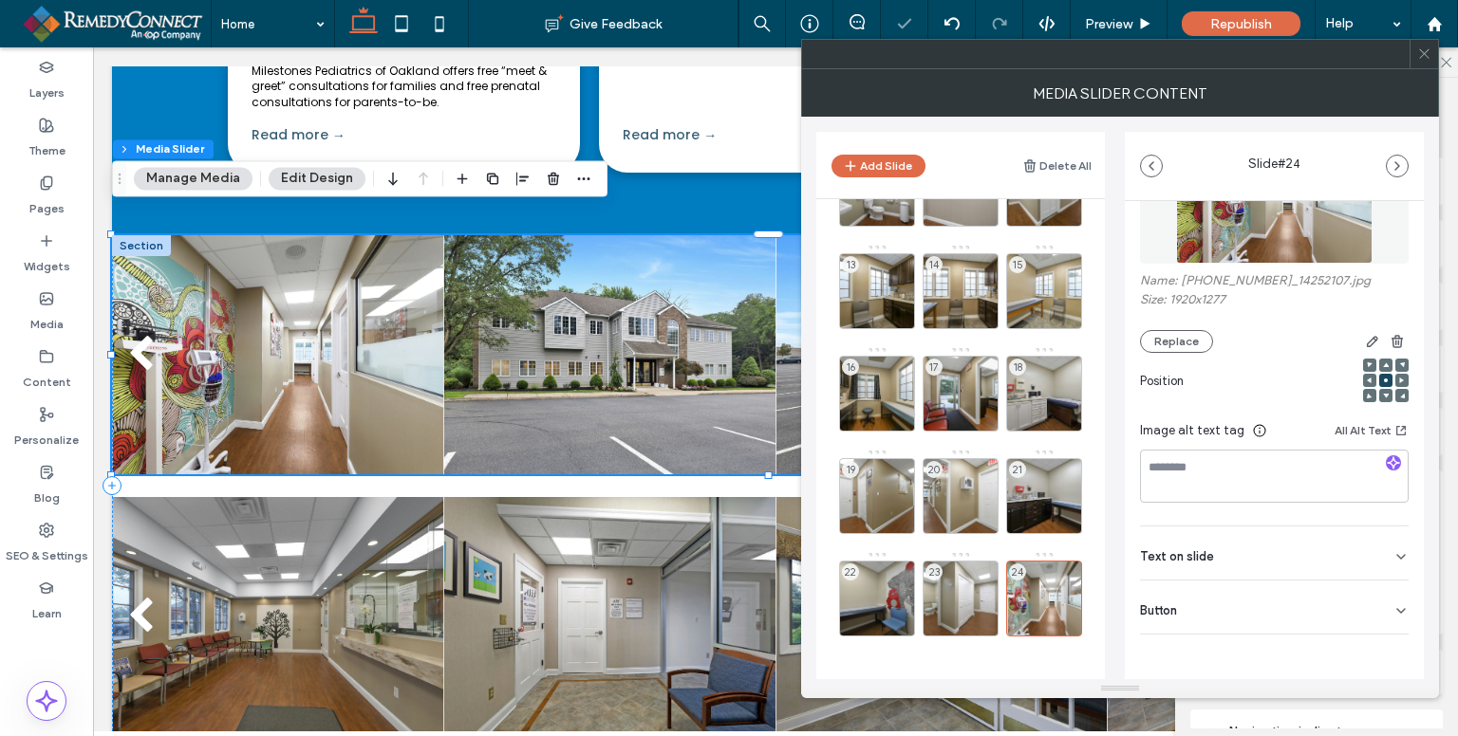
click at [1393, 617] on icon at bounding box center [1400, 611] width 15 height 15
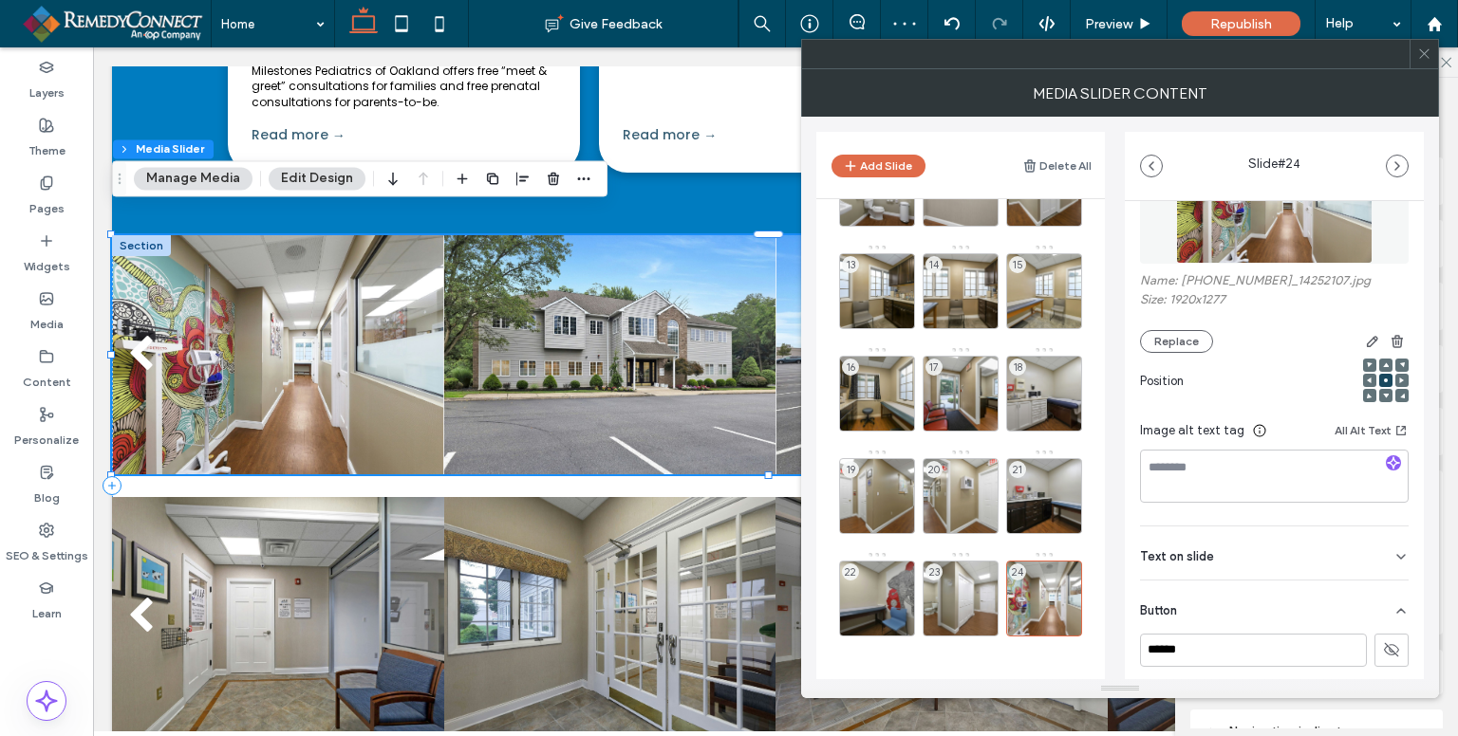
click at [1427, 53] on icon at bounding box center [1424, 54] width 14 height 14
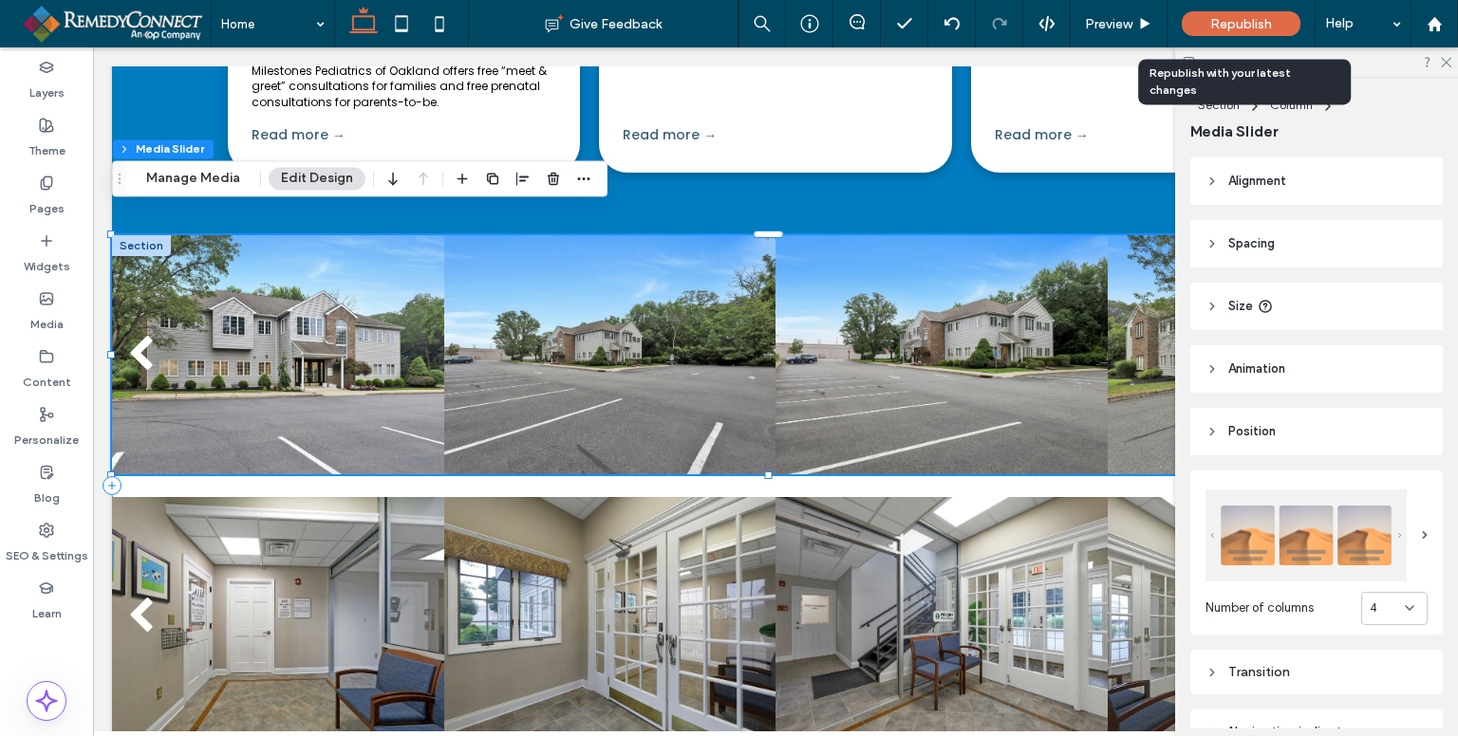
click at [1261, 28] on span "Republish" at bounding box center [1241, 24] width 62 height 16
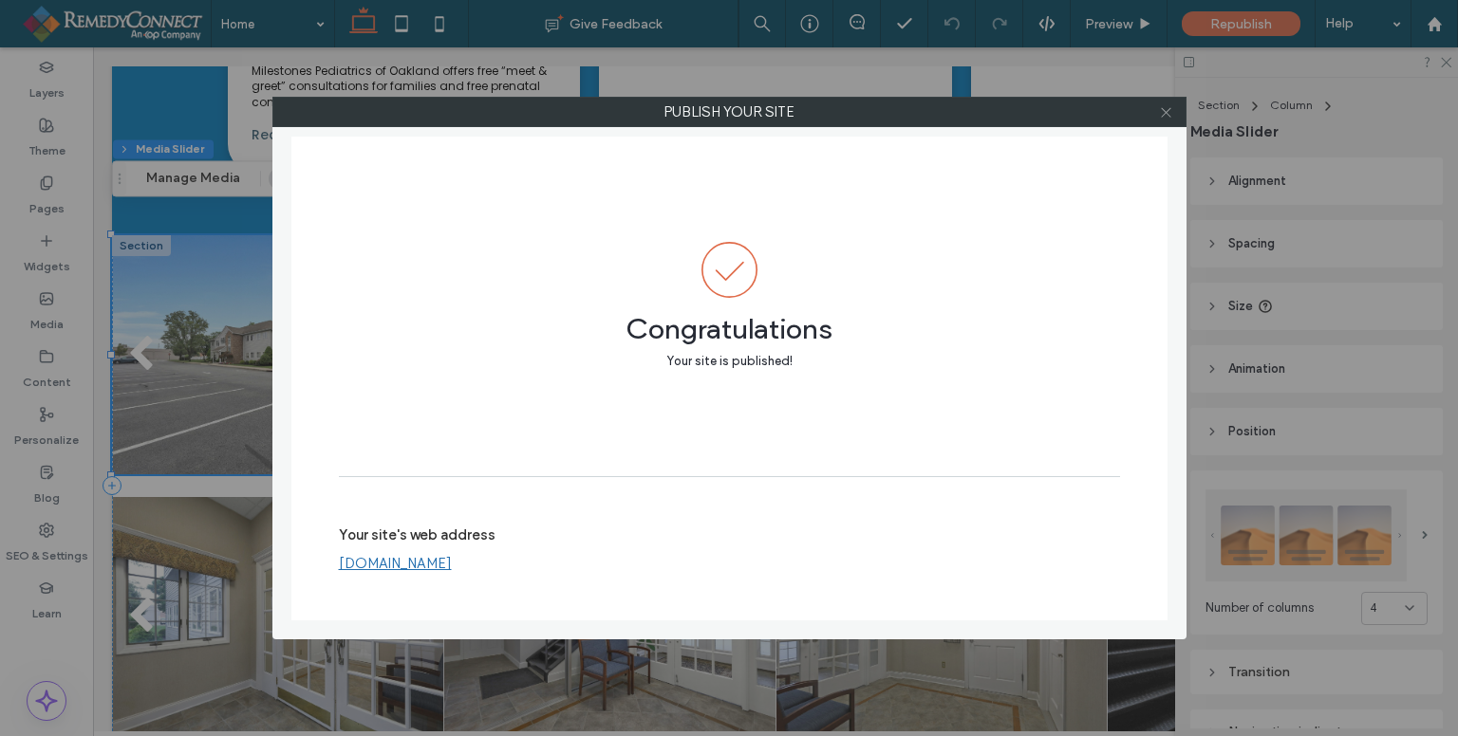
click at [1166, 111] on icon at bounding box center [1166, 112] width 14 height 14
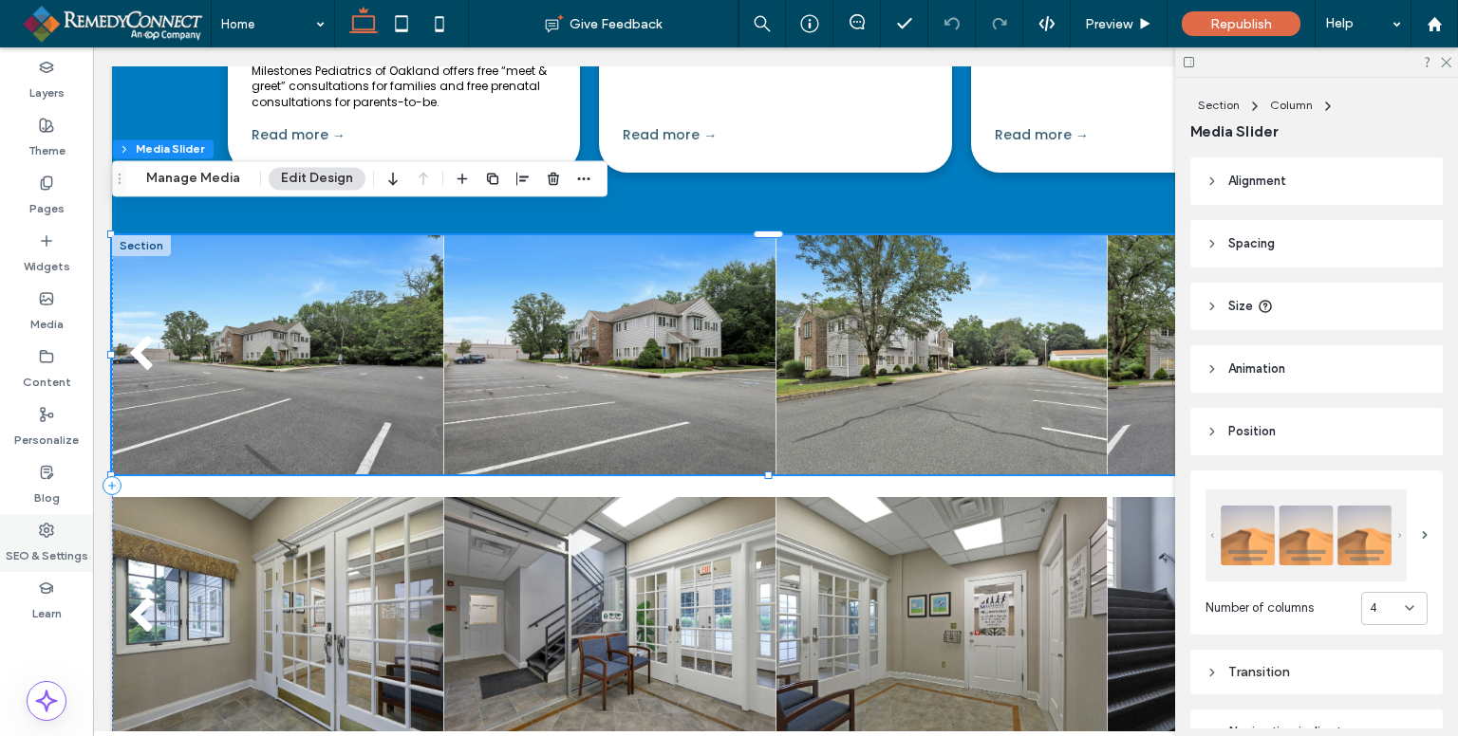
click at [61, 550] on label "SEO & Settings" at bounding box center [47, 551] width 83 height 27
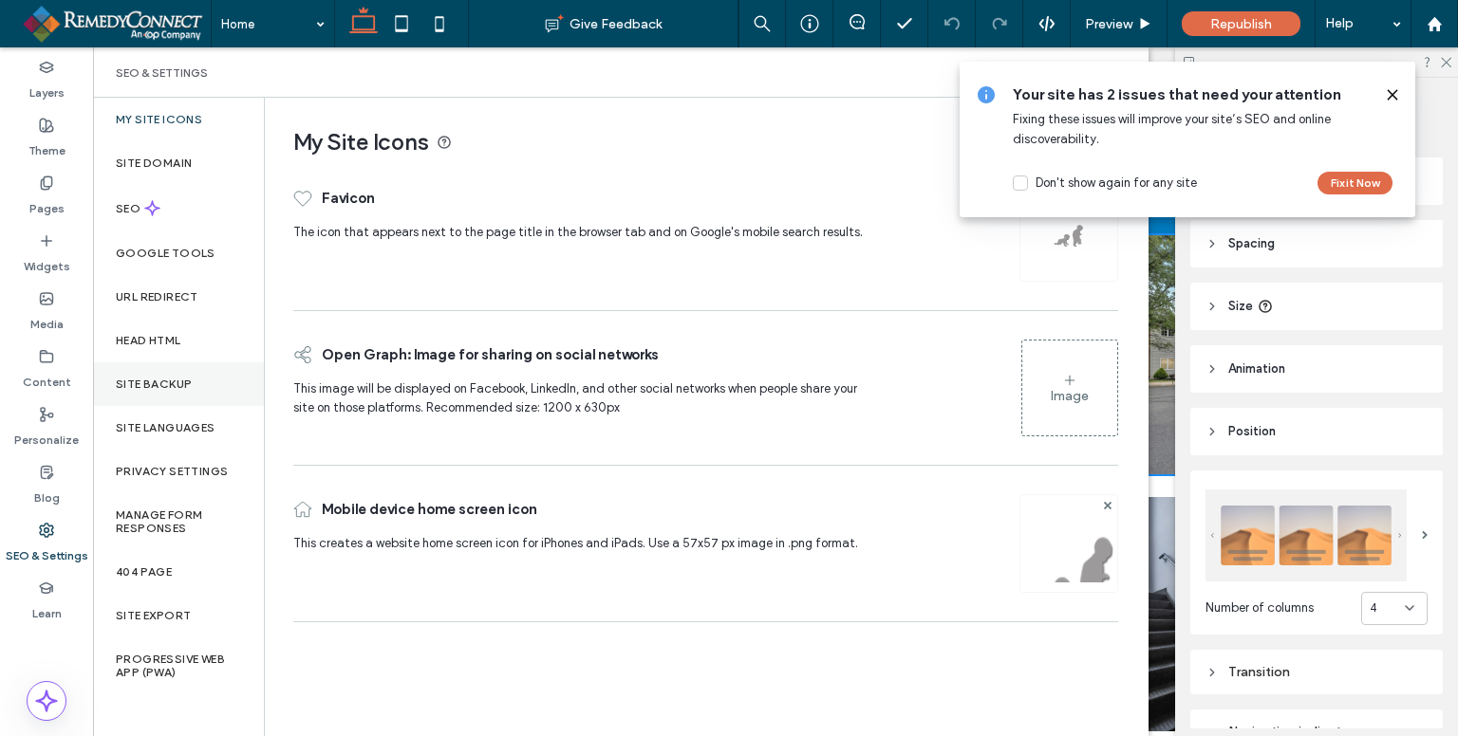
click at [130, 394] on div "Site Backup" at bounding box center [178, 385] width 171 height 44
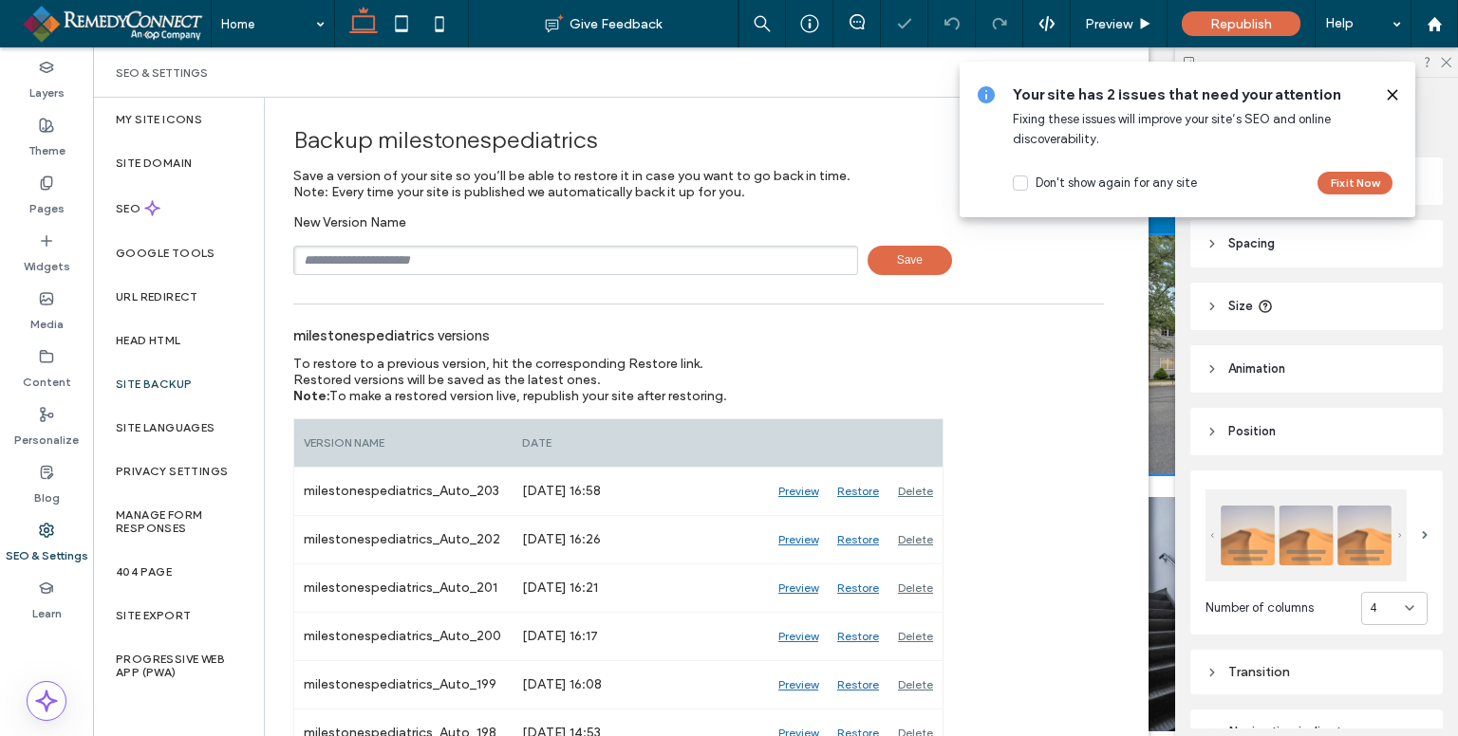
click at [441, 255] on input "text" at bounding box center [575, 260] width 565 height 29
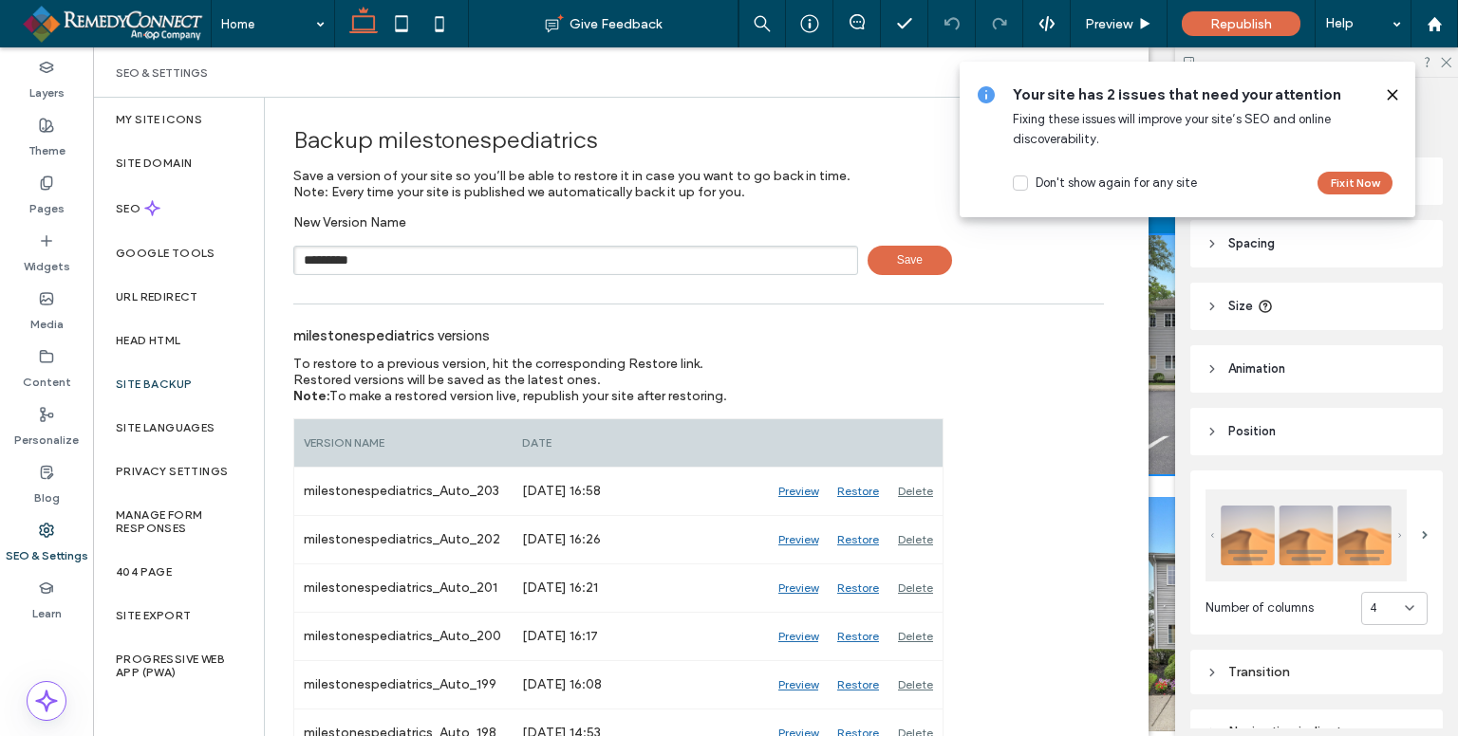
type input "*********"
click at [893, 270] on span "Save" at bounding box center [909, 260] width 84 height 29
click at [1389, 97] on use at bounding box center [1391, 94] width 9 height 9
